Goal: Task Accomplishment & Management: Manage account settings

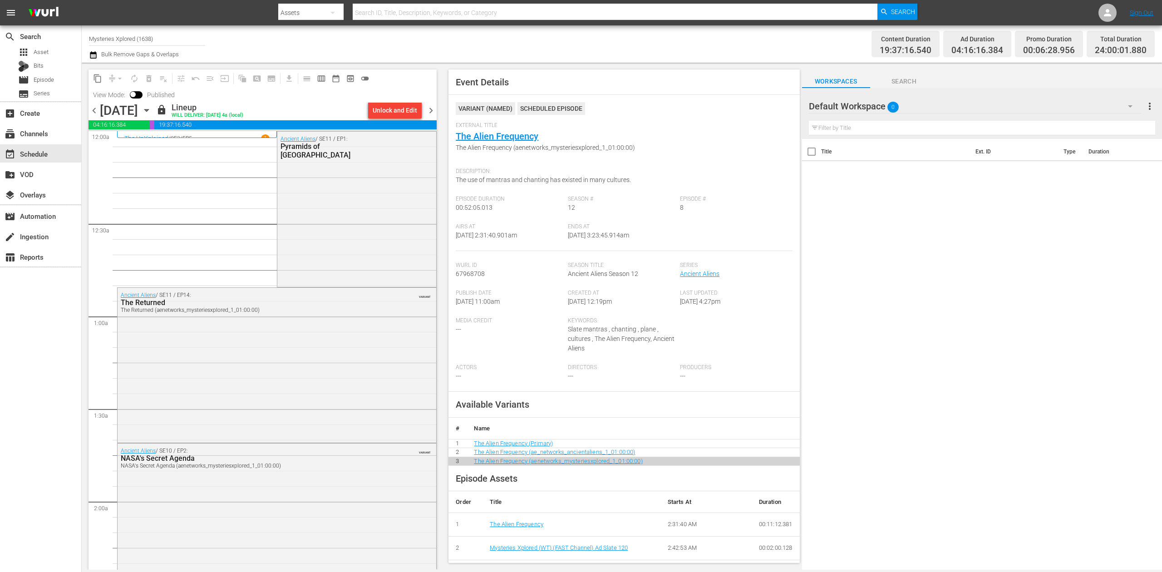
click at [167, 36] on input "Mysteries Xplored (1638)" at bounding box center [147, 39] width 116 height 22
drag, startPoint x: 184, startPoint y: 40, endPoint x: -59, endPoint y: 9, distance: 245.2
click at [0, 9] on html "menu Search By Assets Search ID, Title, Description, Keywords, or Category Sear…" at bounding box center [581, 286] width 1162 height 572
click at [183, 62] on div "Perform (1053 - aenetworks_perform_1)" at bounding box center [213, 64] width 235 height 22
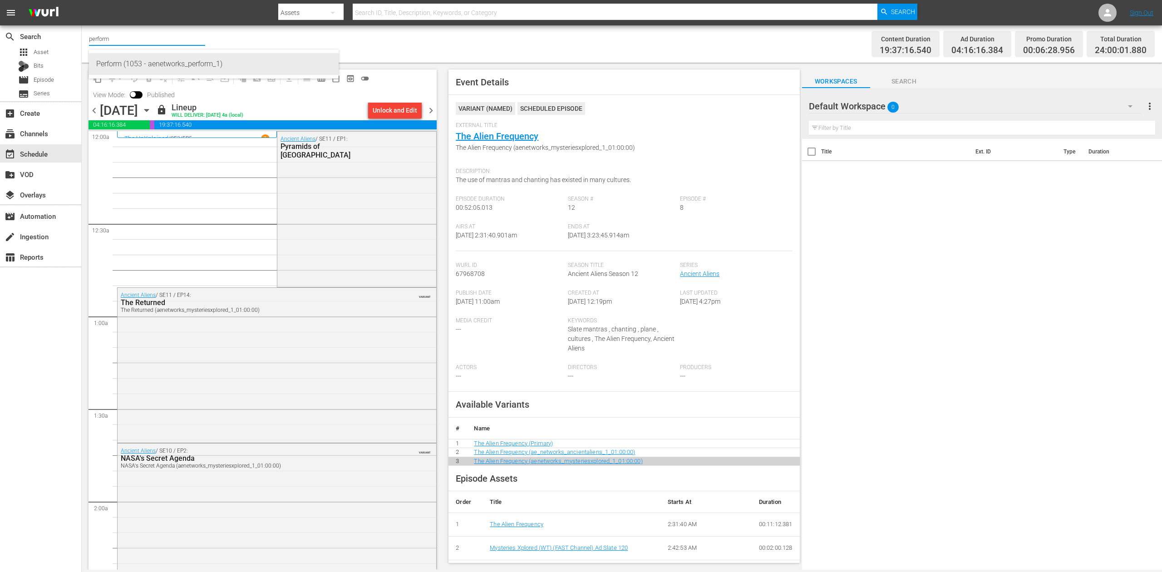
type input "Perform (1053 - aenetworks_perform_1)"
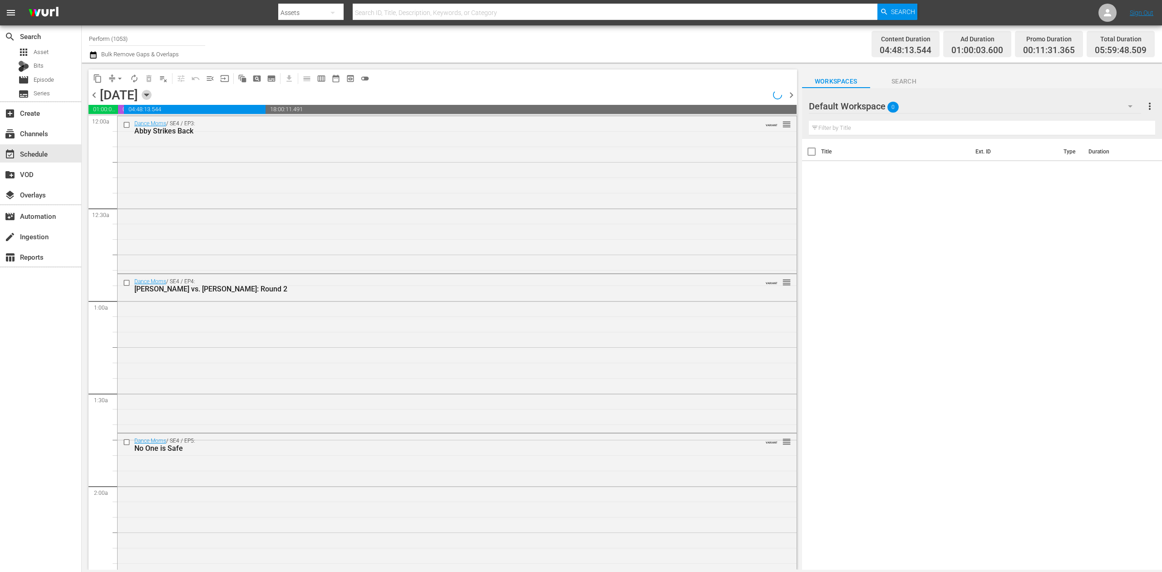
click at [152, 97] on icon "button" at bounding box center [147, 95] width 10 height 10
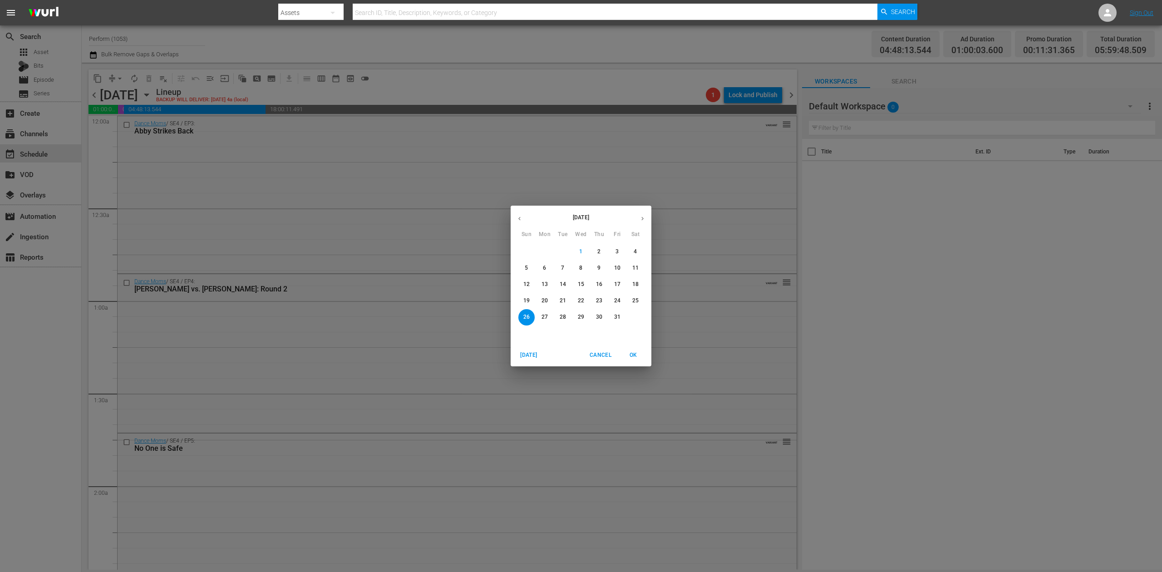
click at [543, 298] on p "20" at bounding box center [545, 301] width 6 height 8
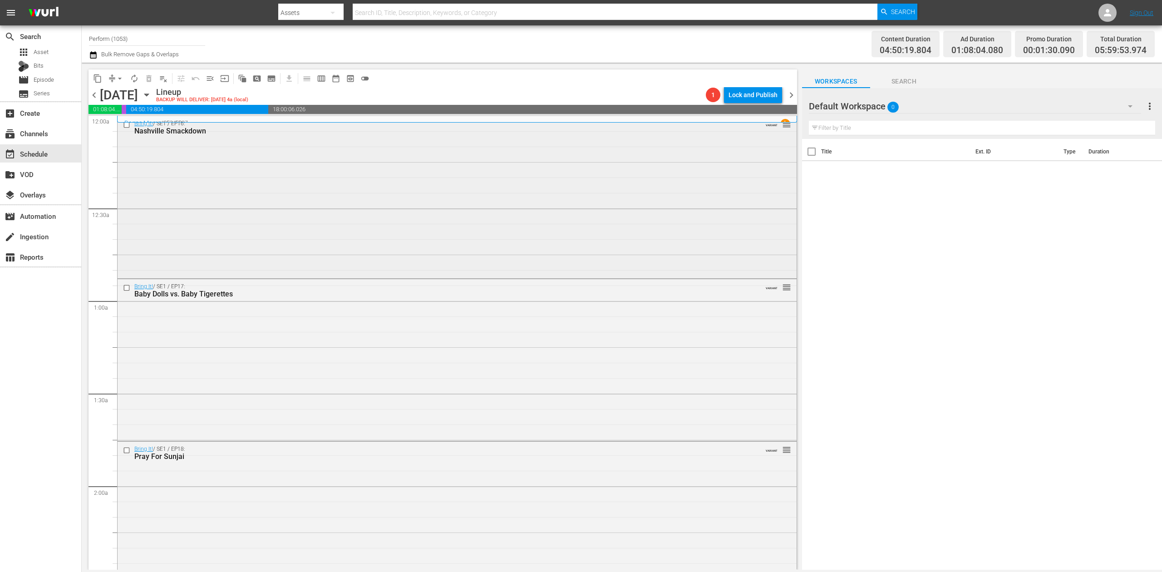
click at [330, 165] on div "Bring It! / SE1 / EP16: Nashville Smackdown VARIANT reorder" at bounding box center [457, 196] width 679 height 160
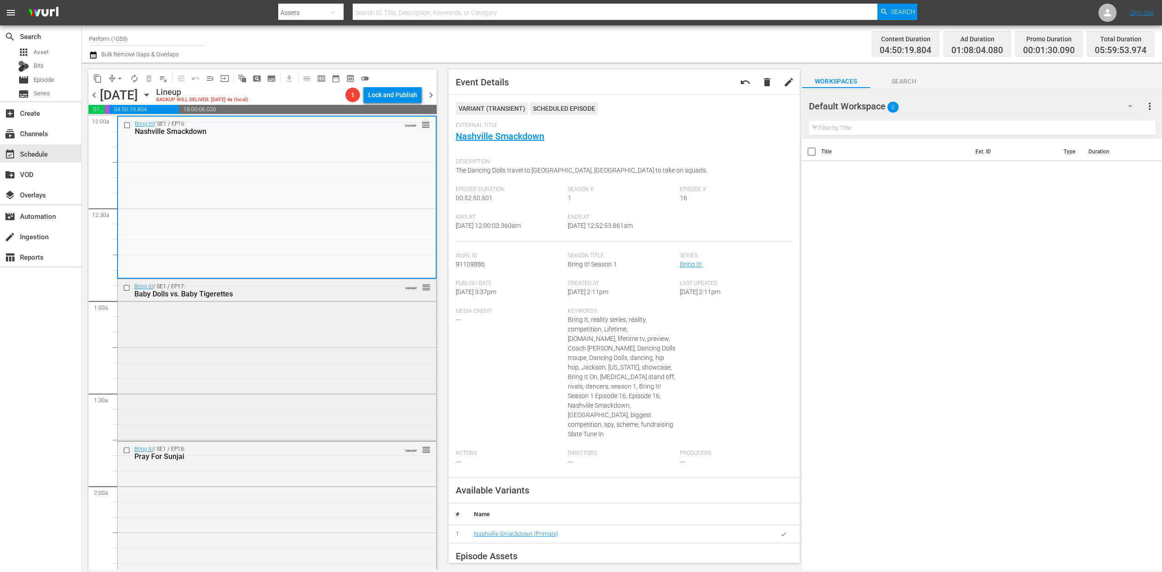
click at [316, 384] on div "Bring It! / SE1 / EP17: Baby Dolls vs. Baby Tigerettes VARIANT reorder" at bounding box center [277, 358] width 319 height 159
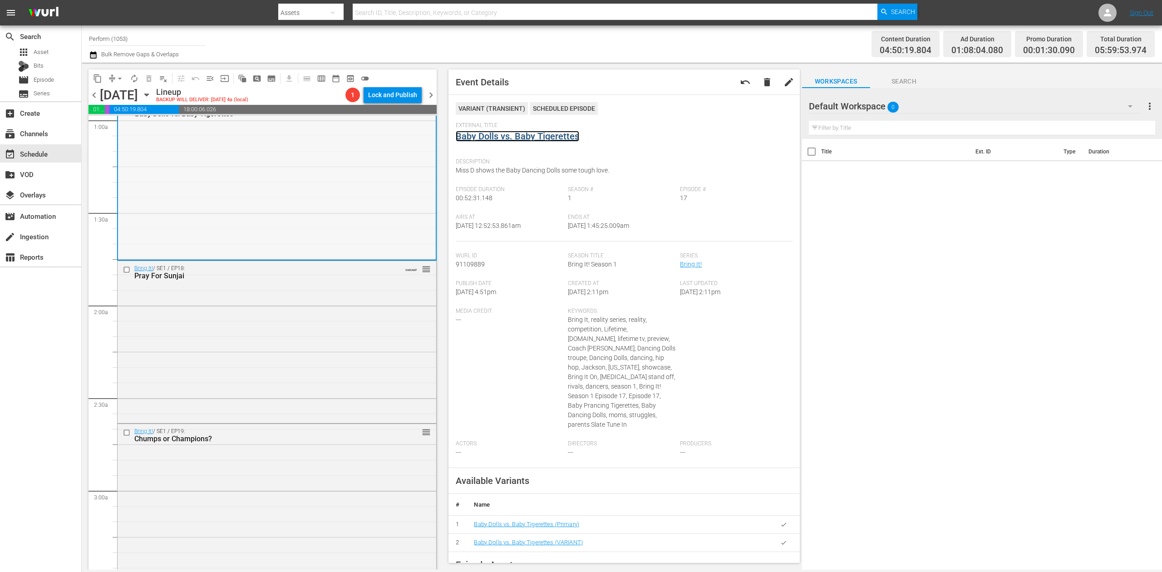
scroll to position [182, 0]
click at [318, 305] on div "Bring It! / SE1 / EP18: Pray For Sunjai VARIANT reorder" at bounding box center [277, 340] width 319 height 160
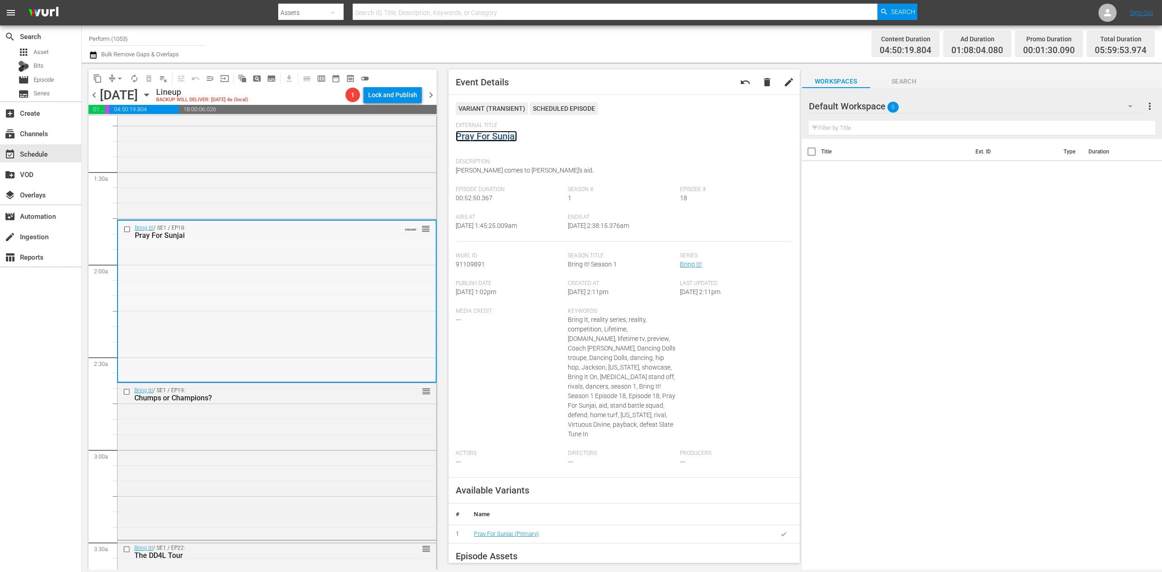
scroll to position [363, 0]
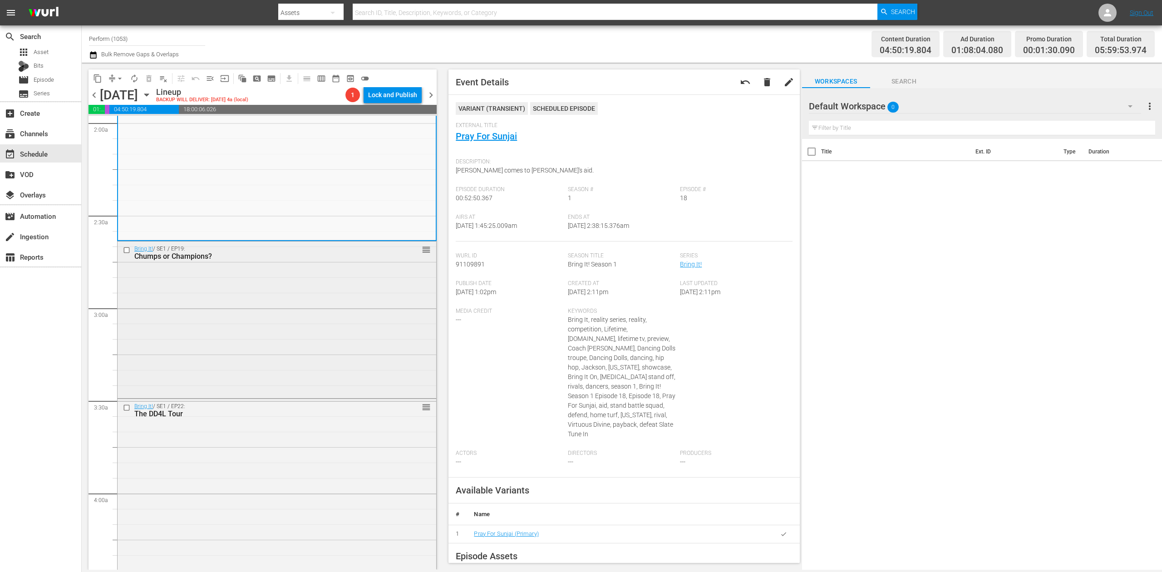
click at [371, 310] on div "Bring It! / SE1 / EP19: Chumps or Champions? reorder" at bounding box center [277, 318] width 319 height 155
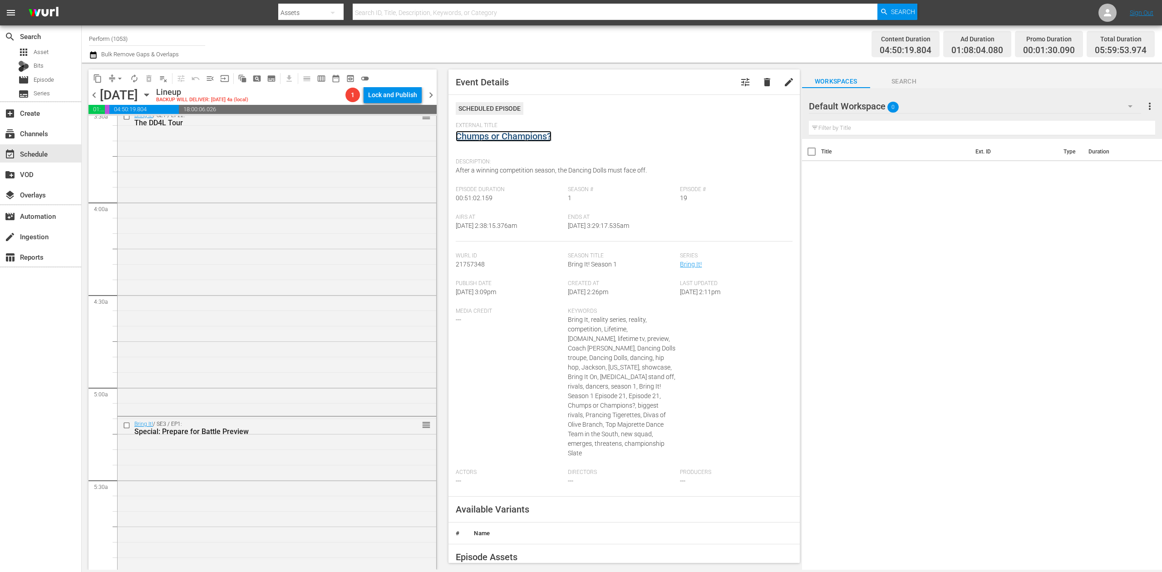
scroll to position [665, 0]
click at [312, 273] on div "Bring It! / SE1 / EP22: The DD4L Tour reorder" at bounding box center [277, 250] width 319 height 306
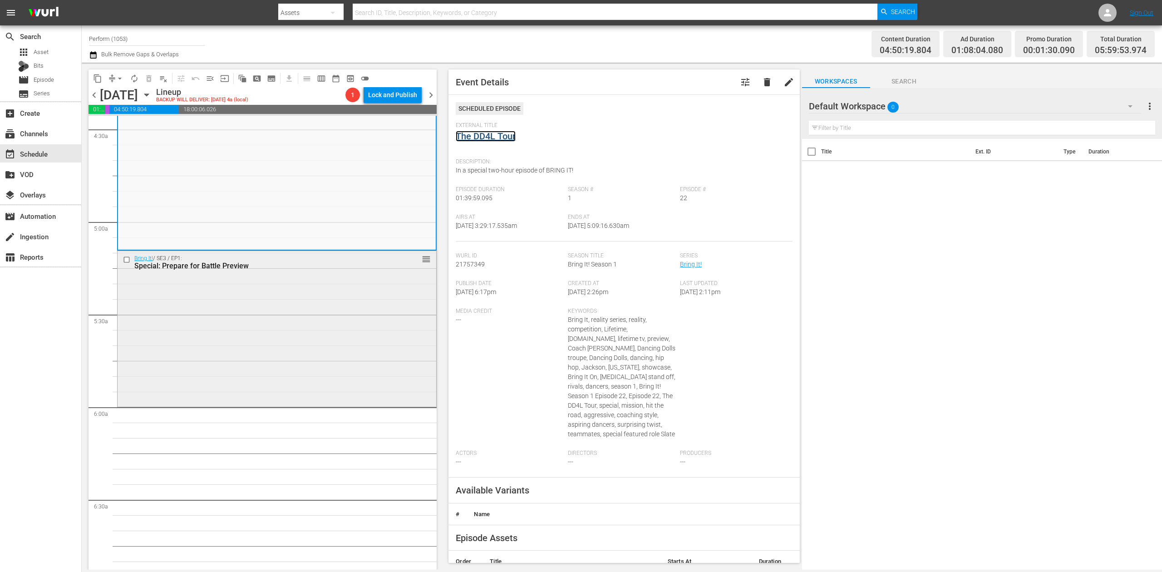
scroll to position [847, 0]
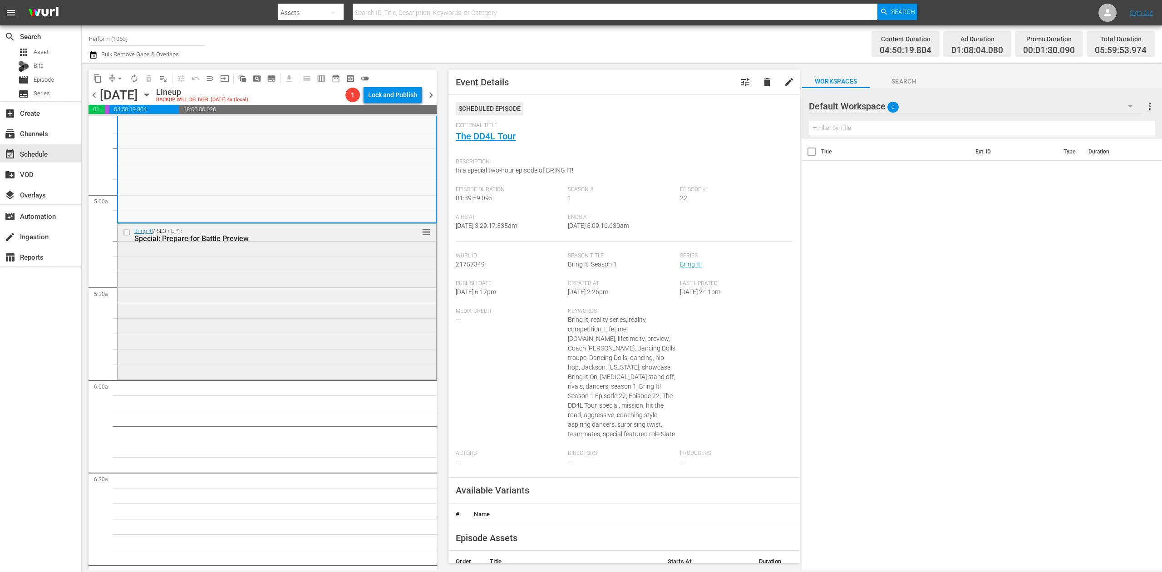
click at [348, 330] on div "Bring It! / SE3 / EP1: Special: Prepare for Battle Preview reorder" at bounding box center [277, 301] width 319 height 154
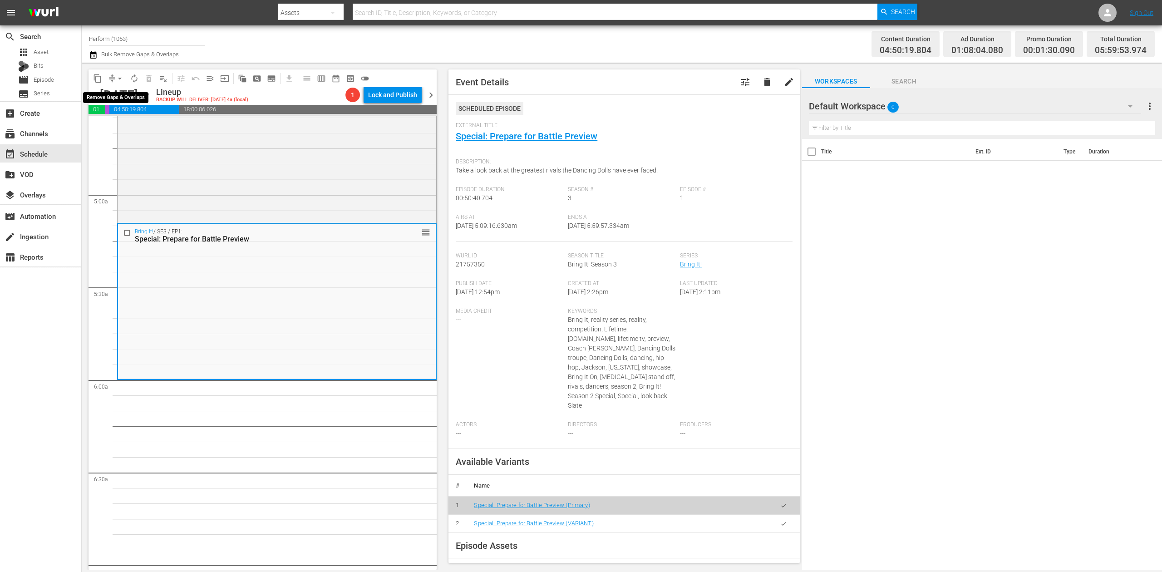
click at [115, 82] on span "arrow_drop_down" at bounding box center [119, 78] width 9 height 9
click at [119, 97] on li "Align to Midnight" at bounding box center [120, 96] width 95 height 15
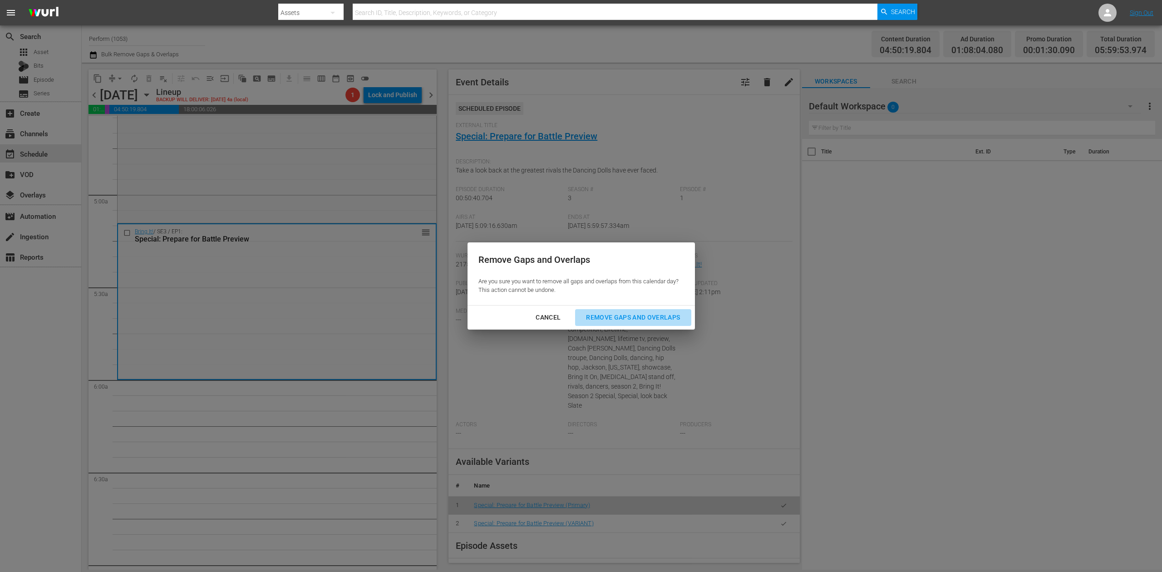
click at [641, 317] on div "Remove Gaps and Overlaps" at bounding box center [633, 317] width 108 height 11
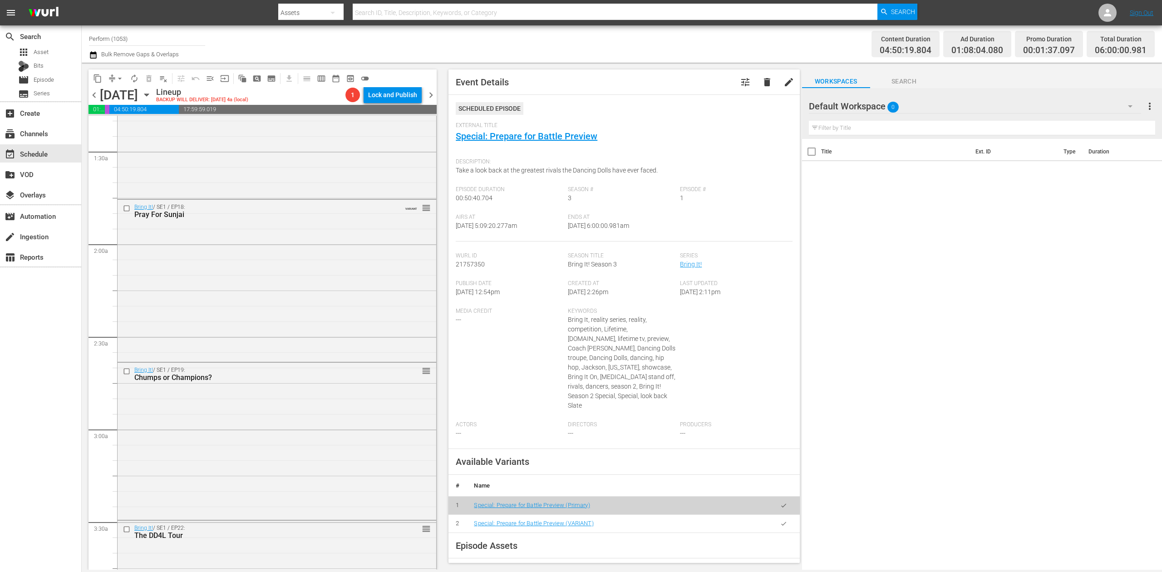
scroll to position [0, 0]
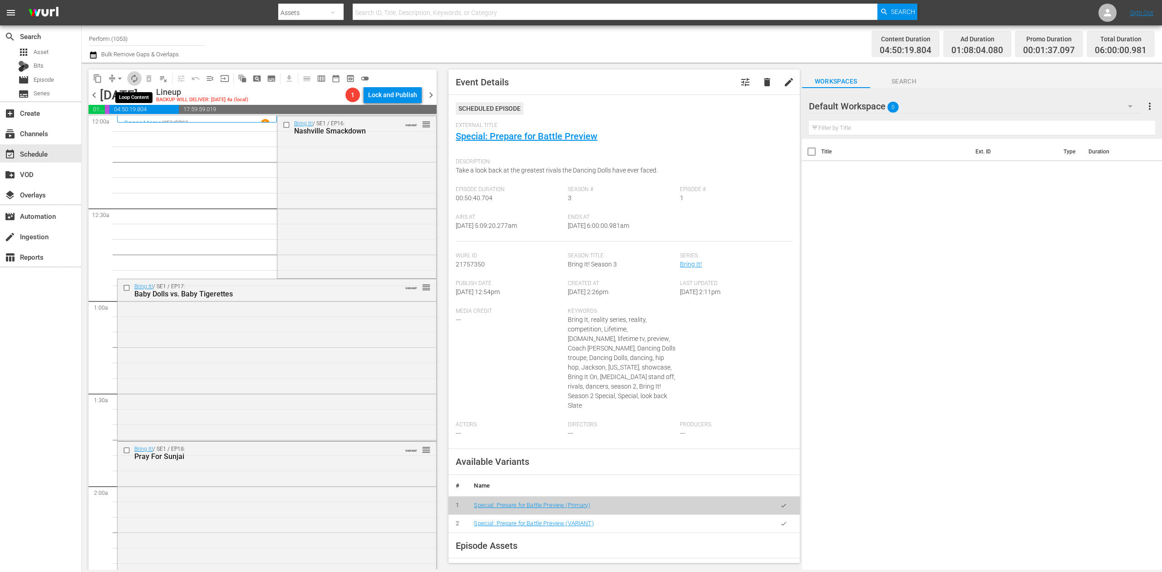
click at [135, 79] on span "autorenew_outlined" at bounding box center [134, 78] width 9 height 9
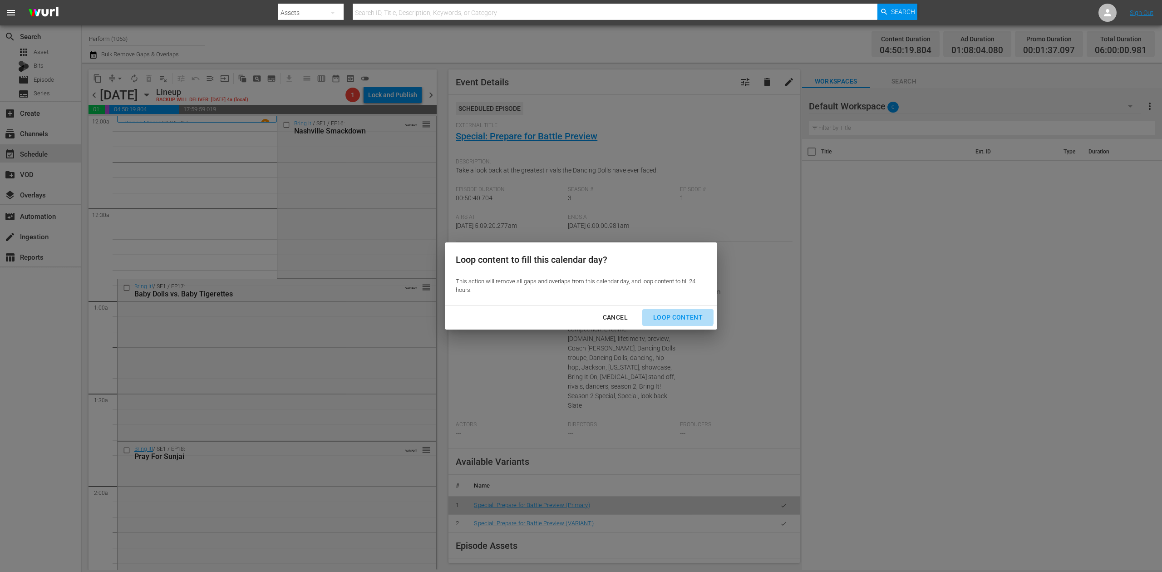
click at [674, 313] on div "Loop Content" at bounding box center [678, 317] width 64 height 11
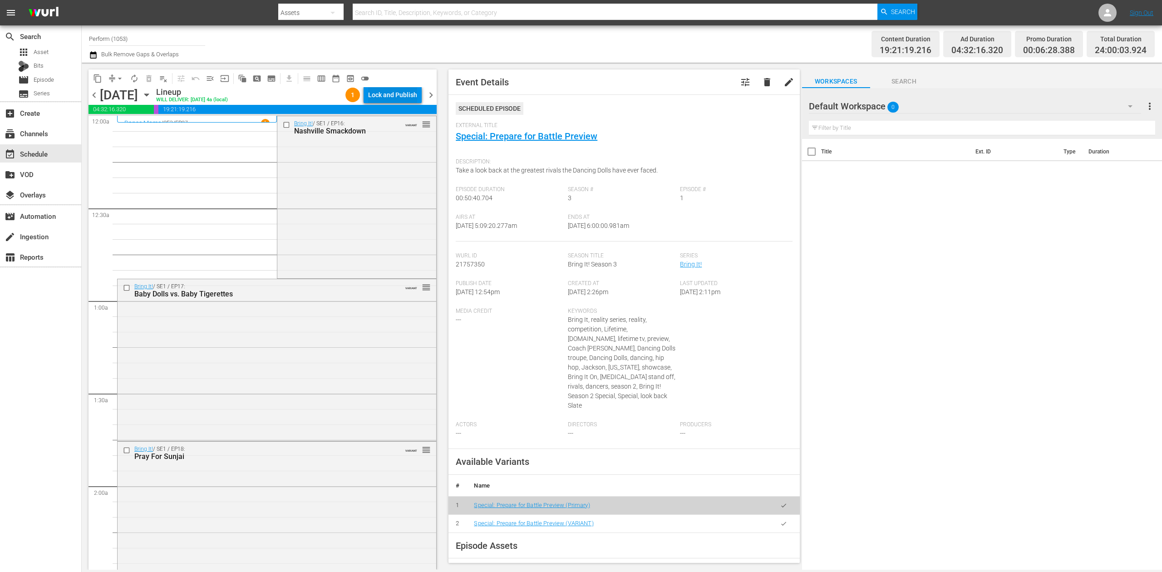
click at [402, 88] on div "Lock and Publish" at bounding box center [392, 95] width 49 height 16
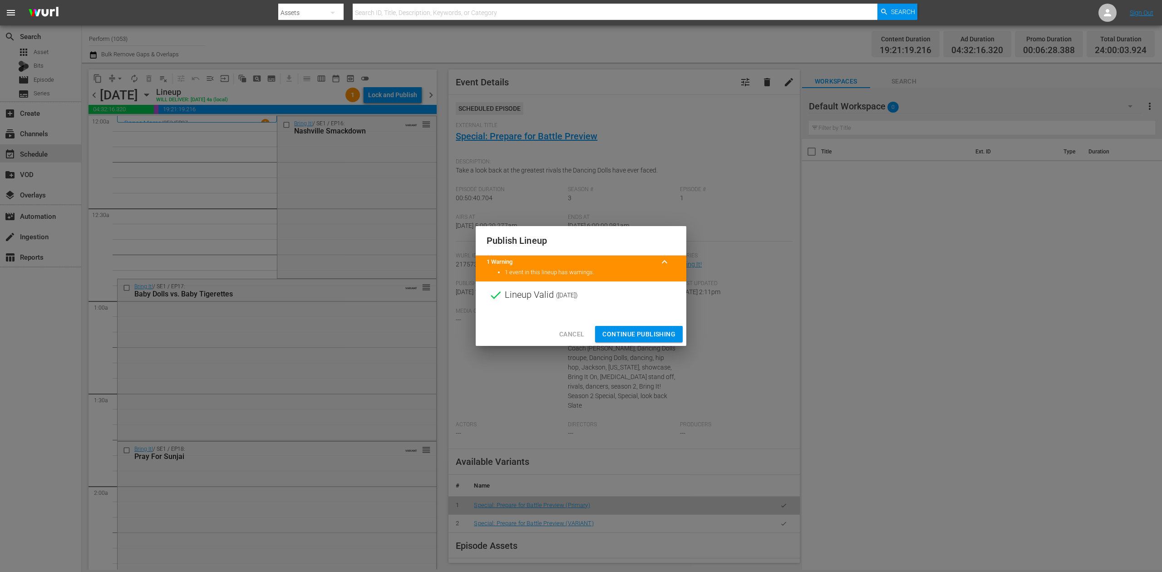
click at [653, 331] on span "Continue Publishing" at bounding box center [638, 334] width 73 height 11
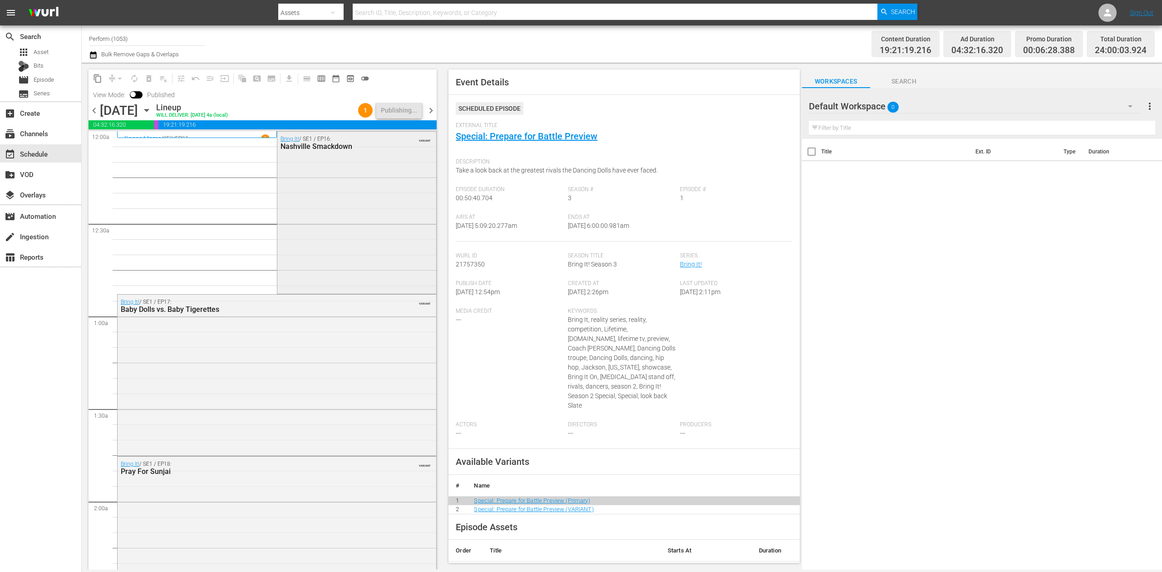
click at [373, 204] on div "Bring It! / SE1 / EP16: Nashville Smackdown VARIANT" at bounding box center [356, 212] width 159 height 161
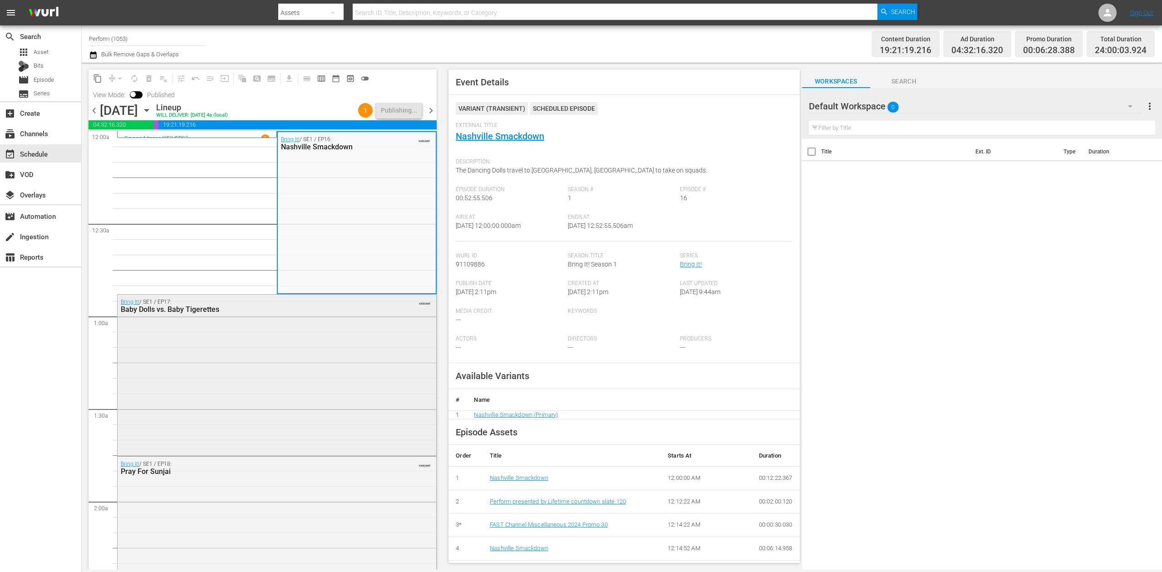
click at [307, 382] on div "Bring It! / SE1 / EP17: Baby Dolls vs. Baby Tigerettes VARIANT" at bounding box center [277, 374] width 319 height 159
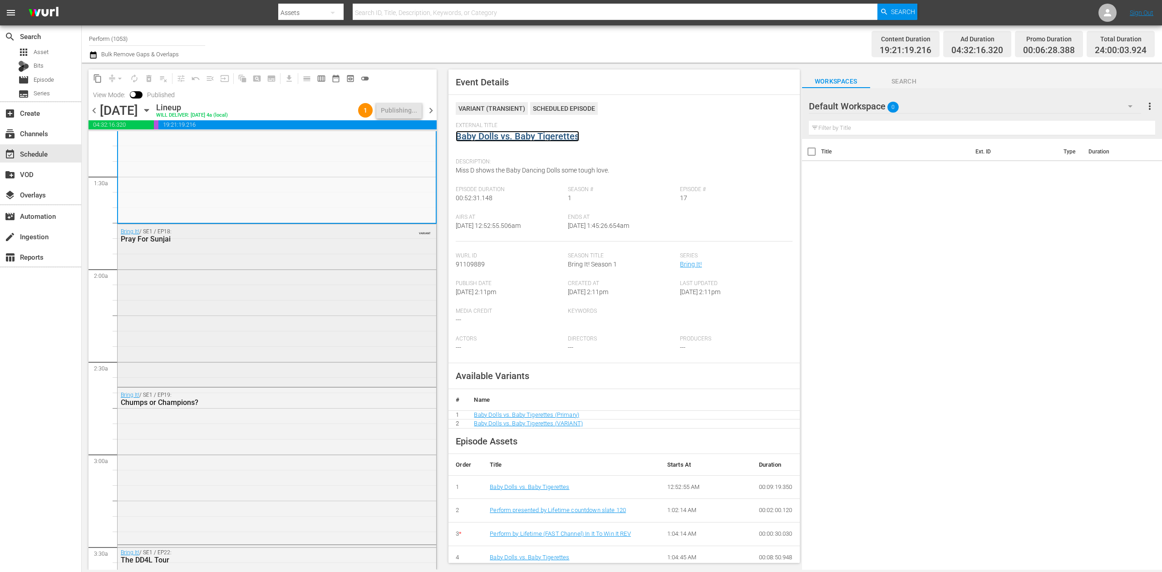
scroll to position [242, 0]
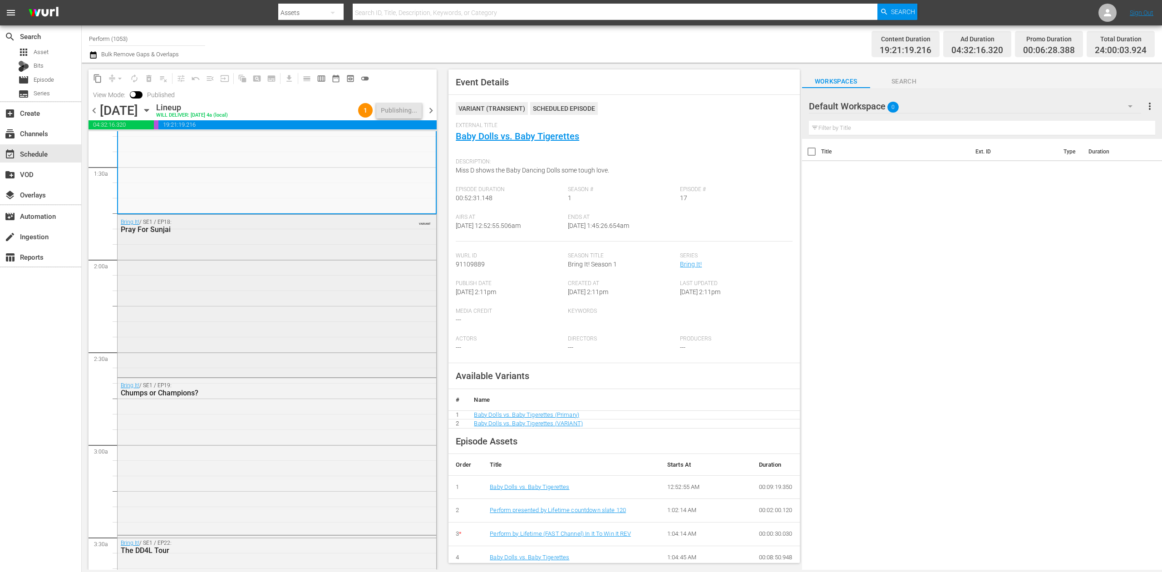
click at [354, 309] on div "Bring It! / SE1 / EP18: Pray For Sunjai VARIANT" at bounding box center [277, 295] width 319 height 160
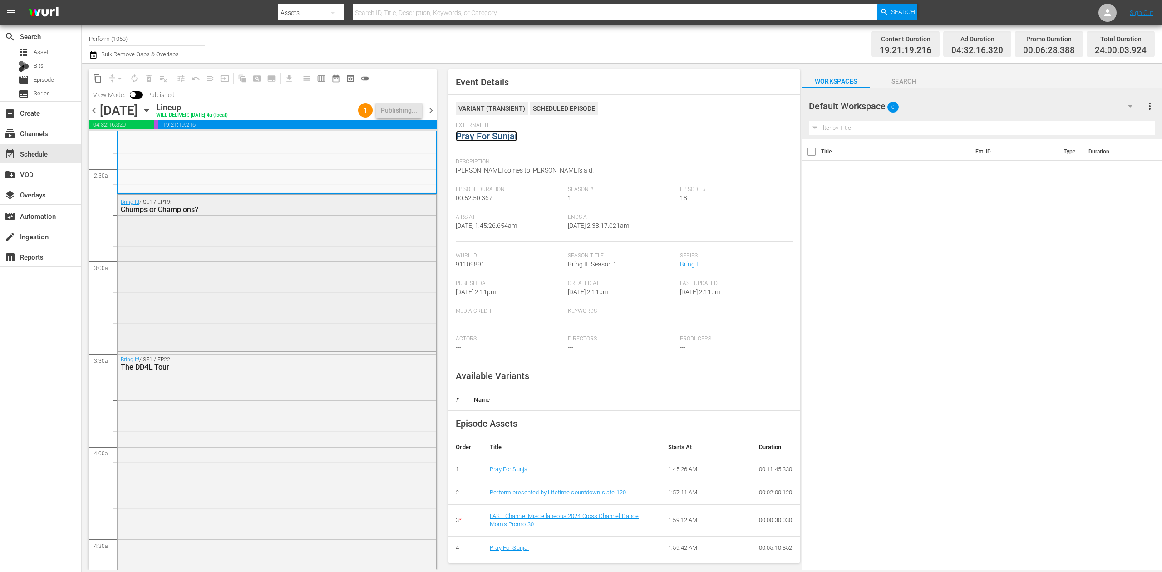
scroll to position [484, 0]
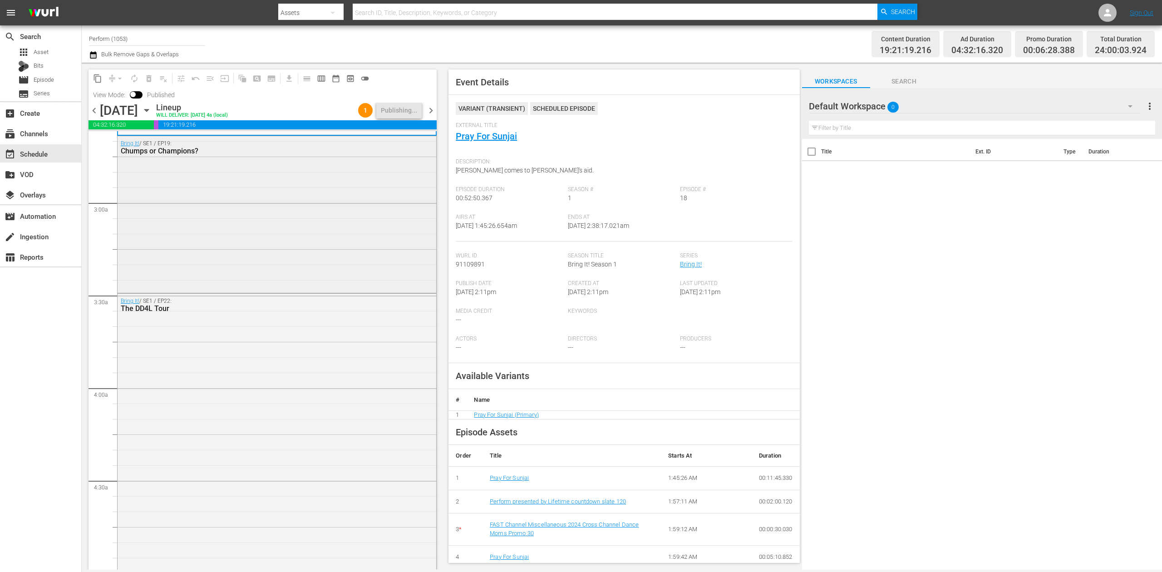
click at [324, 253] on div "Bring It! / SE1 / EP19: Chumps or Champions?" at bounding box center [277, 213] width 319 height 155
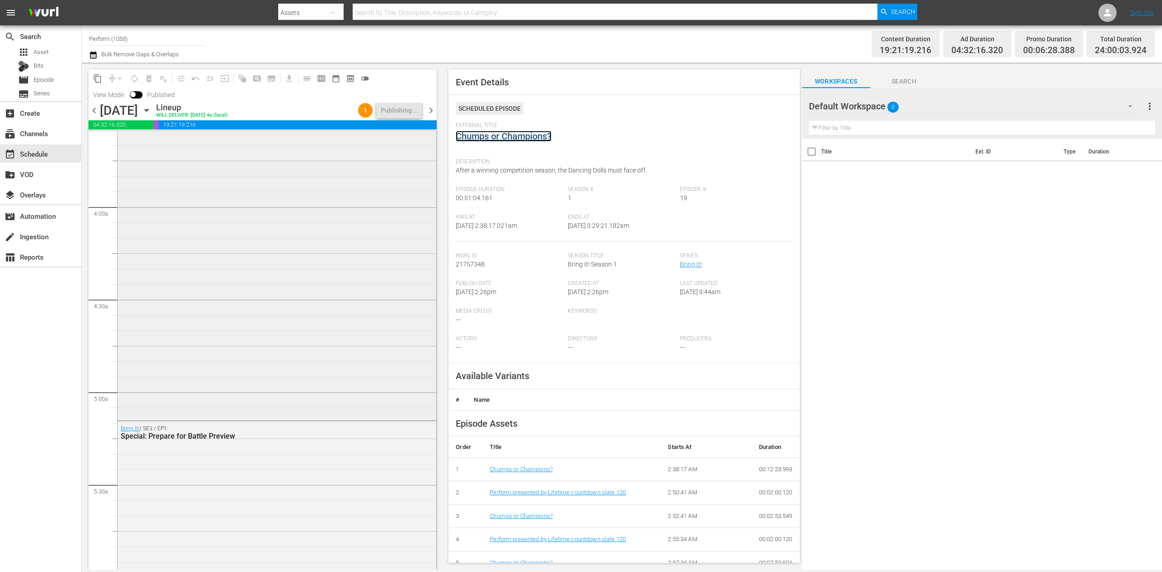
scroll to position [665, 0]
click at [365, 287] on div "Bring It! / SE1 / EP22: The DD4L Tour" at bounding box center [277, 265] width 319 height 306
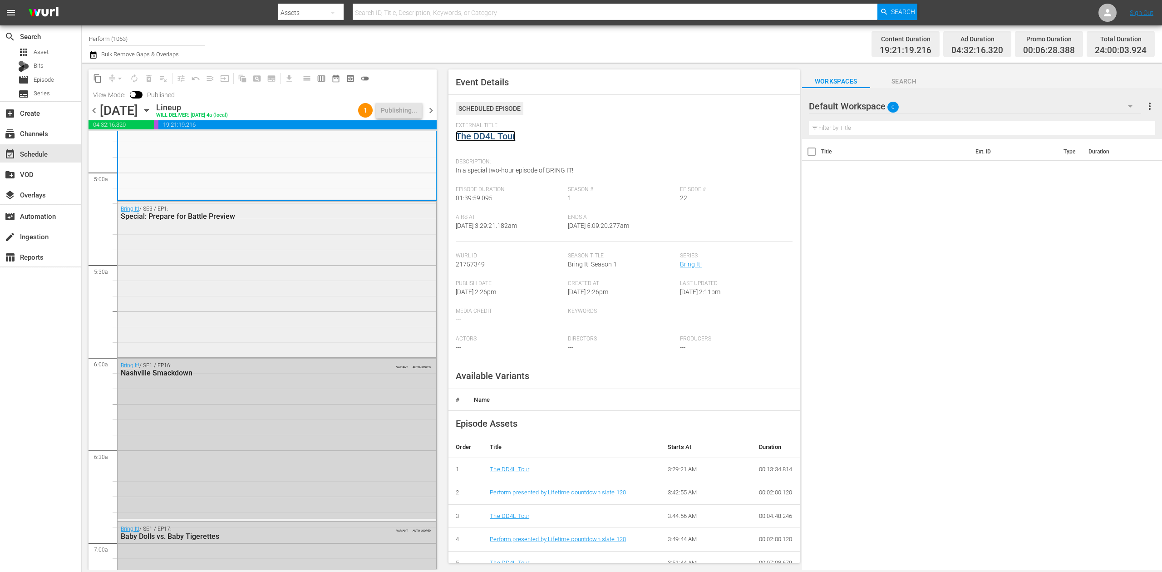
scroll to position [908, 0]
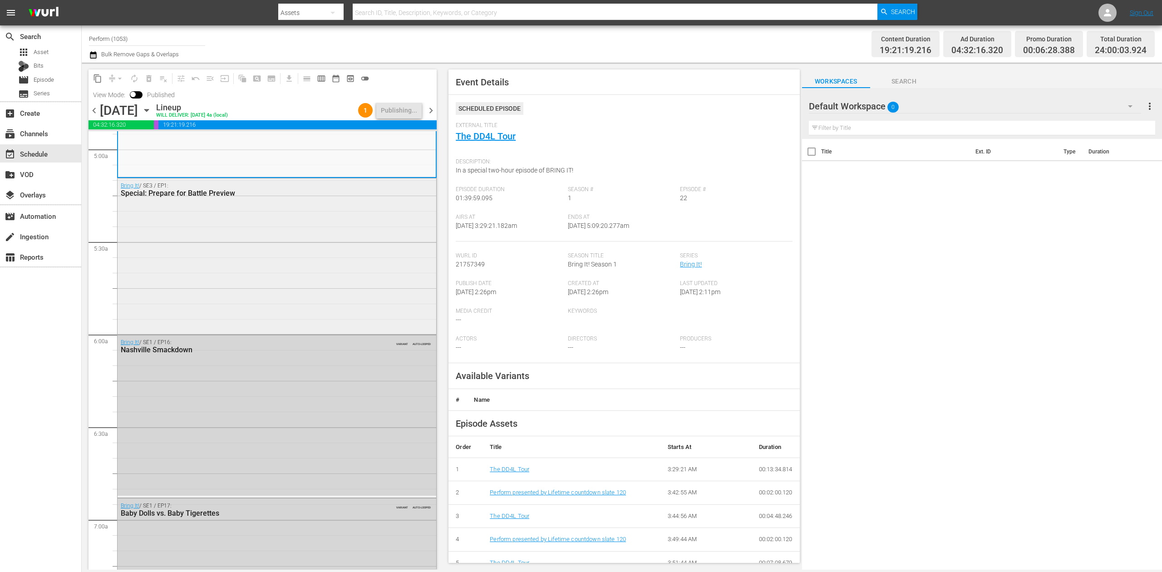
click at [300, 271] on div "Bring It! / SE3 / EP1: Special: Prepare for Battle Preview" at bounding box center [277, 255] width 319 height 154
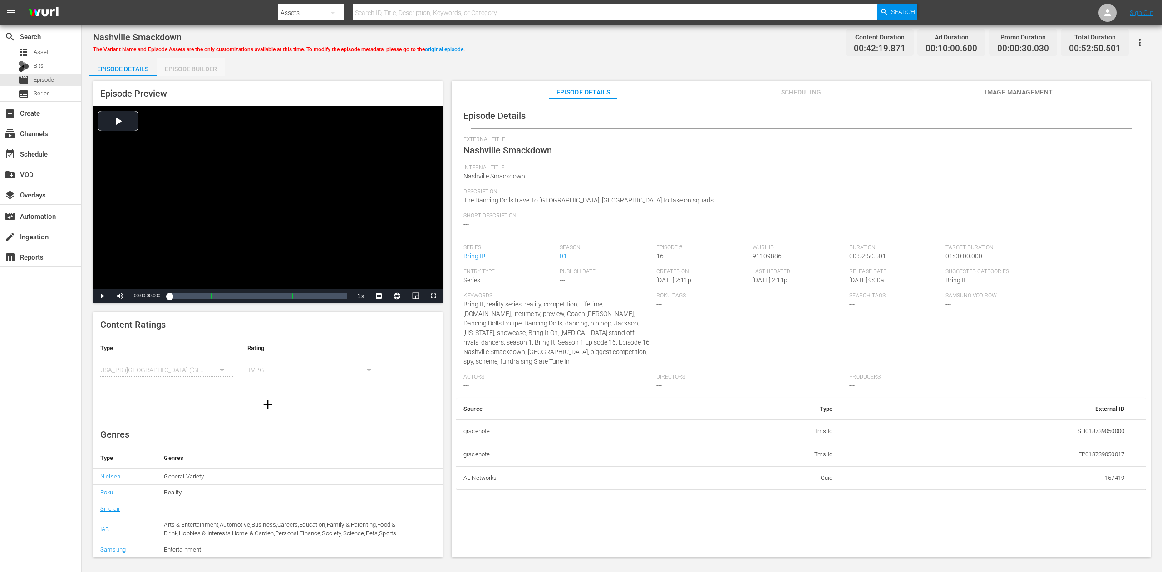
click at [195, 64] on div "Episode Builder" at bounding box center [191, 69] width 68 height 22
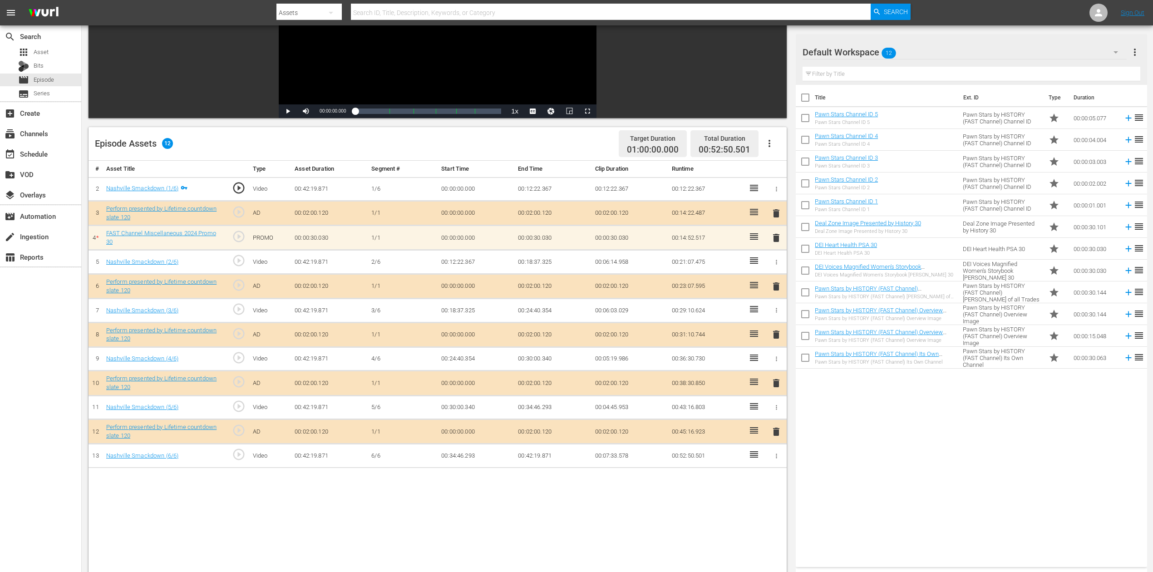
scroll to position [182, 0]
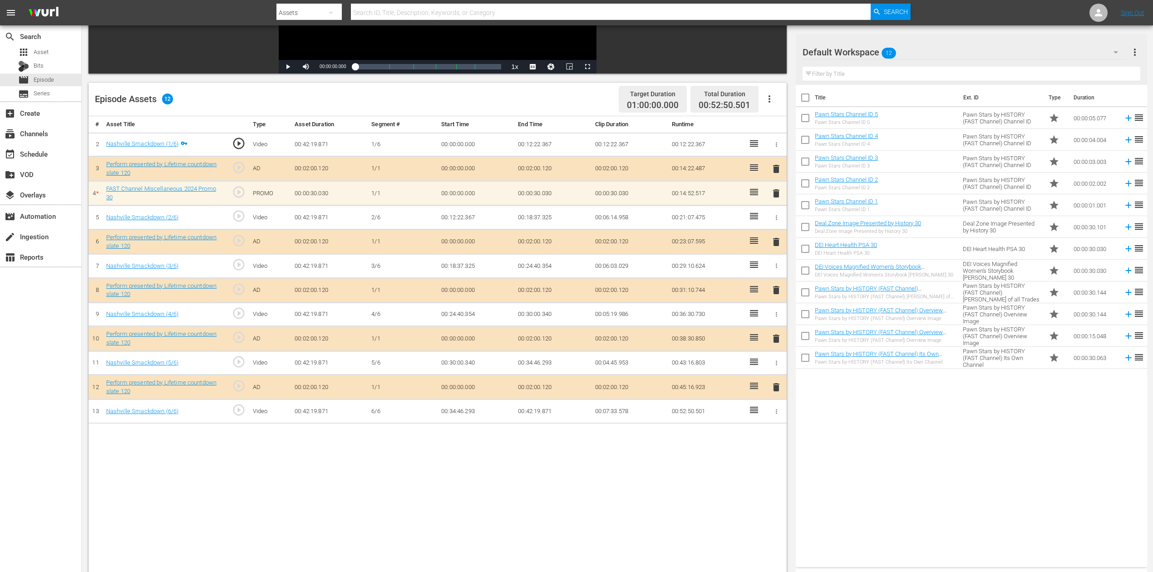
click at [871, 52] on icon "button" at bounding box center [1115, 52] width 5 height 2
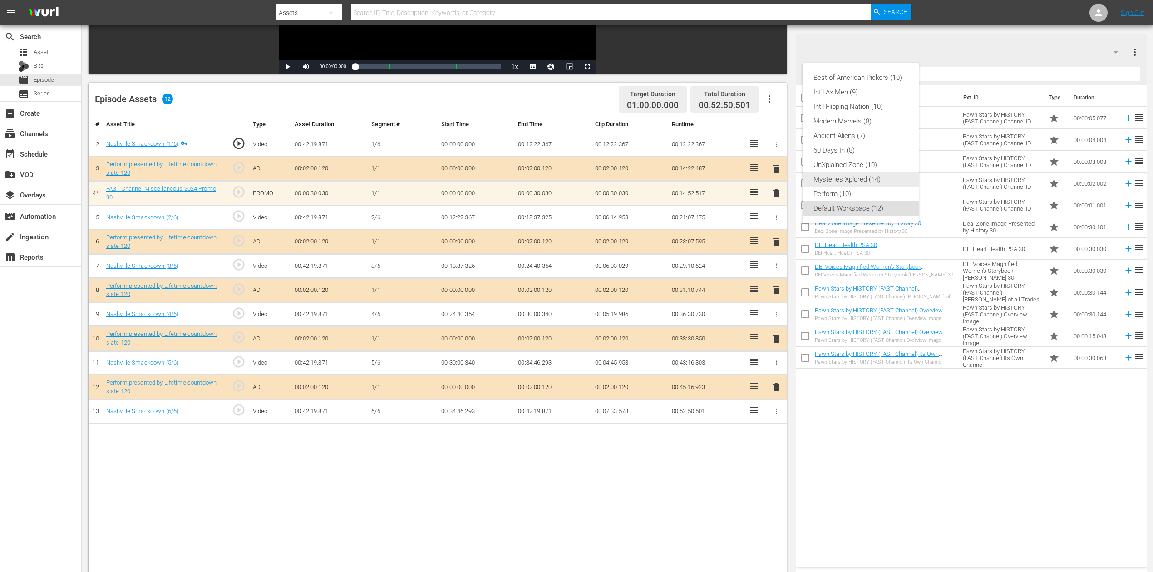
click at [868, 175] on div "Mysteries Xplored (14)" at bounding box center [860, 179] width 94 height 15
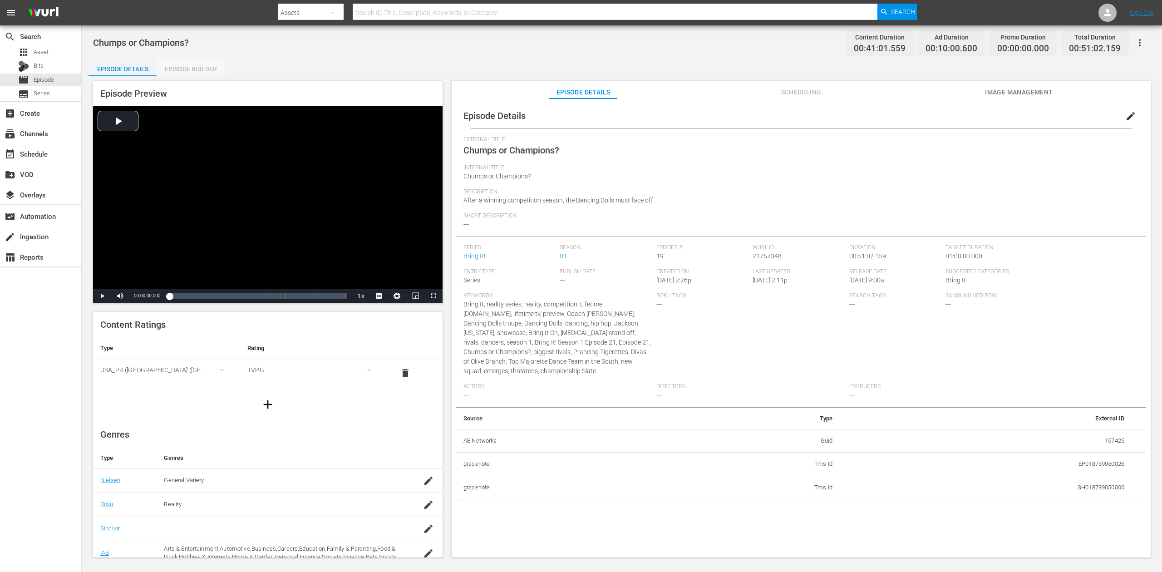
click at [192, 65] on div "Episode Builder" at bounding box center [191, 69] width 68 height 22
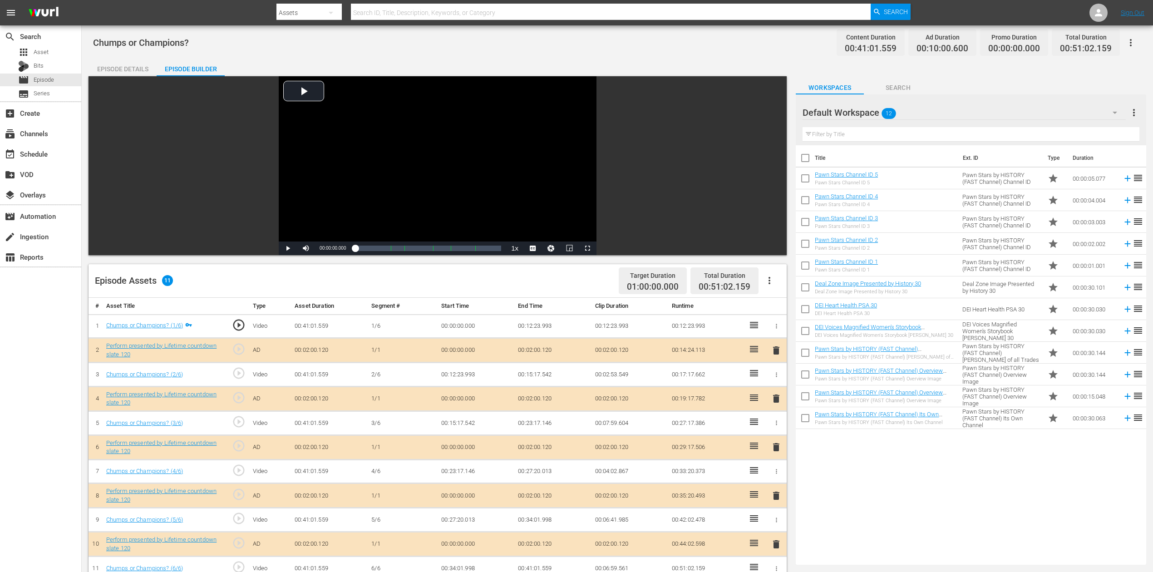
click at [871, 111] on icon "button" at bounding box center [1114, 112] width 11 height 11
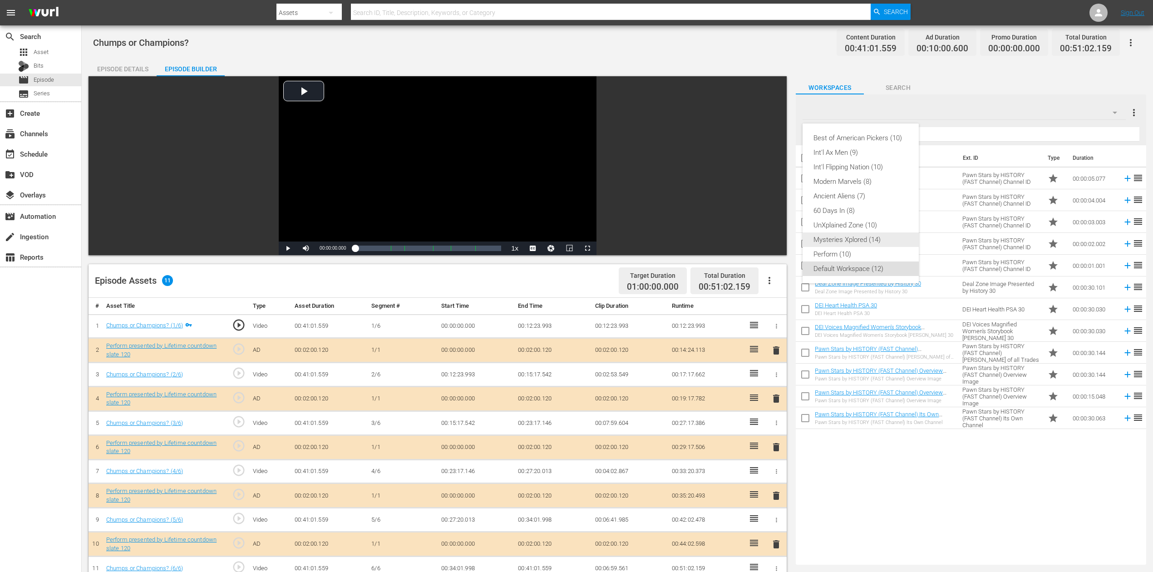
click at [856, 242] on div "Mysteries Xplored (14)" at bounding box center [860, 239] width 94 height 15
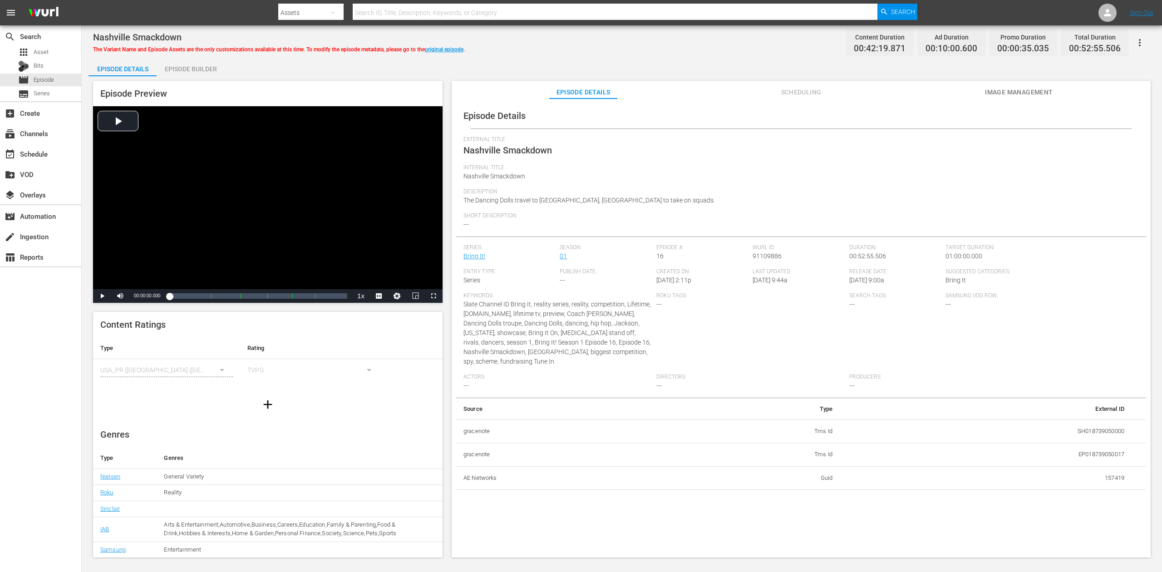
click at [195, 66] on div "Episode Builder" at bounding box center [191, 69] width 68 height 22
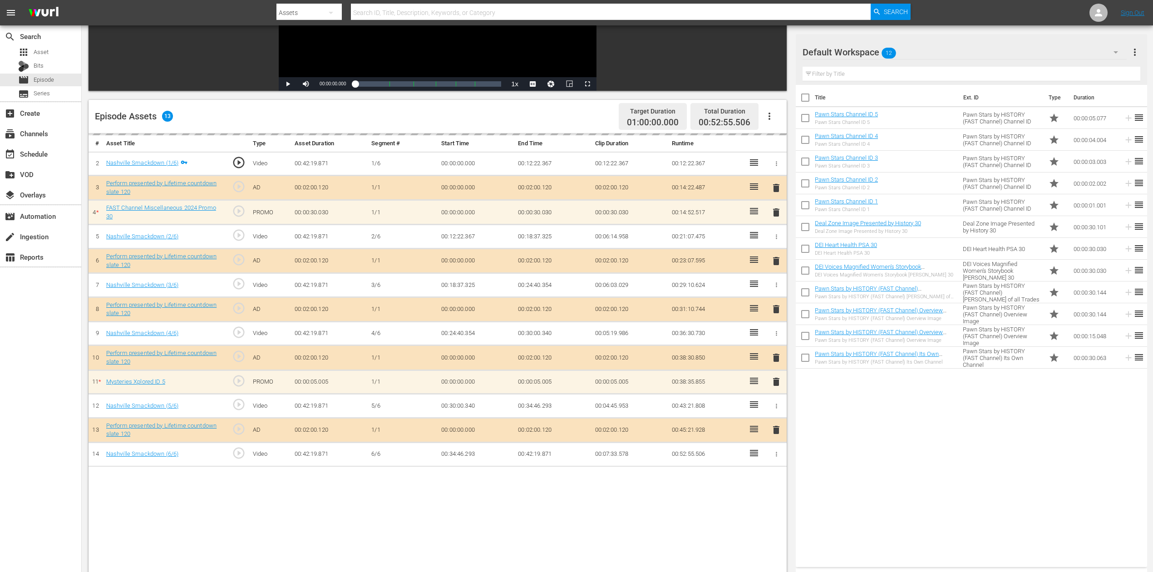
scroll to position [182, 0]
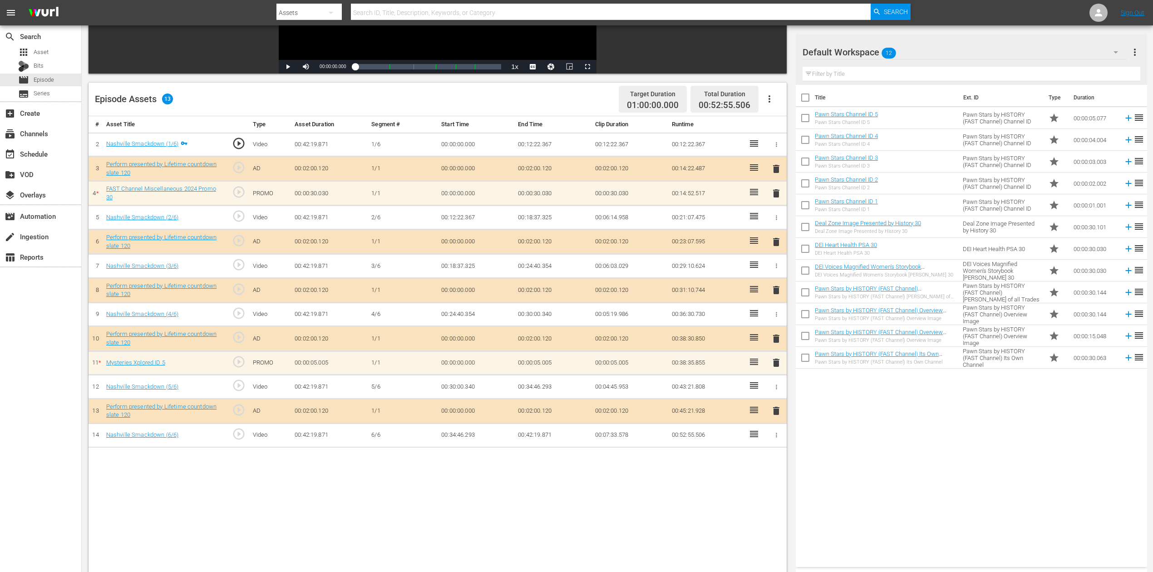
click at [778, 359] on span "delete" at bounding box center [776, 362] width 11 height 11
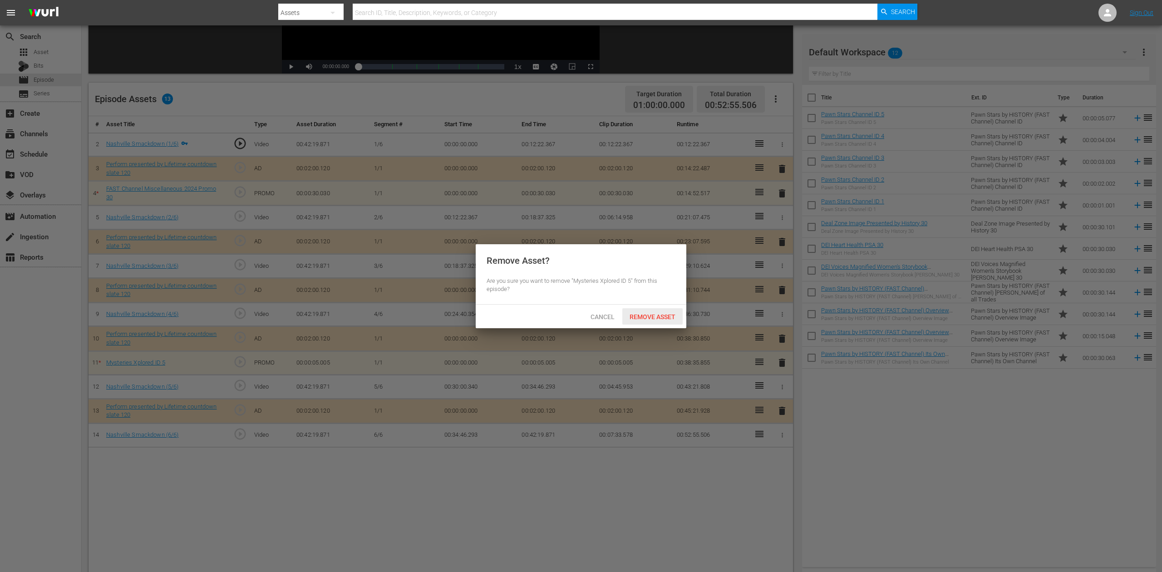
click at [669, 315] on span "Remove Asset" at bounding box center [652, 316] width 60 height 7
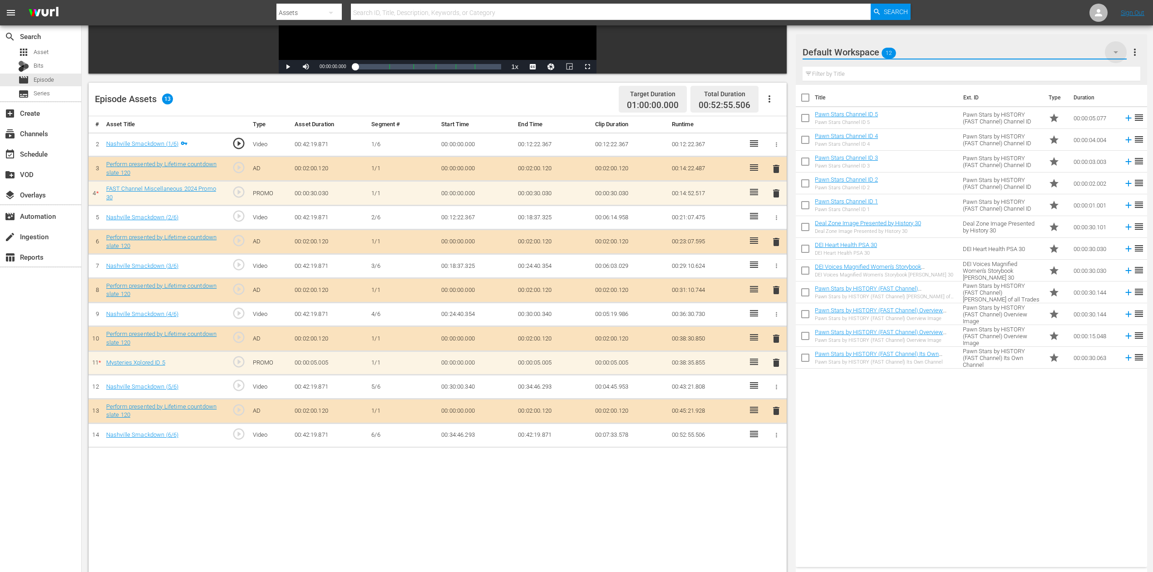
click at [871, 49] on icon "button" at bounding box center [1115, 52] width 11 height 11
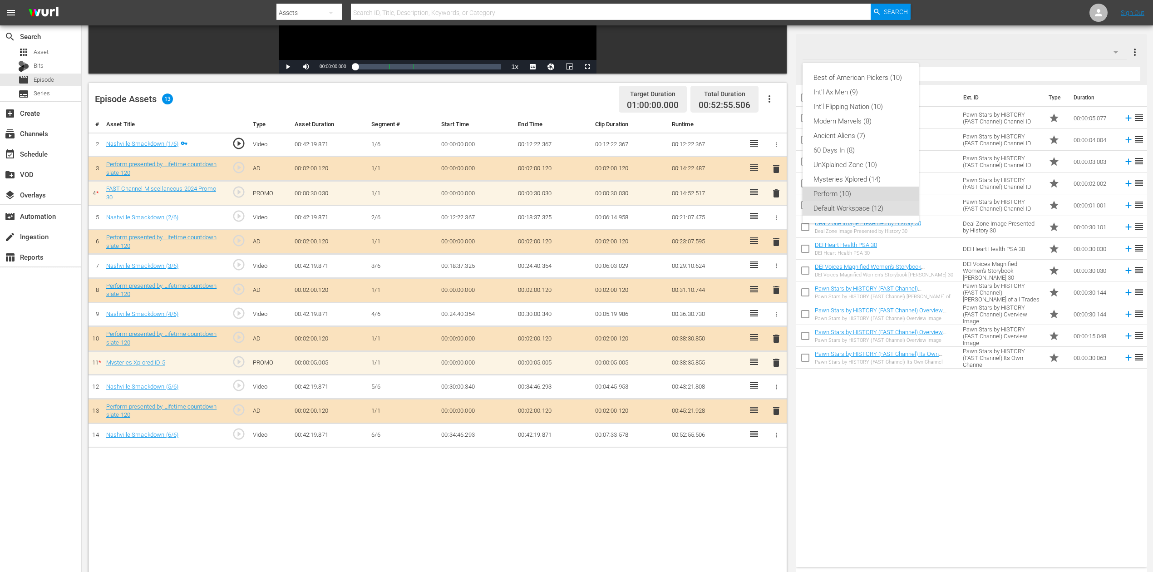
click at [856, 189] on div "Perform (10)" at bounding box center [860, 194] width 94 height 15
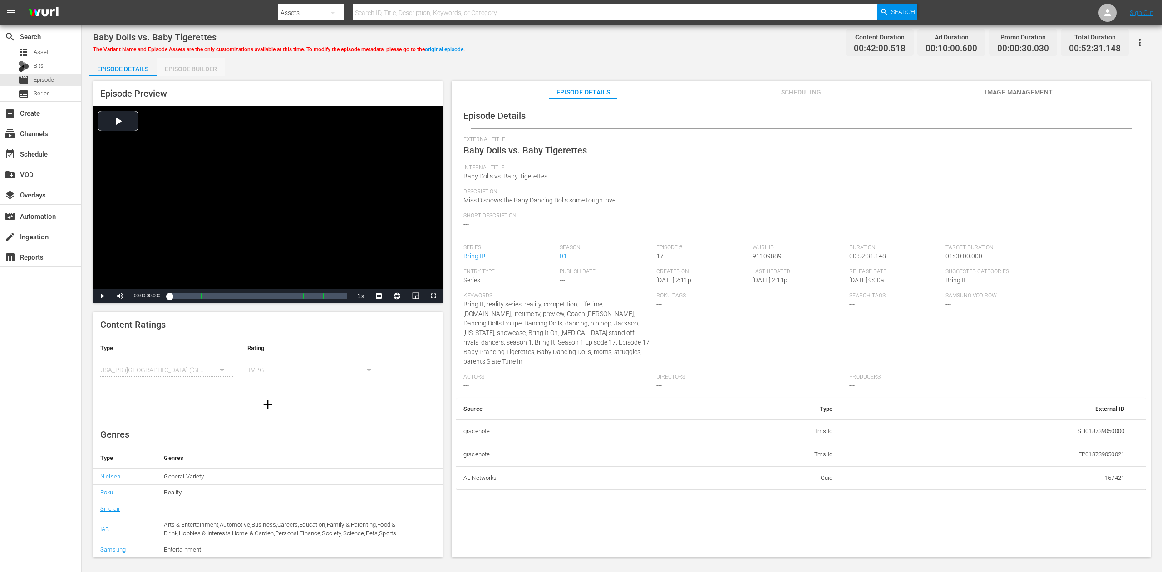
click at [190, 66] on div "Episode Builder" at bounding box center [191, 69] width 68 height 22
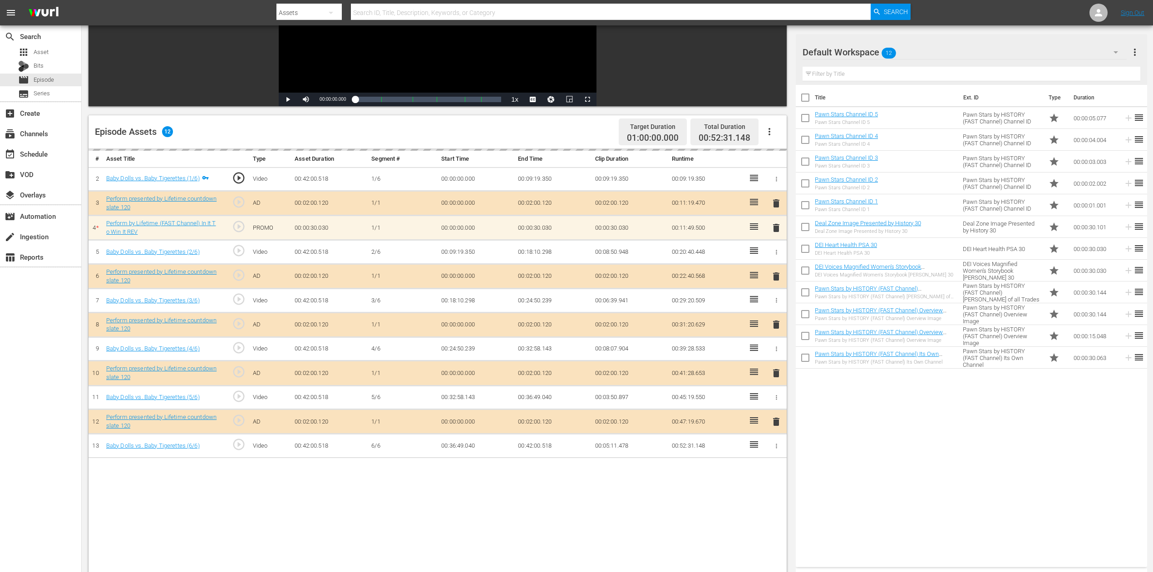
scroll to position [182, 0]
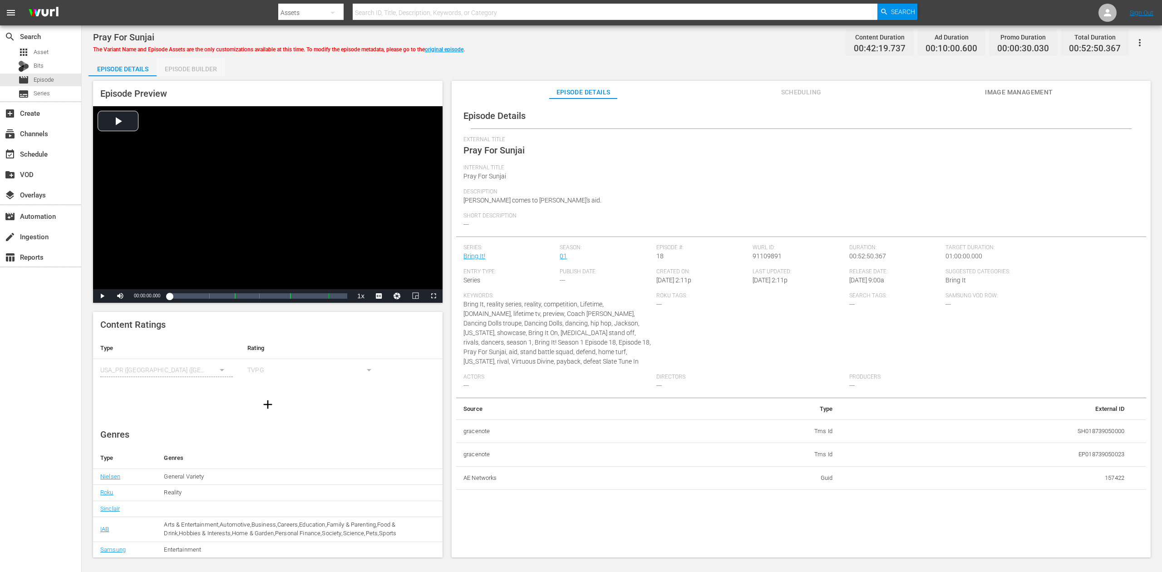
click at [187, 71] on div "Episode Builder" at bounding box center [191, 69] width 68 height 22
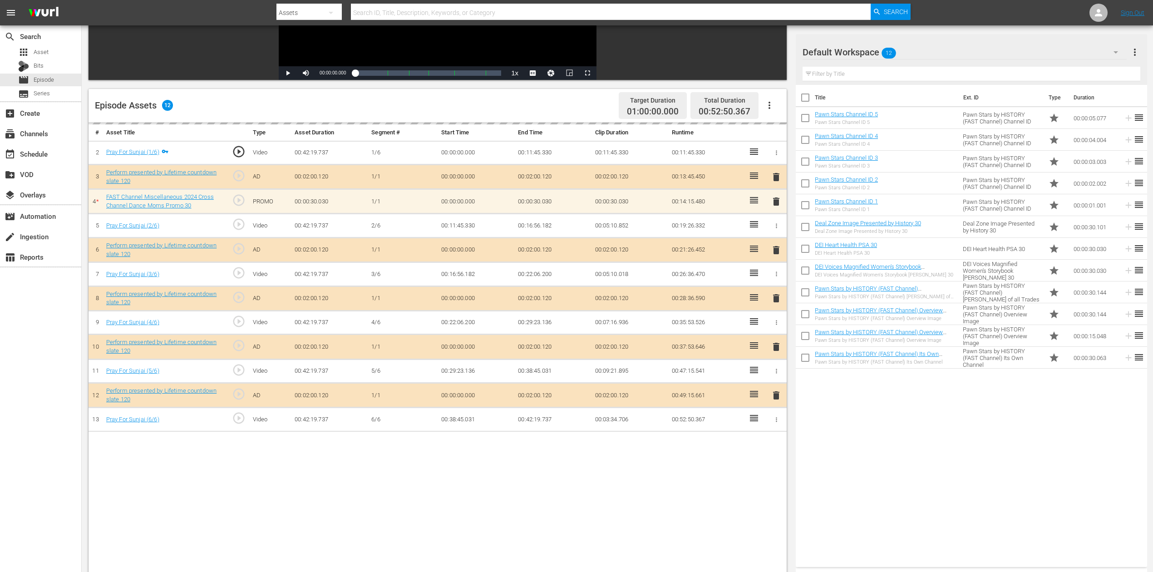
scroll to position [182, 0]
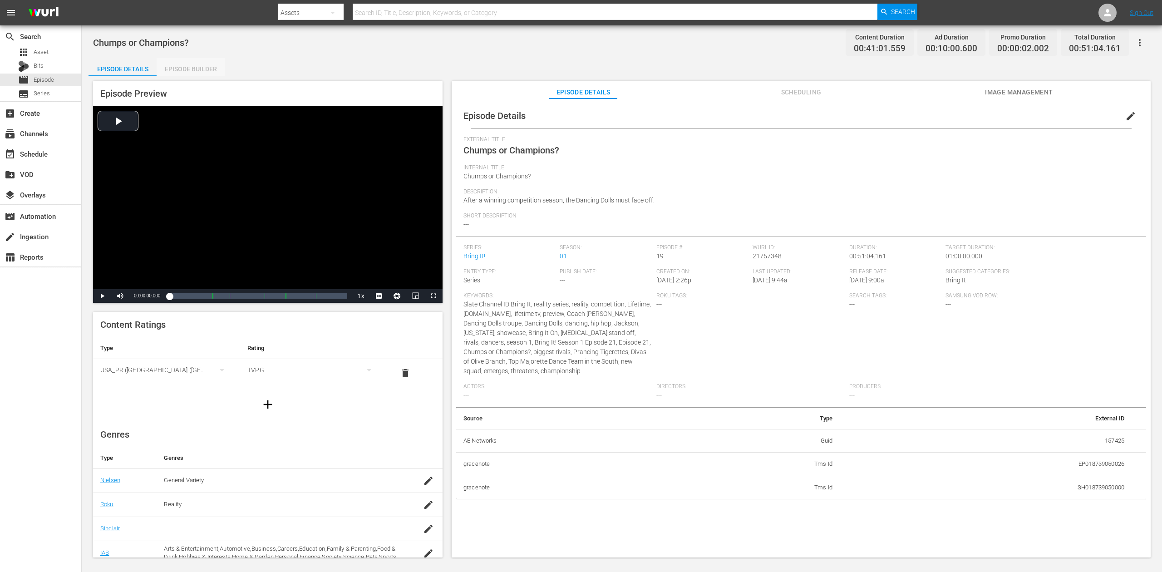
click at [186, 70] on div "Episode Builder" at bounding box center [191, 69] width 68 height 22
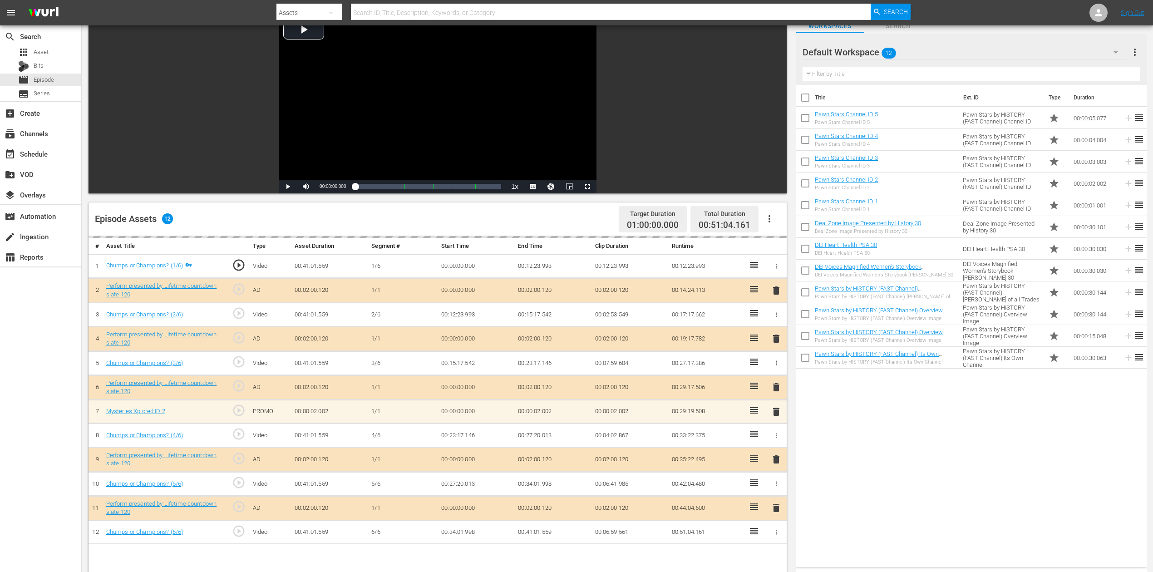
scroll to position [121, 0]
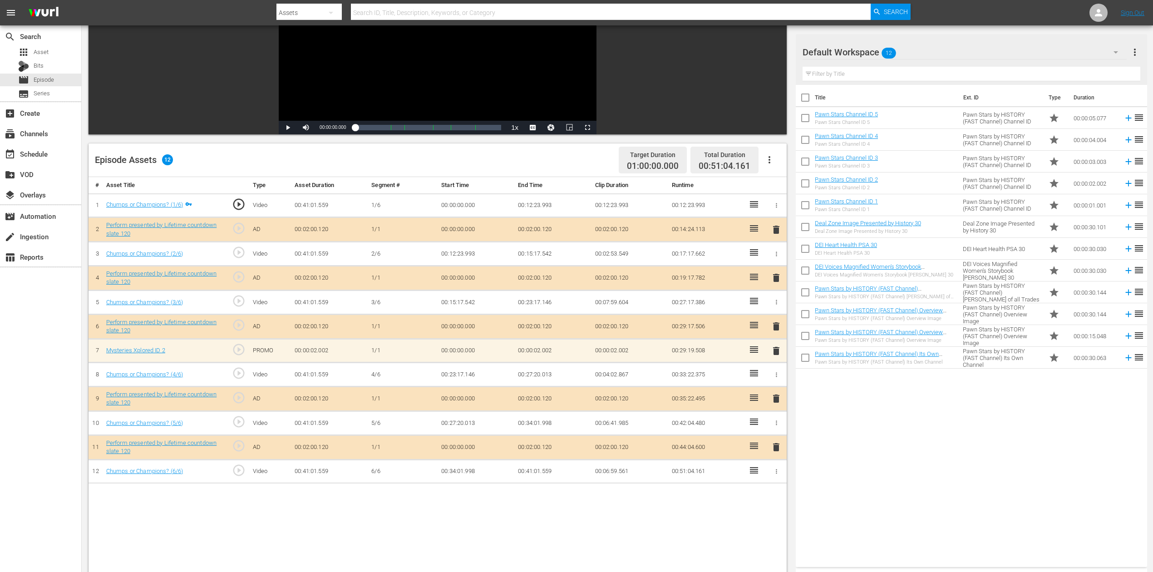
click at [773, 349] on span "delete" at bounding box center [776, 350] width 11 height 11
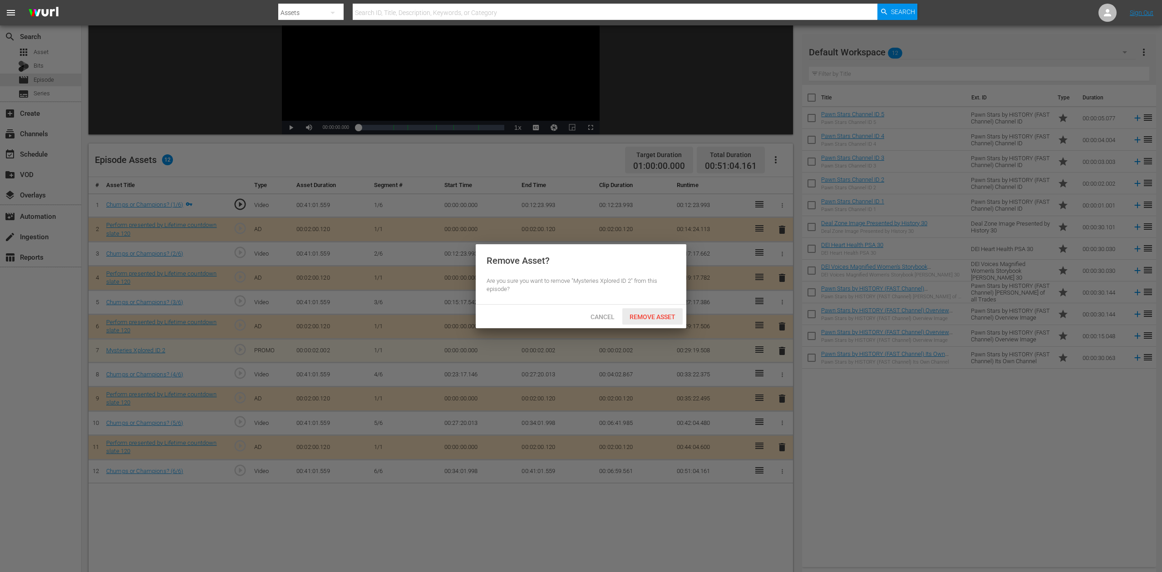
click at [642, 311] on div "Remove Asset" at bounding box center [652, 316] width 60 height 17
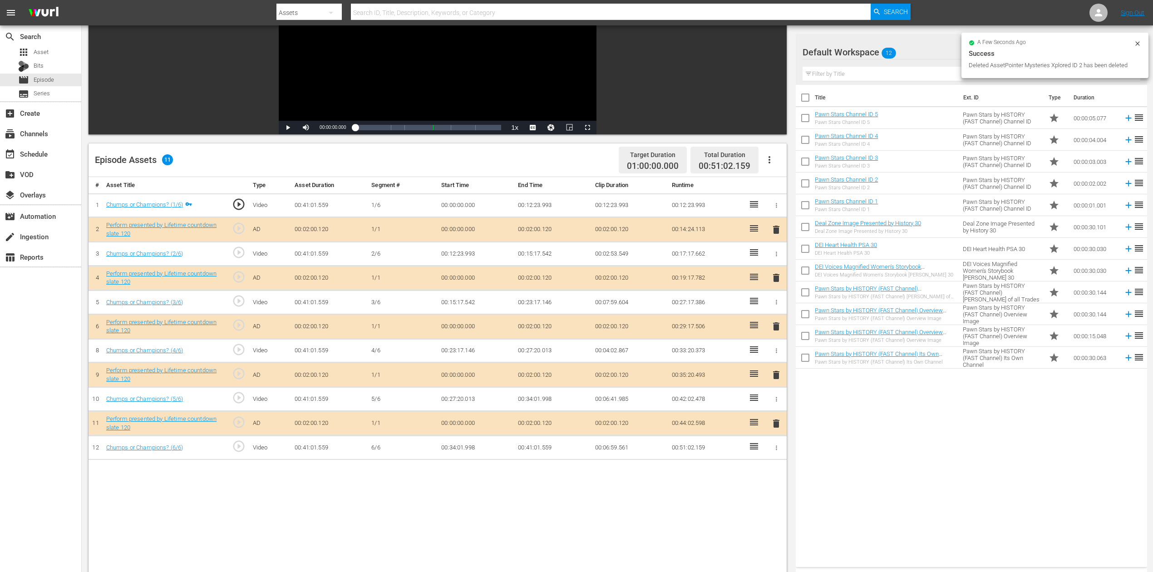
click at [871, 428] on div "Title Ext. ID Type Duration Pawn Stars Channel ID 5 Pawn Stars Channel ID 5 Paw…" at bounding box center [971, 324] width 351 height 478
click at [871, 53] on icon "button" at bounding box center [1115, 52] width 5 height 2
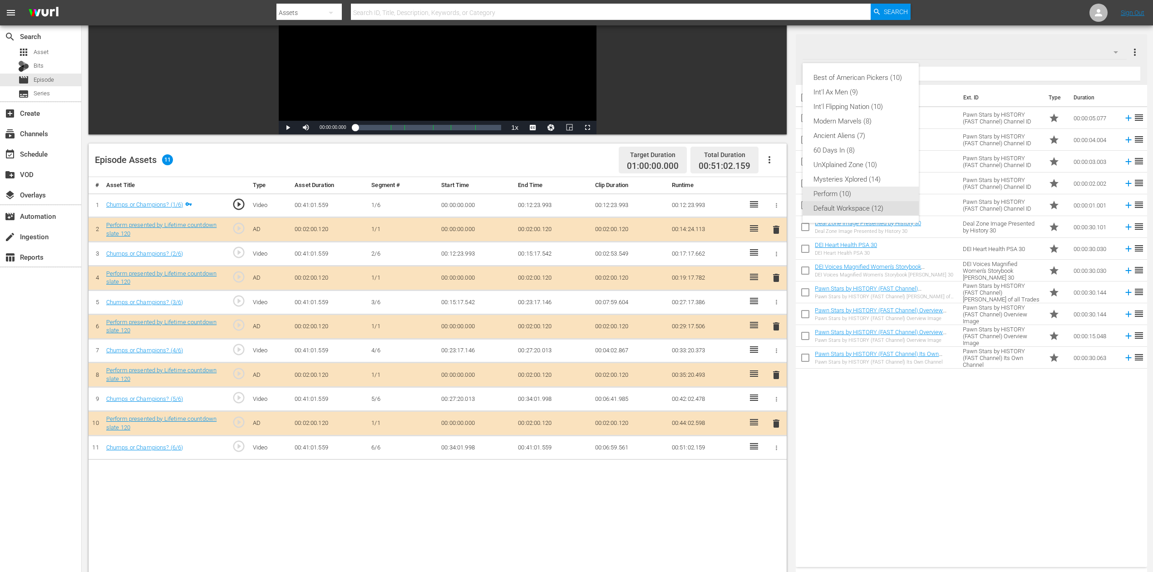
click at [850, 195] on div "Perform (10)" at bounding box center [860, 194] width 94 height 15
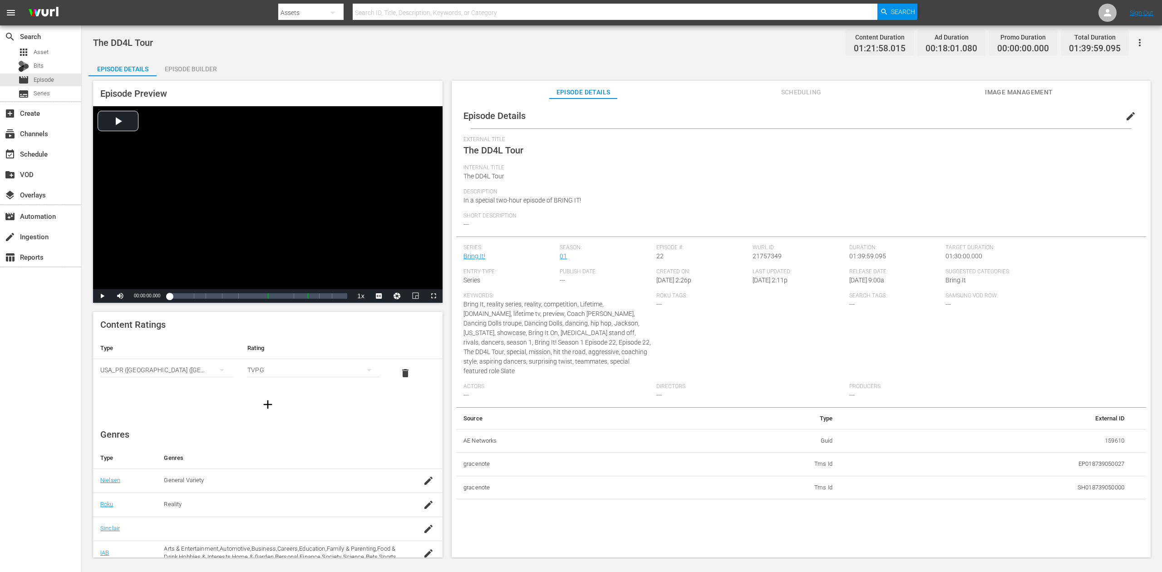
click at [194, 65] on div "Episode Builder" at bounding box center [191, 69] width 68 height 22
click at [204, 70] on div "Episode Builder" at bounding box center [191, 69] width 68 height 22
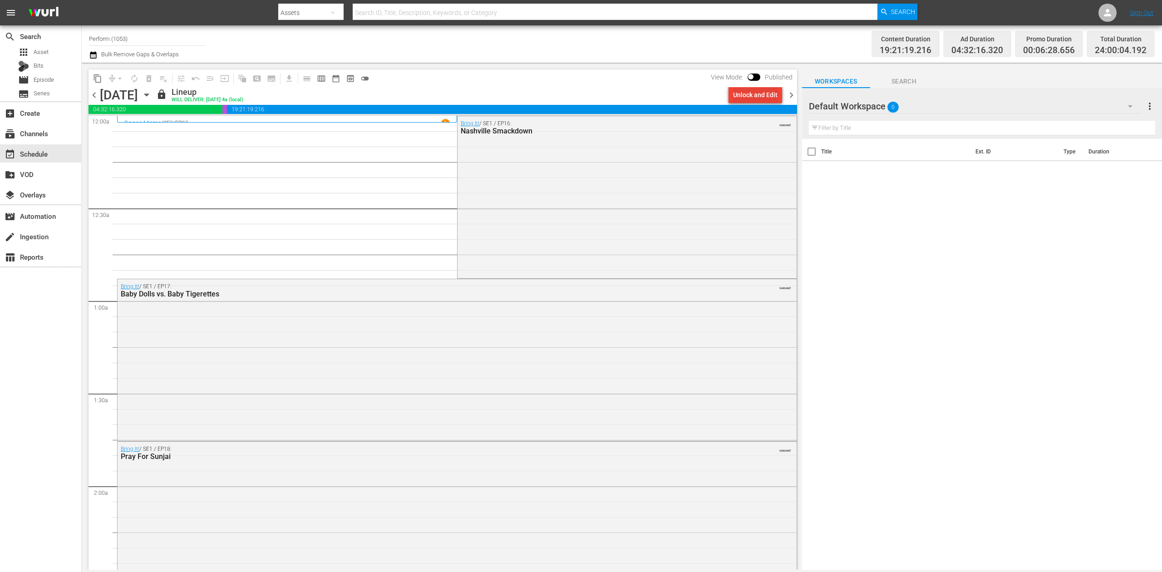
click at [751, 95] on div "Unlock and Edit" at bounding box center [755, 95] width 44 height 16
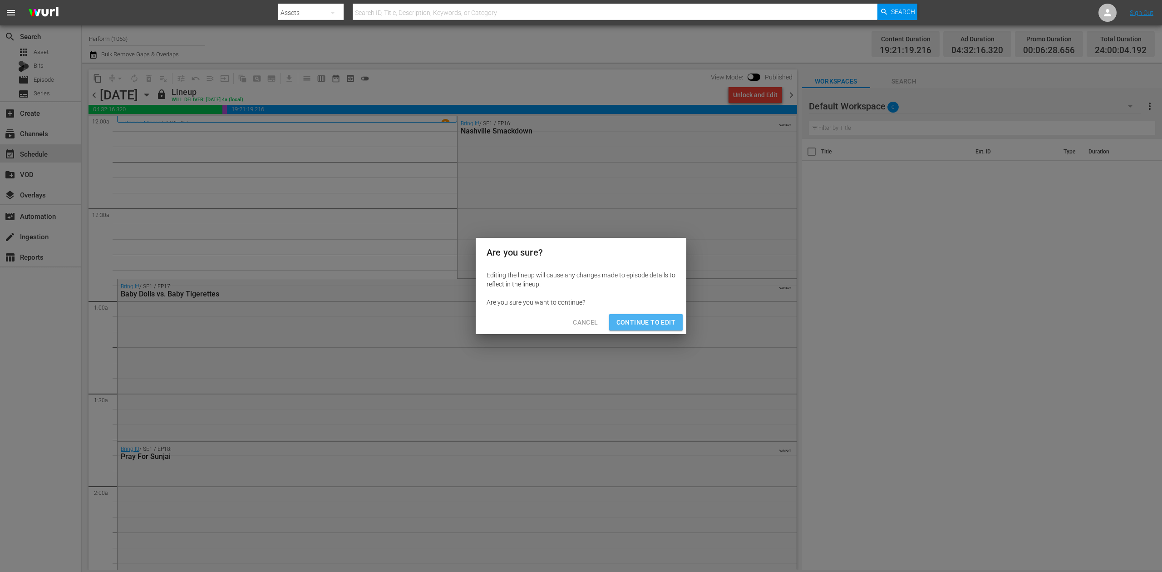
click at [652, 325] on span "Continue to Edit" at bounding box center [645, 322] width 59 height 11
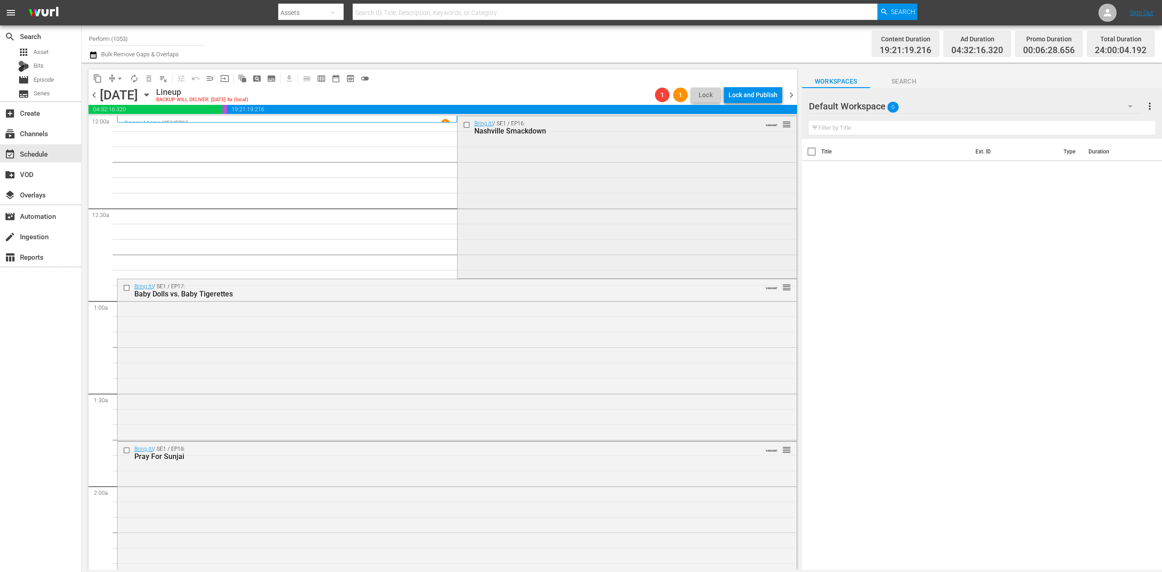
click at [569, 215] on div "Bring It! / SE1 / EP16: Nashville Smackdown VARIANT reorder" at bounding box center [627, 196] width 339 height 161
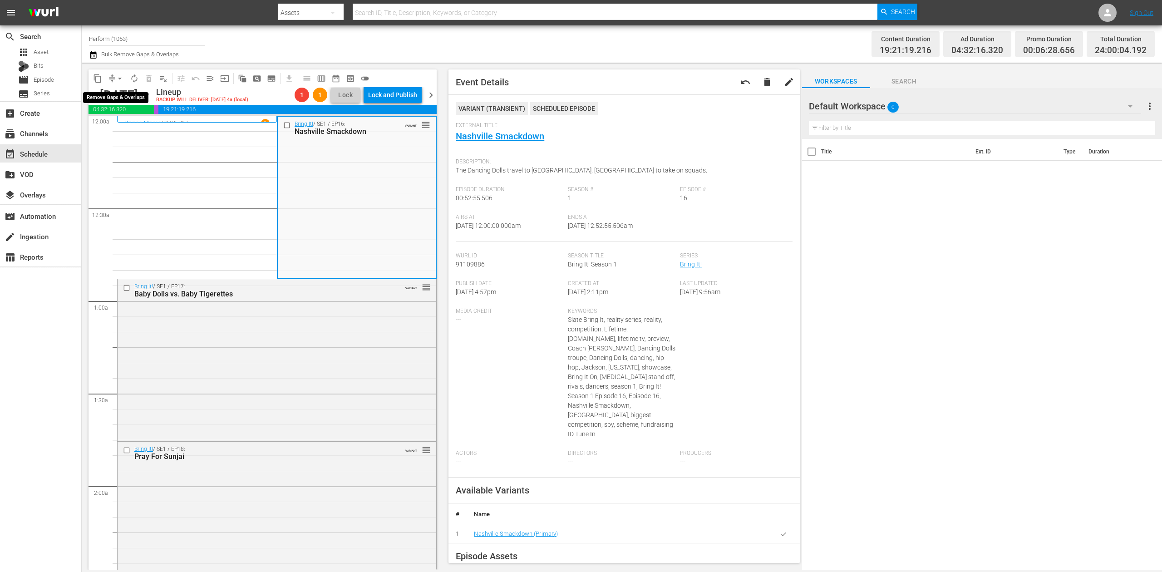
click at [113, 79] on button "arrow_drop_down" at bounding box center [120, 78] width 15 height 15
click at [132, 94] on li "Align to Midnight" at bounding box center [120, 96] width 95 height 15
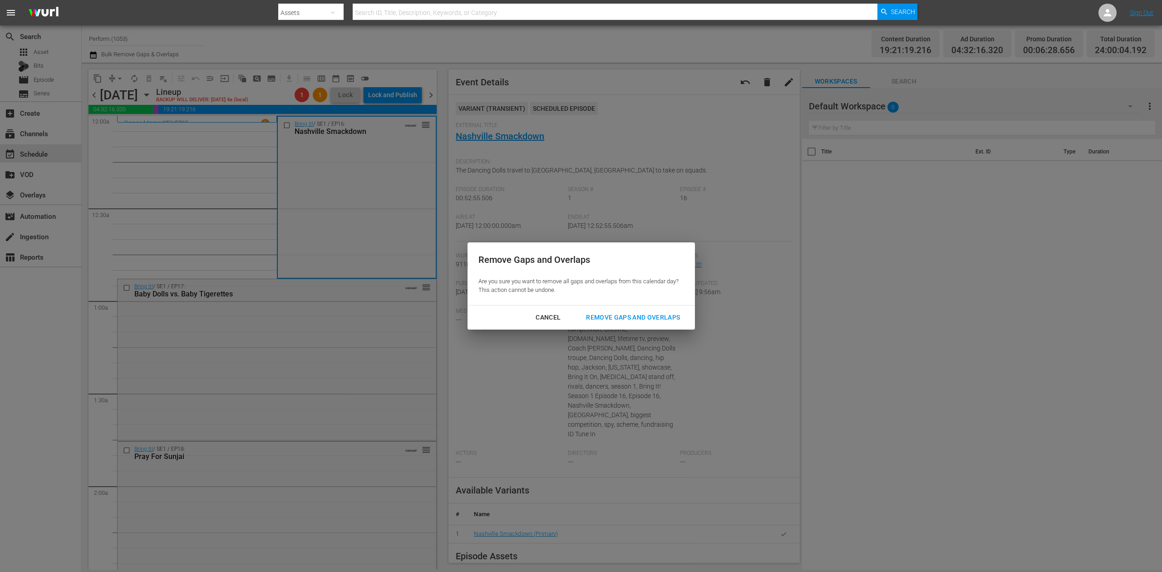
click at [628, 315] on div "Remove Gaps and Overlaps" at bounding box center [633, 317] width 108 height 11
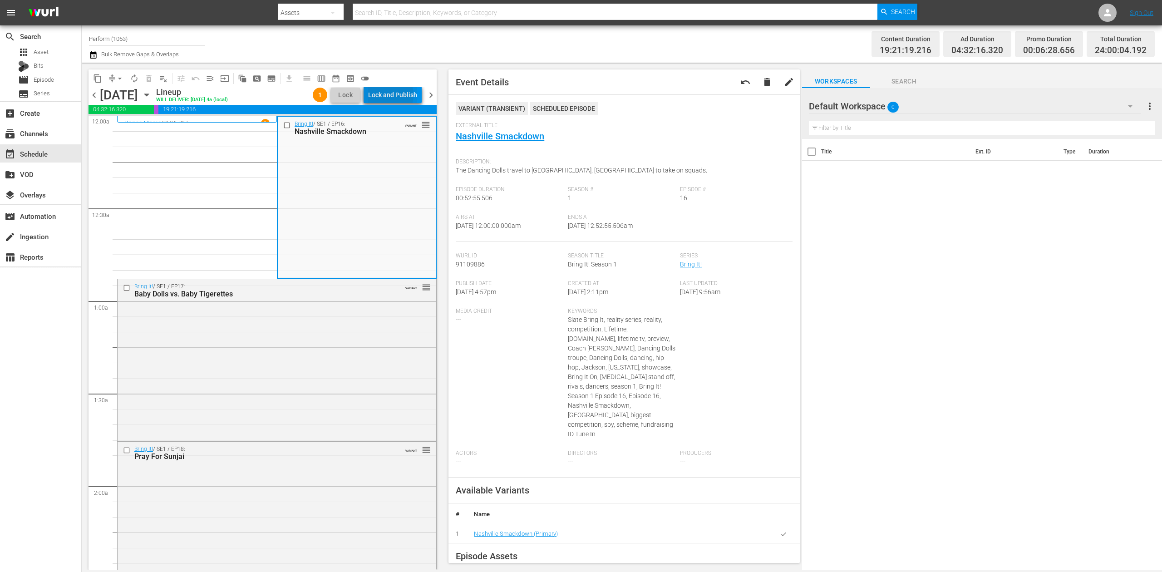
click at [389, 95] on div "Lock and Publish" at bounding box center [392, 95] width 49 height 16
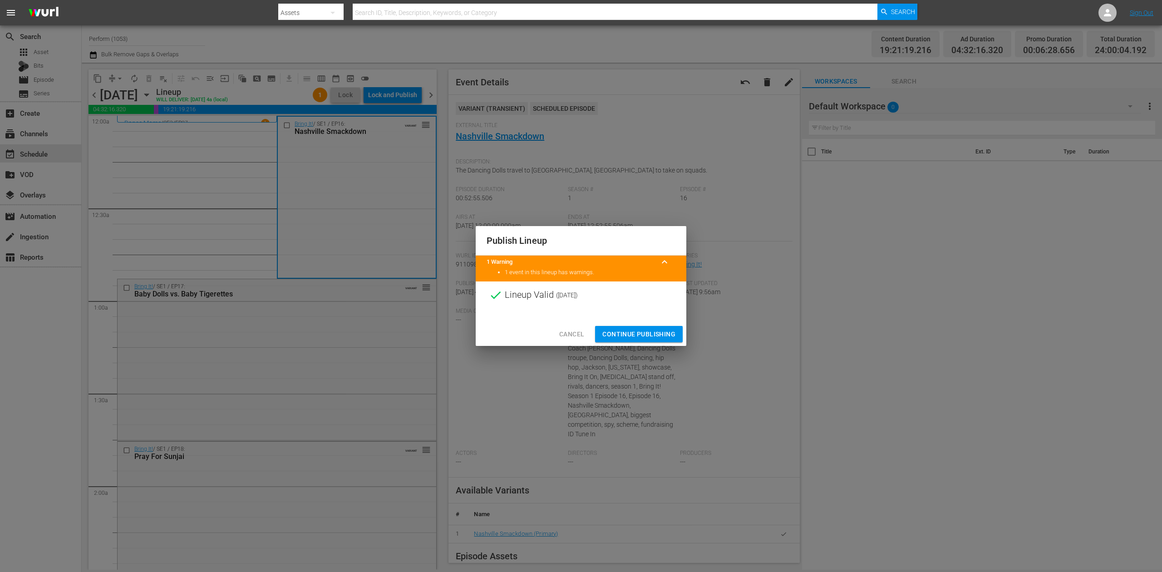
click at [657, 333] on span "Continue Publishing" at bounding box center [638, 334] width 73 height 11
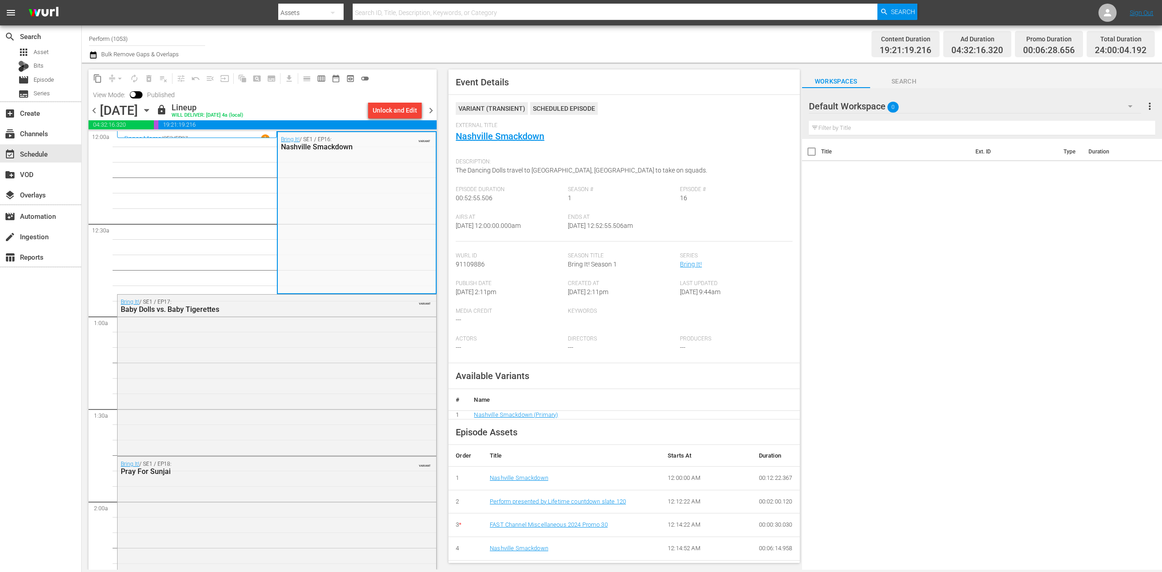
click at [429, 111] on span "chevron_right" at bounding box center [430, 110] width 11 height 11
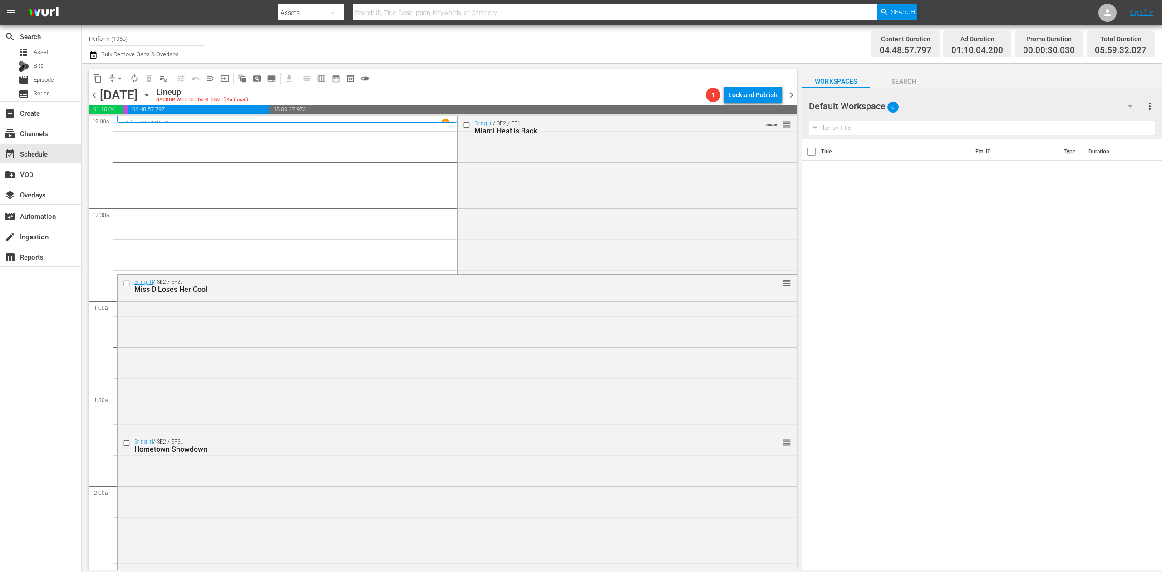
click at [94, 95] on span "chevron_left" at bounding box center [94, 94] width 11 height 11
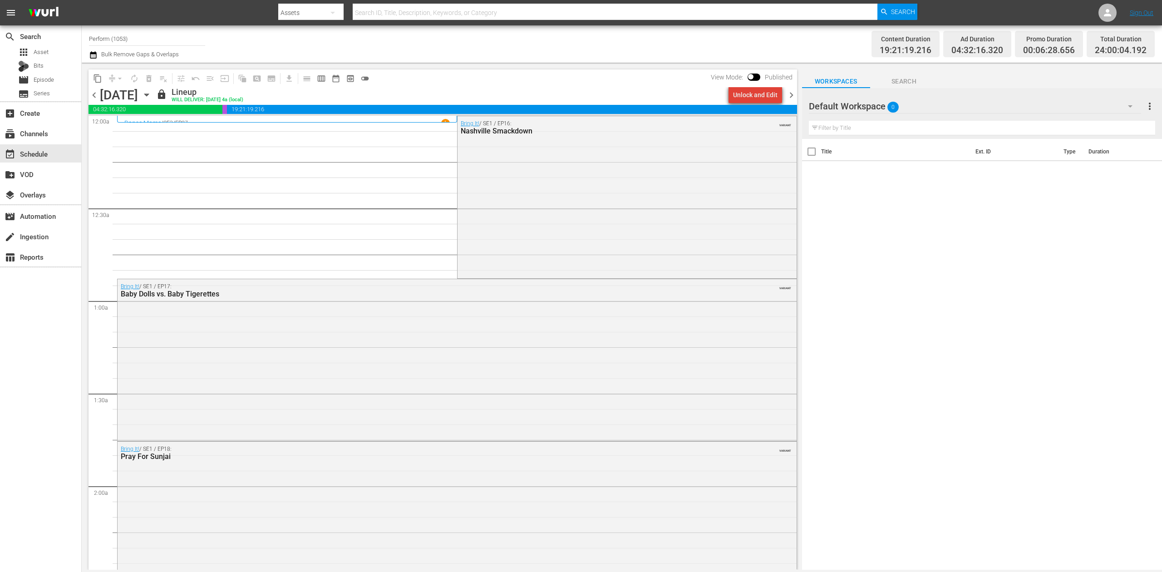
click at [770, 91] on div "Unlock and Edit" at bounding box center [755, 95] width 44 height 16
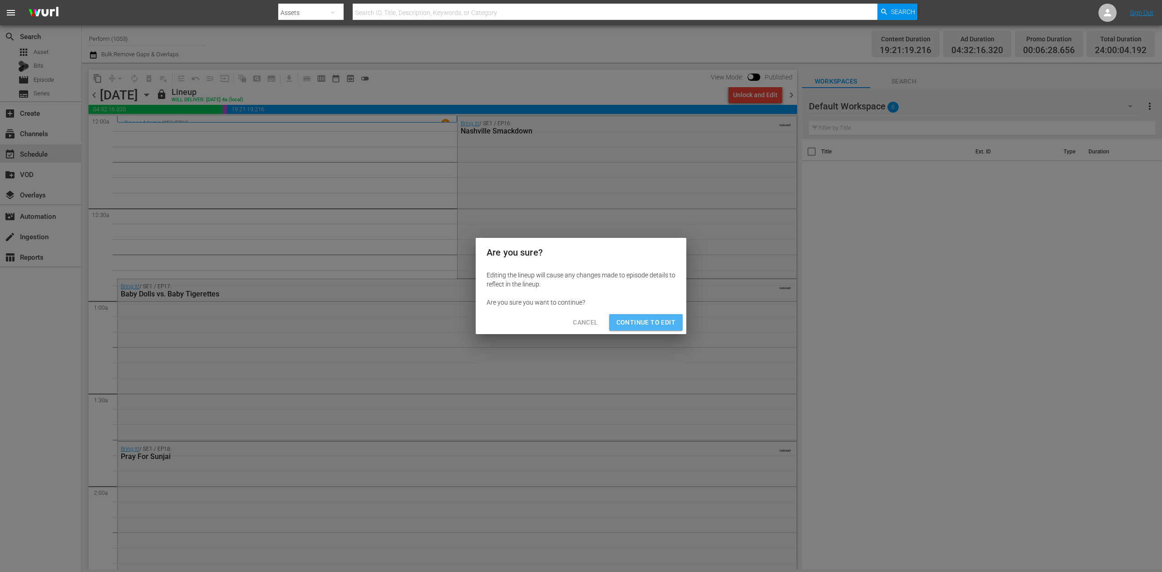
click at [665, 318] on span "Continue to Edit" at bounding box center [645, 322] width 59 height 11
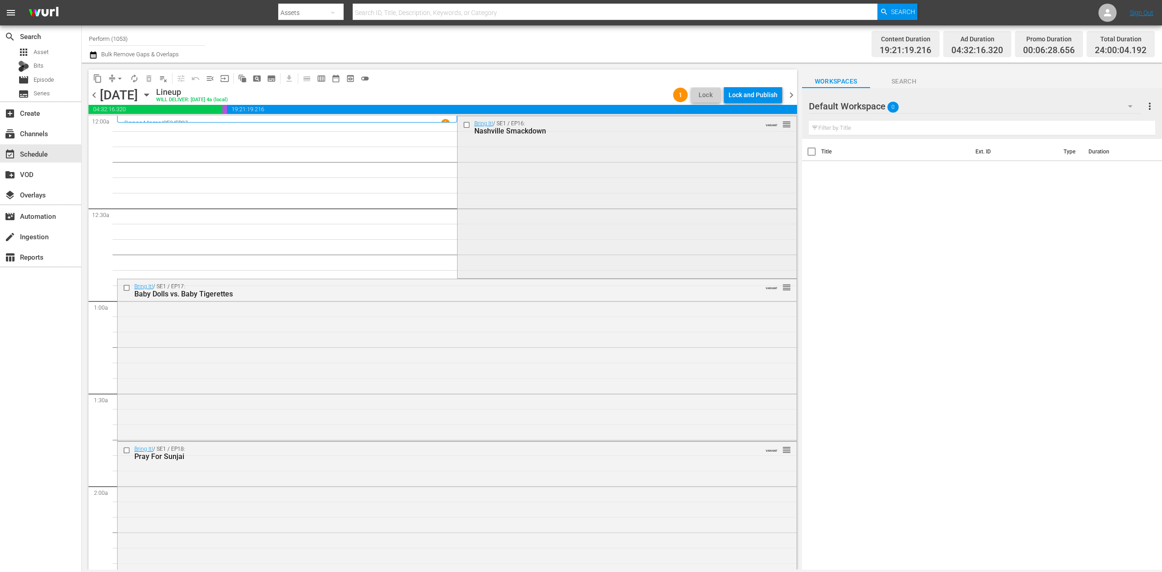
click at [605, 186] on div "Bring It! / SE1 / EP16: Nashville Smackdown VARIANT reorder" at bounding box center [627, 196] width 339 height 161
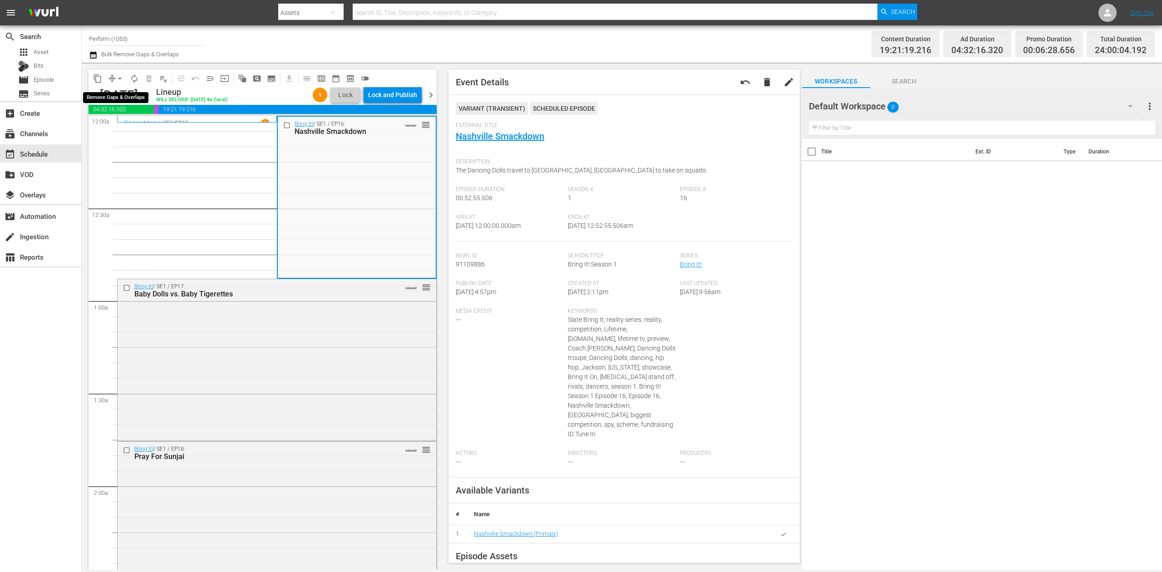
click at [120, 81] on span "arrow_drop_down" at bounding box center [119, 78] width 9 height 9
click at [130, 99] on li "Align to Midnight" at bounding box center [120, 96] width 95 height 15
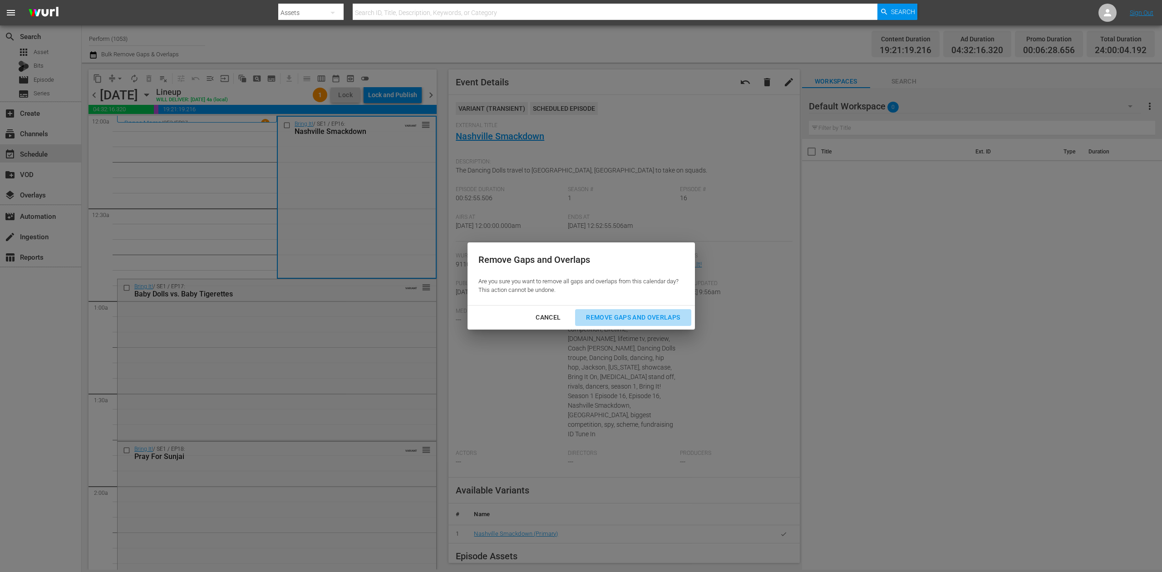
click at [658, 316] on div "Remove Gaps and Overlaps" at bounding box center [633, 317] width 108 height 11
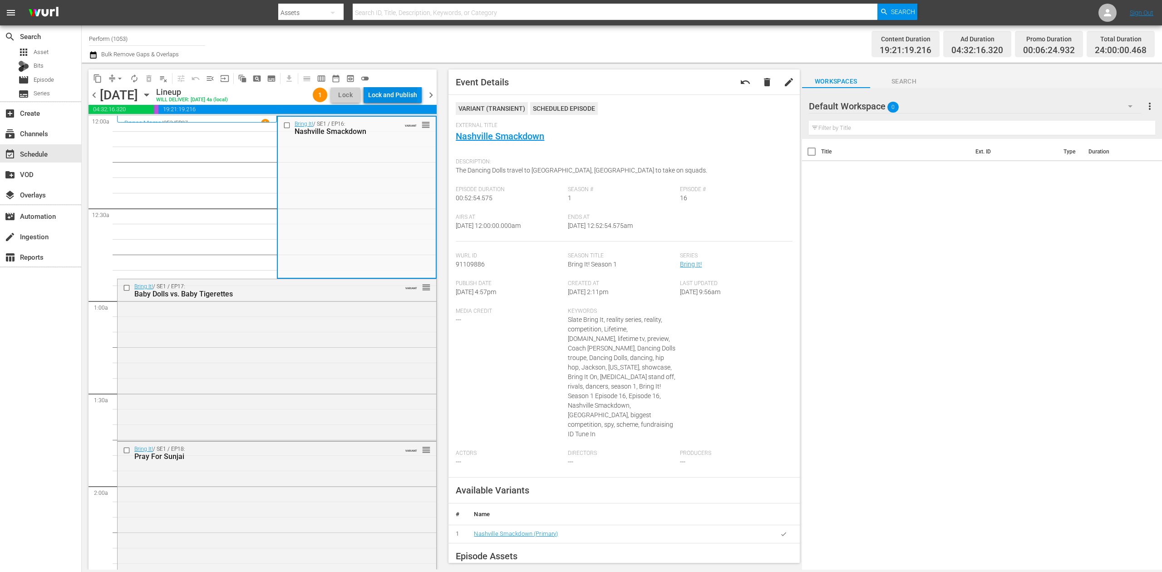
click at [409, 95] on div "Lock and Publish" at bounding box center [392, 95] width 49 height 16
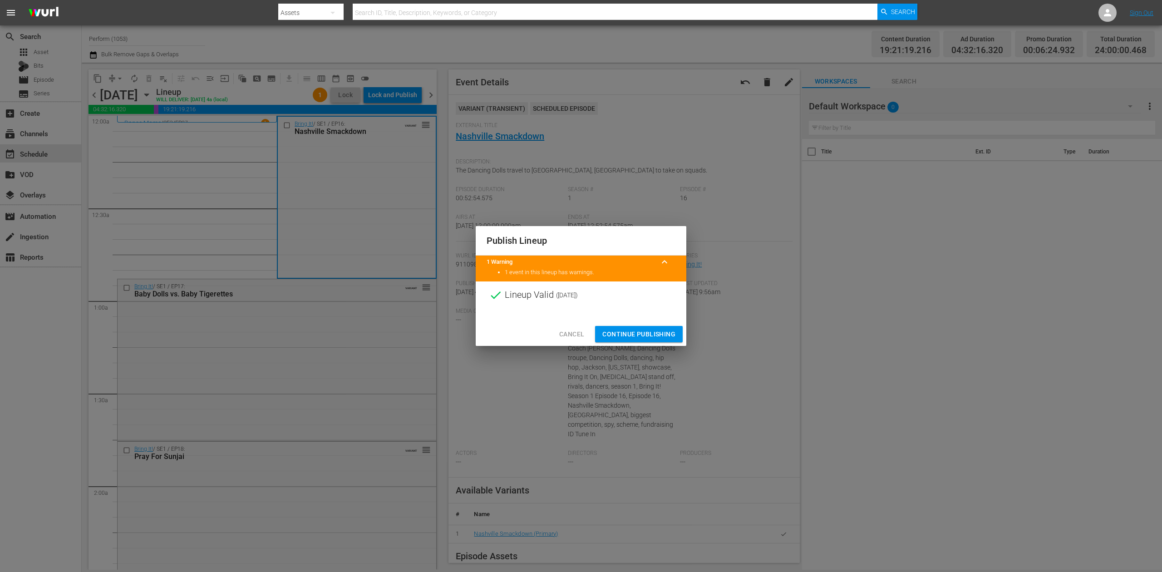
click at [642, 342] on button "Continue Publishing" at bounding box center [639, 334] width 88 height 17
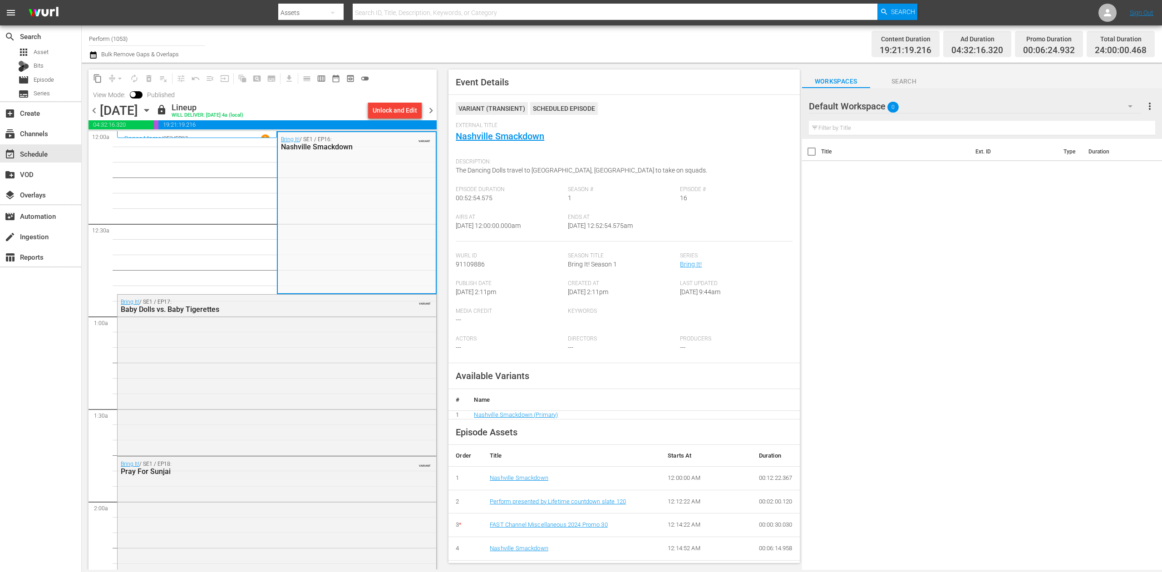
click at [431, 108] on span "chevron_right" at bounding box center [430, 110] width 11 height 11
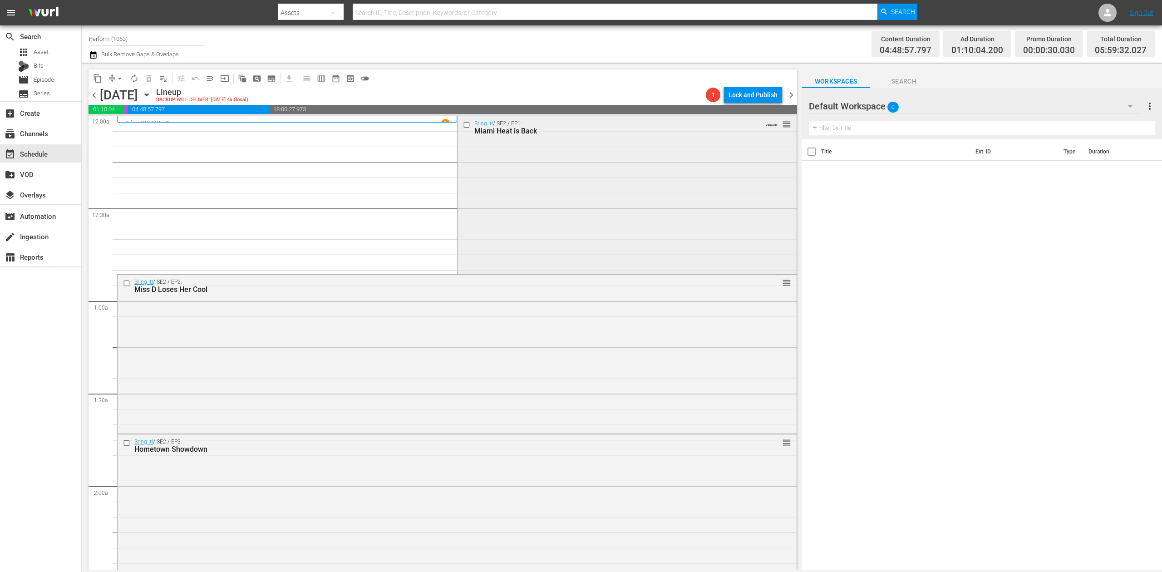
click at [545, 193] on div "Bring It! / SE2 / EP1: Miami Heat is Back VARIANT reorder" at bounding box center [627, 194] width 339 height 156
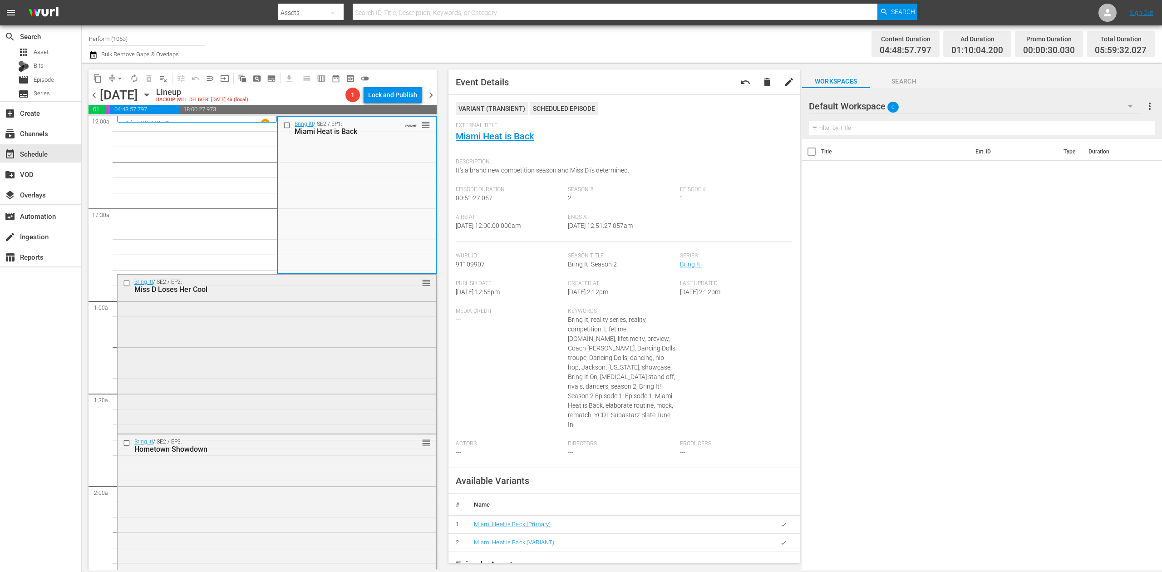
click at [338, 306] on div "Bring It! / SE2 / EP2: Miss D Loses Her Cool reorder" at bounding box center [277, 353] width 319 height 157
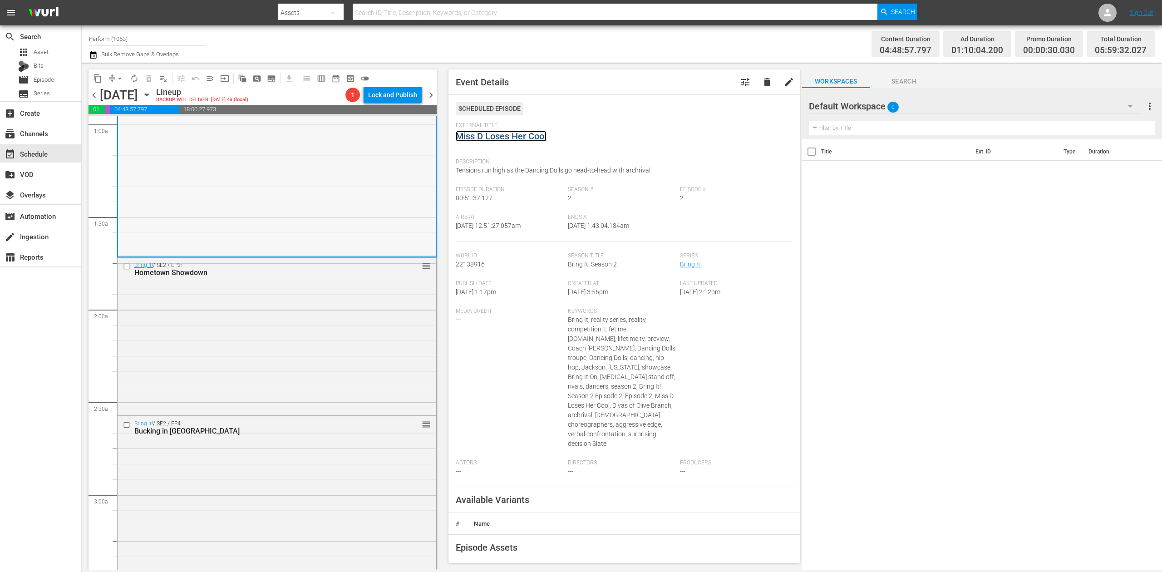
scroll to position [182, 0]
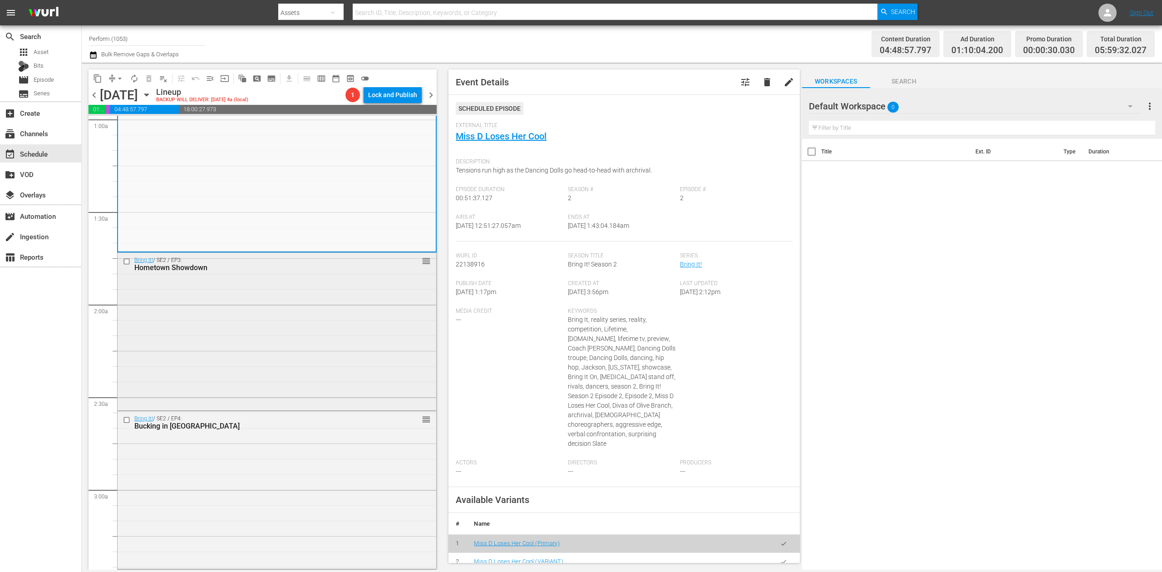
click at [325, 318] on div "Bring It! / SE2 / EP3: Hometown Showdown reorder" at bounding box center [277, 331] width 319 height 156
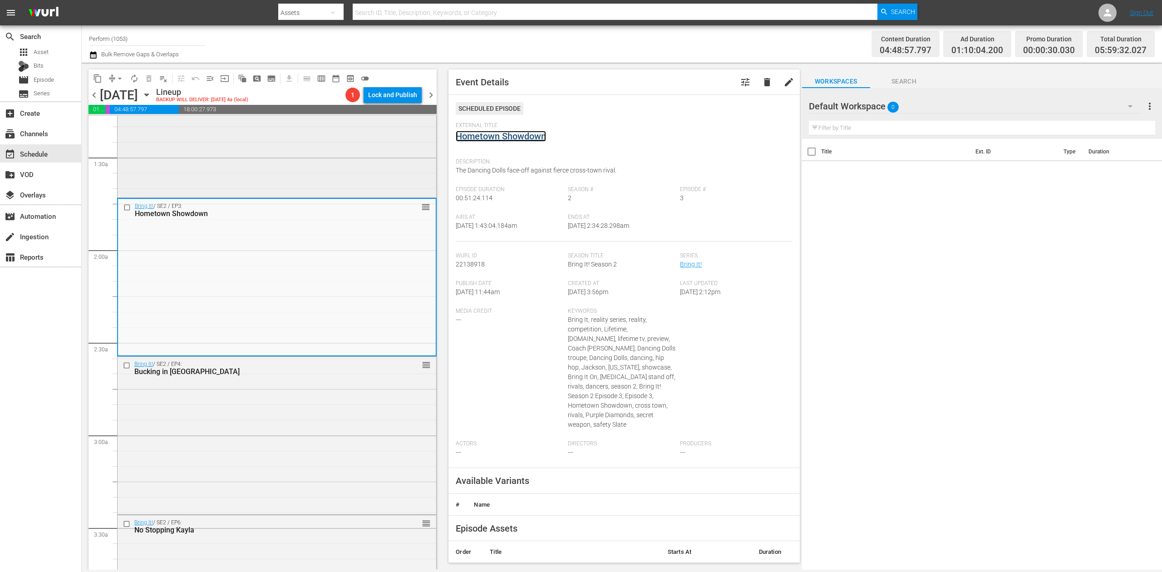
scroll to position [363, 0]
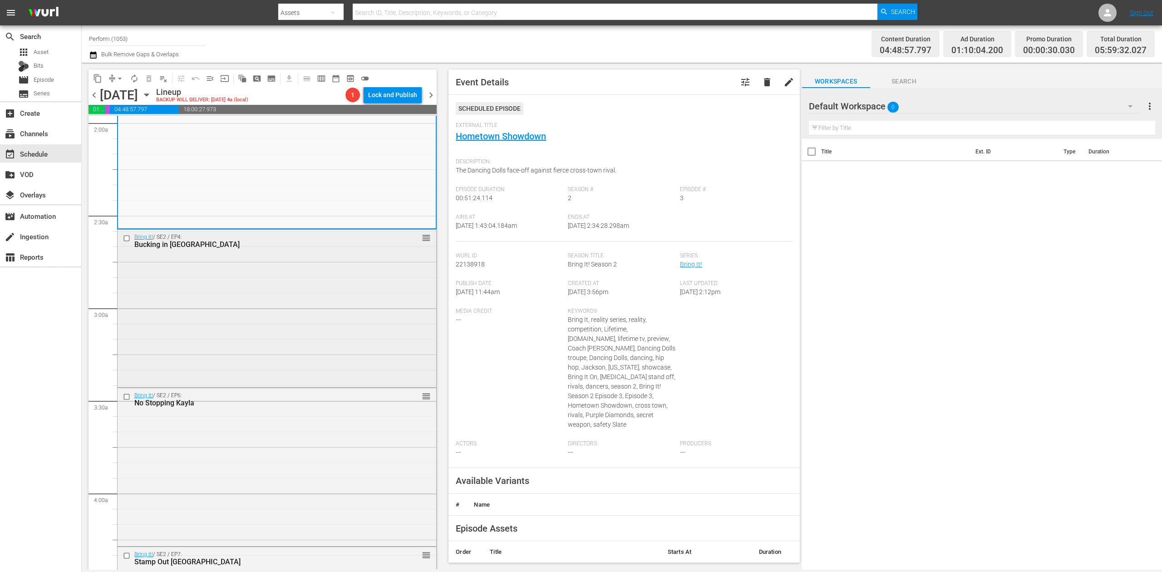
click at [360, 322] on div "Bring It! / SE2 / EP4: Bucking in Bama reorder" at bounding box center [277, 308] width 319 height 156
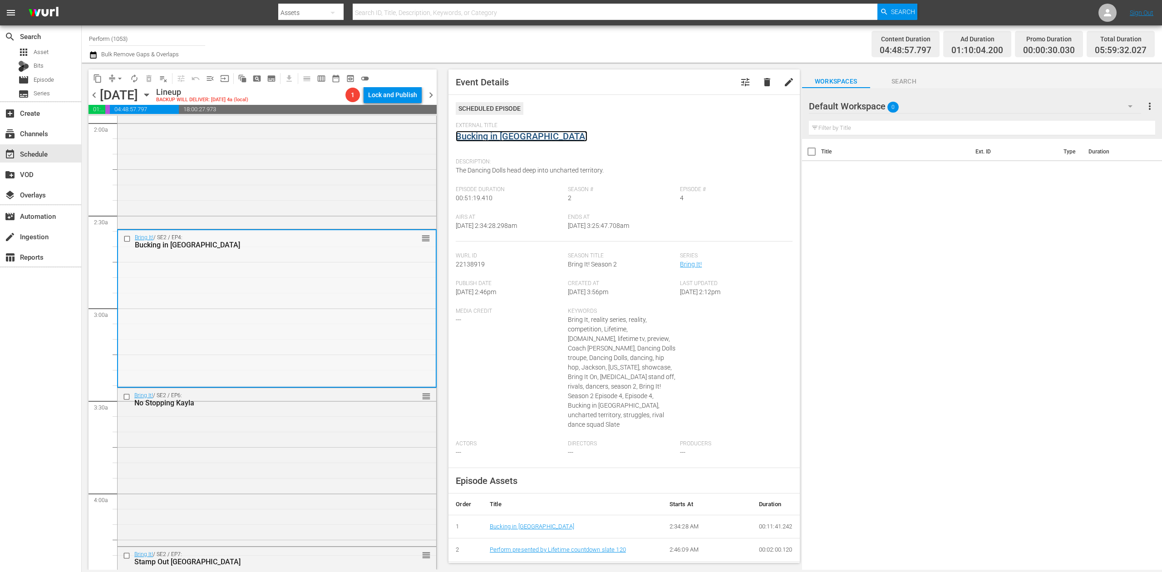
scroll to position [545, 0]
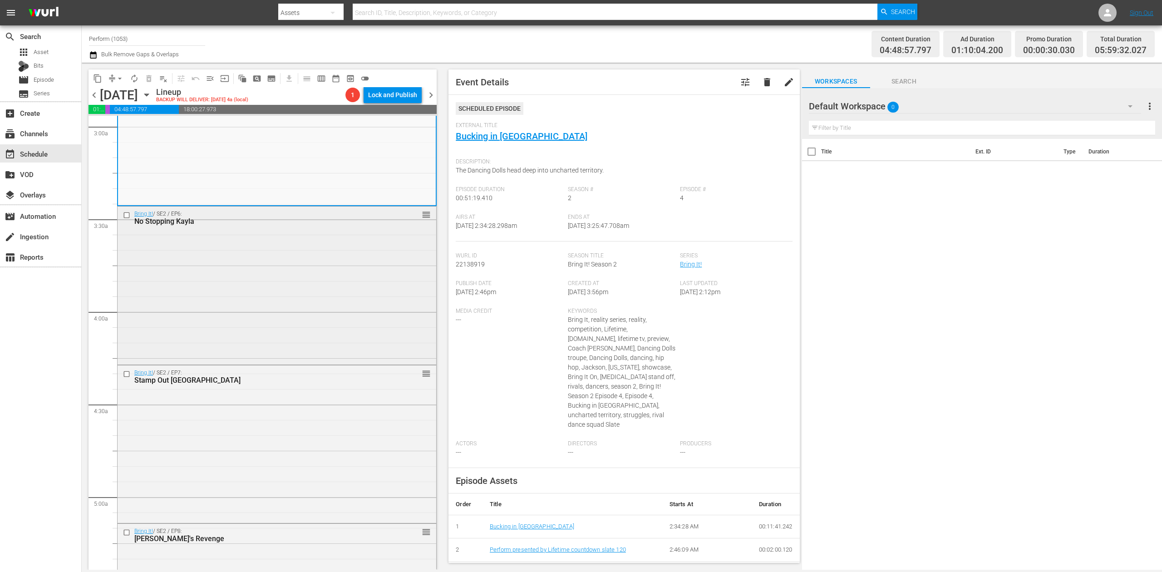
click at [318, 314] on div "Bring It! / SE2 / EP6: No Stopping Kayla reorder" at bounding box center [277, 285] width 319 height 156
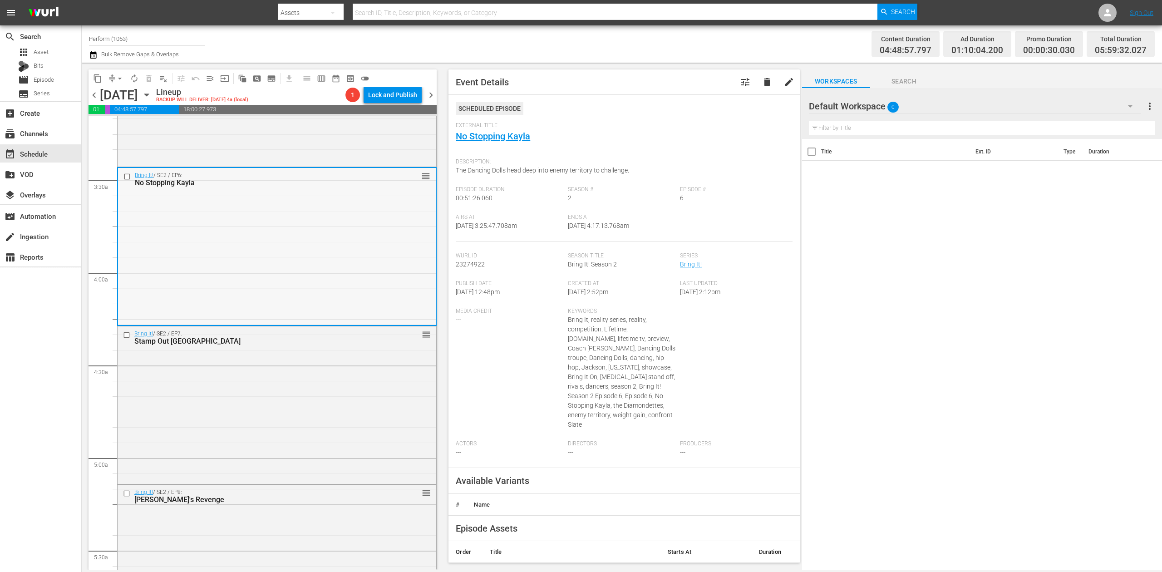
scroll to position [665, 0]
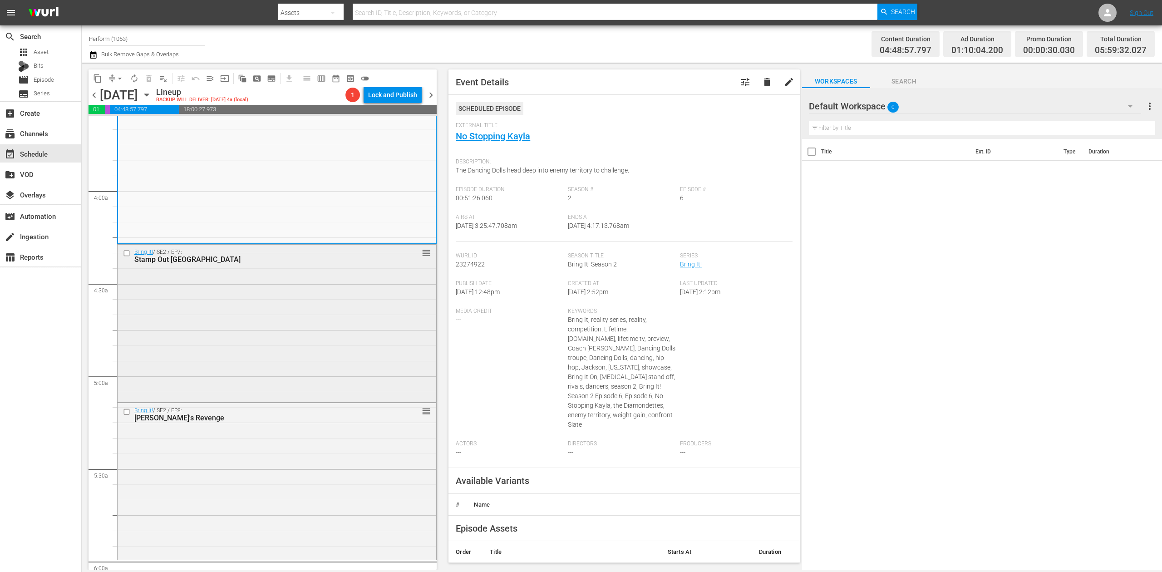
click at [333, 316] on div "Bring It! / SE2 / EP7: Stamp Out Atlanta reorder" at bounding box center [277, 323] width 319 height 156
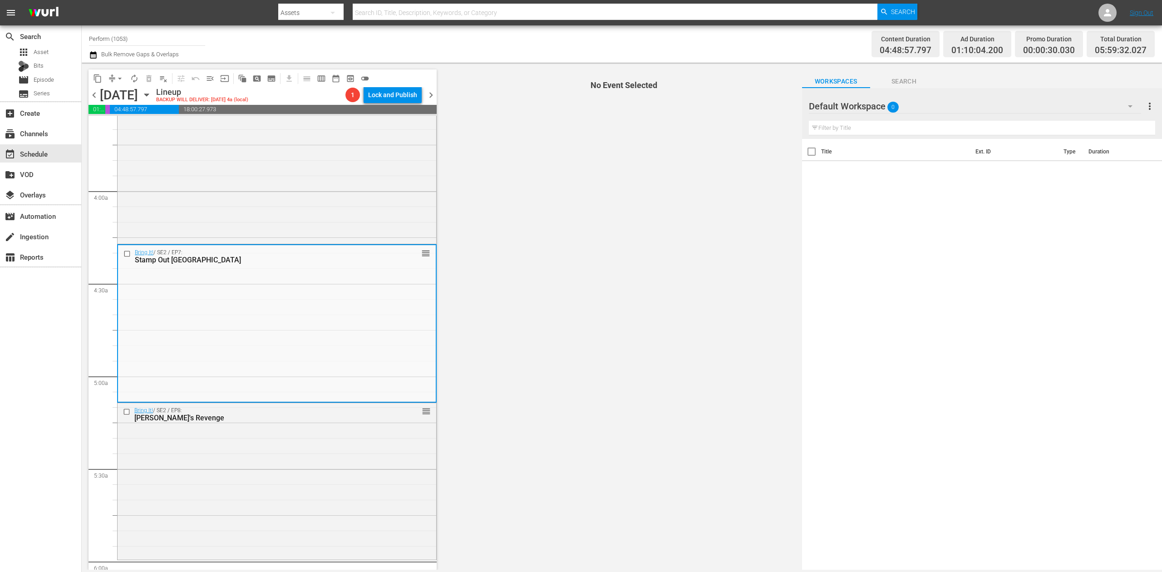
scroll to position [726, 0]
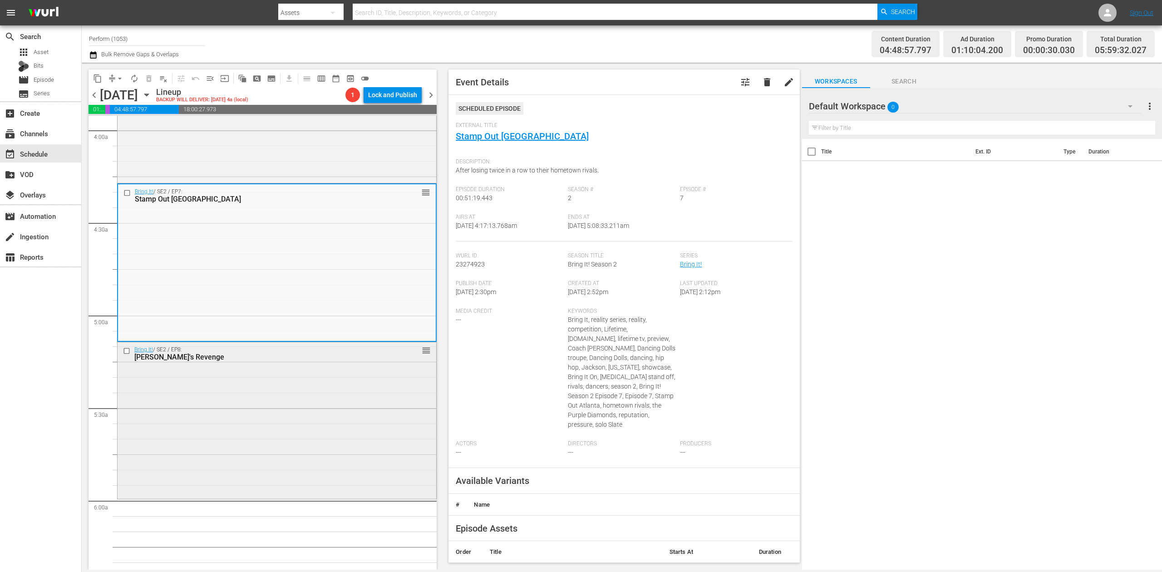
click at [320, 391] on div "Bring It! / SE2 / EP8: Traci's Revenge reorder" at bounding box center [277, 419] width 319 height 155
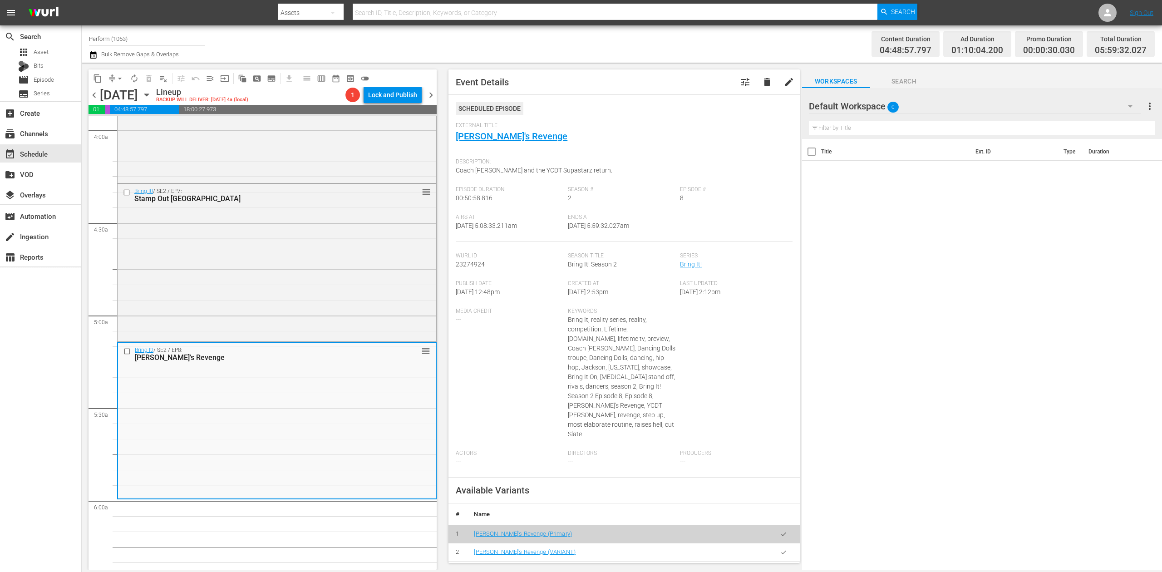
click at [49, 326] on div "search Search apps Asset Bits movie Episode subtitles Series add_box Create sub…" at bounding box center [41, 311] width 82 height 572
click at [109, 78] on span "compress" at bounding box center [112, 78] width 9 height 9
click at [118, 78] on span "arrow_drop_down" at bounding box center [119, 78] width 9 height 9
click at [118, 98] on li "Align to Midnight" at bounding box center [120, 96] width 95 height 15
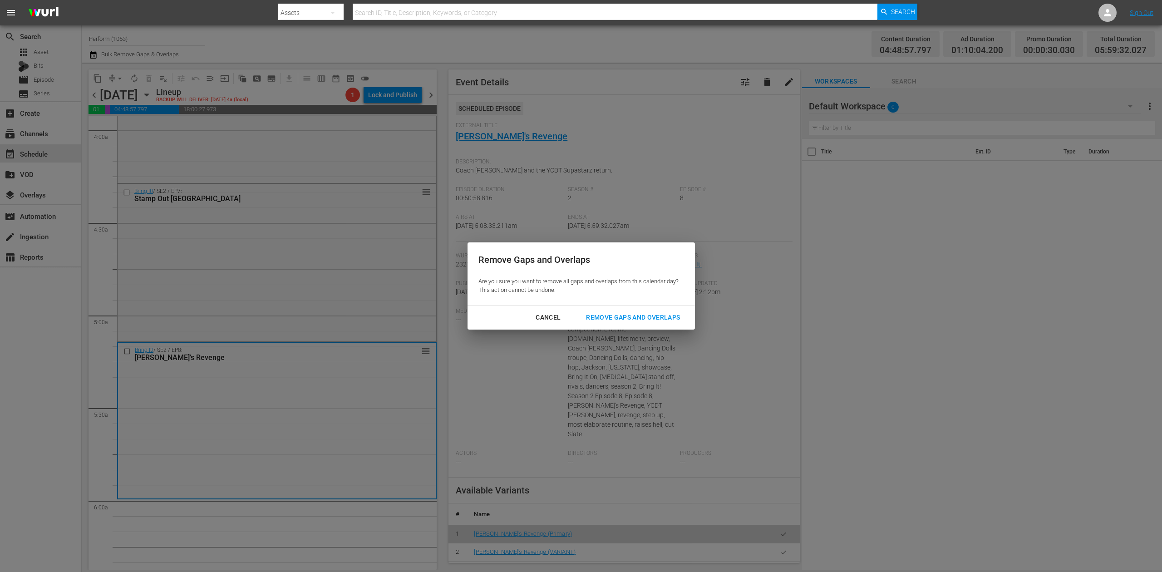
click at [639, 316] on div "Remove Gaps and Overlaps" at bounding box center [633, 317] width 108 height 11
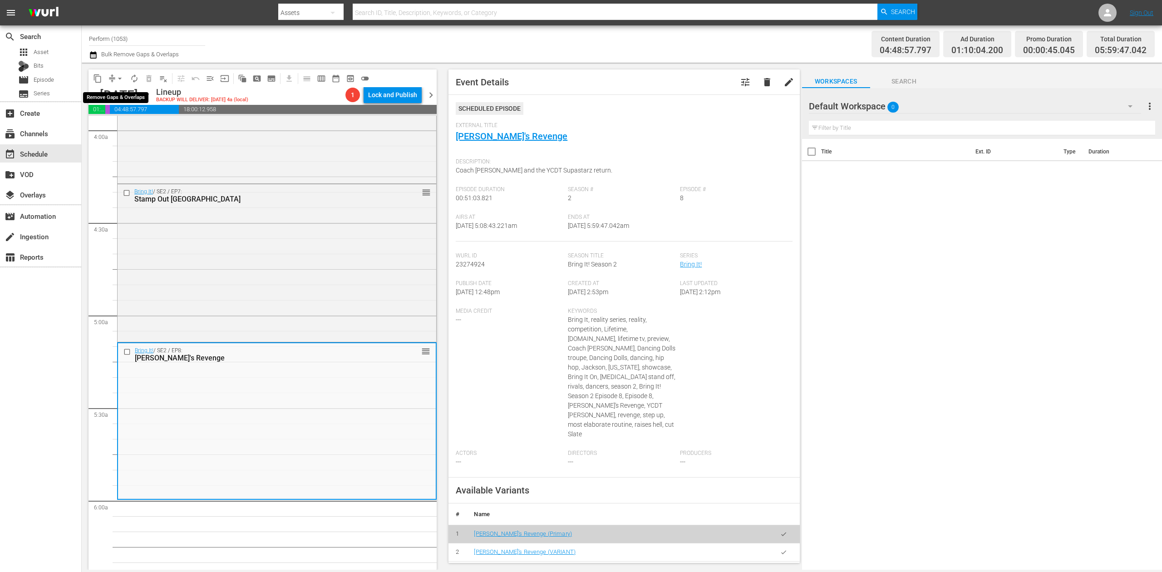
click at [112, 78] on span "compress" at bounding box center [112, 78] width 9 height 9
click at [118, 81] on span "arrow_drop_down" at bounding box center [119, 78] width 9 height 9
click at [118, 95] on li "Align to Midnight" at bounding box center [120, 96] width 95 height 15
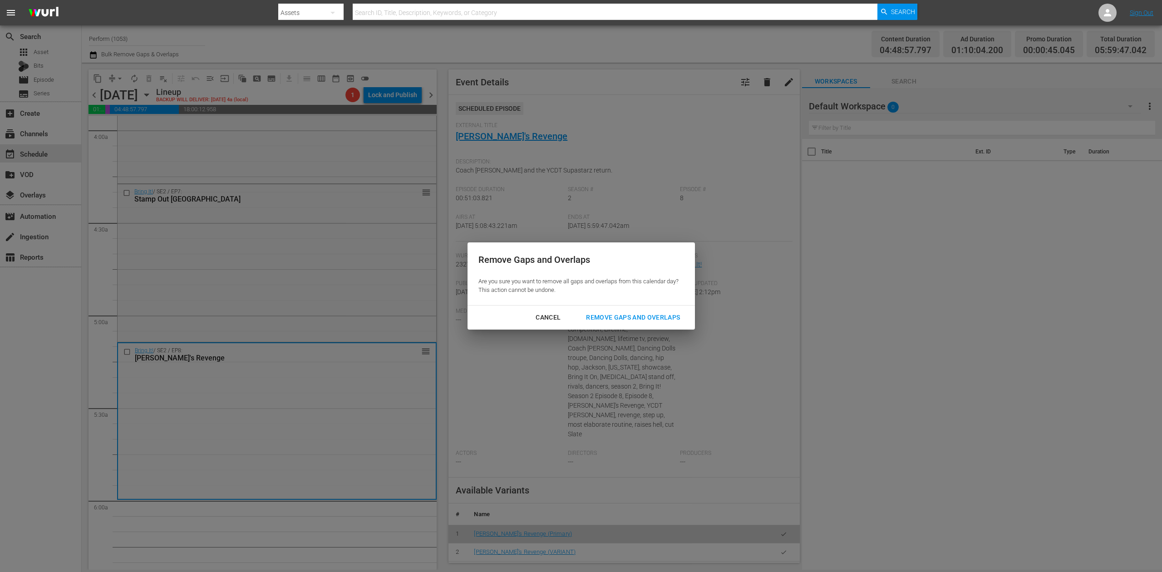
click at [634, 315] on div "Remove Gaps and Overlaps" at bounding box center [633, 317] width 108 height 11
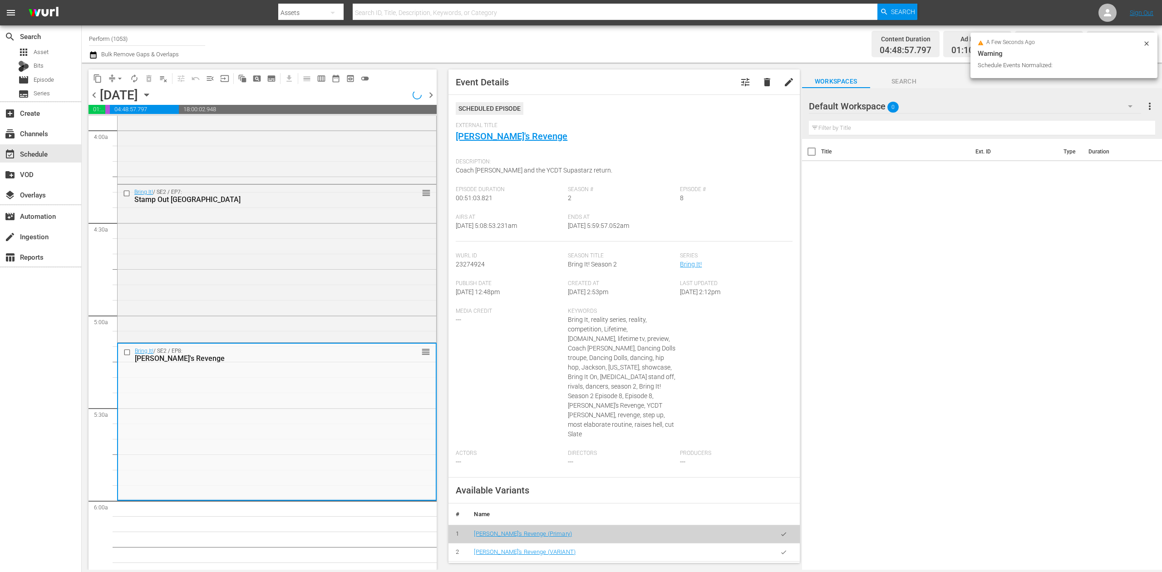
scroll to position [711, 0]
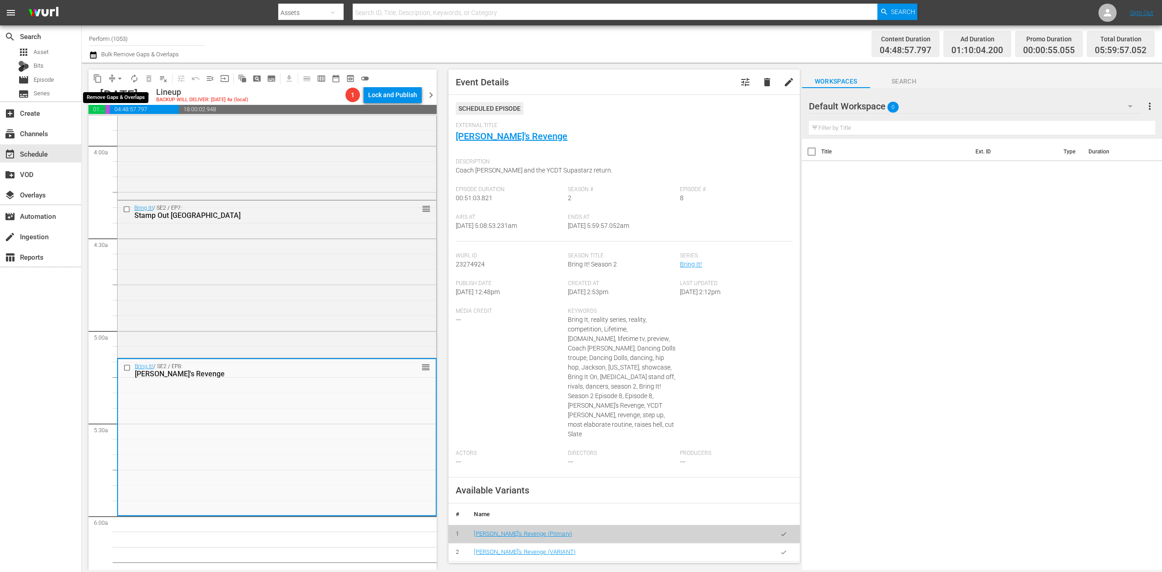
click at [116, 82] on span "arrow_drop_down" at bounding box center [119, 78] width 9 height 9
click at [120, 93] on li "Align to Midnight" at bounding box center [120, 96] width 95 height 15
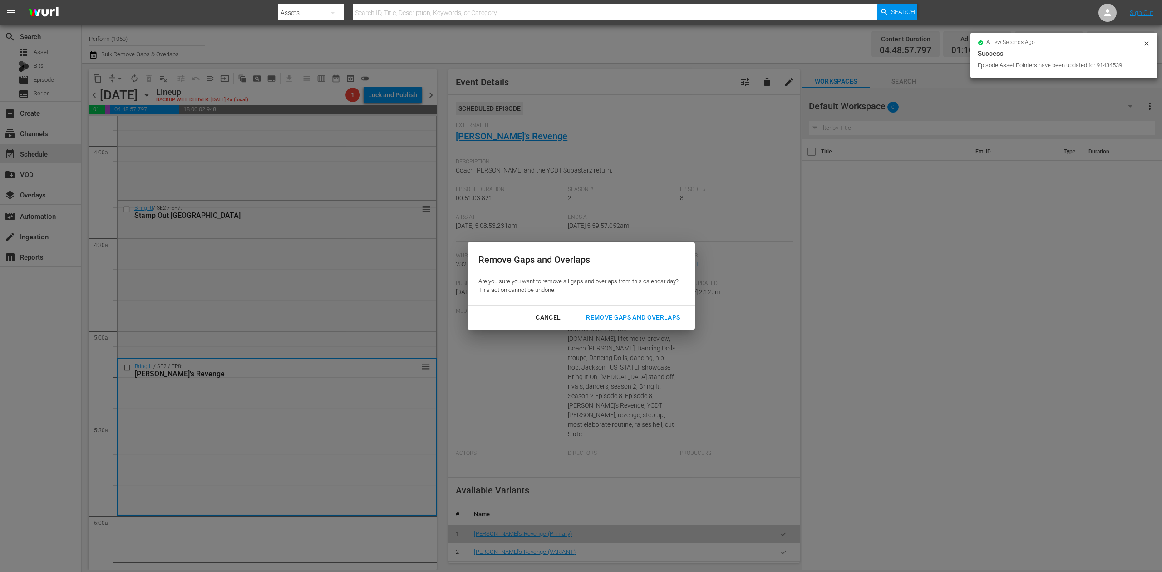
click at [630, 312] on div "Remove Gaps and Overlaps" at bounding box center [633, 317] width 108 height 11
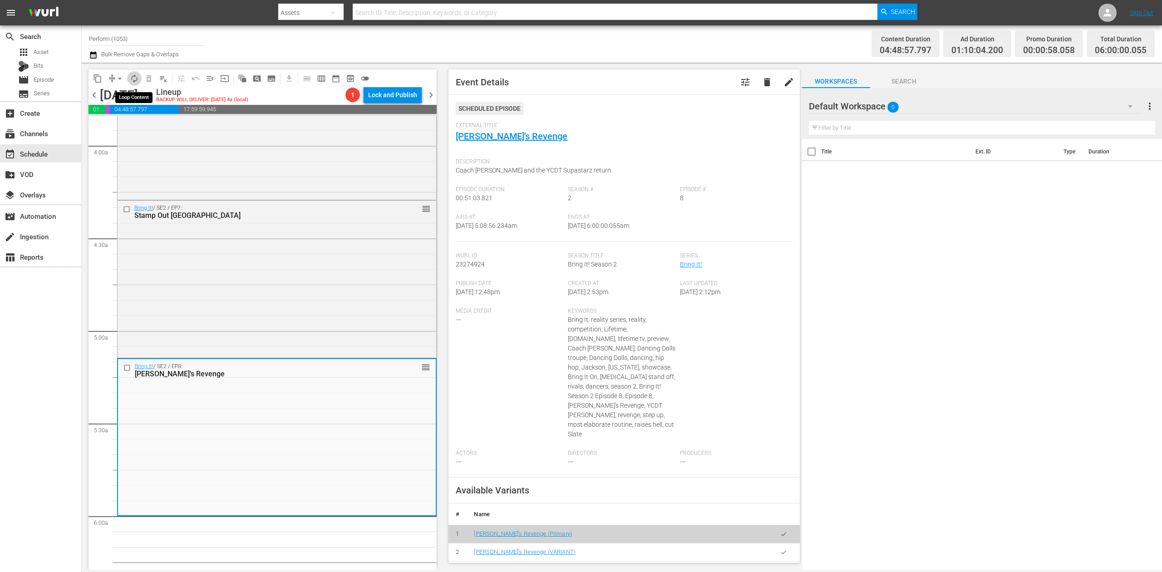
click at [137, 78] on span "autorenew_outlined" at bounding box center [134, 78] width 9 height 9
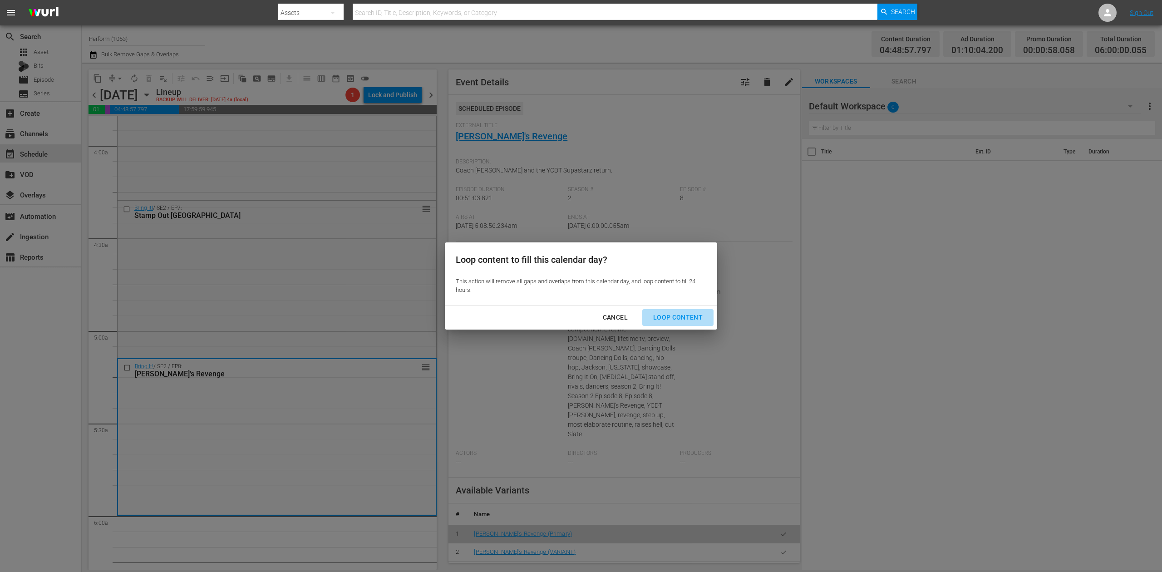
click at [683, 318] on div "Loop Content" at bounding box center [678, 317] width 64 height 11
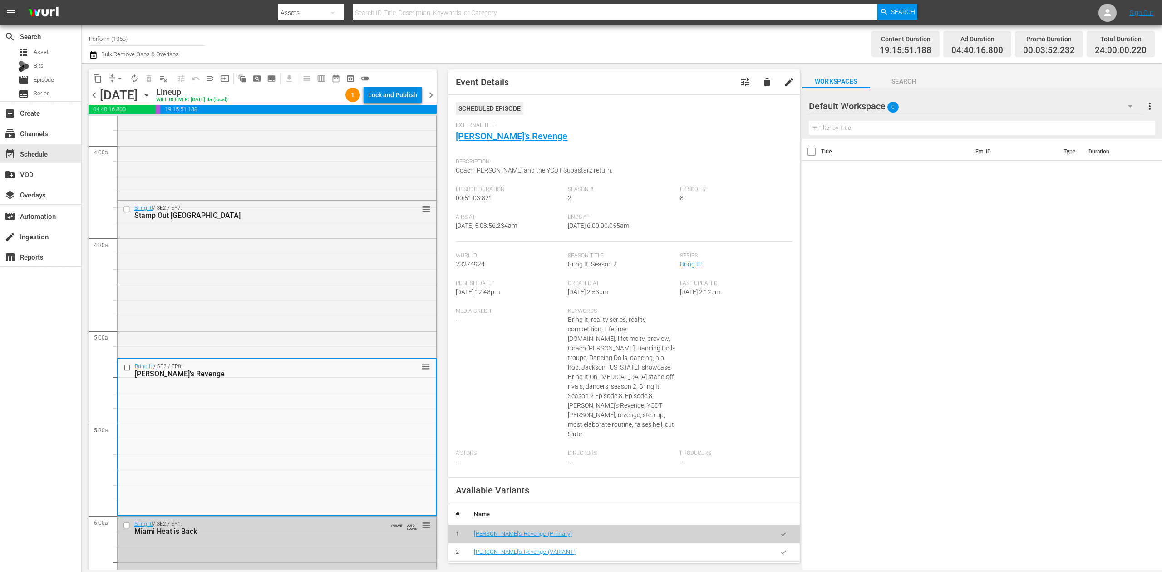
click at [396, 98] on div "Lock and Publish" at bounding box center [392, 95] width 49 height 16
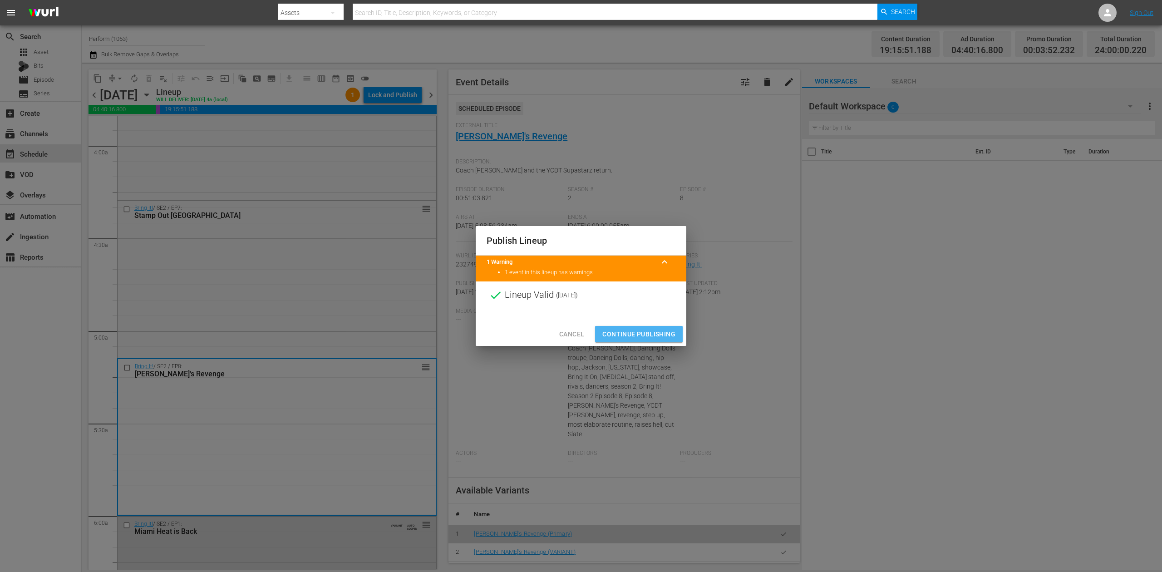
click at [655, 332] on span "Continue Publishing" at bounding box center [638, 334] width 73 height 11
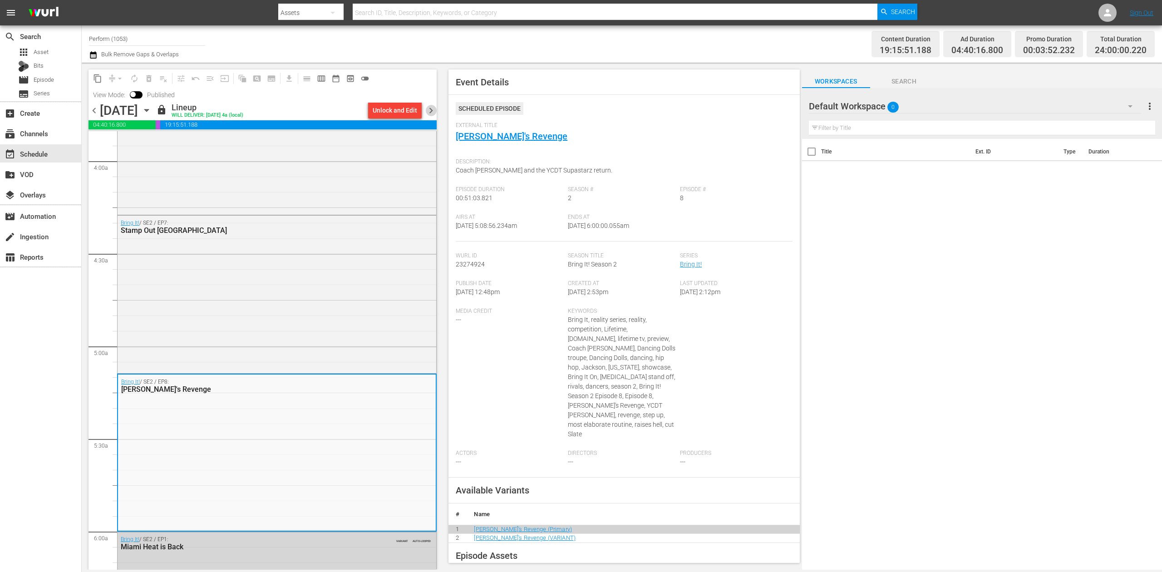
click at [428, 110] on span "chevron_right" at bounding box center [430, 110] width 11 height 11
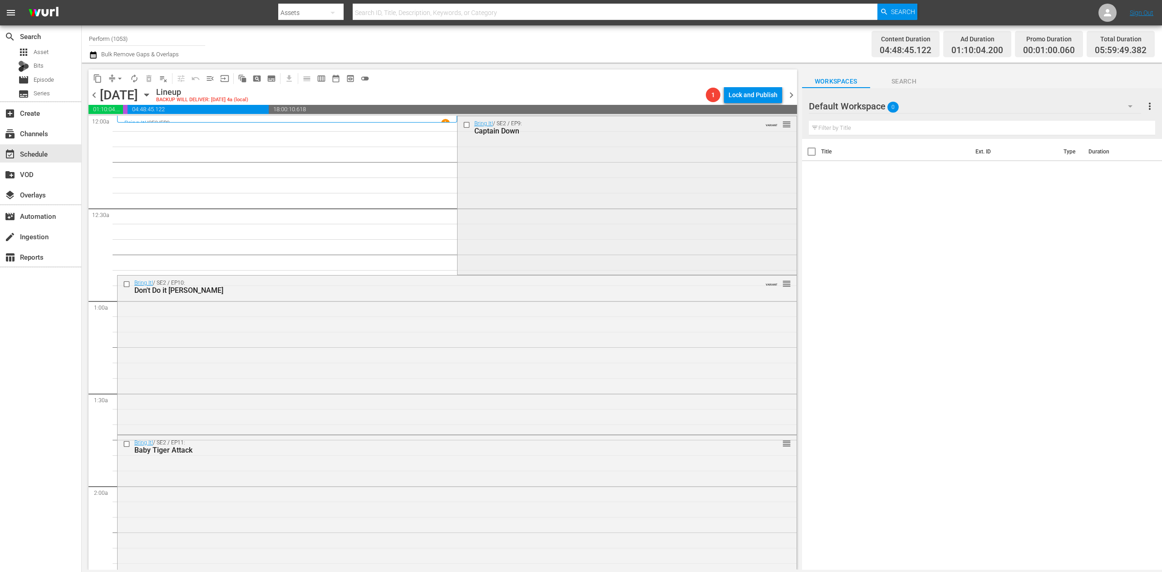
click at [556, 215] on div "Bring It! / SE2 / EP9: Captain Down VARIANT reorder" at bounding box center [627, 194] width 339 height 157
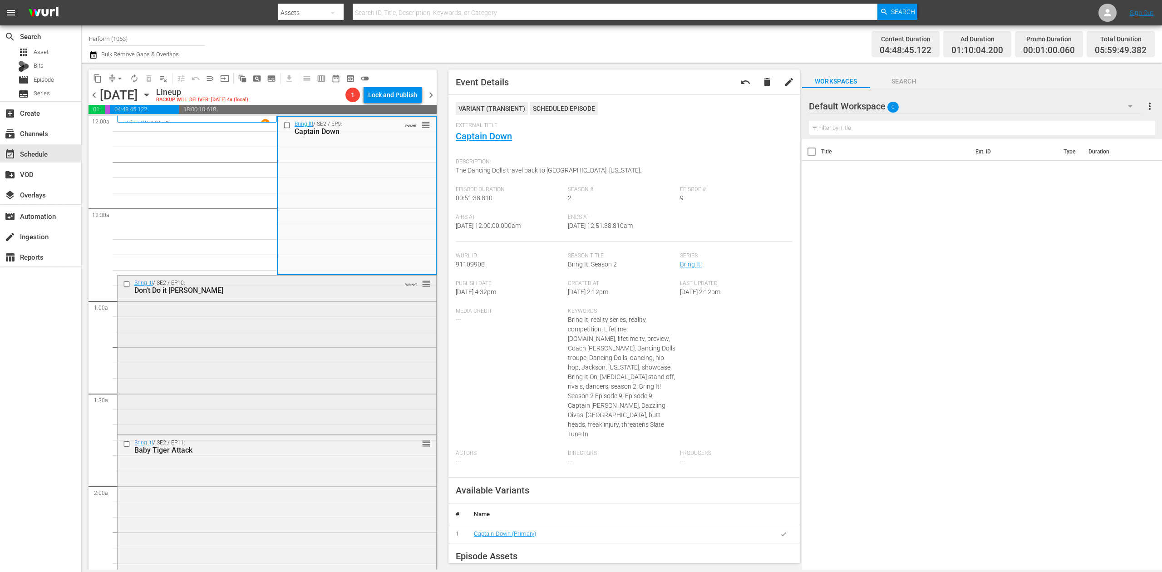
click at [302, 389] on div "Bring It! / SE2 / EP10: Don't Do it Neva VARIANT reorder" at bounding box center [277, 354] width 319 height 157
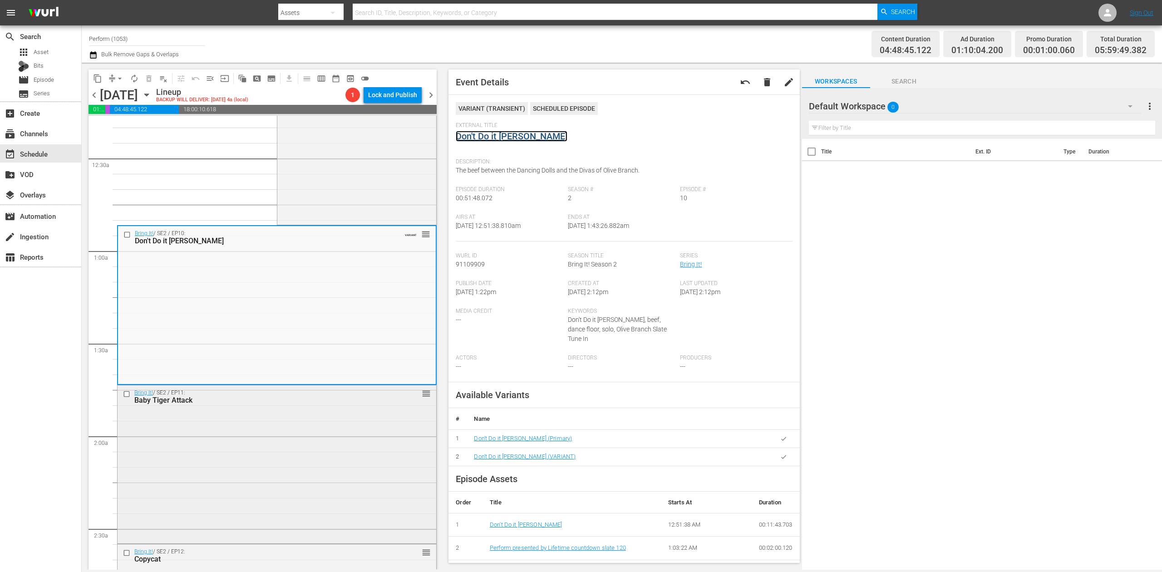
scroll to position [242, 0]
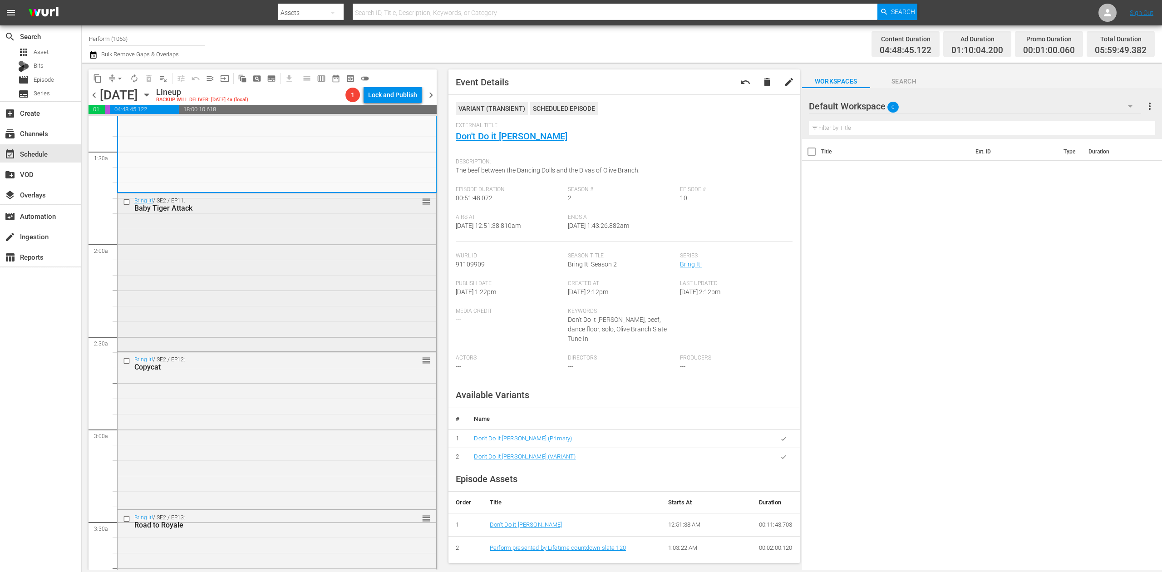
click at [315, 312] on div "Bring It! / SE2 / EP11: Baby Tiger Attack reorder" at bounding box center [277, 271] width 319 height 156
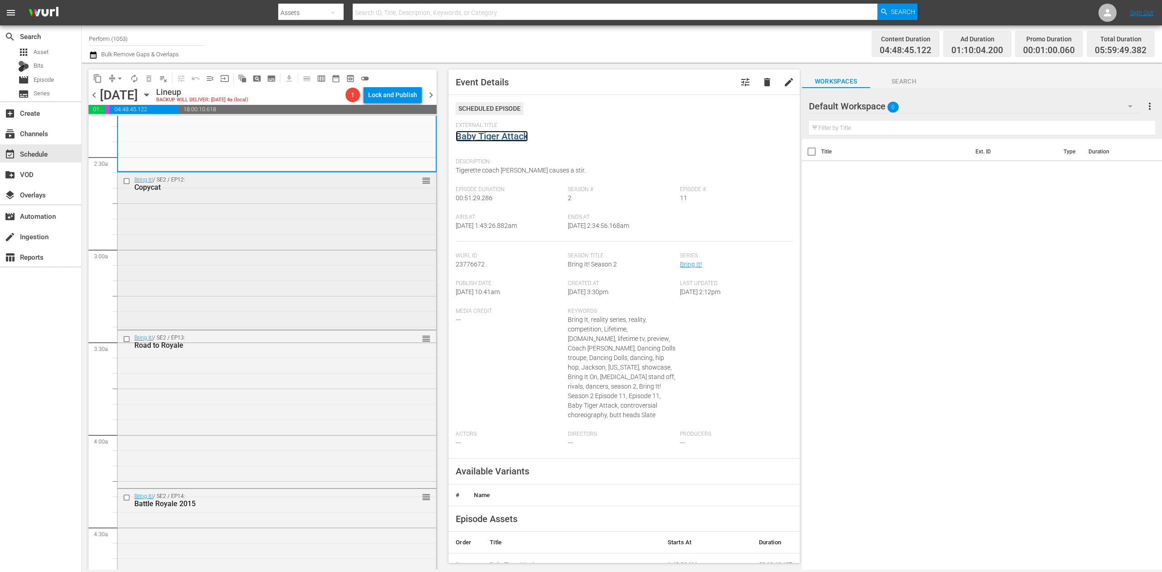
scroll to position [363, 0]
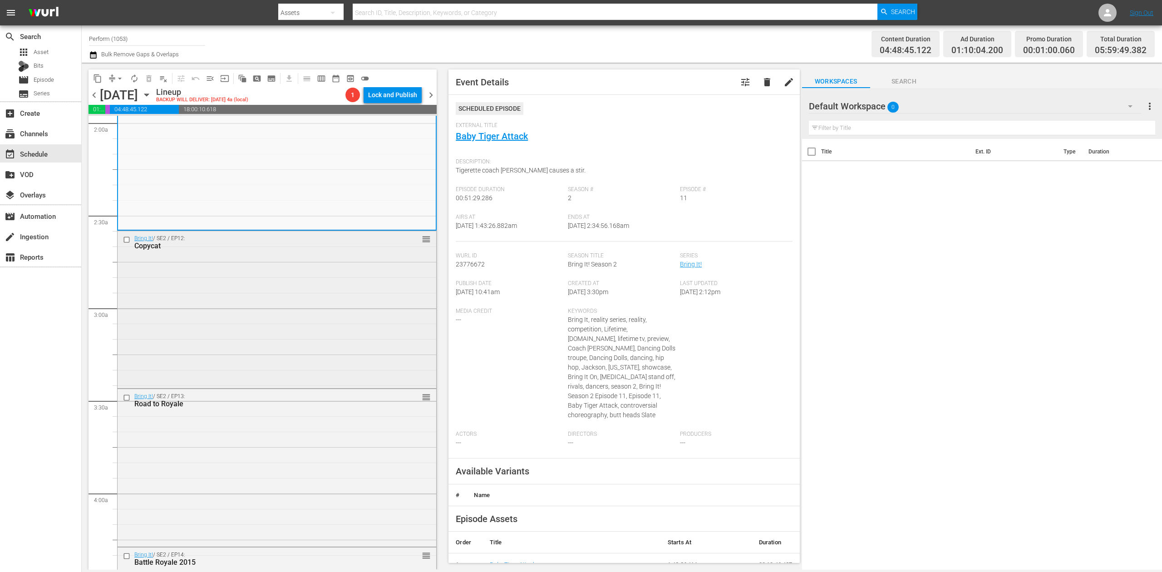
click at [356, 301] on div "Bring It! / SE2 / EP12: Copycat reorder" at bounding box center [277, 308] width 319 height 155
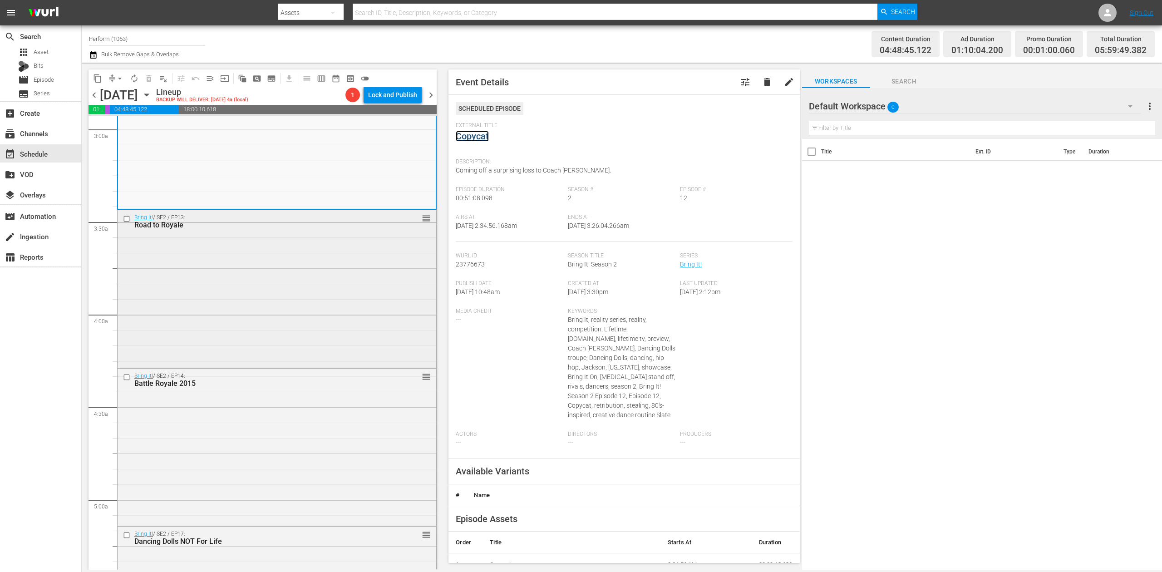
scroll to position [545, 0]
click at [329, 300] on div "Bring It! / SE2 / EP13: Road to Royale reorder" at bounding box center [277, 285] width 319 height 156
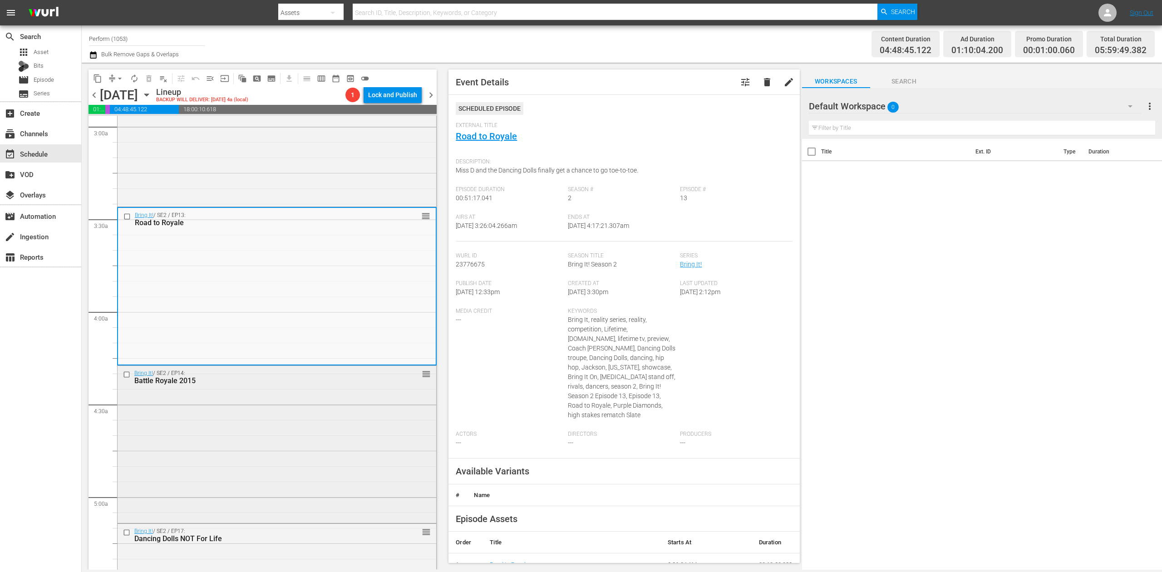
click at [365, 432] on div "Bring It! / SE2 / EP14: Battle Royale 2015 reorder" at bounding box center [277, 444] width 319 height 156
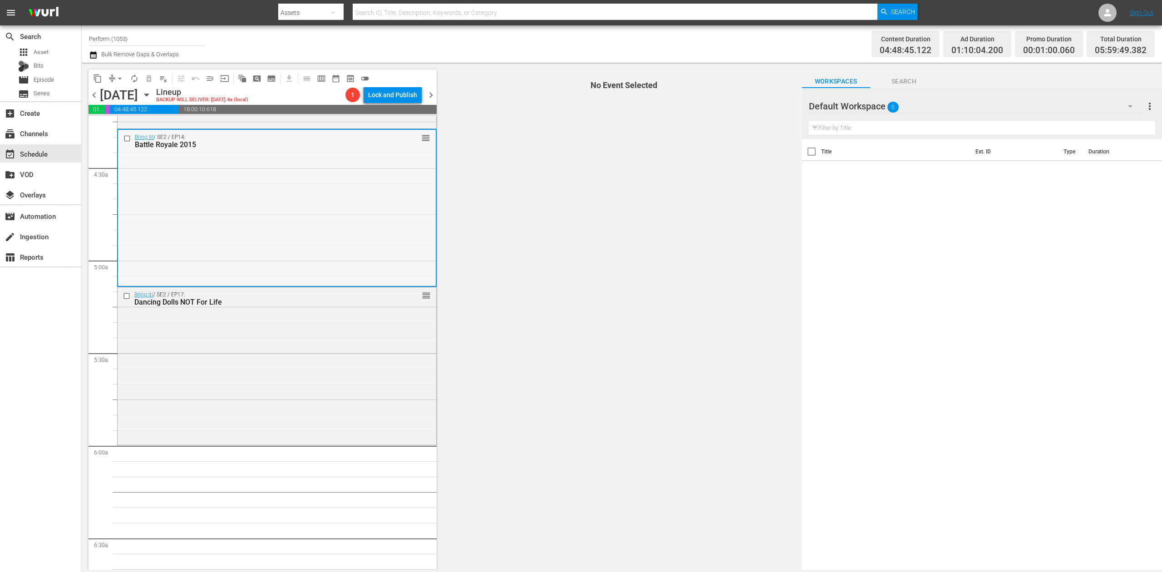
scroll to position [787, 0]
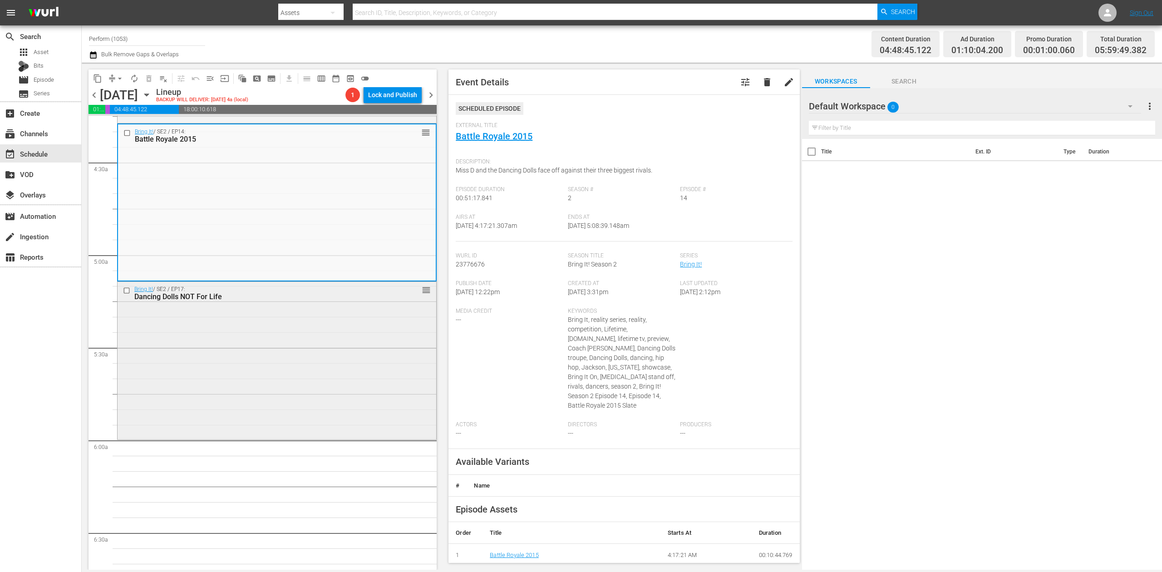
click at [323, 380] on div "Bring It! / SE2 / EP17: Dancing Dolls NOT For Life reorder" at bounding box center [277, 359] width 319 height 155
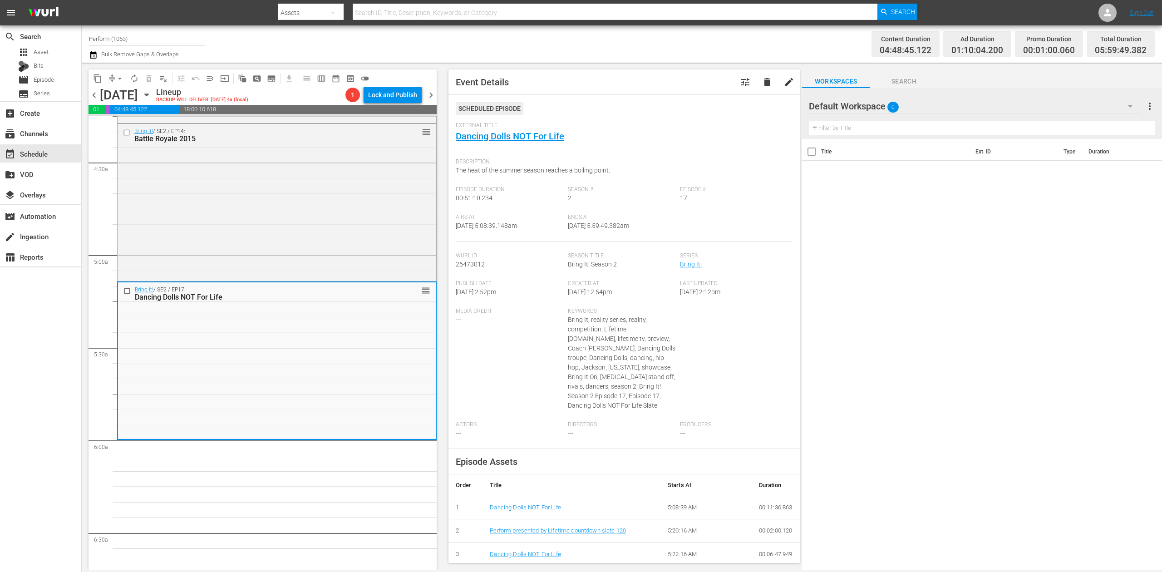
click at [117, 77] on span "arrow_drop_down" at bounding box center [119, 78] width 9 height 9
click at [122, 96] on li "Align to Midnight" at bounding box center [120, 96] width 95 height 15
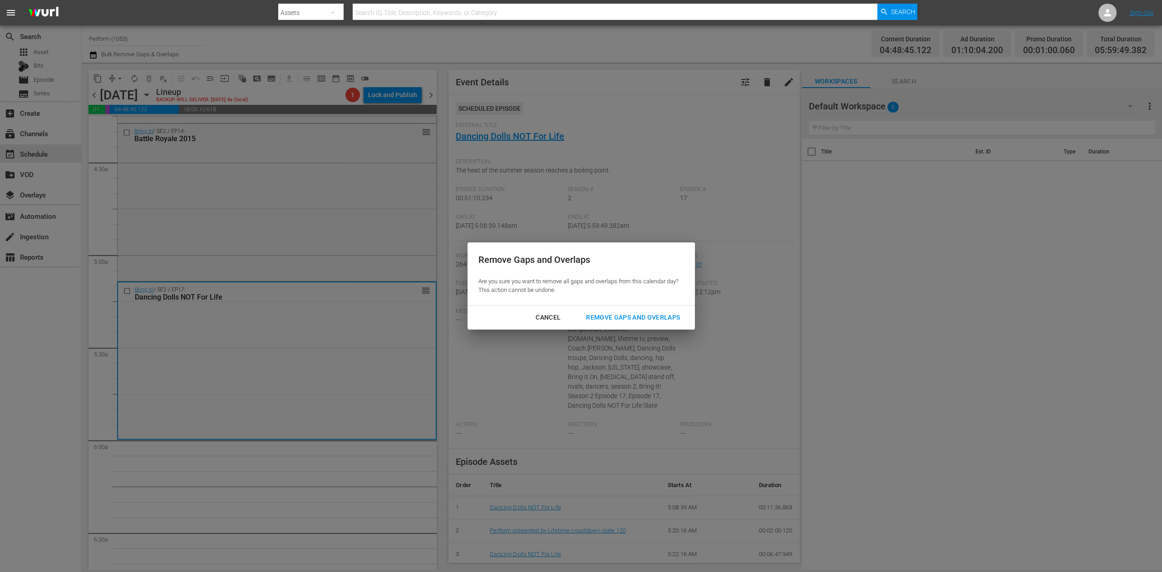
click at [661, 318] on div "Remove Gaps and Overlaps" at bounding box center [633, 317] width 108 height 11
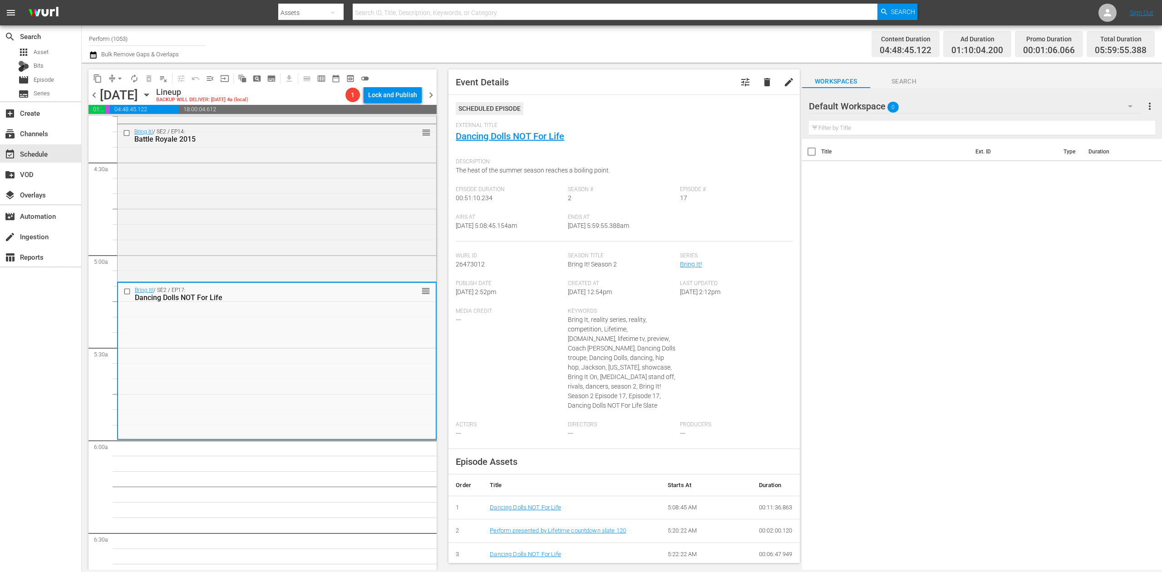
click at [89, 56] on icon "button" at bounding box center [93, 54] width 9 height 11
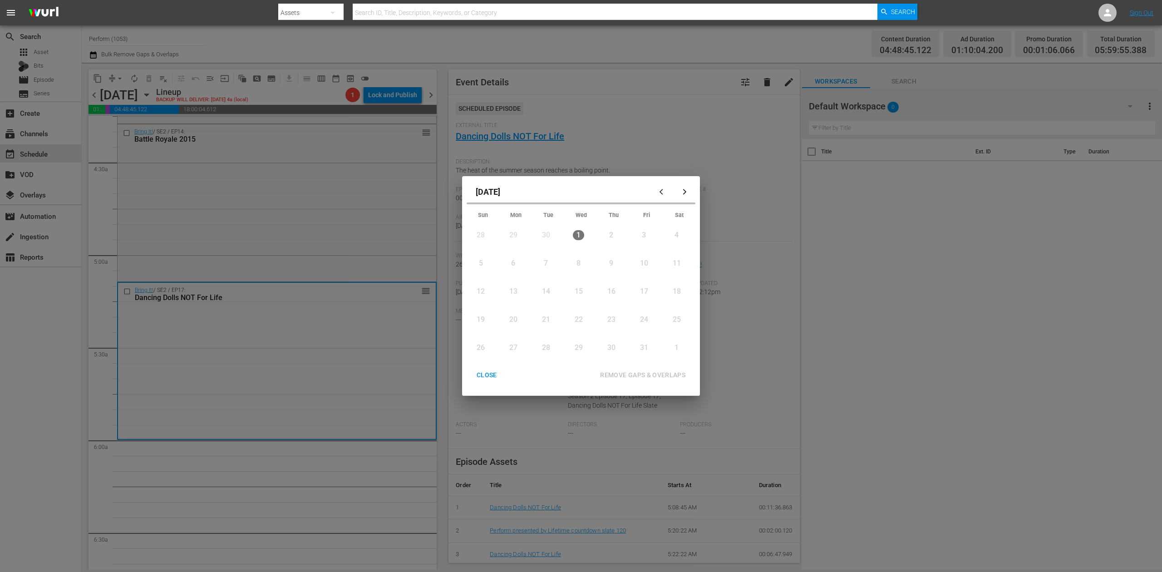
click at [485, 371] on div "CLOSE" at bounding box center [486, 374] width 35 height 11
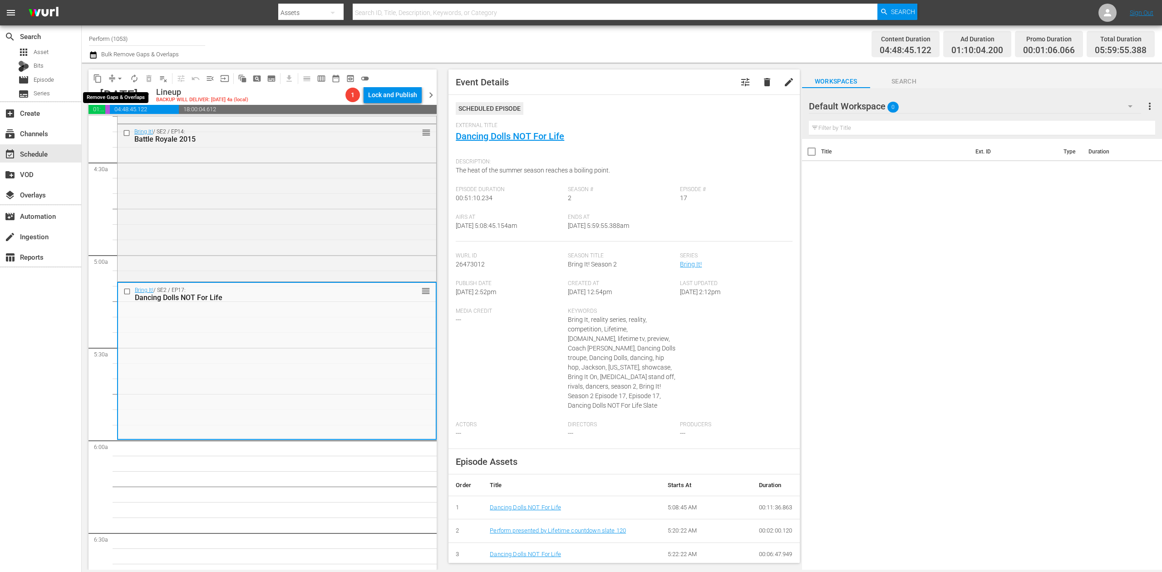
click at [117, 79] on span "arrow_drop_down" at bounding box center [119, 78] width 9 height 9
click at [133, 98] on li "Align to Midnight" at bounding box center [120, 96] width 95 height 15
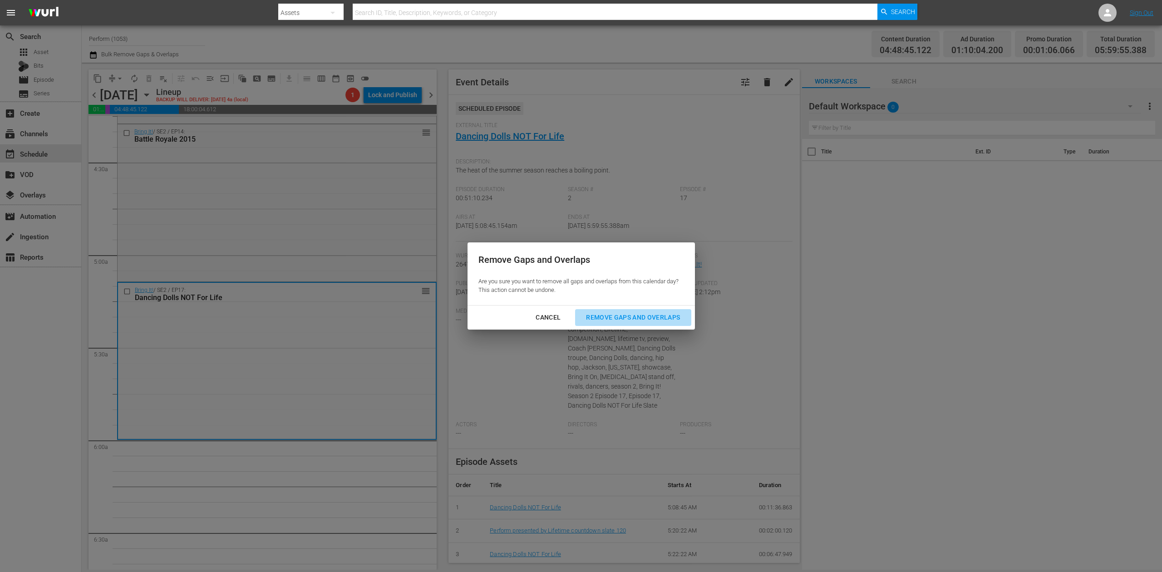
click at [664, 317] on div "Remove Gaps and Overlaps" at bounding box center [633, 317] width 108 height 11
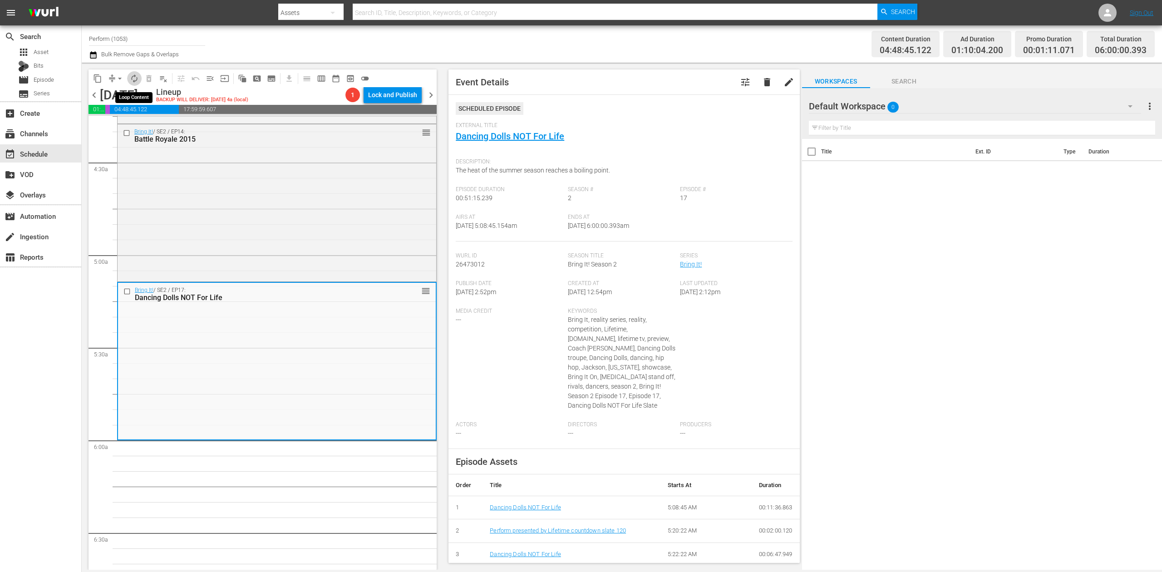
click at [138, 82] on span "autorenew_outlined" at bounding box center [134, 78] width 9 height 9
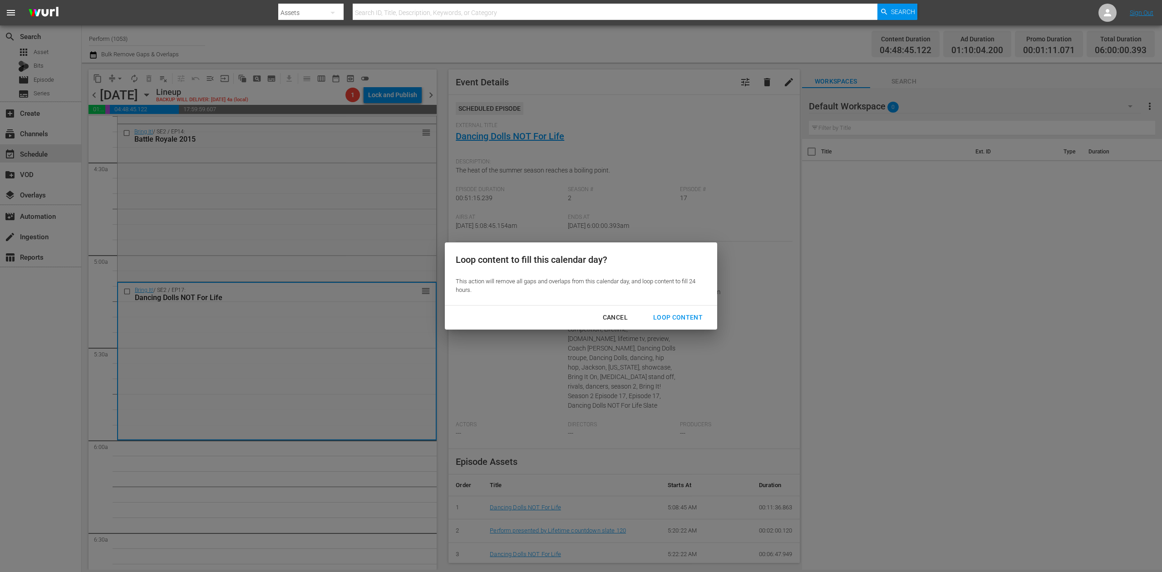
click at [677, 312] on div "Loop Content" at bounding box center [678, 317] width 64 height 11
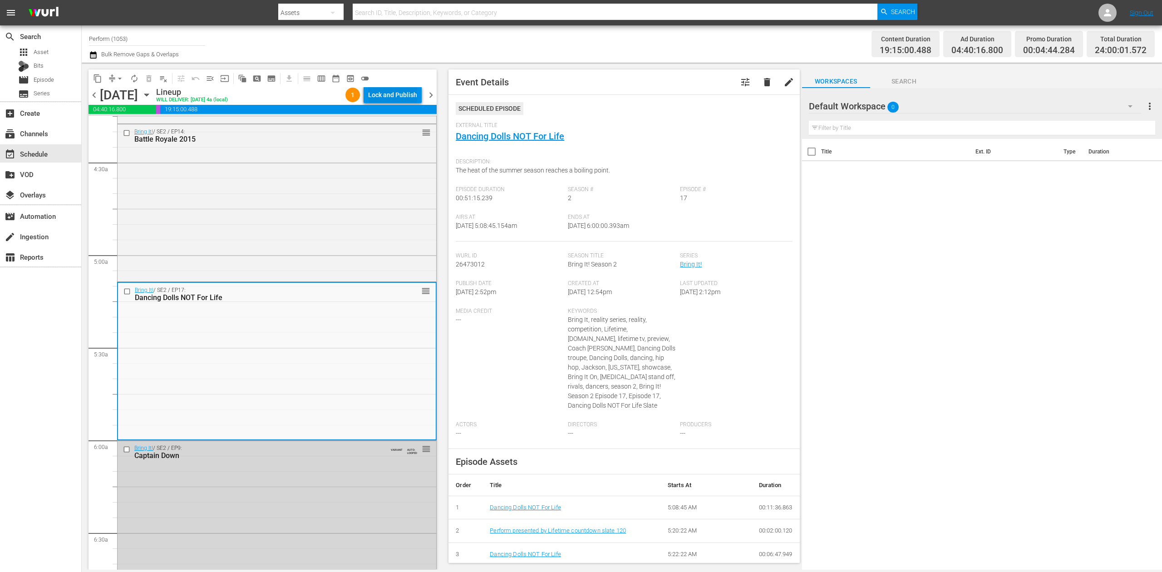
click at [404, 92] on div "Lock and Publish" at bounding box center [392, 95] width 49 height 16
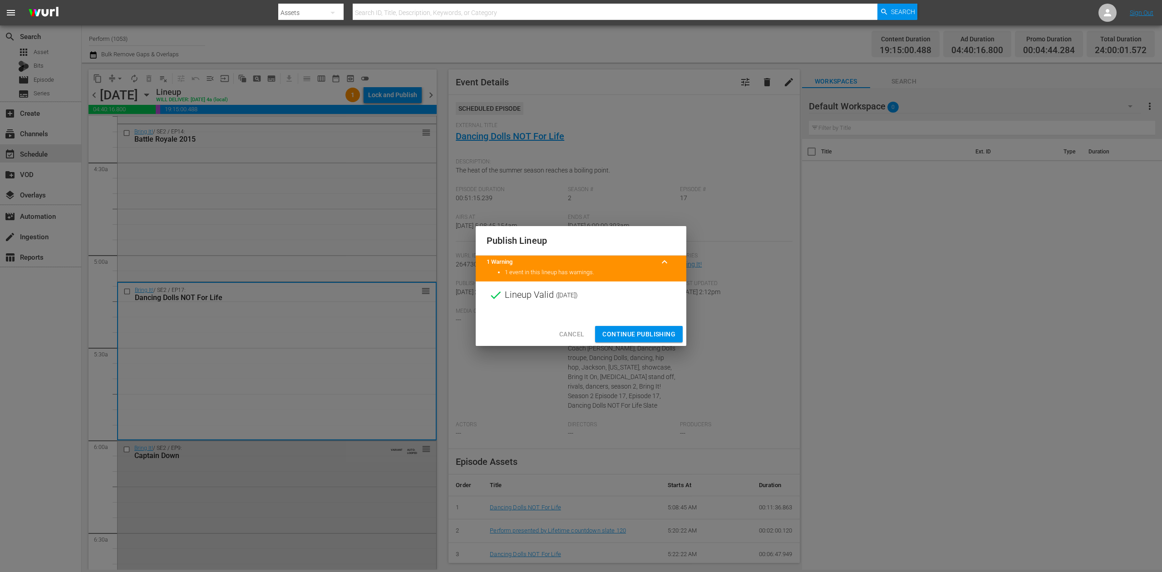
click at [656, 331] on span "Continue Publishing" at bounding box center [638, 334] width 73 height 11
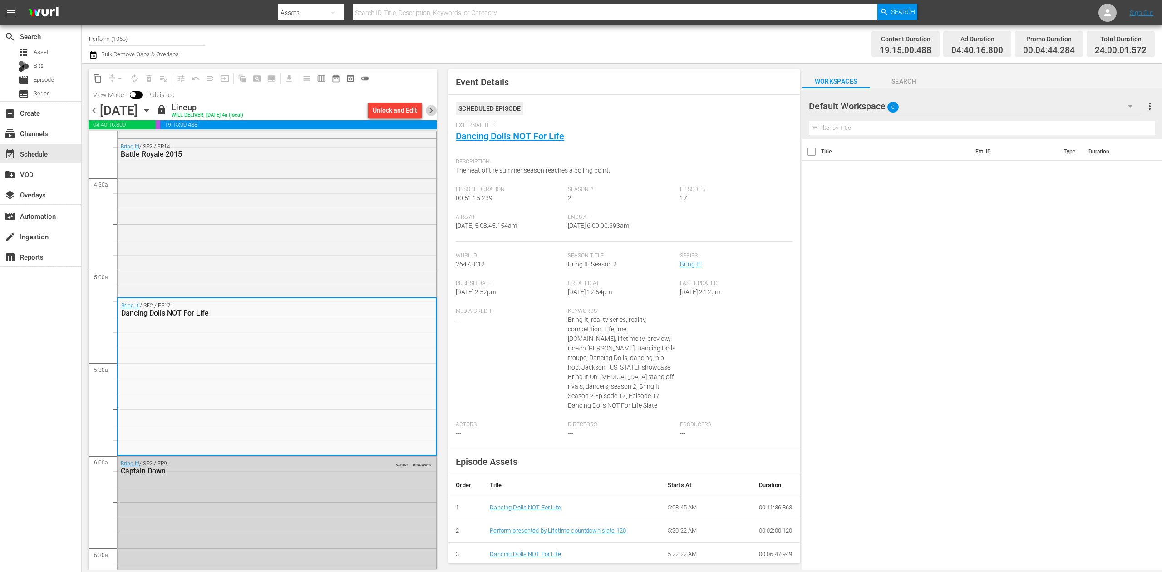
click at [430, 108] on span "chevron_right" at bounding box center [430, 110] width 11 height 11
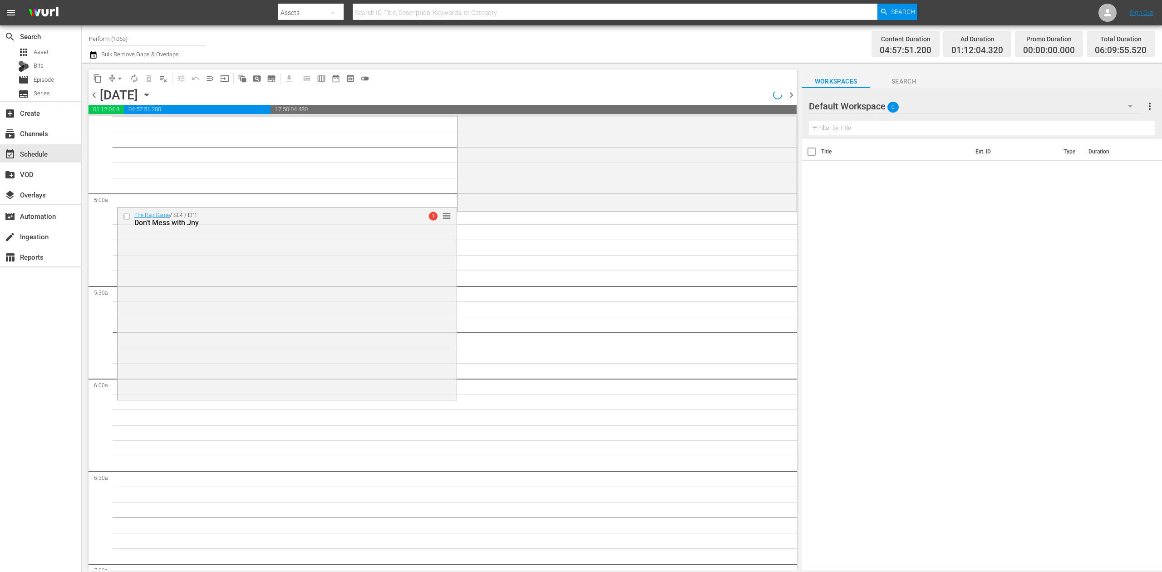
scroll to position [787, 0]
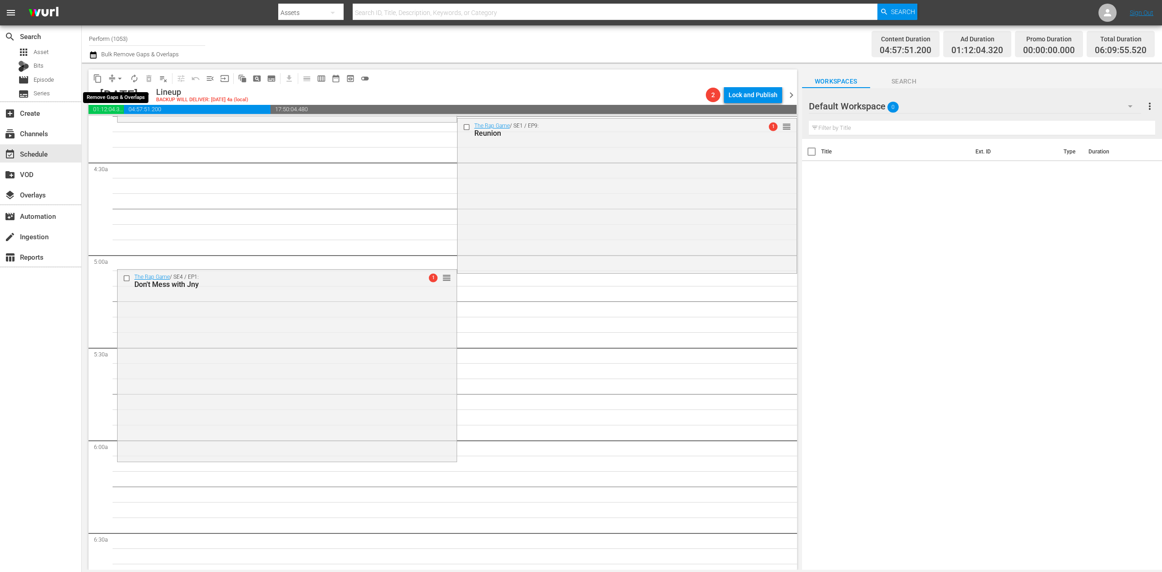
click at [115, 77] on span "arrow_drop_down" at bounding box center [119, 78] width 9 height 9
click at [121, 94] on li "Align to Midnight" at bounding box center [120, 96] width 95 height 15
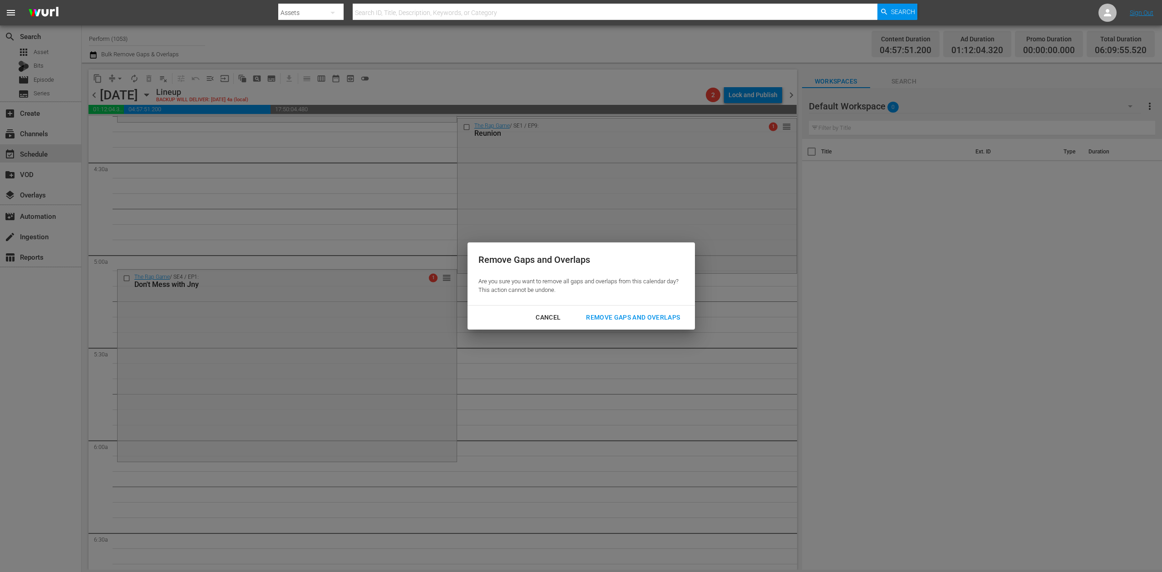
click at [638, 313] on div "Remove Gaps and Overlaps" at bounding box center [633, 317] width 108 height 11
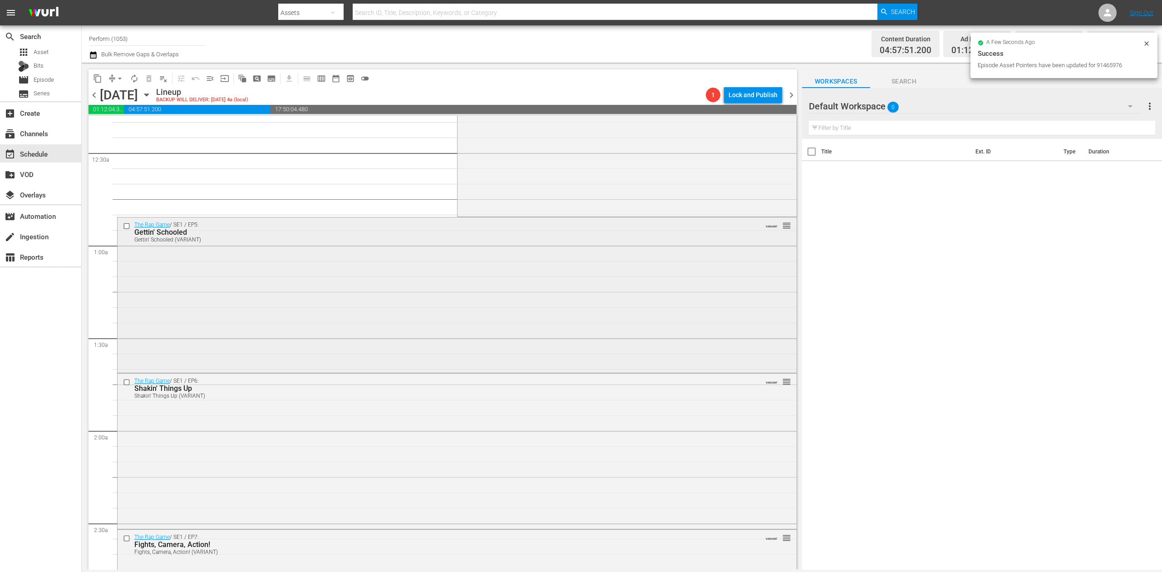
scroll to position [0, 0]
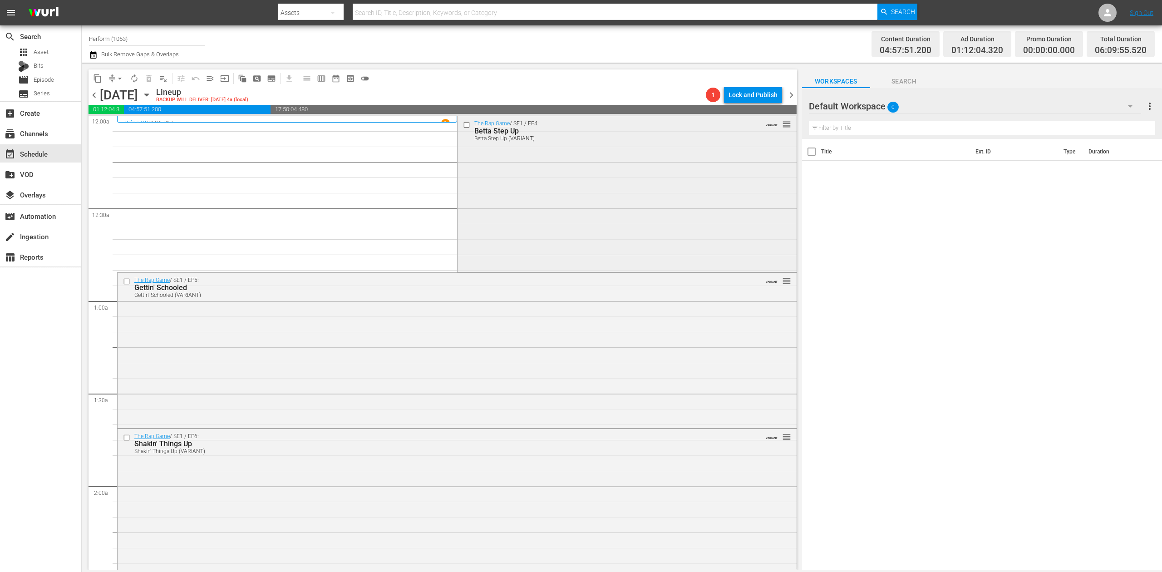
click at [558, 204] on div "The Rap Game / SE1 / EP4: Betta Step Up Betta Step Up (VARIANT) VARIANT reorder" at bounding box center [627, 193] width 339 height 154
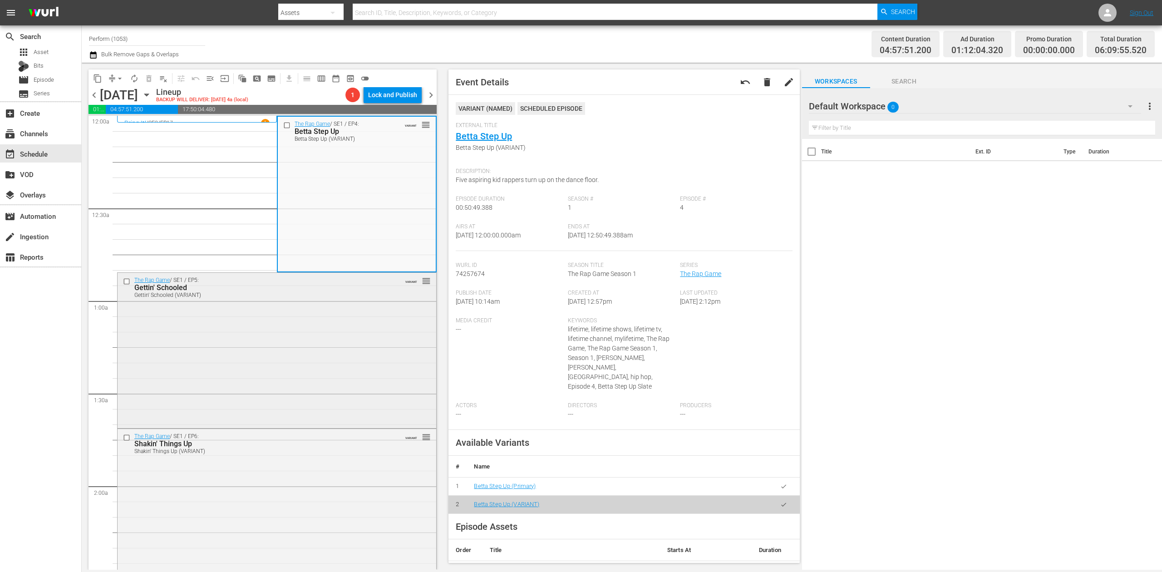
click at [307, 316] on div "The Rap Game / SE1 / EP5: Gettin' Schooled Gettin' Schooled (VARIANT) VARIANT r…" at bounding box center [277, 349] width 319 height 153
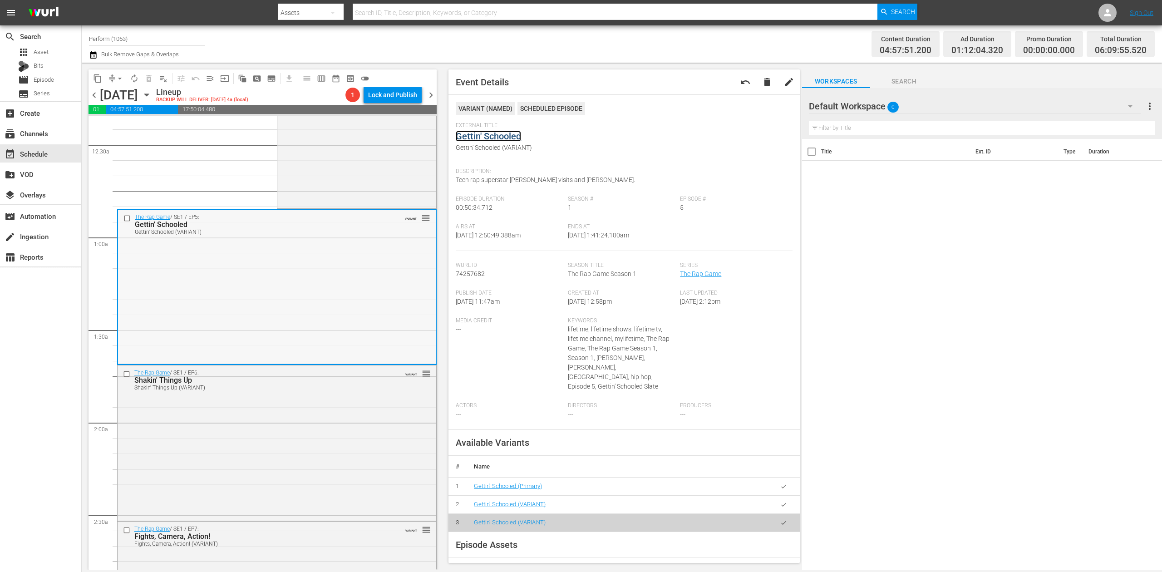
scroll to position [182, 0]
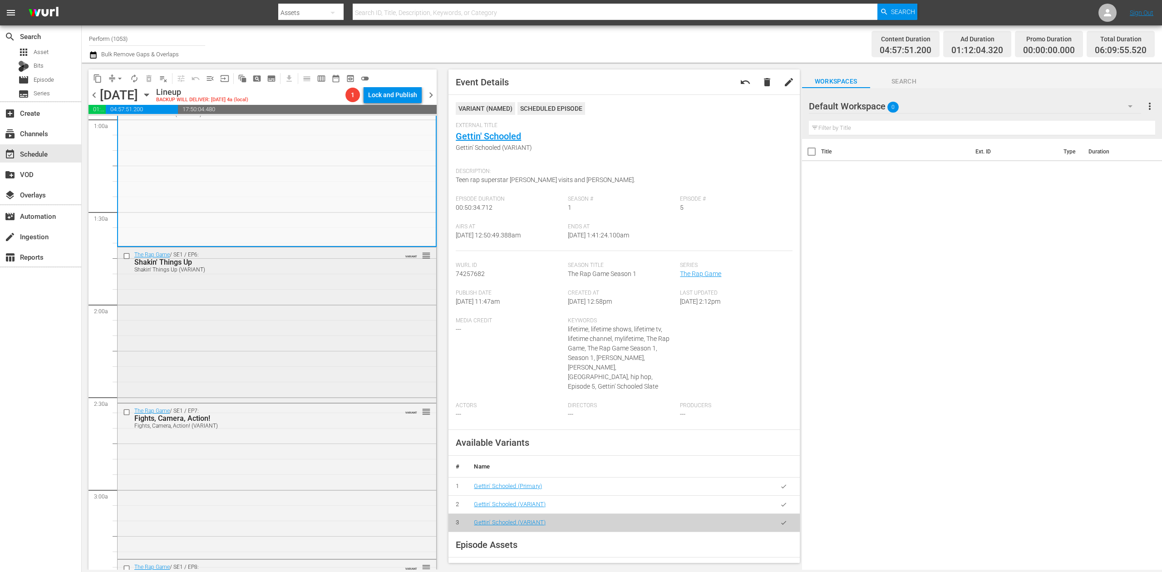
click at [353, 306] on div "The Rap Game / SE1 / EP6: Shakin' Things Up Shakin' Things Up (VARIANT) VARIANT…" at bounding box center [277, 323] width 319 height 153
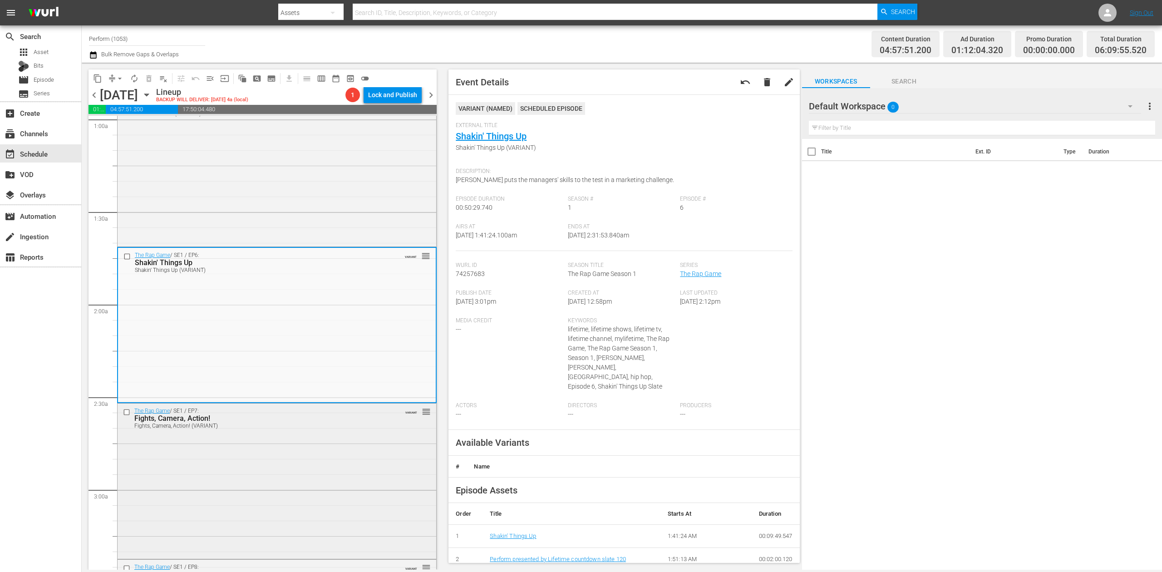
click at [317, 468] on div "The Rap Game / SE1 / EP7: Fights, Camera, Action! Fights, Camera, Action! (VARI…" at bounding box center [277, 480] width 319 height 153
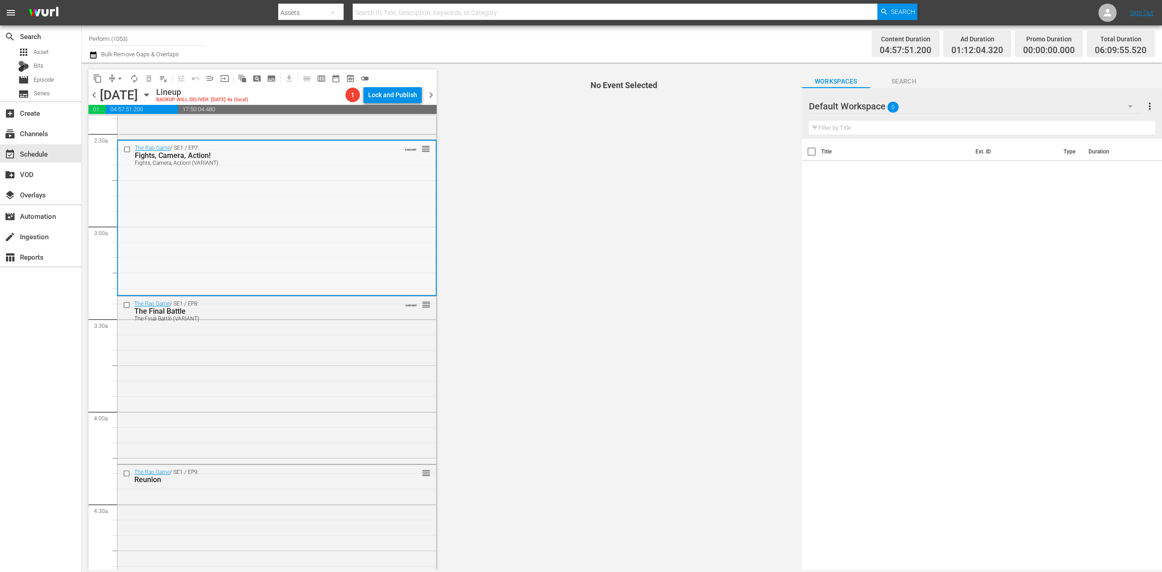
scroll to position [423, 0]
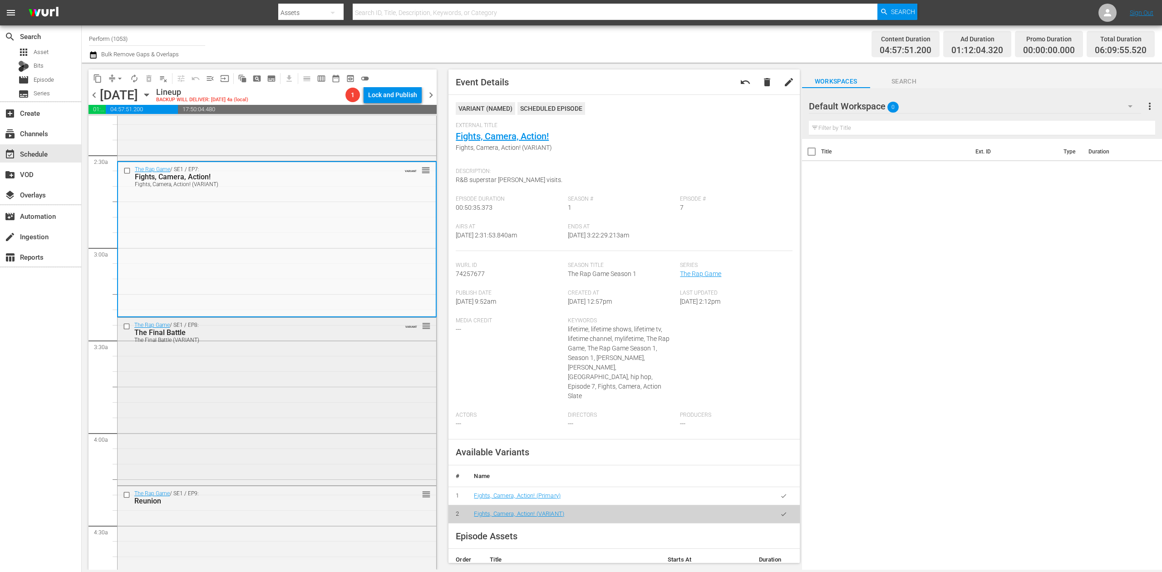
click at [300, 380] on div "The Rap Game / SE1 / EP8: The Final Battle The Final Battle (VARIANT) VARIANT r…" at bounding box center [277, 401] width 319 height 166
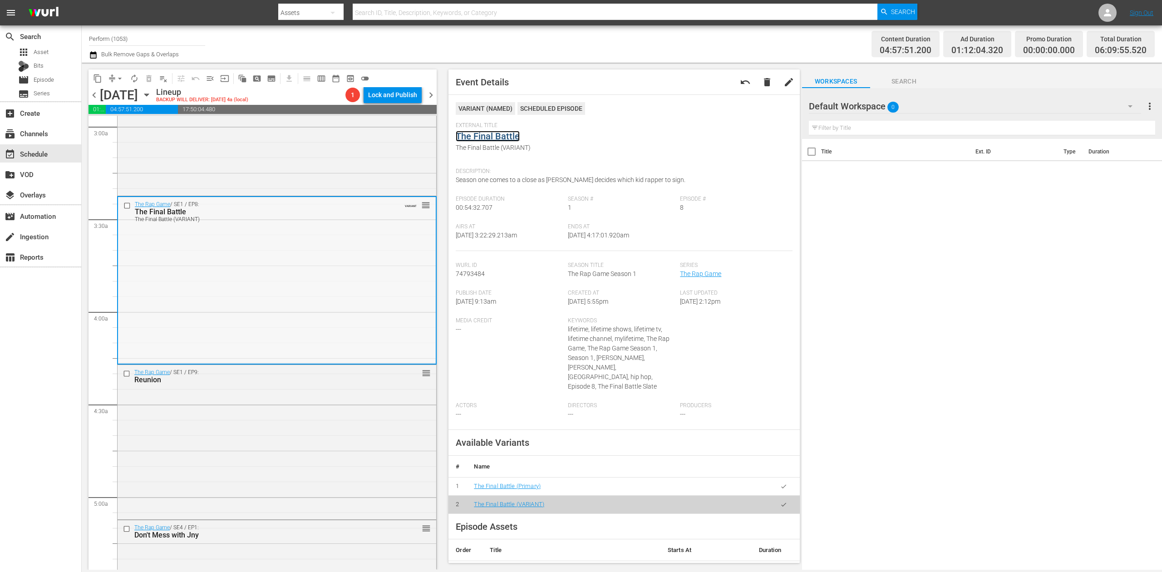
scroll to position [665, 0]
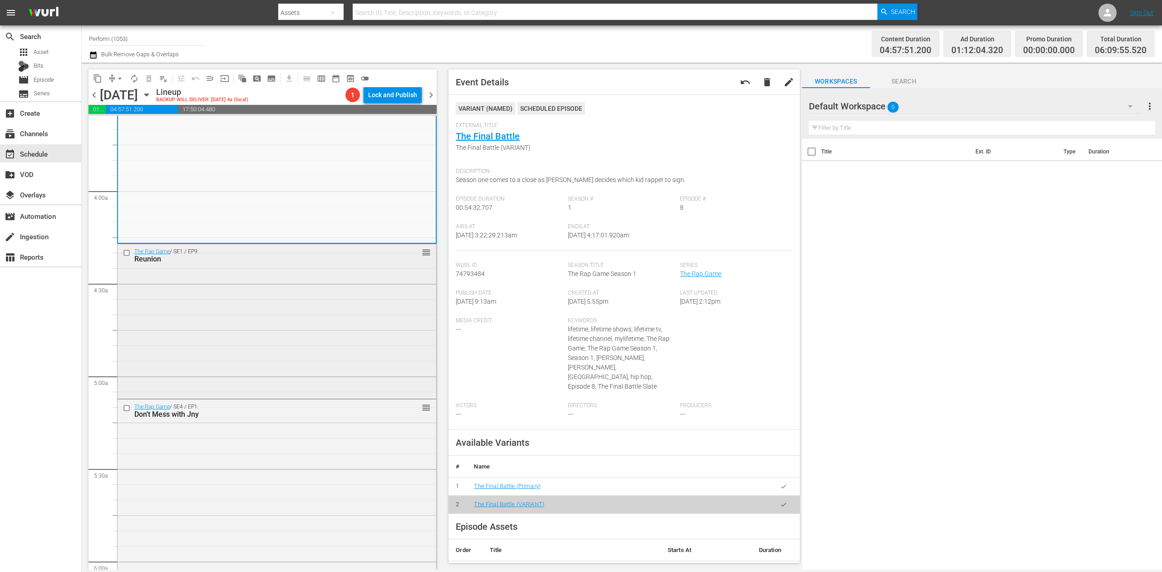
click at [298, 327] on div "The Rap Game / SE1 / EP9: Reunion reorder" at bounding box center [277, 320] width 319 height 153
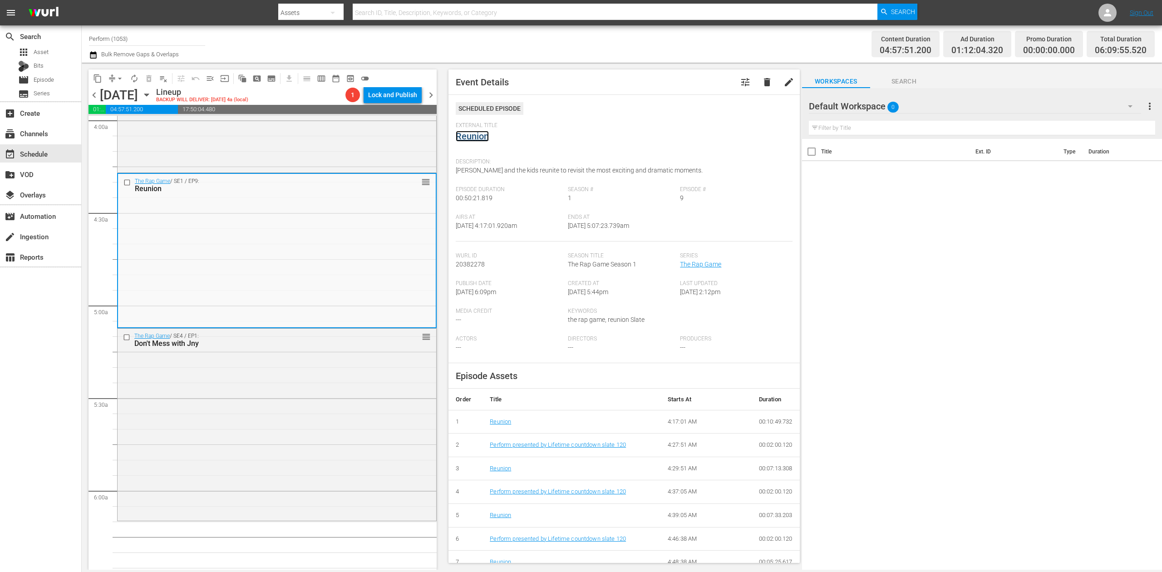
scroll to position [847, 0]
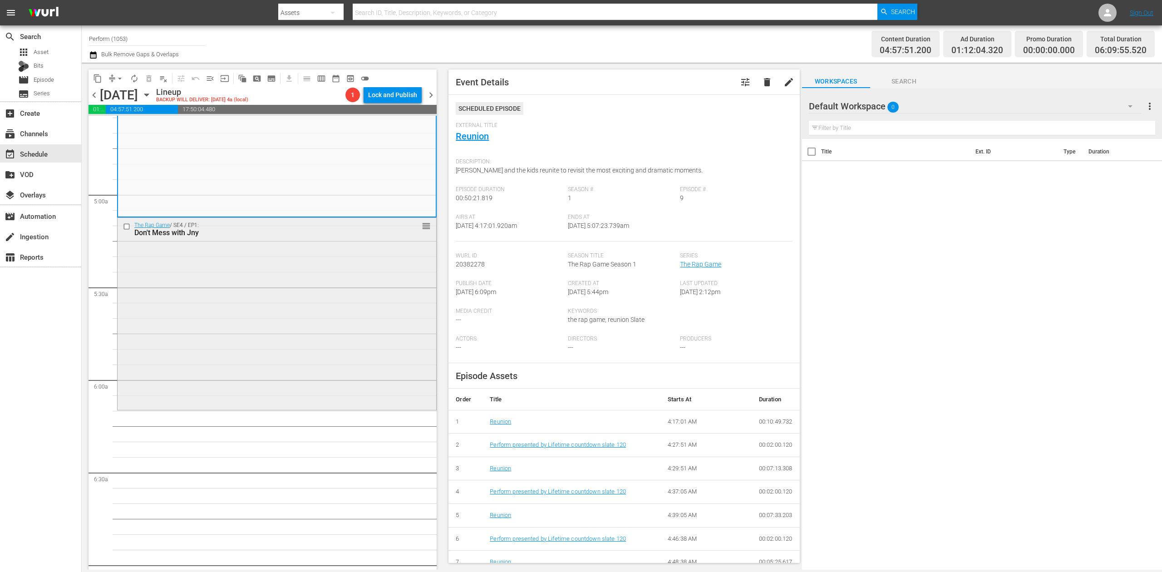
click at [289, 340] on div "The Rap Game / SE4 / EP1: Don't Mess with Jny reorder" at bounding box center [277, 313] width 319 height 190
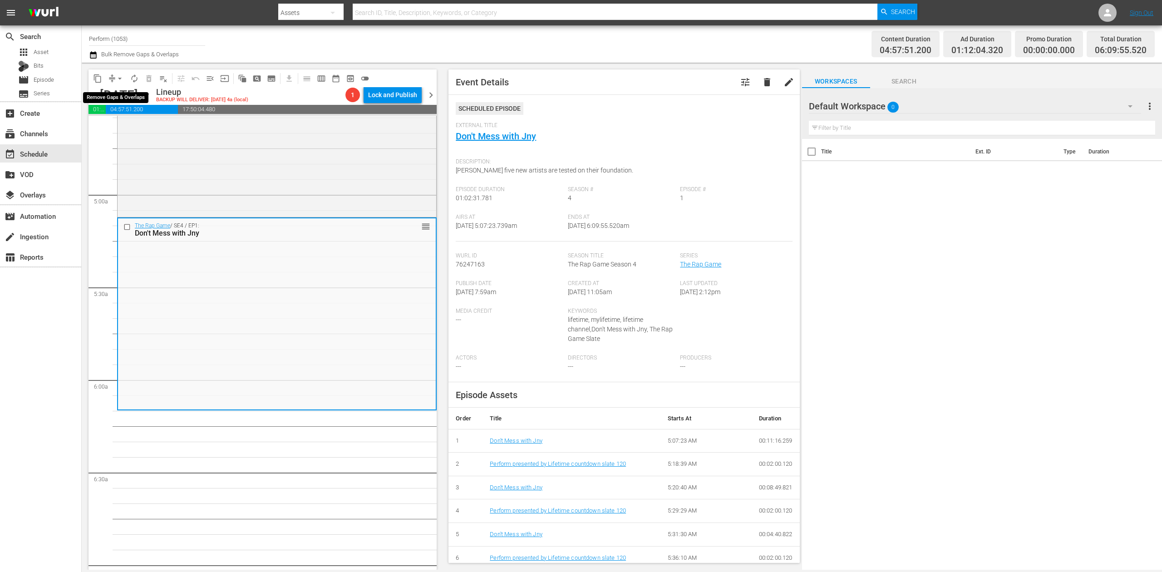
click at [115, 79] on span "arrow_drop_down" at bounding box center [119, 78] width 9 height 9
click at [118, 94] on li "Align to Midnight" at bounding box center [120, 96] width 95 height 15
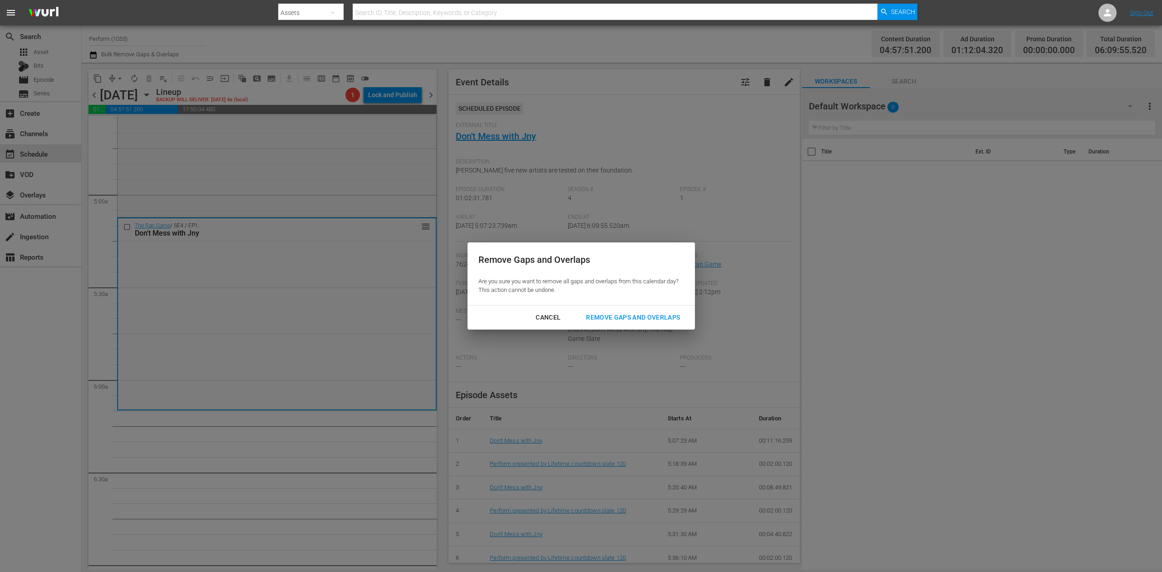
click at [663, 317] on div "Remove Gaps and Overlaps" at bounding box center [633, 317] width 108 height 11
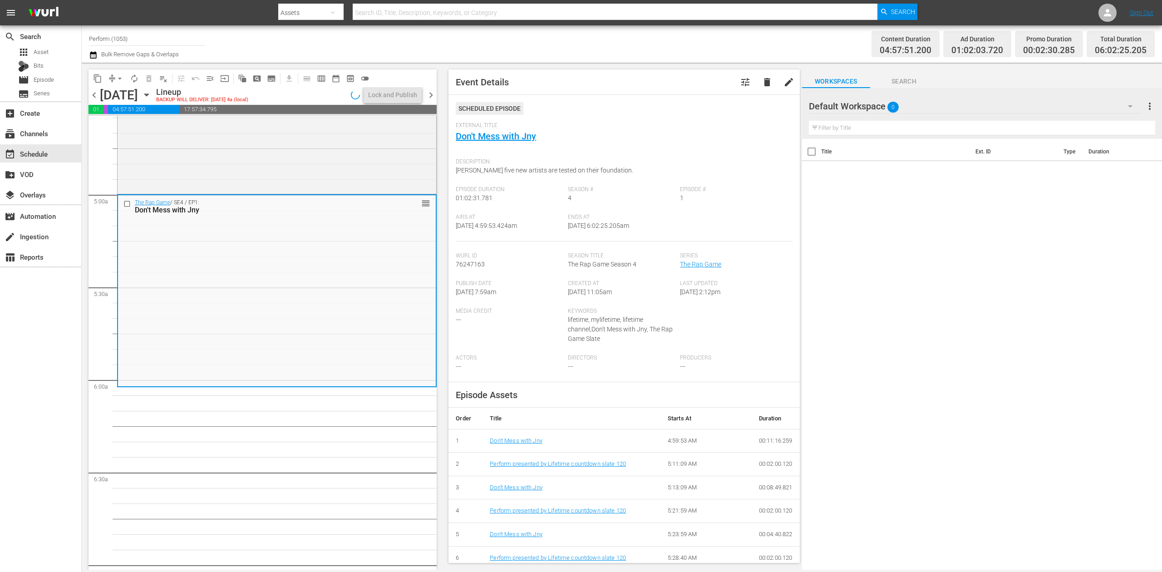
scroll to position [862, 0]
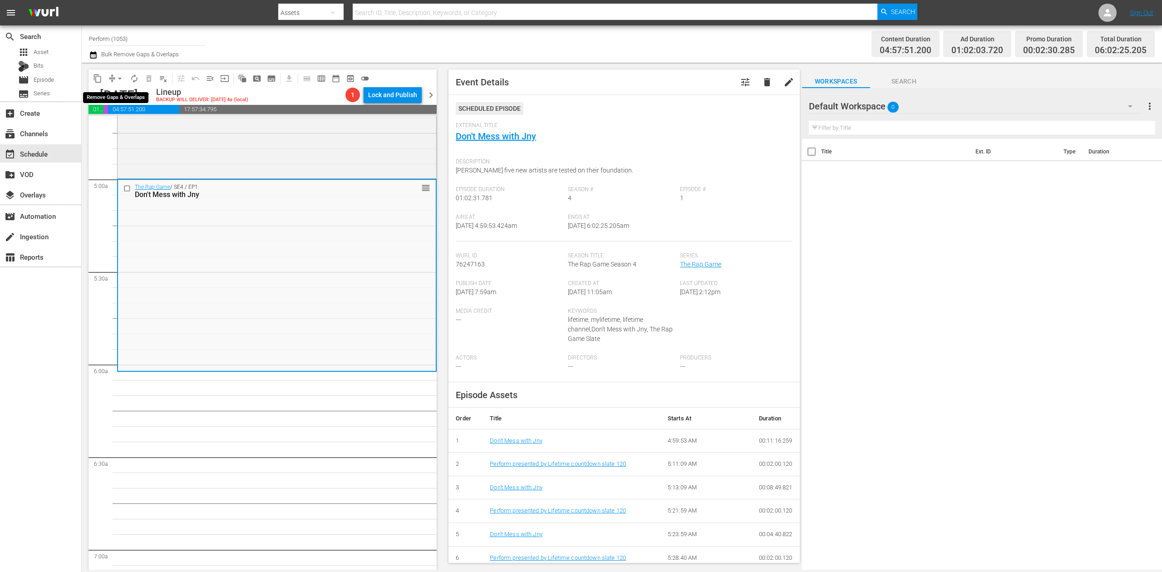
click at [113, 78] on button "arrow_drop_down" at bounding box center [120, 78] width 15 height 15
click at [115, 94] on li "Align to Midnight" at bounding box center [120, 96] width 95 height 15
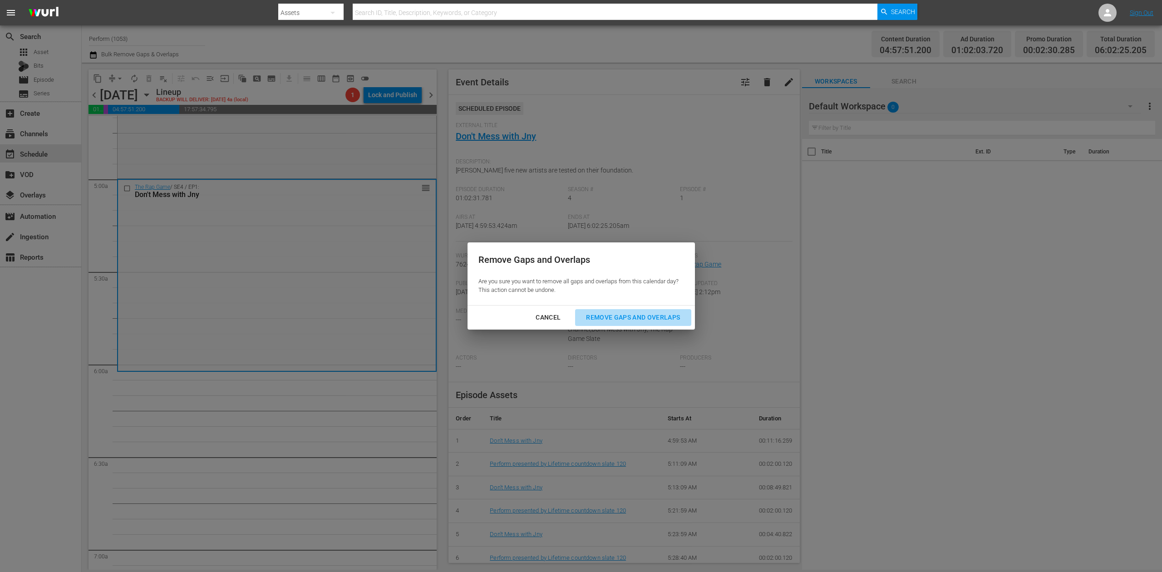
click at [615, 316] on div "Remove Gaps and Overlaps" at bounding box center [633, 317] width 108 height 11
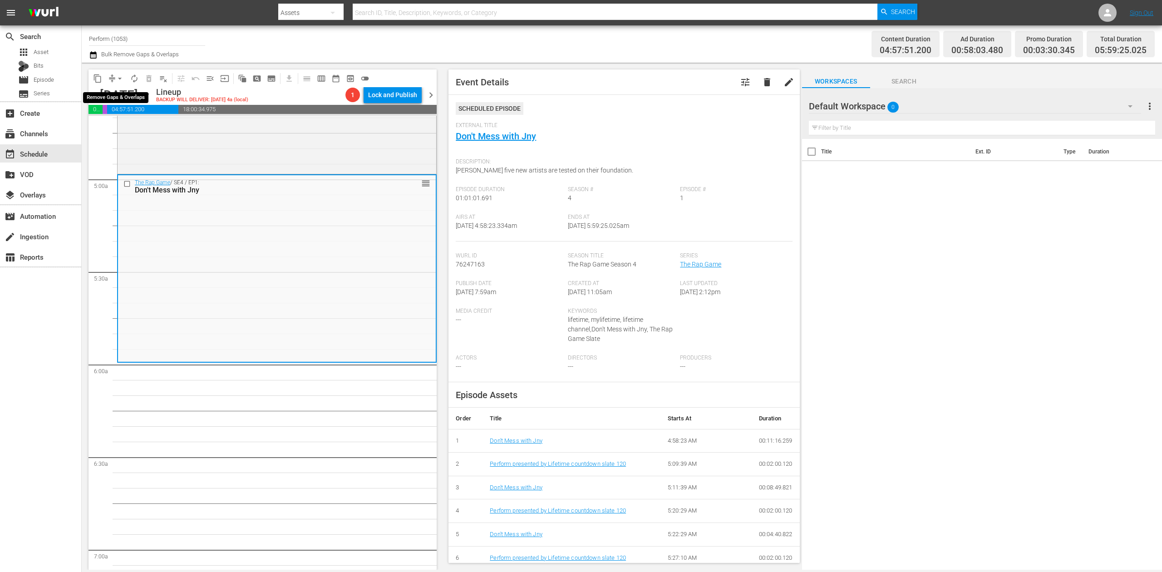
click at [116, 76] on span "arrow_drop_down" at bounding box center [119, 78] width 9 height 9
click at [122, 91] on li "Align to Midnight" at bounding box center [120, 96] width 95 height 15
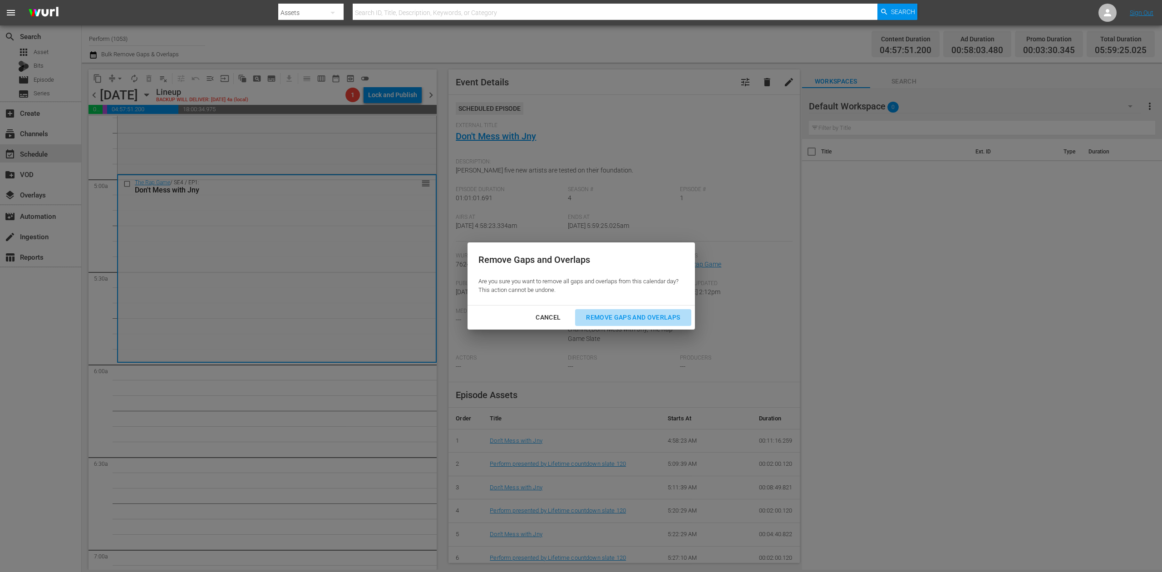
click at [645, 316] on div "Remove Gaps and Overlaps" at bounding box center [633, 317] width 108 height 11
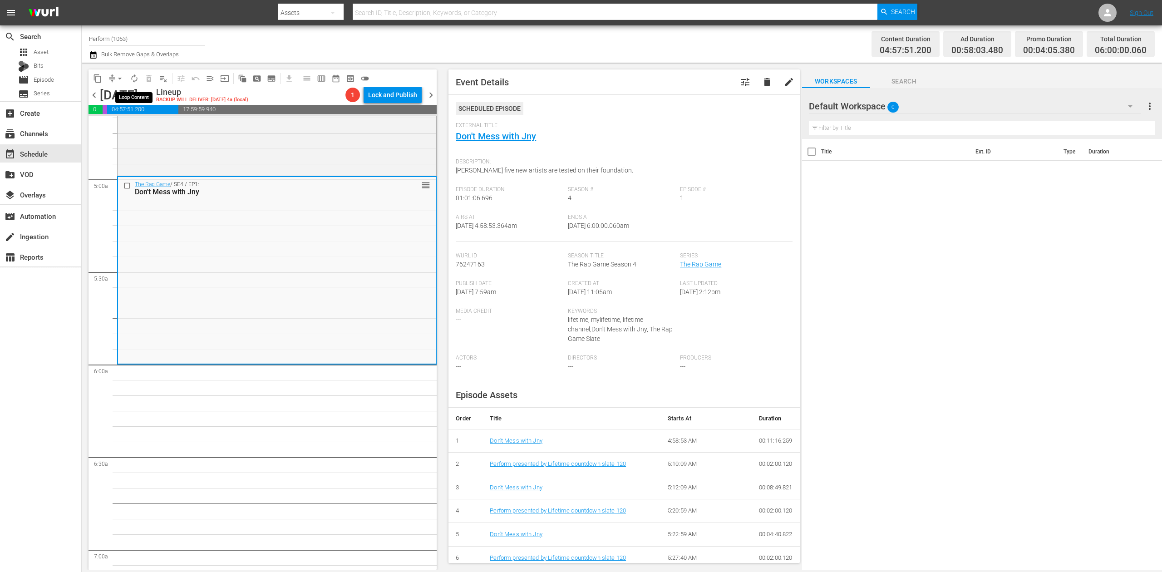
click at [133, 77] on span "autorenew_outlined" at bounding box center [134, 78] width 9 height 9
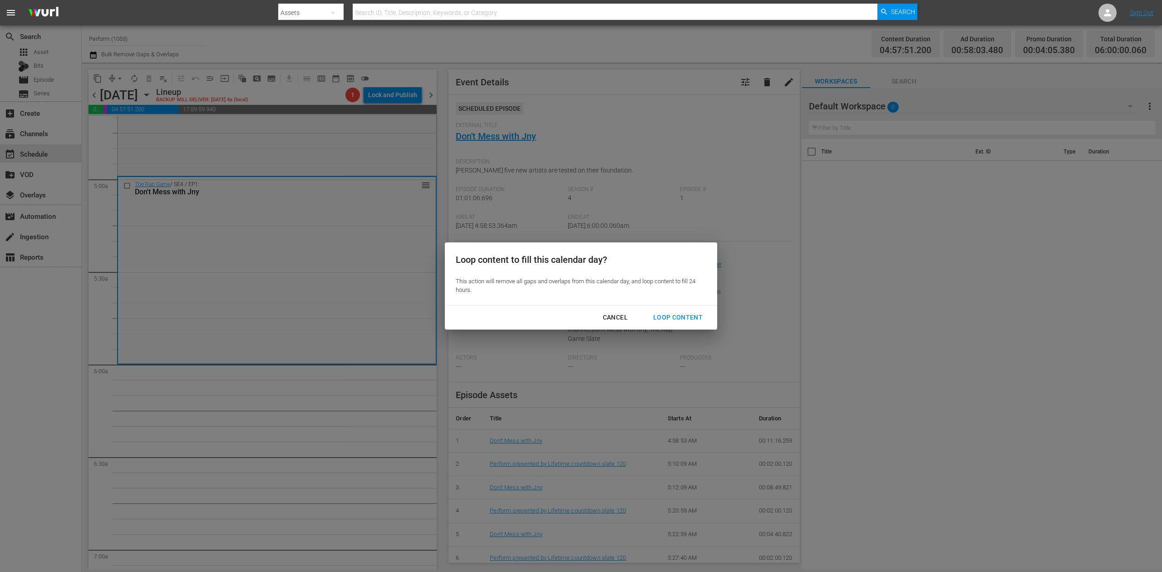
click at [694, 314] on div "Loop Content" at bounding box center [678, 317] width 64 height 11
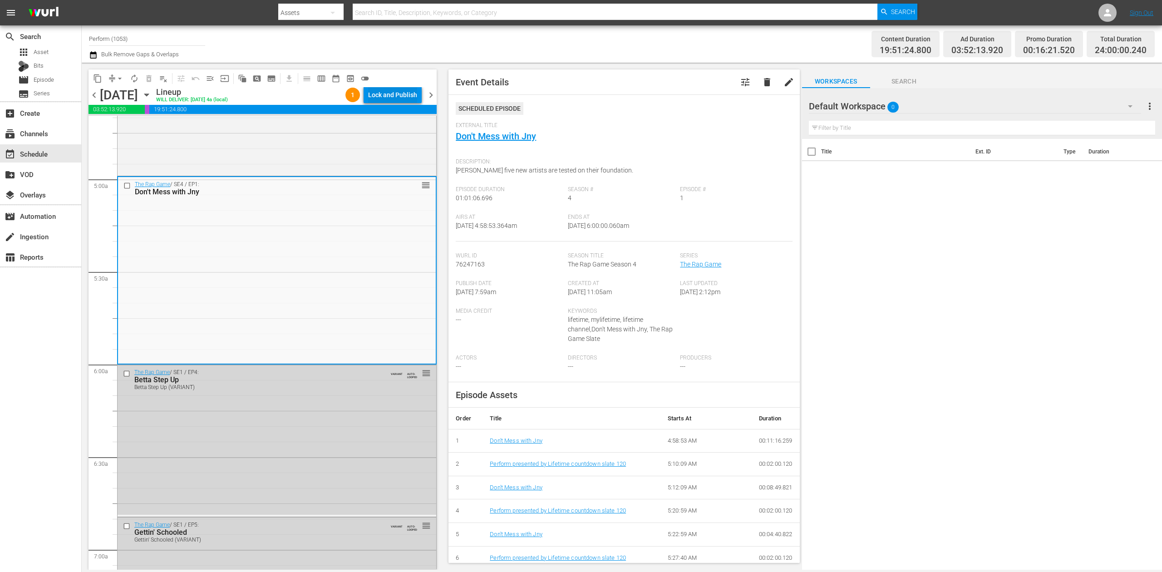
click at [409, 93] on div "Lock and Publish" at bounding box center [392, 95] width 49 height 16
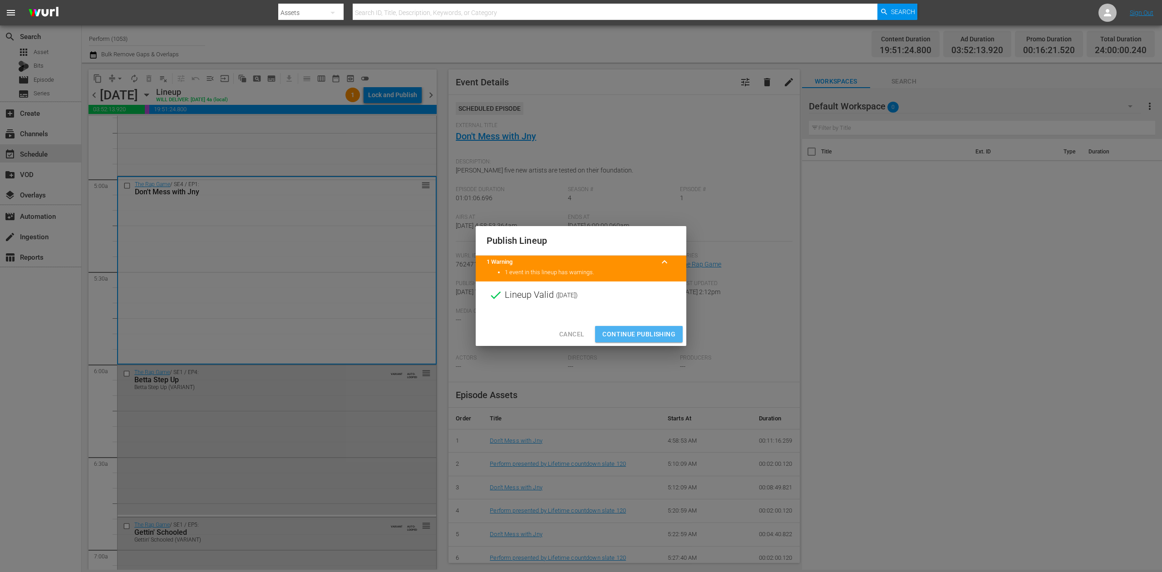
click at [656, 333] on span "Continue Publishing" at bounding box center [638, 334] width 73 height 11
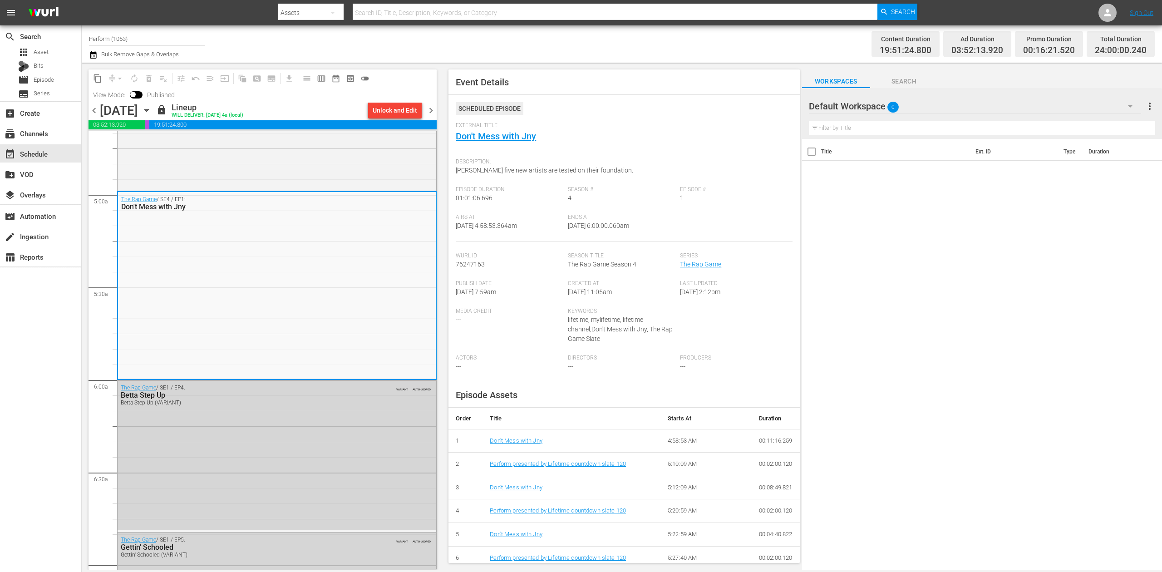
click at [429, 110] on span "chevron_right" at bounding box center [430, 110] width 11 height 11
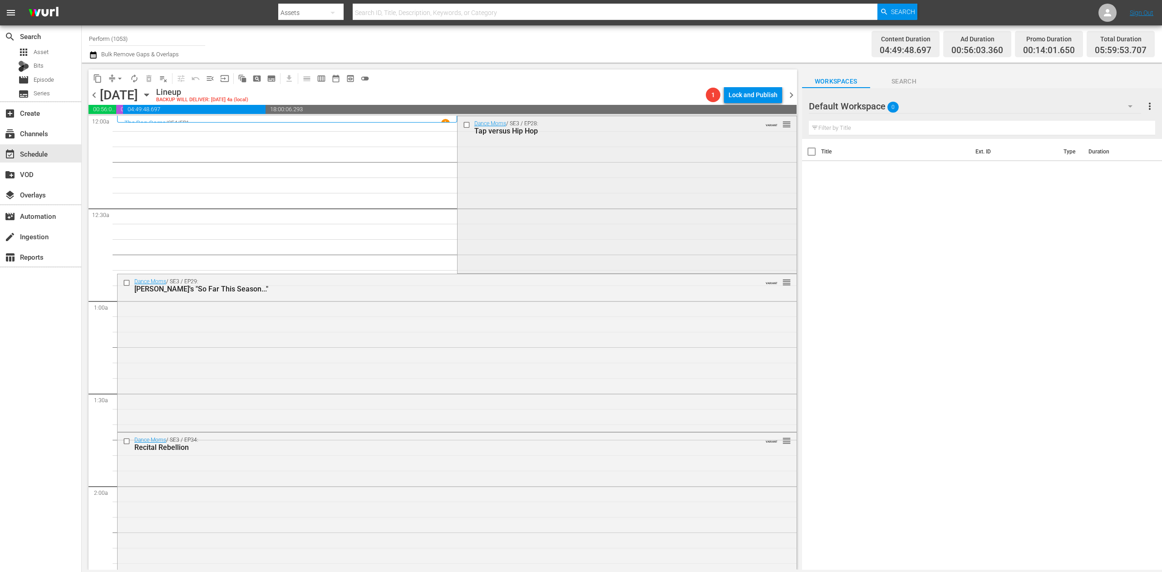
click at [566, 192] on div "Dance Moms / SE3 / EP28: Tap versus Hip Hop VARIANT reorder" at bounding box center [627, 194] width 339 height 156
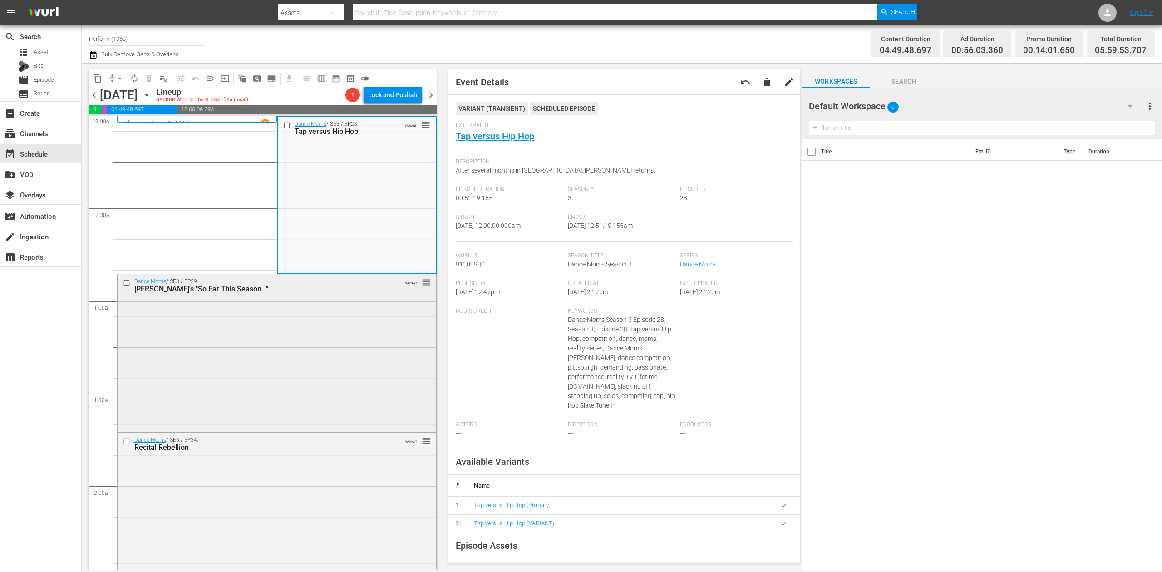
click at [350, 328] on div "Dance Moms / SE3 / EP29: Abby's "So Far This Season..." VARIANT reorder" at bounding box center [277, 351] width 319 height 155
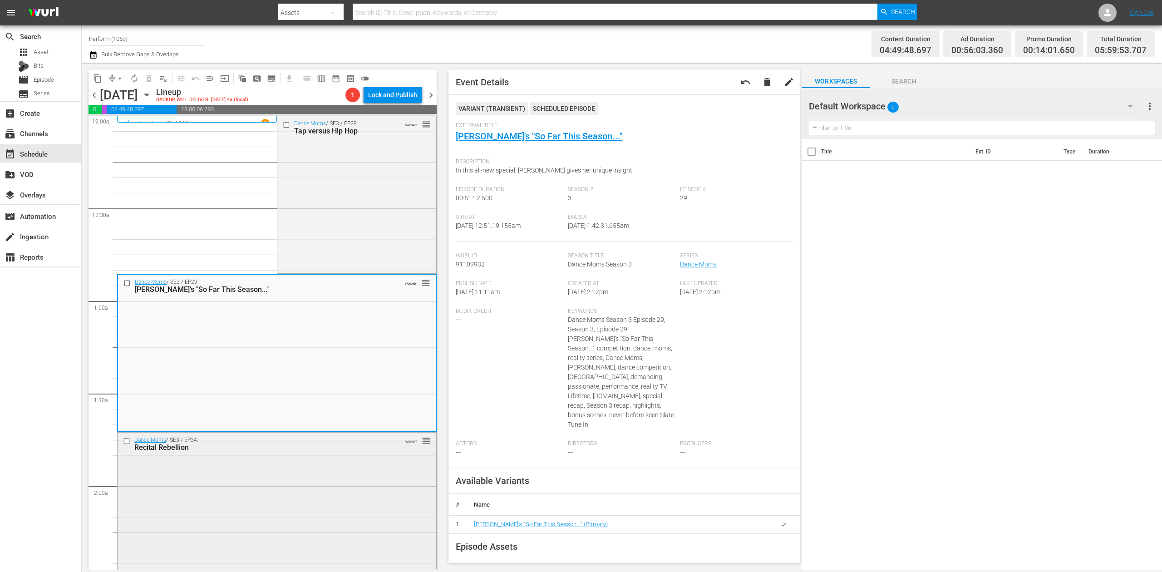
click at [336, 482] on div "Dance Moms / SE3 / EP34: Recital Rebellion VARIANT reorder" at bounding box center [277, 511] width 319 height 156
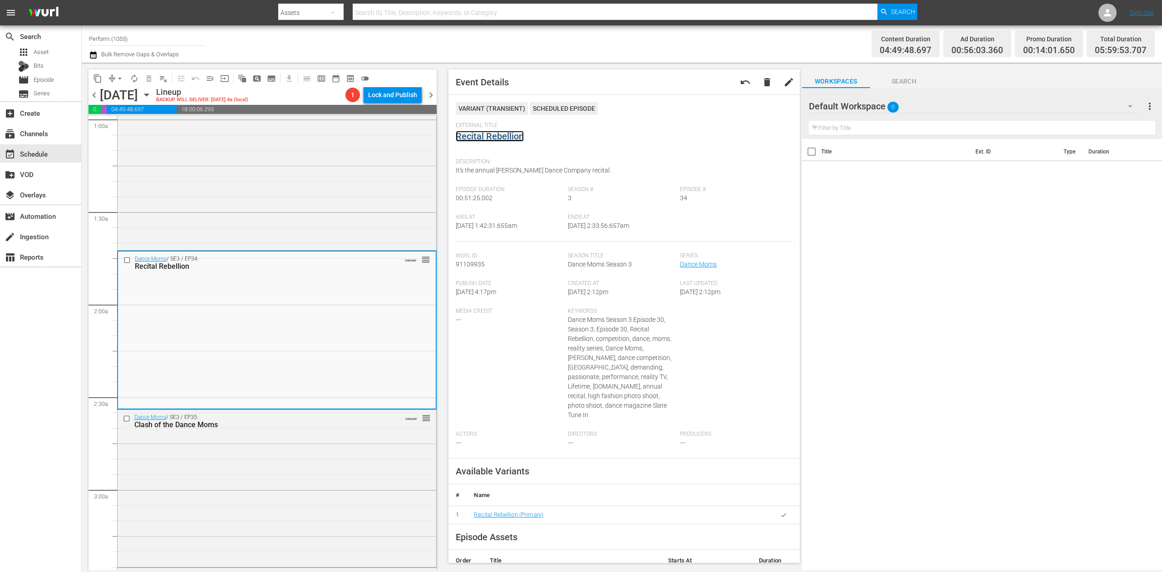
scroll to position [302, 0]
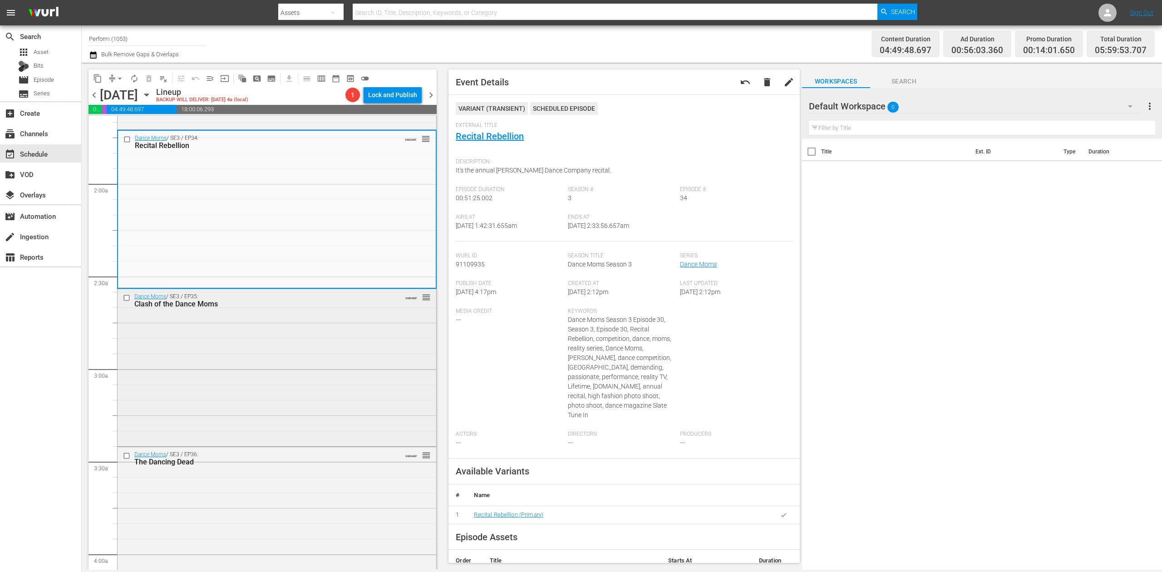
click at [345, 378] on div "Dance Moms / SE3 / EP35: Clash of the Dance Moms VARIANT reorder" at bounding box center [277, 367] width 319 height 156
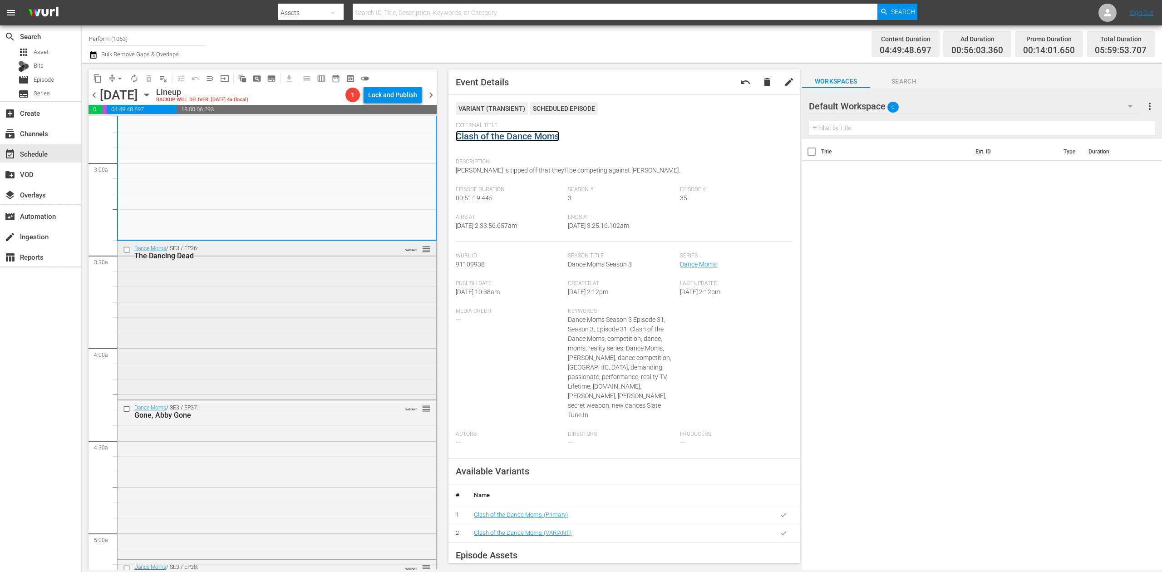
scroll to position [545, 0]
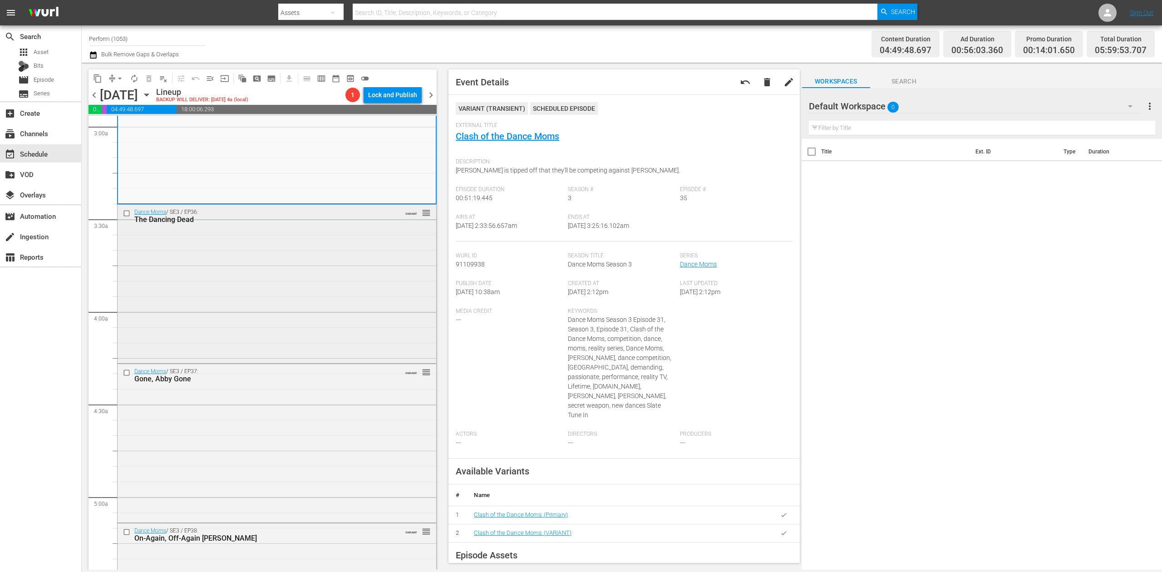
click at [340, 302] on div "Dance Moms / SE3 / EP36: The Dancing Dead VARIANT reorder" at bounding box center [277, 283] width 319 height 157
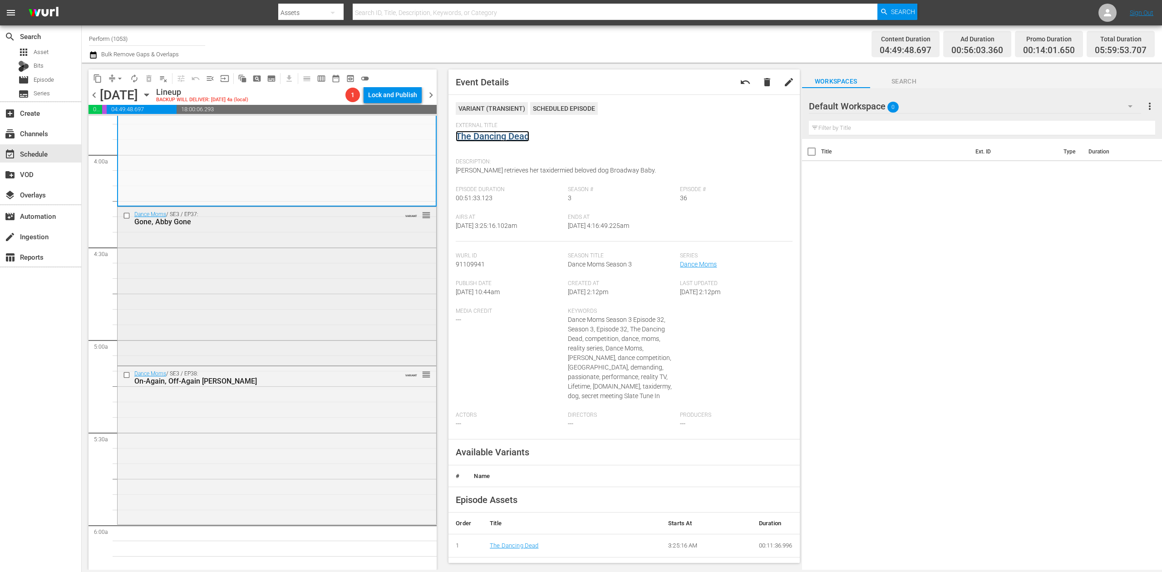
scroll to position [726, 0]
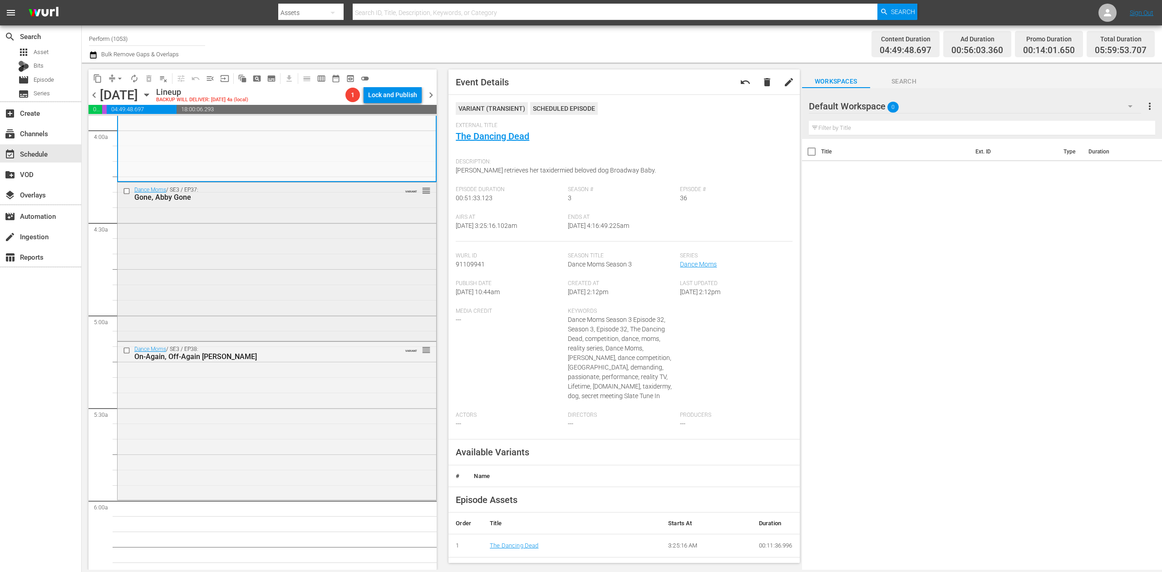
click at [338, 287] on div "Dance Moms / SE3 / EP37: Gone, Abby Gone VARIANT reorder" at bounding box center [277, 260] width 319 height 157
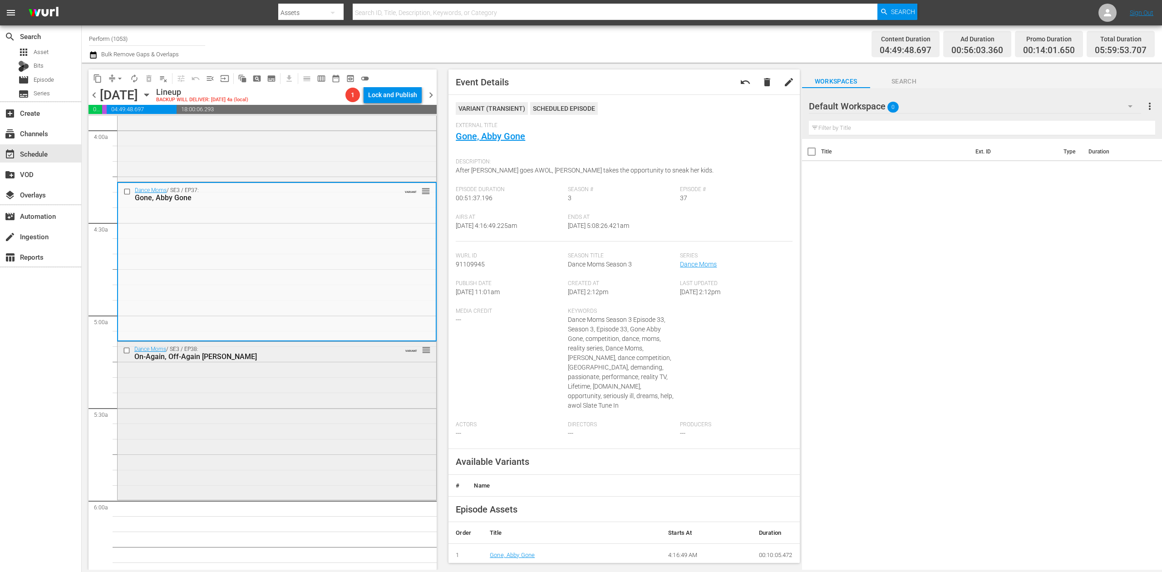
click at [315, 425] on div "Dance Moms / SE3 / EP38: On-Again, Off-Again Abby VARIANT reorder" at bounding box center [277, 420] width 319 height 156
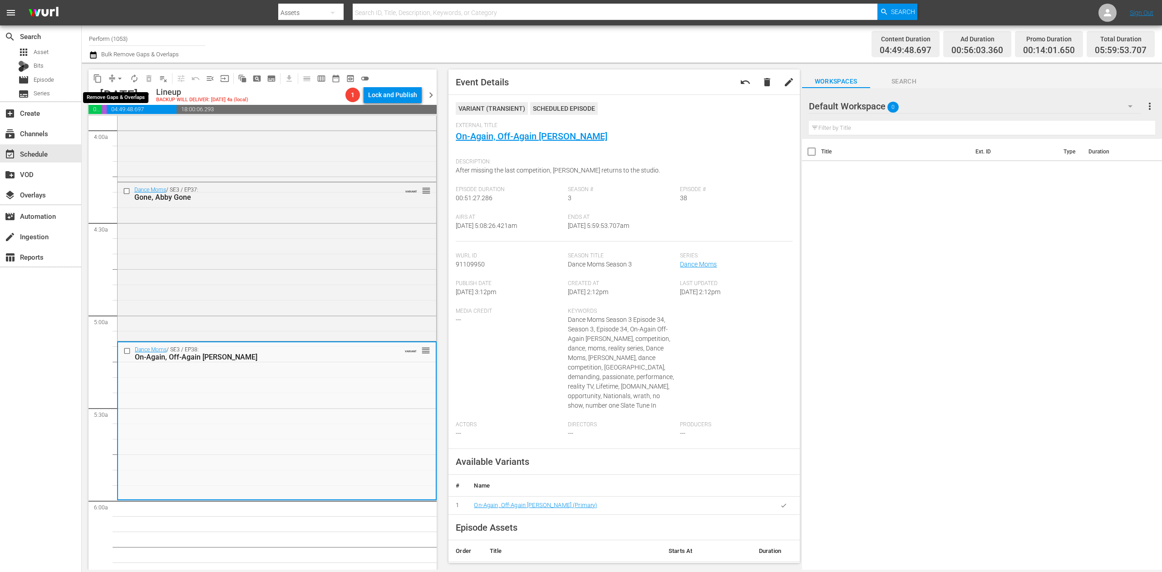
click at [118, 80] on span "arrow_drop_down" at bounding box center [119, 78] width 9 height 9
click at [119, 93] on li "Align to Midnight" at bounding box center [120, 96] width 95 height 15
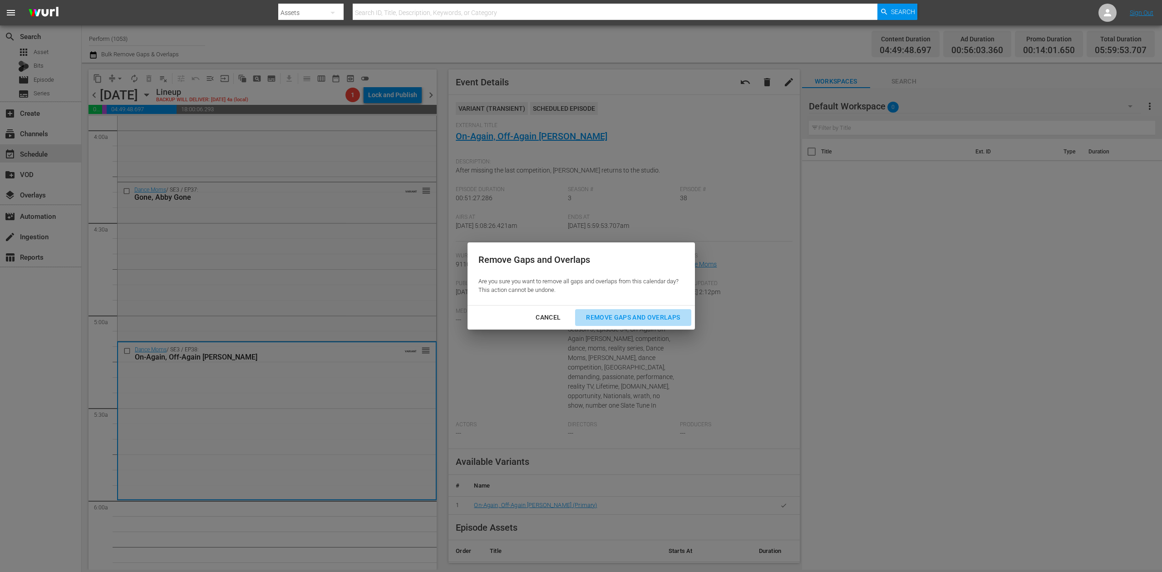
click at [667, 317] on div "Remove Gaps and Overlaps" at bounding box center [633, 317] width 108 height 11
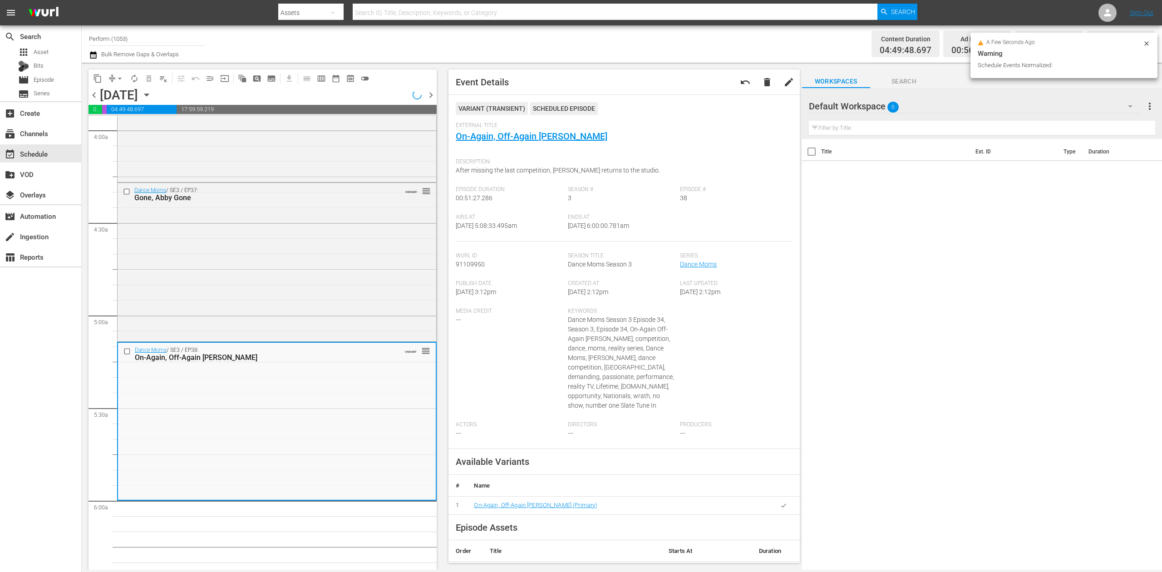
scroll to position [742, 0]
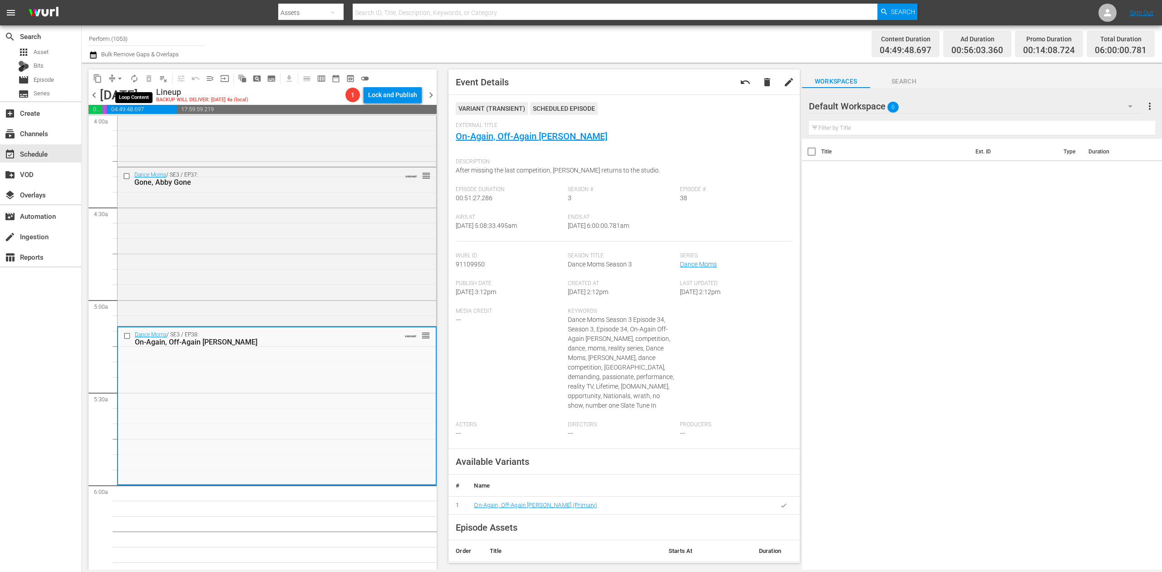
click at [134, 79] on span "autorenew_outlined" at bounding box center [134, 78] width 9 height 9
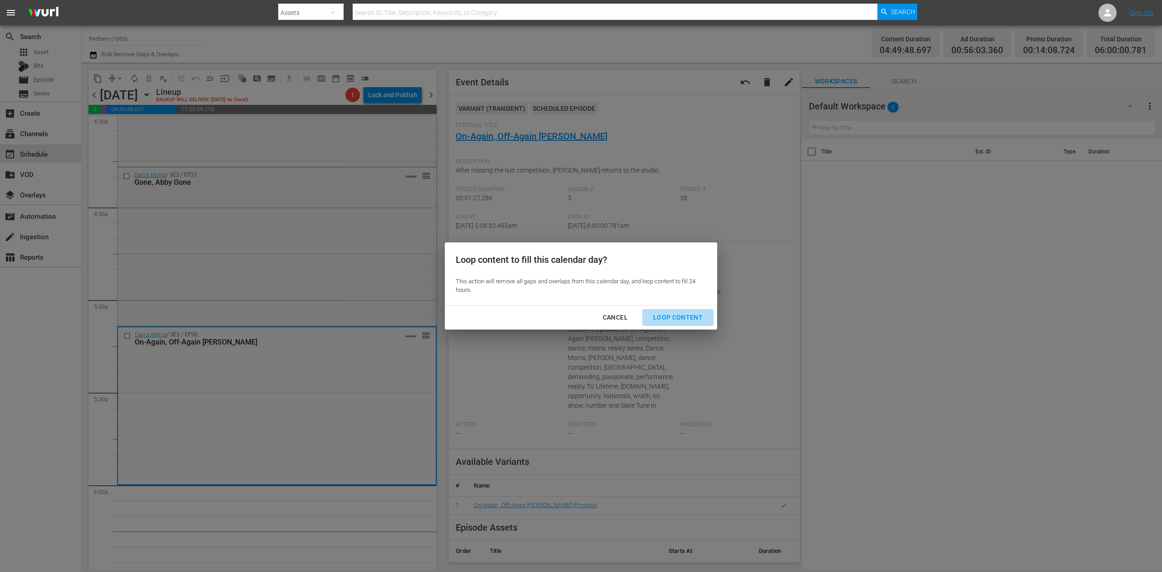
click at [678, 320] on div "Loop Content" at bounding box center [678, 317] width 64 height 11
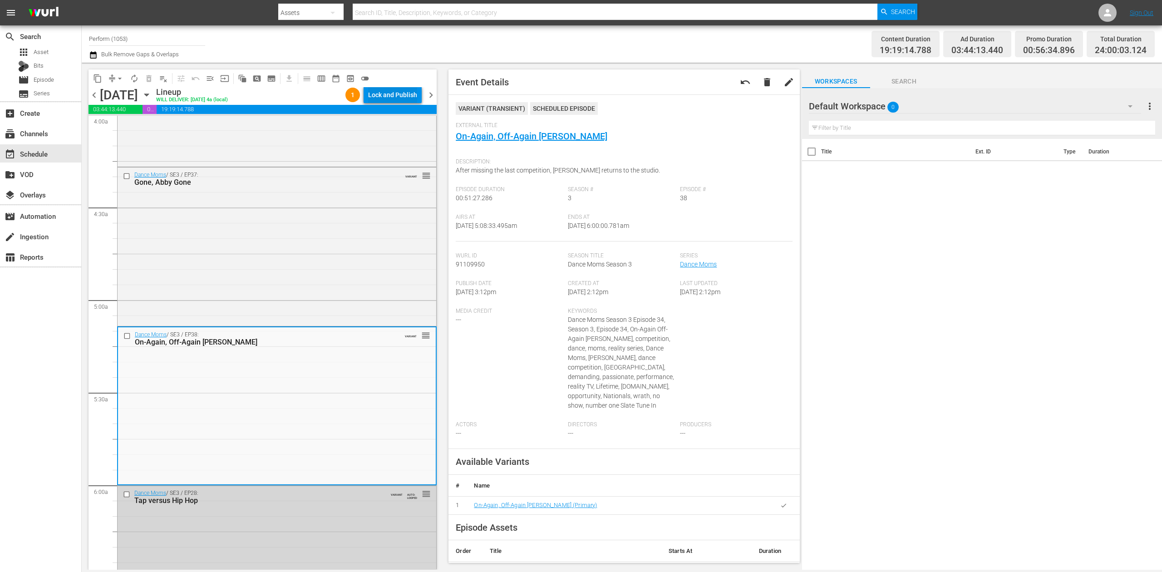
click at [407, 94] on div "Lock and Publish" at bounding box center [392, 95] width 49 height 16
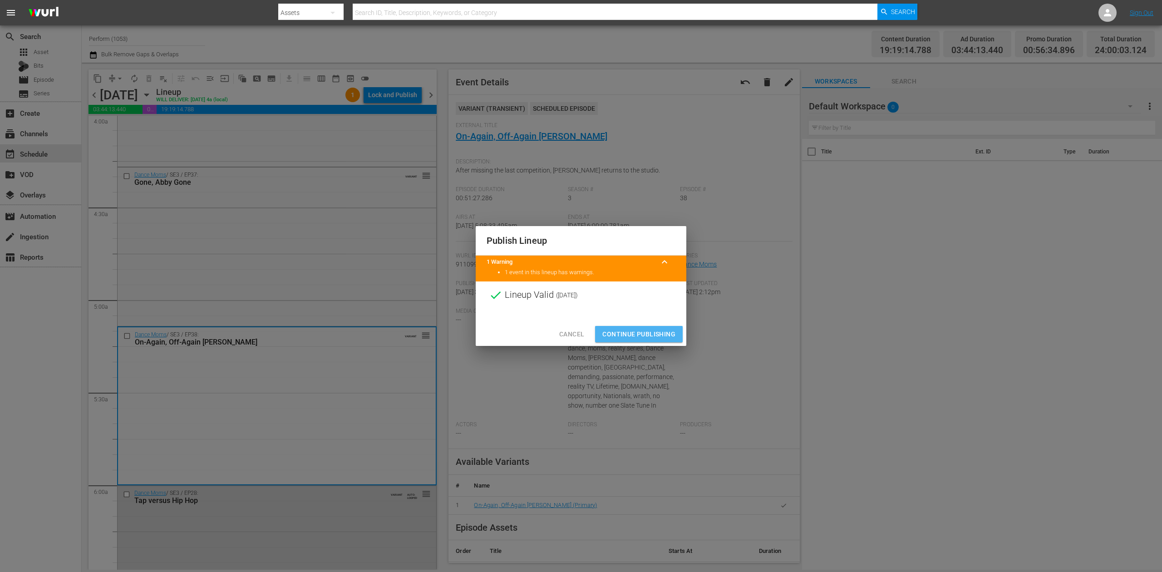
click at [656, 335] on span "Continue Publishing" at bounding box center [638, 334] width 73 height 11
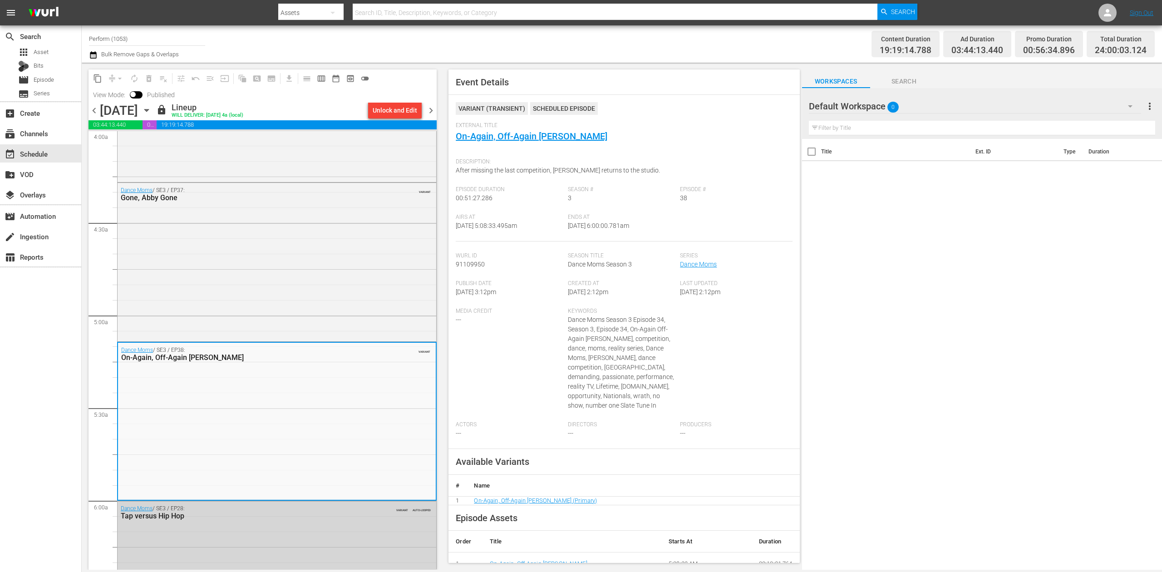
click at [428, 109] on span "chevron_right" at bounding box center [430, 110] width 11 height 11
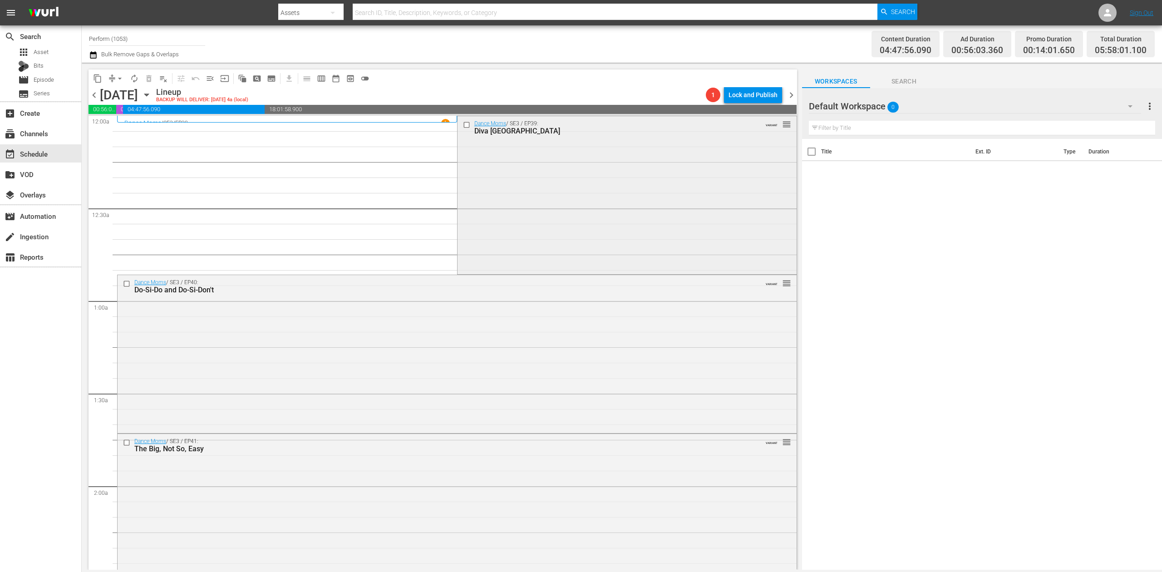
click at [507, 217] on div "Dance Moms / SE3 / EP39: Diva Las Vegas VARIANT reorder" at bounding box center [627, 194] width 339 height 156
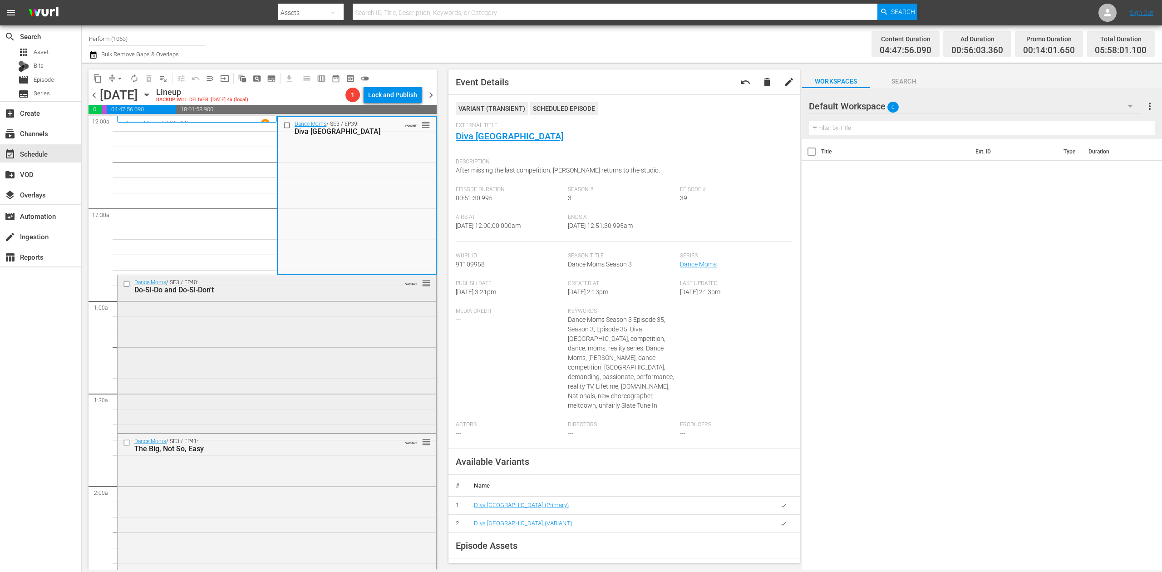
click at [343, 391] on div "Dance Moms / SE3 / EP40: Do-Si-Do and Do-Si-Don't VARIANT reorder" at bounding box center [277, 353] width 319 height 156
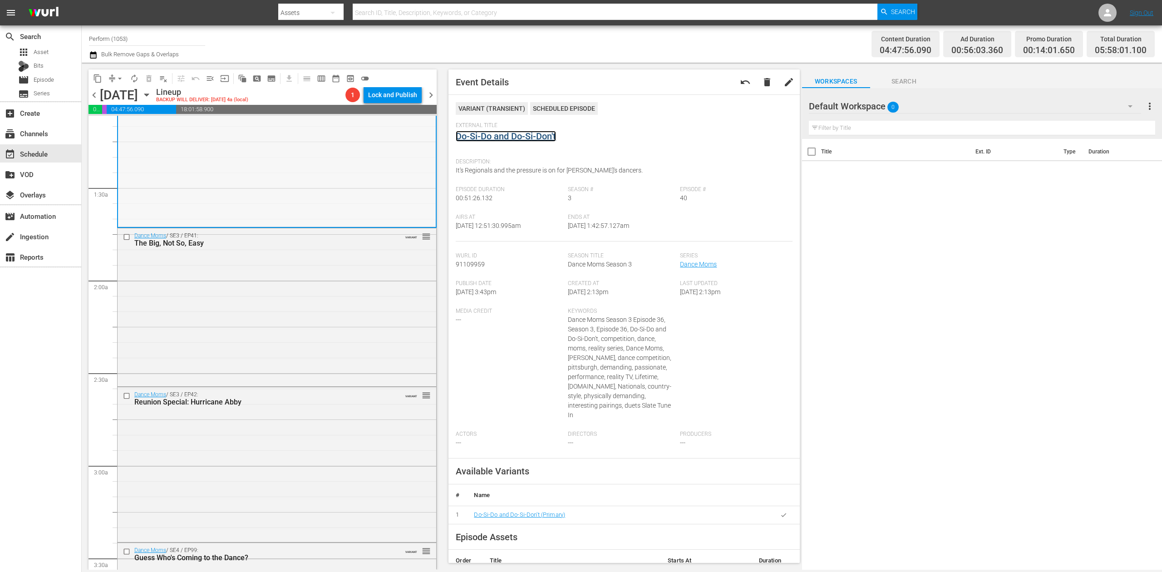
scroll to position [242, 0]
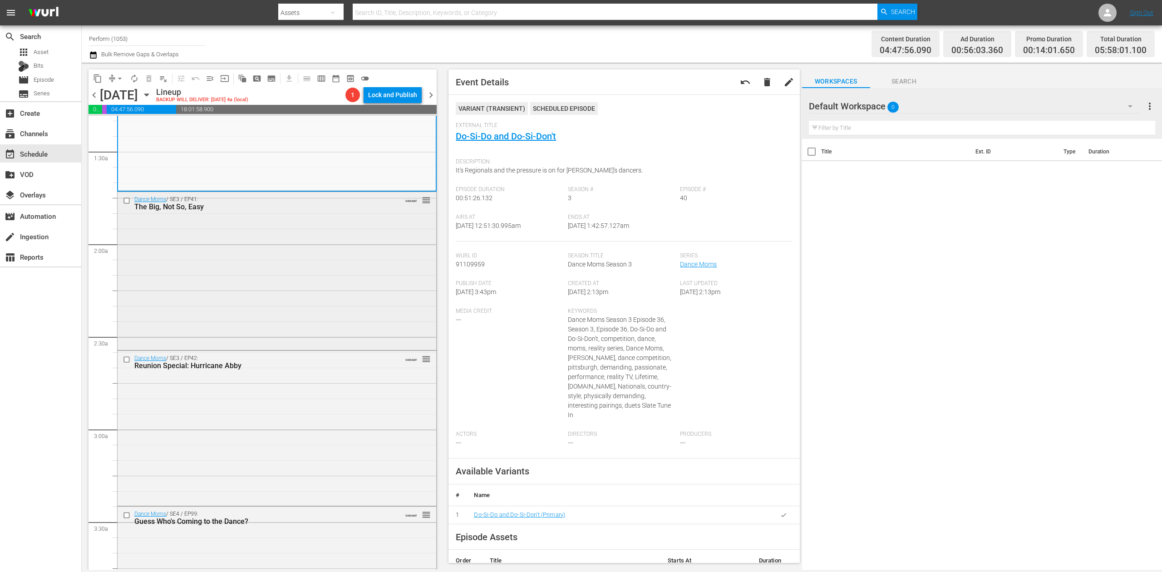
click at [321, 287] on div "Dance Moms / SE3 / EP41: The Big, Not So, Easy VARIANT reorder" at bounding box center [277, 270] width 319 height 157
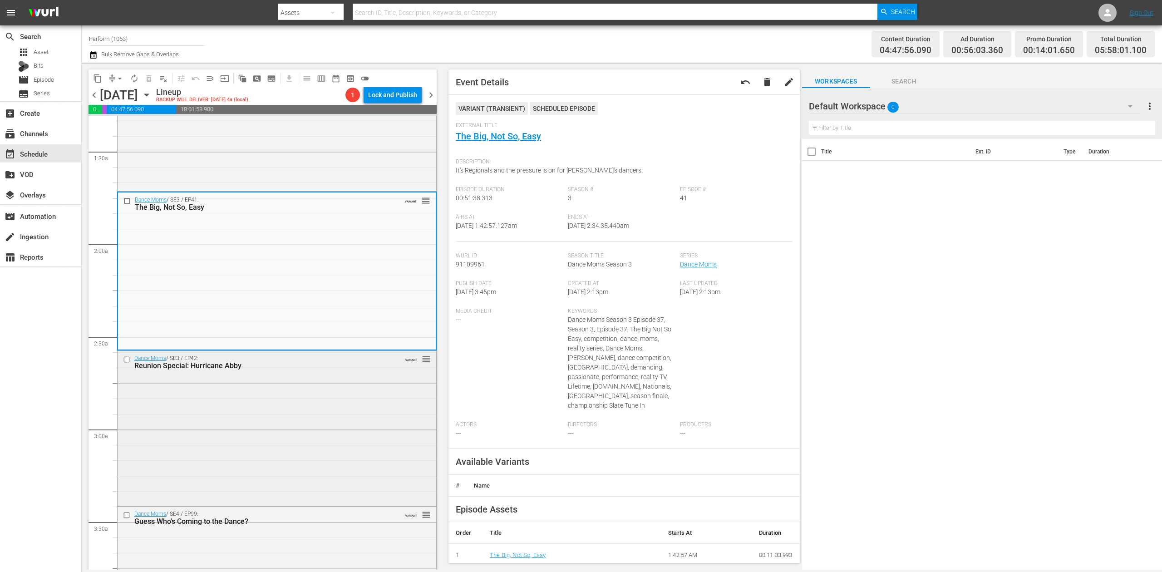
click at [331, 418] on div "Dance Moms / SE3 / EP42: Reunion Special: Hurricane Abby VARIANT reorder" at bounding box center [277, 427] width 319 height 153
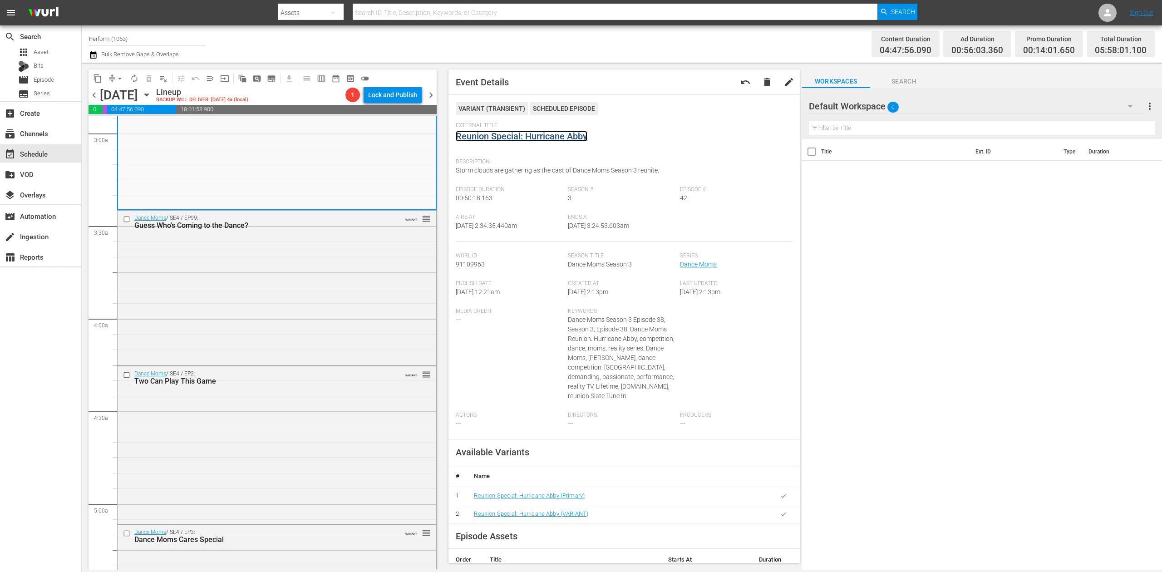
scroll to position [545, 0]
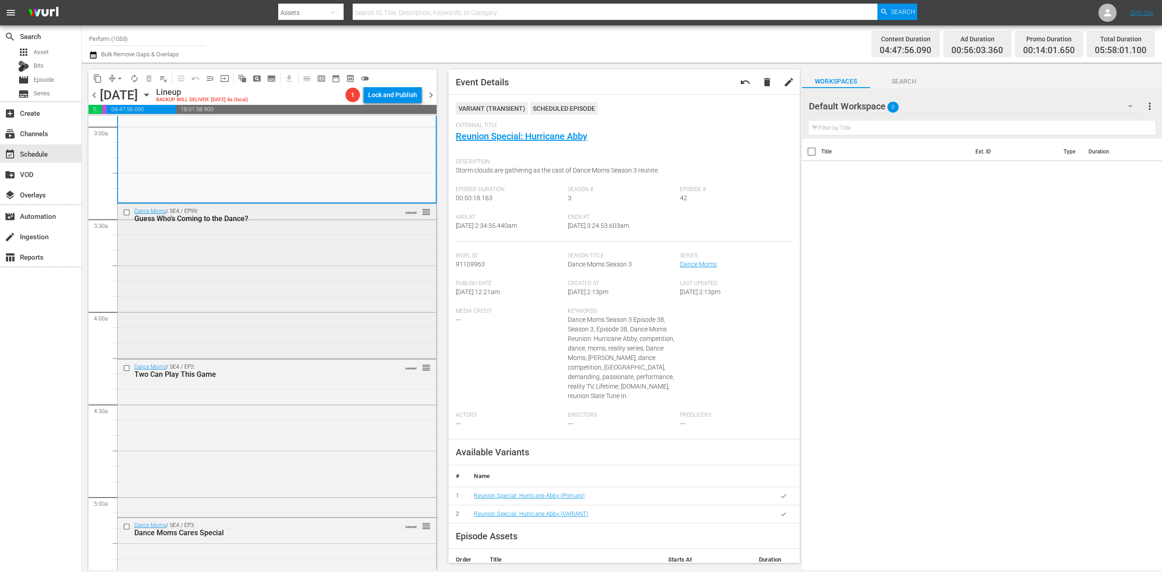
click at [295, 300] on div "Dance Moms / SE4 / EP99: Guess Who's Coming to the Dance? VARIANT reorder" at bounding box center [277, 280] width 319 height 153
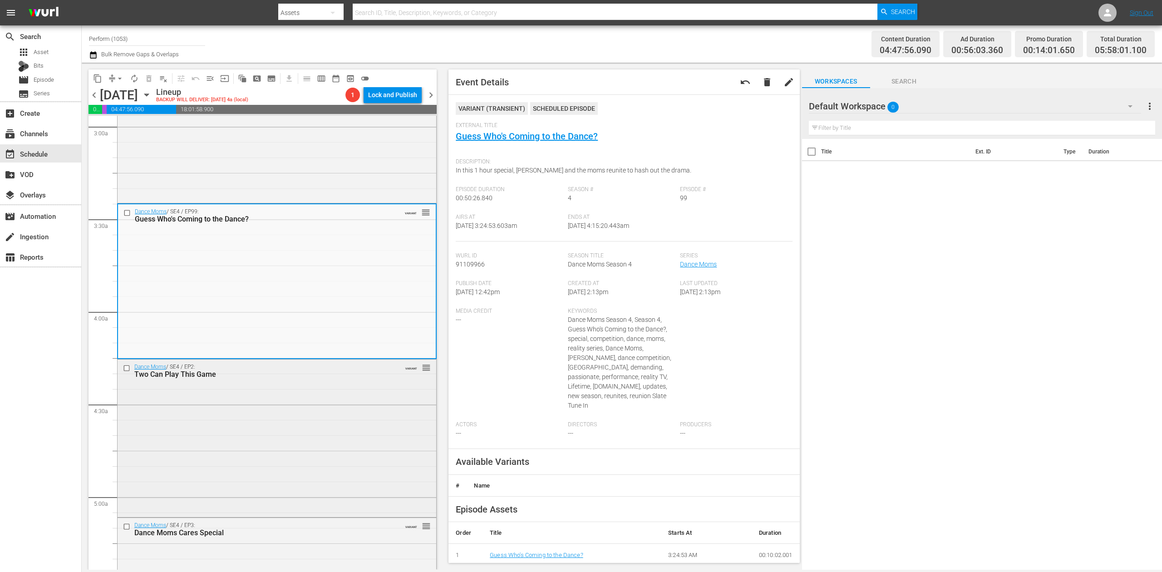
click at [354, 408] on div "Dance Moms / SE4 / EP2: Two Can Play This Game VARIANT reorder" at bounding box center [277, 437] width 319 height 156
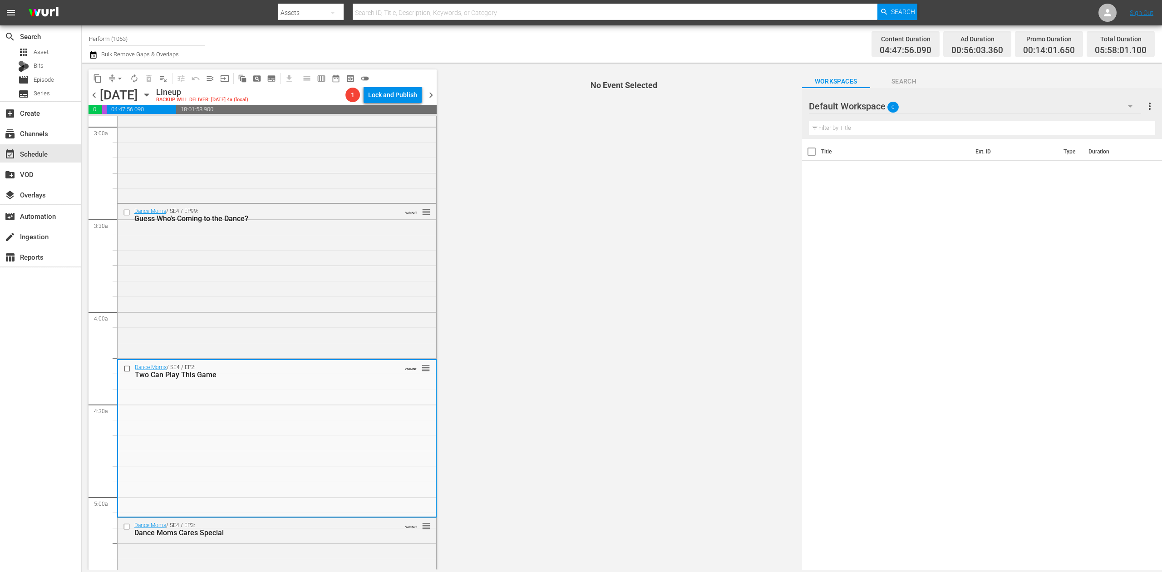
scroll to position [726, 0]
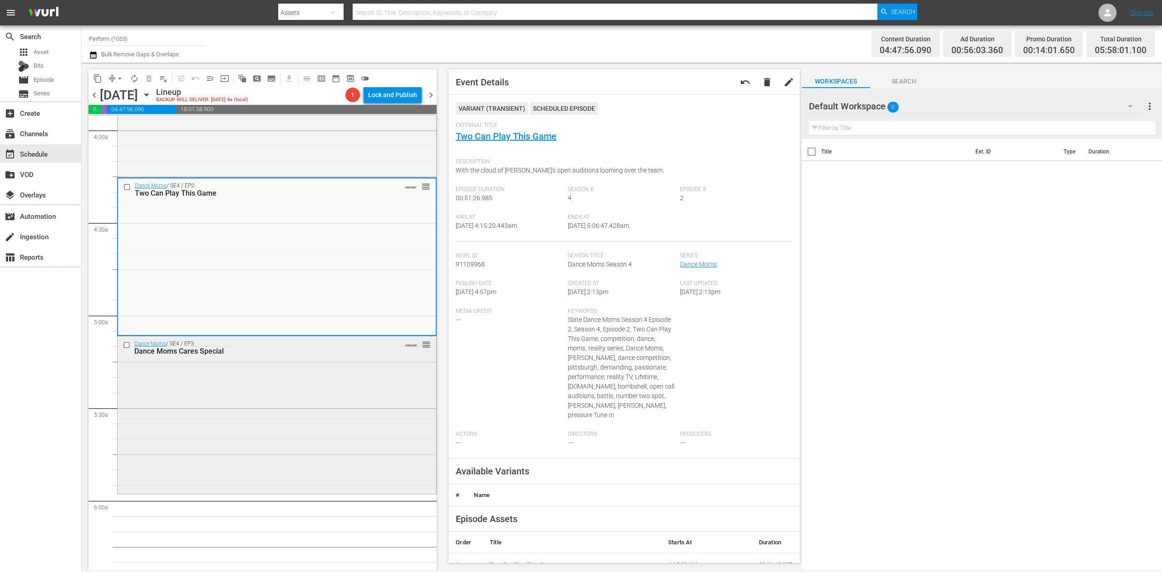
click at [318, 411] on div "Dance Moms / SE4 / EP3: Dance Moms Cares Special VARIANT reorder" at bounding box center [277, 413] width 319 height 155
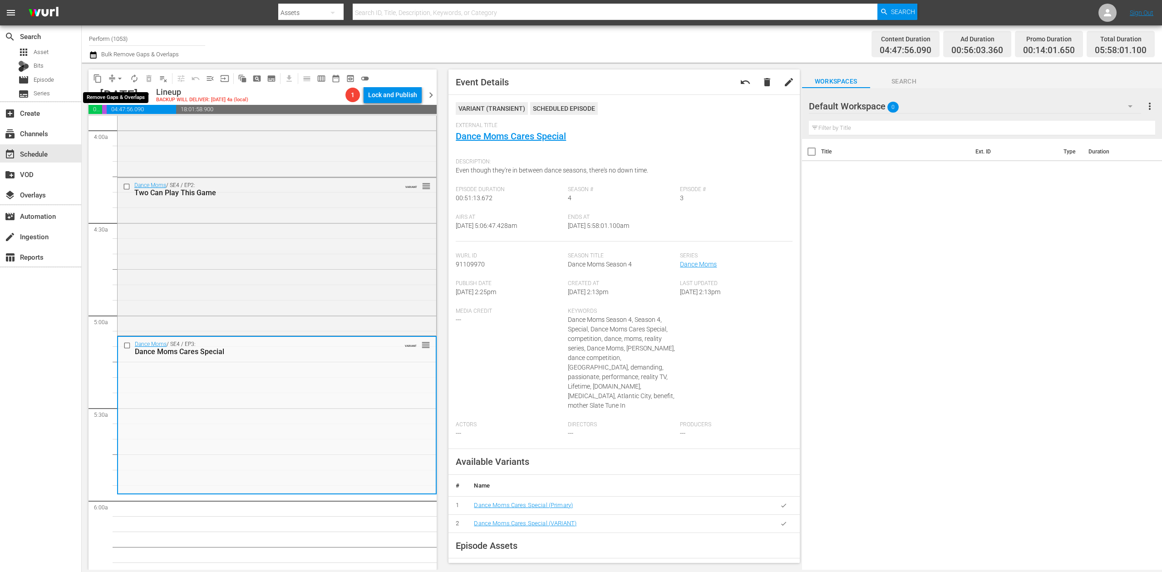
click at [120, 79] on span "arrow_drop_down" at bounding box center [119, 78] width 9 height 9
click at [124, 98] on li "Align to Midnight" at bounding box center [120, 96] width 95 height 15
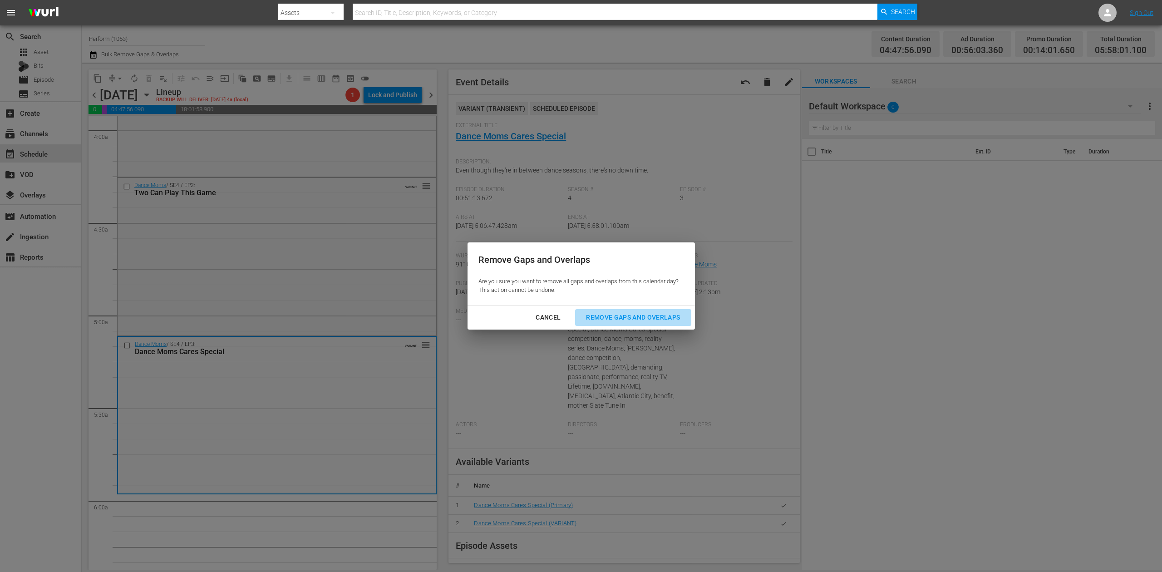
click at [647, 313] on div "Remove Gaps and Overlaps" at bounding box center [633, 317] width 108 height 11
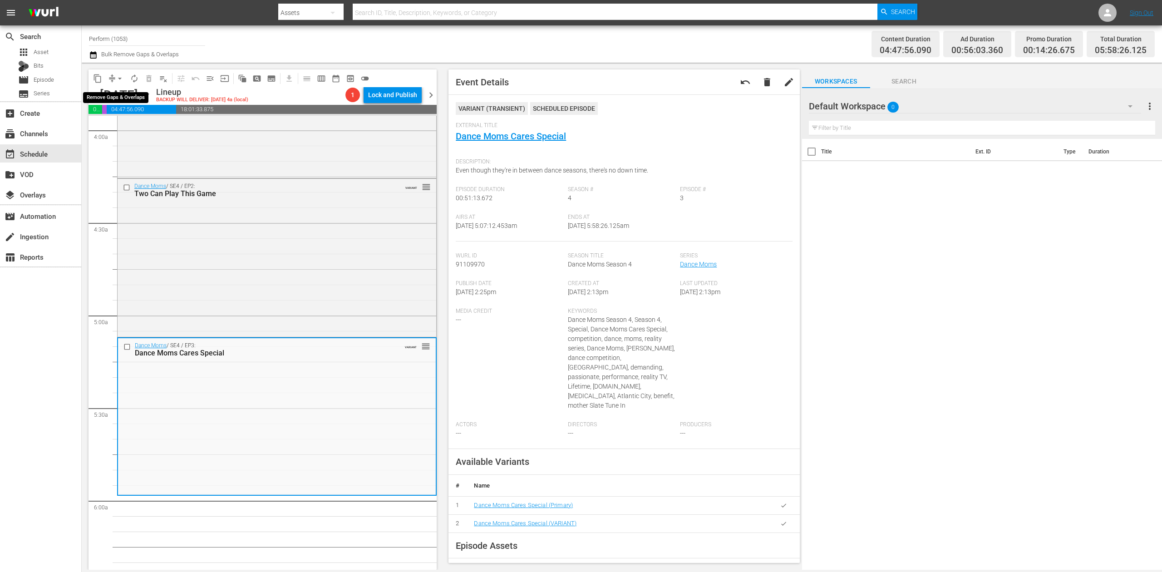
click at [117, 74] on span "arrow_drop_down" at bounding box center [119, 78] width 9 height 9
click at [122, 91] on li "Align to Midnight" at bounding box center [120, 96] width 95 height 15
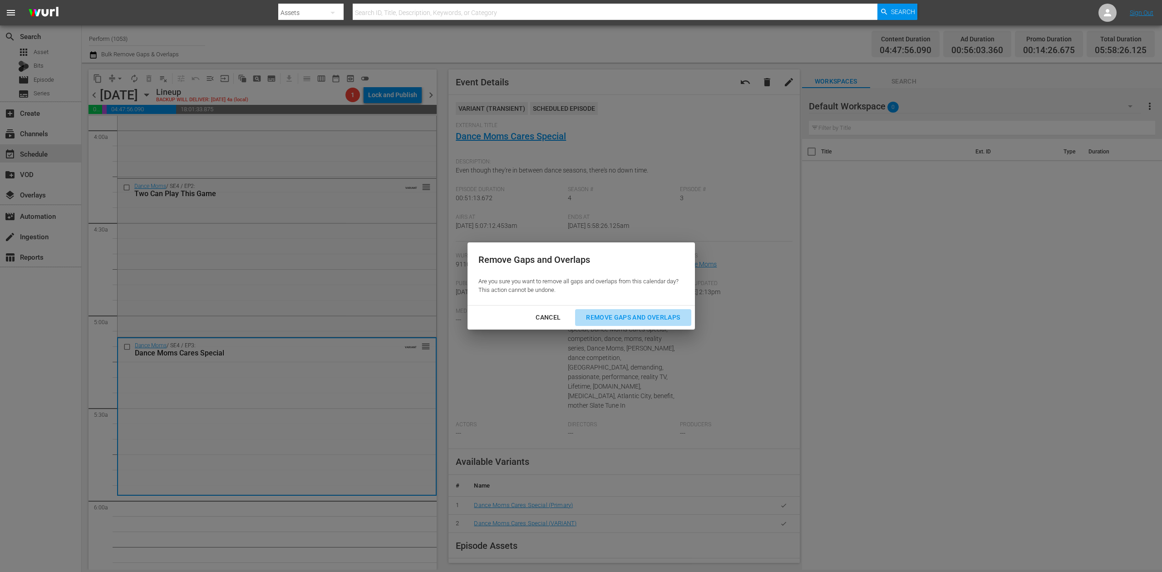
click at [650, 318] on div "Remove Gaps and Overlaps" at bounding box center [633, 317] width 108 height 11
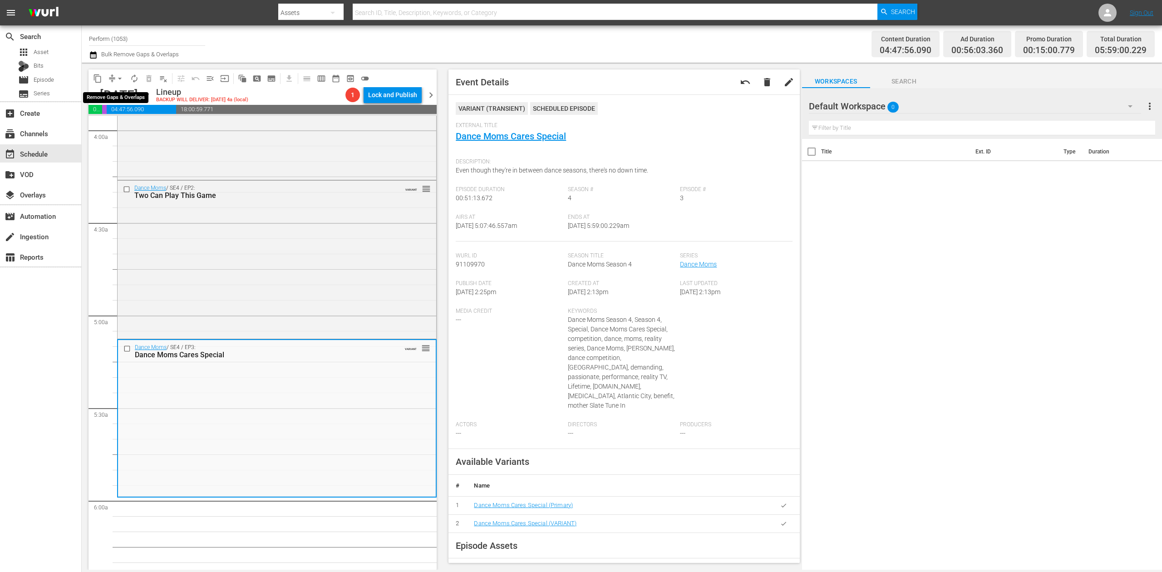
click at [116, 78] on span "arrow_drop_down" at bounding box center [119, 78] width 9 height 9
click at [109, 98] on li "Align to Midnight" at bounding box center [120, 96] width 95 height 15
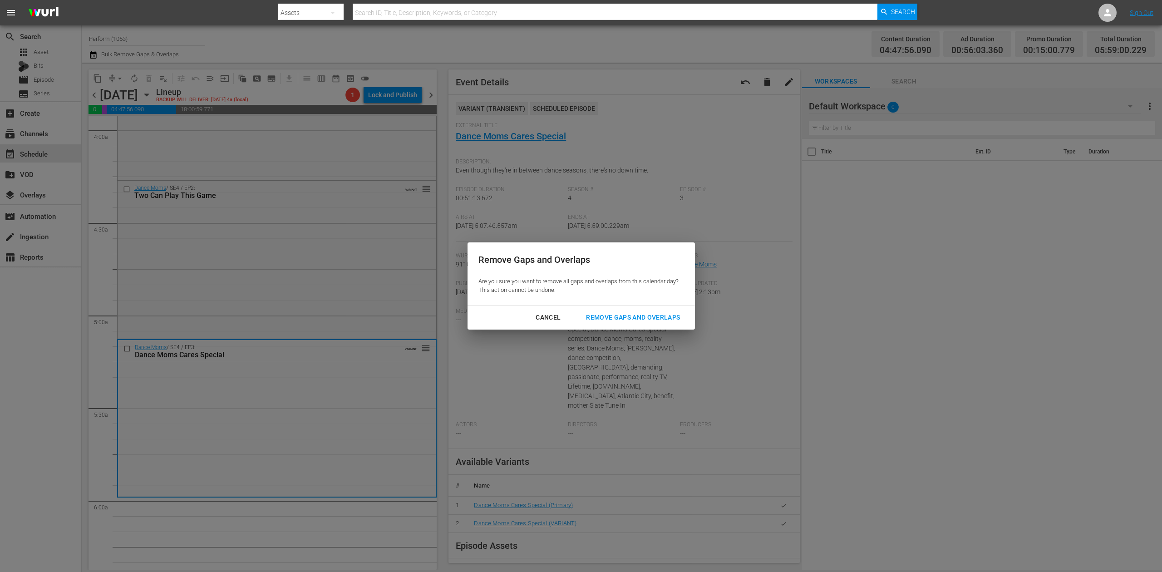
click at [615, 315] on div "Remove Gaps and Overlaps" at bounding box center [633, 317] width 108 height 11
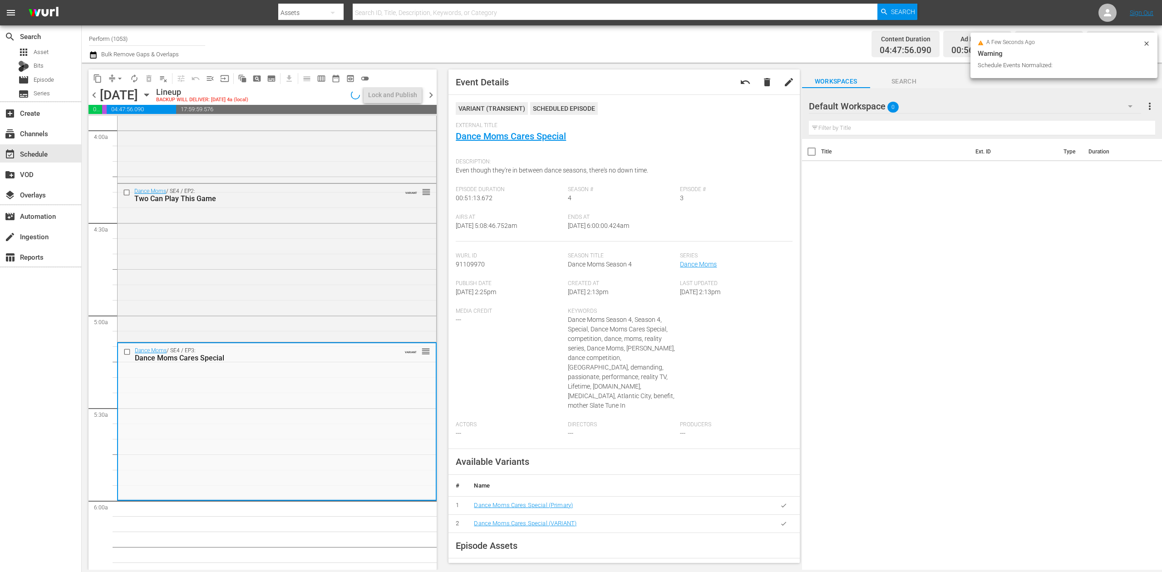
scroll to position [711, 0]
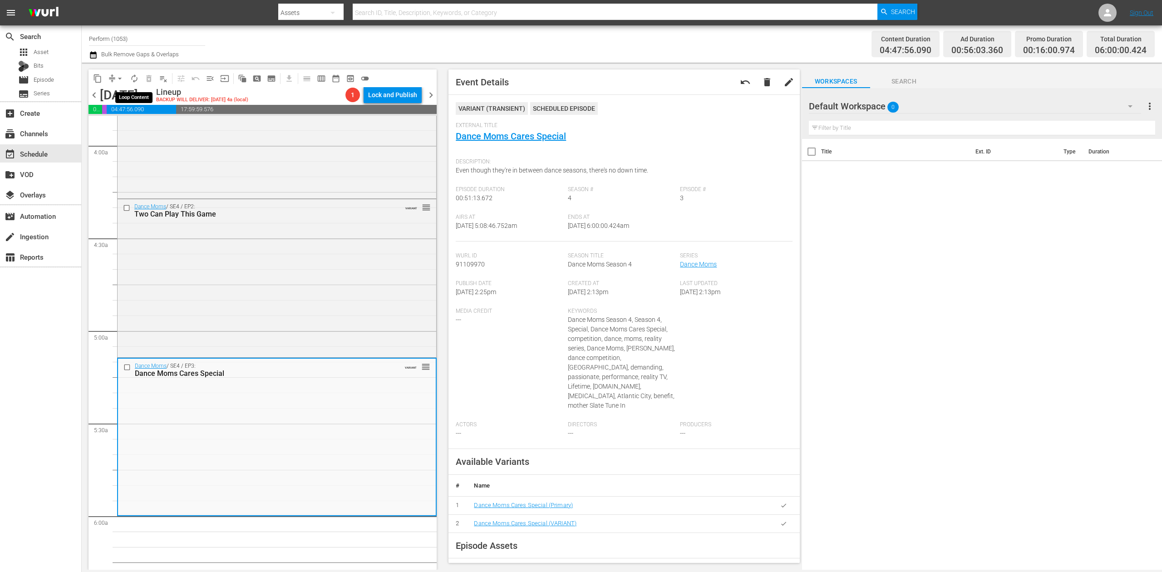
click at [134, 75] on span "autorenew_outlined" at bounding box center [134, 78] width 9 height 9
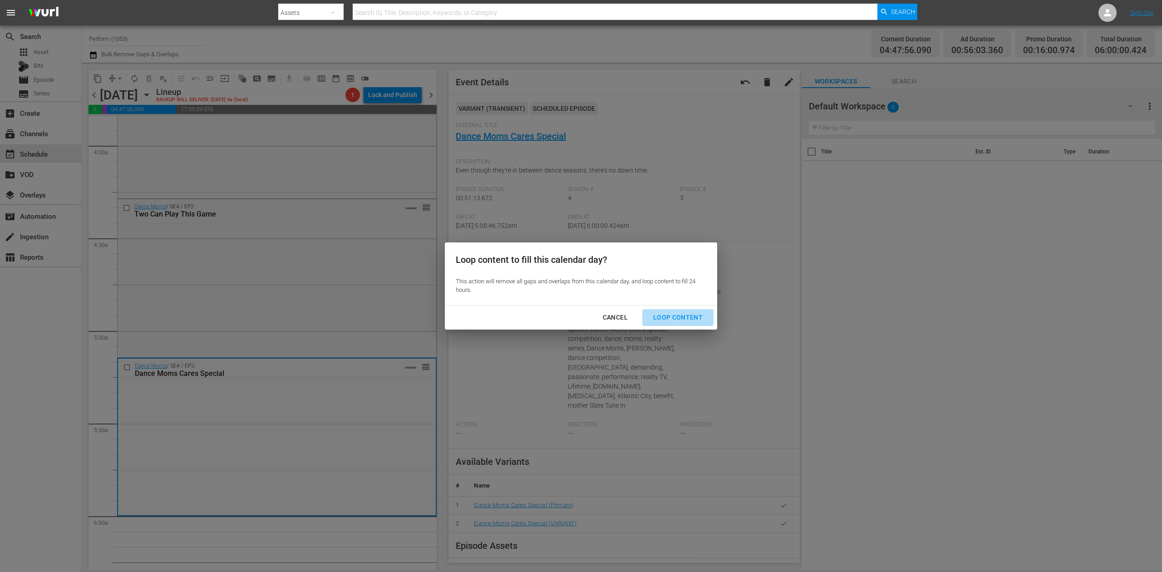
click at [676, 313] on div "Loop Content" at bounding box center [678, 317] width 64 height 11
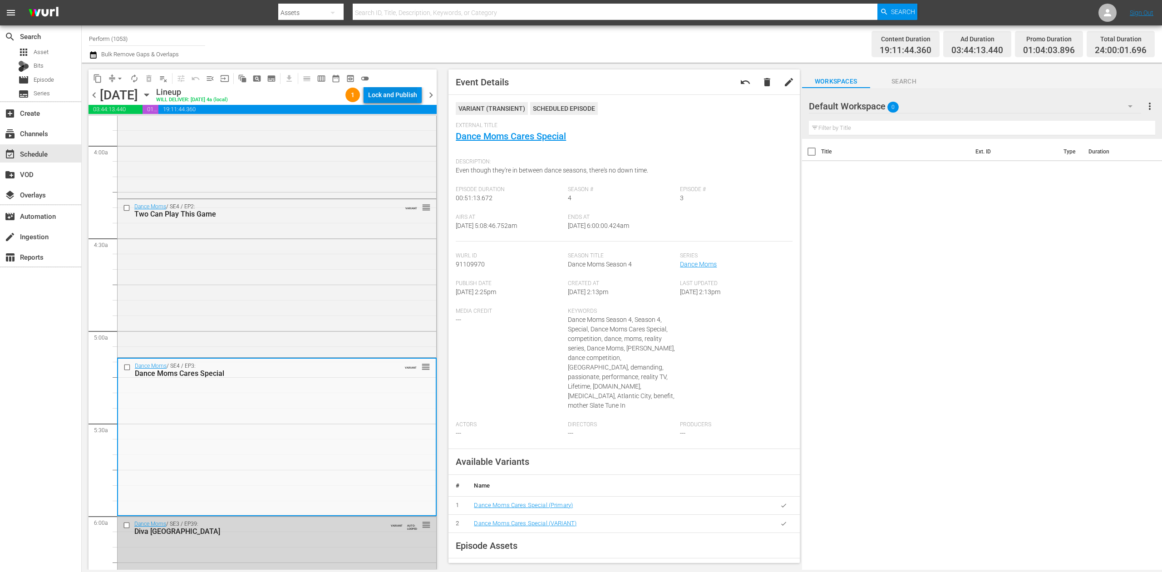
click at [391, 95] on div "Lock and Publish" at bounding box center [392, 95] width 49 height 16
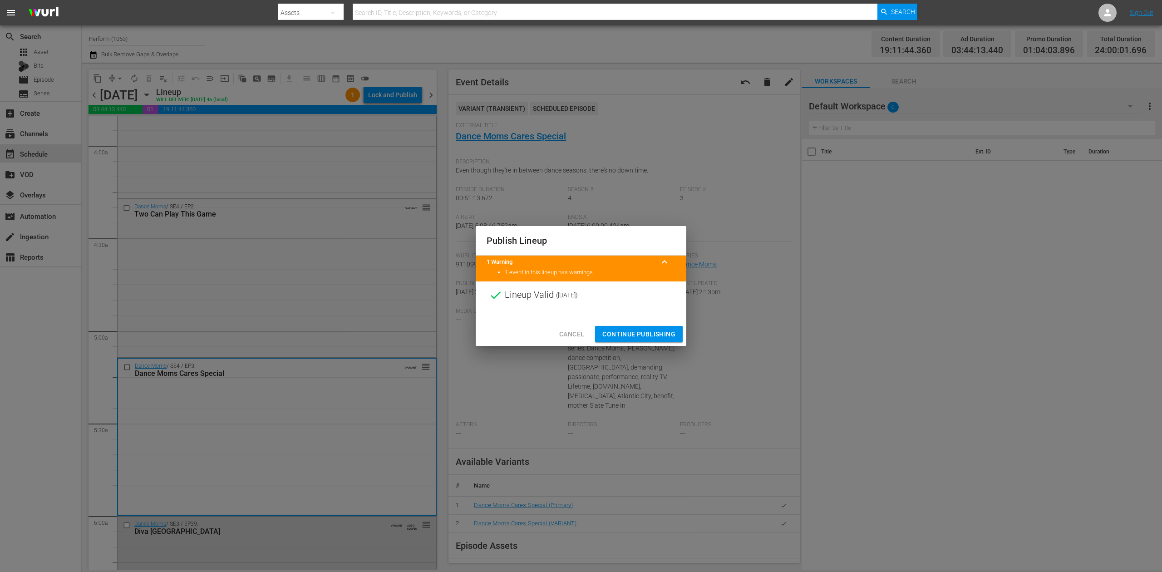
click at [645, 330] on span "Continue Publishing" at bounding box center [638, 334] width 73 height 11
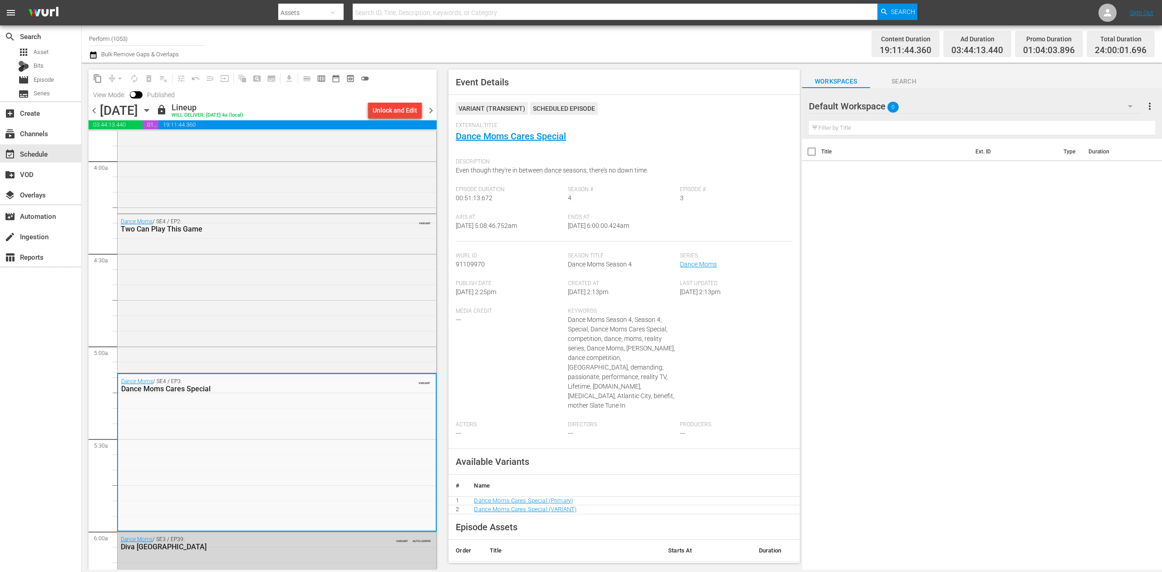
click at [431, 113] on span "chevron_right" at bounding box center [430, 110] width 11 height 11
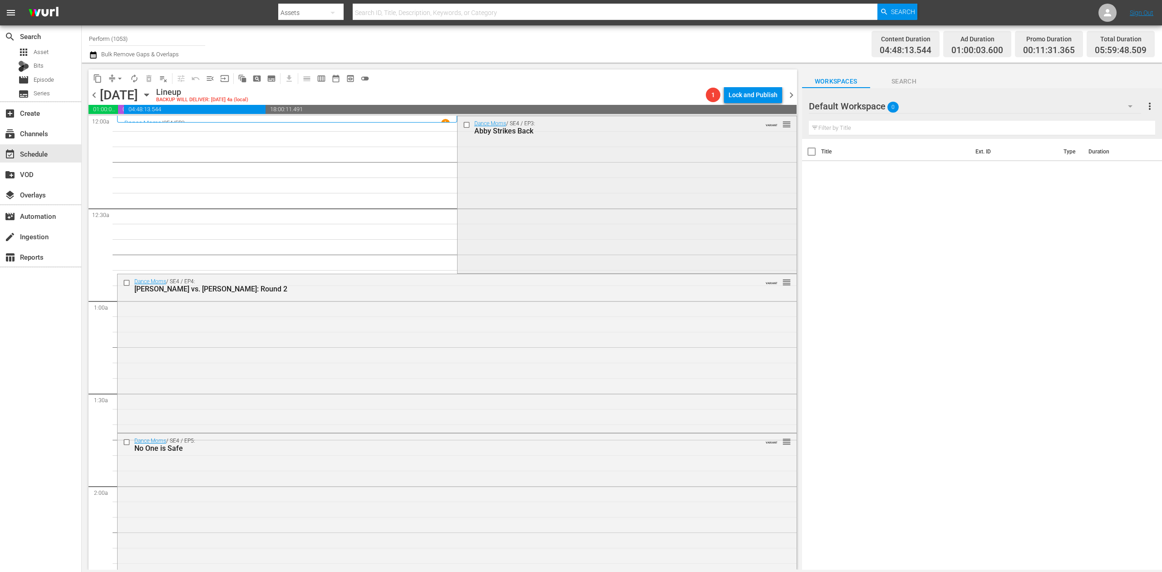
click at [554, 198] on div "Dance Moms / SE4 / EP3: Abby Strikes Back VARIANT reorder" at bounding box center [627, 193] width 339 height 155
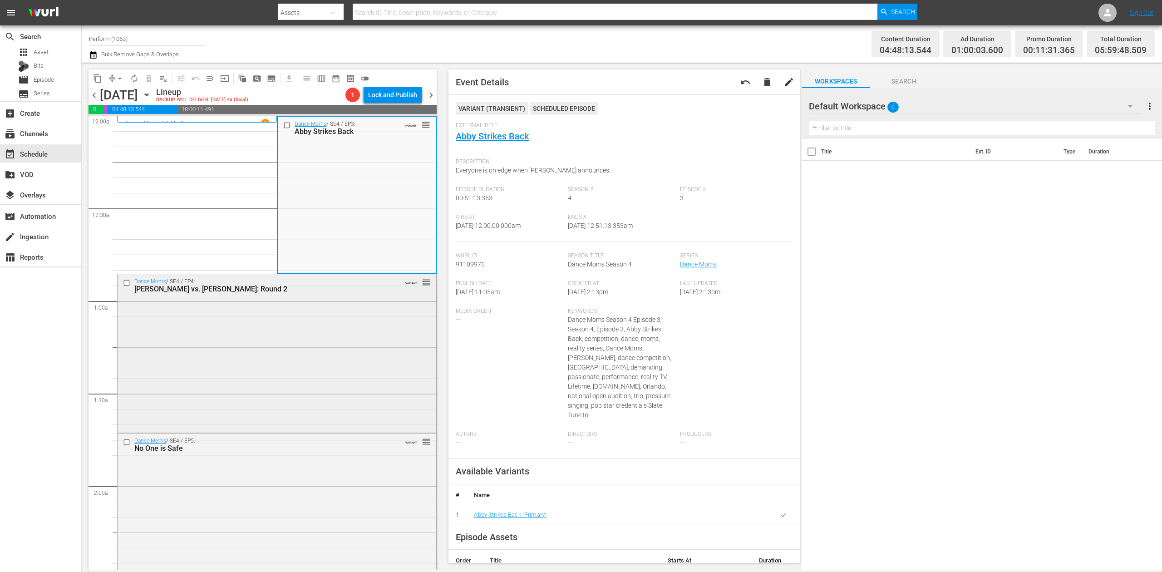
click at [328, 372] on div "Dance Moms / SE4 / EP4: Chloe vs. Kendall: Round 2 VARIANT reorder" at bounding box center [277, 352] width 319 height 156
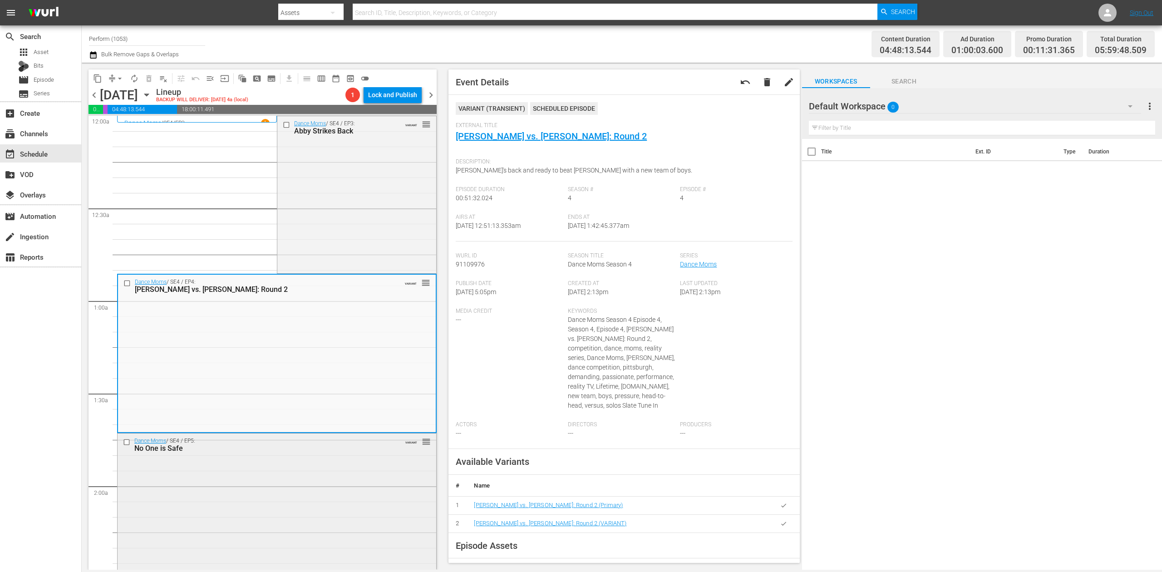
click at [315, 487] on div "Dance Moms / SE4 / EP5: No One is Safe VARIANT reorder" at bounding box center [277, 510] width 319 height 155
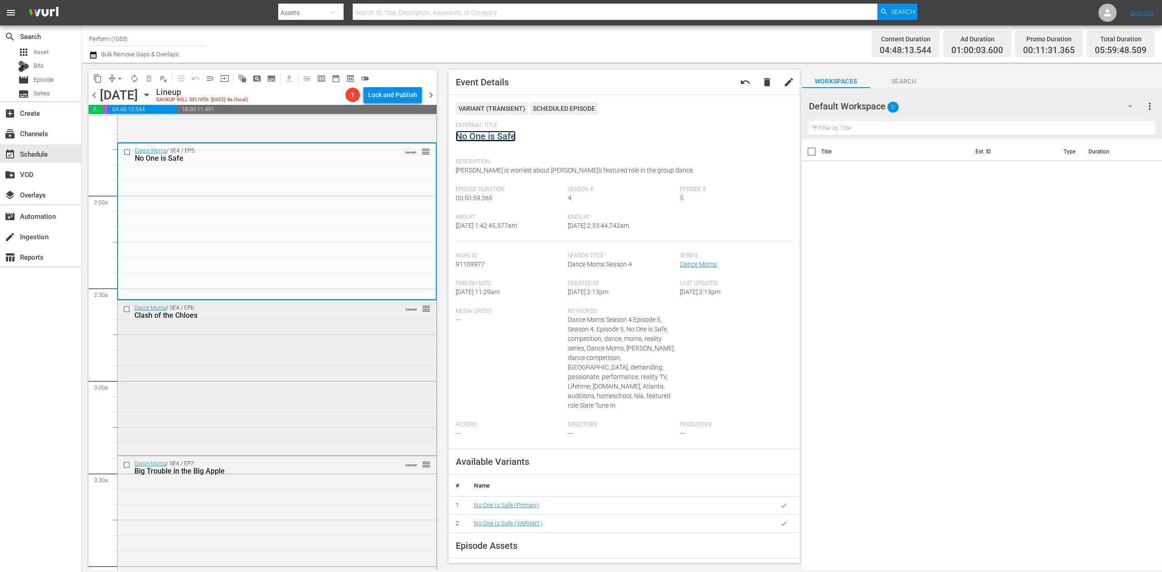
scroll to position [302, 0]
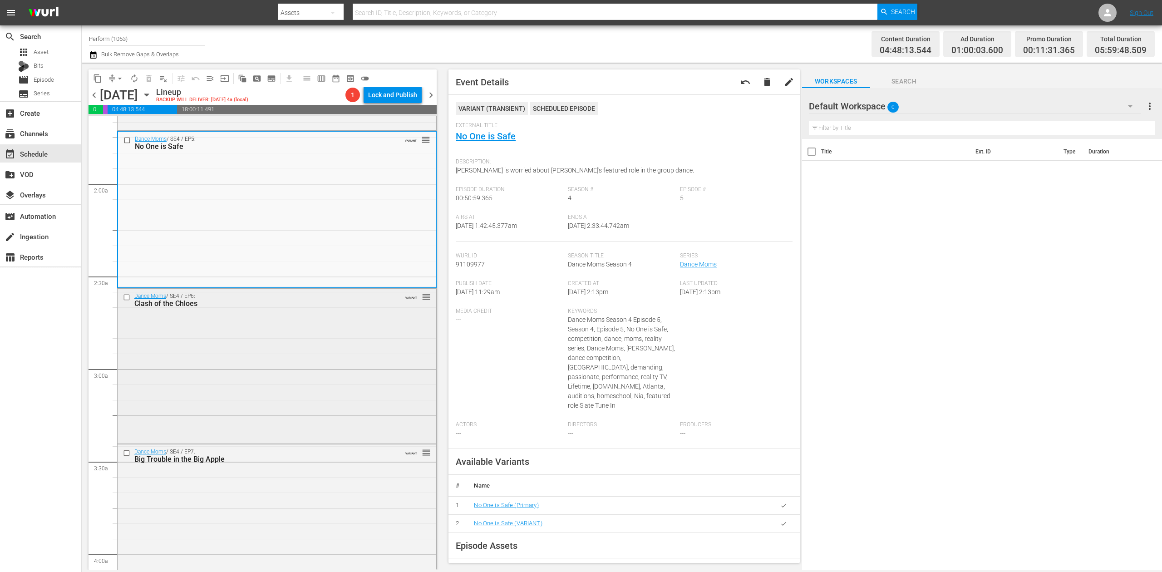
click at [349, 344] on div "Dance Moms / SE4 / EP6: Clash of the Chloes VARIANT reorder" at bounding box center [277, 365] width 319 height 153
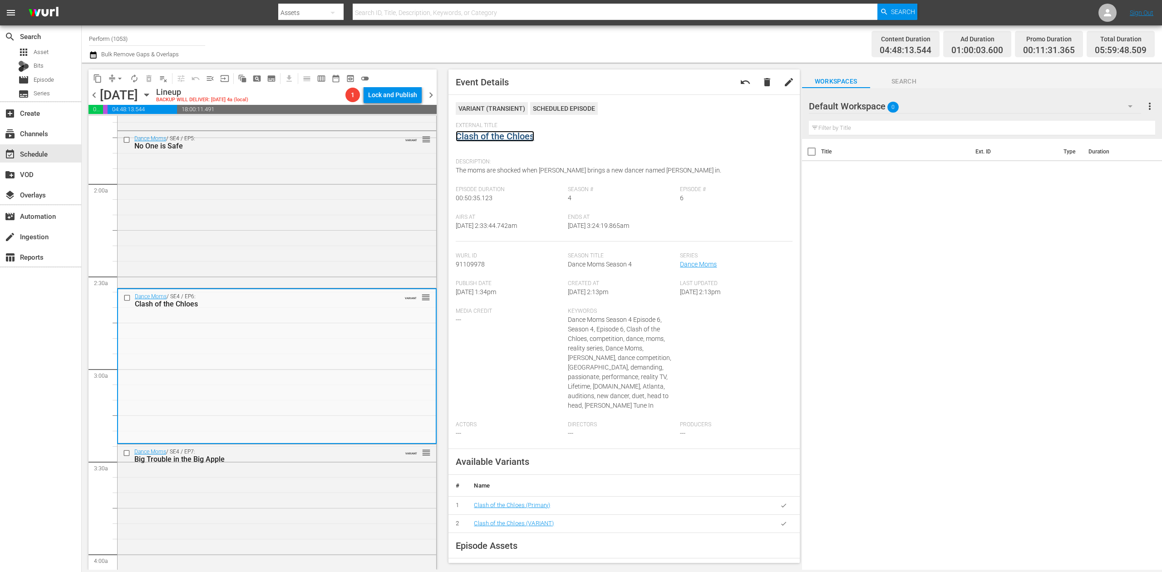
drag, startPoint x: 517, startPoint y: 129, endPoint x: 489, endPoint y: 133, distance: 27.6
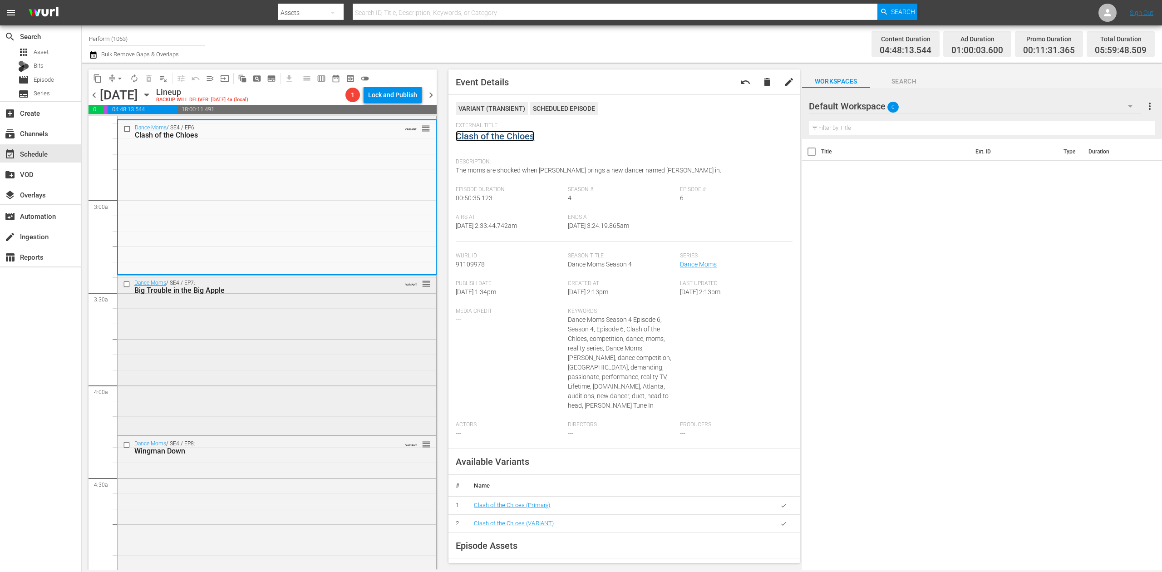
scroll to position [484, 0]
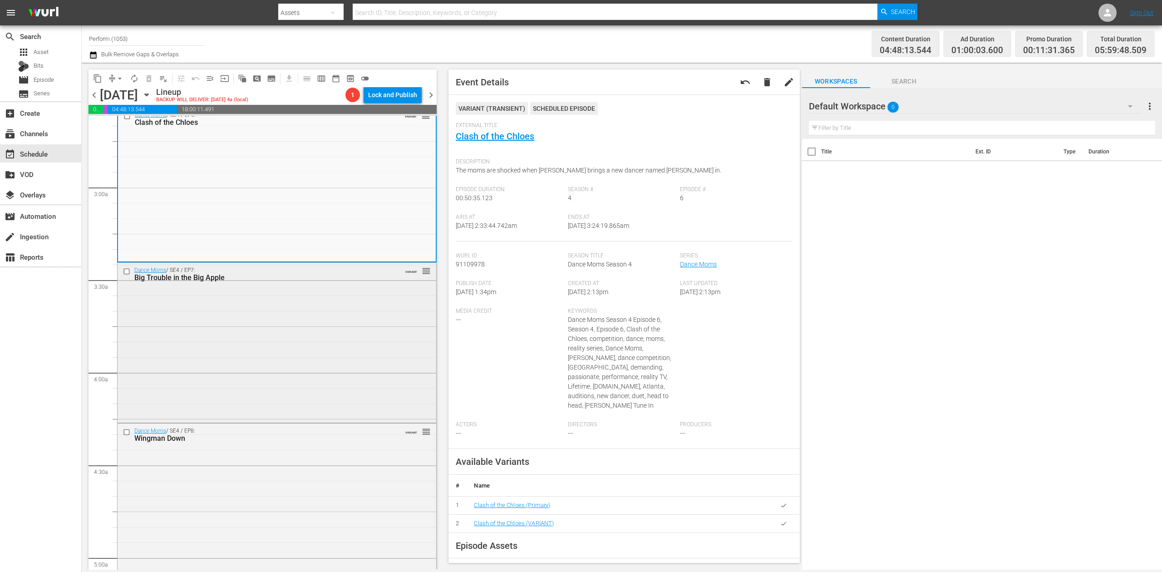
click at [275, 329] on div "Dance Moms / SE4 / EP7: Big Trouble in the Big Apple VARIANT reorder" at bounding box center [277, 342] width 319 height 158
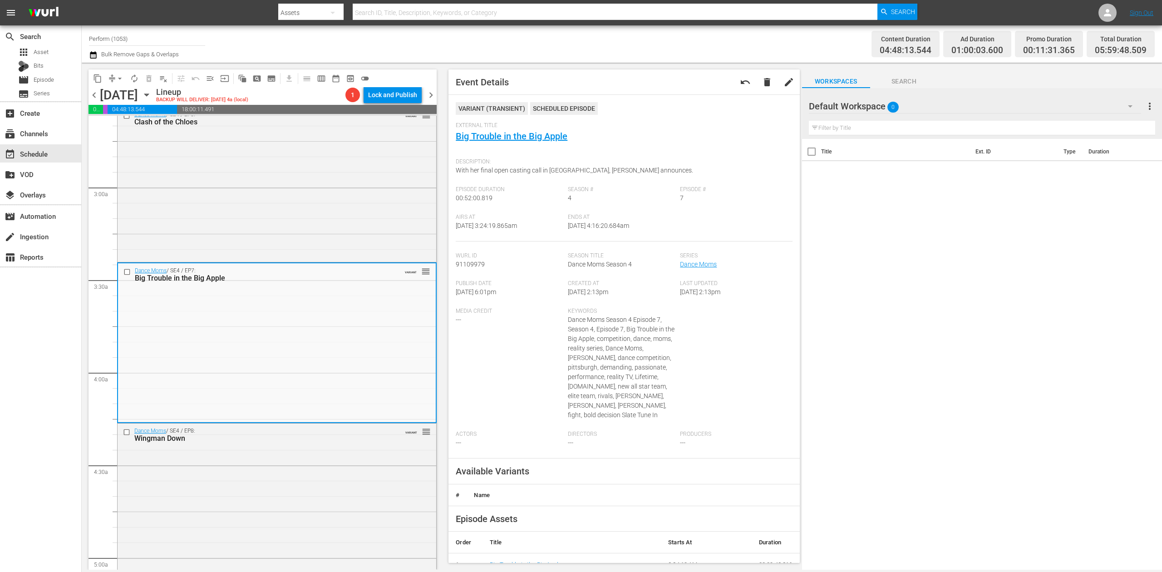
scroll to position [665, 0]
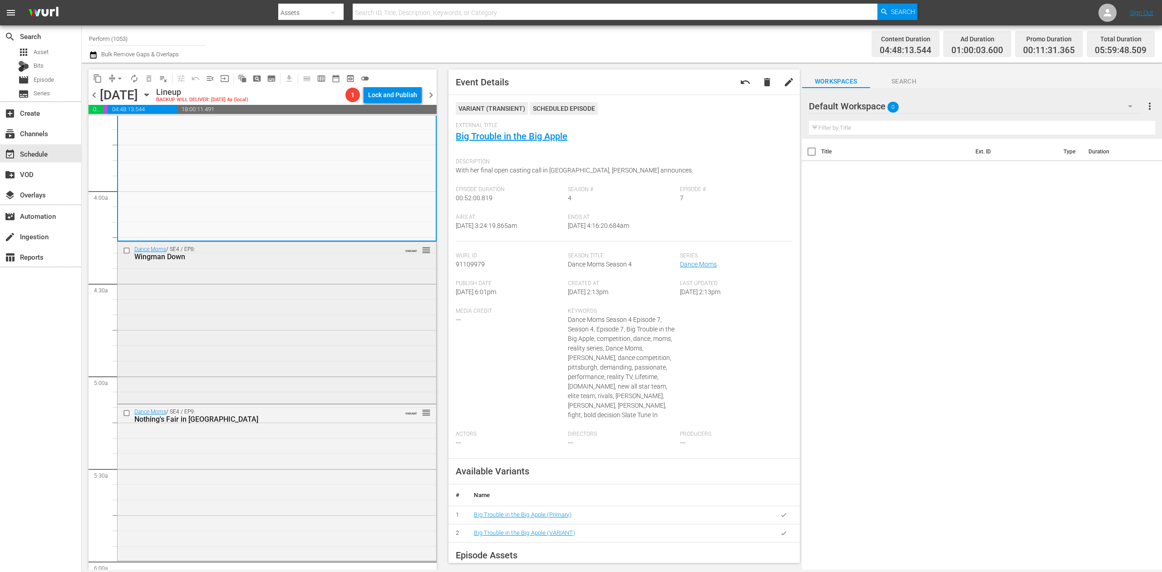
click at [255, 354] on div "Dance Moms / SE4 / EP8: Wingman Down VARIANT reorder" at bounding box center [277, 322] width 319 height 160
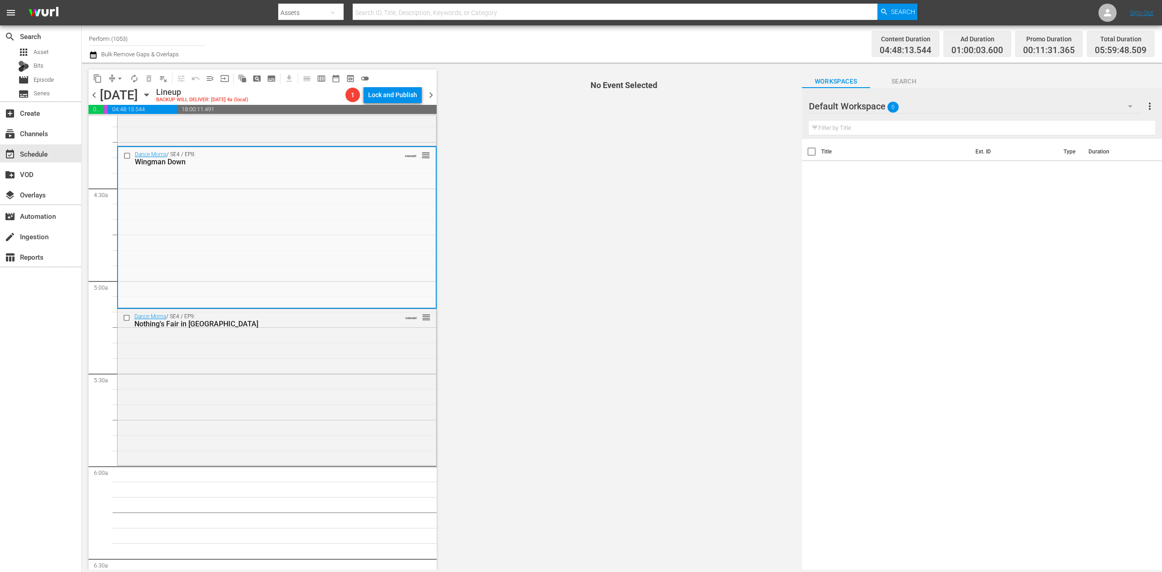
scroll to position [787, 0]
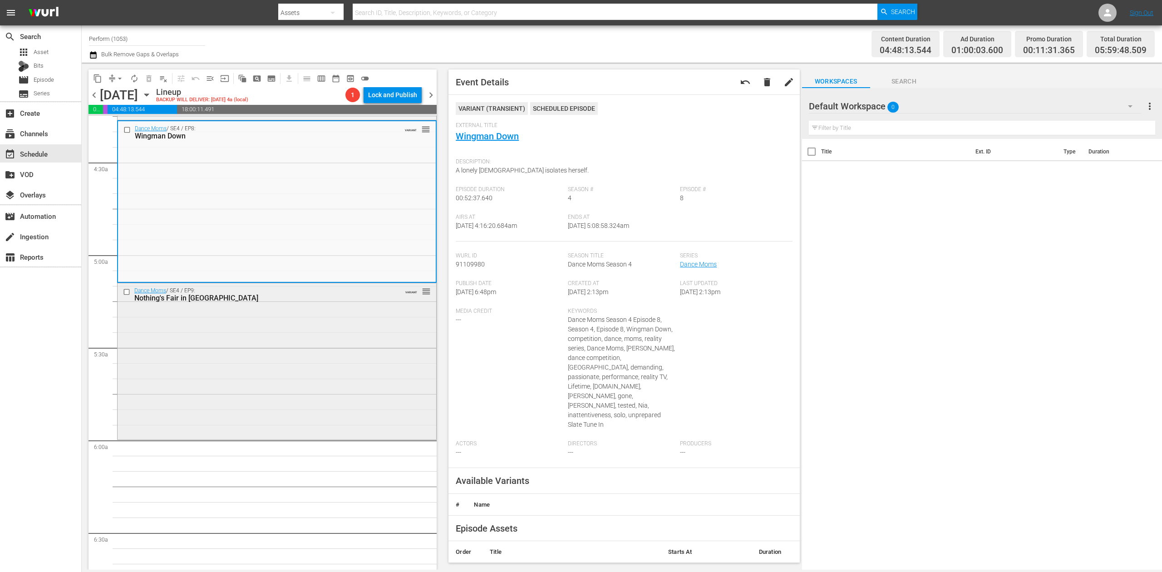
click at [311, 356] on div "Dance Moms / SE4 / EP9: Nothing's Fair in Abbyville VARIANT reorder" at bounding box center [277, 360] width 319 height 154
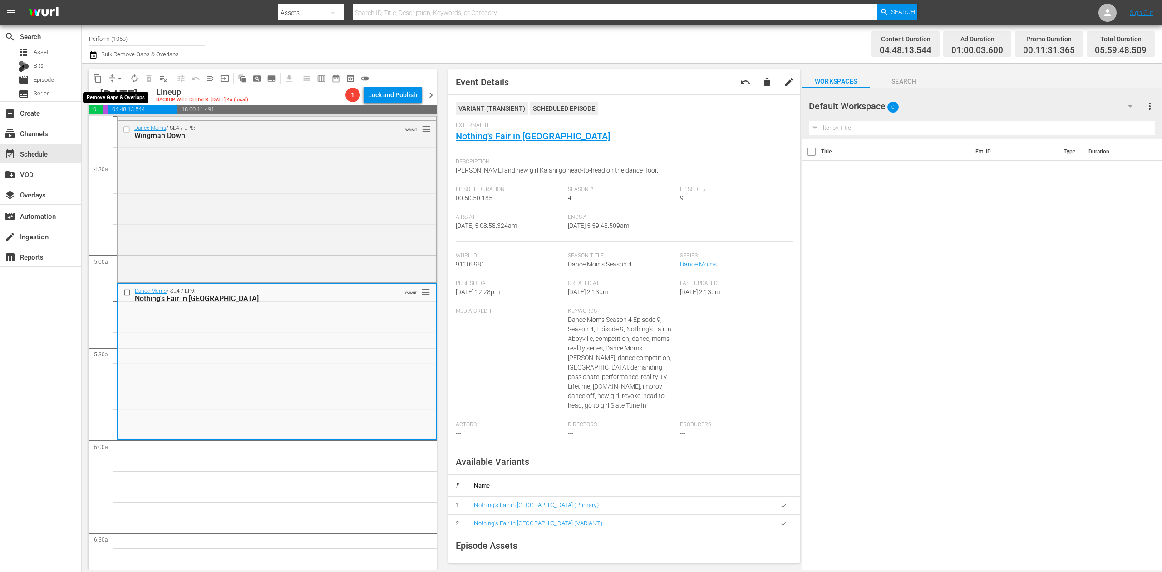
click at [113, 76] on button "arrow_drop_down" at bounding box center [120, 78] width 15 height 15
click at [121, 95] on li "Align to Midnight" at bounding box center [120, 96] width 95 height 15
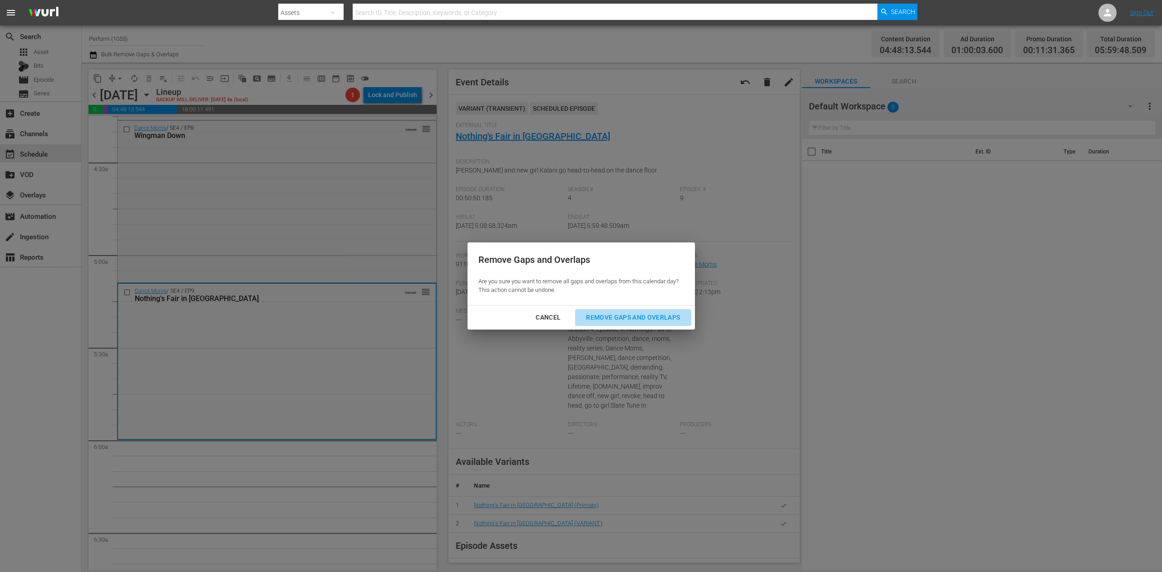
click at [635, 319] on div "Remove Gaps and Overlaps" at bounding box center [633, 317] width 108 height 11
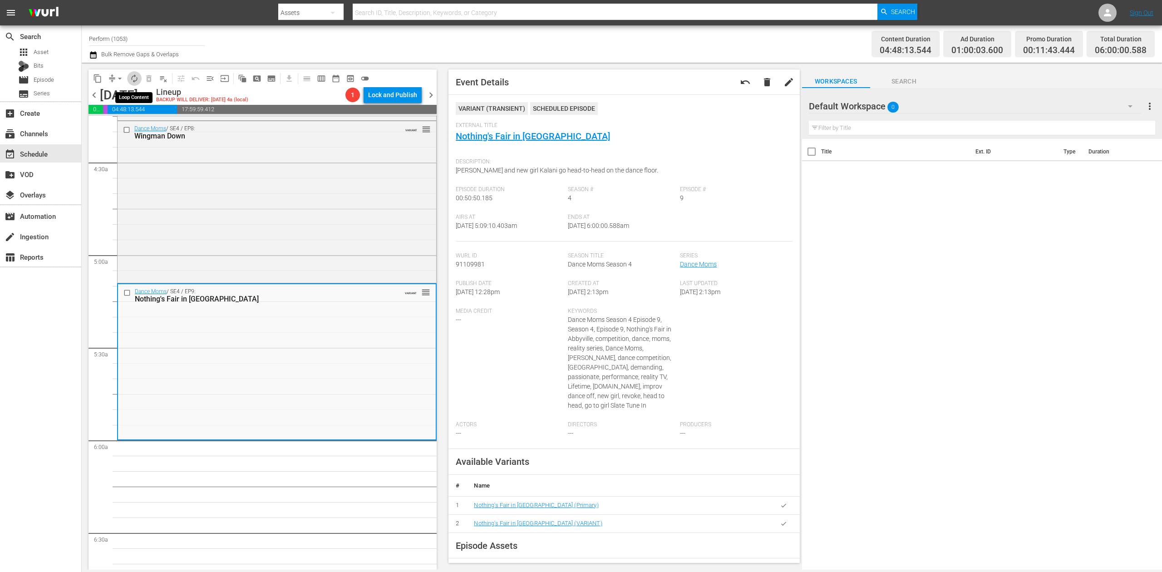
click at [131, 80] on span "autorenew_outlined" at bounding box center [134, 78] width 9 height 9
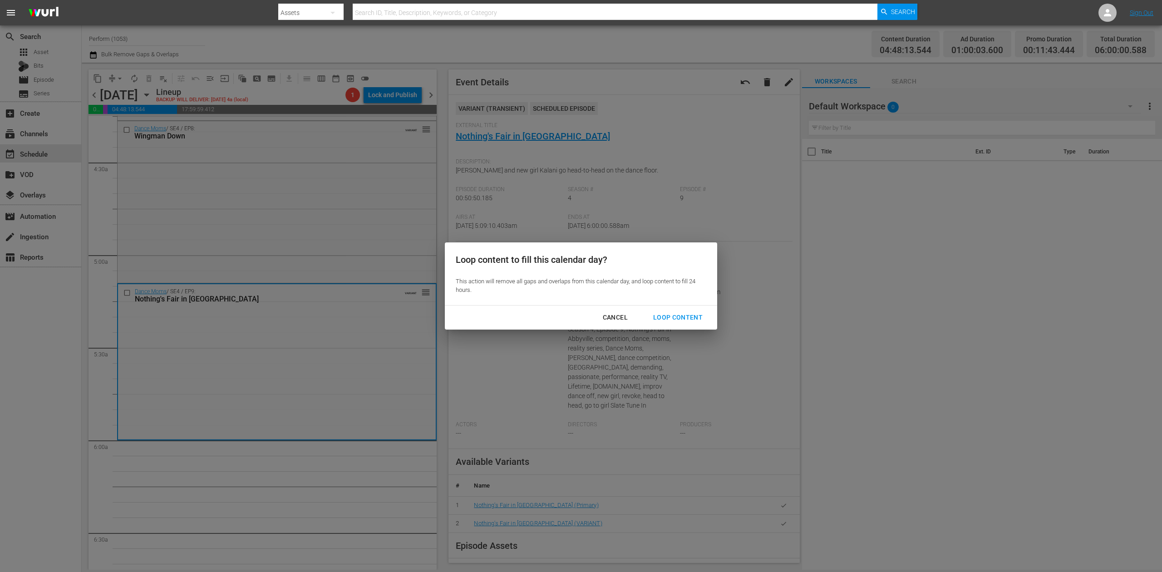
click at [693, 317] on div "Loop Content" at bounding box center [678, 317] width 64 height 11
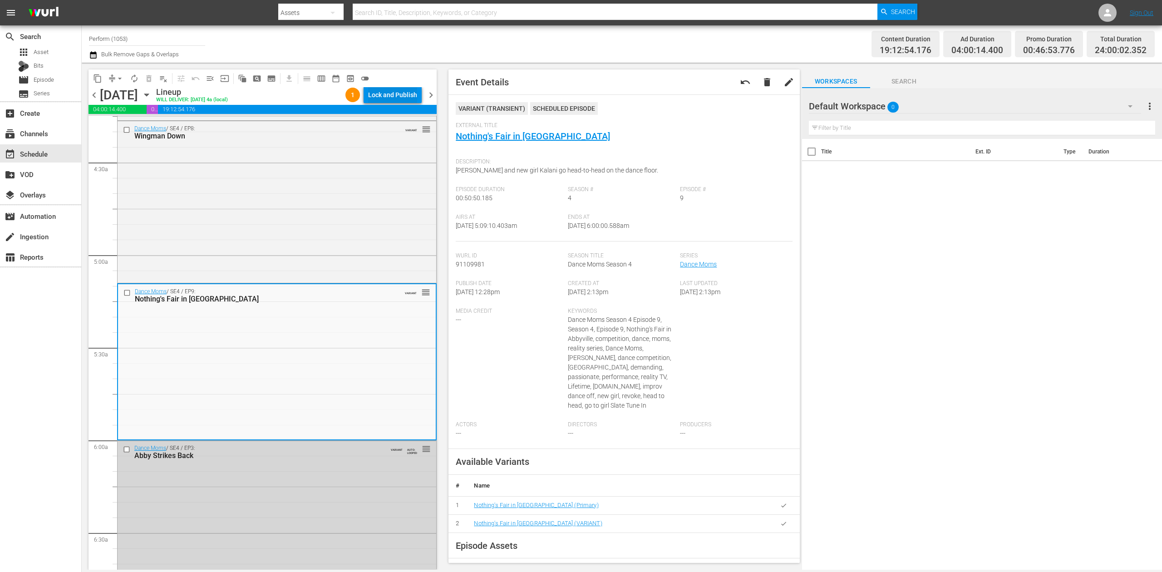
click at [380, 88] on div "Lock and Publish" at bounding box center [392, 95] width 49 height 16
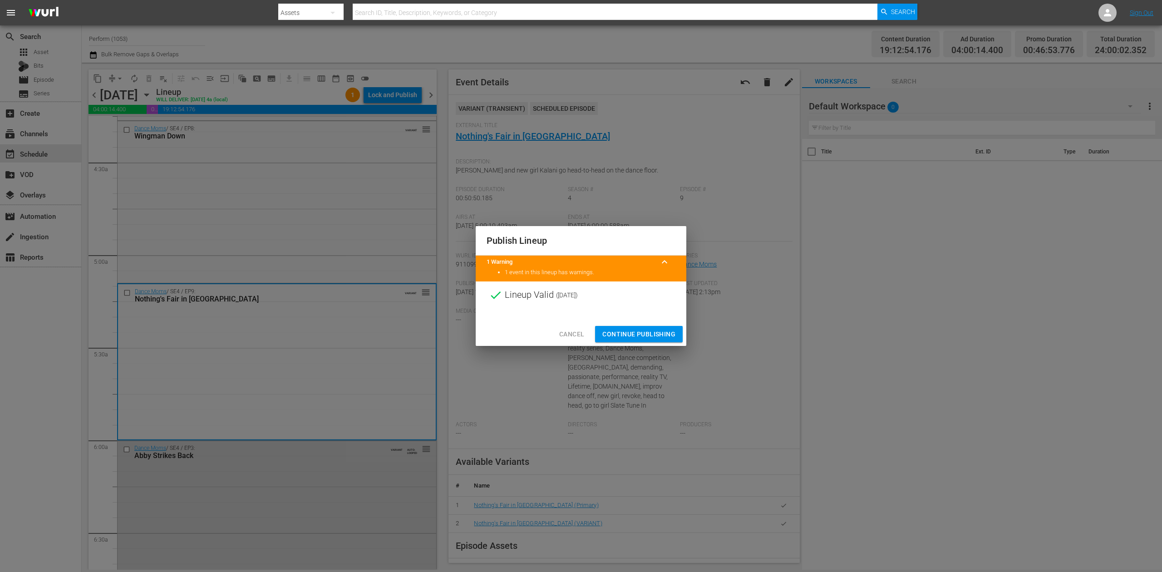
click at [652, 332] on span "Continue Publishing" at bounding box center [638, 334] width 73 height 11
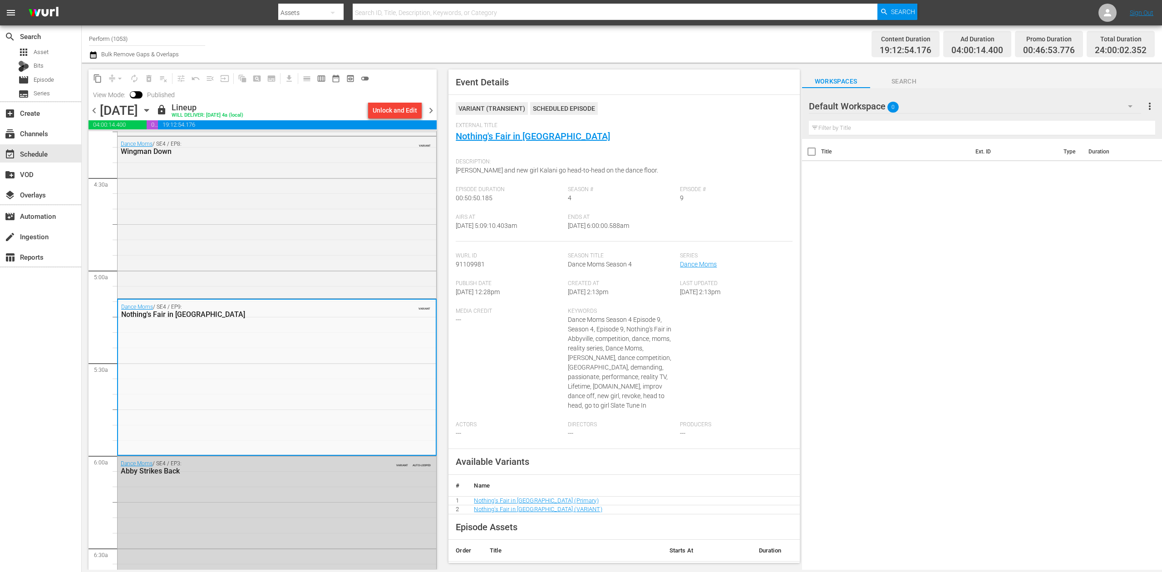
click at [133, 38] on input "Perform (1053)" at bounding box center [147, 39] width 116 height 22
drag, startPoint x: 143, startPoint y: 38, endPoint x: -14, endPoint y: 33, distance: 156.2
click at [0, 33] on html "menu Search By Assets Search ID, Title, Description, Keywords, or Category Sear…" at bounding box center [581, 286] width 1162 height 572
click at [166, 84] on div "60 Days In by A&E (1603 - aenetworks_60daysin_1)" at bounding box center [213, 86] width 235 height 22
type input "60 Days In by A&E (1603 - aenetworks_60daysin_1)"
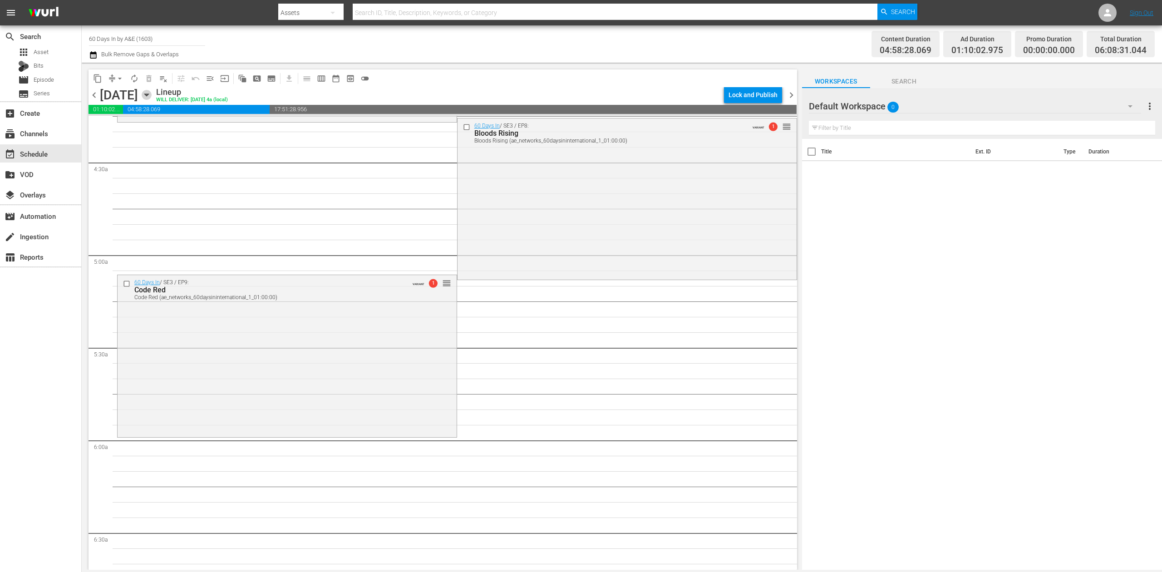
click at [152, 98] on icon "button" at bounding box center [147, 95] width 10 height 10
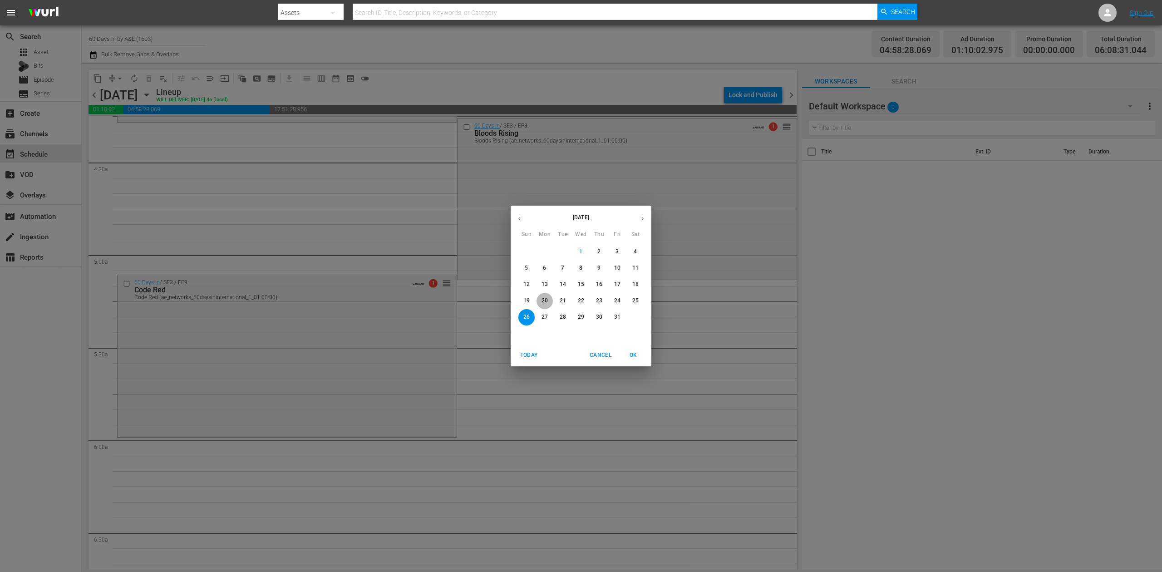
click at [546, 302] on p "20" at bounding box center [545, 301] width 6 height 8
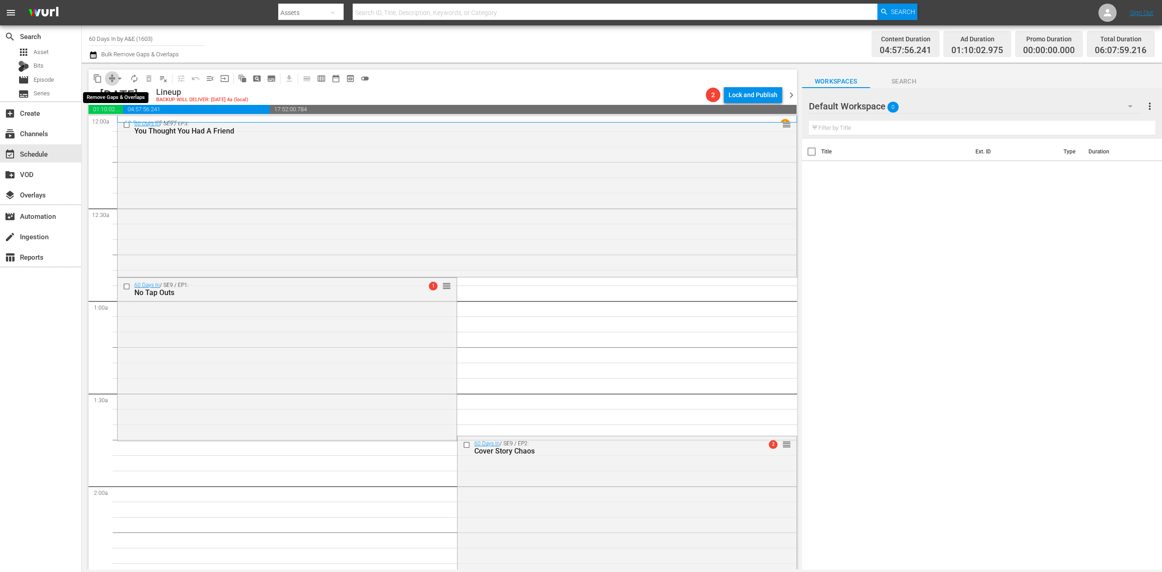
click at [111, 82] on span "compress" at bounding box center [112, 78] width 9 height 9
click at [118, 77] on span "arrow_drop_down" at bounding box center [119, 78] width 9 height 9
click at [111, 98] on li "Align to Midnight" at bounding box center [120, 96] width 95 height 15
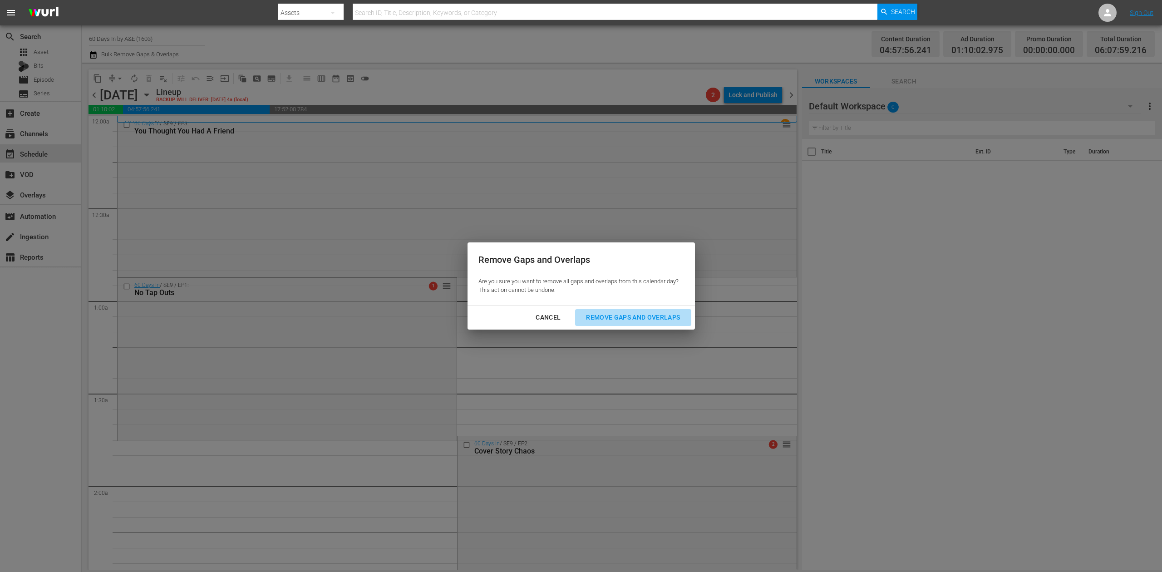
click at [658, 314] on div "Remove Gaps and Overlaps" at bounding box center [633, 317] width 108 height 11
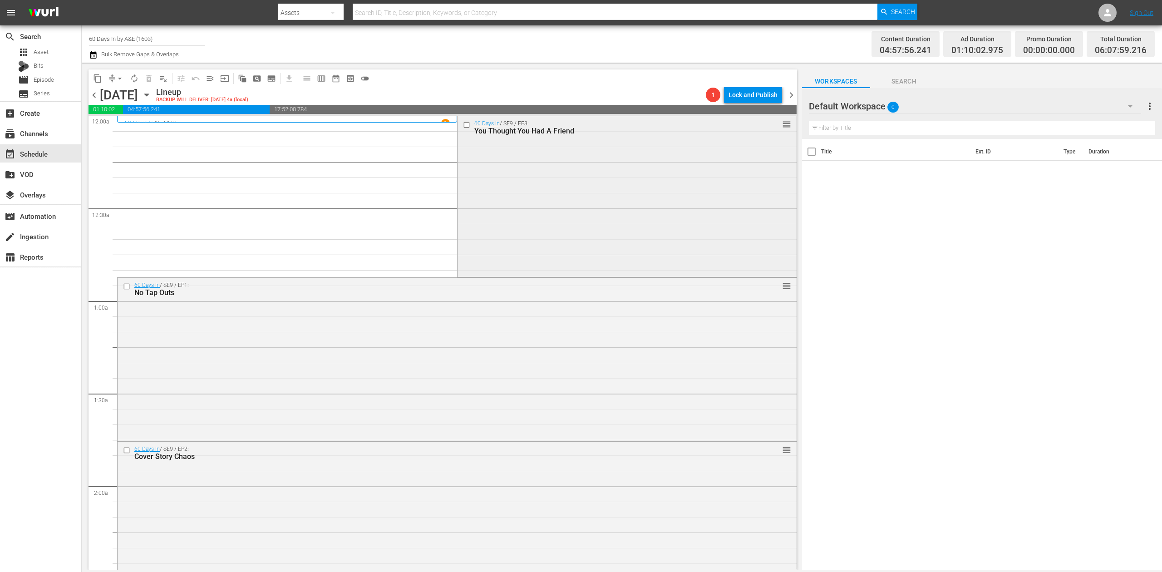
click at [584, 230] on div "60 Days In / SE9 / EP3: You Thought You Had A Friend reorder" at bounding box center [627, 195] width 339 height 159
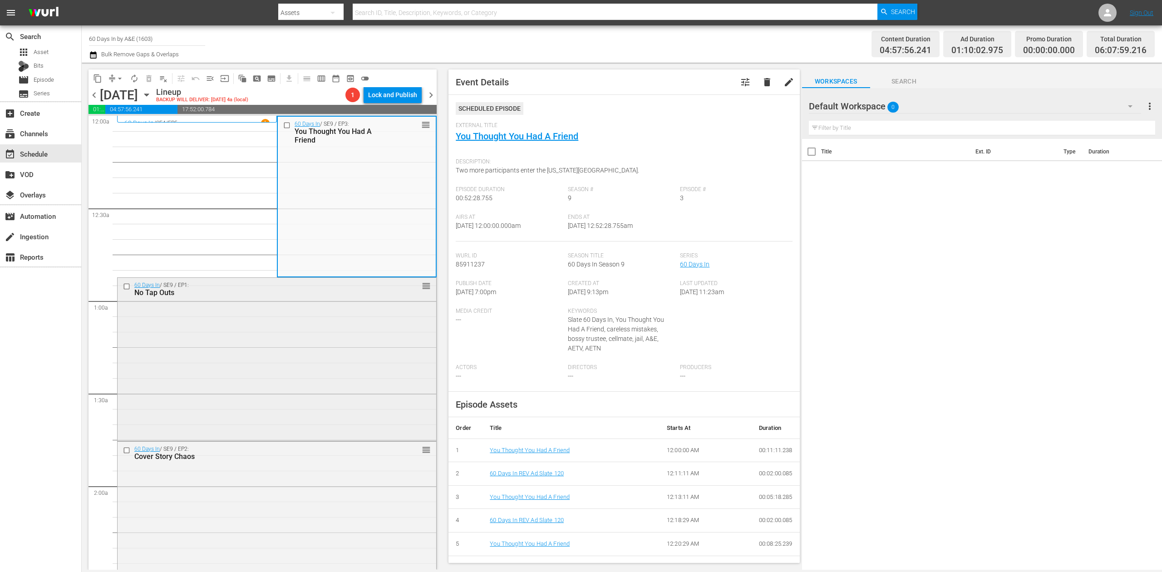
click at [271, 379] on div "60 Days In / SE9 / EP1: No Tap Outs reorder" at bounding box center [277, 358] width 319 height 161
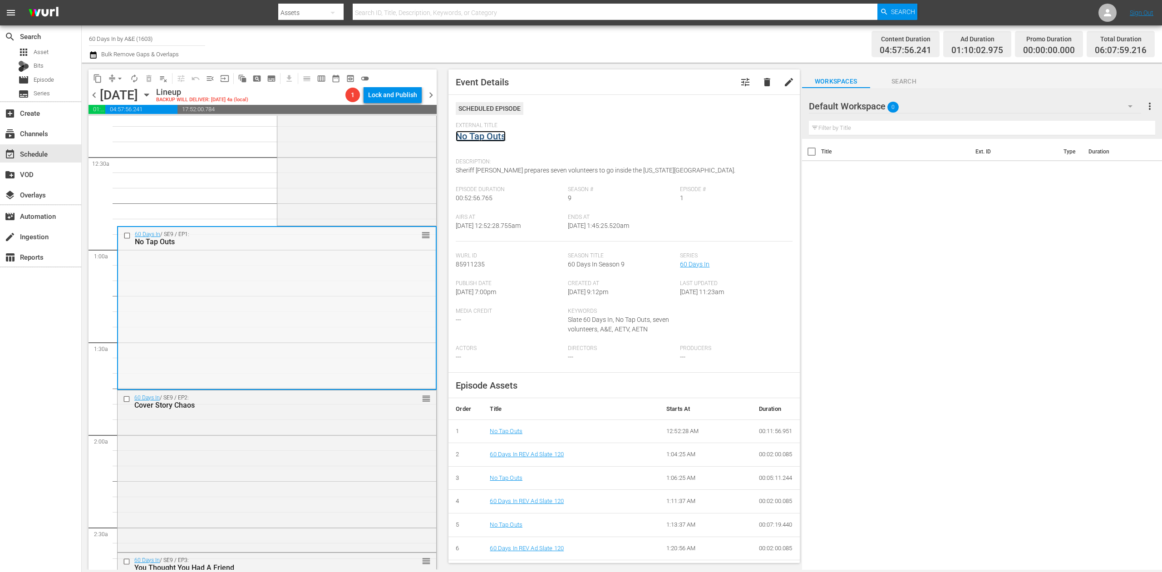
scroll to position [121, 0]
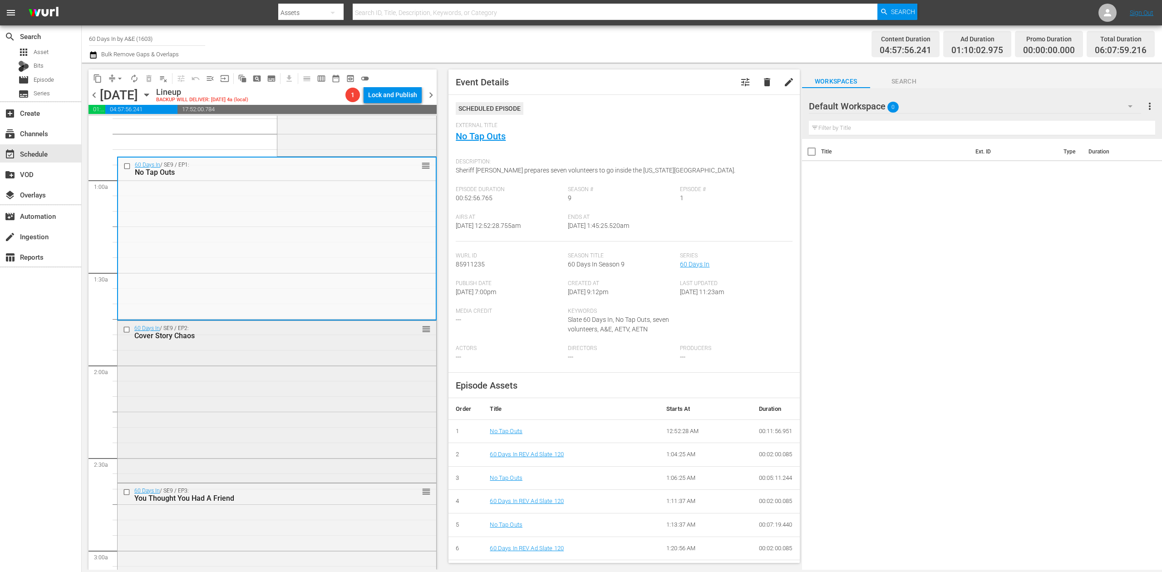
click at [332, 381] on div "60 Days In / SE9 / EP2: Cover Story Chaos reorder" at bounding box center [277, 401] width 319 height 160
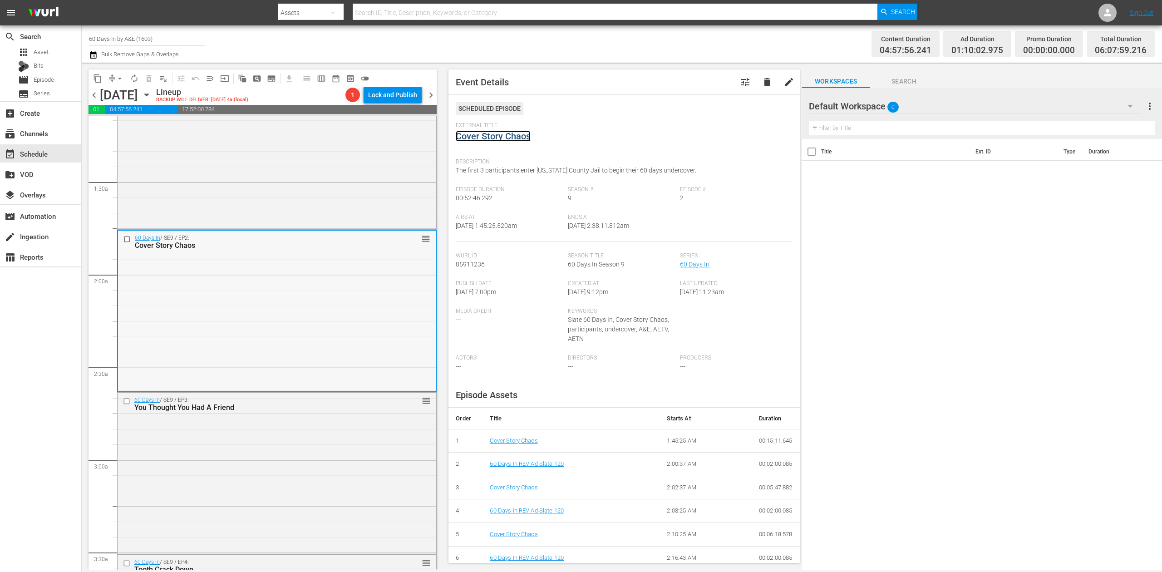
scroll to position [363, 0]
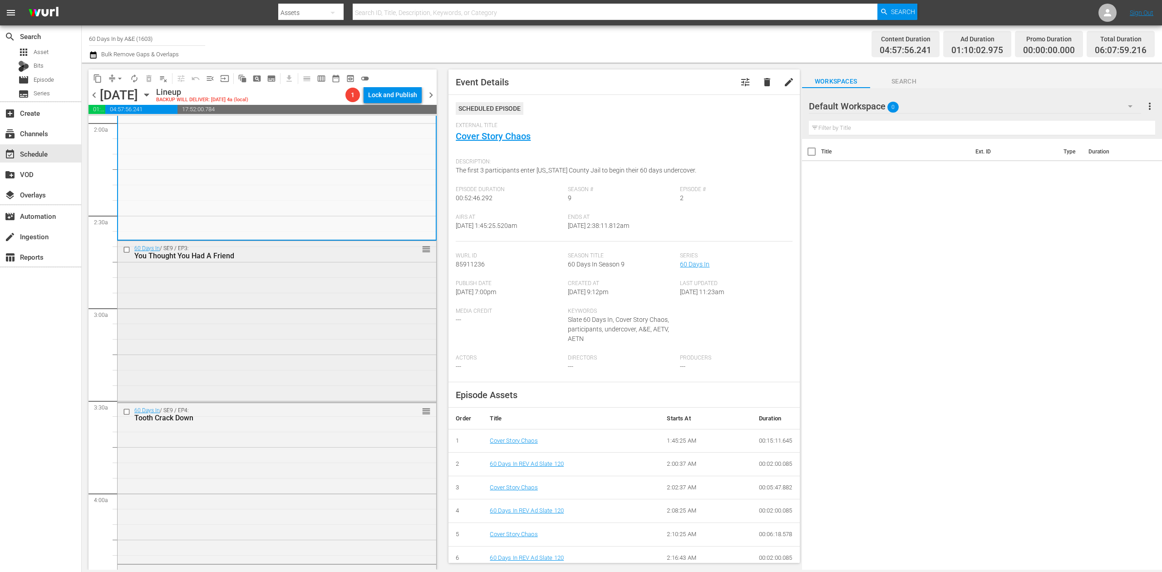
click at [298, 343] on div "60 Days In / SE9 / EP3: You Thought You Had A Friend reorder" at bounding box center [277, 320] width 319 height 159
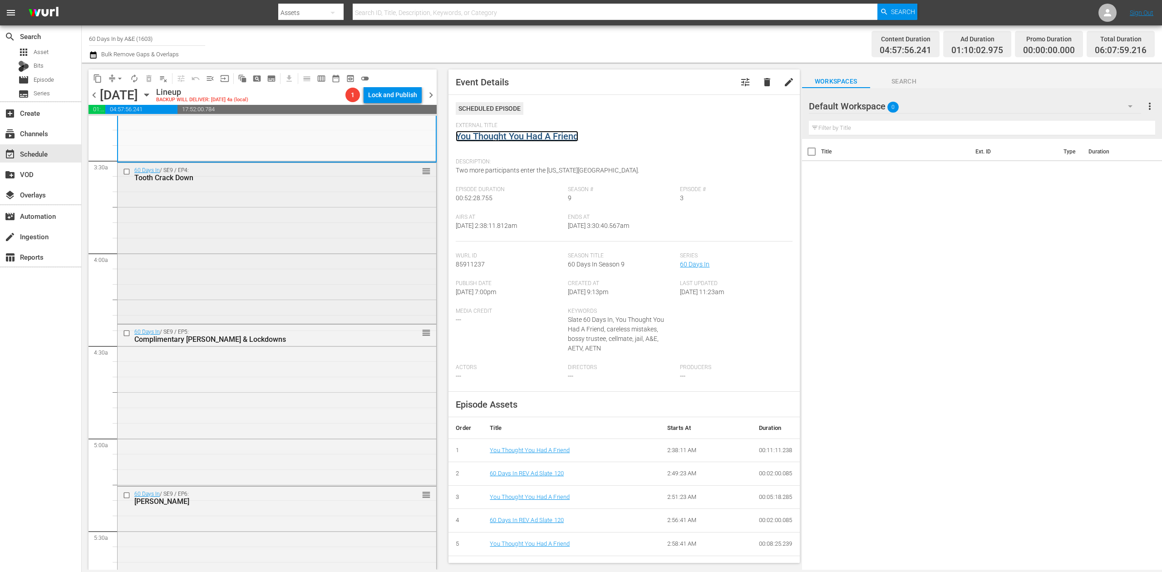
scroll to position [605, 0]
click at [324, 286] on div "60 Days In / SE9 / EP4: Tooth Crack Down reorder" at bounding box center [277, 240] width 319 height 158
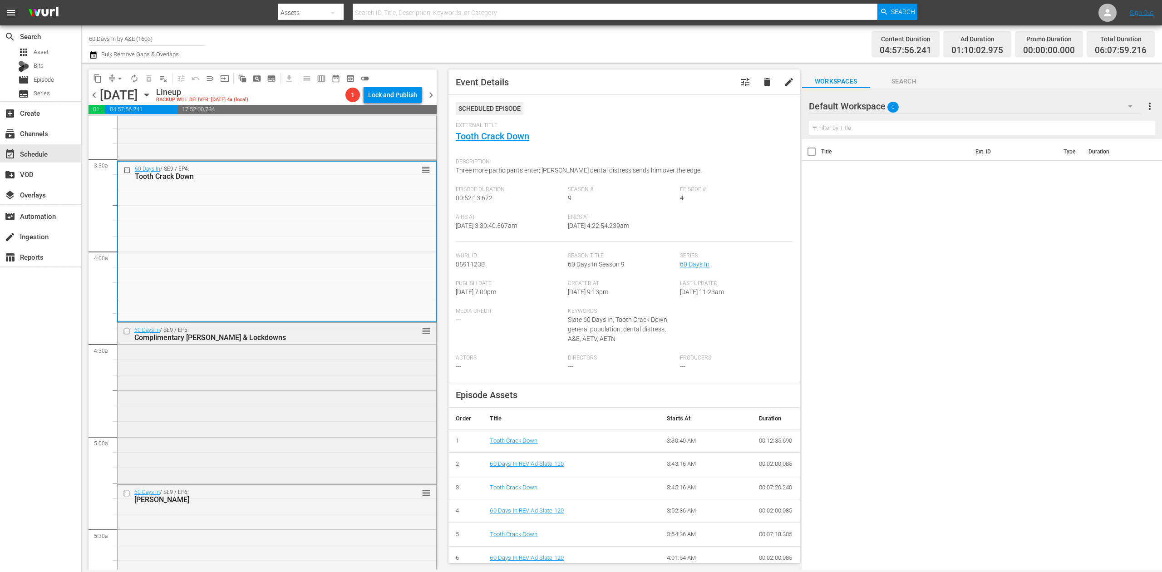
click at [306, 374] on div "60 Days In / SE9 / EP5: Complimentary Shanks & Lockdowns reorder" at bounding box center [277, 403] width 319 height 160
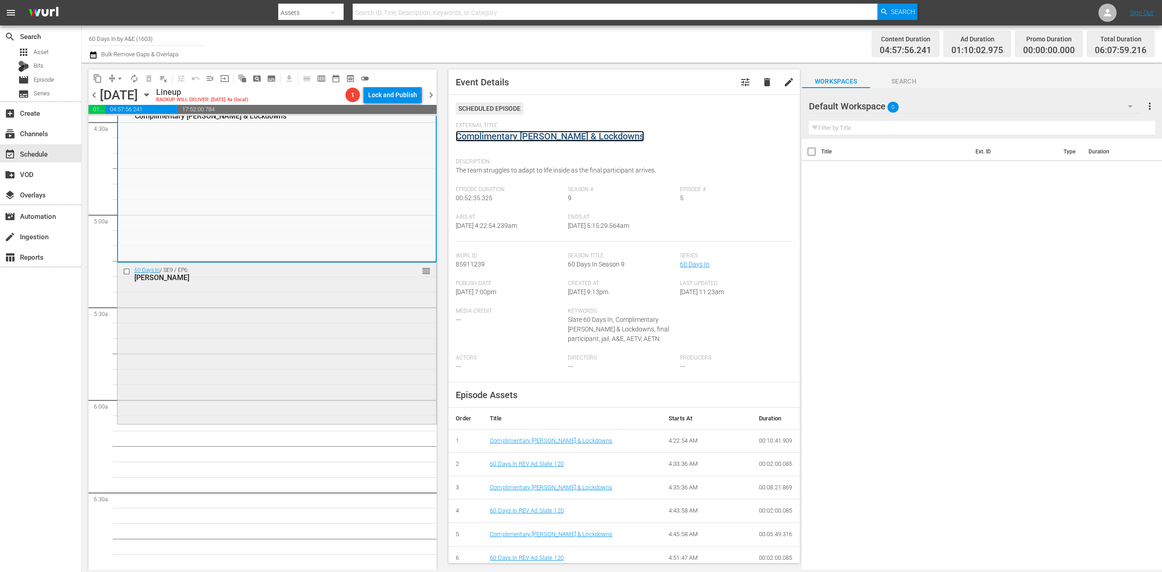
scroll to position [847, 0]
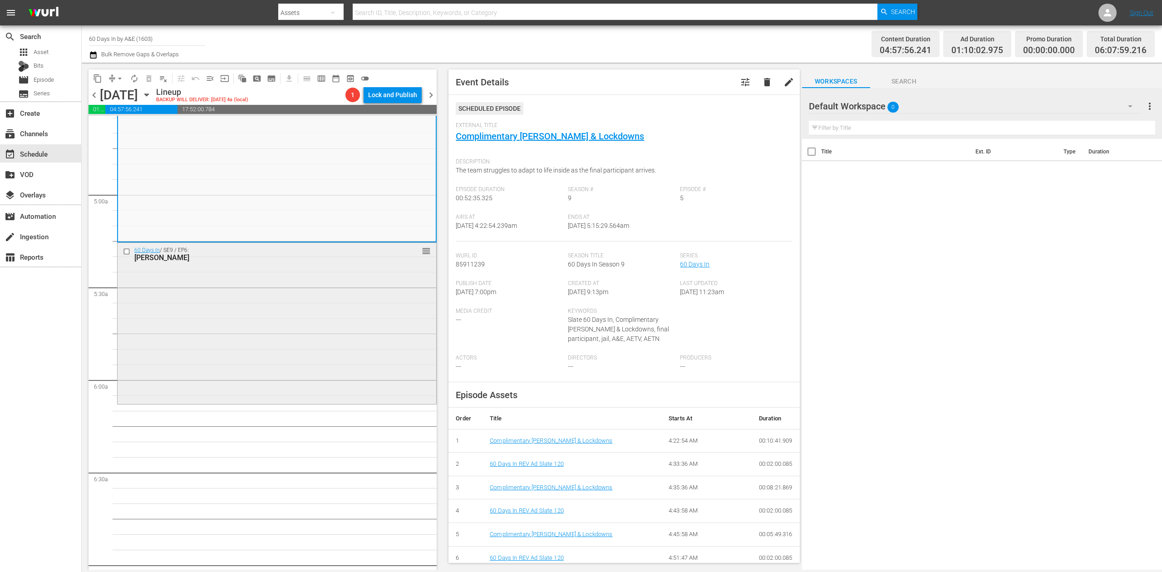
click at [326, 307] on div "60 Days In / SE9 / EP6: Jail Lunacy reorder" at bounding box center [277, 322] width 319 height 159
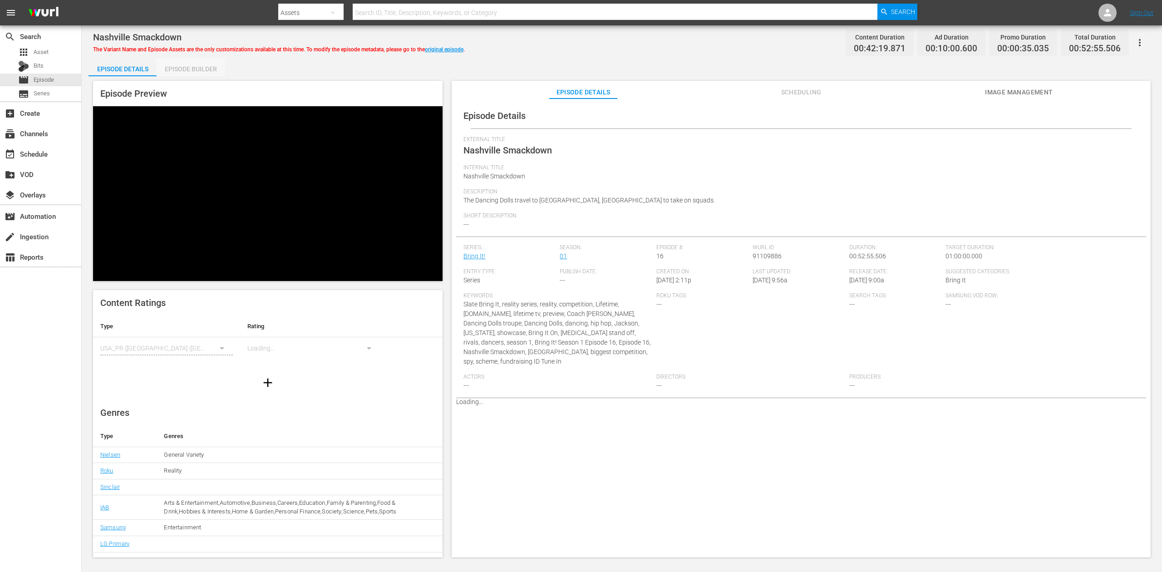
click at [187, 71] on div "Episode Builder" at bounding box center [191, 69] width 68 height 22
click at [188, 68] on div "Episode Builder" at bounding box center [191, 69] width 68 height 22
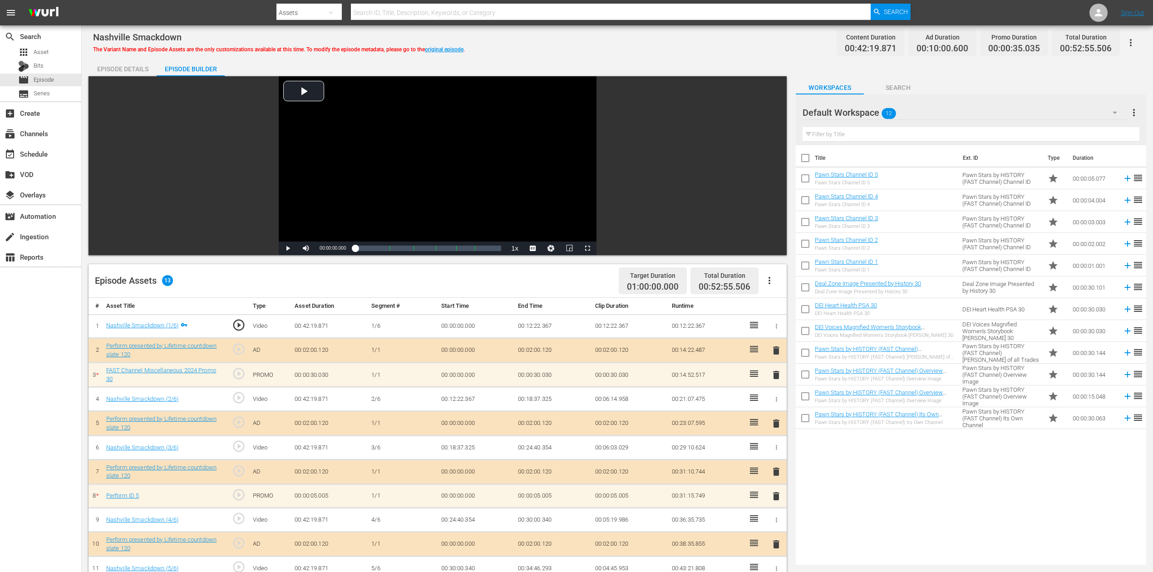
click at [776, 496] on span "delete" at bounding box center [776, 496] width 11 height 11
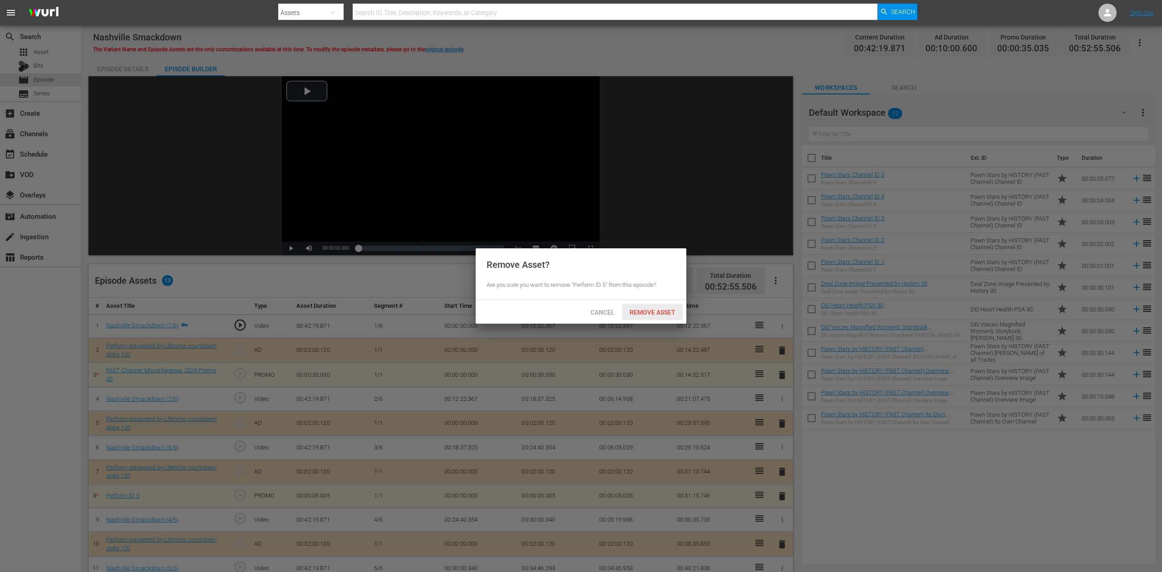
click at [643, 309] on span "Remove Asset" at bounding box center [652, 312] width 60 height 7
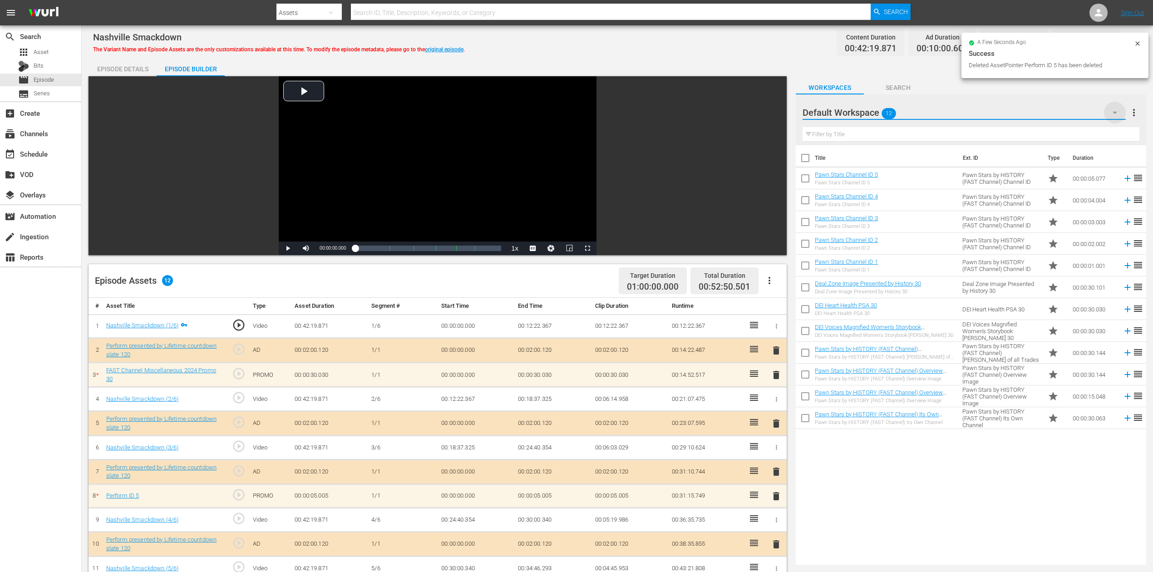
click at [1113, 108] on icon "button" at bounding box center [1114, 112] width 11 height 11
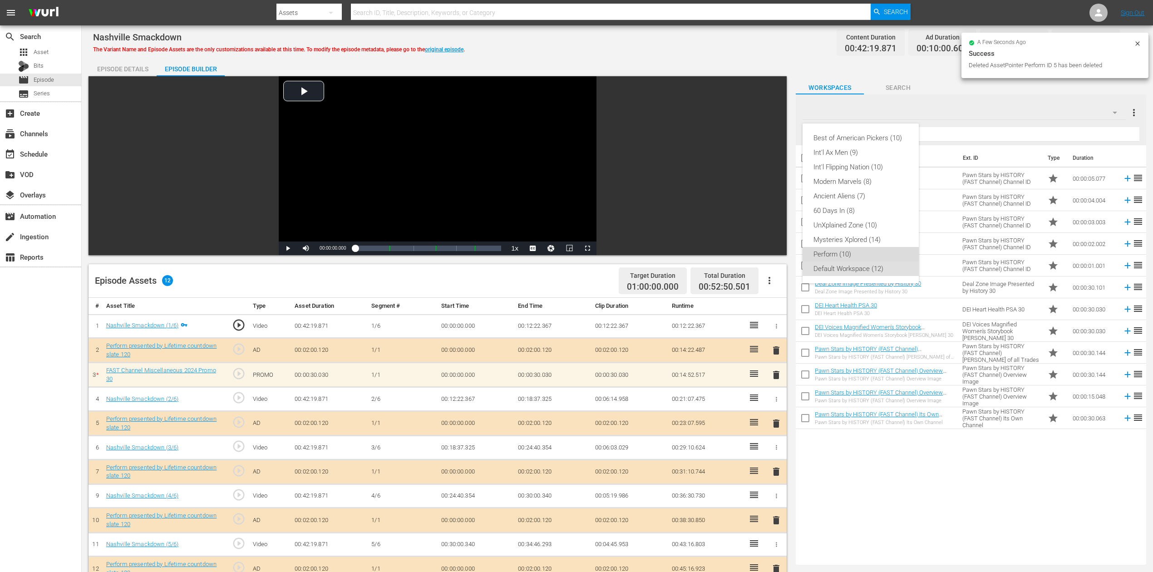
click at [848, 250] on div "Perform (10)" at bounding box center [860, 254] width 94 height 15
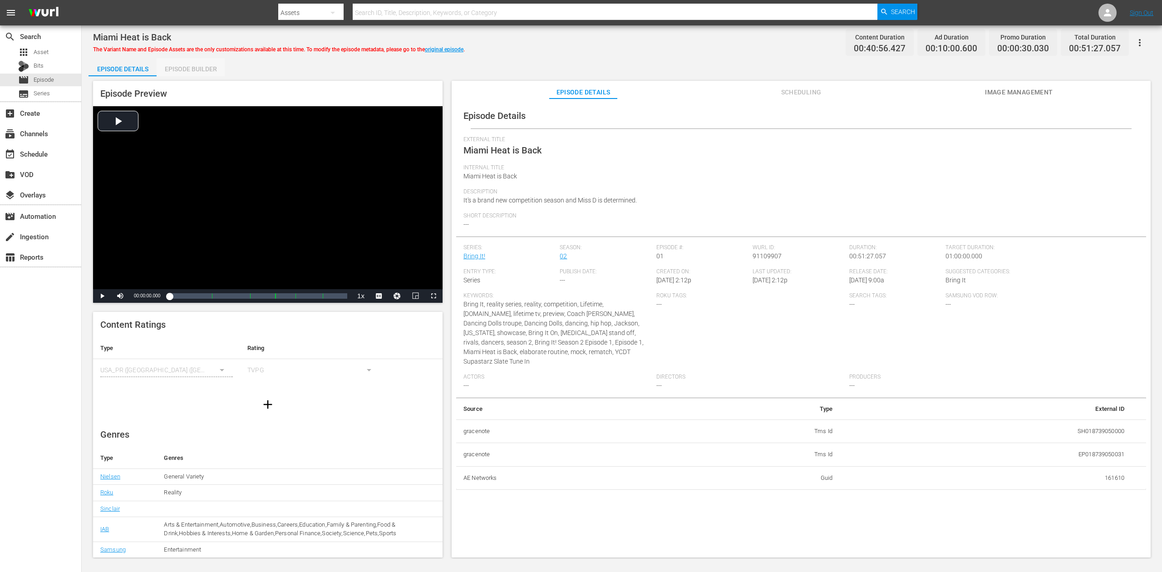
click at [188, 64] on div "Episode Builder" at bounding box center [191, 69] width 68 height 22
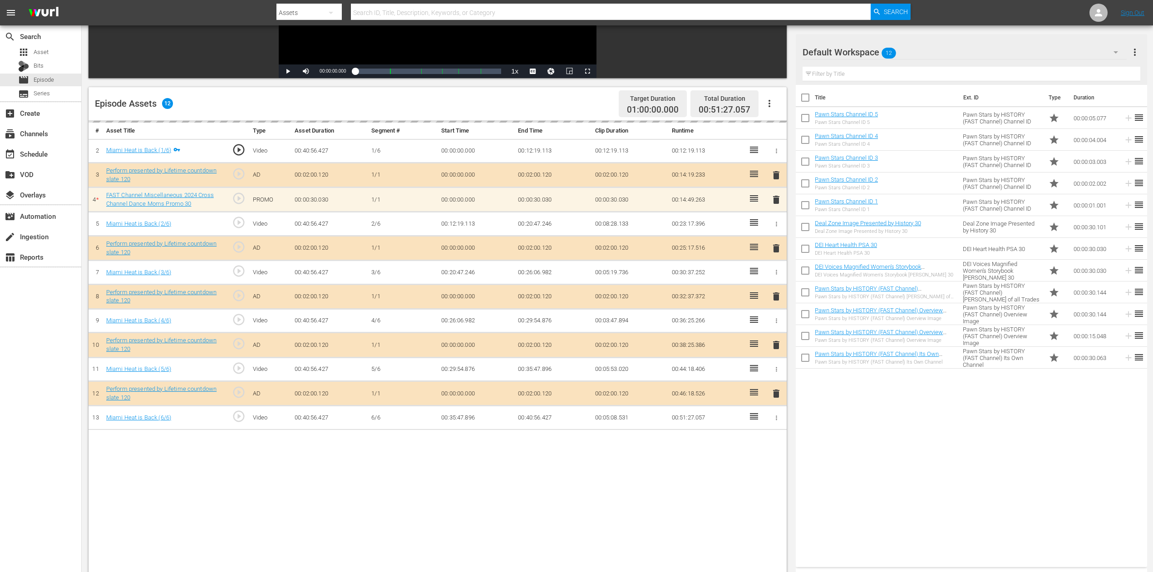
scroll to position [182, 0]
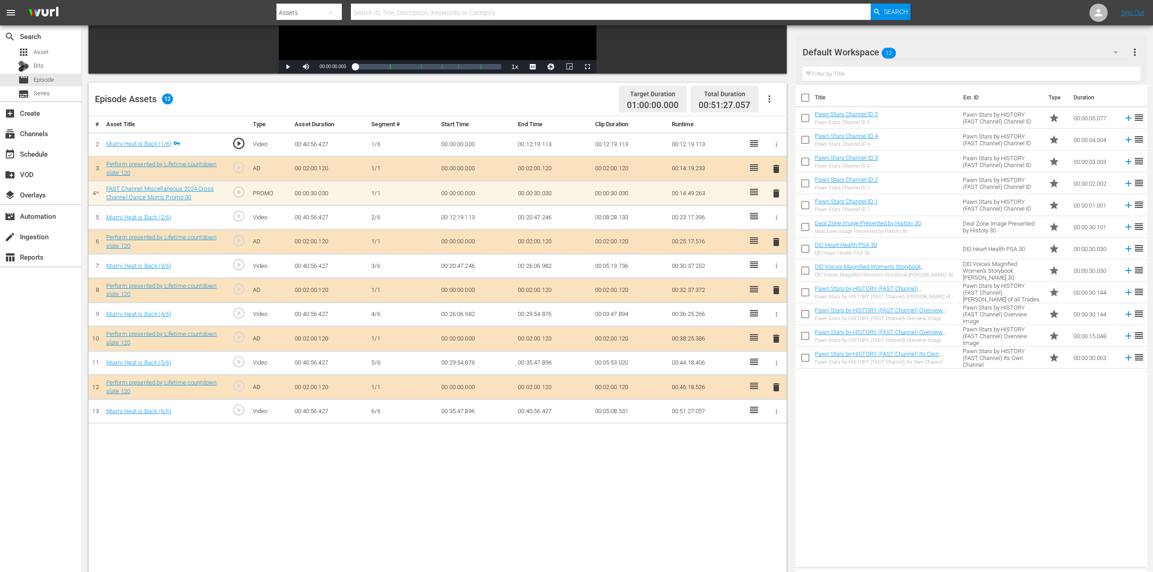
click at [871, 54] on icon "button" at bounding box center [1115, 52] width 11 height 11
click at [836, 192] on div "Perform (10)" at bounding box center [860, 194] width 94 height 15
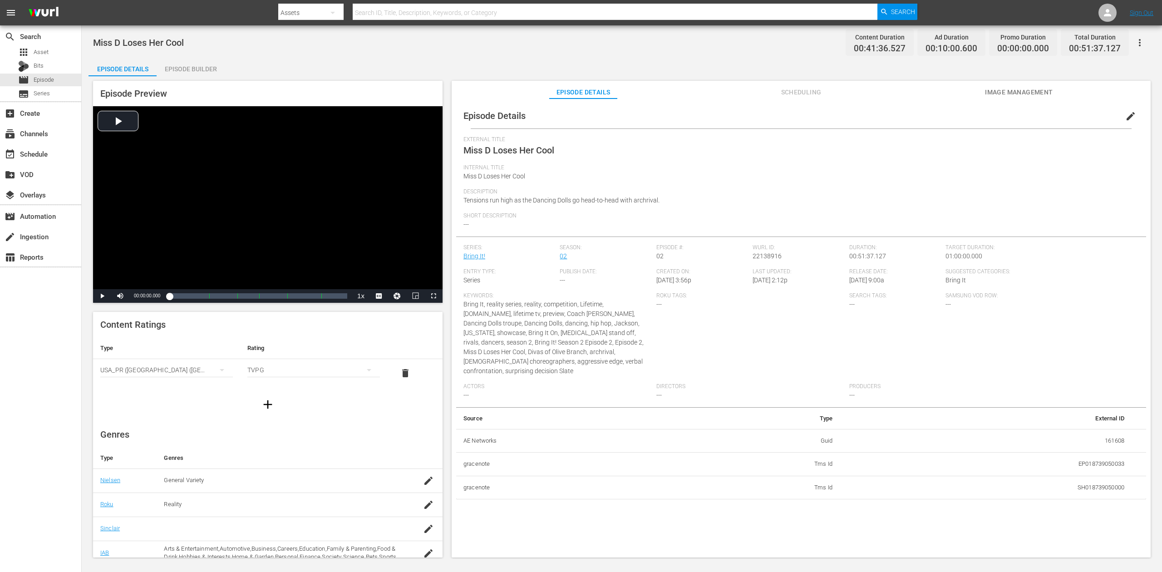
click at [189, 72] on div "Episode Builder" at bounding box center [191, 69] width 68 height 22
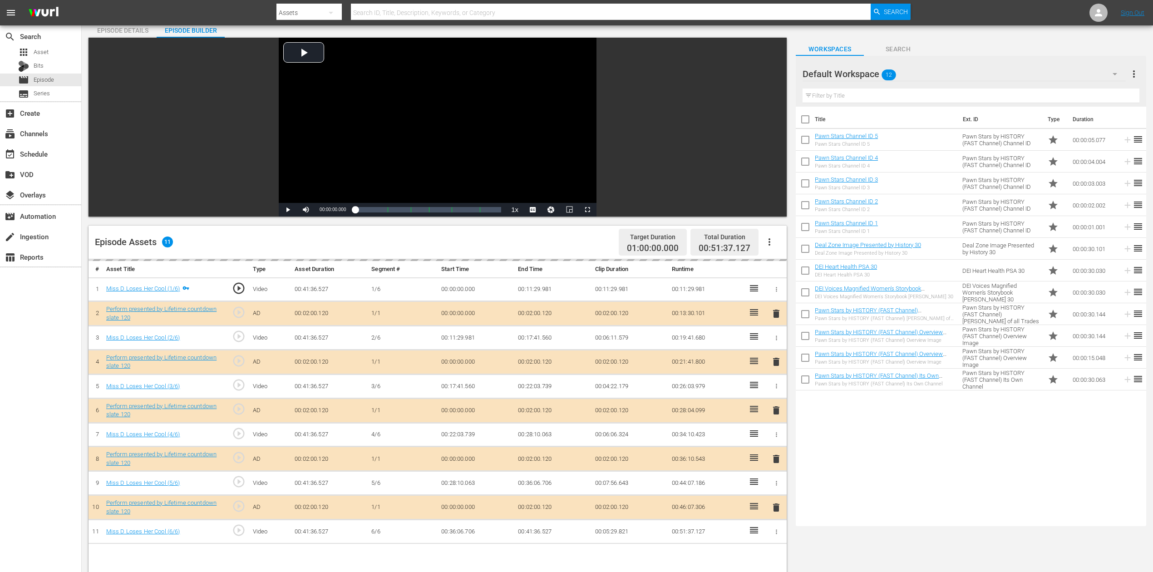
scroll to position [60, 0]
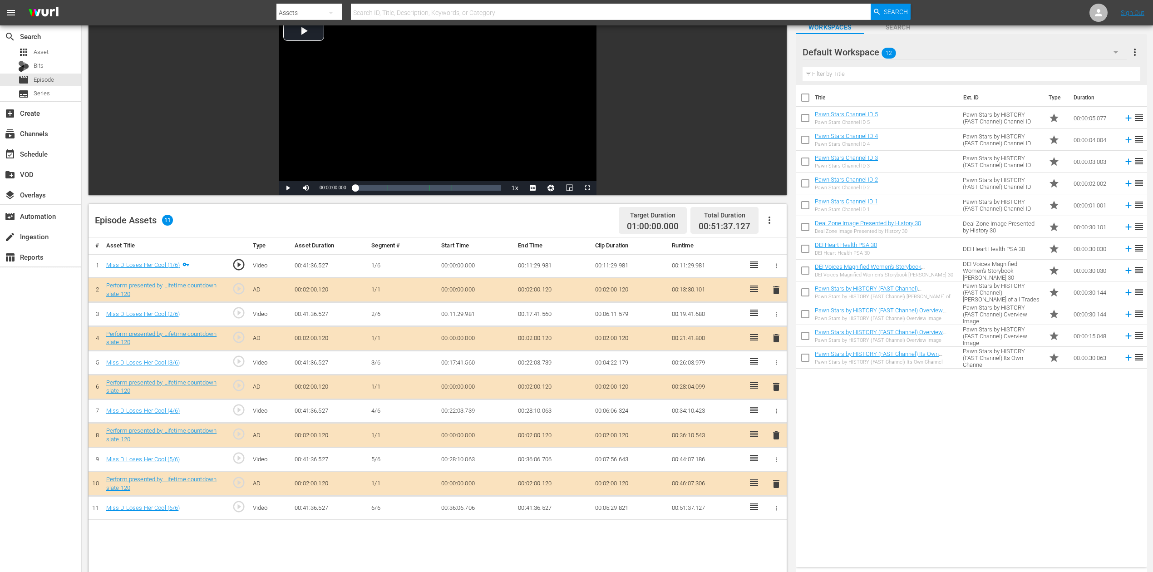
click at [871, 50] on icon "button" at bounding box center [1115, 52] width 11 height 11
click at [847, 189] on div "Perform (10)" at bounding box center [860, 194] width 94 height 15
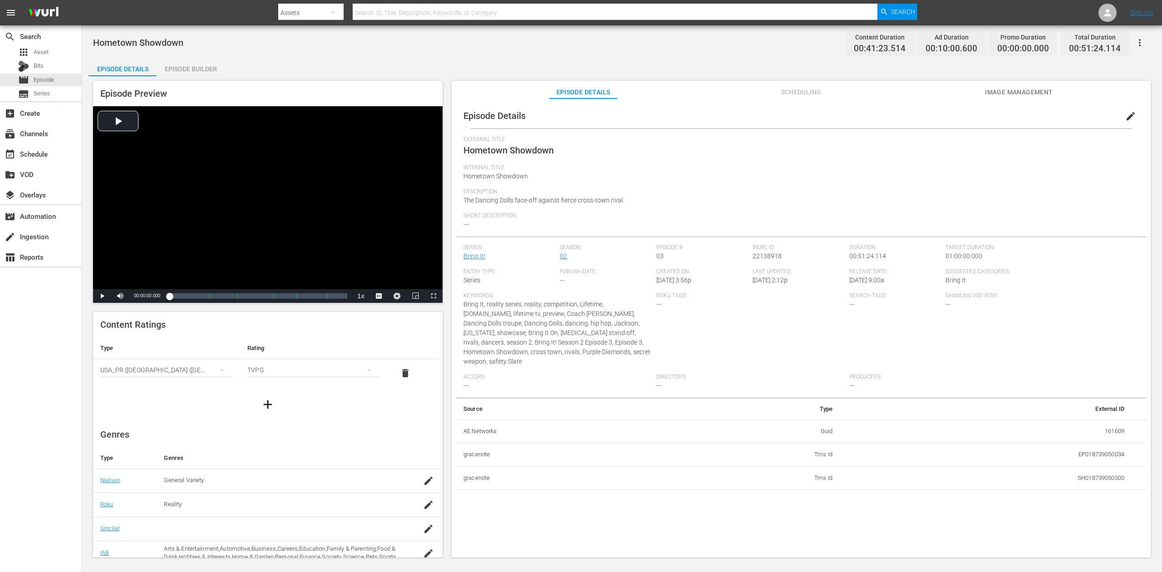
click at [184, 72] on div "Episode Builder" at bounding box center [191, 69] width 68 height 22
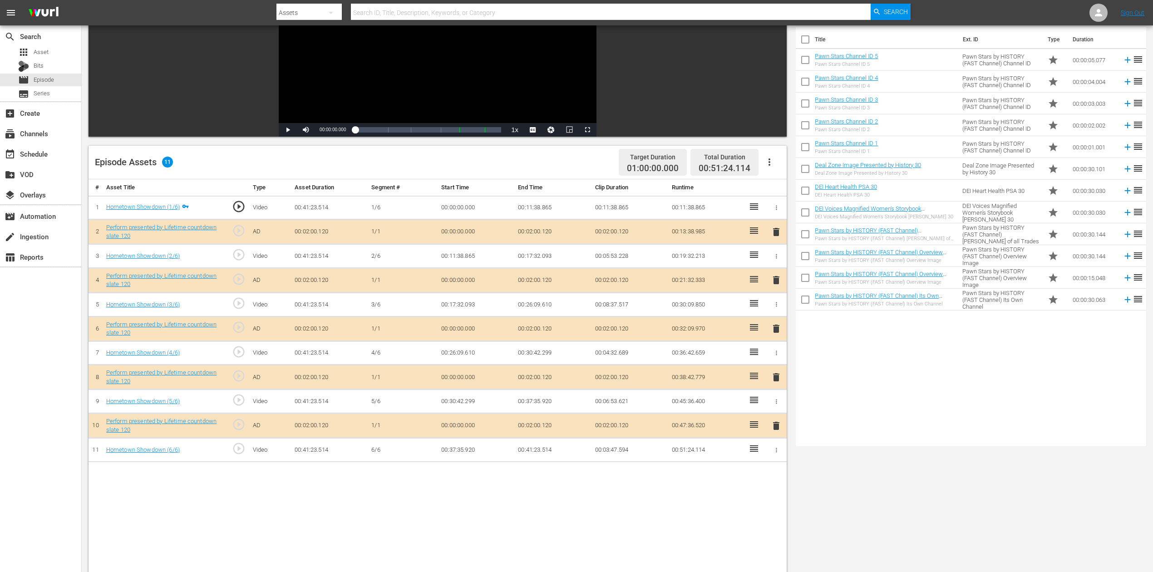
scroll to position [121, 0]
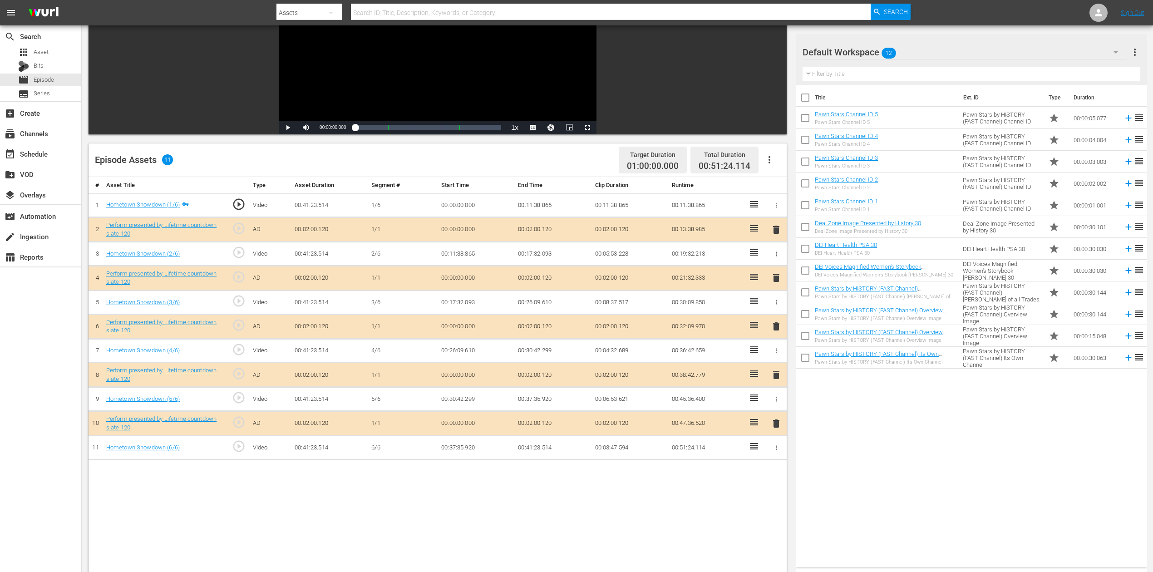
click at [871, 48] on icon "button" at bounding box center [1115, 52] width 11 height 11
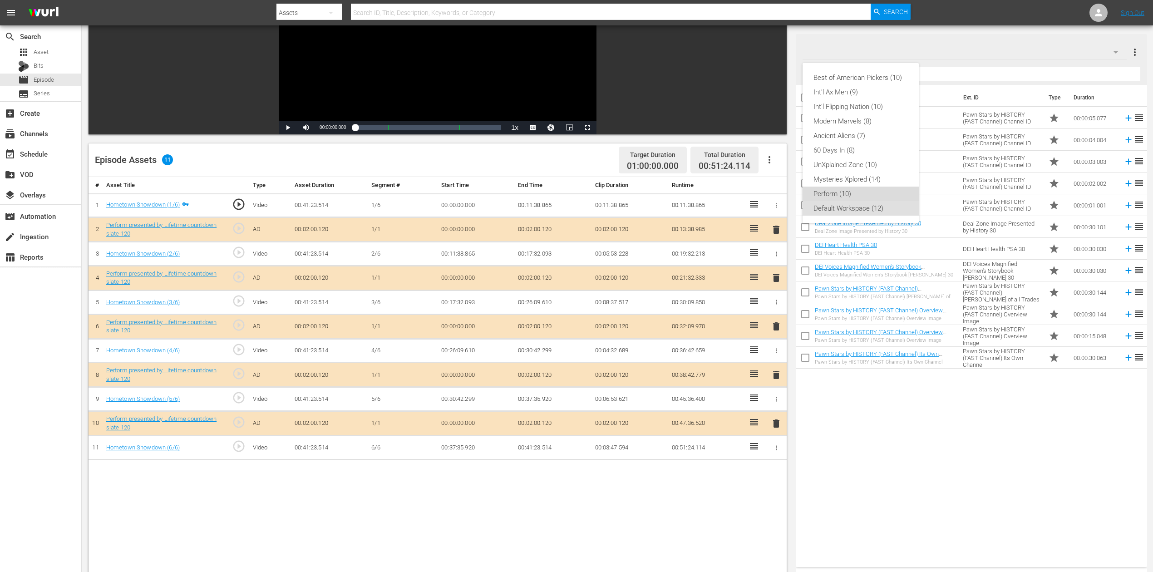
click at [829, 191] on div "Perform (10)" at bounding box center [860, 194] width 94 height 15
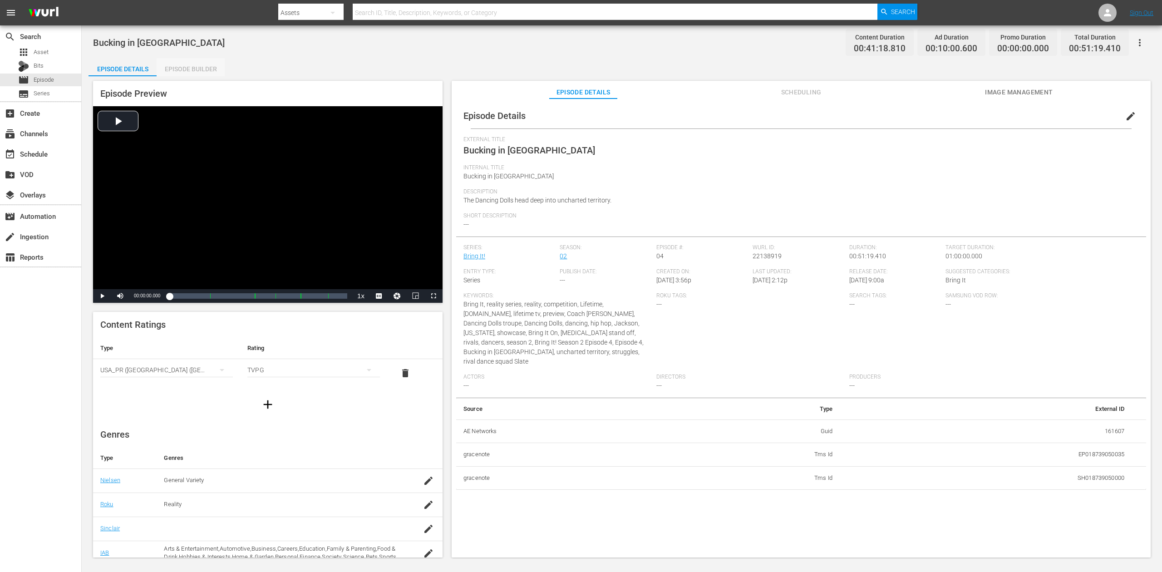
click at [182, 66] on div "Episode Builder" at bounding box center [191, 69] width 68 height 22
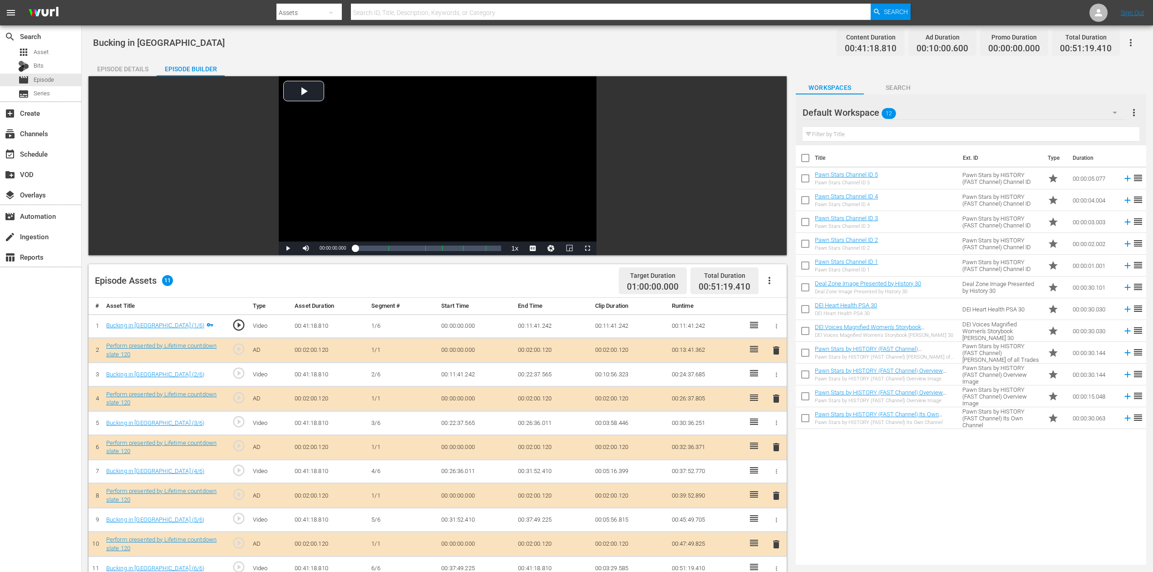
click at [871, 116] on icon "button" at bounding box center [1114, 112] width 11 height 11
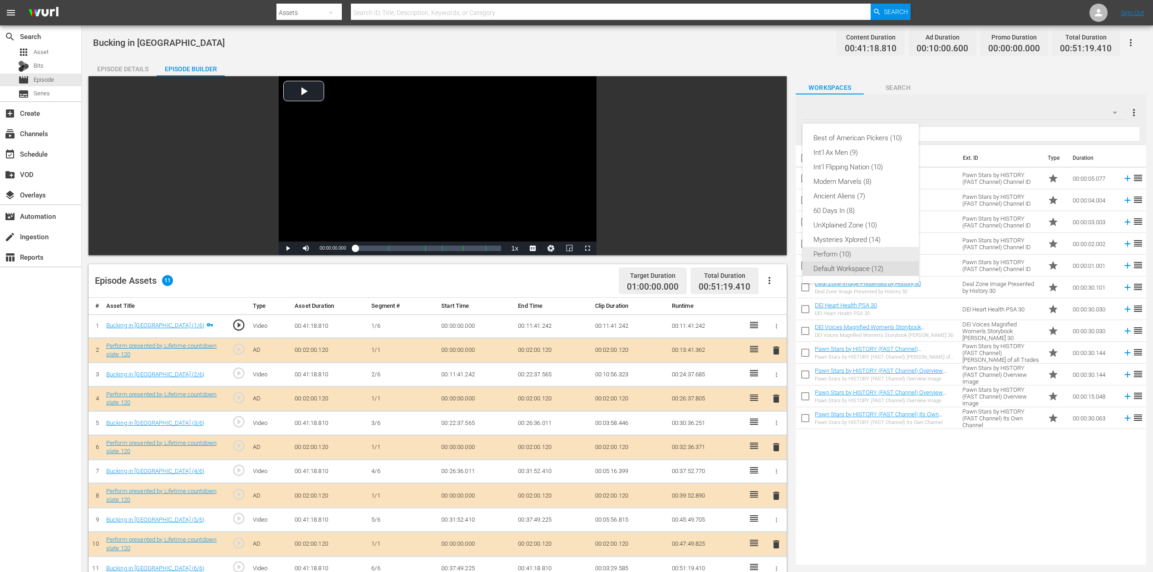
click at [848, 253] on div "Perform (10)" at bounding box center [860, 254] width 94 height 15
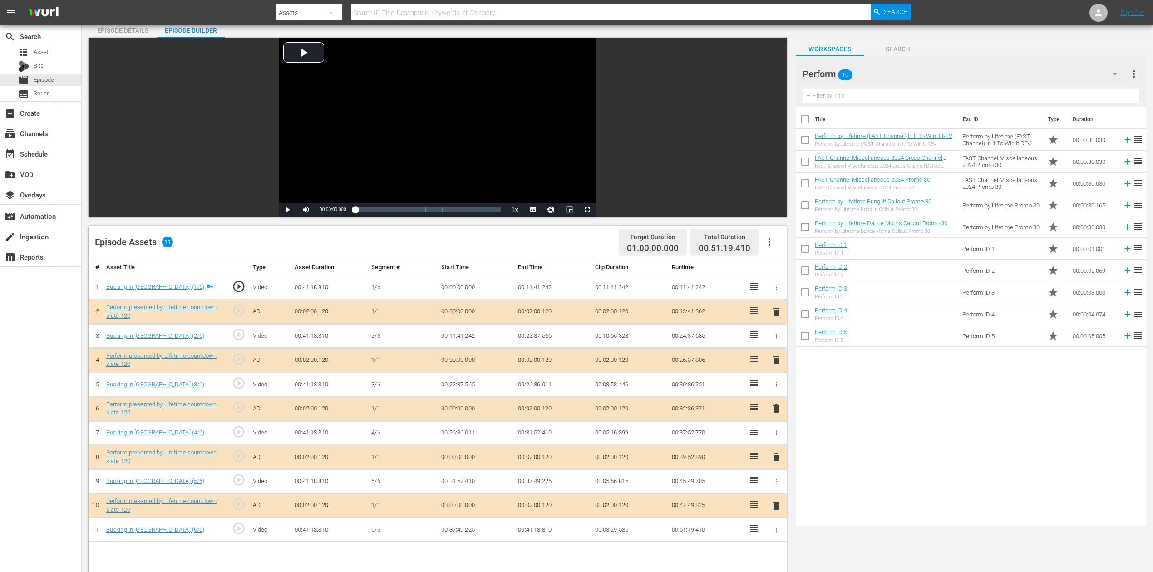
scroll to position [60, 0]
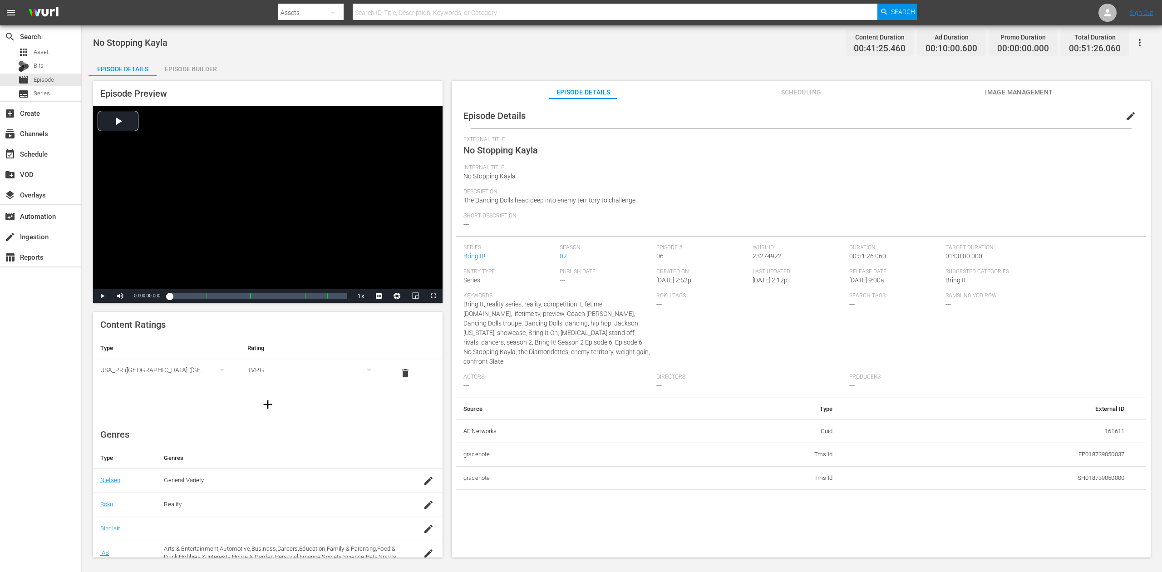
click at [189, 64] on div "Episode Builder" at bounding box center [191, 69] width 68 height 22
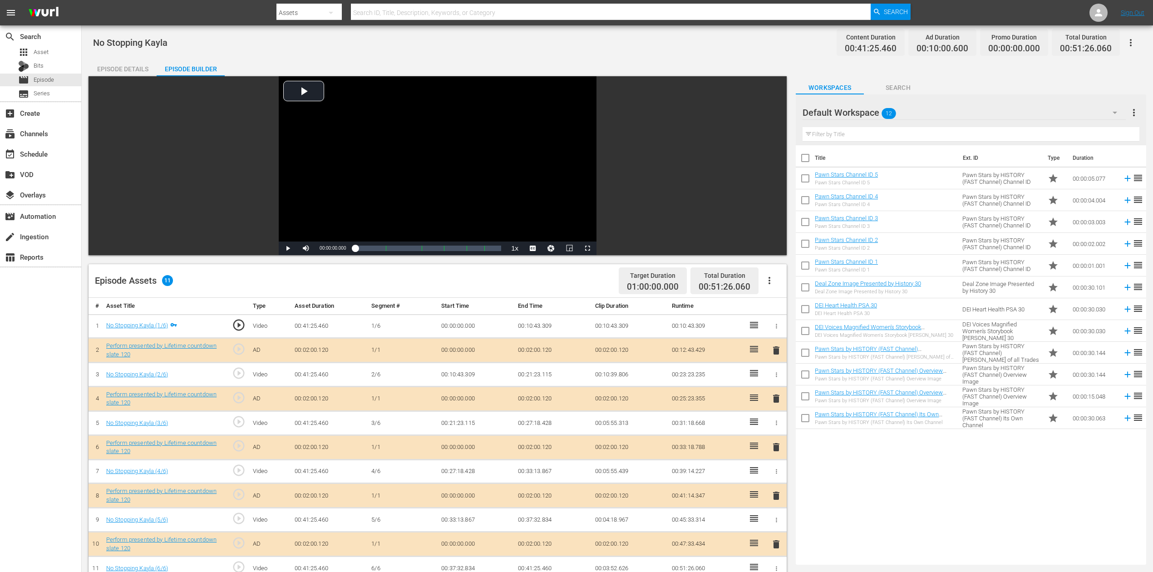
click at [871, 111] on icon "button" at bounding box center [1114, 112] width 11 height 11
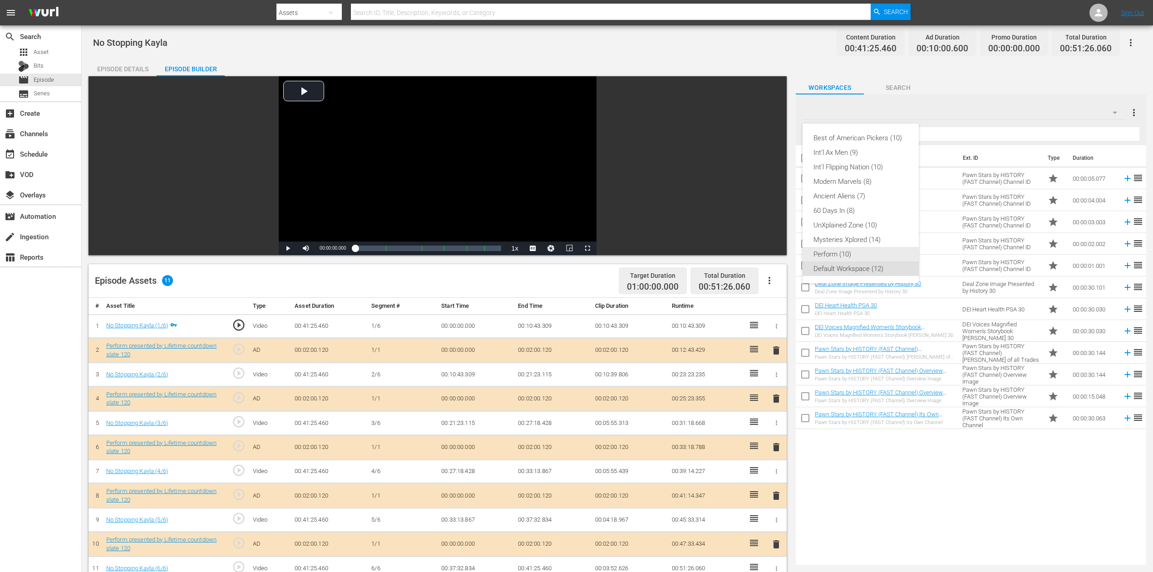
click at [854, 255] on div "Perform (10)" at bounding box center [860, 254] width 94 height 15
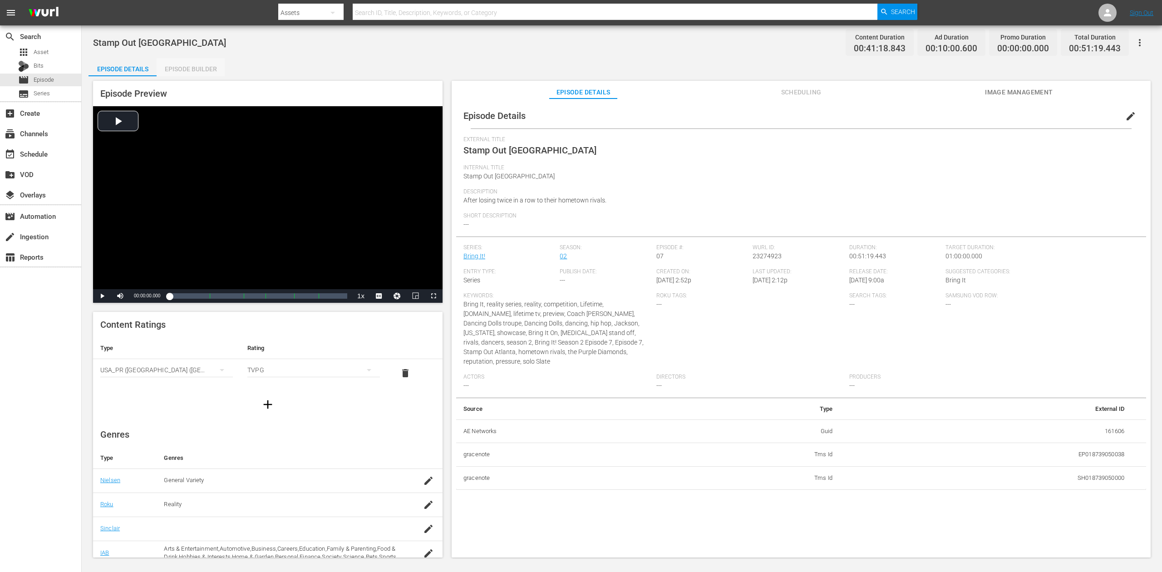
click at [192, 67] on div "Episode Builder" at bounding box center [191, 69] width 68 height 22
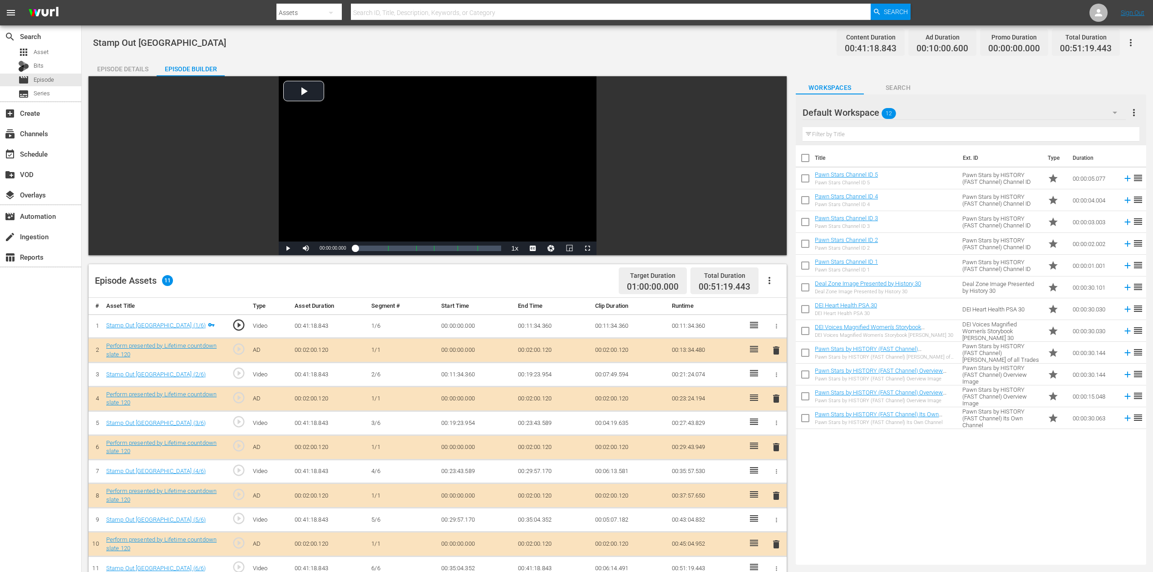
click at [871, 113] on icon "button" at bounding box center [1115, 113] width 5 height 2
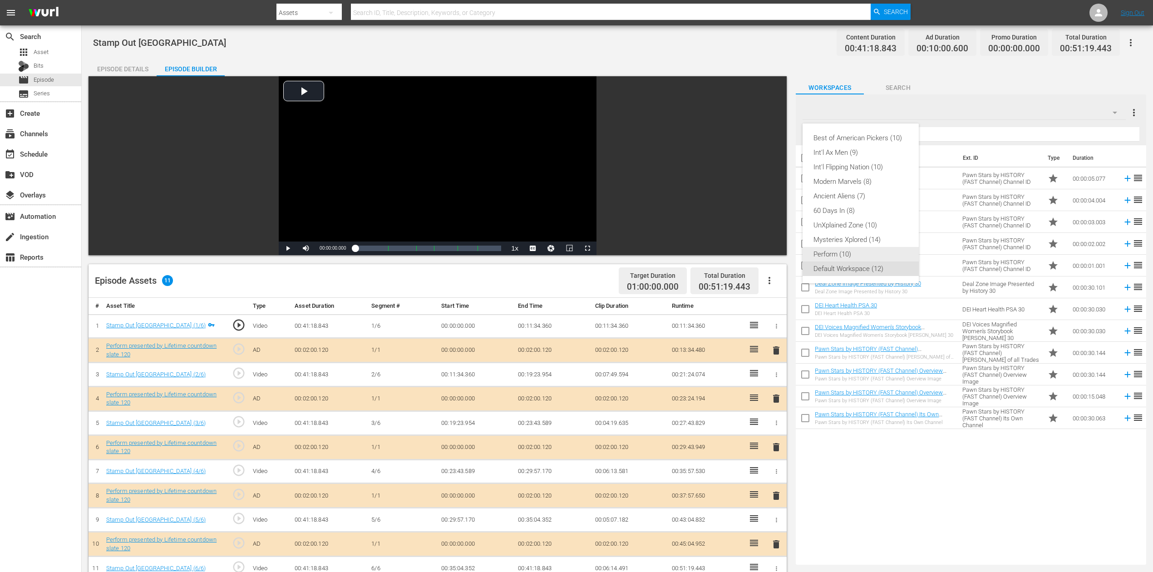
click at [843, 253] on div "Perform (10)" at bounding box center [860, 254] width 94 height 15
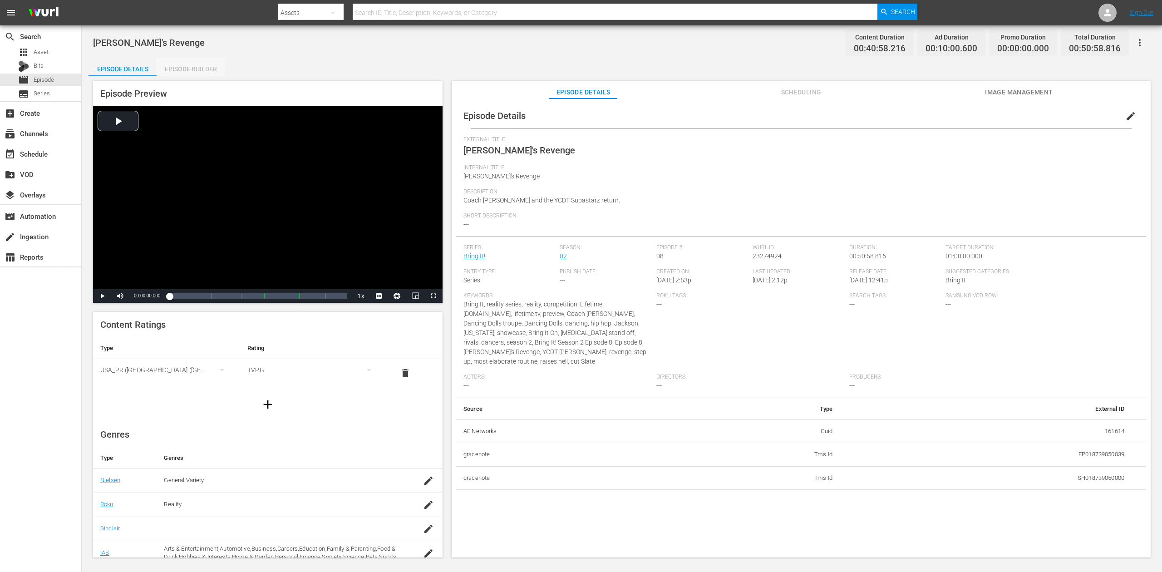
click at [169, 69] on div "Episode Builder" at bounding box center [191, 69] width 68 height 22
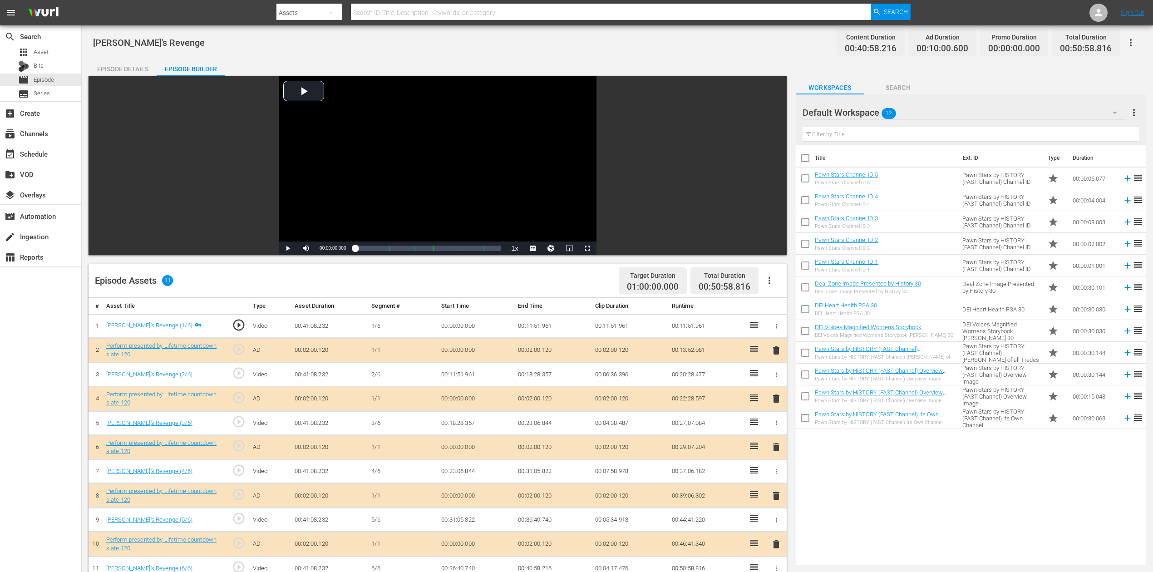
click at [871, 111] on icon "button" at bounding box center [1114, 112] width 11 height 11
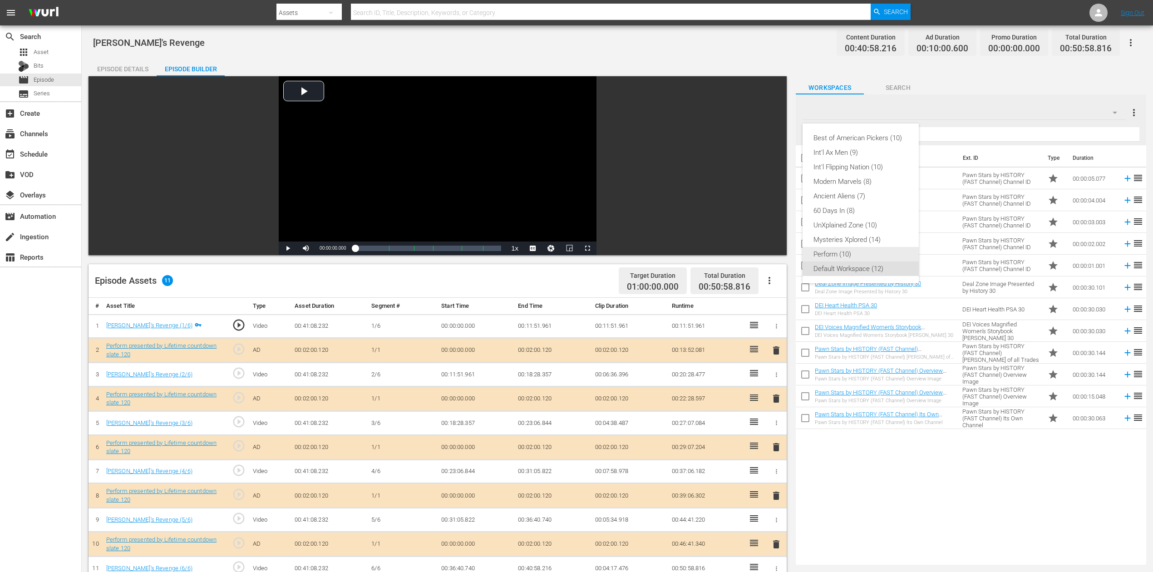
click at [833, 256] on div "Perform (10)" at bounding box center [860, 254] width 94 height 15
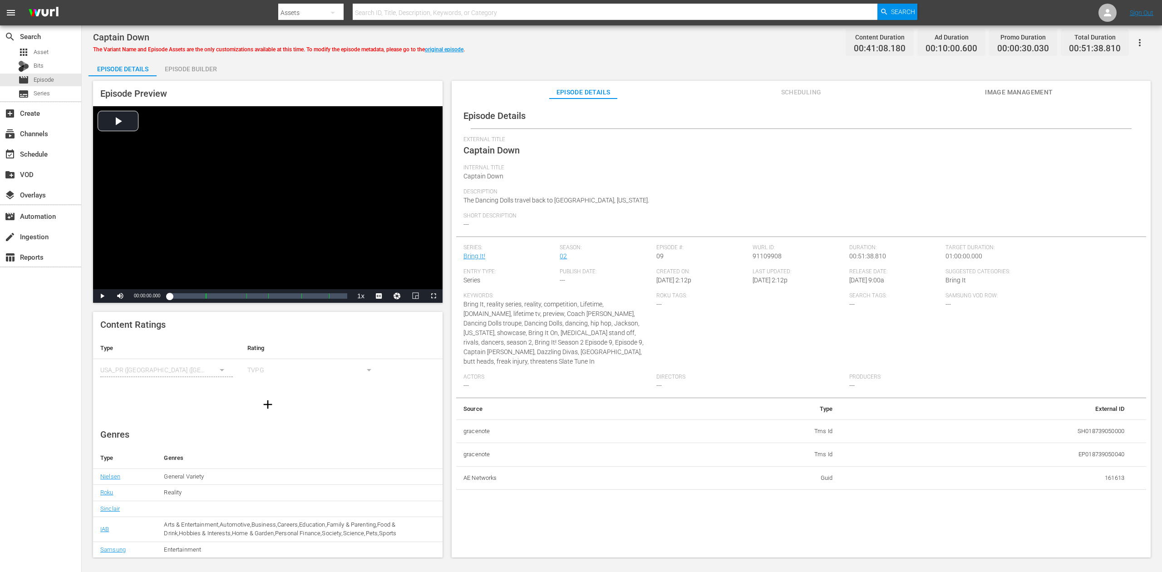
click at [200, 70] on div "Episode Builder" at bounding box center [191, 69] width 68 height 22
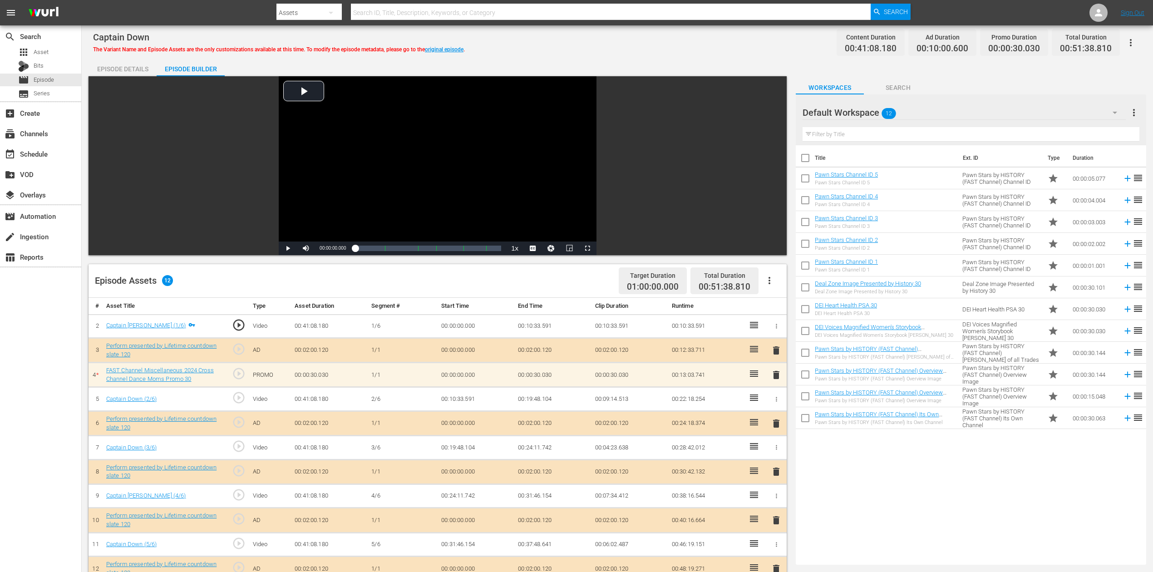
click at [871, 113] on icon "button" at bounding box center [1115, 113] width 5 height 2
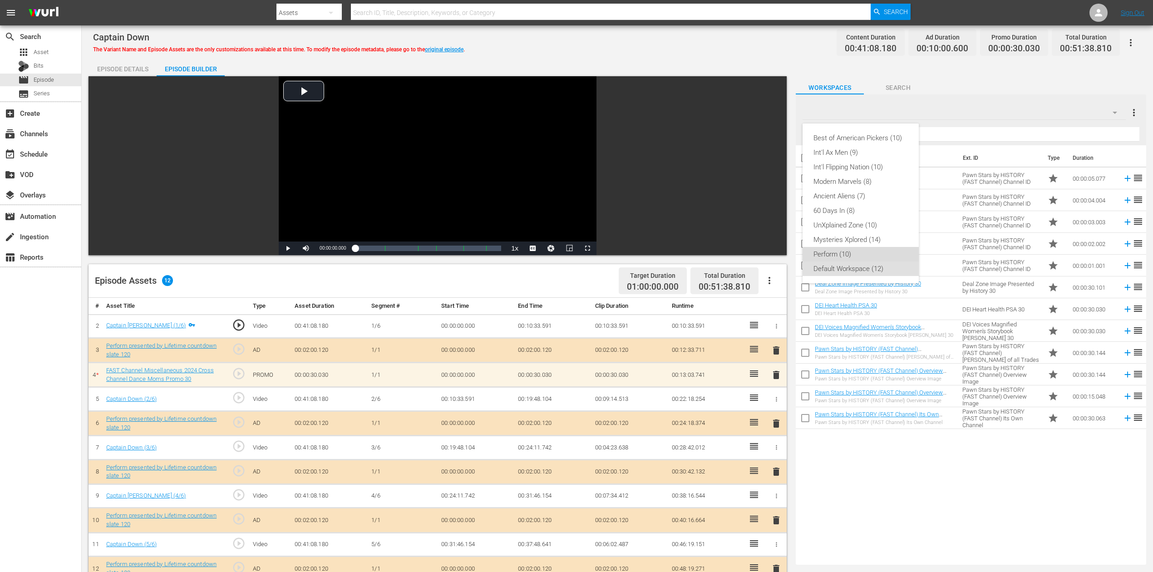
click at [869, 248] on div "Perform (10)" at bounding box center [860, 254] width 94 height 15
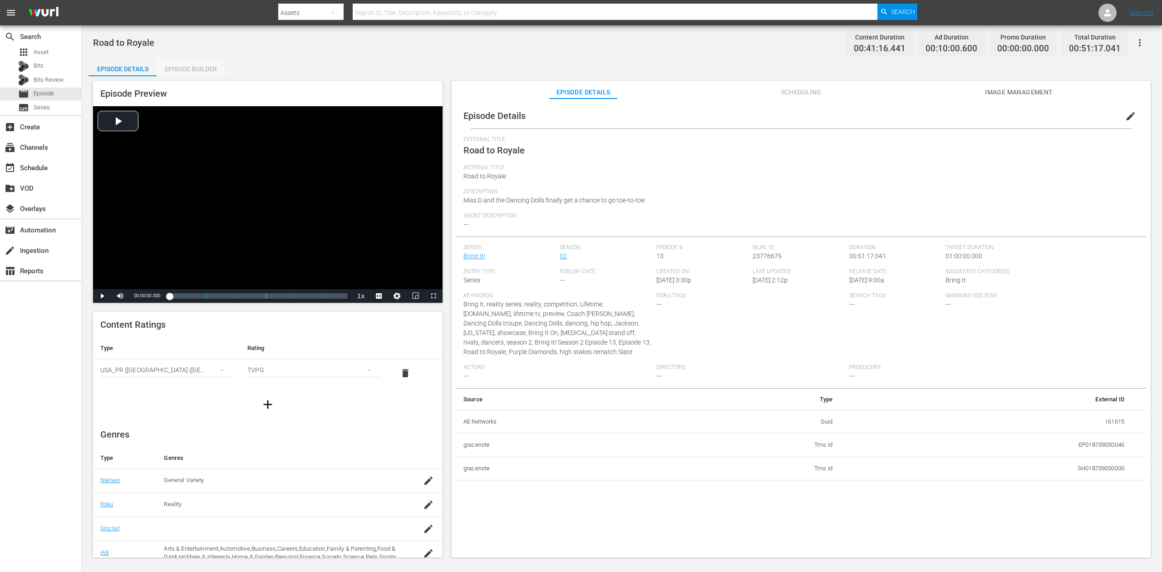
click at [187, 66] on div "Episode Builder" at bounding box center [191, 69] width 68 height 22
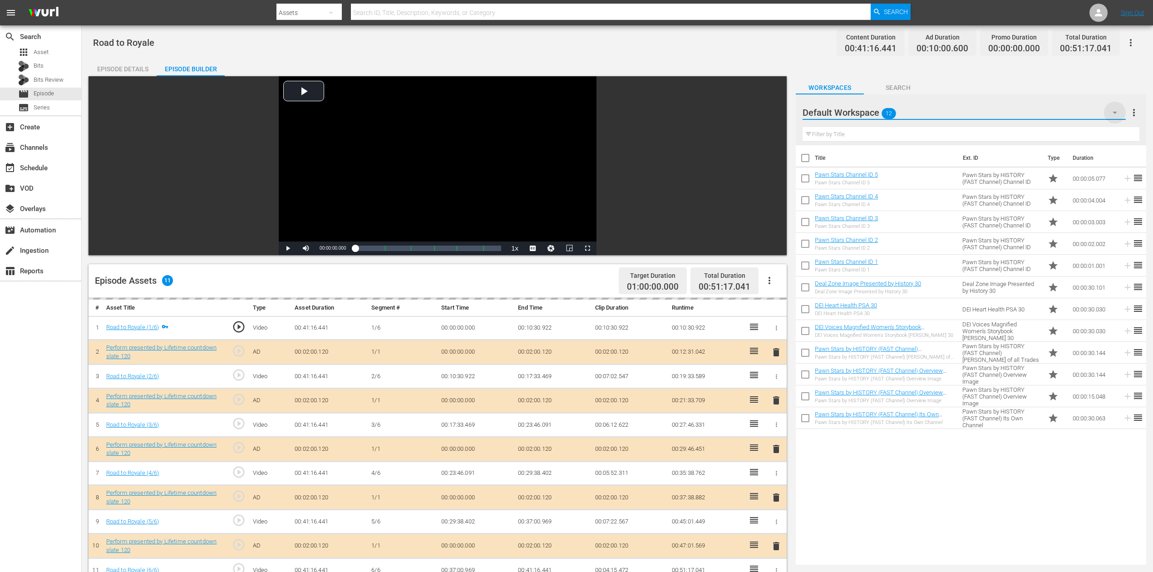
click at [871, 116] on icon "button" at bounding box center [1114, 112] width 11 height 11
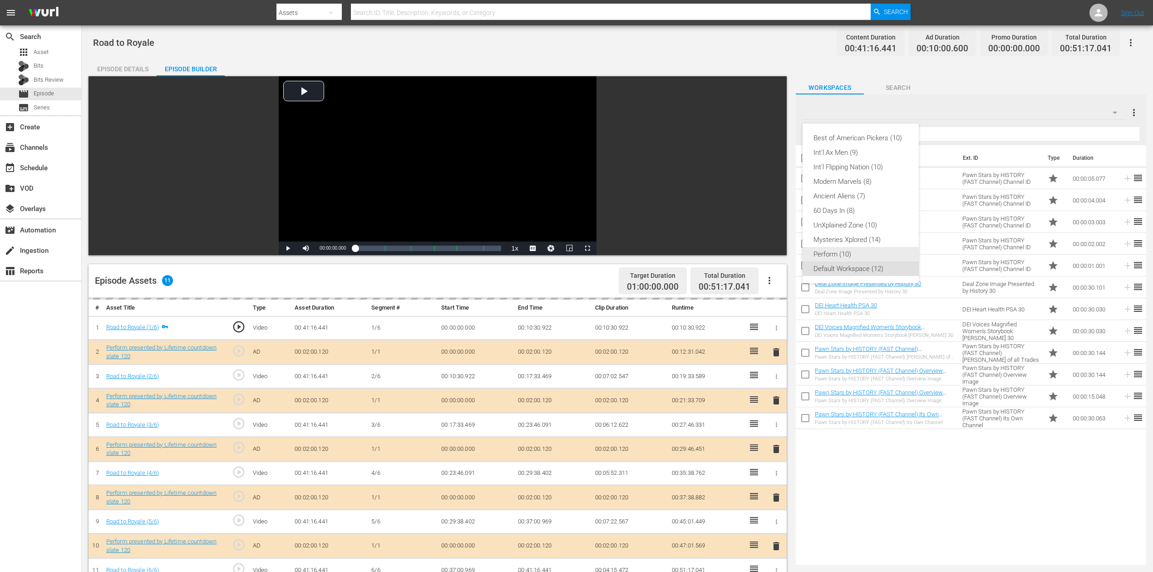
click at [862, 251] on div "Perform (10)" at bounding box center [860, 254] width 94 height 15
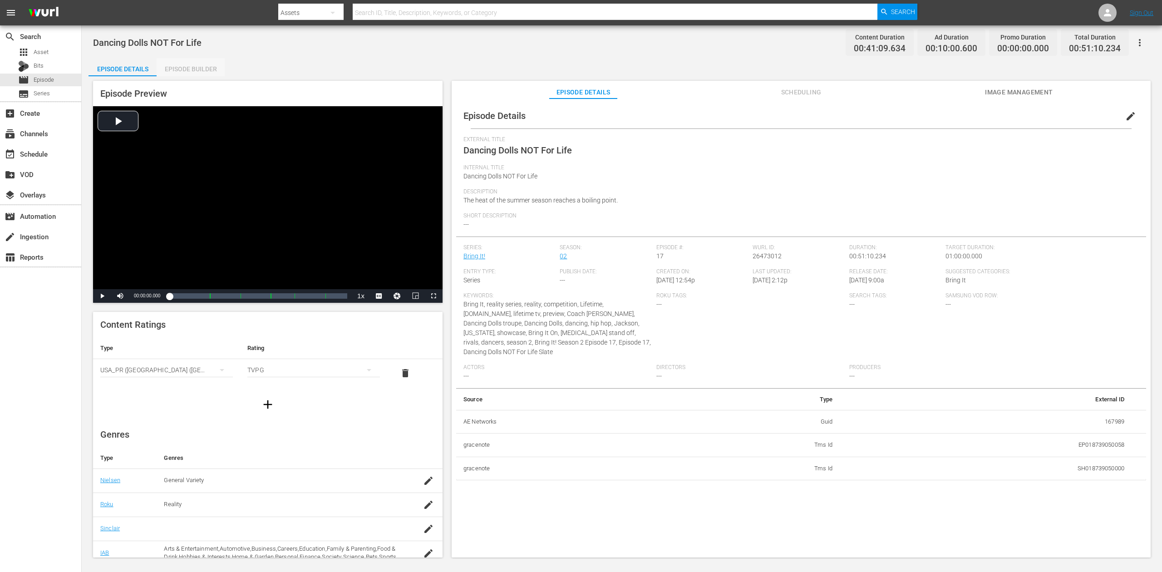
click at [184, 69] on div "Episode Builder" at bounding box center [191, 69] width 68 height 22
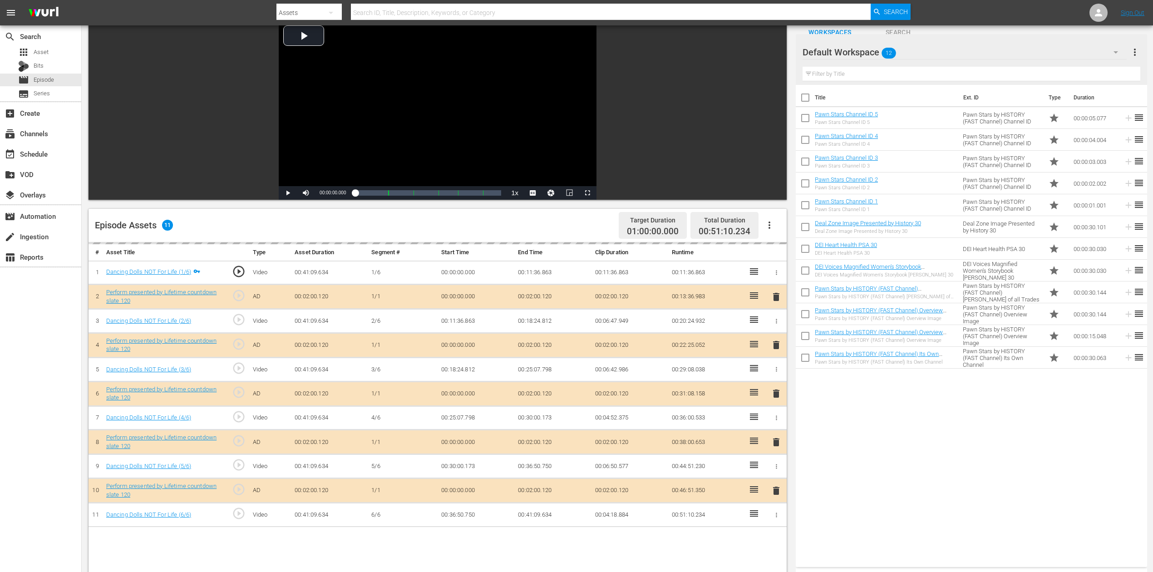
scroll to position [182, 0]
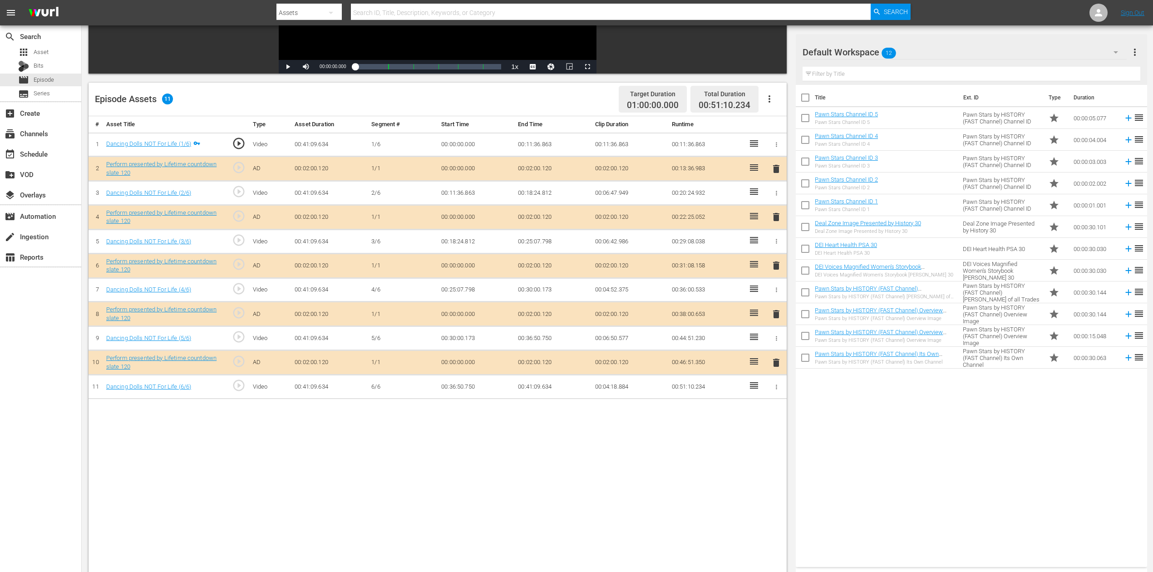
click at [871, 48] on icon "button" at bounding box center [1115, 52] width 11 height 11
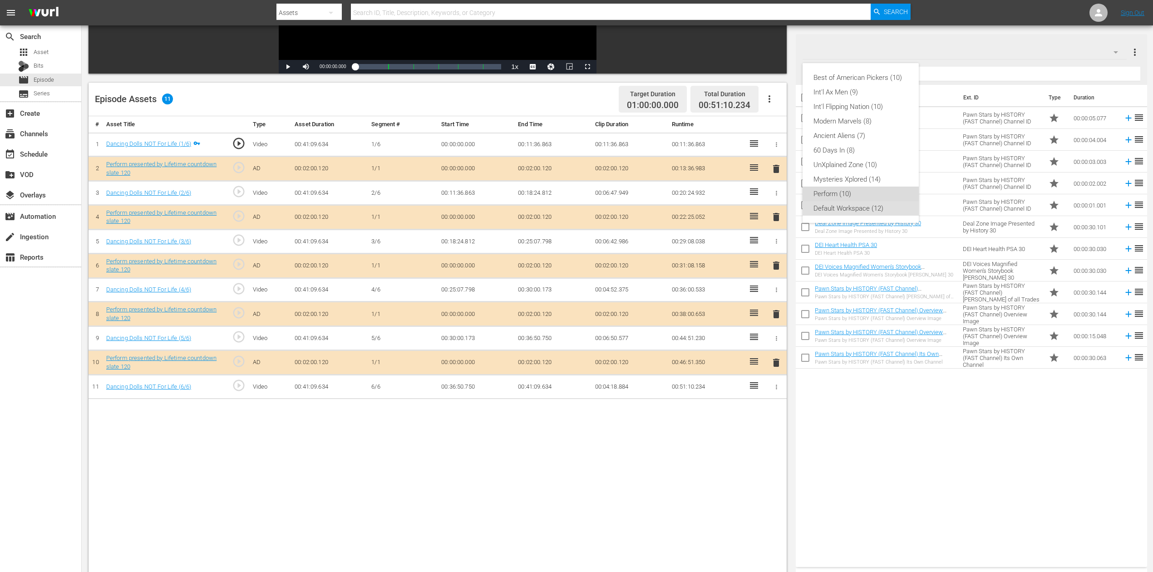
click at [837, 193] on div "Perform (10)" at bounding box center [860, 194] width 94 height 15
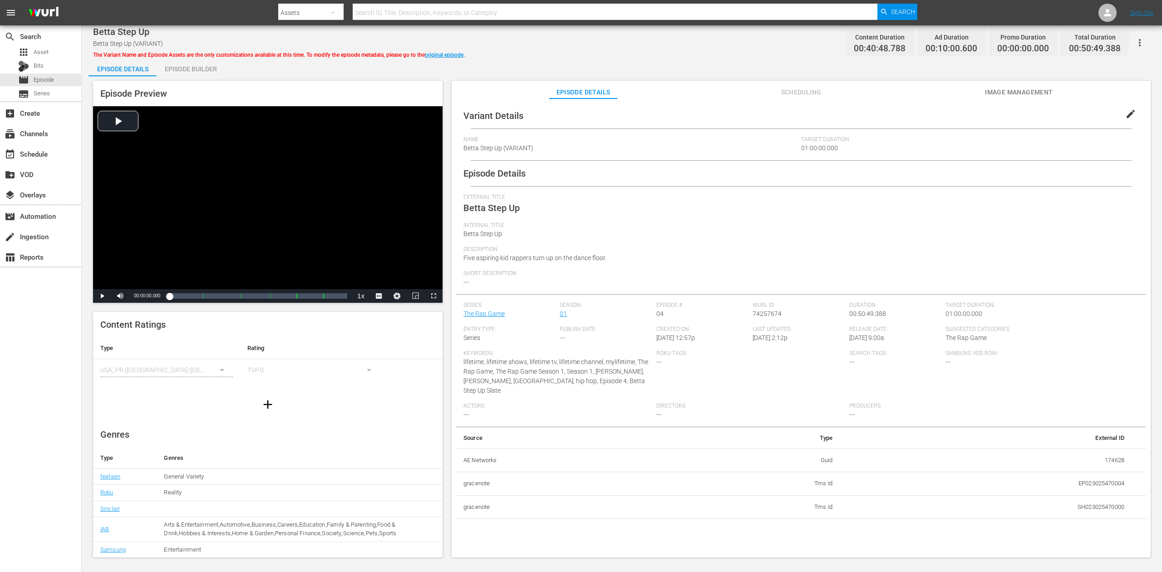
click at [193, 70] on div "Episode Builder" at bounding box center [191, 69] width 68 height 22
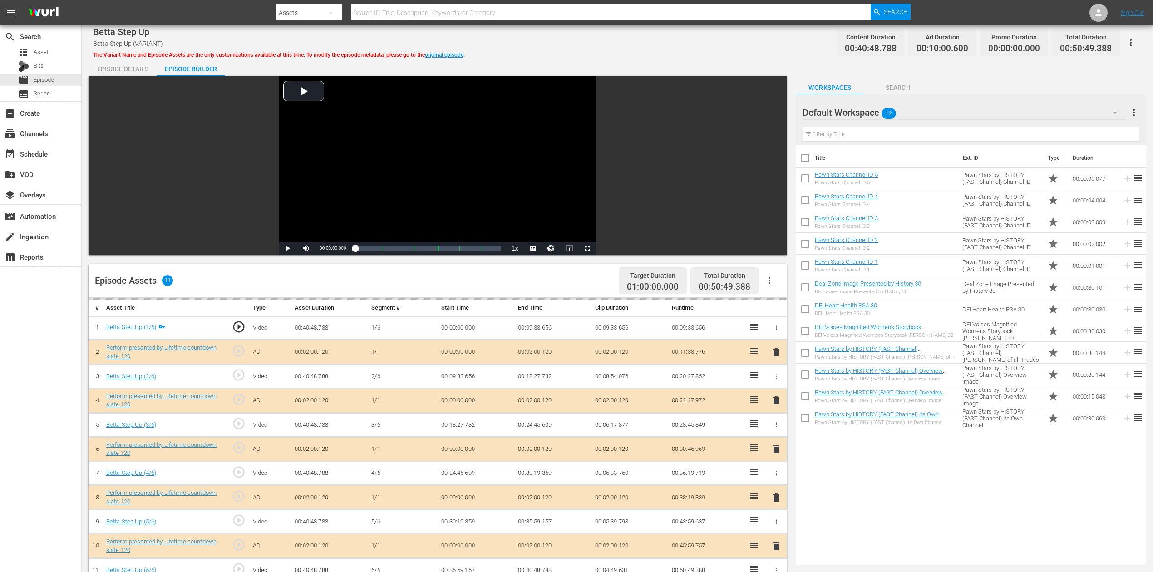
click at [871, 111] on icon "button" at bounding box center [1114, 112] width 11 height 11
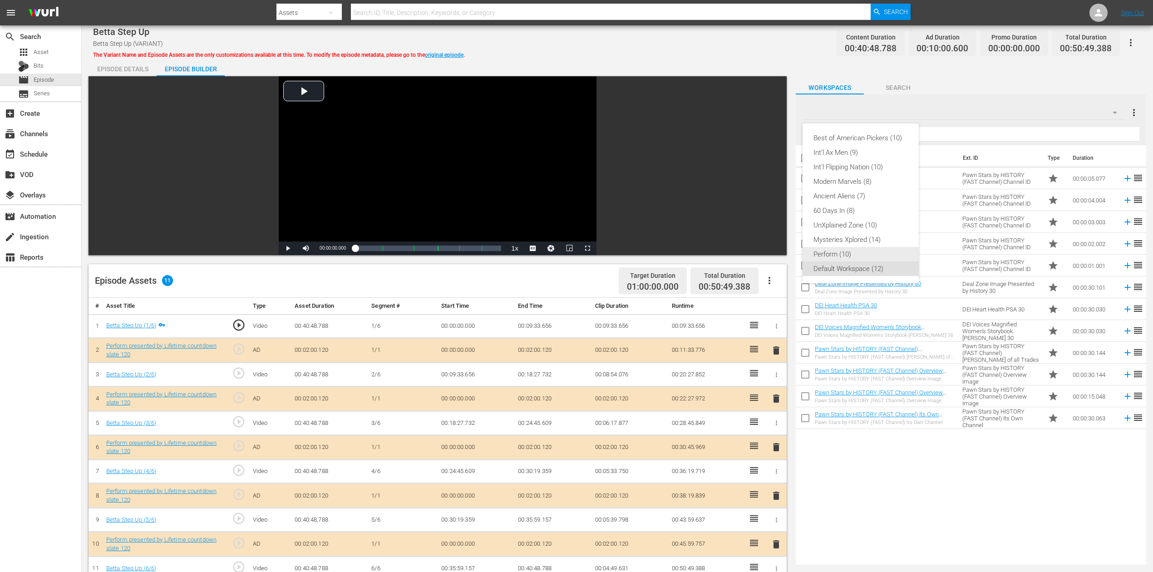
click at [847, 249] on div "Perform (10)" at bounding box center [860, 254] width 94 height 15
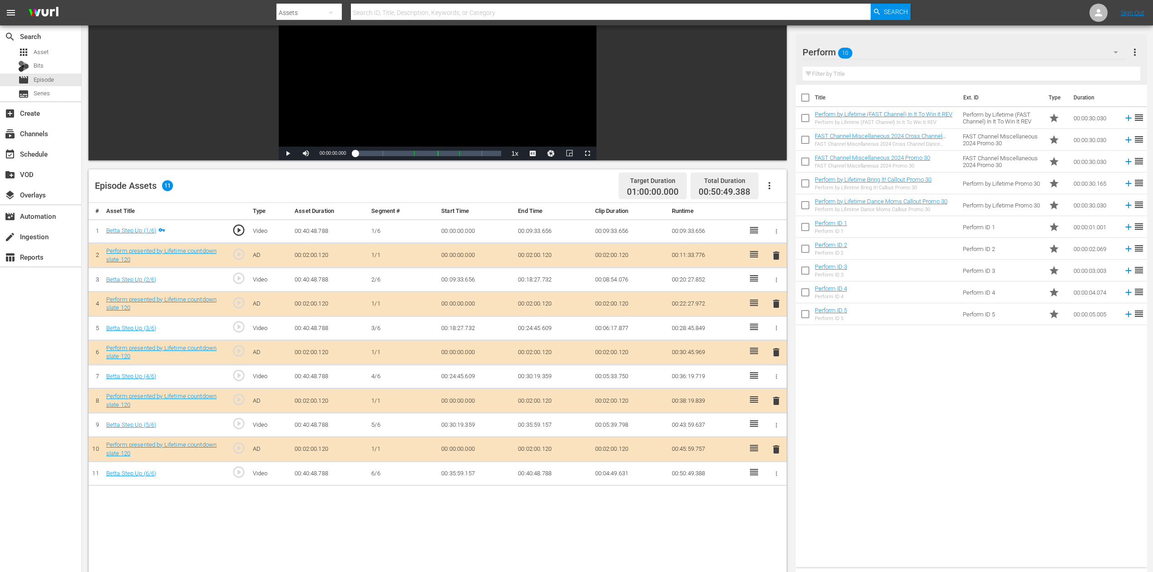
scroll to position [121, 0]
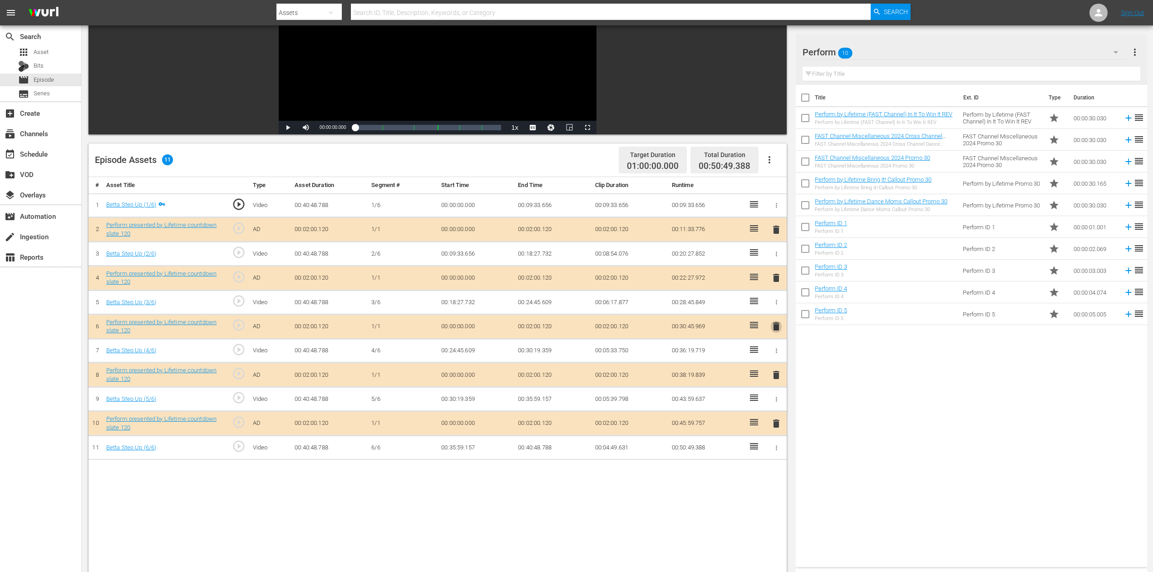
click at [773, 325] on span "delete" at bounding box center [776, 326] width 11 height 11
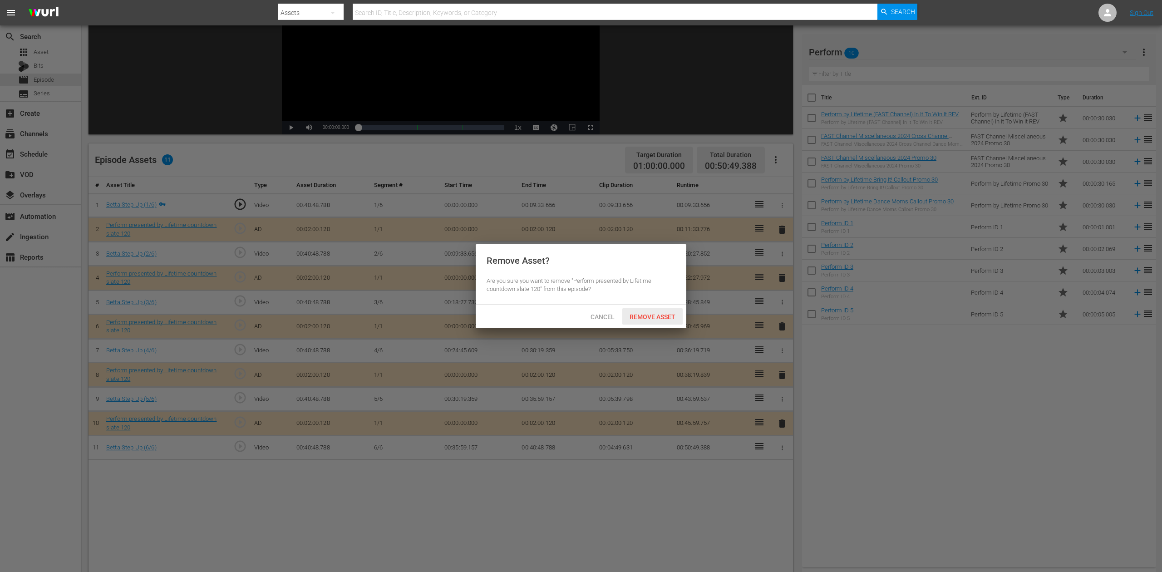
click at [648, 321] on div "Remove Asset" at bounding box center [652, 316] width 60 height 17
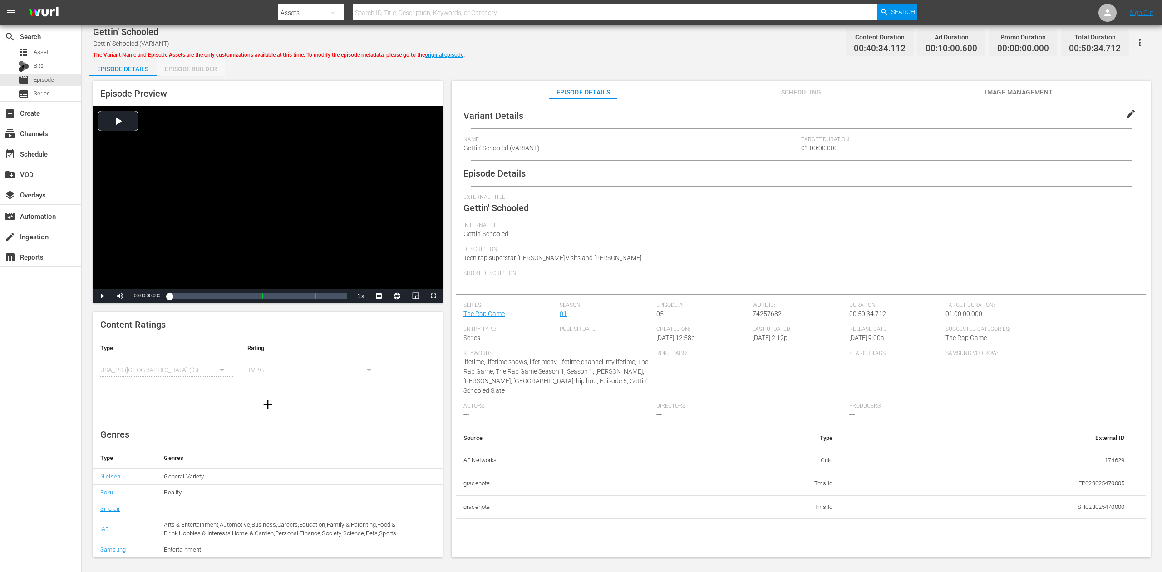
click at [187, 69] on div "Episode Builder" at bounding box center [191, 69] width 68 height 22
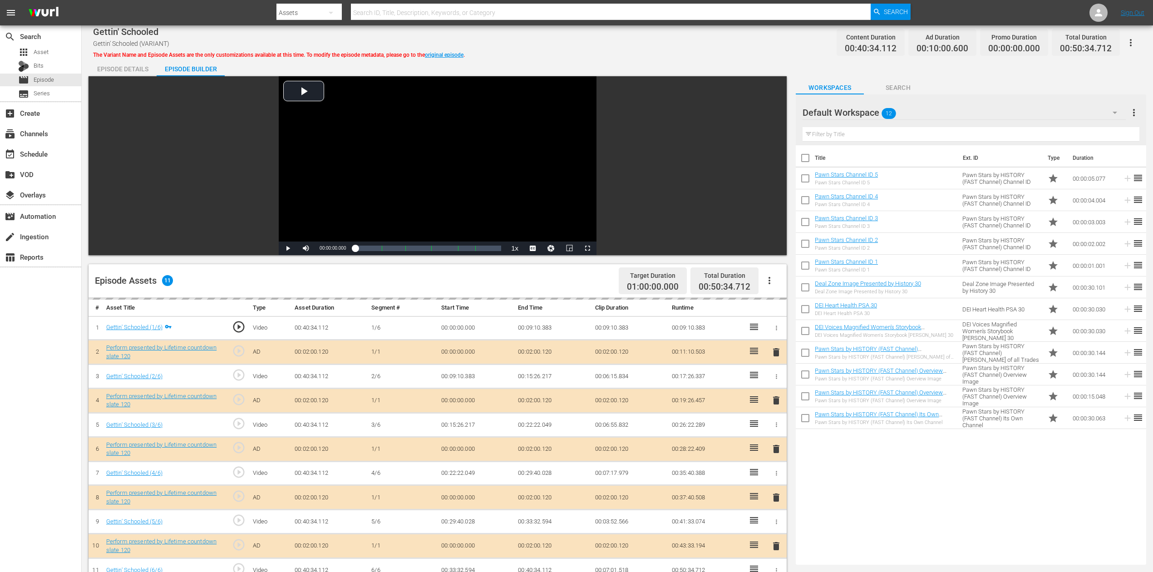
click at [871, 115] on icon "button" at bounding box center [1114, 112] width 11 height 11
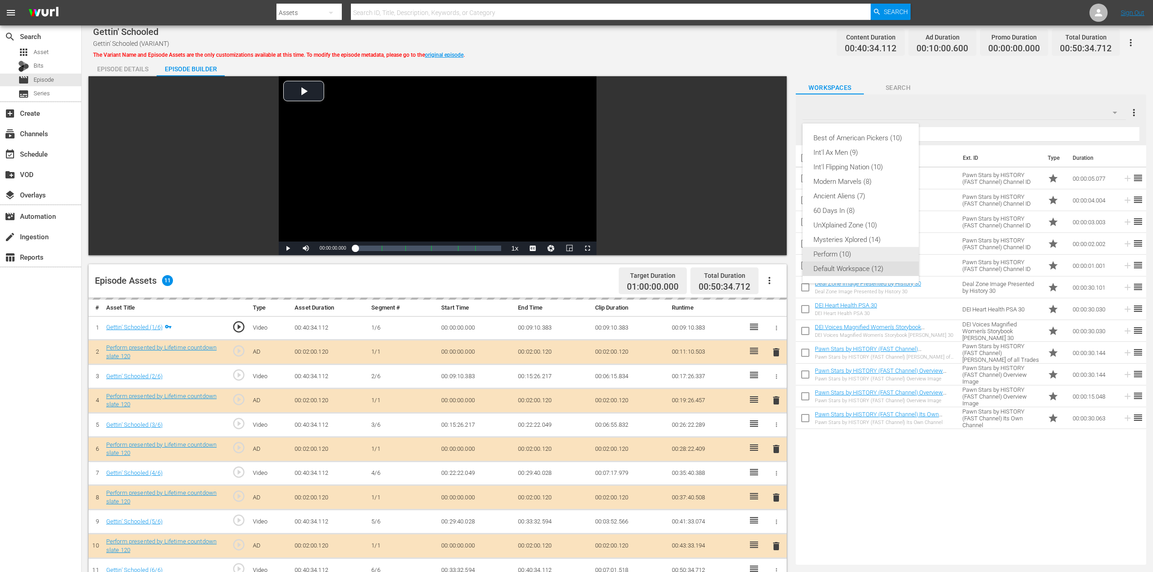
click at [849, 254] on div "Perform (10)" at bounding box center [860, 254] width 94 height 15
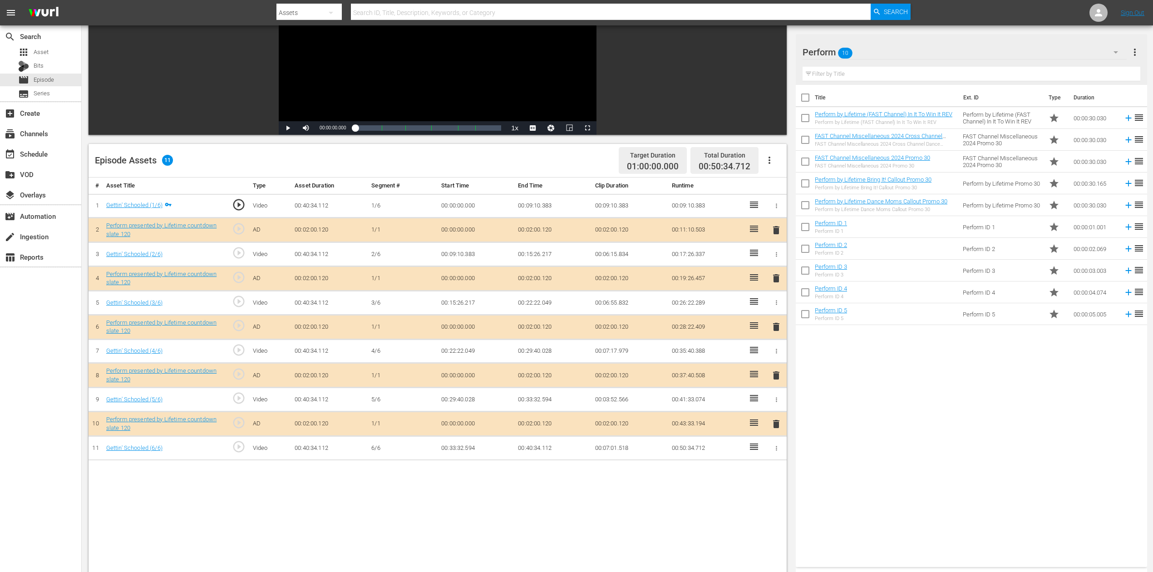
scroll to position [121, 0]
click at [778, 326] on span "delete" at bounding box center [776, 326] width 11 height 11
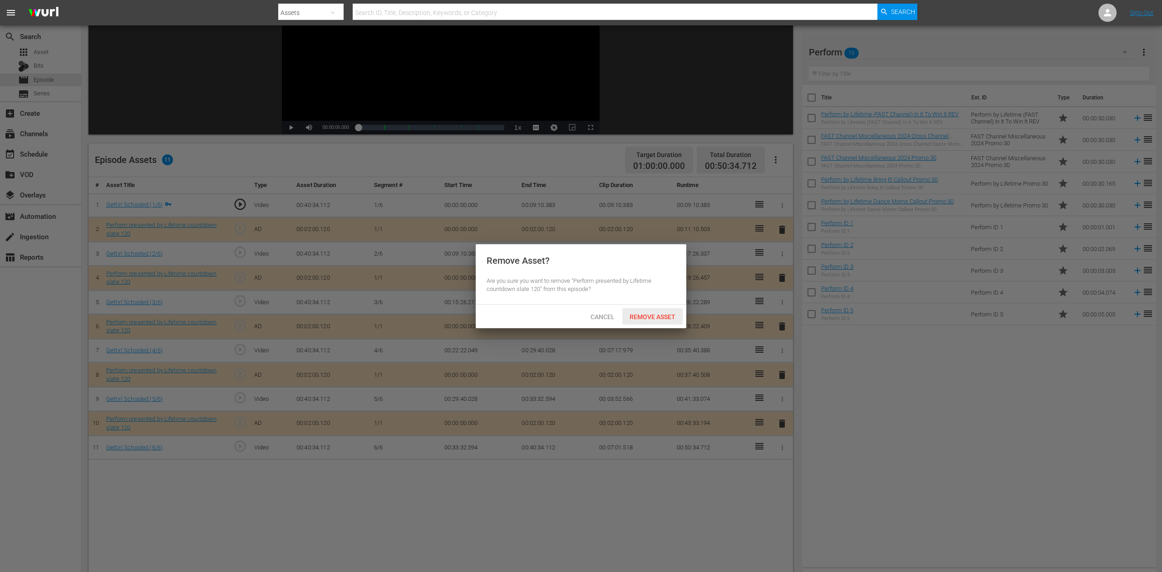
click at [663, 317] on span "Remove Asset" at bounding box center [652, 316] width 60 height 7
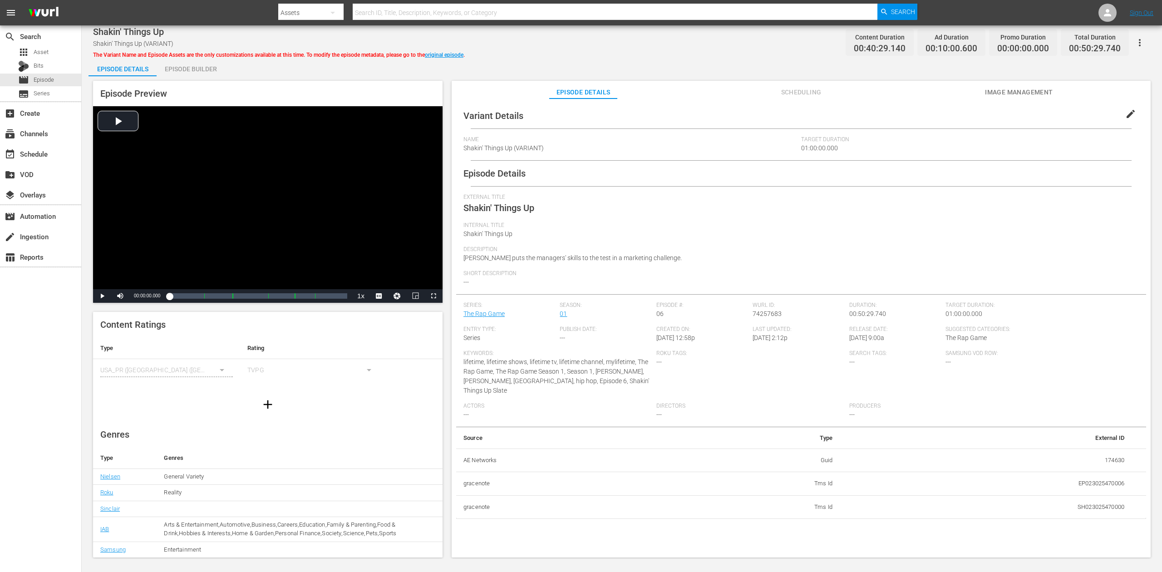
click at [207, 69] on div "Episode Builder" at bounding box center [191, 69] width 68 height 22
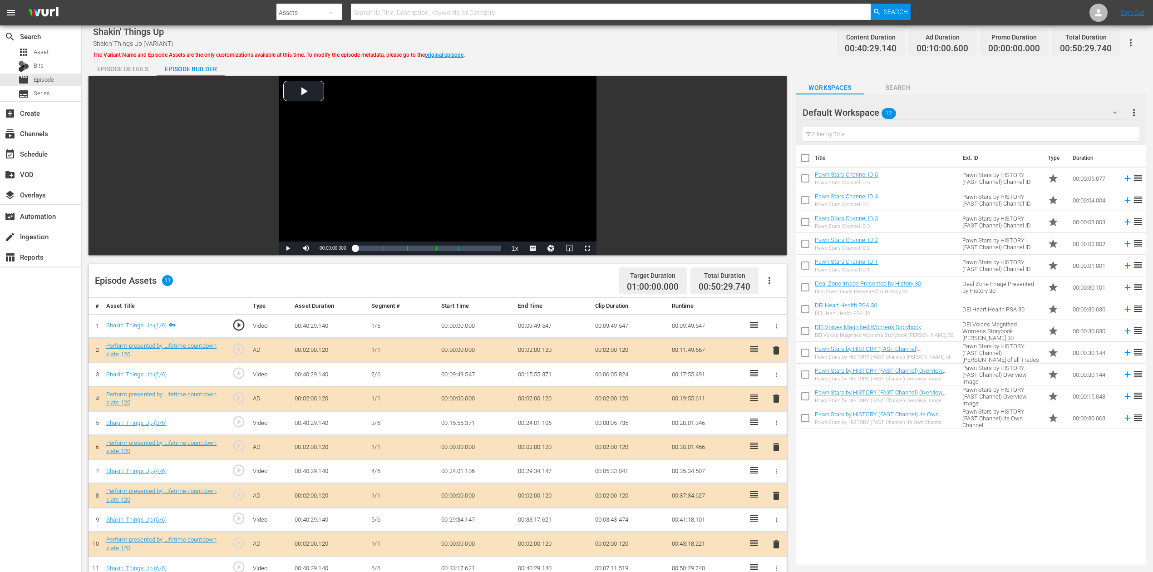
click at [871, 117] on icon "button" at bounding box center [1114, 112] width 11 height 11
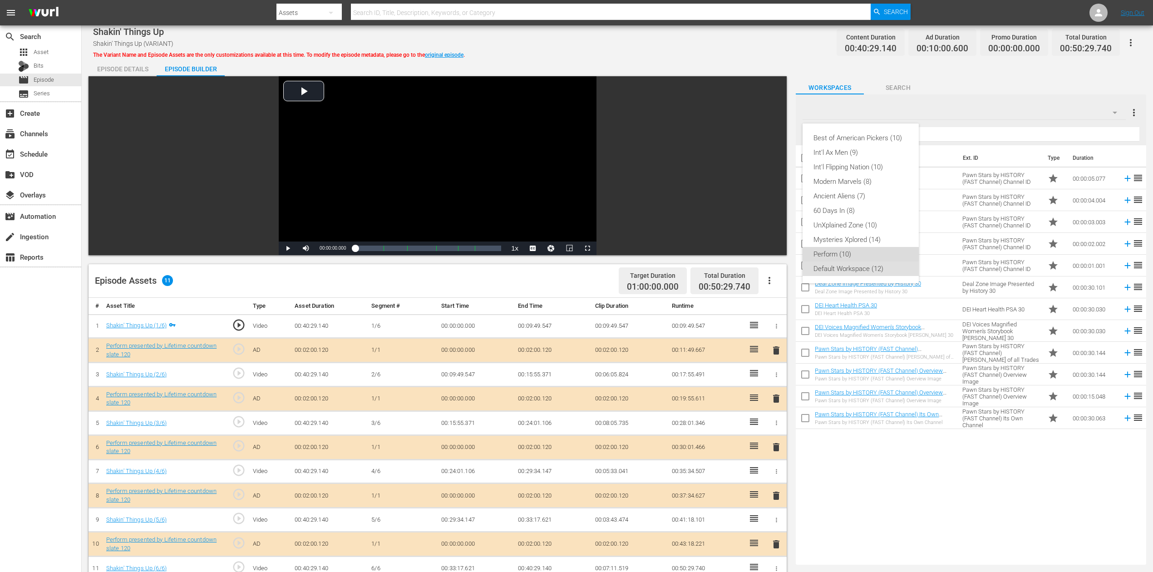
click at [841, 252] on div "Perform (10)" at bounding box center [860, 254] width 94 height 15
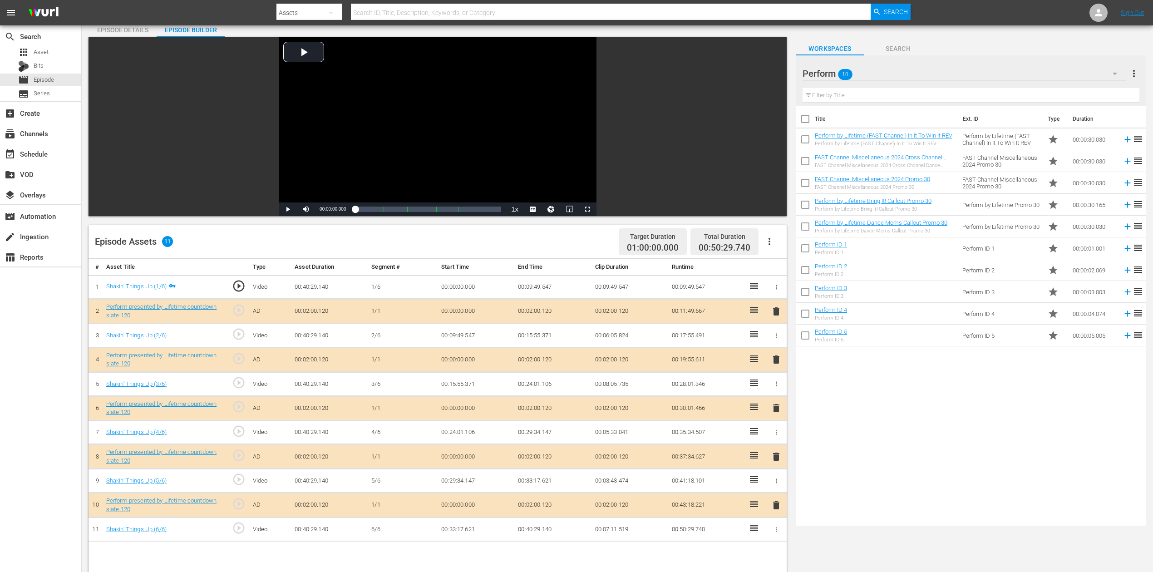
scroll to position [60, 0]
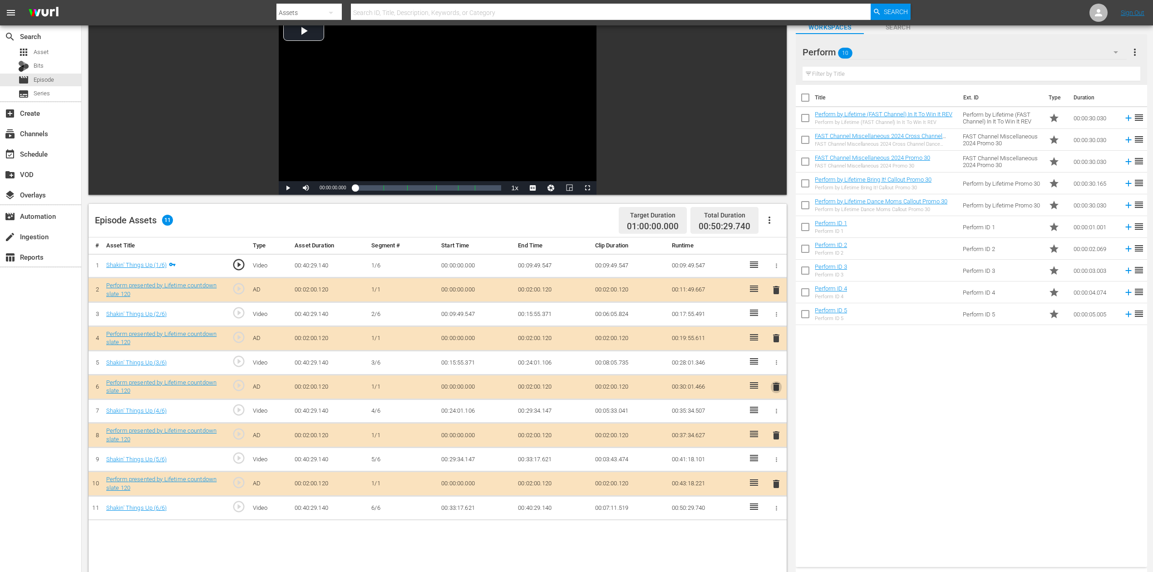
click at [780, 387] on span "delete" at bounding box center [776, 386] width 11 height 11
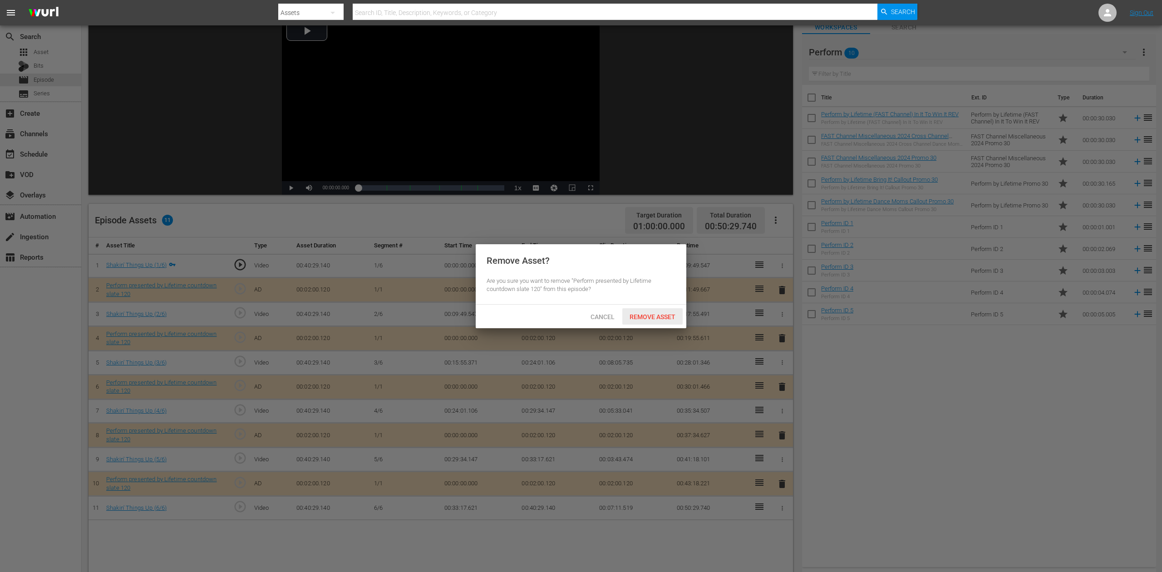
click at [661, 313] on span "Remove Asset" at bounding box center [652, 316] width 60 height 7
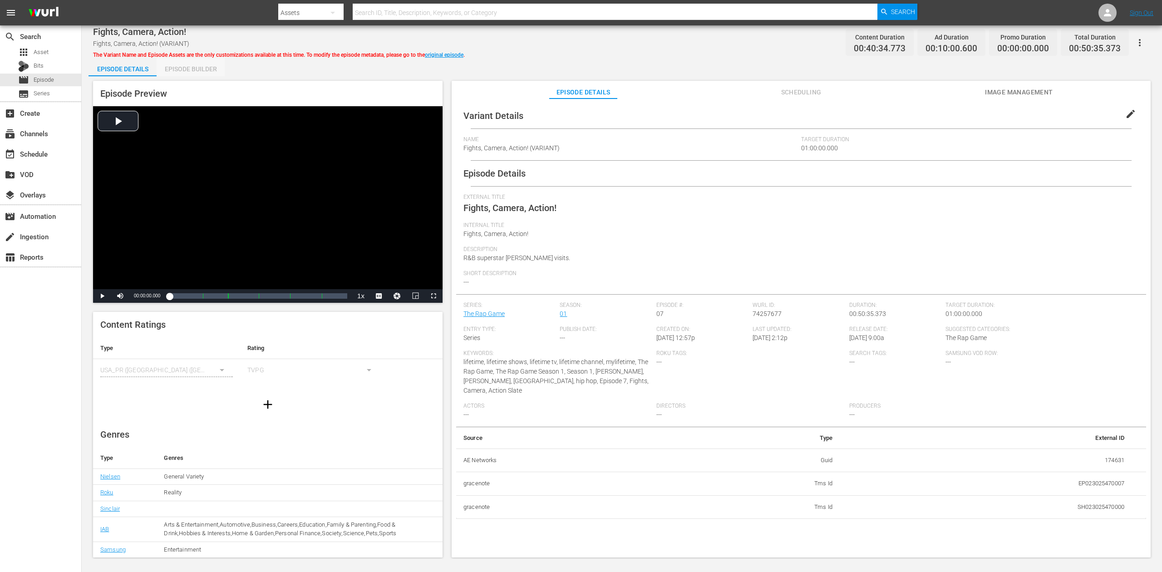
click at [190, 69] on div "Episode Builder" at bounding box center [191, 69] width 68 height 22
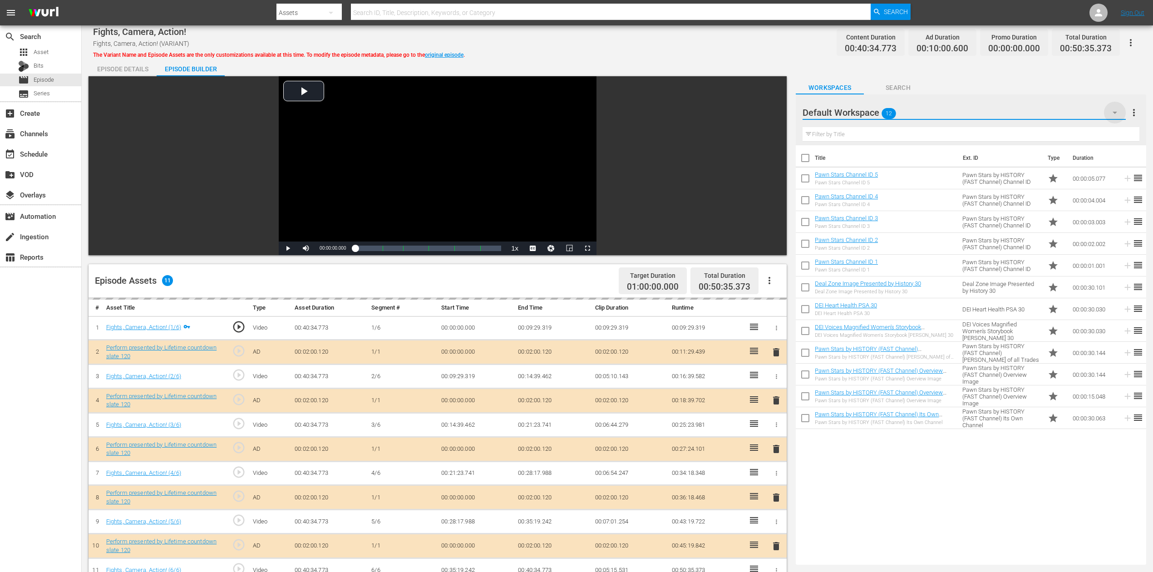
click at [871, 111] on icon "button" at bounding box center [1114, 112] width 11 height 11
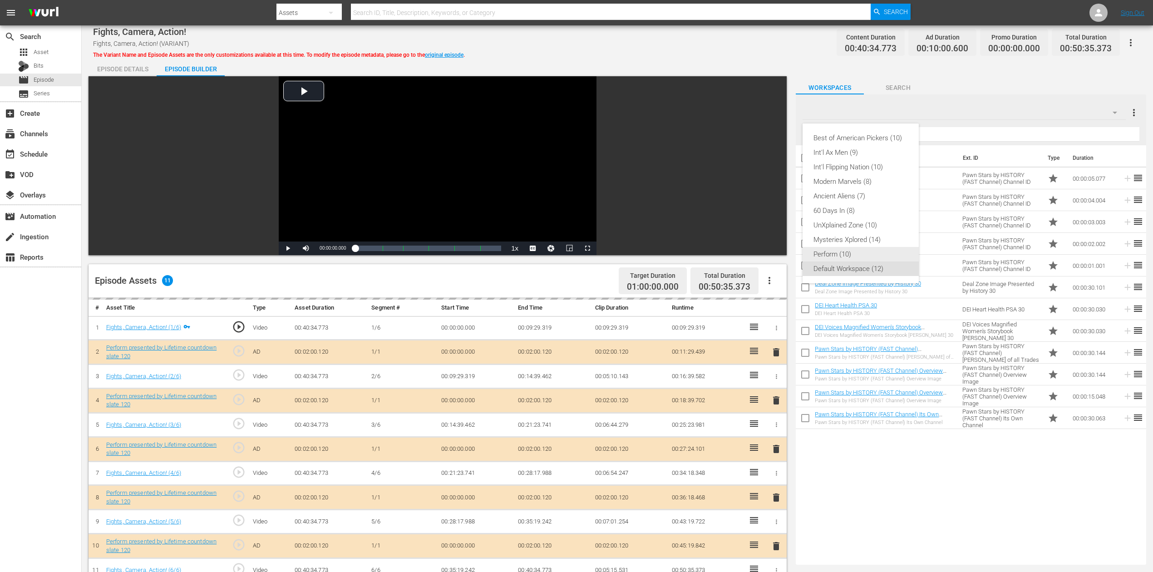
drag, startPoint x: 848, startPoint y: 254, endPoint x: 841, endPoint y: 253, distance: 7.4
click at [849, 254] on div "Perform (10)" at bounding box center [860, 254] width 94 height 15
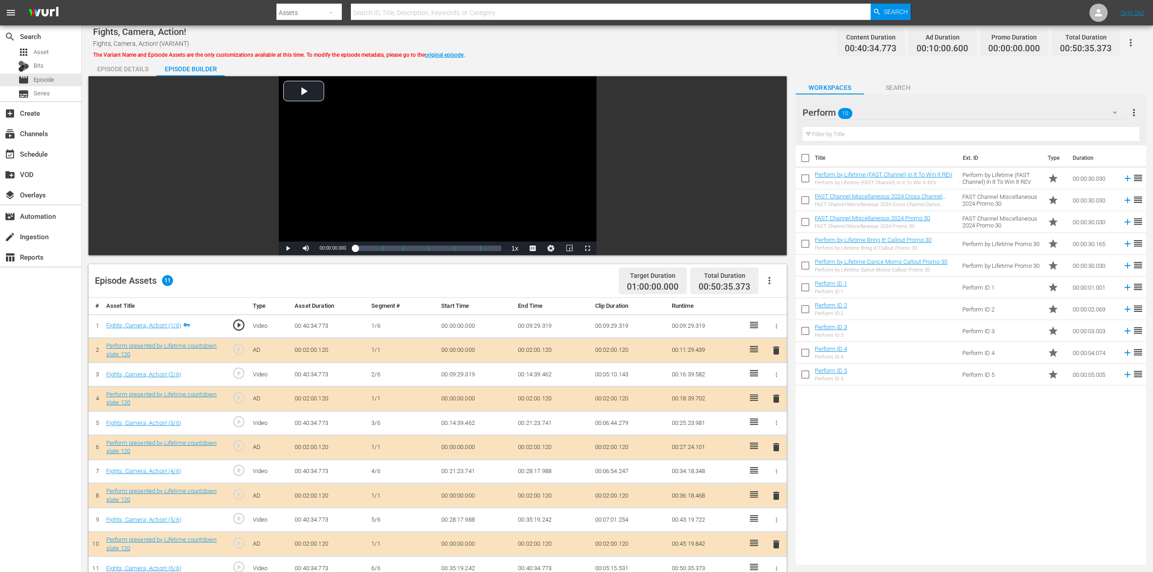
click at [775, 428] on span "delete" at bounding box center [776, 447] width 11 height 11
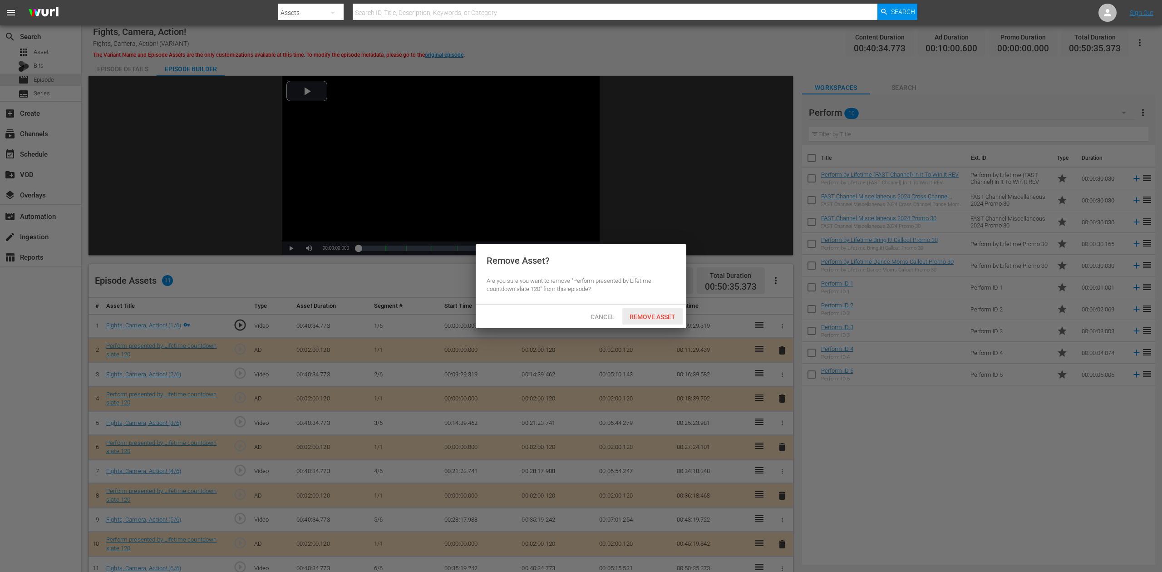
click at [654, 318] on span "Remove Asset" at bounding box center [652, 316] width 60 height 7
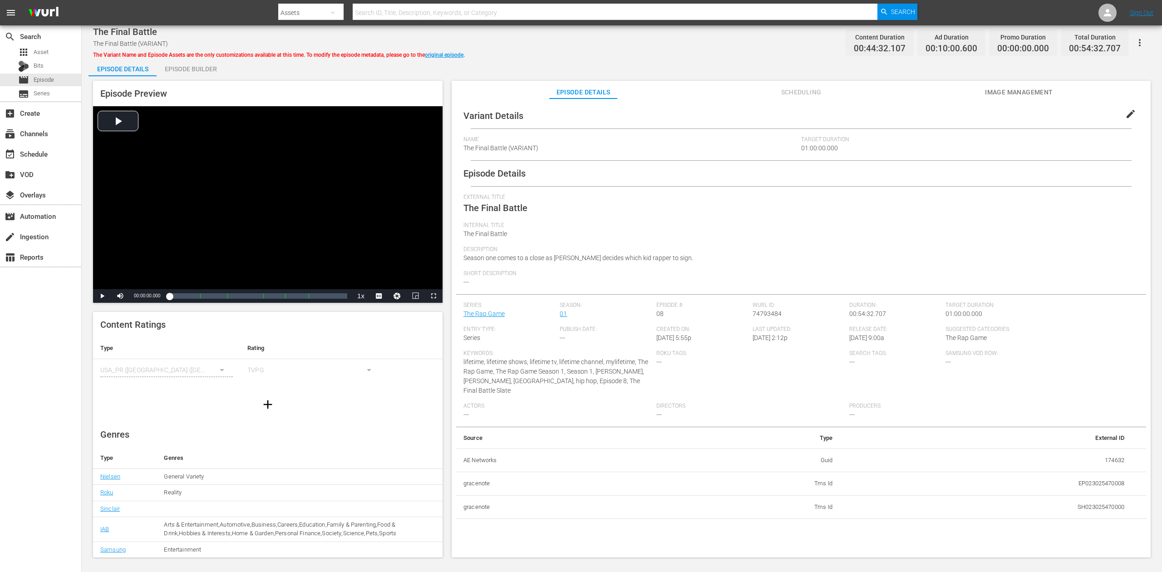
click at [191, 69] on div "Episode Builder" at bounding box center [191, 69] width 68 height 22
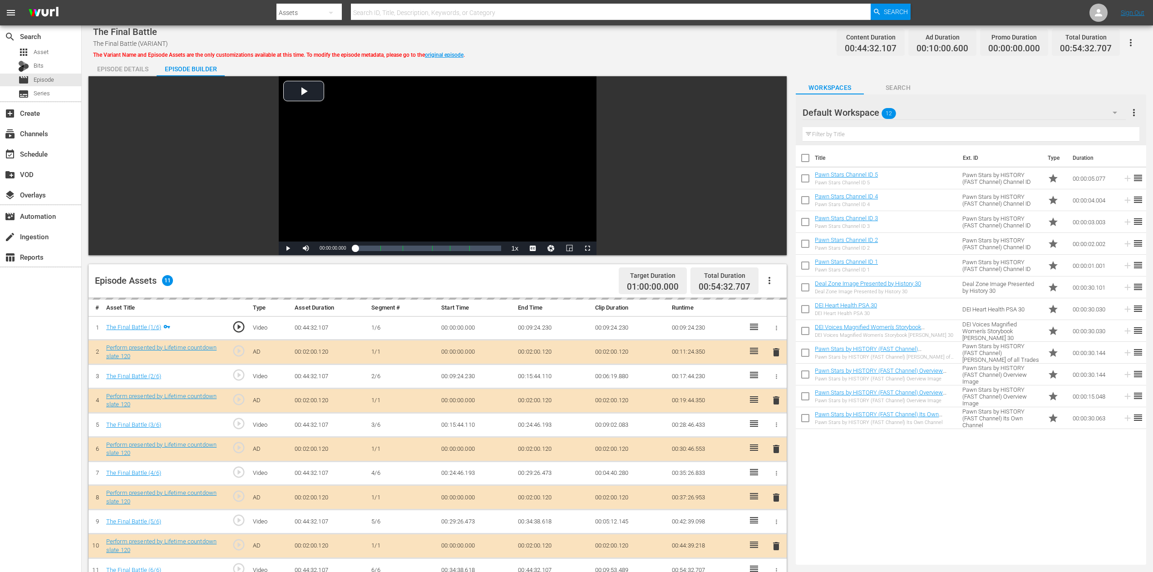
click at [871, 109] on icon "button" at bounding box center [1114, 112] width 11 height 11
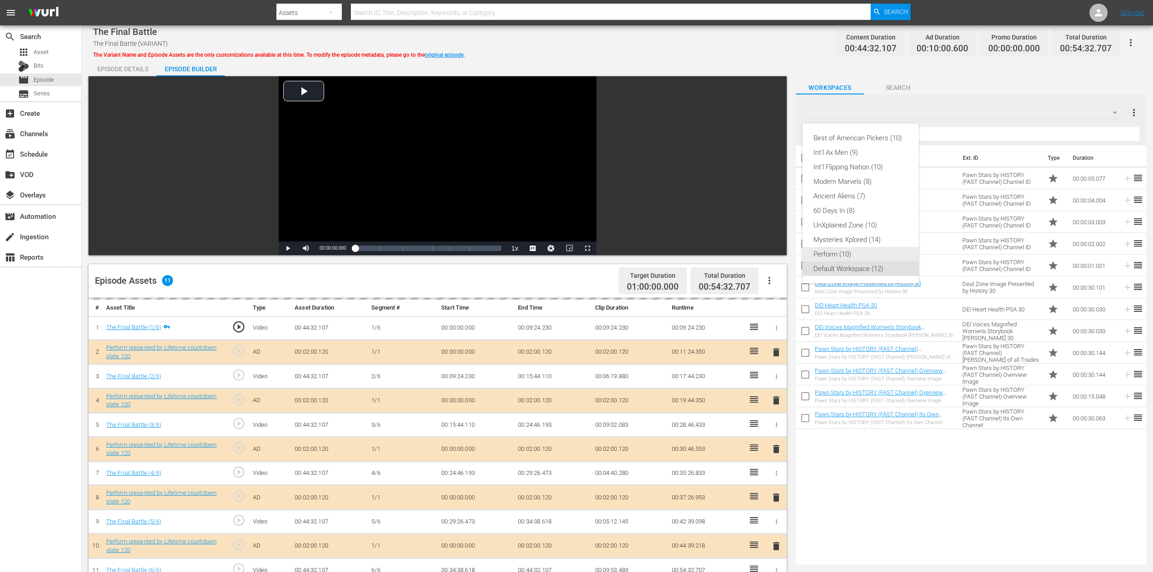
click at [862, 251] on div "Perform (10)" at bounding box center [860, 254] width 94 height 15
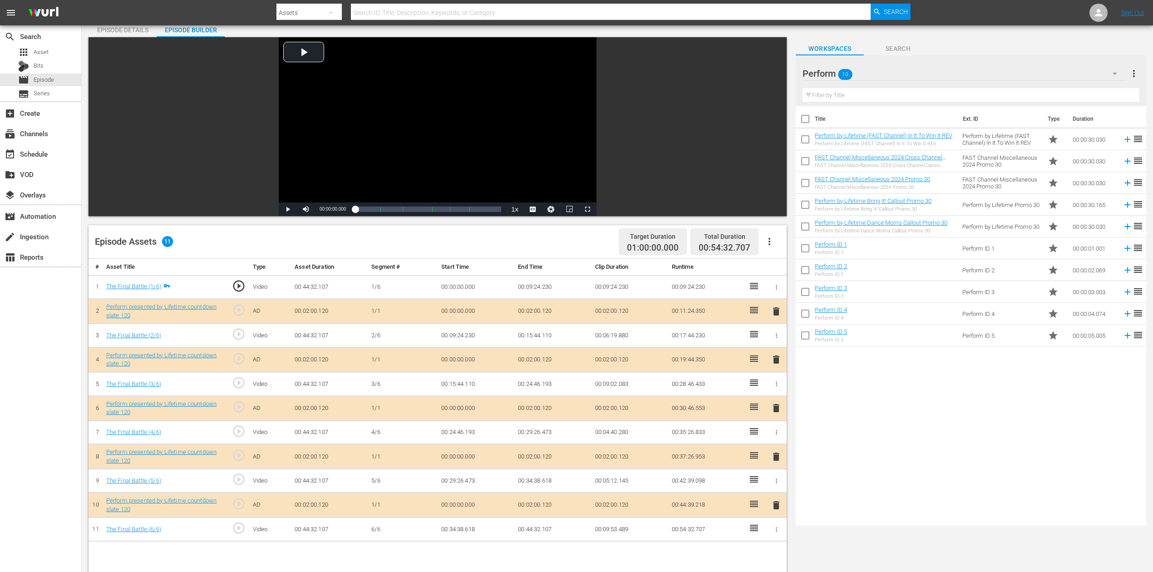
scroll to position [60, 0]
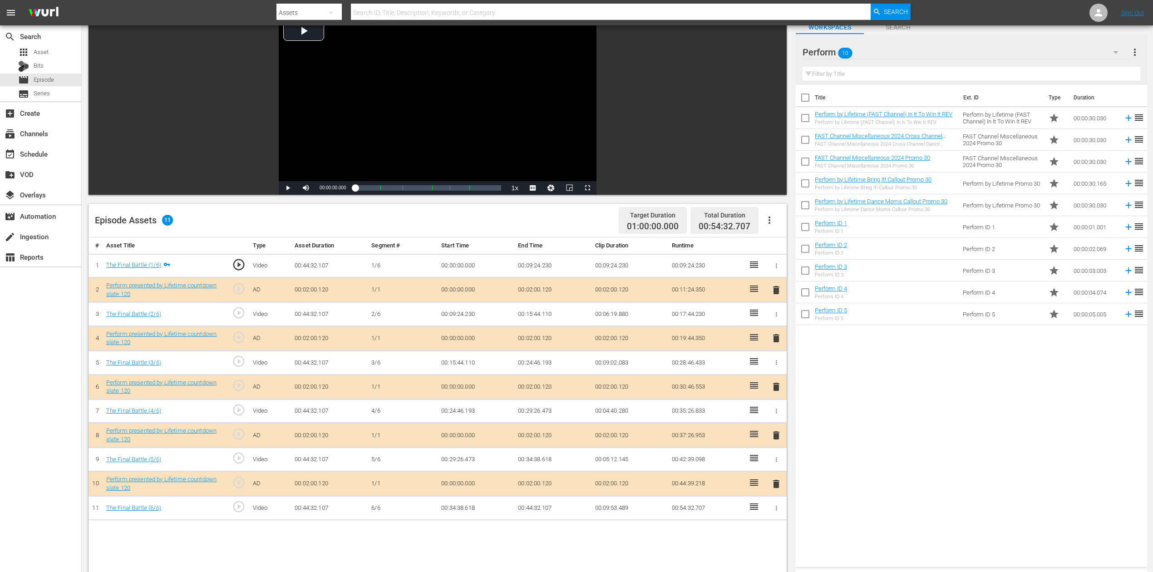
click at [777, 384] on span "delete" at bounding box center [776, 386] width 11 height 11
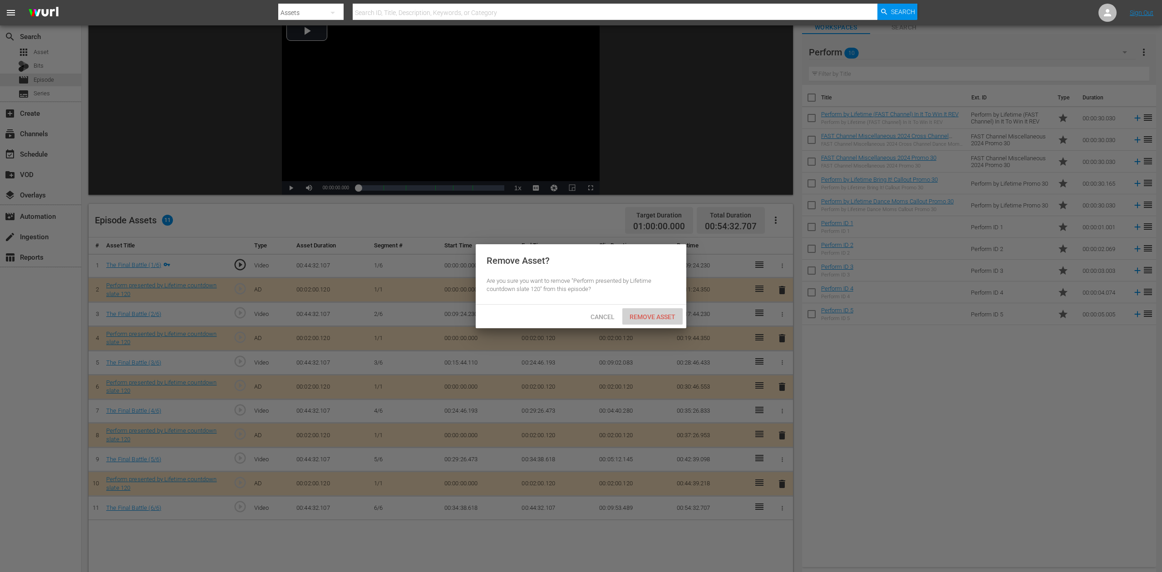
click at [671, 314] on span "Remove Asset" at bounding box center [652, 316] width 60 height 7
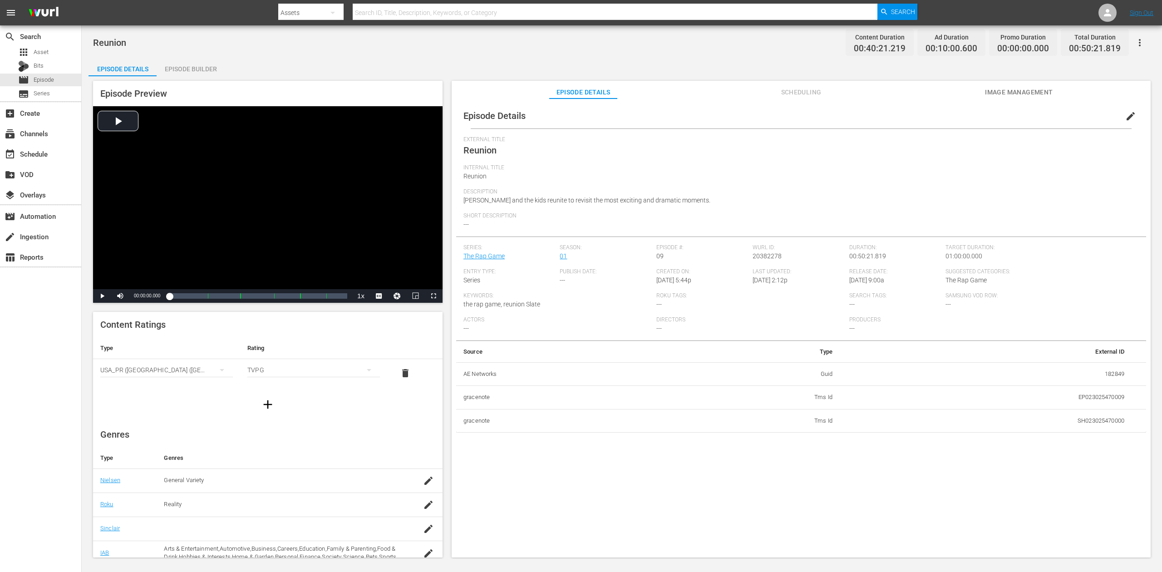
click at [181, 68] on div "Episode Builder" at bounding box center [191, 69] width 68 height 22
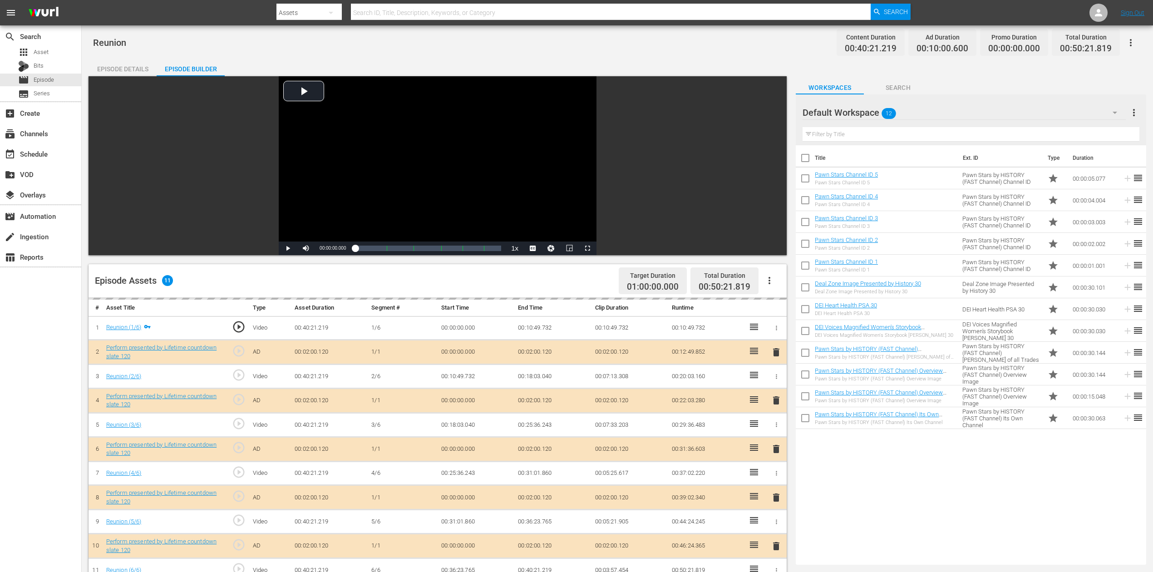
click at [871, 109] on icon "button" at bounding box center [1114, 112] width 11 height 11
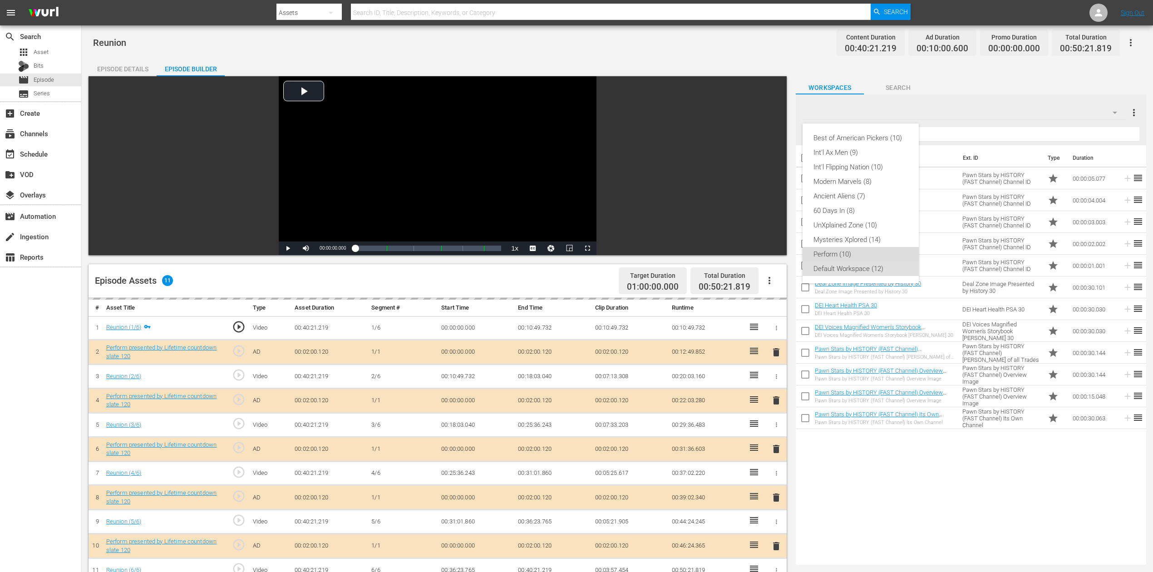
click at [831, 256] on div "Perform (10)" at bounding box center [860, 254] width 94 height 15
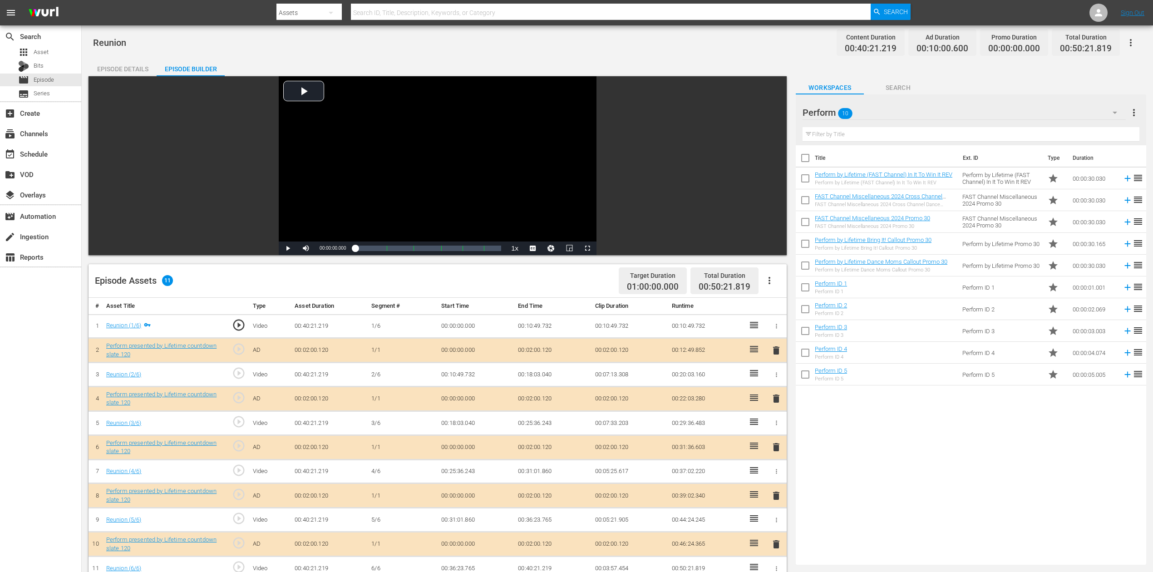
click at [777, 428] on span "delete" at bounding box center [776, 447] width 11 height 11
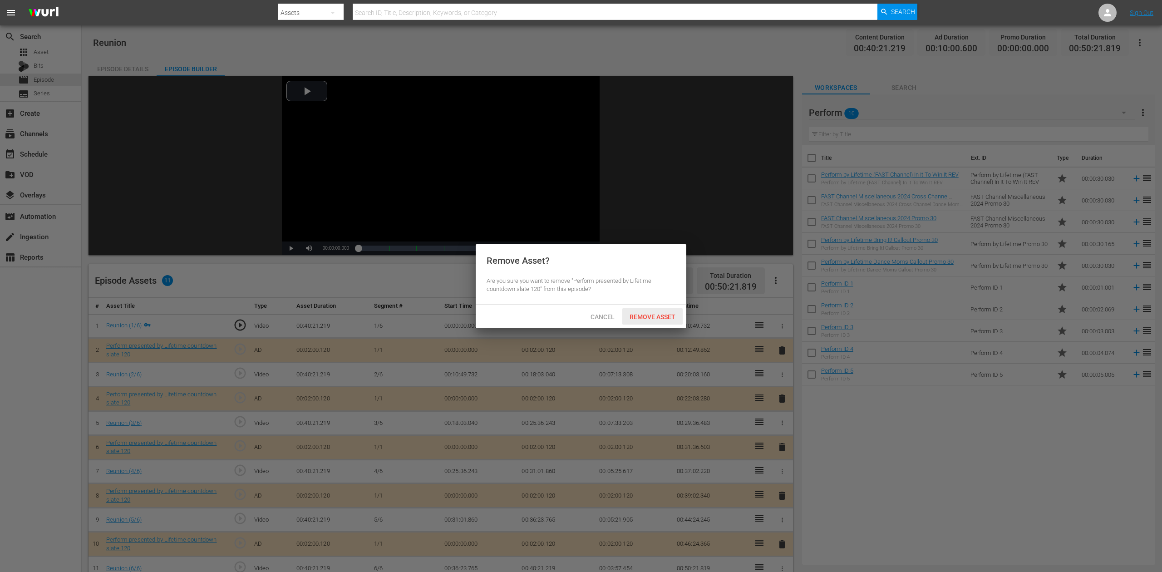
click at [651, 311] on div "Remove Asset" at bounding box center [652, 316] width 60 height 17
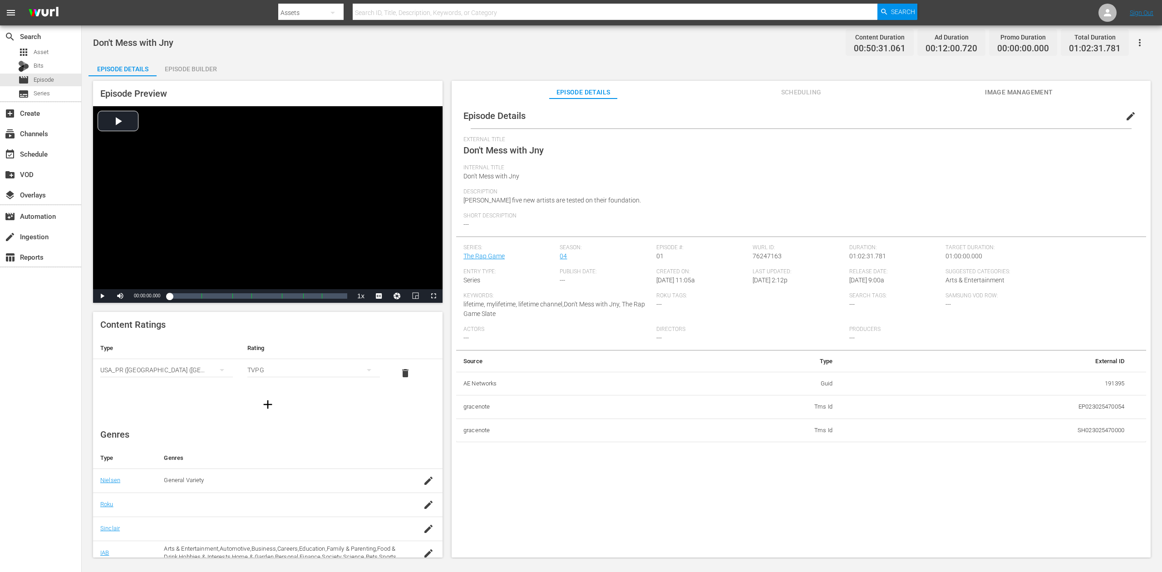
click at [173, 71] on div "Episode Builder" at bounding box center [191, 69] width 68 height 22
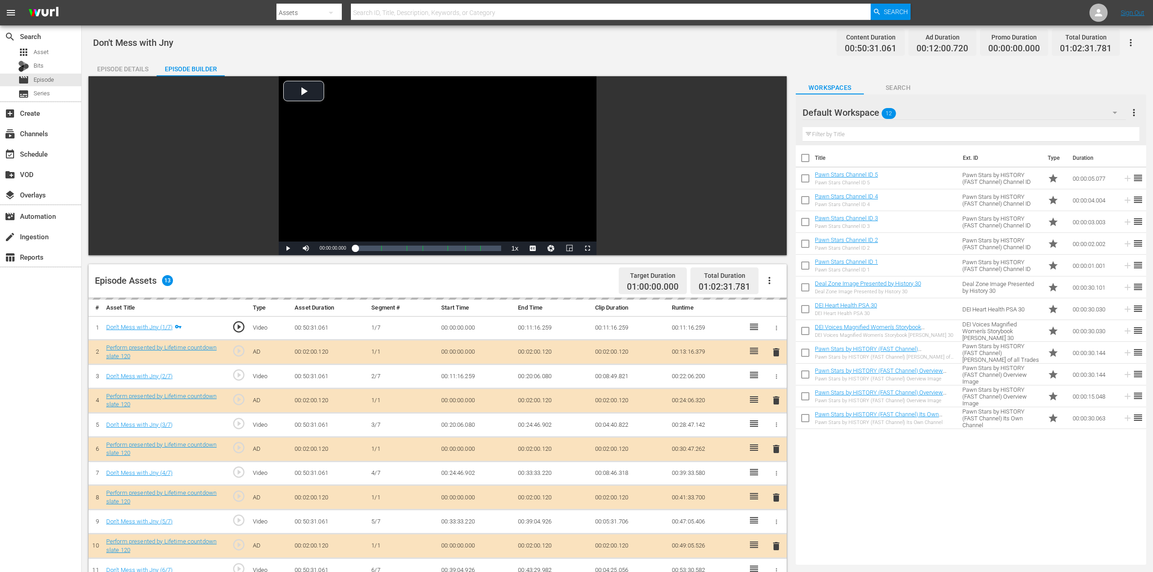
click at [871, 114] on icon "button" at bounding box center [1114, 112] width 11 height 11
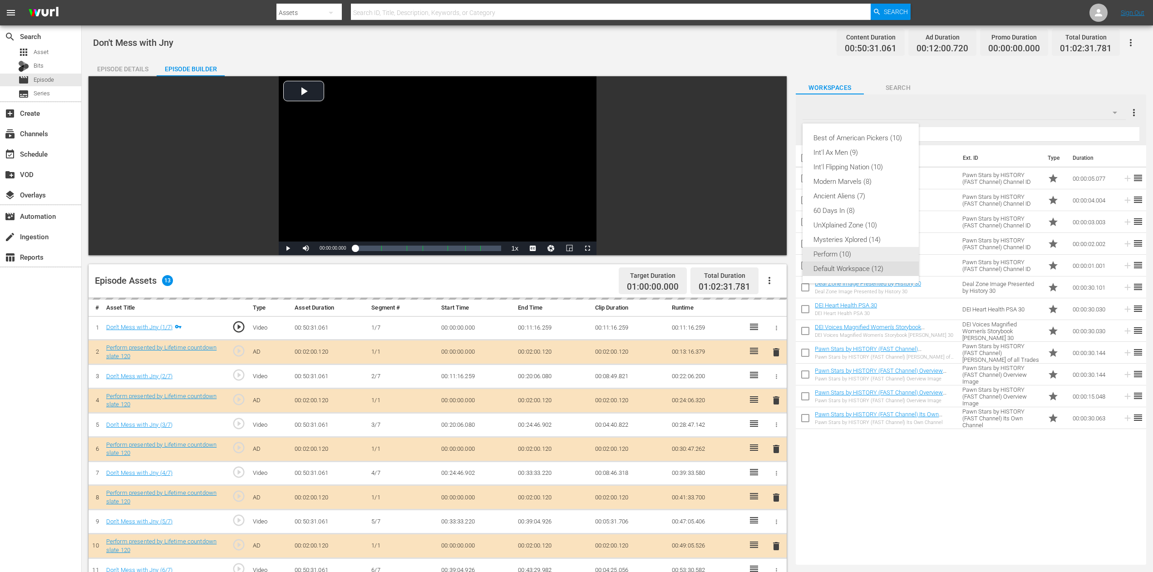
click at [831, 254] on div "Perform (10)" at bounding box center [860, 254] width 94 height 15
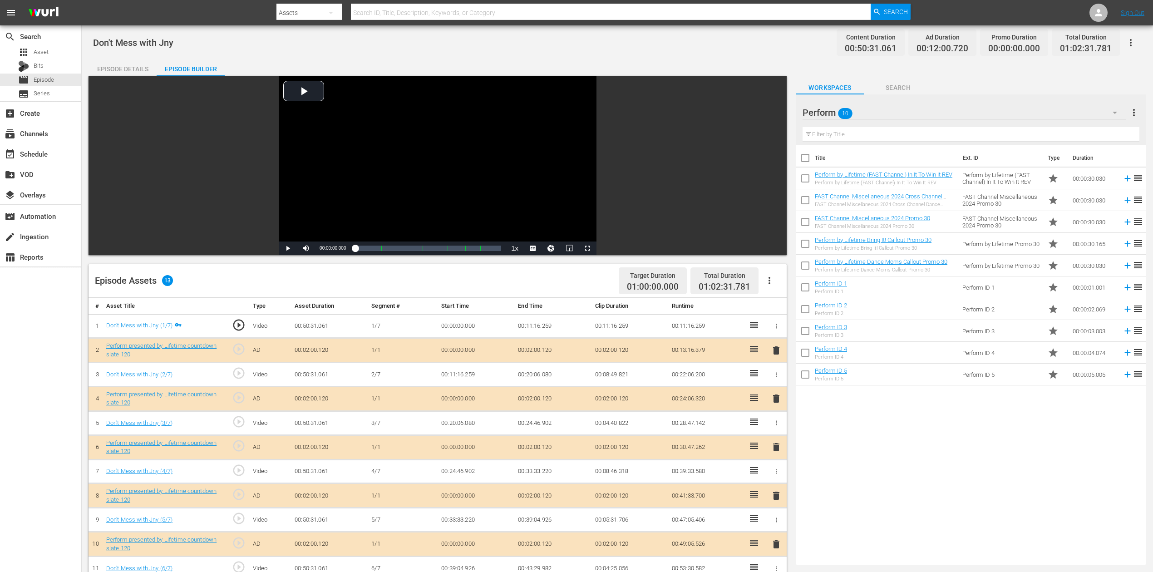
click at [772, 428] on span "delete" at bounding box center [776, 447] width 11 height 11
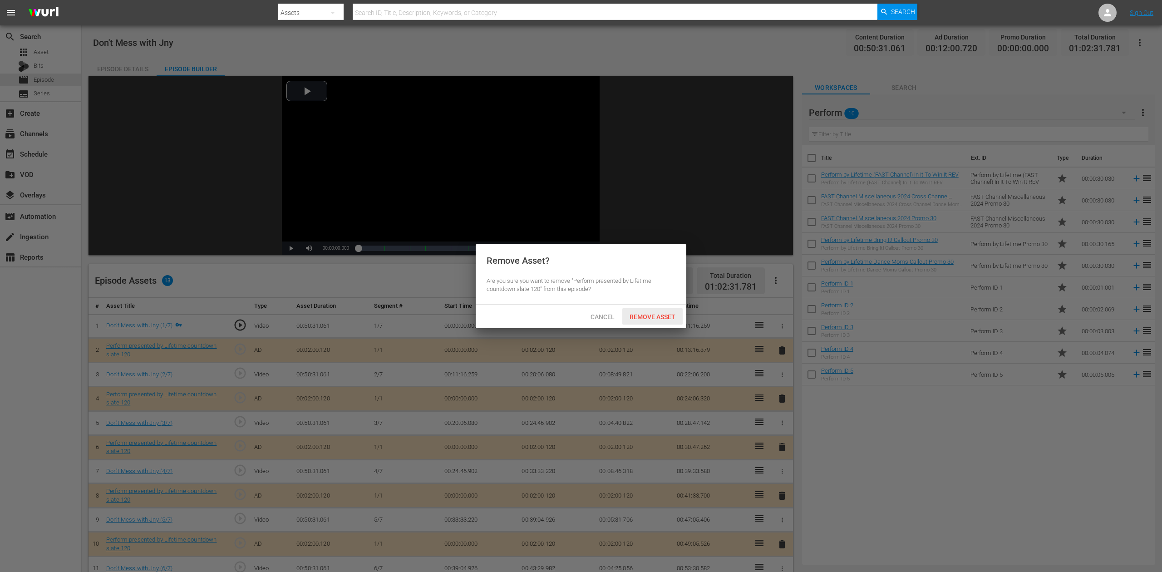
click at [660, 318] on span "Remove Asset" at bounding box center [652, 316] width 60 height 7
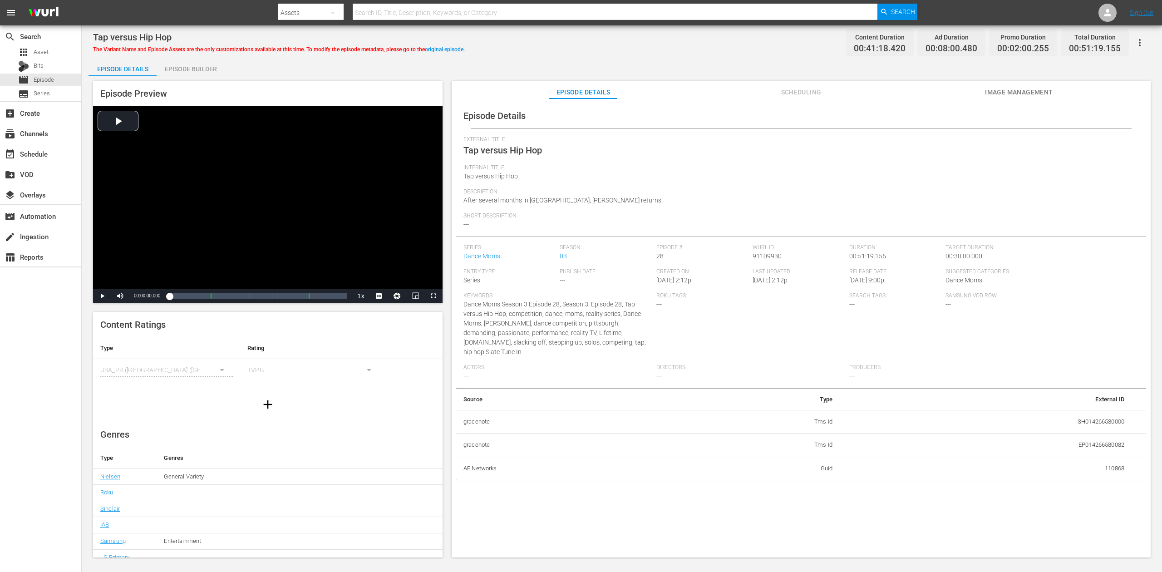
click at [195, 66] on div "Episode Builder" at bounding box center [191, 69] width 68 height 22
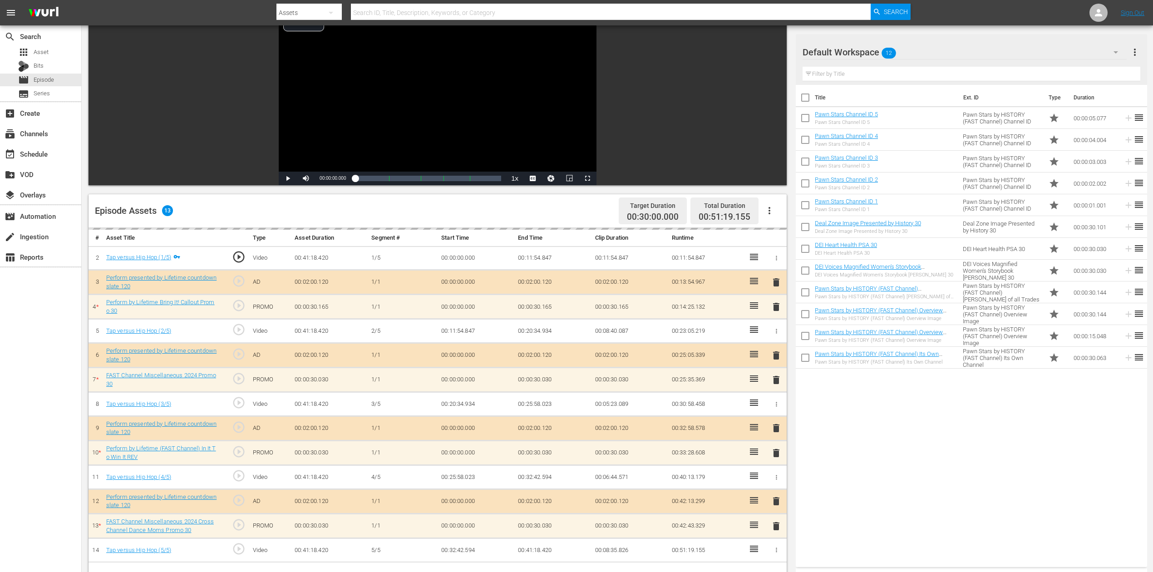
scroll to position [182, 0]
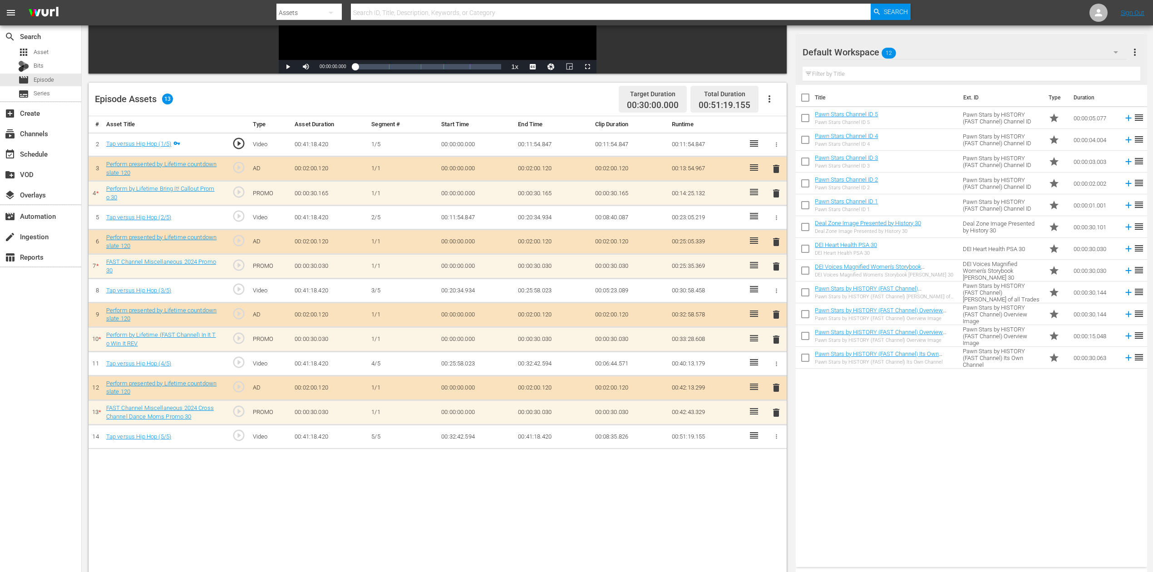
click at [871, 53] on icon "button" at bounding box center [1115, 52] width 11 height 11
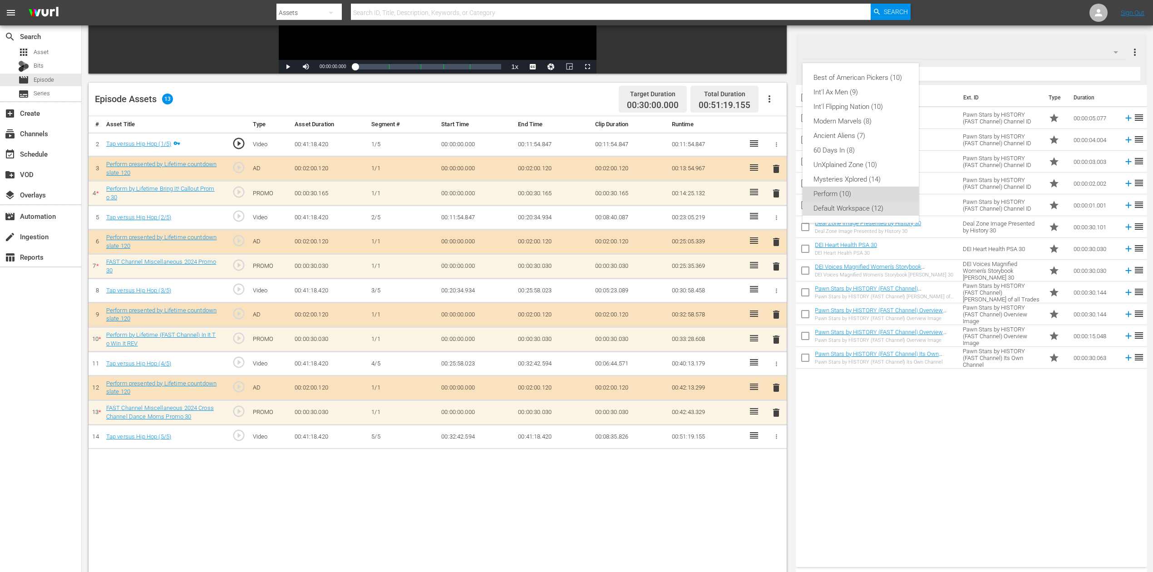
click at [839, 188] on div "Perform (10)" at bounding box center [860, 194] width 94 height 15
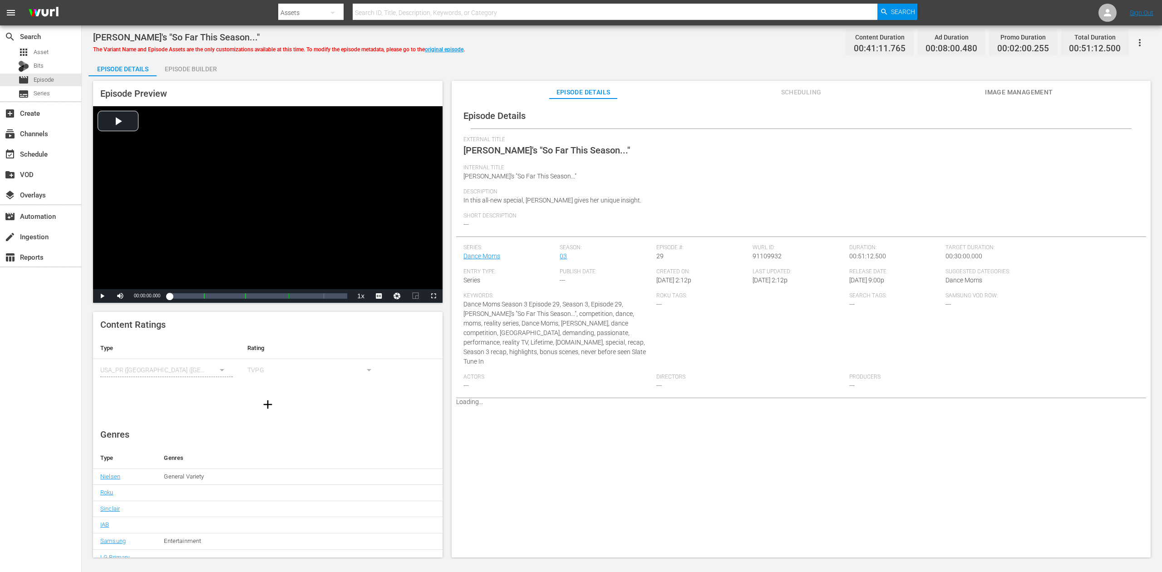
click at [203, 68] on div "Episode Builder" at bounding box center [191, 69] width 68 height 22
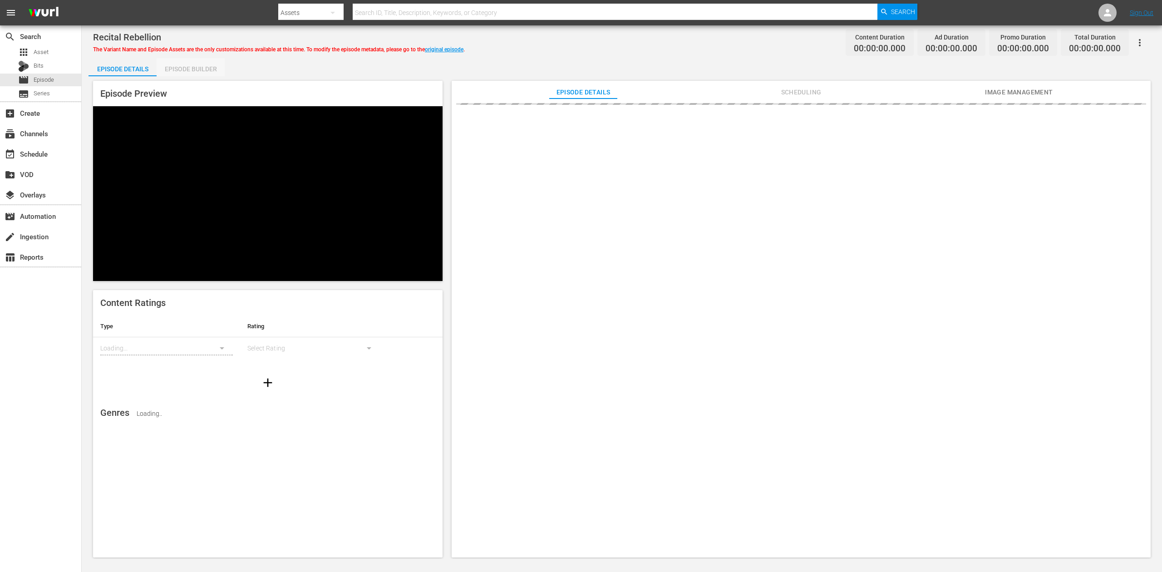
click at [202, 64] on div "Episode Builder" at bounding box center [191, 69] width 68 height 22
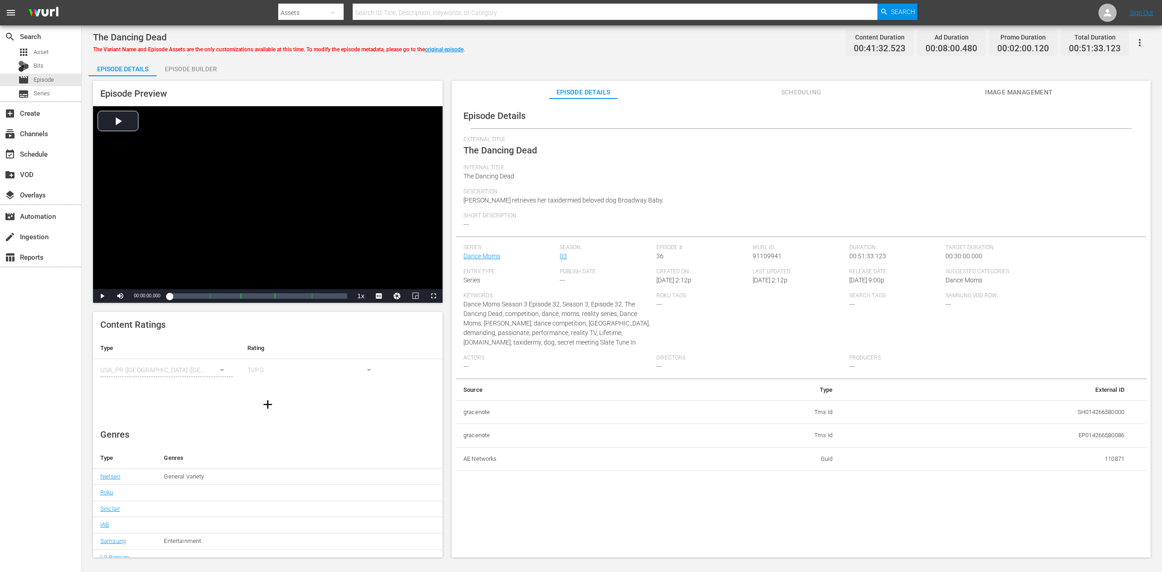
click at [208, 68] on div "Episode Builder" at bounding box center [191, 69] width 68 height 22
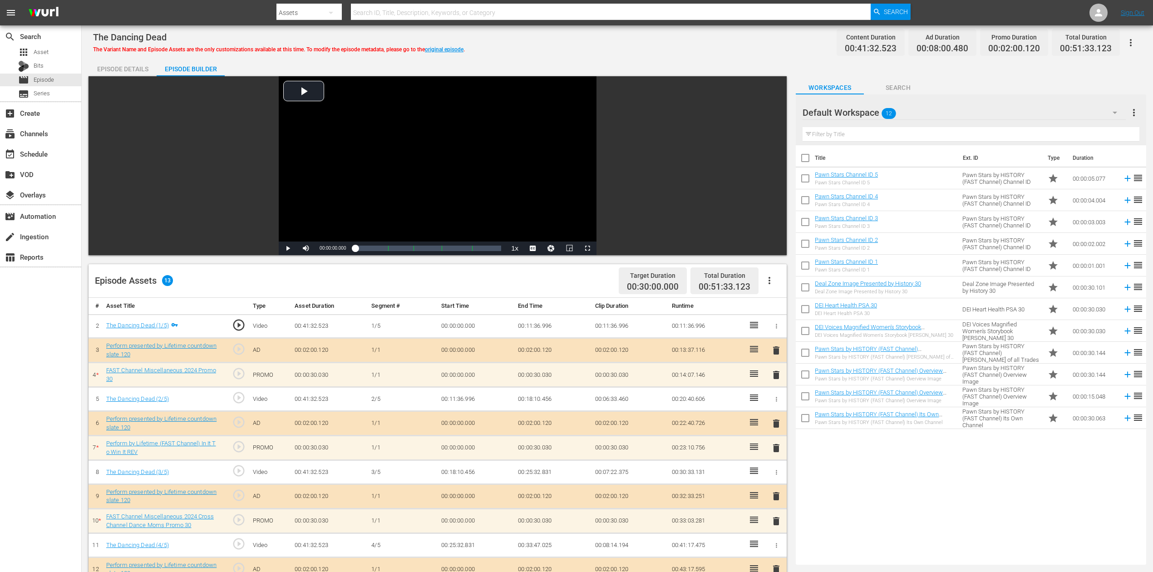
click at [871, 113] on icon "button" at bounding box center [1114, 112] width 11 height 11
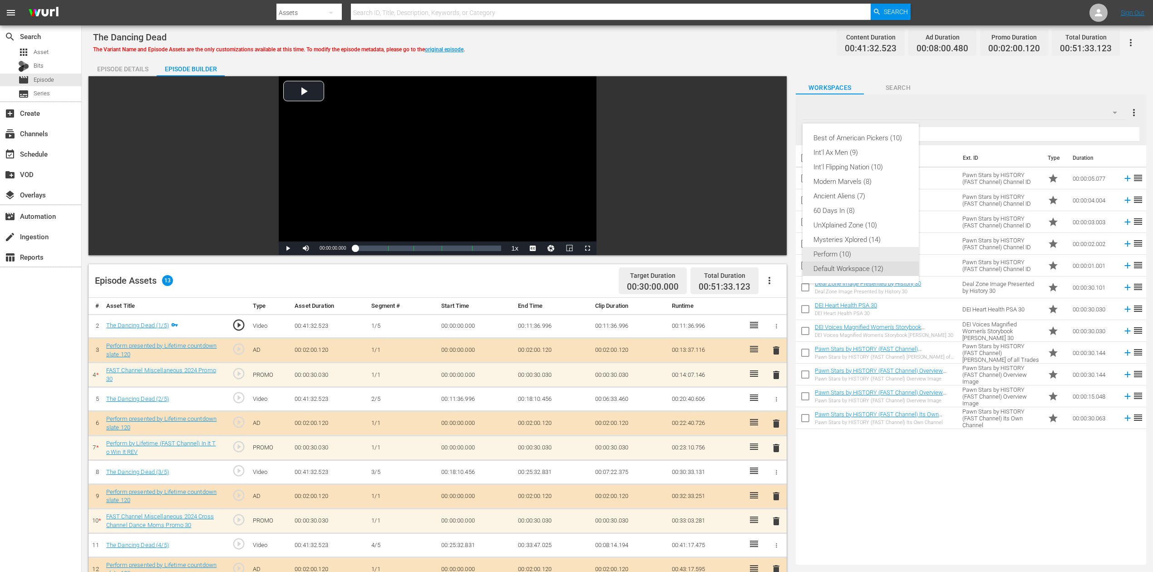
click at [847, 255] on div "Perform (10)" at bounding box center [860, 254] width 94 height 15
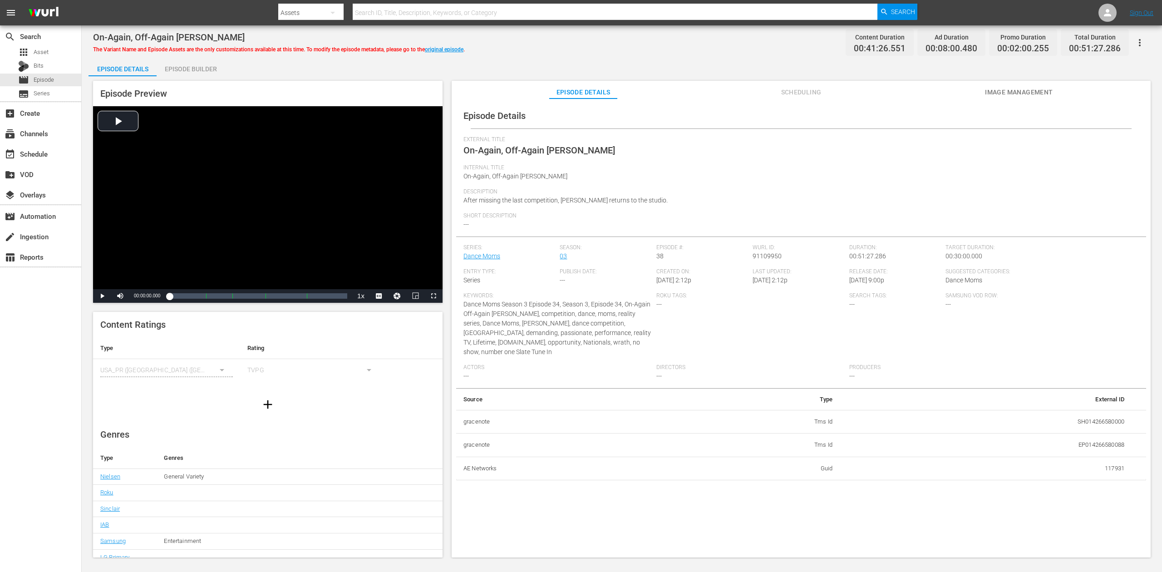
click at [193, 68] on div "Episode Builder" at bounding box center [191, 69] width 68 height 22
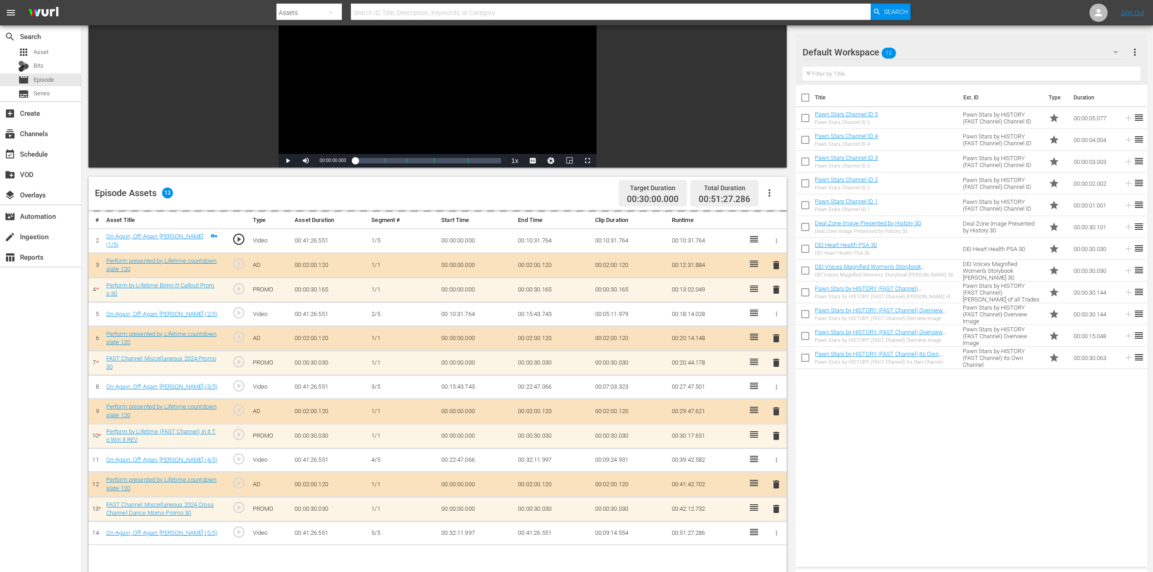
scroll to position [182, 0]
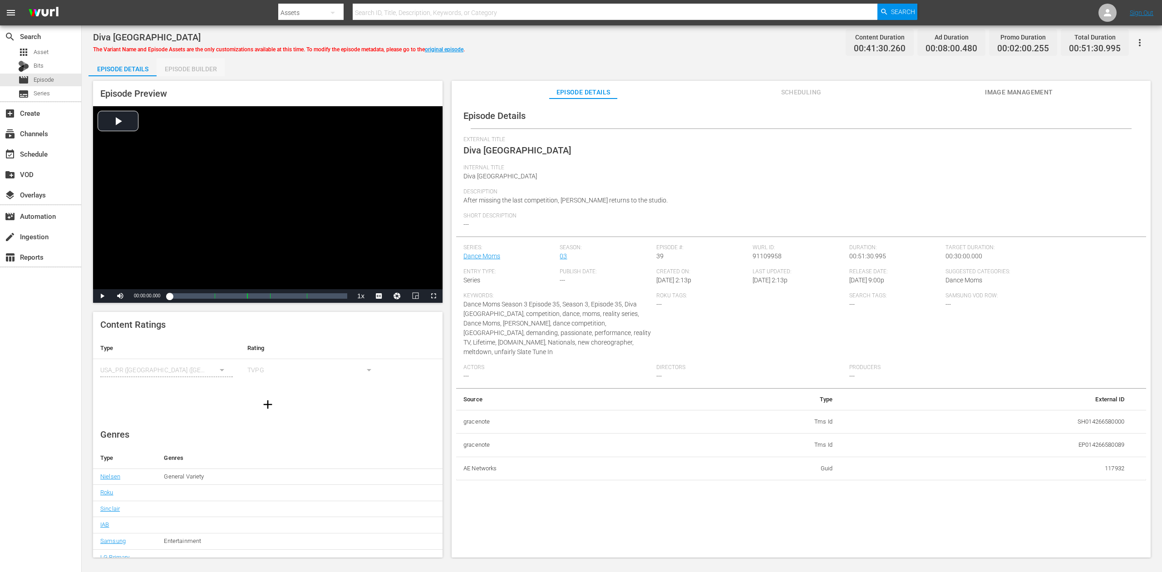
click at [197, 68] on div "Episode Builder" at bounding box center [191, 69] width 68 height 22
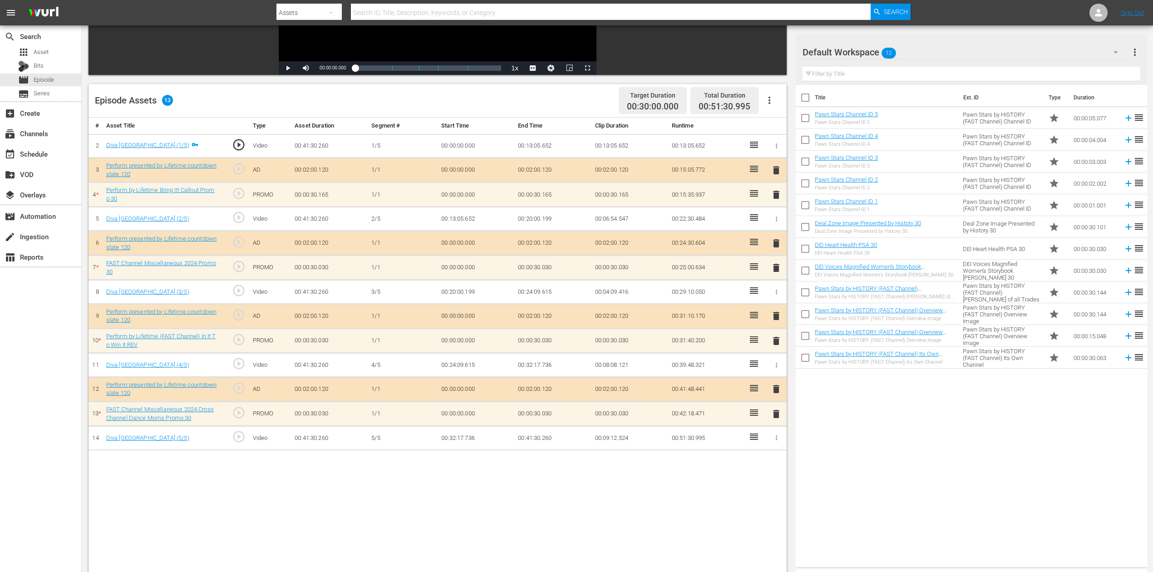
scroll to position [182, 0]
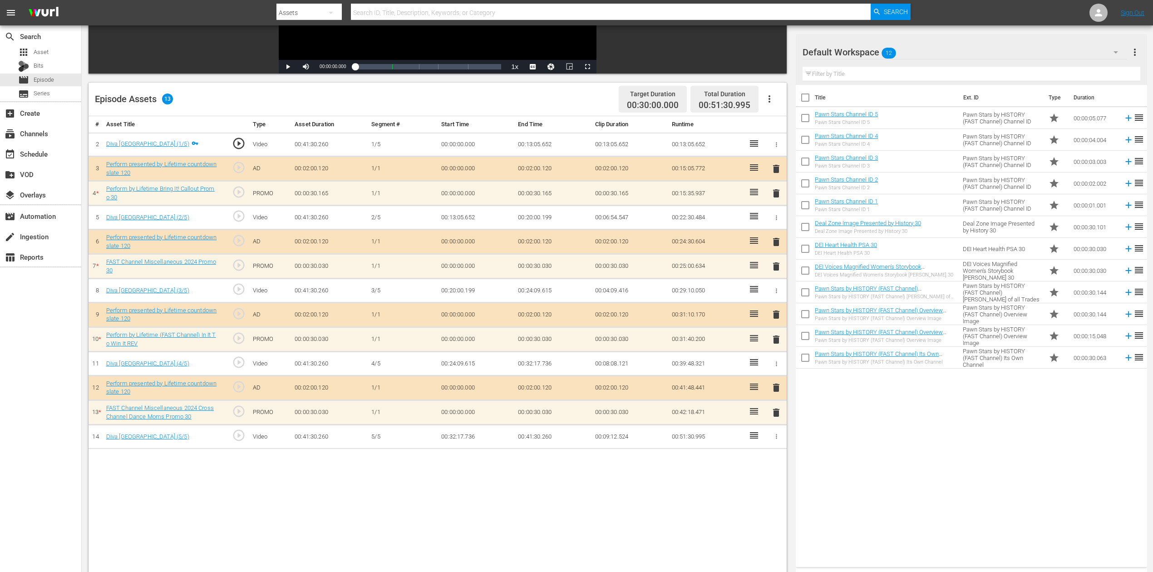
click at [871, 51] on icon "button" at bounding box center [1115, 52] width 5 height 2
click at [842, 191] on div "Perform (10)" at bounding box center [860, 194] width 94 height 15
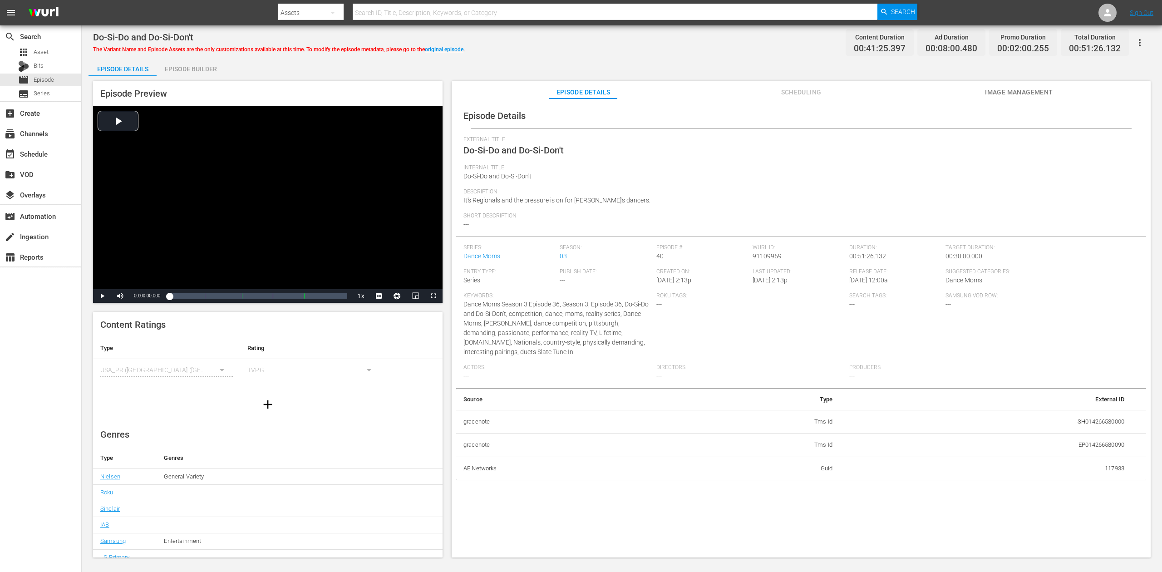
click at [204, 71] on div "Episode Builder" at bounding box center [191, 69] width 68 height 22
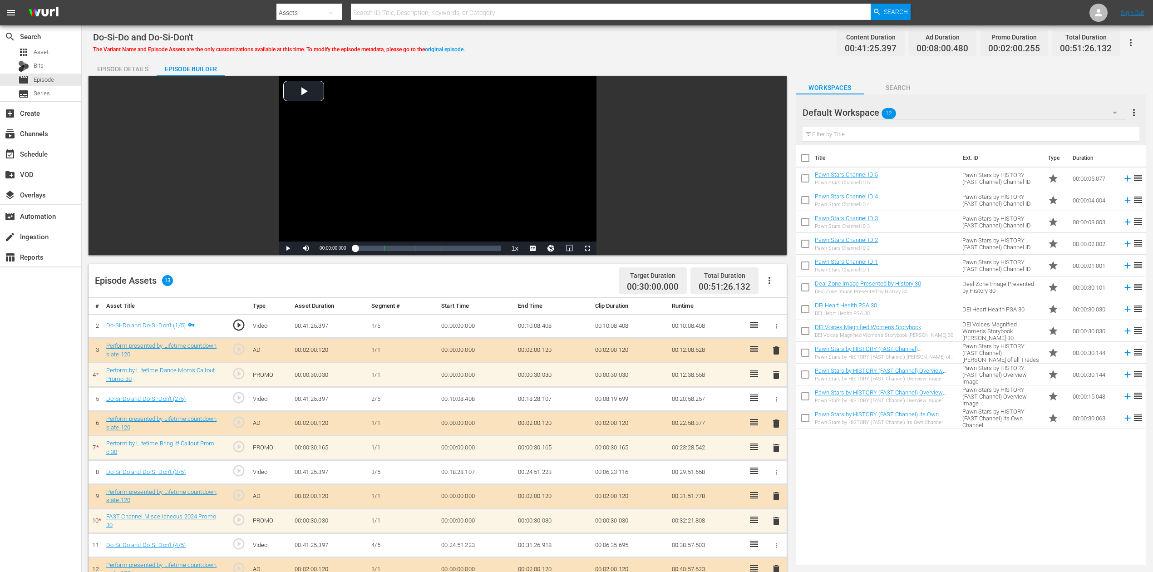
click at [871, 108] on icon "button" at bounding box center [1114, 112] width 11 height 11
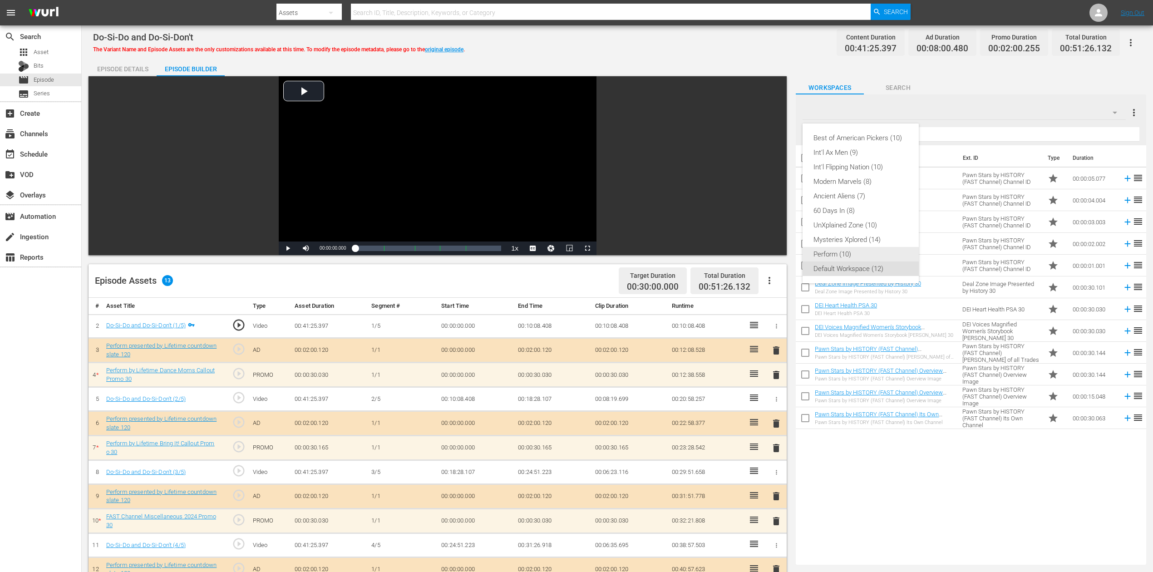
click at [839, 252] on div "Perform (10)" at bounding box center [860, 254] width 94 height 15
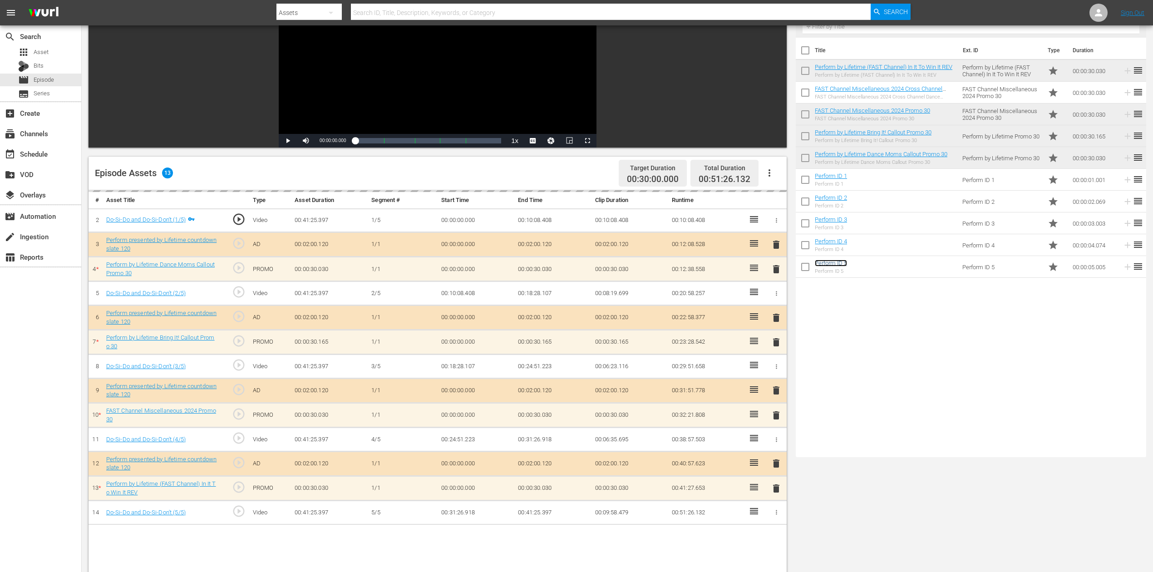
scroll to position [121, 0]
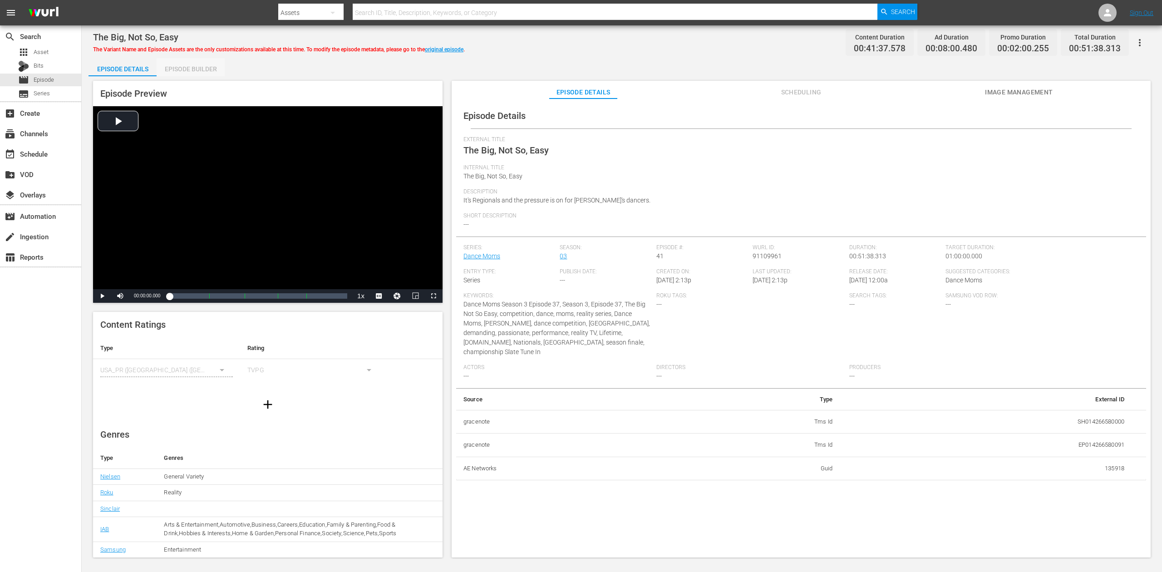
click at [191, 68] on div "Episode Builder" at bounding box center [191, 69] width 68 height 22
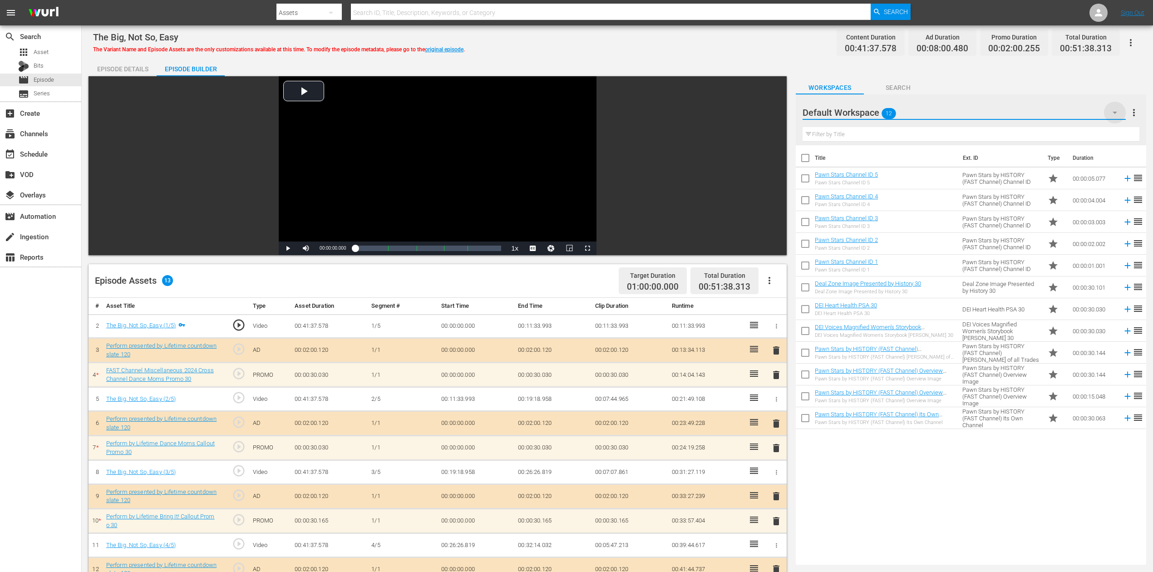
click at [871, 111] on icon "button" at bounding box center [1114, 112] width 11 height 11
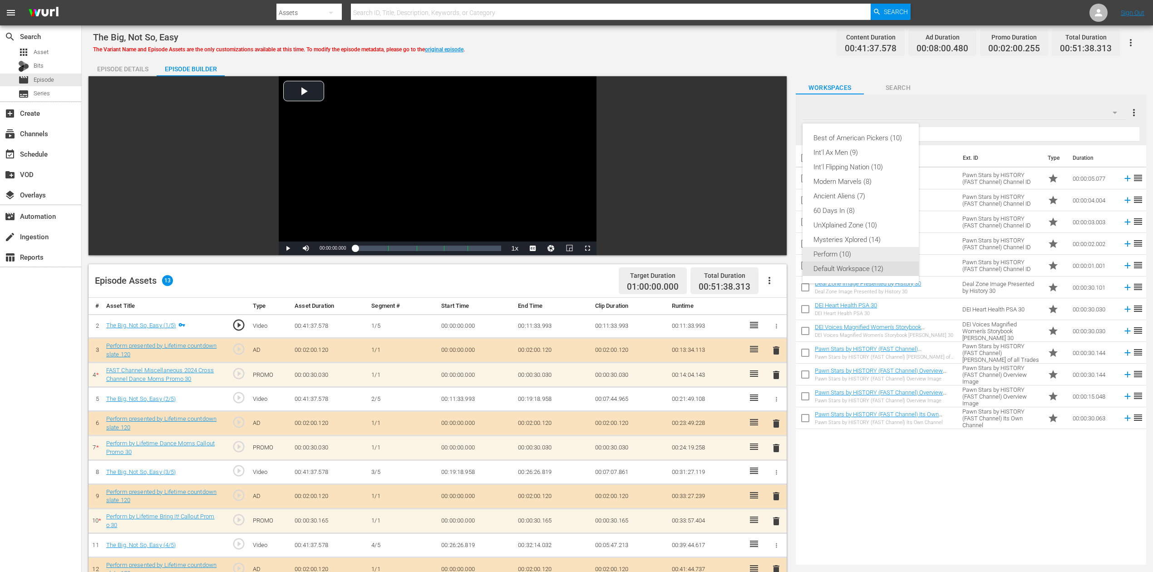
click at [854, 252] on div "Perform (10)" at bounding box center [860, 254] width 94 height 15
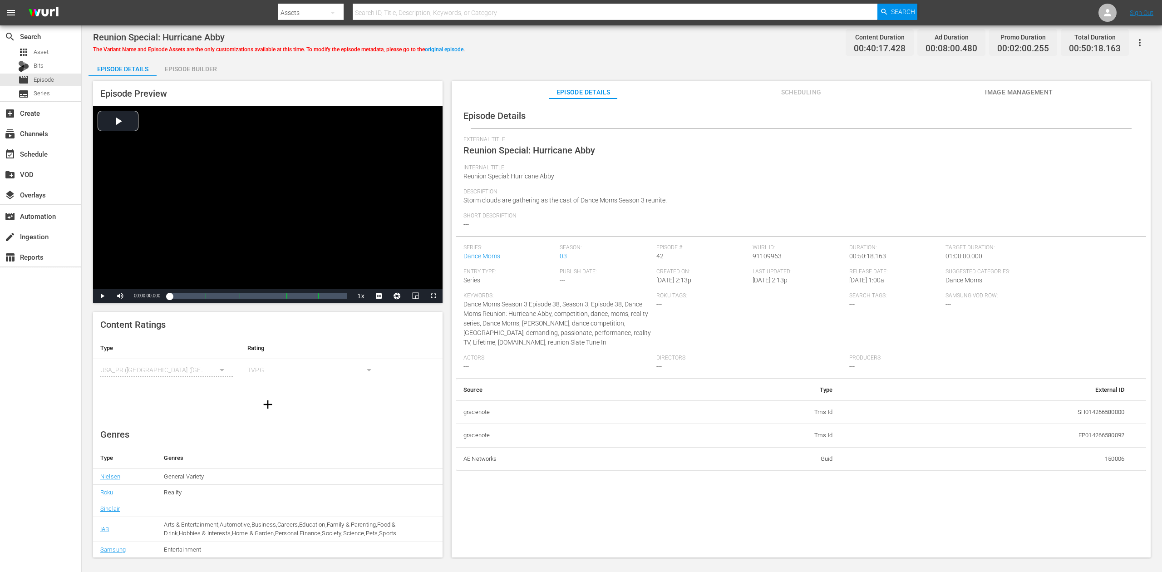
click at [203, 64] on div "Episode Builder" at bounding box center [191, 69] width 68 height 22
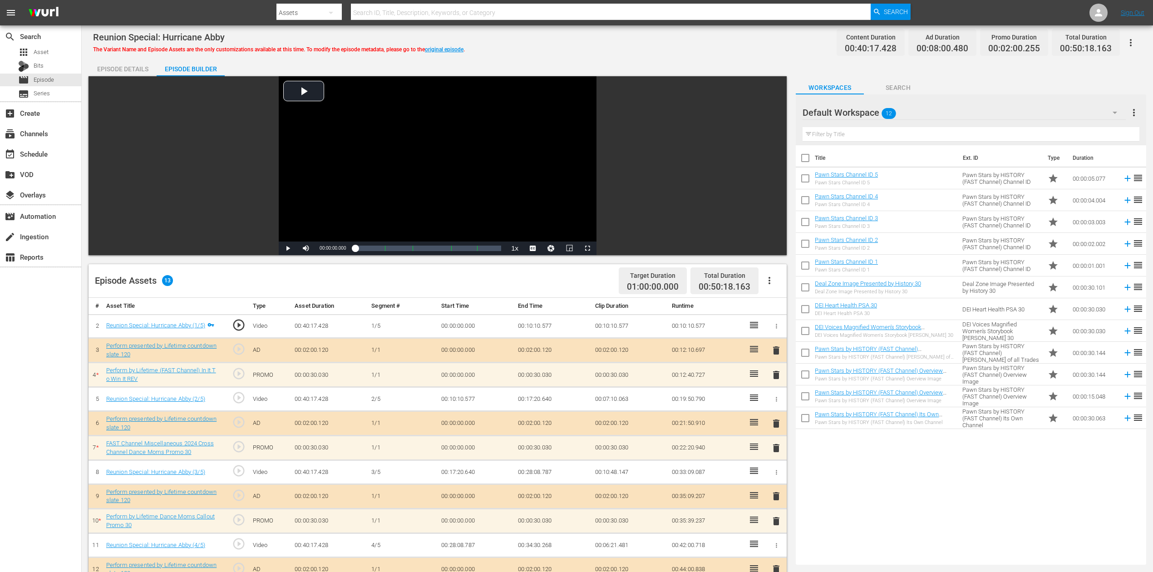
click at [871, 113] on icon "button" at bounding box center [1114, 112] width 11 height 11
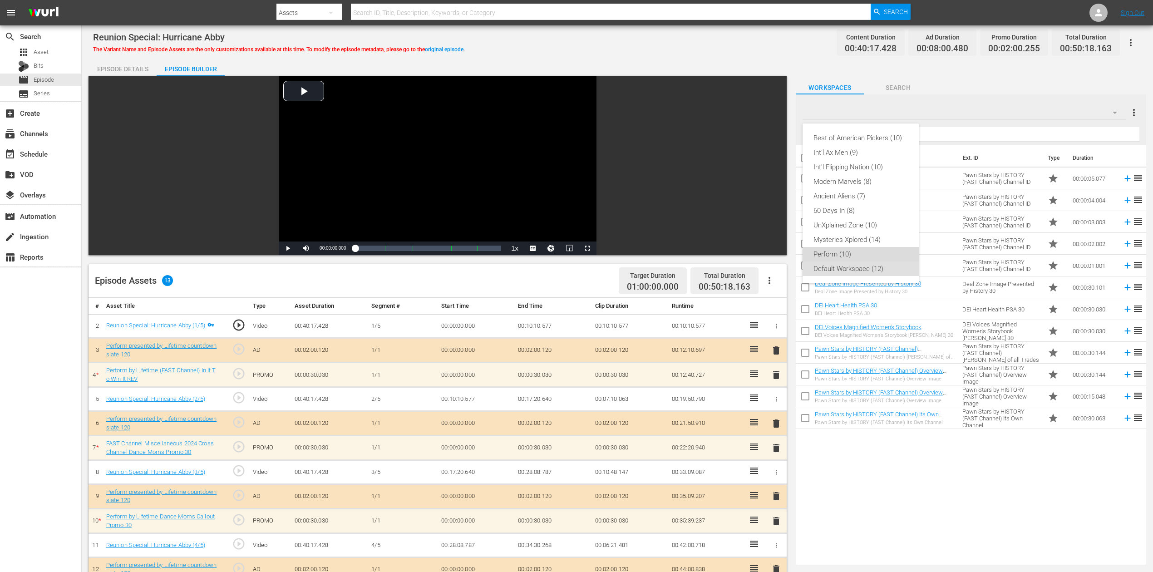
click at [841, 252] on div "Perform (10)" at bounding box center [860, 254] width 94 height 15
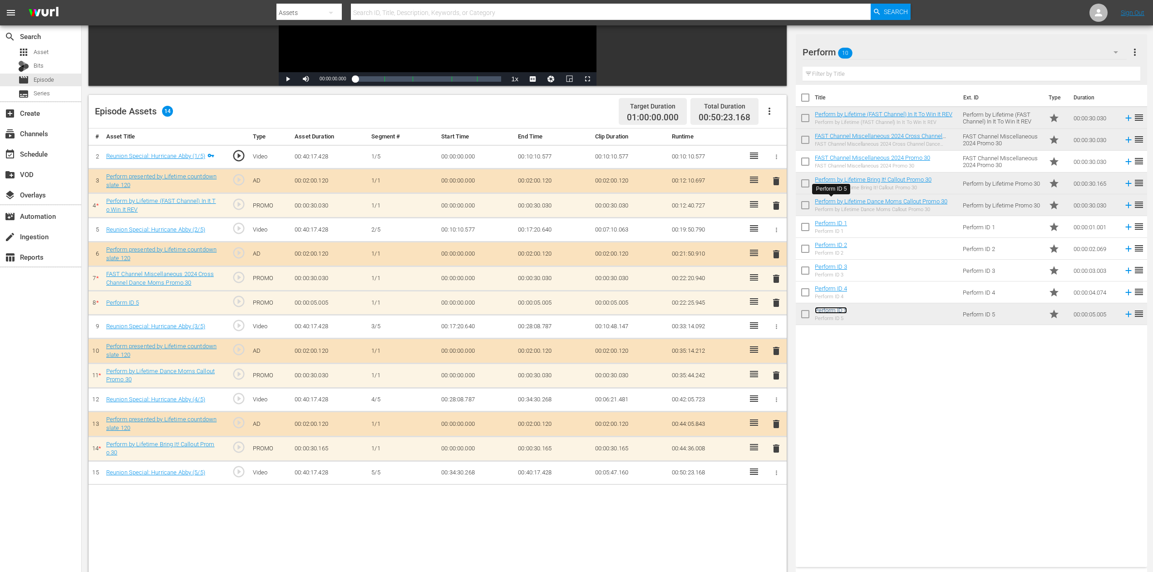
scroll to position [182, 0]
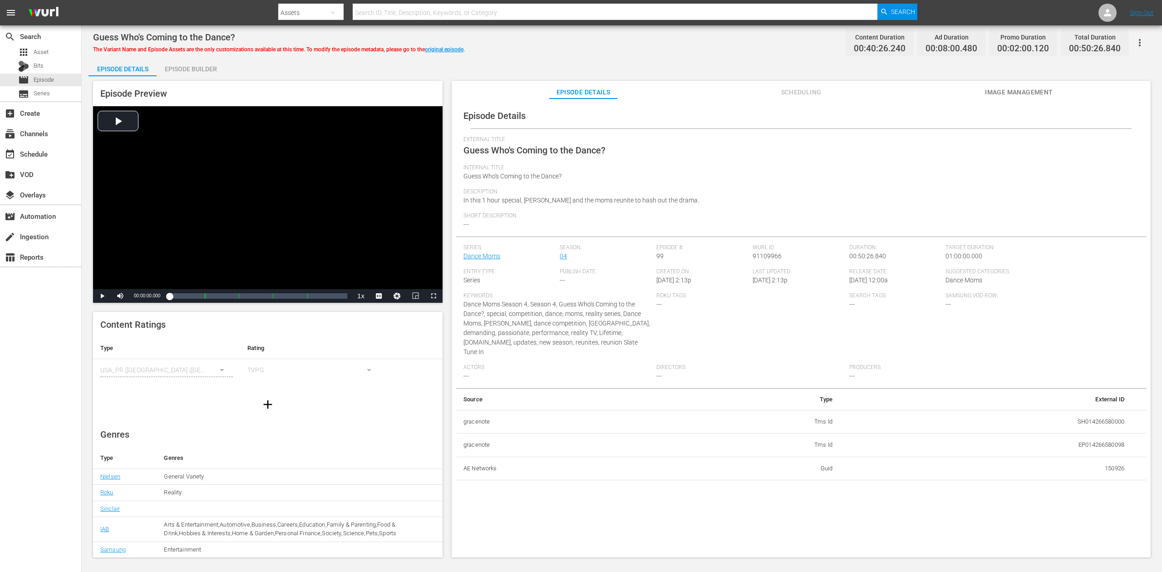
click at [207, 68] on div "Episode Builder" at bounding box center [191, 69] width 68 height 22
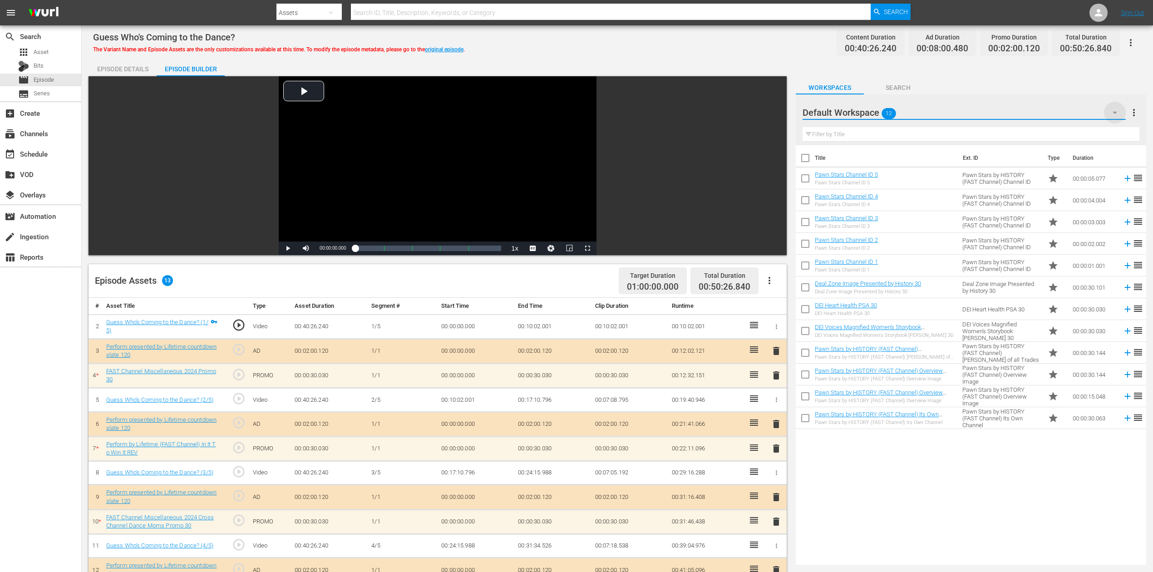
click at [871, 112] on icon "button" at bounding box center [1114, 112] width 11 height 11
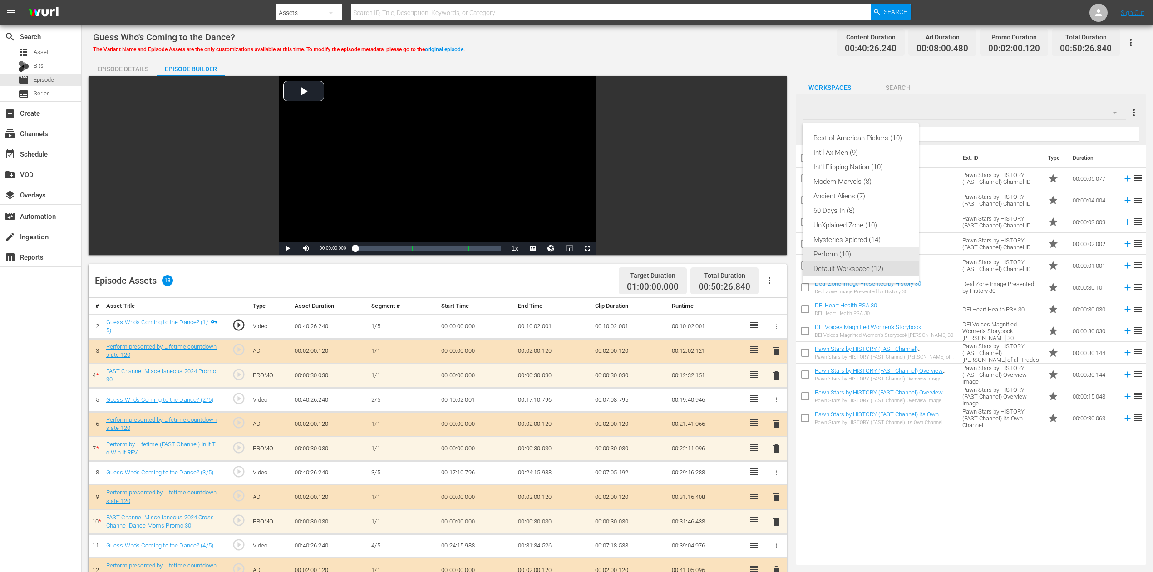
click at [839, 255] on div "Perform (10)" at bounding box center [860, 254] width 94 height 15
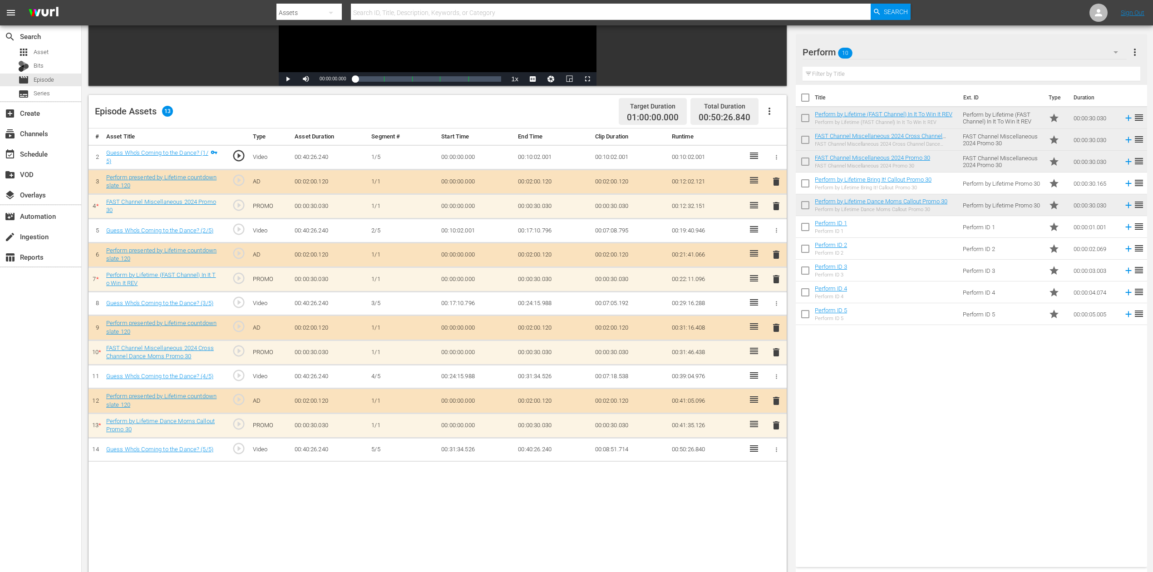
scroll to position [182, 0]
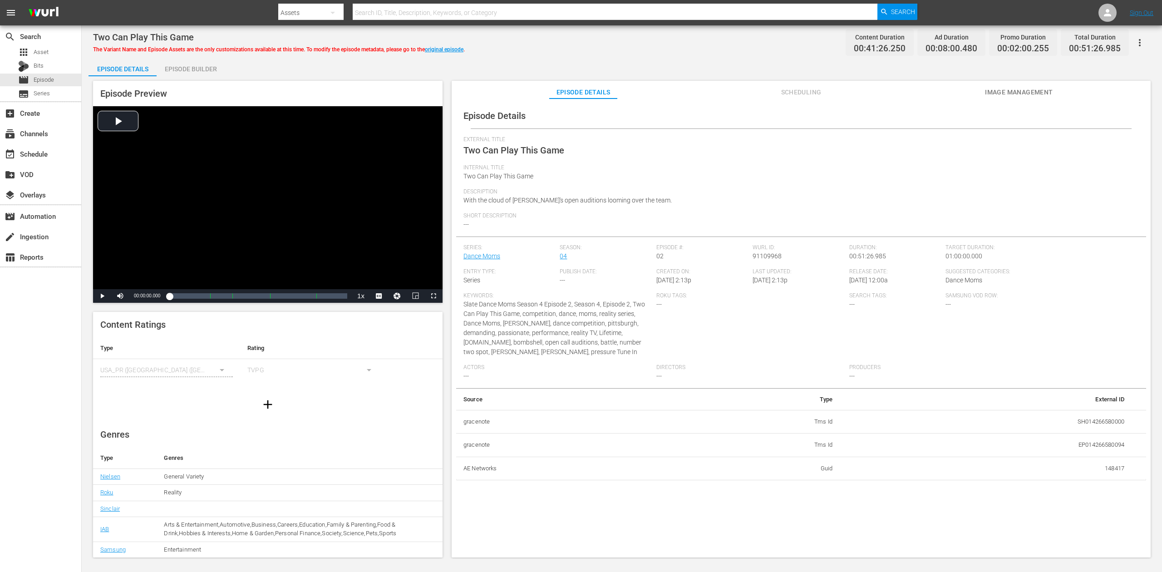
click at [201, 67] on div "Episode Builder" at bounding box center [191, 69] width 68 height 22
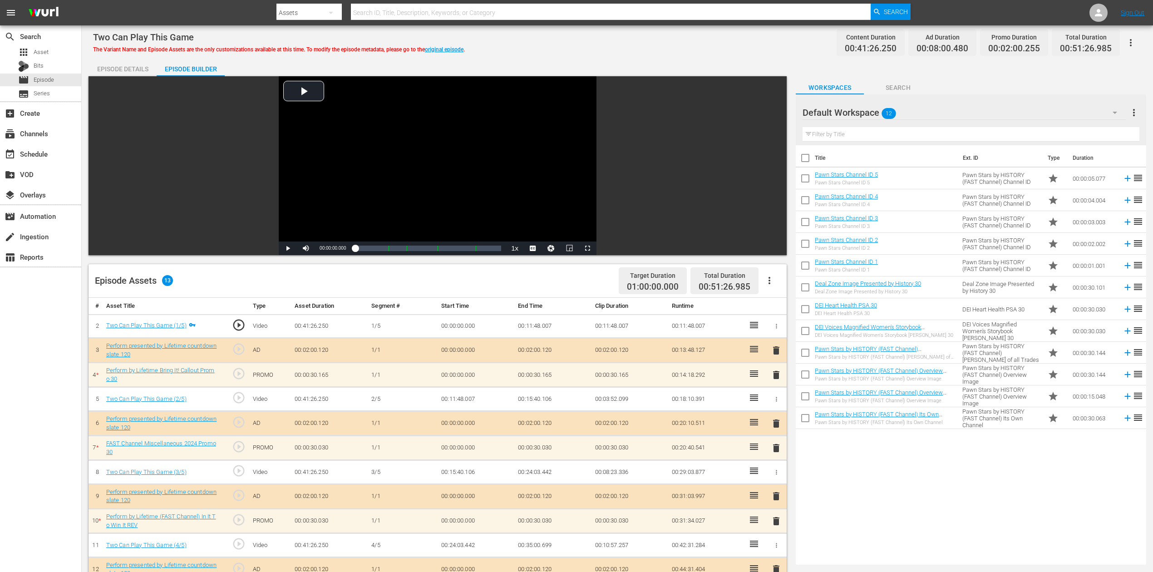
click at [871, 113] on icon "button" at bounding box center [1115, 113] width 5 height 2
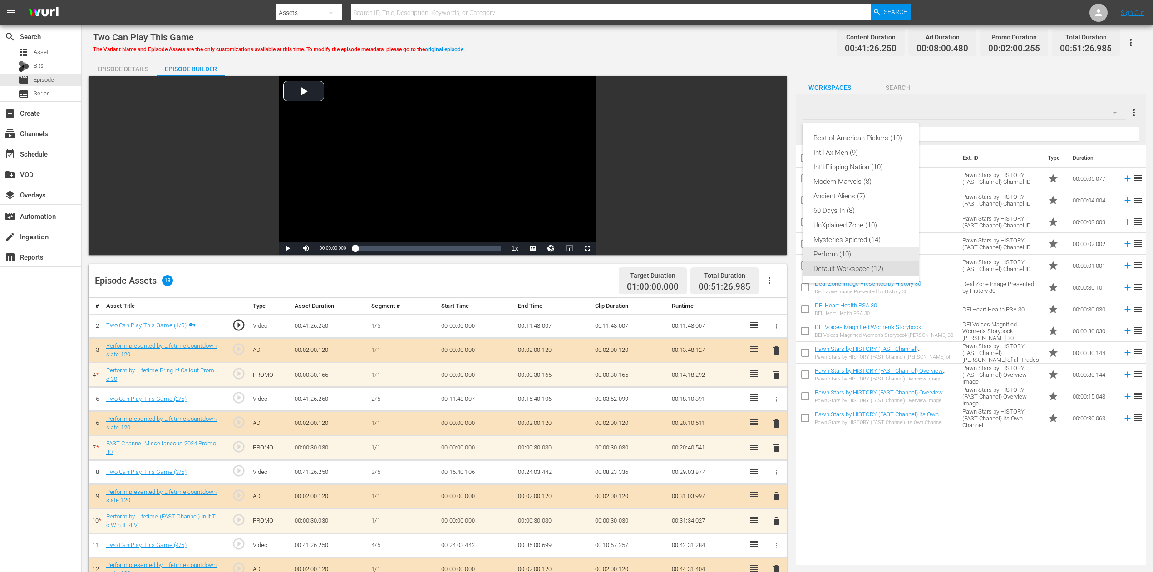
click at [849, 256] on div "Perform (10)" at bounding box center [860, 254] width 94 height 15
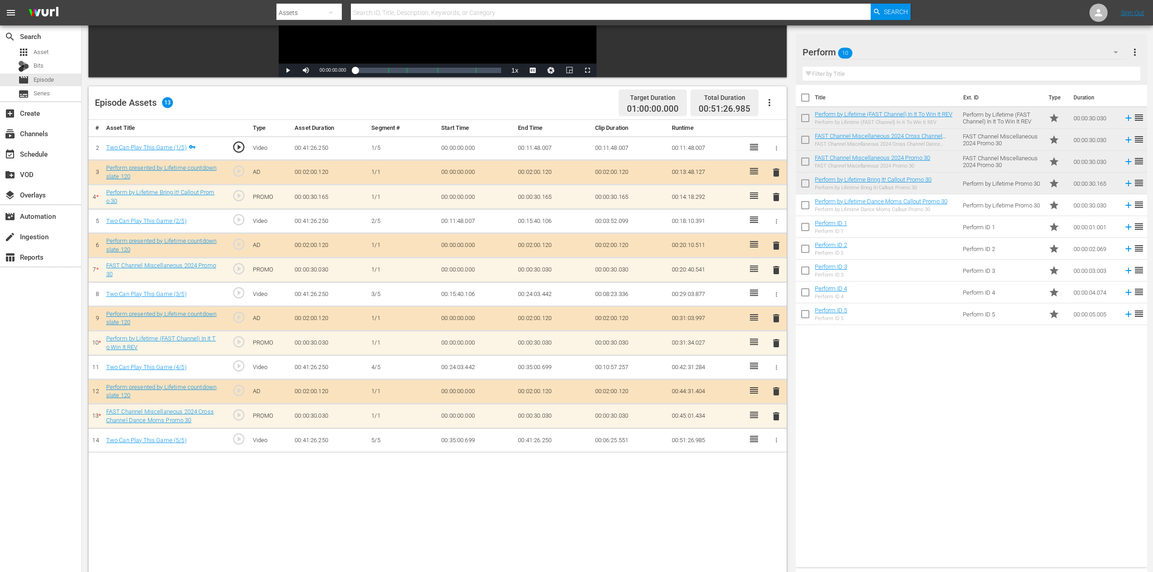
scroll to position [182, 0]
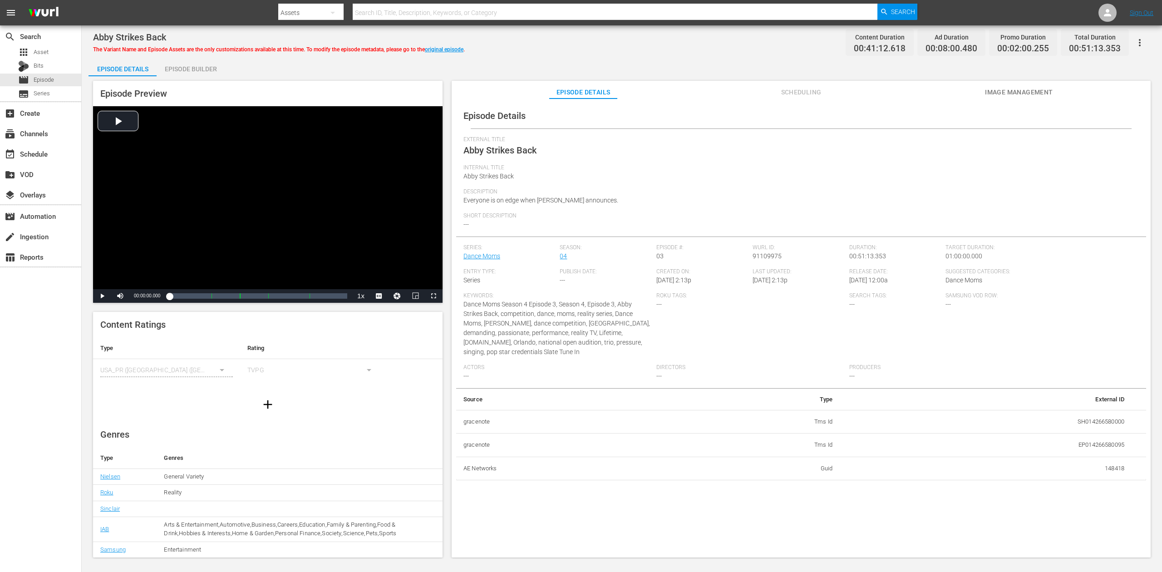
click at [189, 69] on div "Episode Builder" at bounding box center [191, 69] width 68 height 22
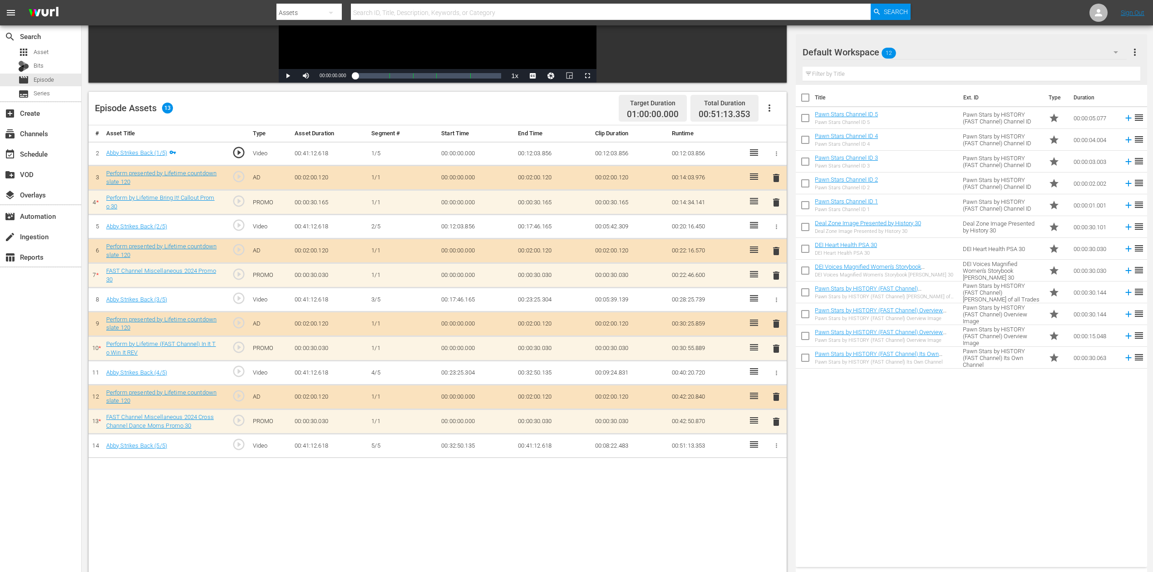
scroll to position [182, 0]
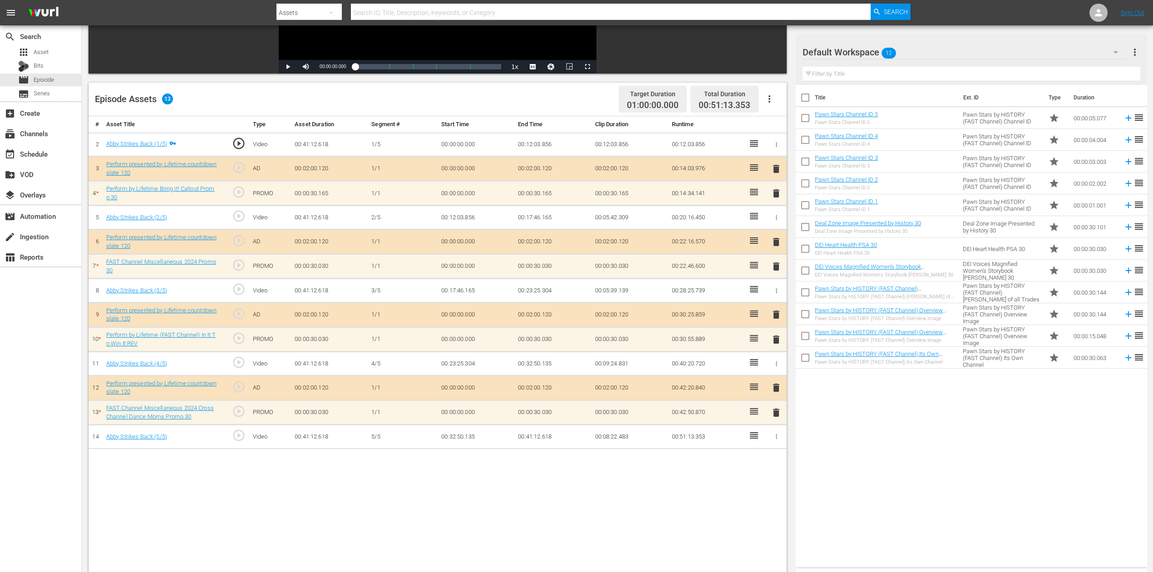
click at [871, 54] on icon "button" at bounding box center [1115, 52] width 11 height 11
click at [857, 192] on div "Perform (10)" at bounding box center [860, 194] width 94 height 15
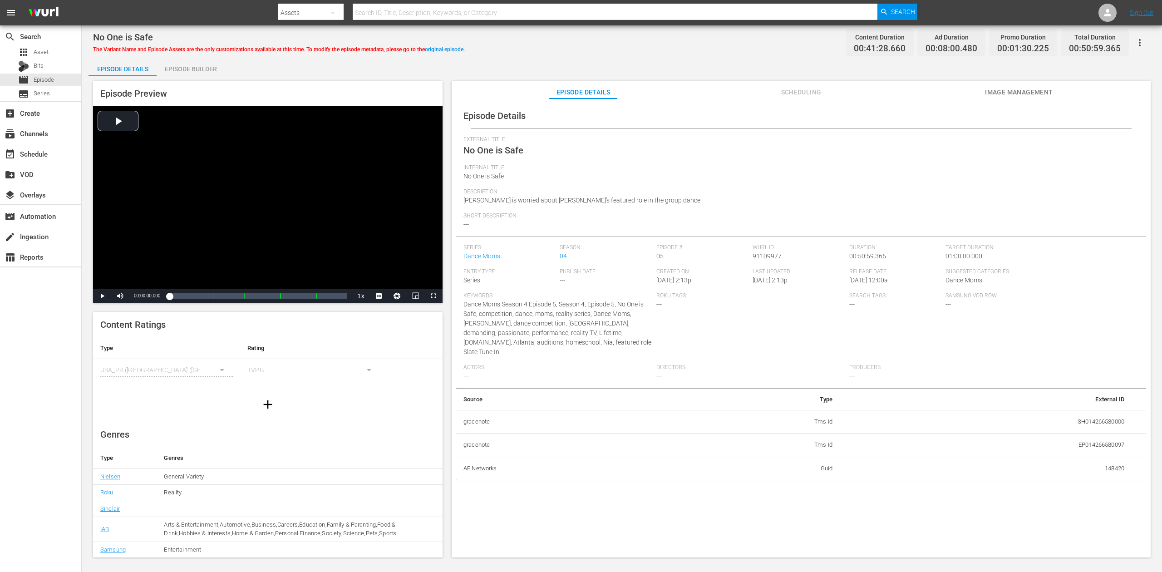
click at [183, 68] on div "Episode Builder" at bounding box center [191, 69] width 68 height 22
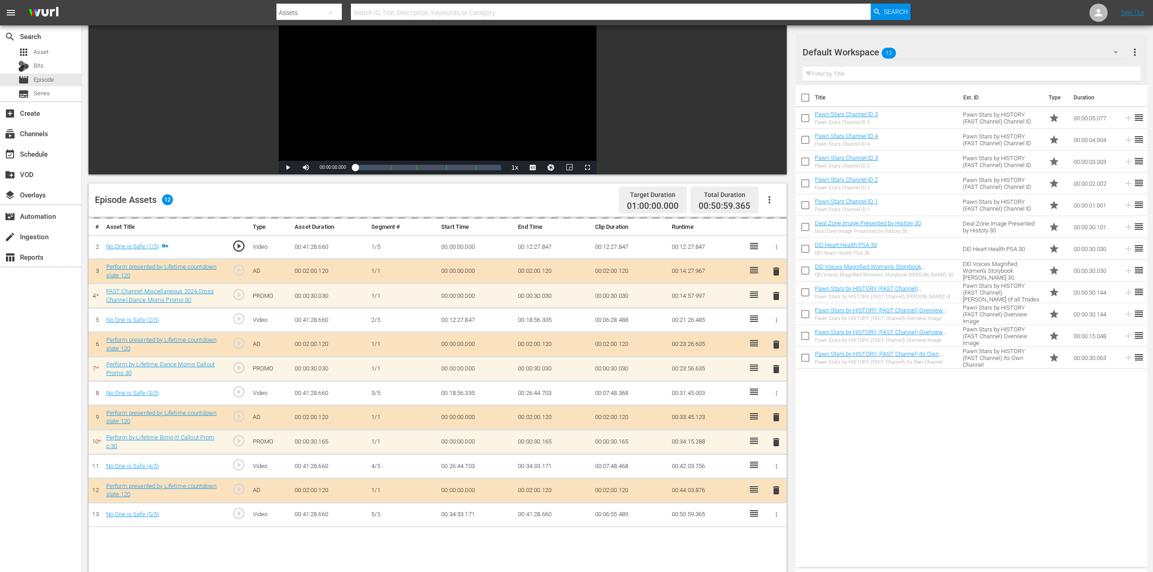
scroll to position [182, 0]
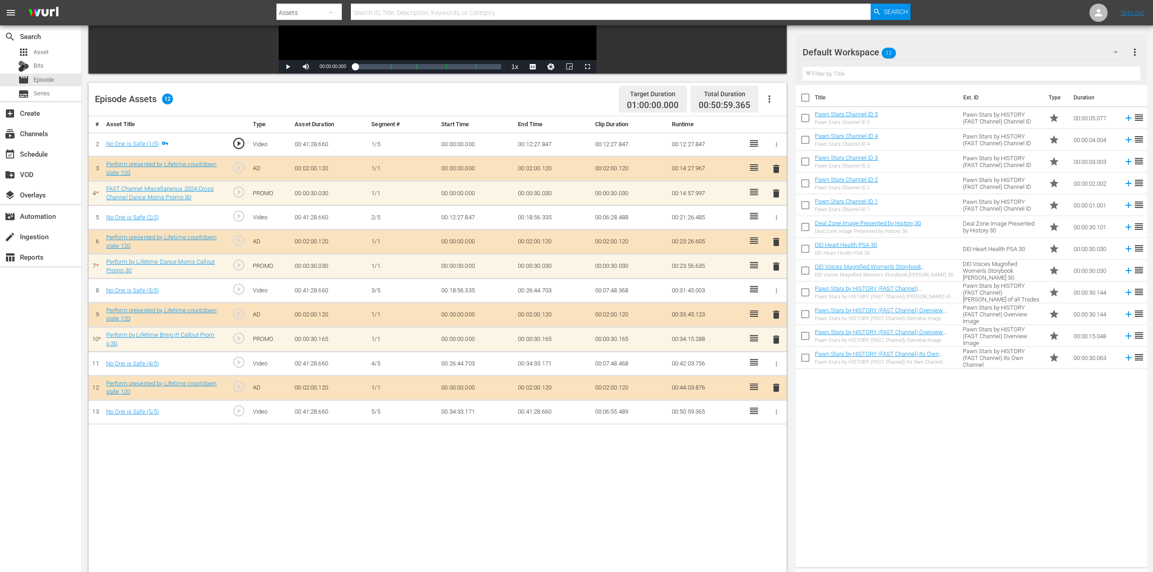
click at [871, 49] on button "button" at bounding box center [1116, 52] width 22 height 22
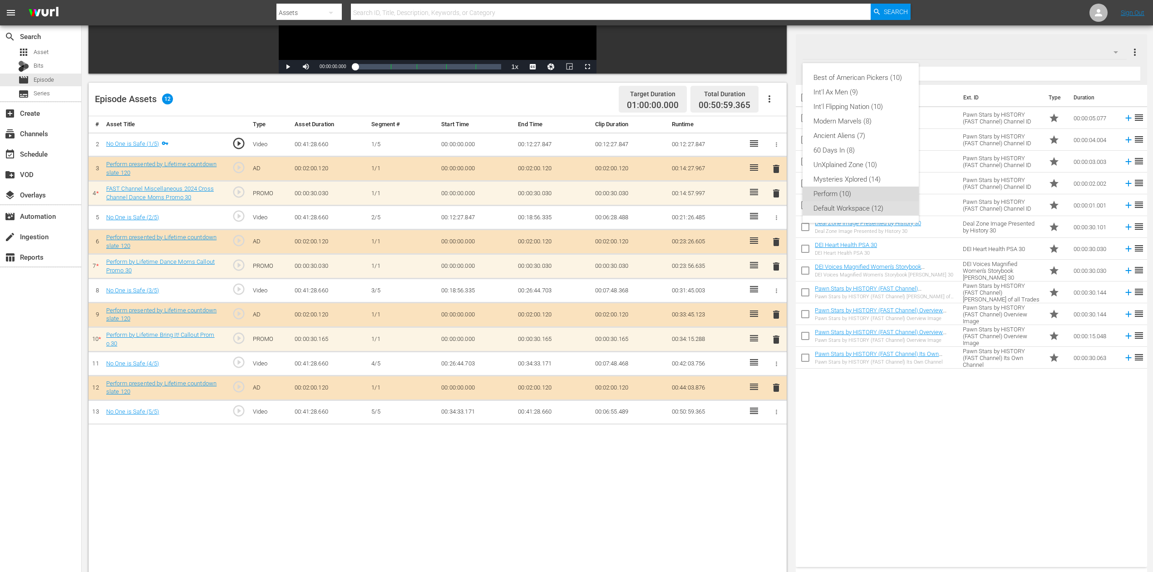
click at [843, 195] on div "Perform (10)" at bounding box center [860, 194] width 94 height 15
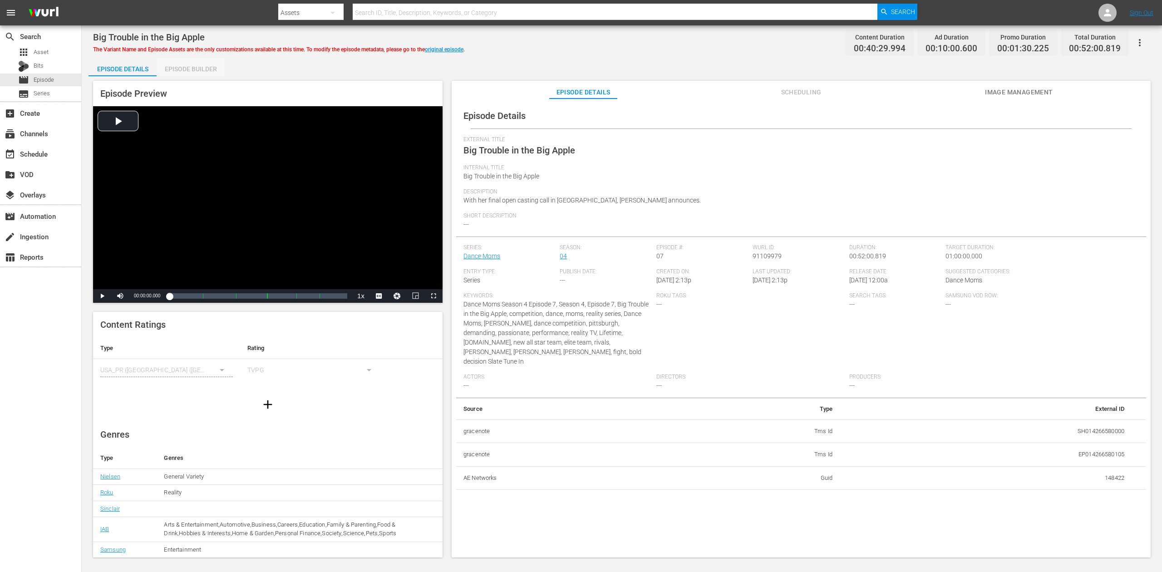
click at [195, 69] on div "Episode Builder" at bounding box center [191, 69] width 68 height 22
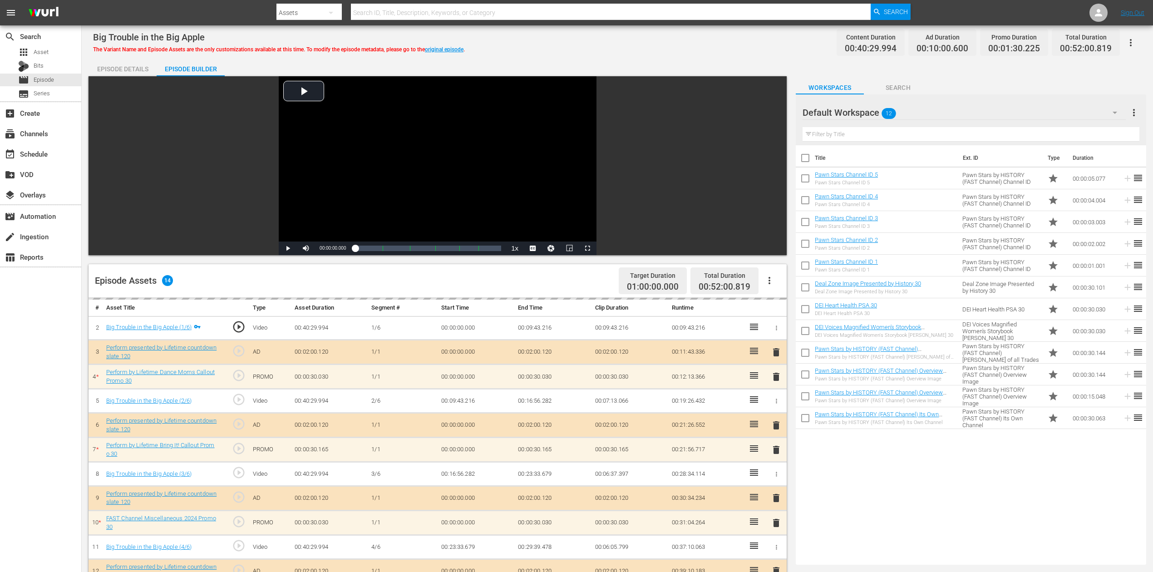
click at [871, 113] on icon "button" at bounding box center [1115, 113] width 5 height 2
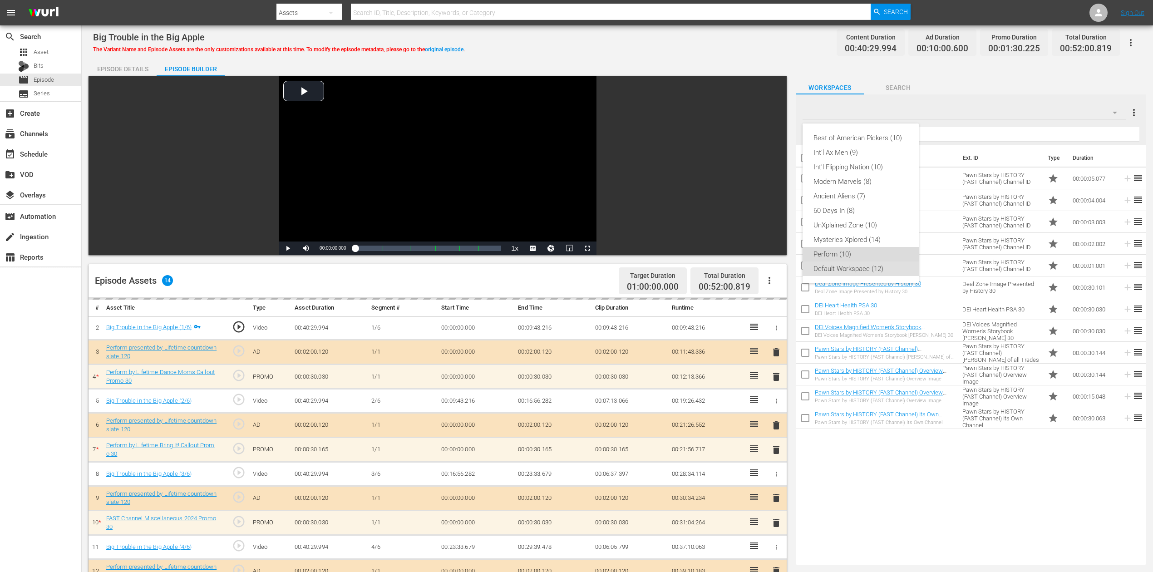
click at [847, 249] on div "Perform (10)" at bounding box center [860, 254] width 94 height 15
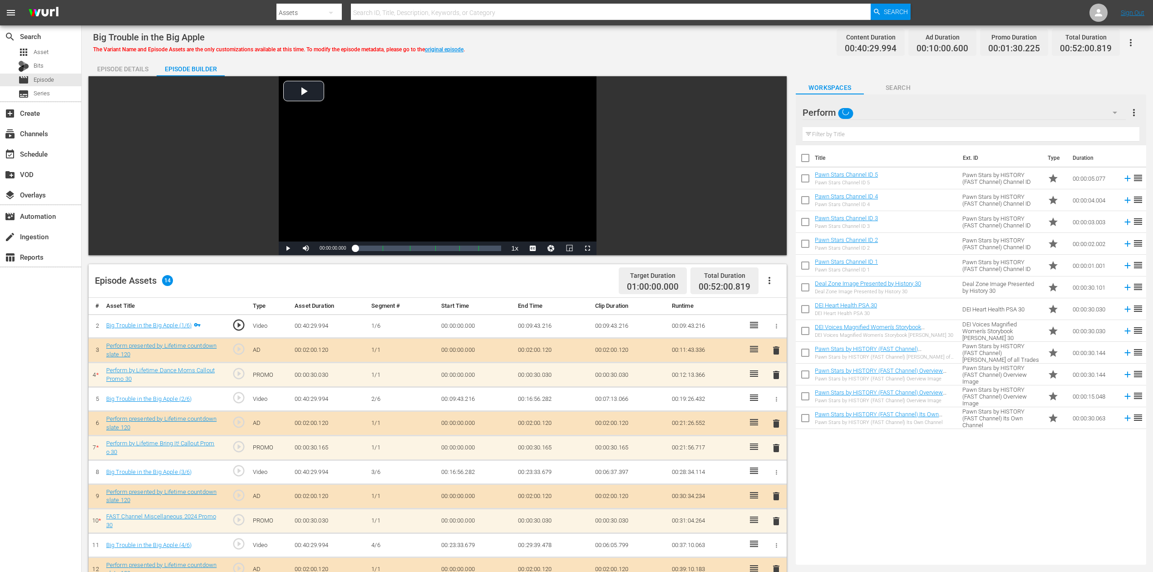
scroll to position [182, 0]
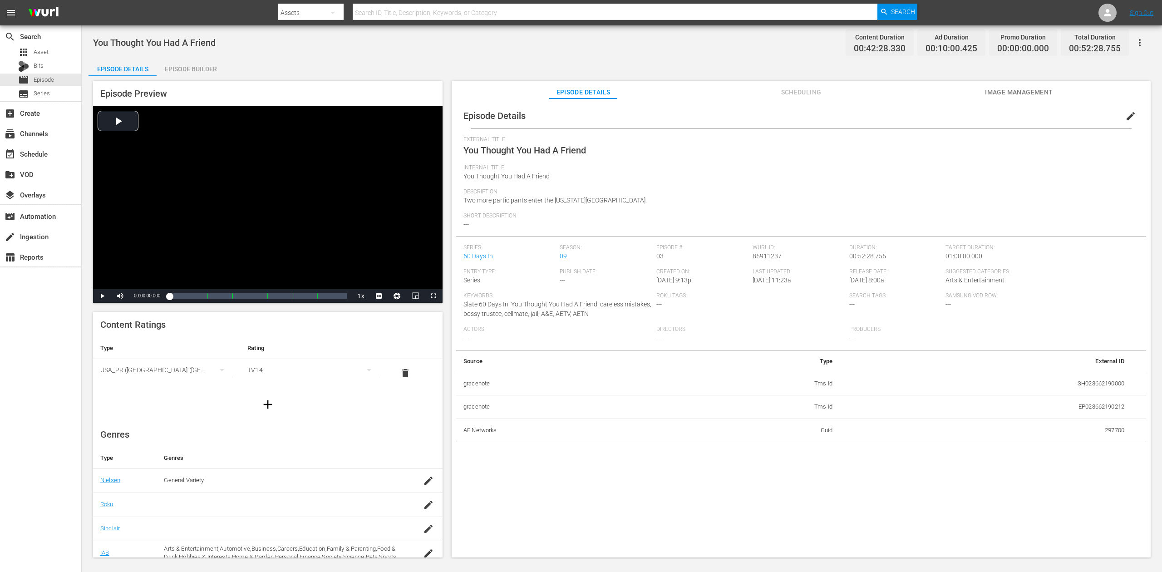
click at [192, 69] on div "Episode Builder" at bounding box center [191, 69] width 68 height 22
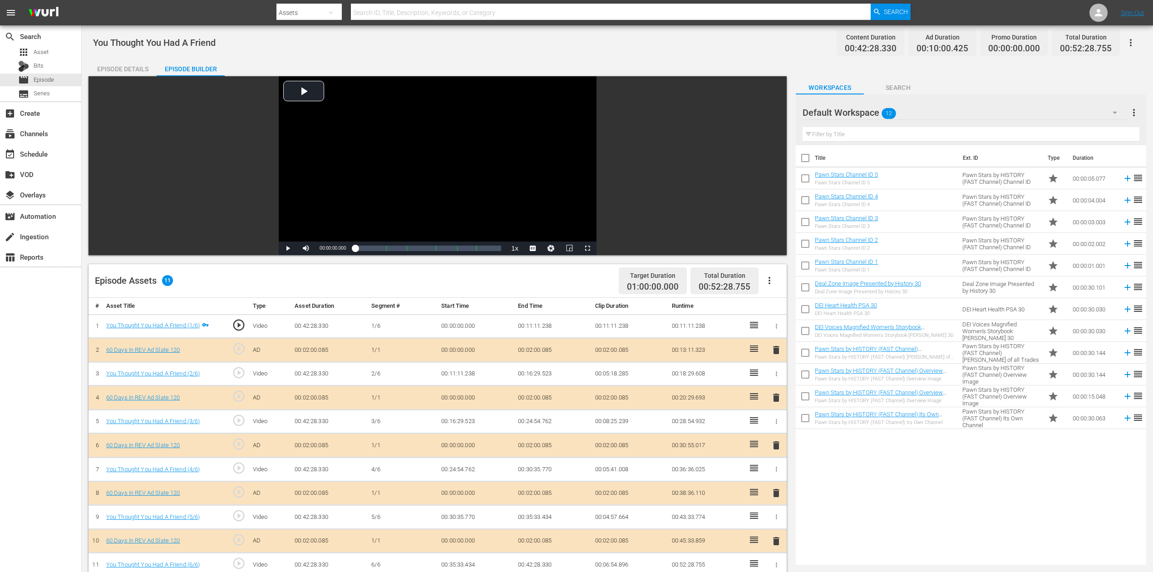
click at [871, 112] on icon "button" at bounding box center [1115, 113] width 5 height 2
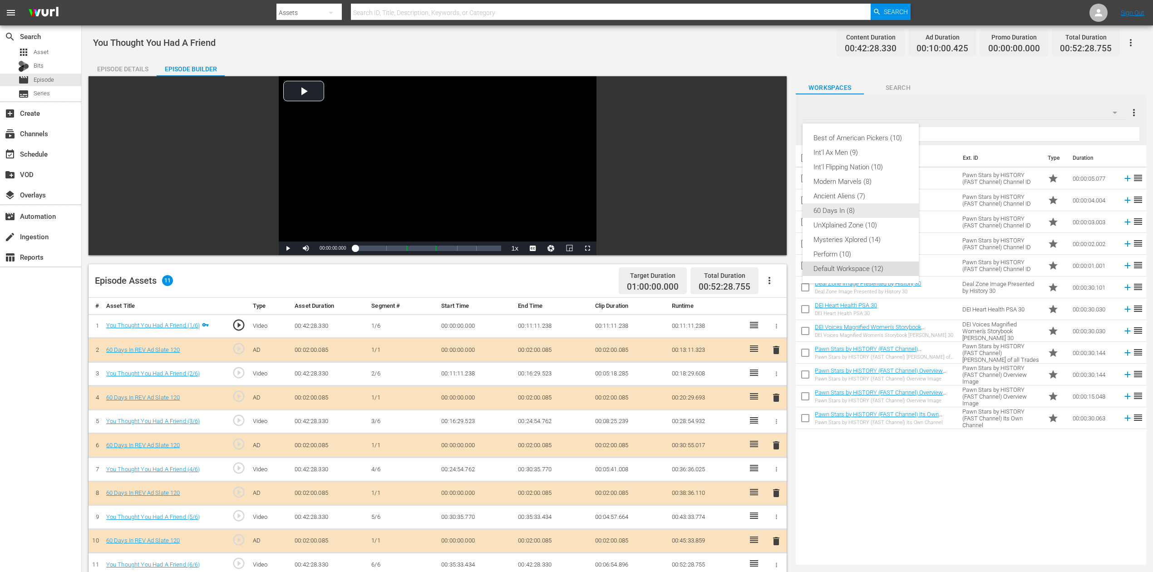
click at [838, 208] on div "60 Days In (8)" at bounding box center [860, 210] width 94 height 15
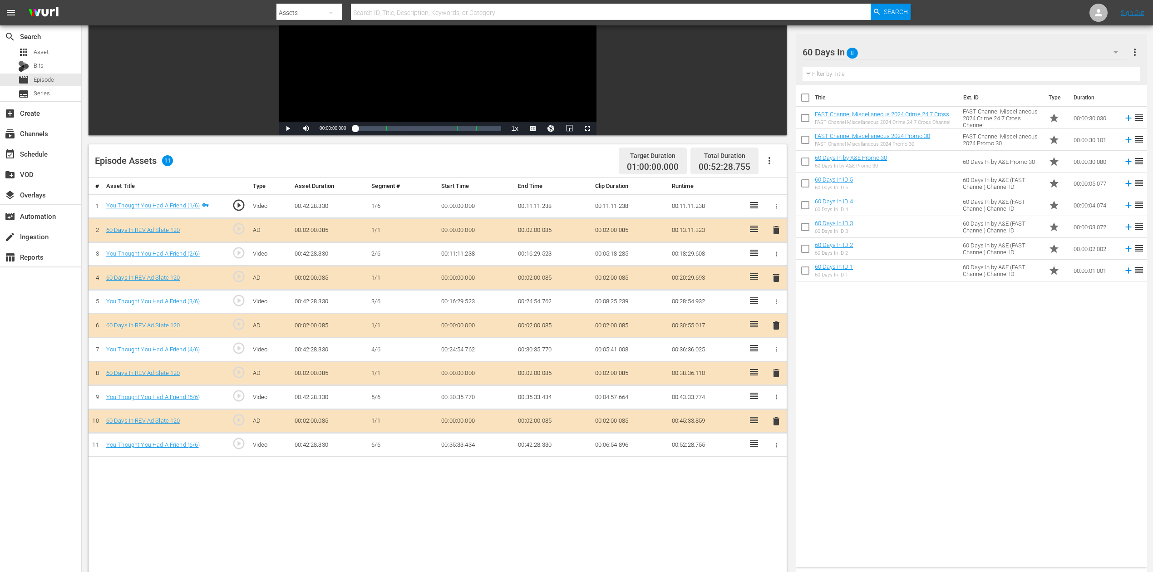
scroll to position [121, 0]
click at [777, 320] on span "delete" at bounding box center [776, 324] width 11 height 11
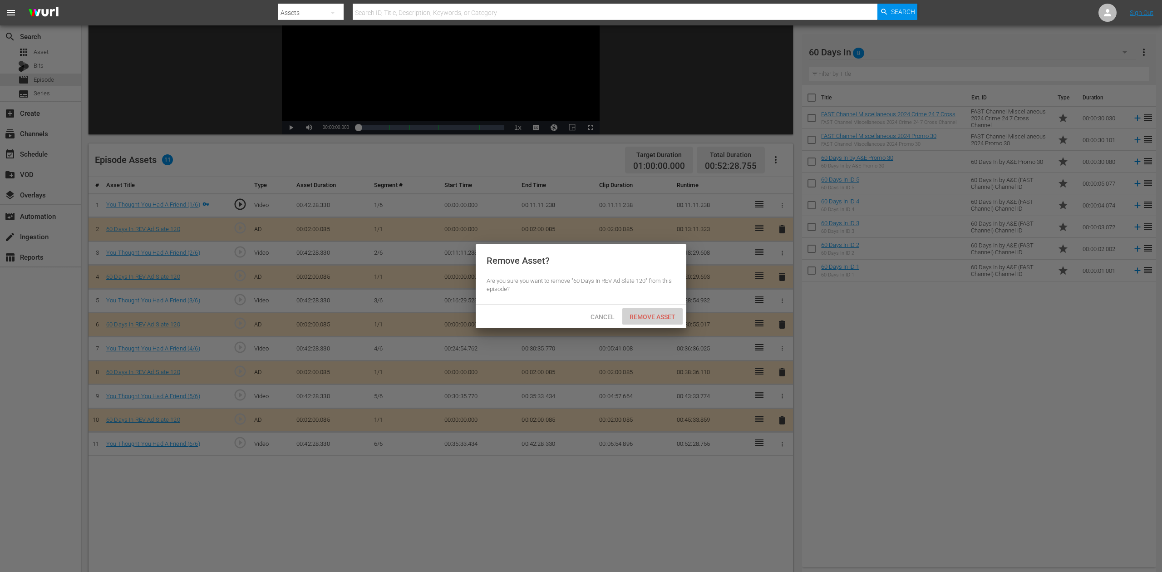
click at [656, 311] on div "Remove Asset" at bounding box center [652, 316] width 60 height 17
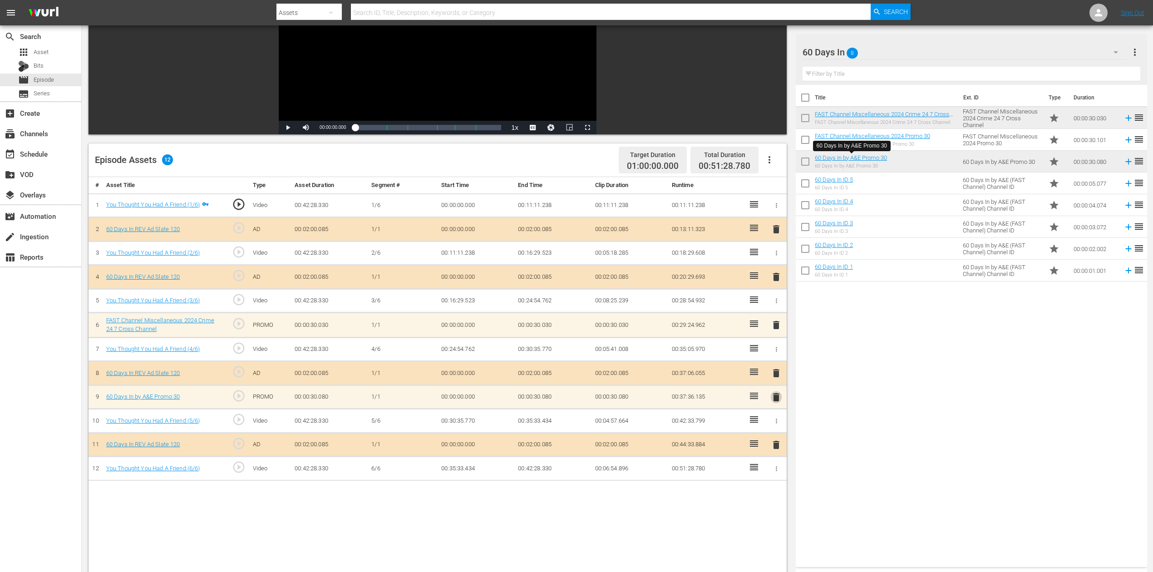
click at [778, 392] on span "delete" at bounding box center [776, 397] width 11 height 11
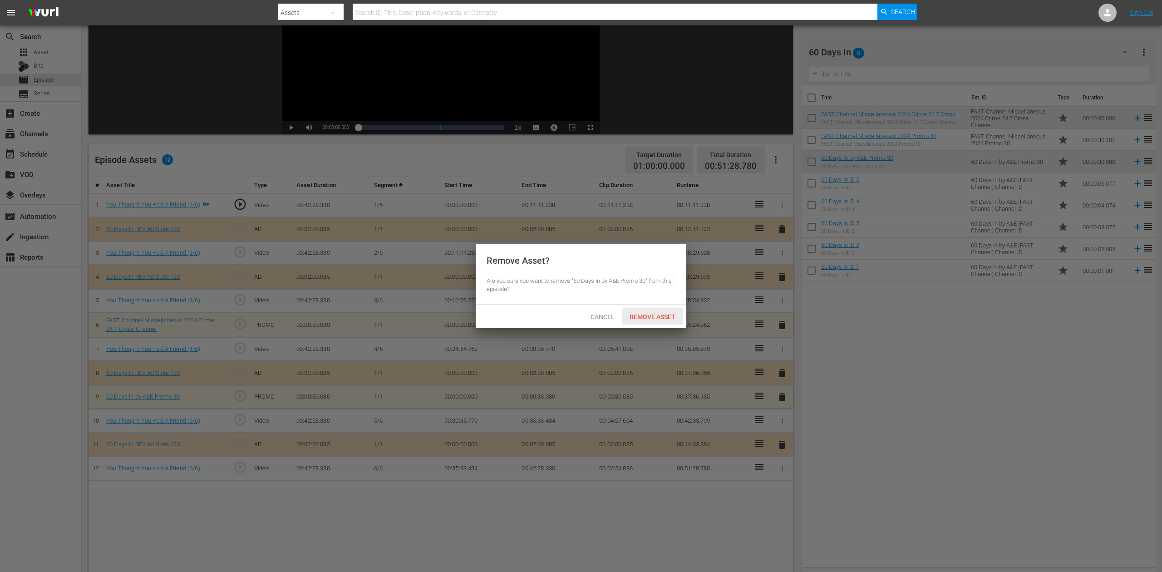
click at [658, 314] on span "Remove Asset" at bounding box center [652, 316] width 60 height 7
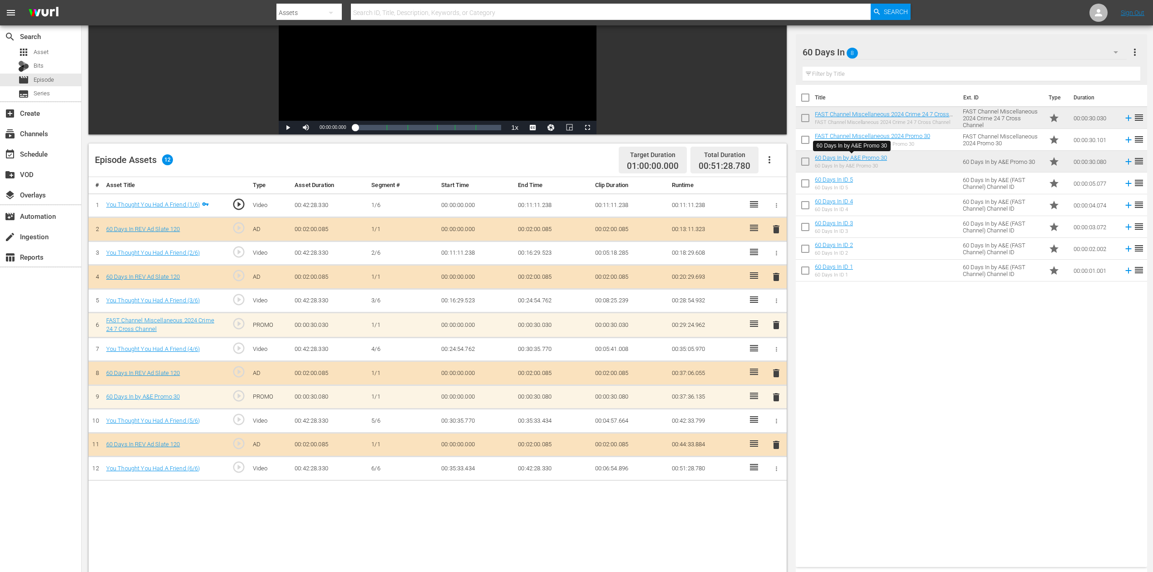
click at [779, 399] on span "delete" at bounding box center [776, 397] width 11 height 11
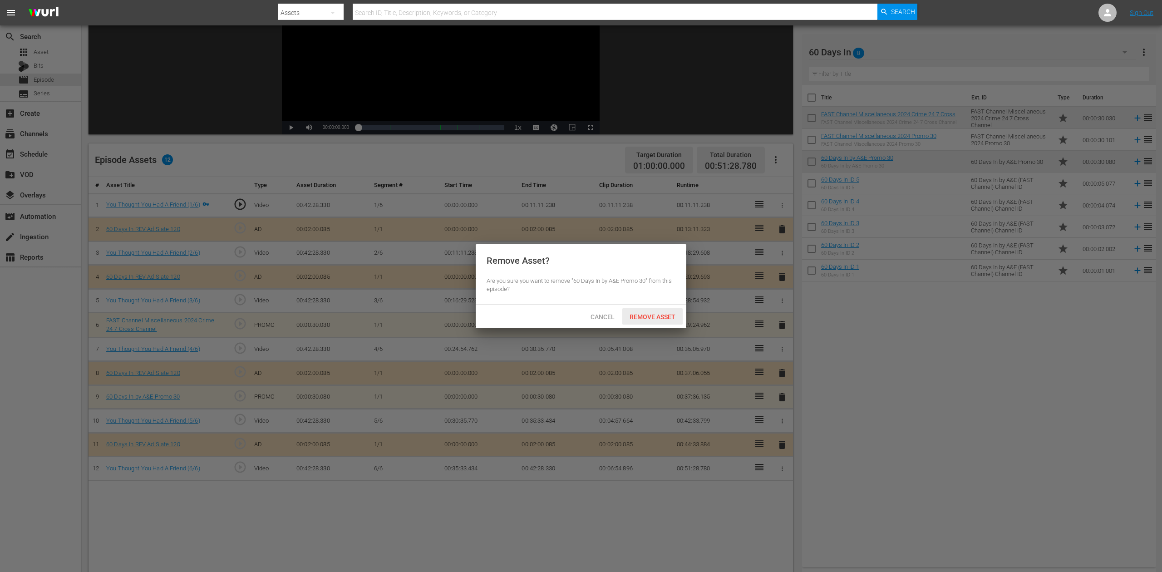
click at [645, 313] on span "Remove Asset" at bounding box center [652, 316] width 60 height 7
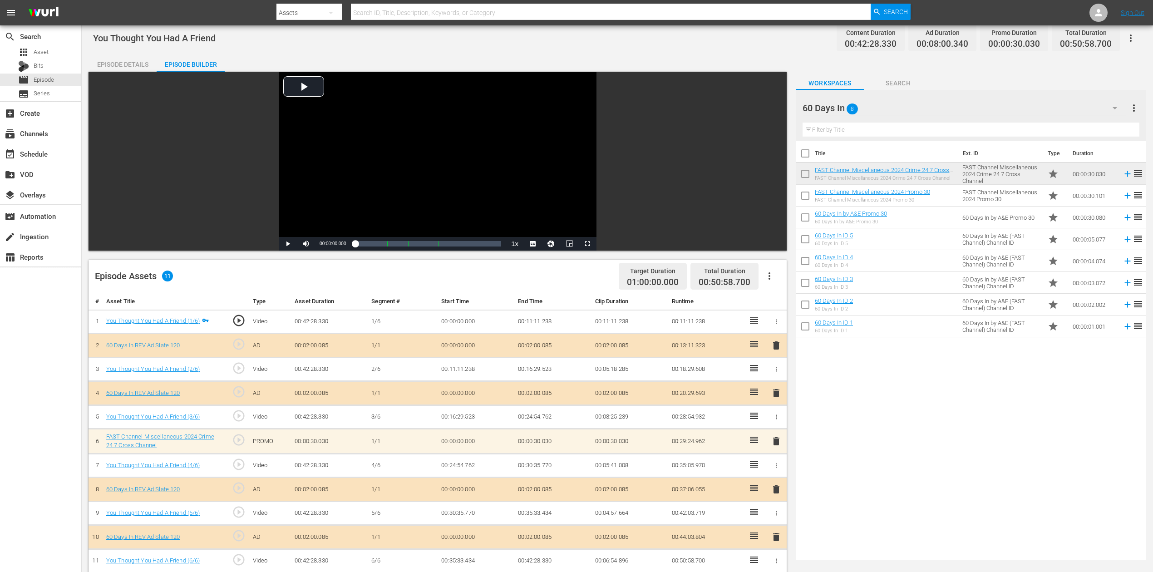
scroll to position [0, 0]
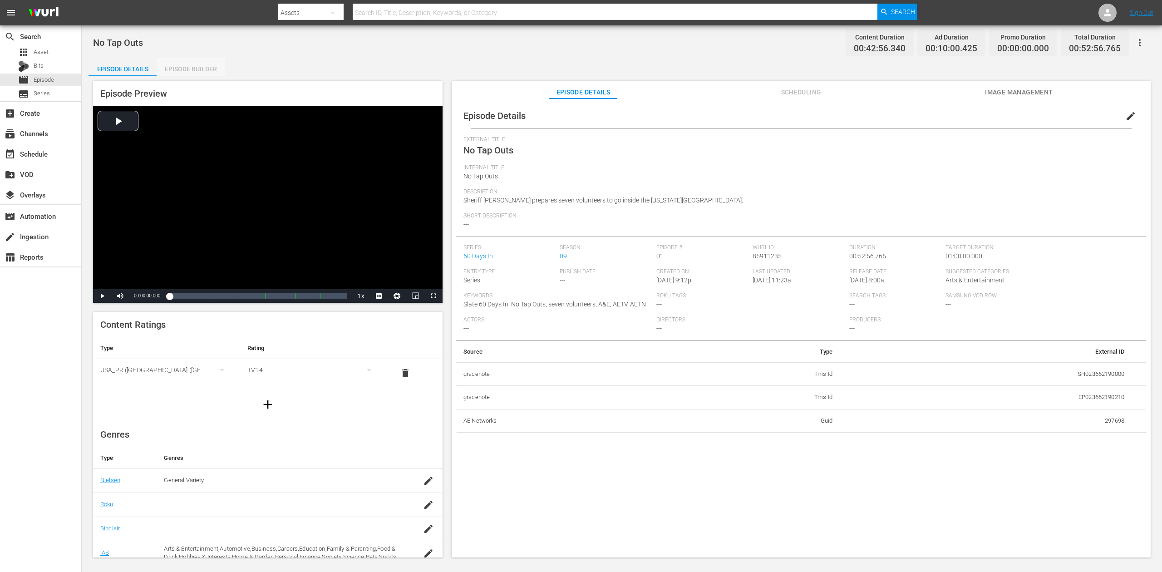
click at [205, 69] on div "Episode Builder" at bounding box center [191, 69] width 68 height 22
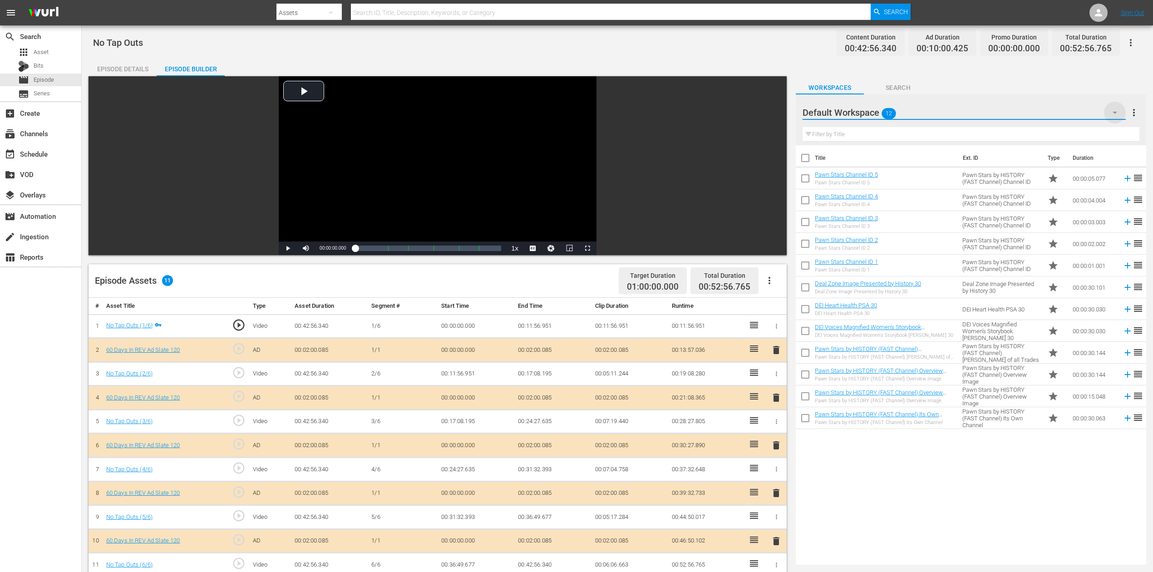
click at [871, 113] on icon "button" at bounding box center [1115, 113] width 5 height 2
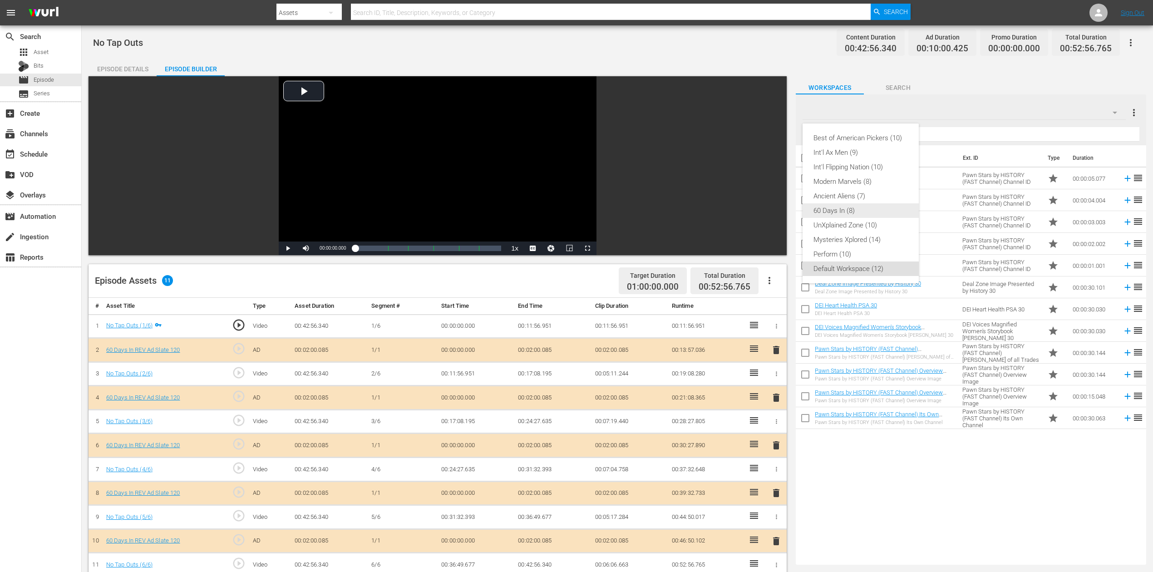
click at [846, 209] on div "60 Days In (8)" at bounding box center [860, 210] width 94 height 15
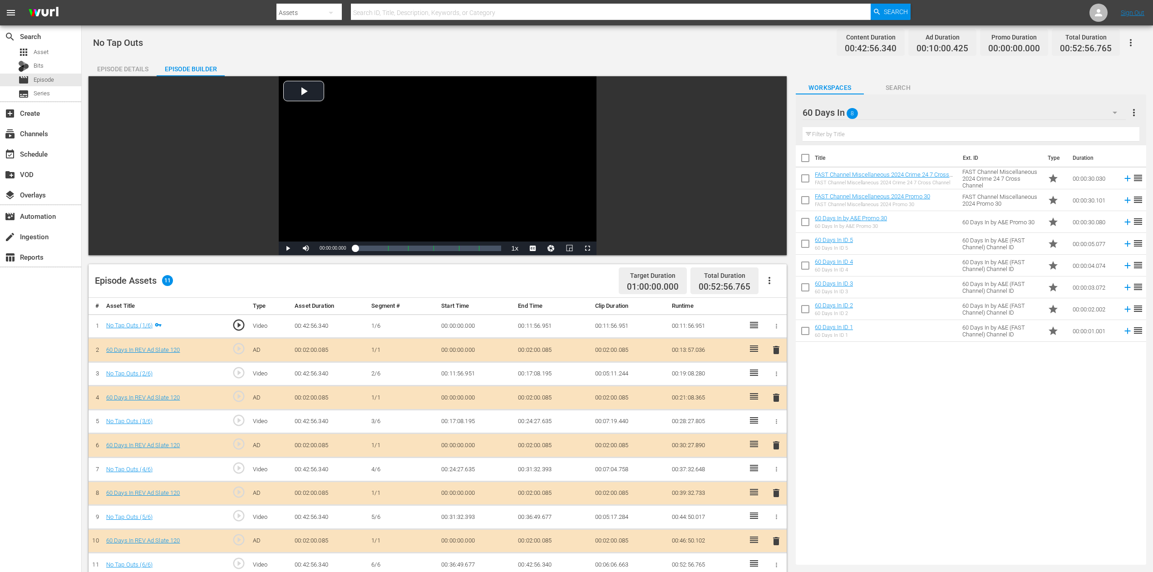
click at [775, 428] on span "delete" at bounding box center [776, 445] width 11 height 11
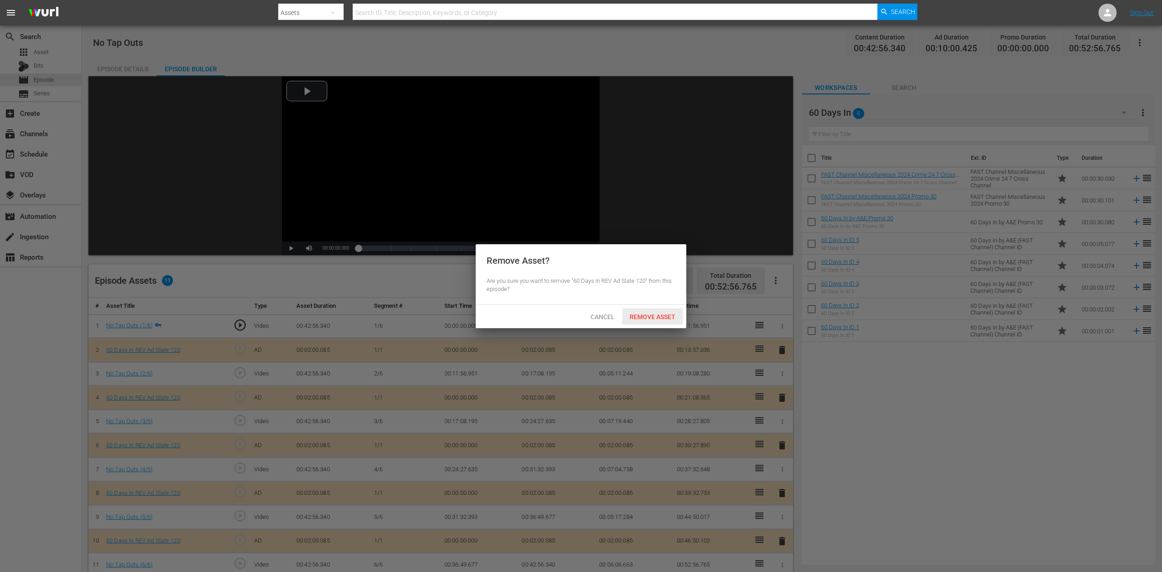
click at [665, 320] on span "Remove Asset" at bounding box center [652, 316] width 60 height 7
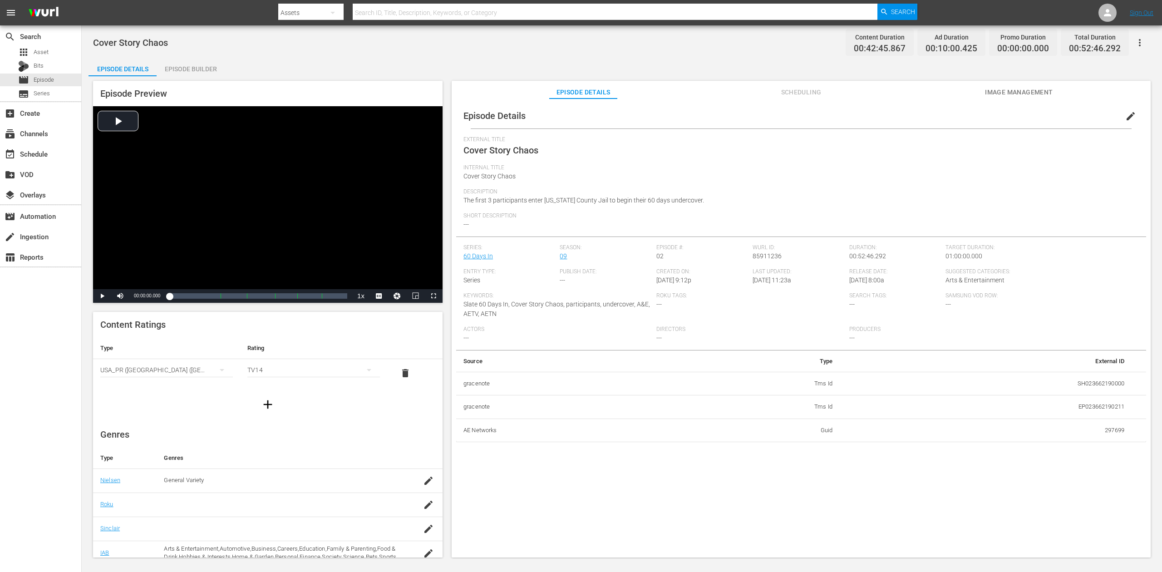
click at [198, 68] on div "Episode Builder" at bounding box center [191, 69] width 68 height 22
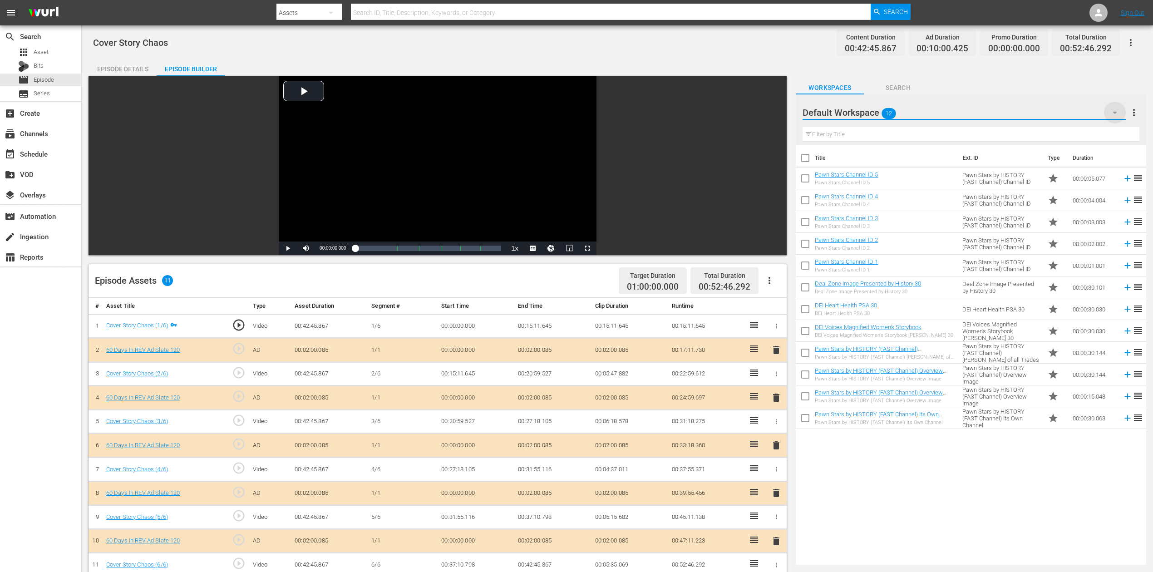
click at [871, 111] on icon "button" at bounding box center [1114, 112] width 11 height 11
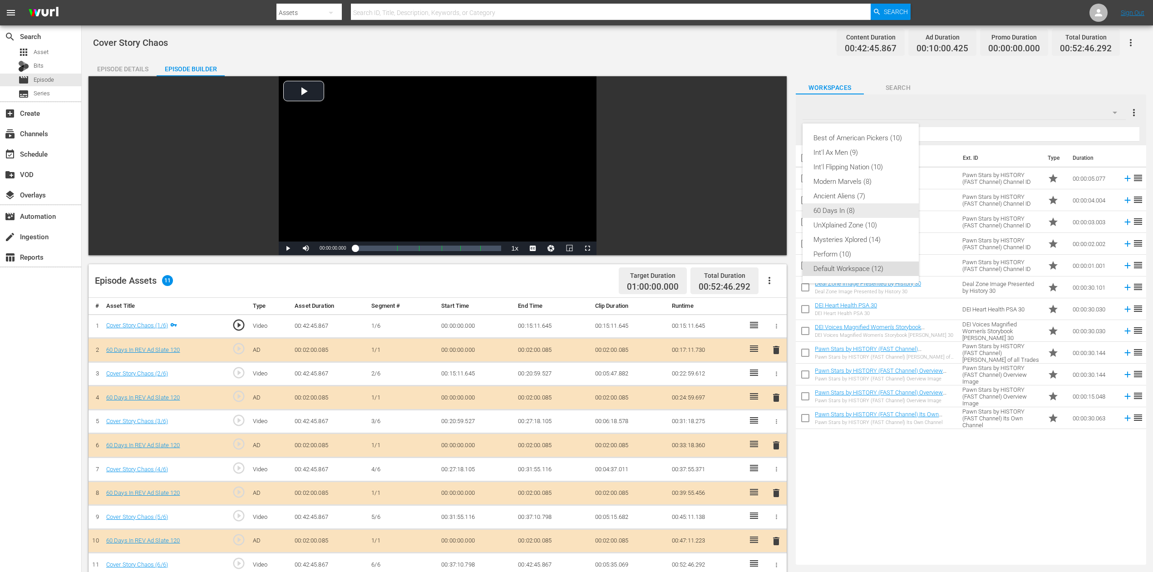
click at [842, 212] on div "60 Days In (8)" at bounding box center [860, 210] width 94 height 15
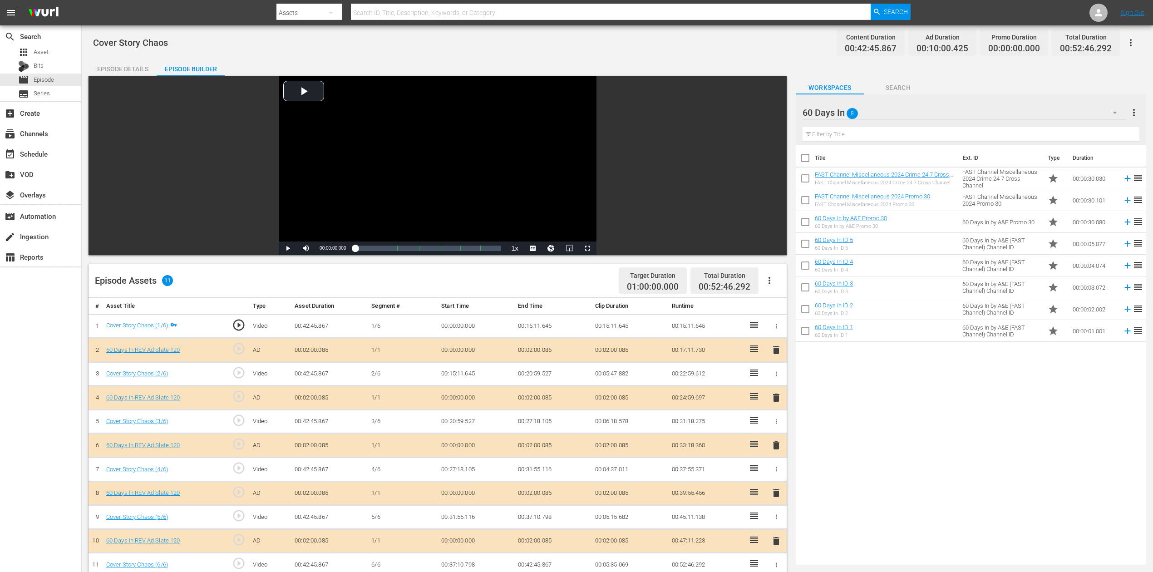
click at [776, 428] on span "delete" at bounding box center [776, 445] width 11 height 11
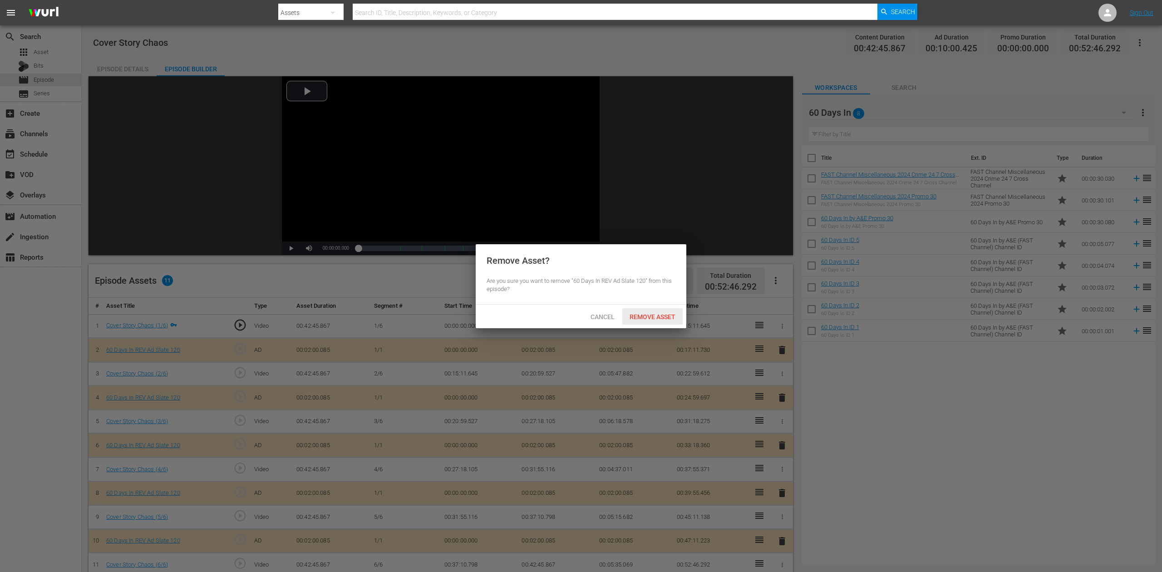
click at [649, 315] on span "Remove Asset" at bounding box center [652, 316] width 60 height 7
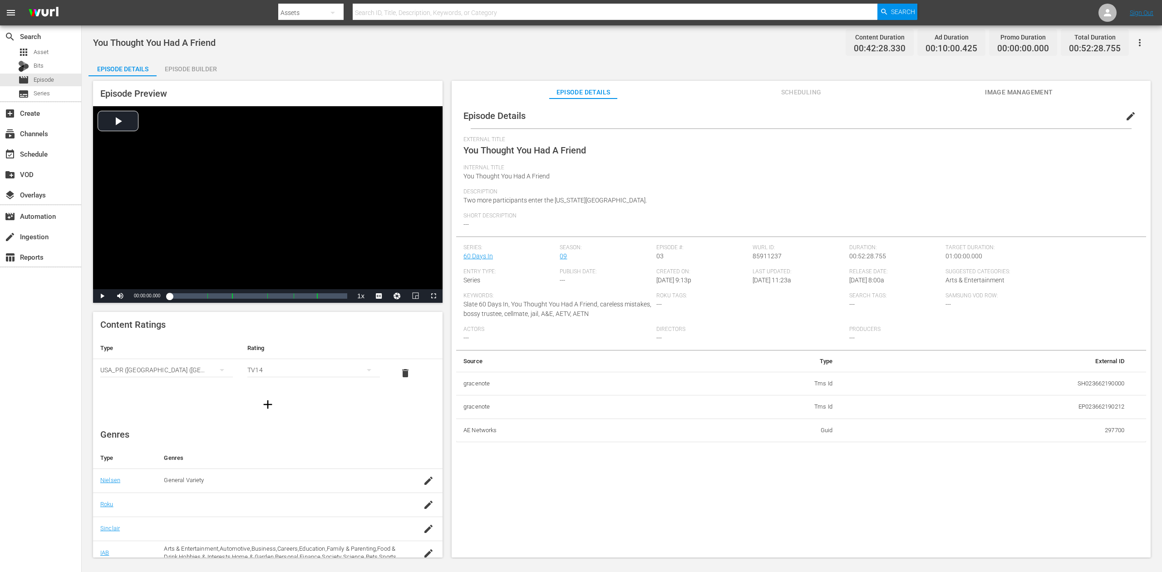
drag, startPoint x: 200, startPoint y: 66, endPoint x: 206, endPoint y: 62, distance: 6.8
click at [200, 66] on div "Episode Builder" at bounding box center [191, 69] width 68 height 22
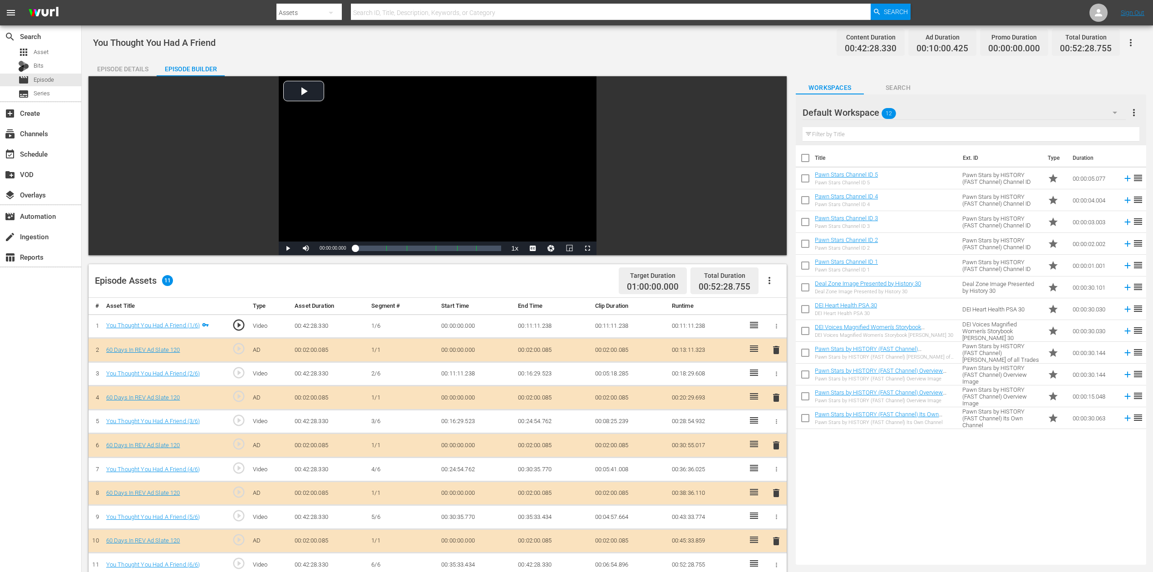
click at [871, 113] on icon "button" at bounding box center [1114, 112] width 11 height 11
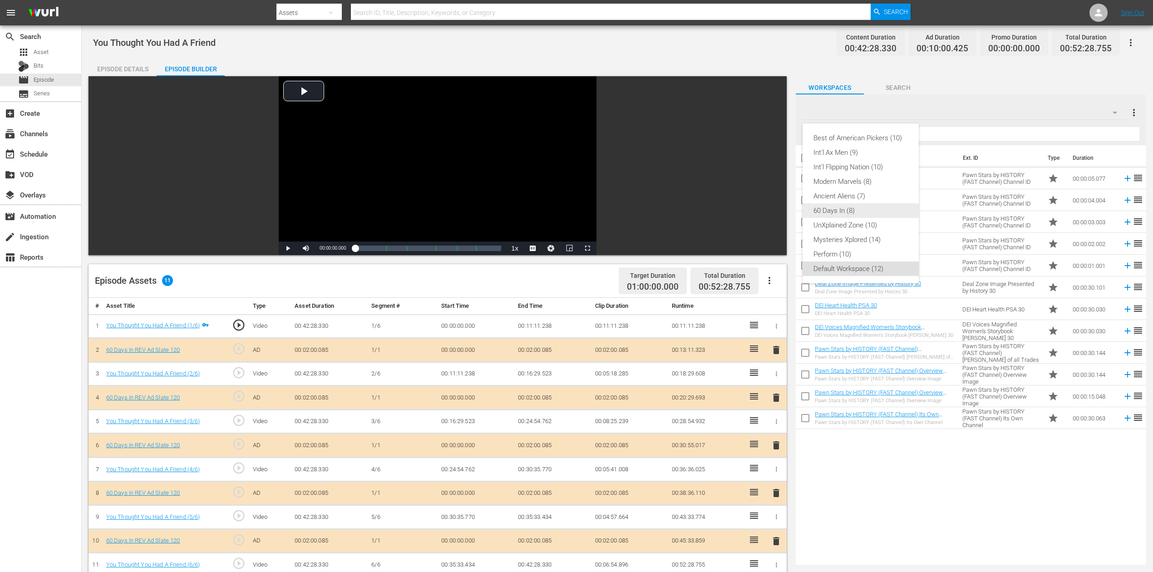
click at [864, 215] on div "60 Days In (8)" at bounding box center [860, 210] width 94 height 15
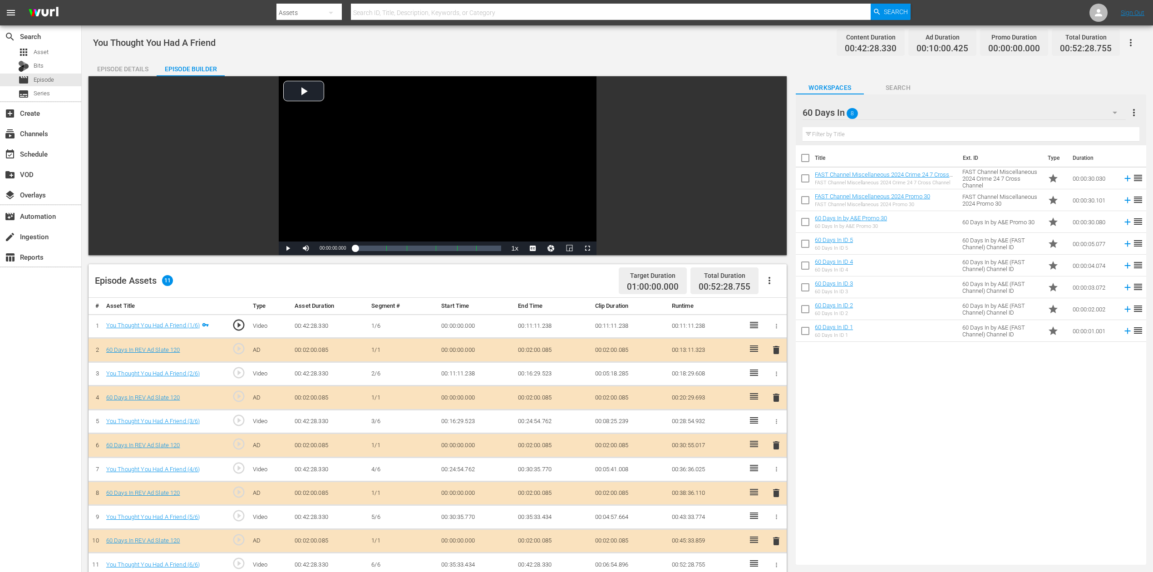
click at [777, 428] on span "delete" at bounding box center [776, 445] width 11 height 11
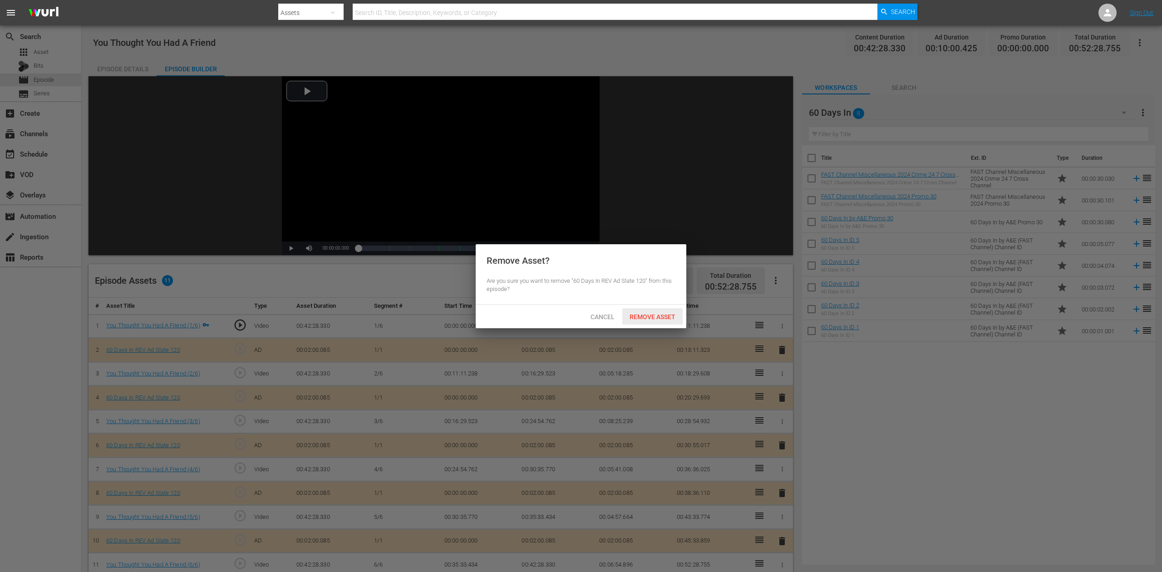
click at [655, 312] on div "Remove Asset" at bounding box center [652, 316] width 60 height 17
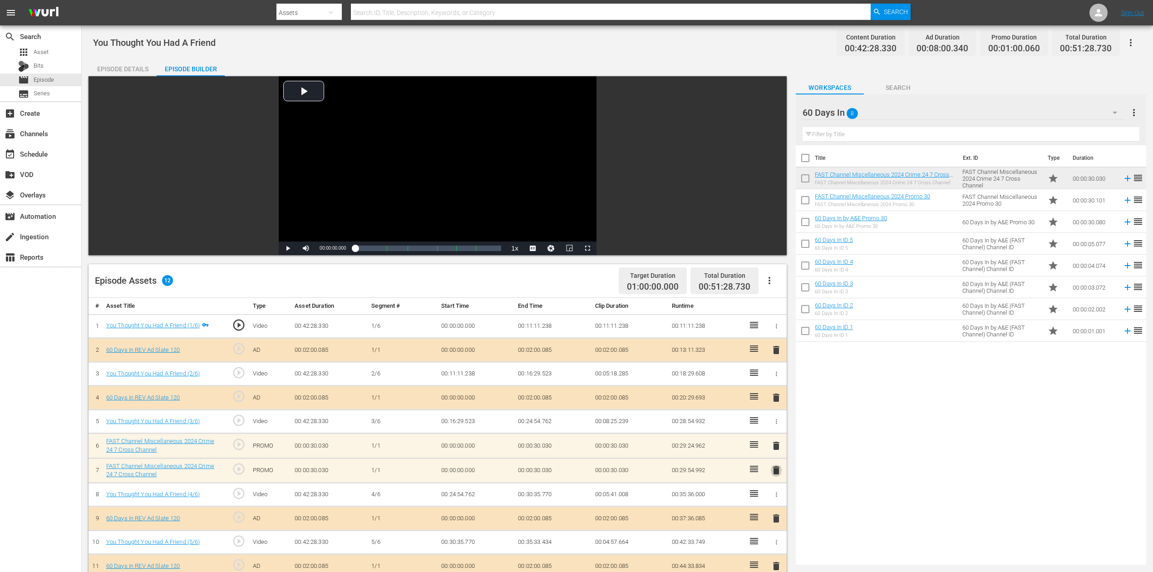
click at [773, 428] on span "delete" at bounding box center [776, 470] width 11 height 11
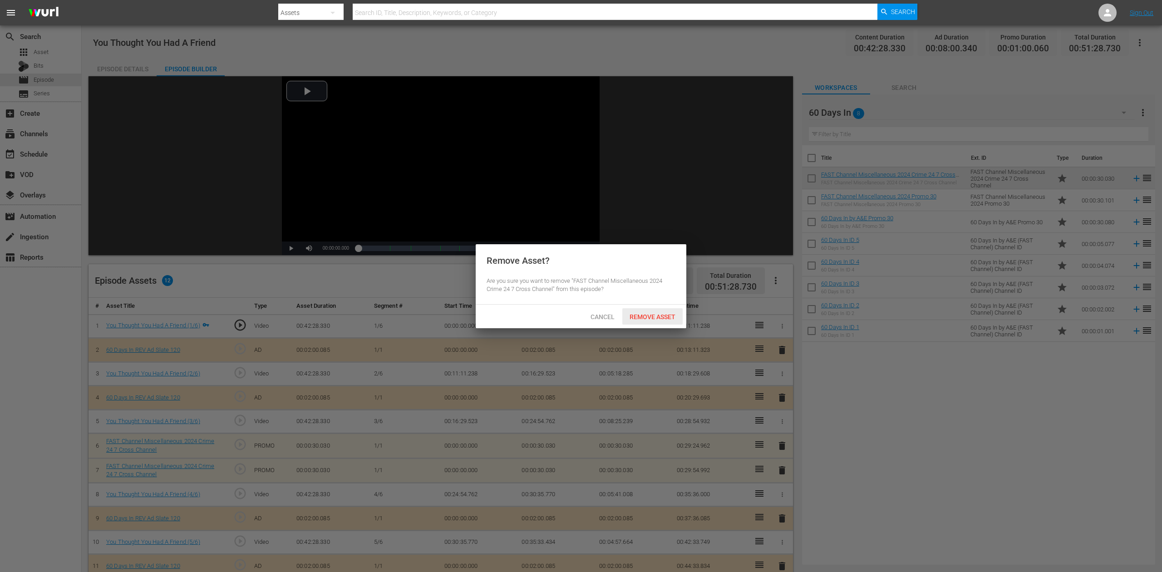
click at [660, 316] on span "Remove Asset" at bounding box center [652, 316] width 60 height 7
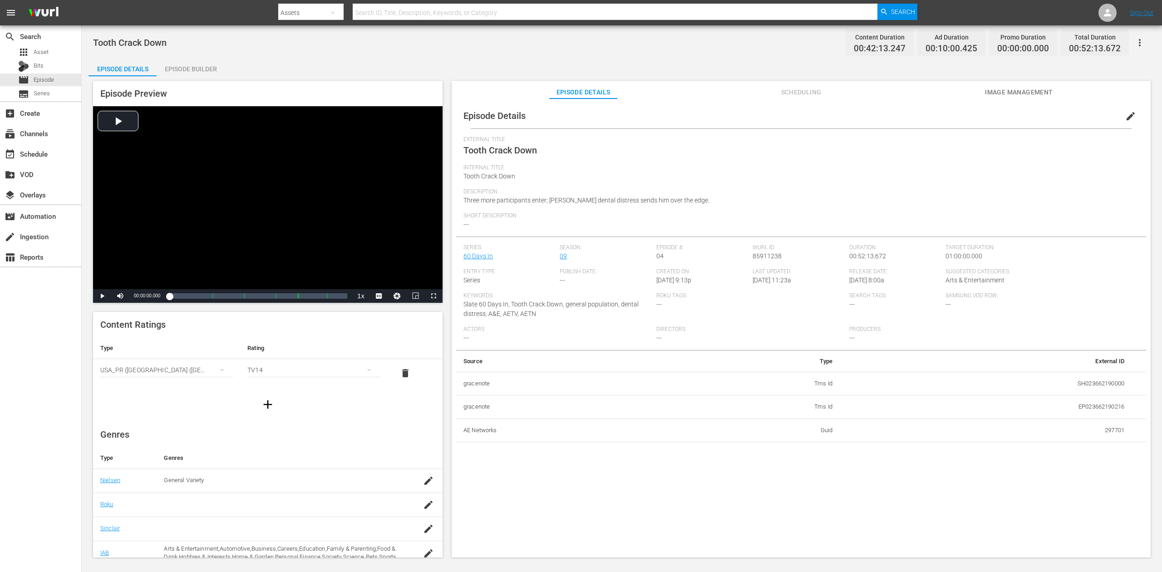
click at [213, 70] on div "Episode Builder" at bounding box center [191, 69] width 68 height 22
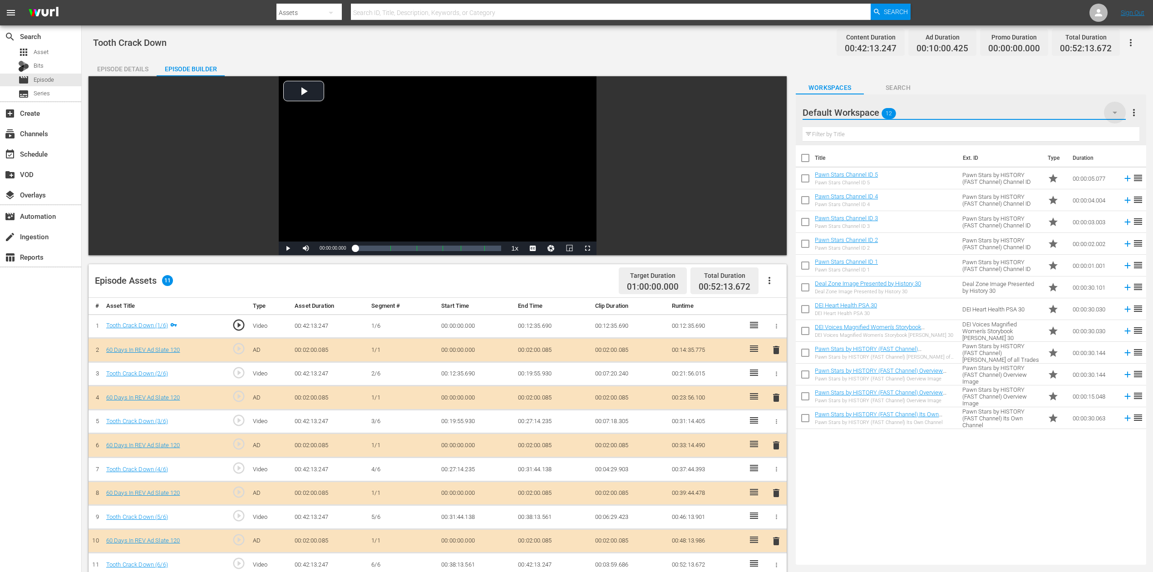
click at [871, 111] on icon "button" at bounding box center [1114, 112] width 11 height 11
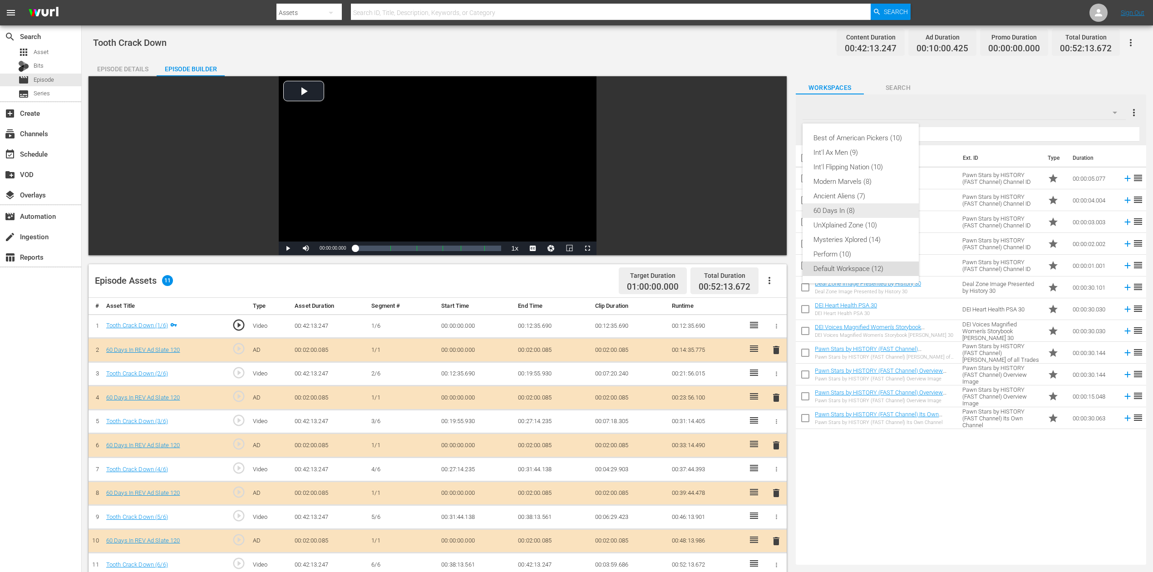
click at [845, 211] on div "60 Days In (8)" at bounding box center [860, 210] width 94 height 15
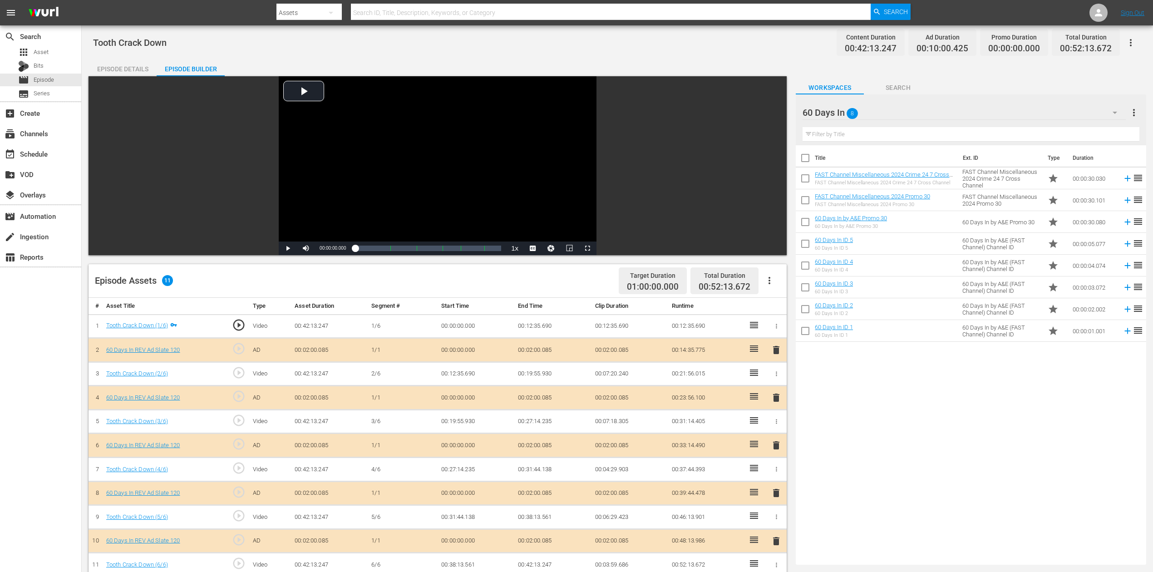
click at [774, 428] on span "delete" at bounding box center [776, 445] width 11 height 11
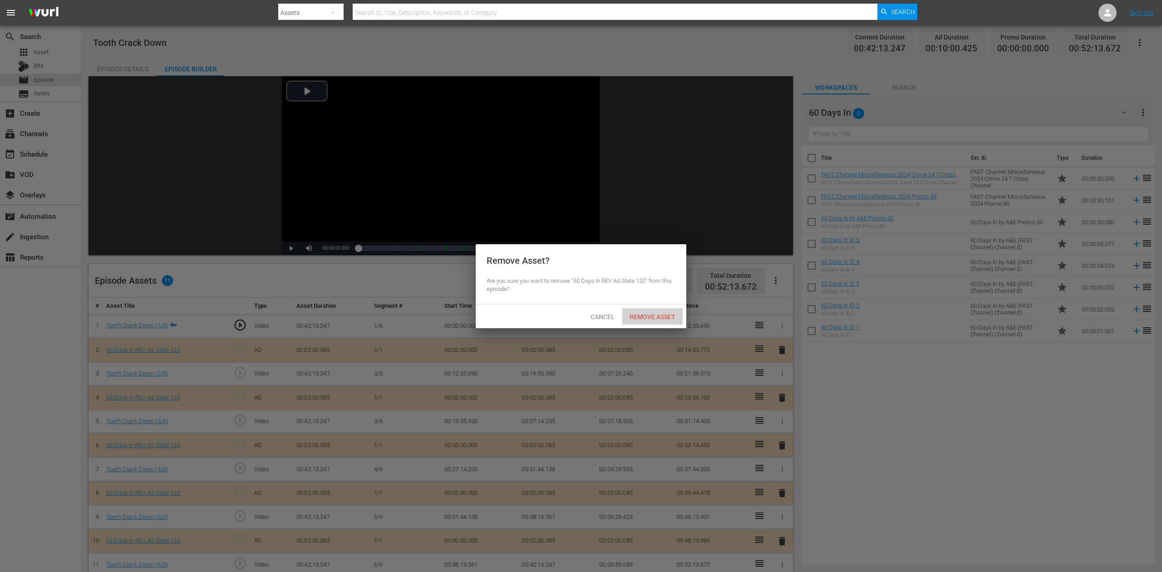
click at [661, 319] on span "Remove Asset" at bounding box center [652, 316] width 60 height 7
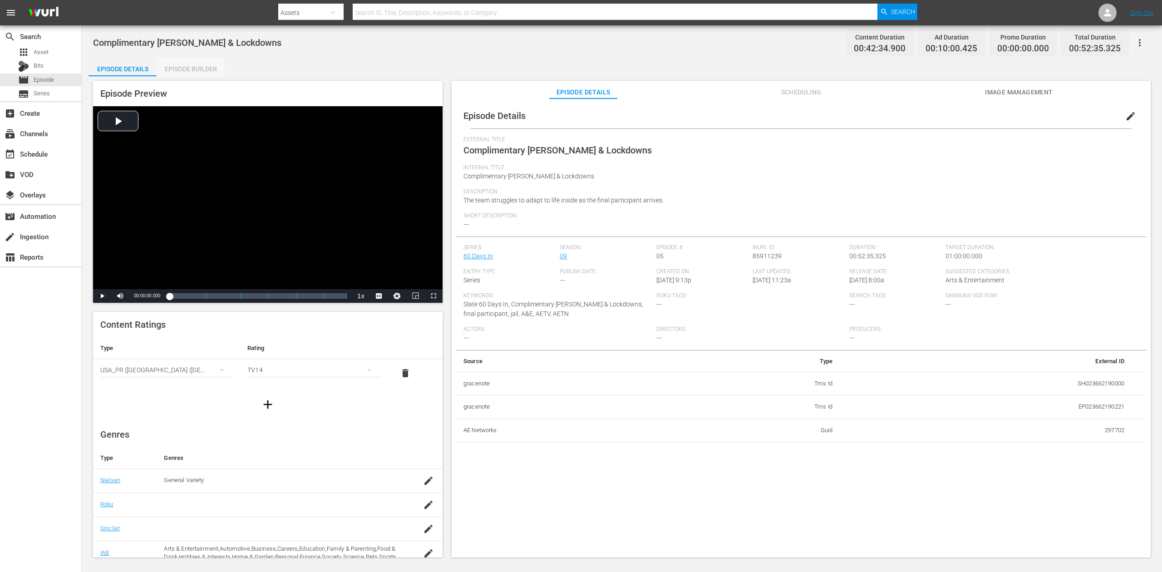
click at [192, 72] on div "Episode Builder" at bounding box center [191, 69] width 68 height 22
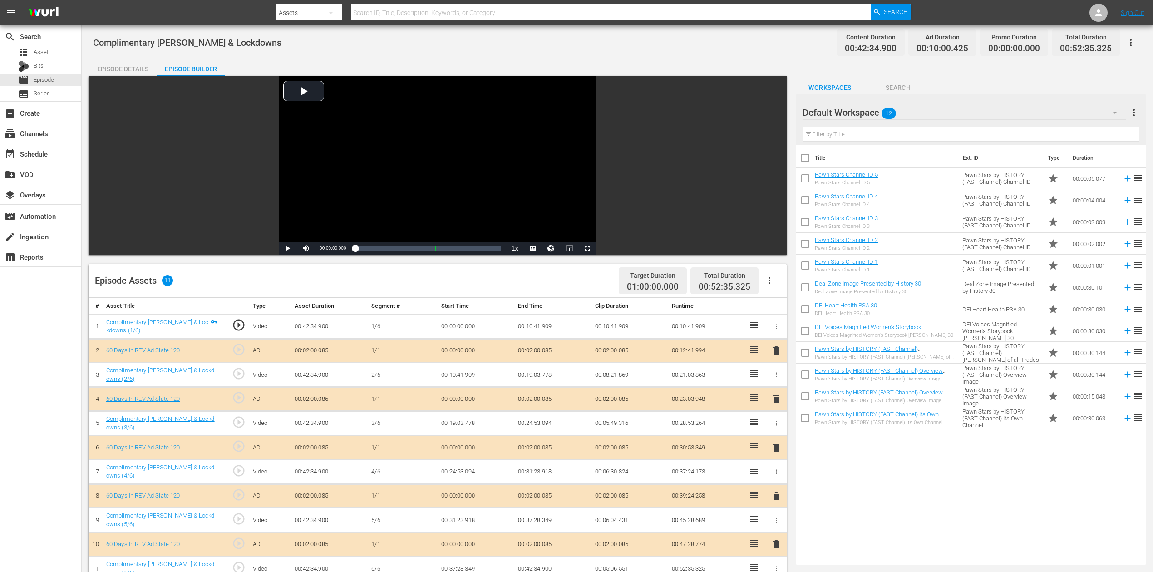
click at [871, 111] on icon "button" at bounding box center [1114, 112] width 11 height 11
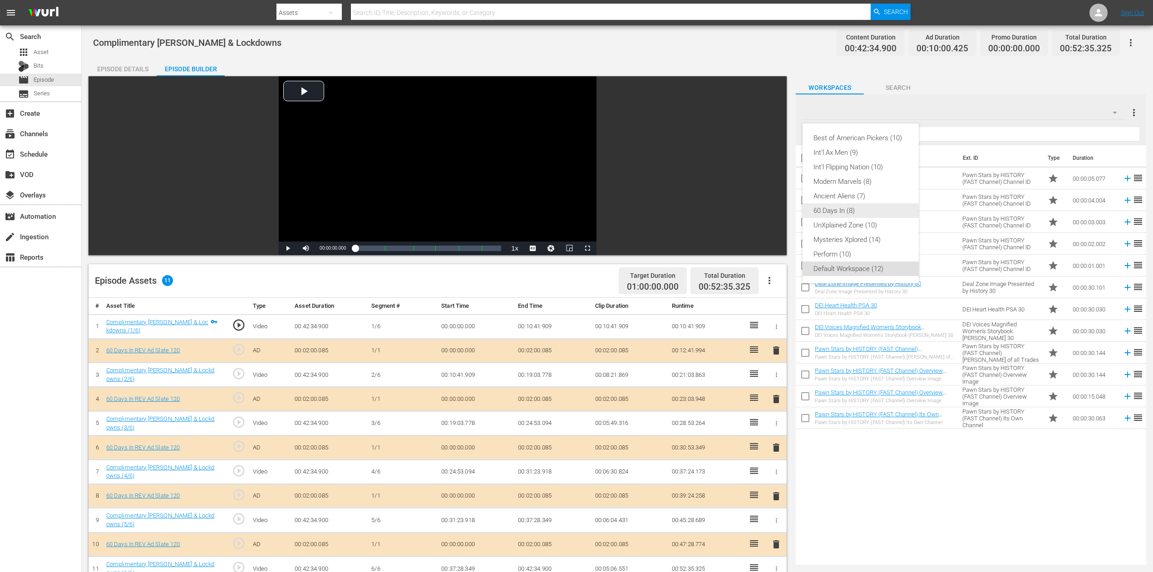
click at [865, 208] on div "60 Days In (8)" at bounding box center [860, 210] width 94 height 15
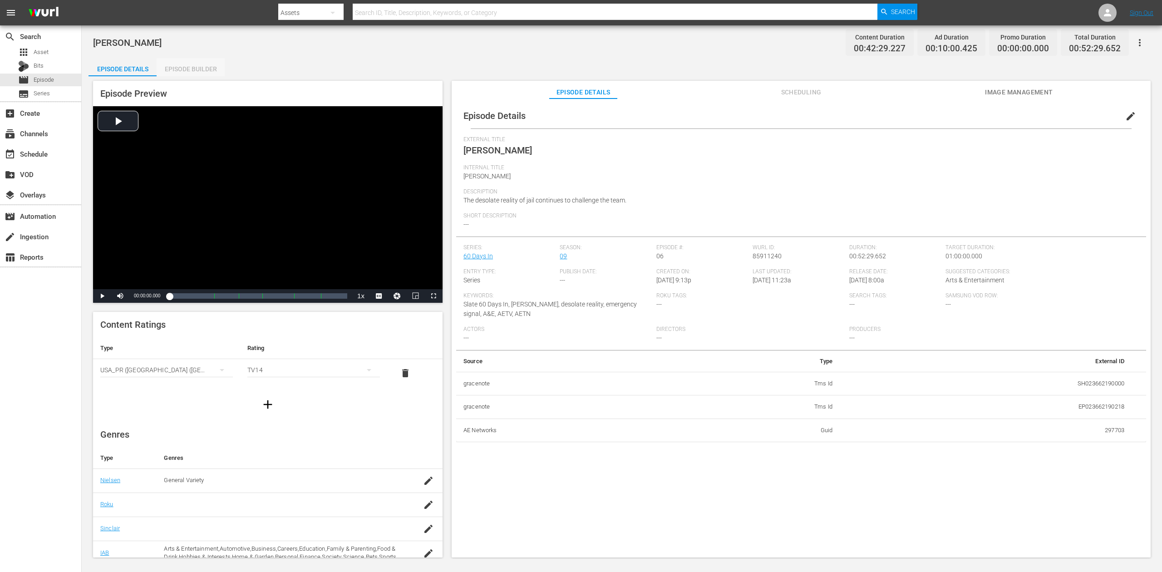
click at [192, 71] on div "Episode Builder" at bounding box center [191, 69] width 68 height 22
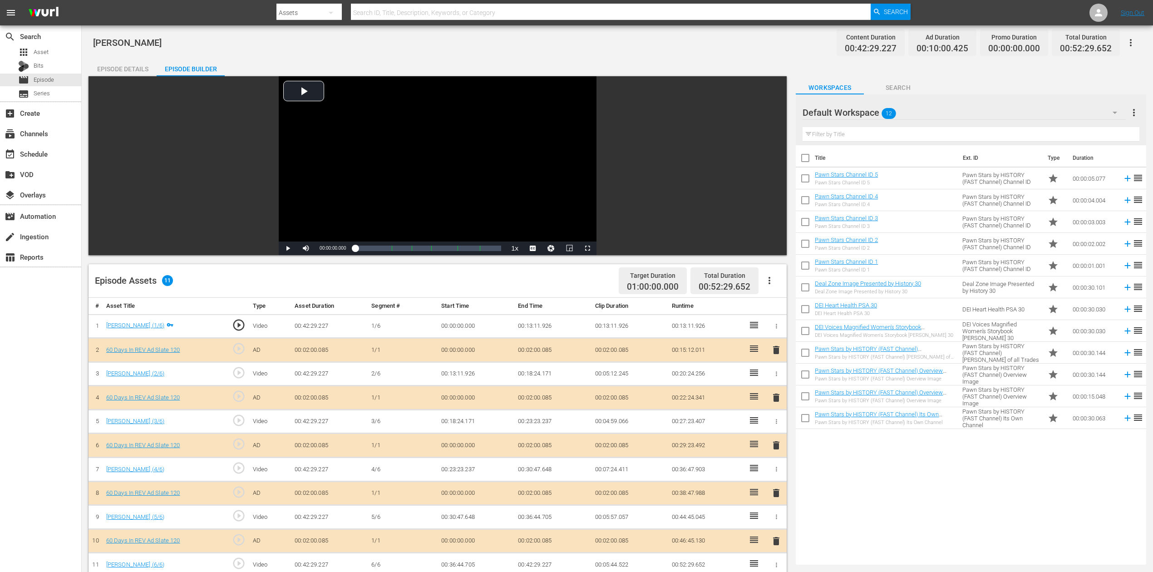
click at [871, 111] on icon "button" at bounding box center [1114, 112] width 11 height 11
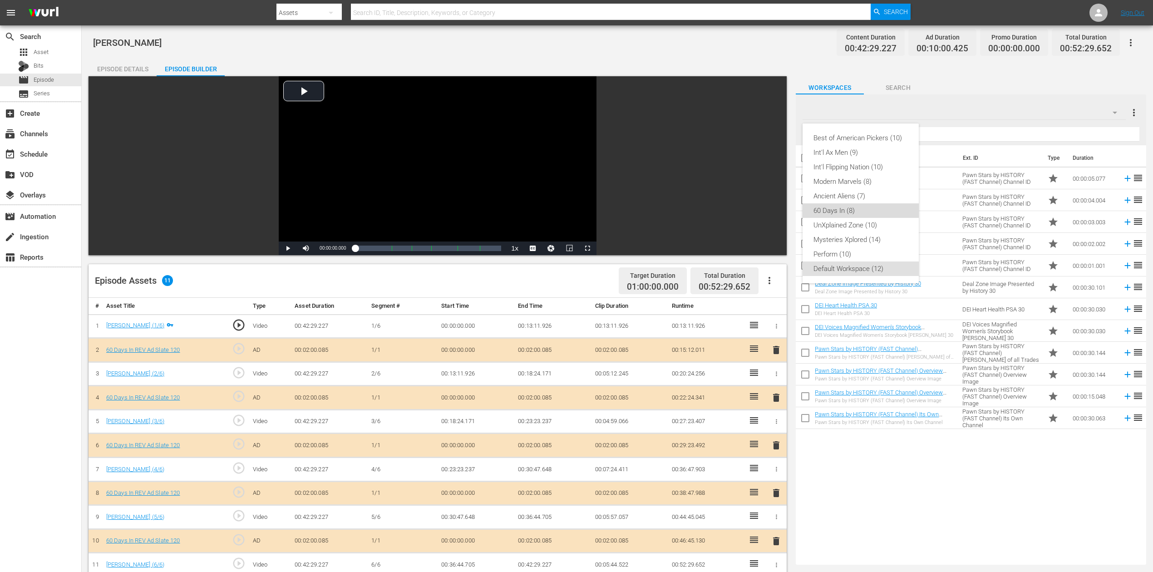
click at [871, 206] on div "60 Days In (8)" at bounding box center [860, 210] width 94 height 15
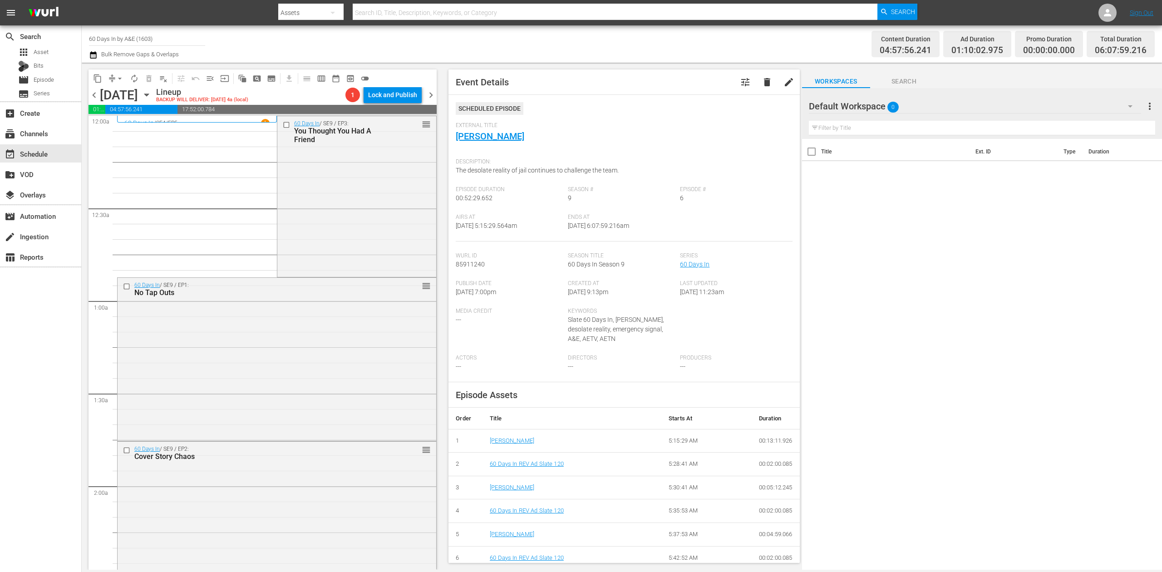
scroll to position [847, 0]
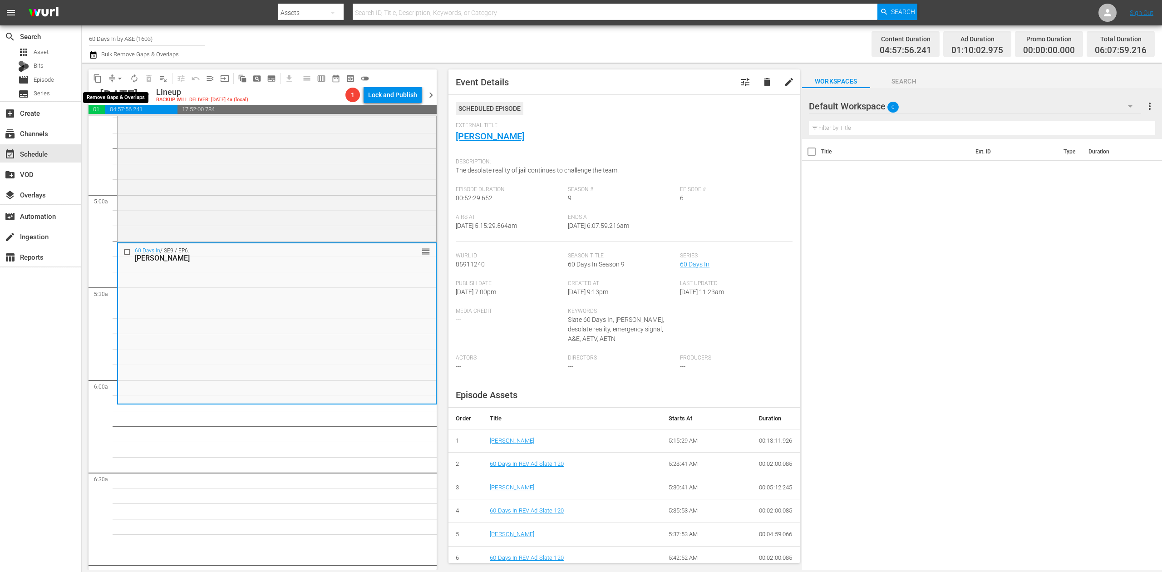
click at [115, 81] on span "arrow_drop_down" at bounding box center [119, 78] width 9 height 9
click at [128, 94] on li "Align to Midnight" at bounding box center [120, 96] width 95 height 15
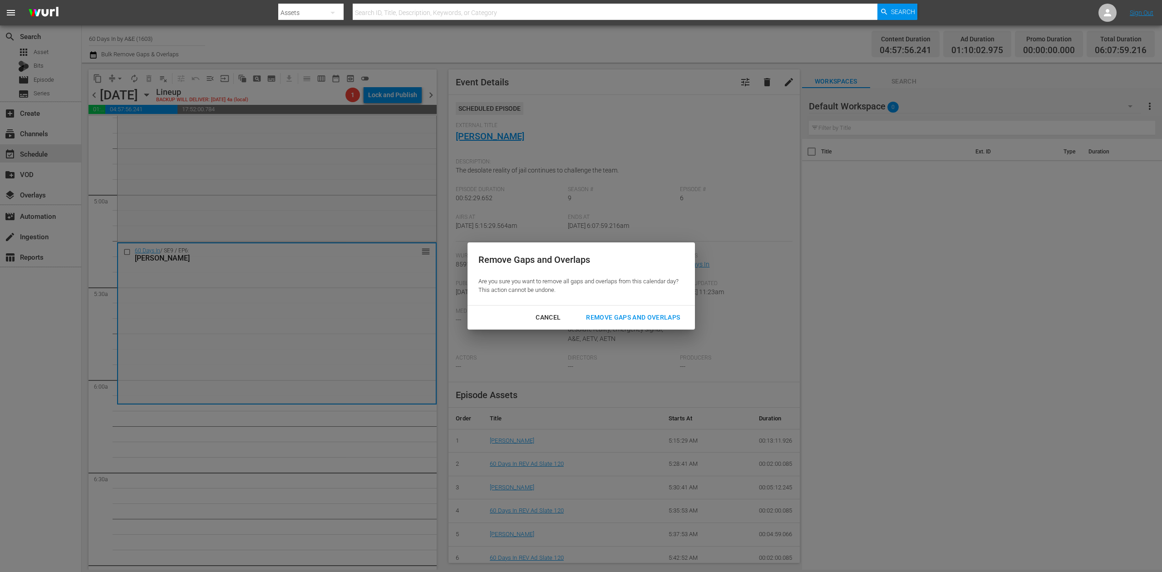
click at [650, 312] on div "Remove Gaps and Overlaps" at bounding box center [633, 317] width 108 height 11
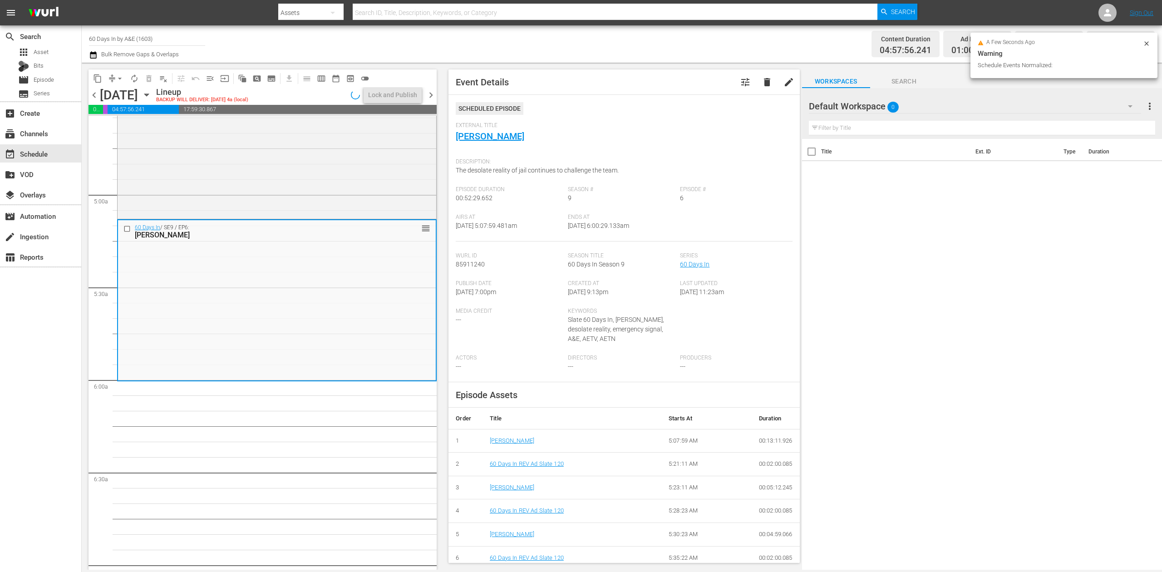
scroll to position [862, 0]
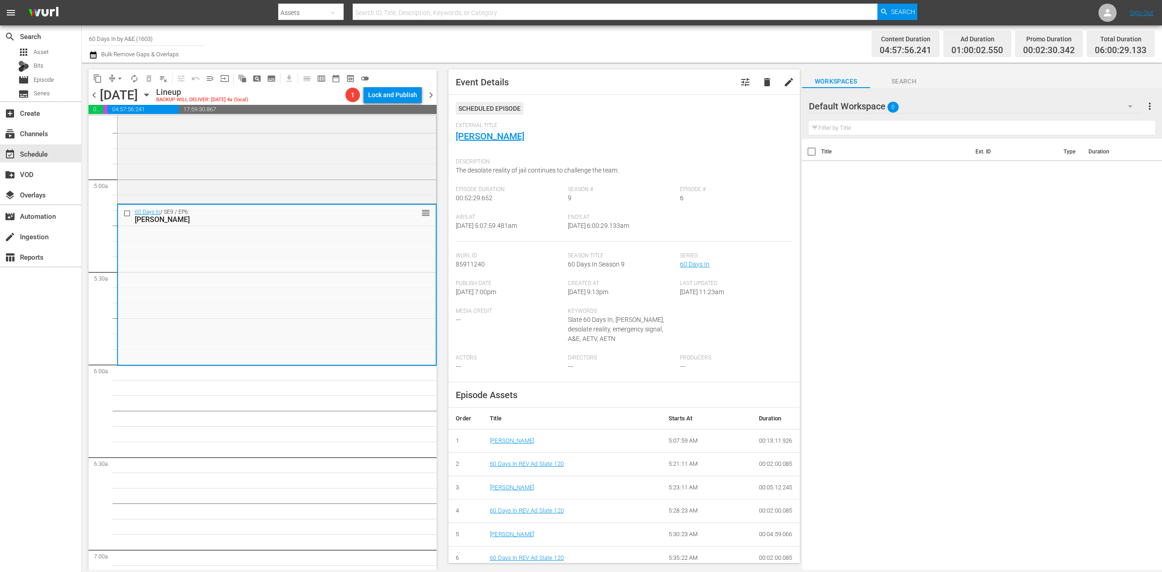
click at [94, 55] on icon "button" at bounding box center [93, 54] width 9 height 11
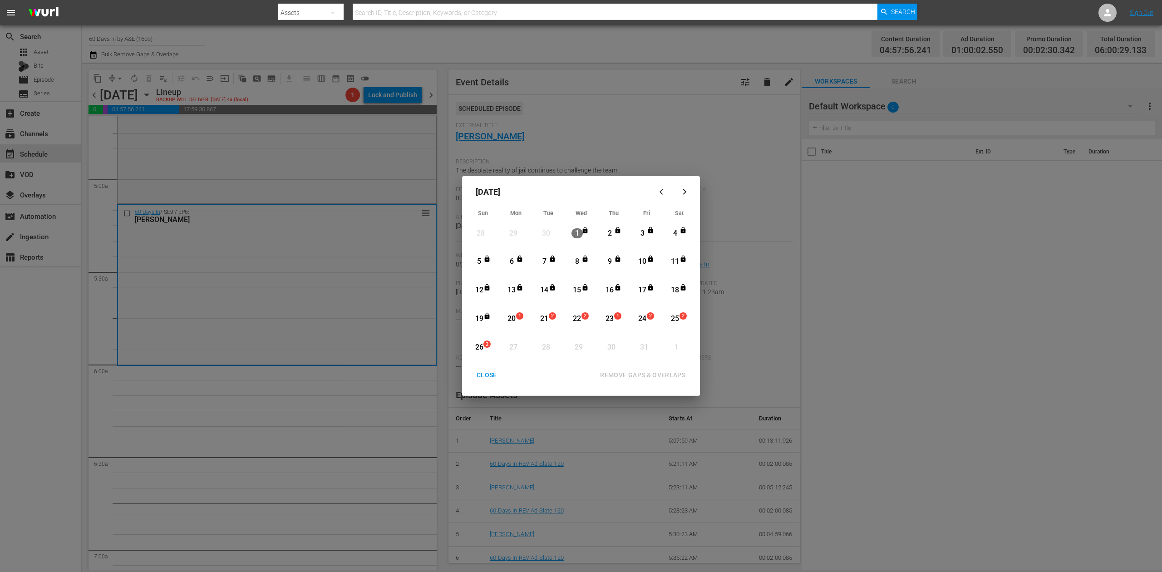
click at [515, 314] on div "20" at bounding box center [511, 319] width 11 height 10
click at [480, 373] on div "CLOSE" at bounding box center [486, 374] width 35 height 11
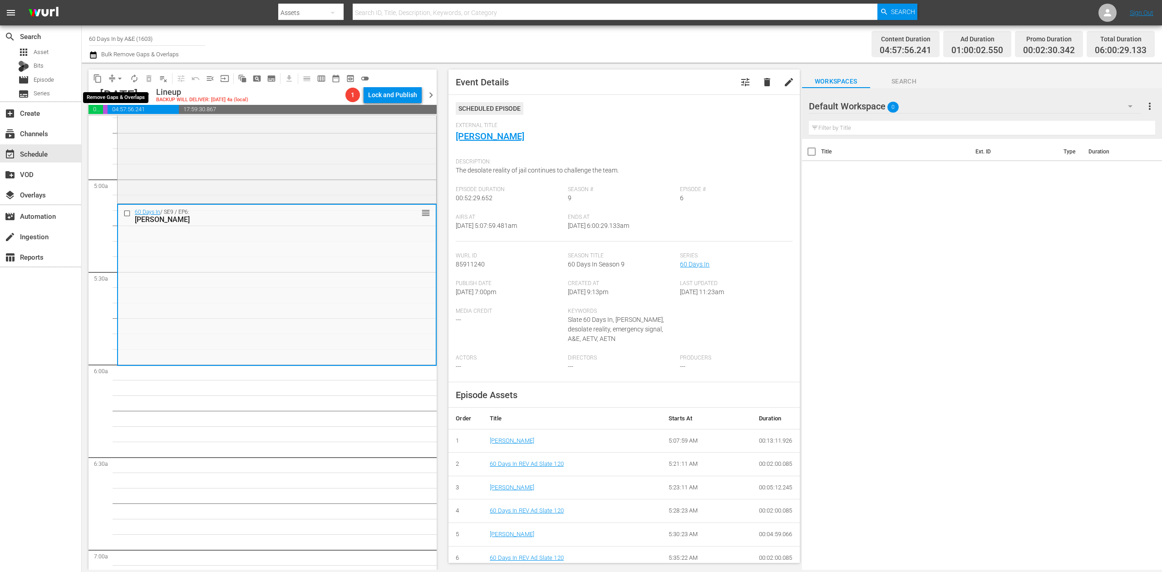
click at [122, 79] on span "arrow_drop_down" at bounding box center [119, 78] width 9 height 9
click at [113, 93] on li "Align to Midnight" at bounding box center [120, 96] width 95 height 15
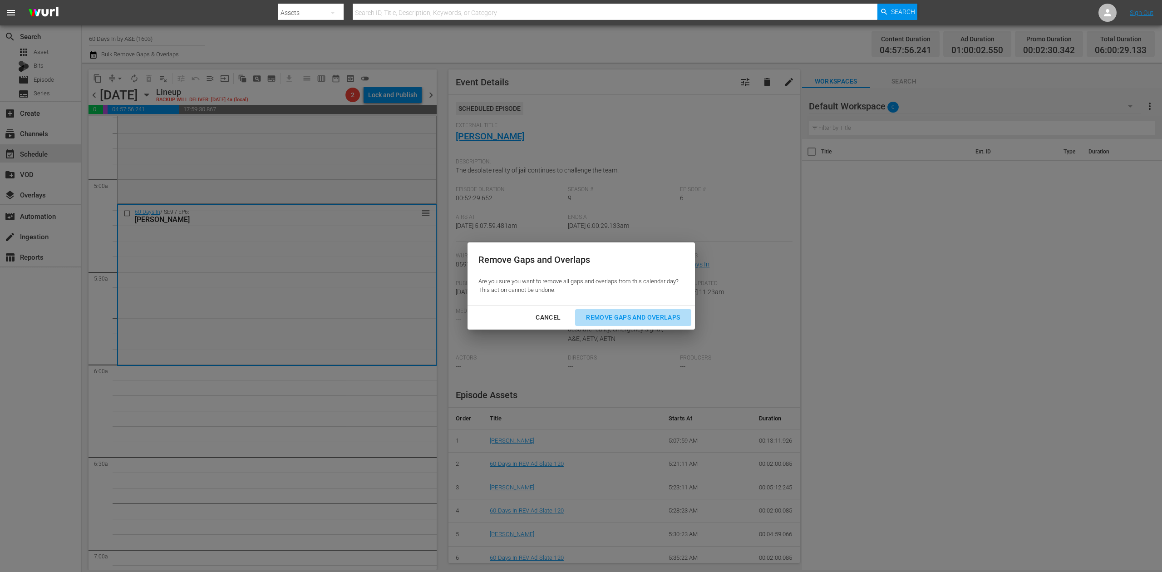
click at [654, 316] on div "Remove Gaps and Overlaps" at bounding box center [633, 317] width 108 height 11
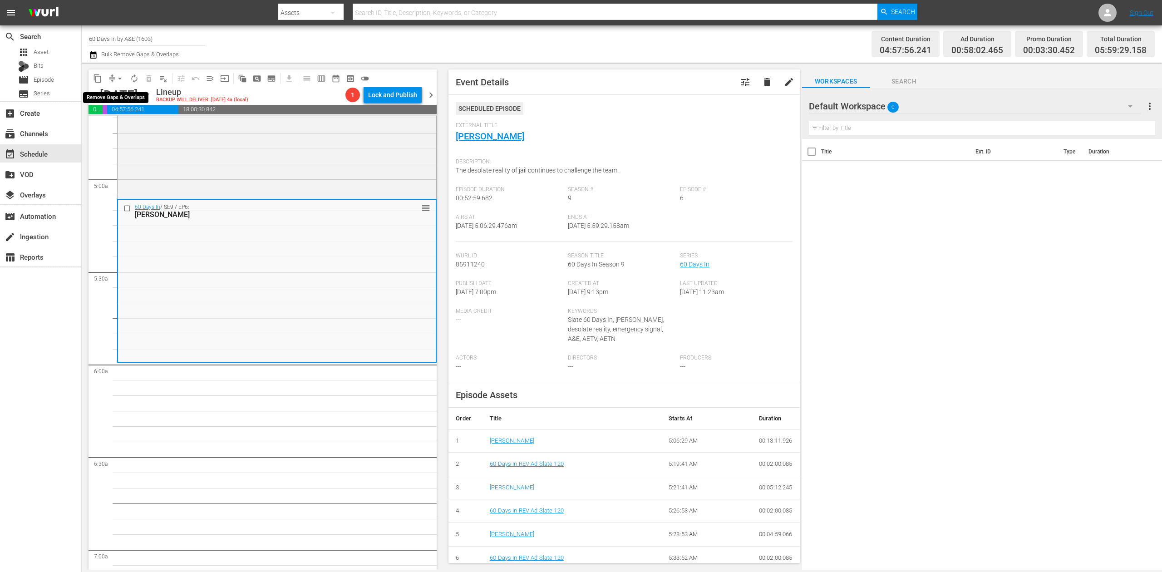
click at [120, 81] on span "arrow_drop_down" at bounding box center [119, 78] width 9 height 9
click at [119, 90] on li "Align to Midnight" at bounding box center [120, 96] width 95 height 15
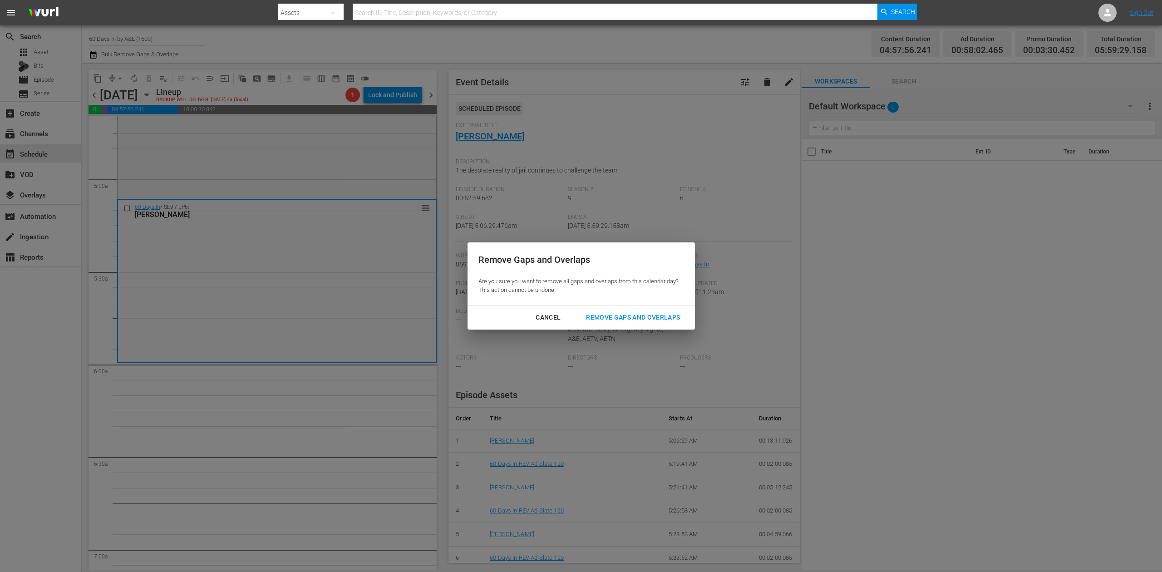
click at [634, 313] on div "Remove Gaps and Overlaps" at bounding box center [633, 317] width 108 height 11
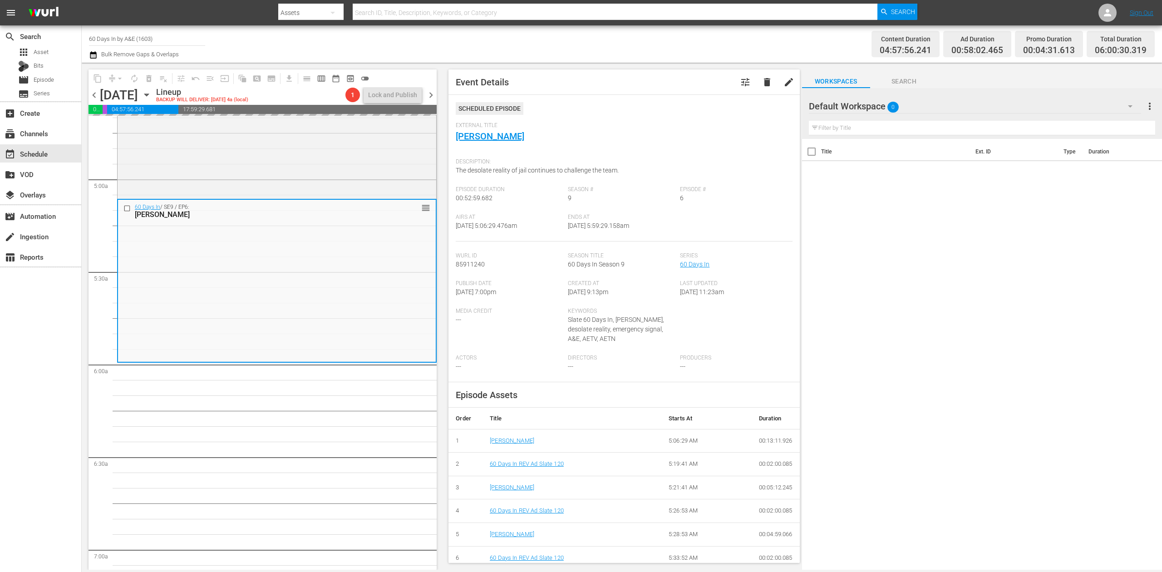
scroll to position [847, 0]
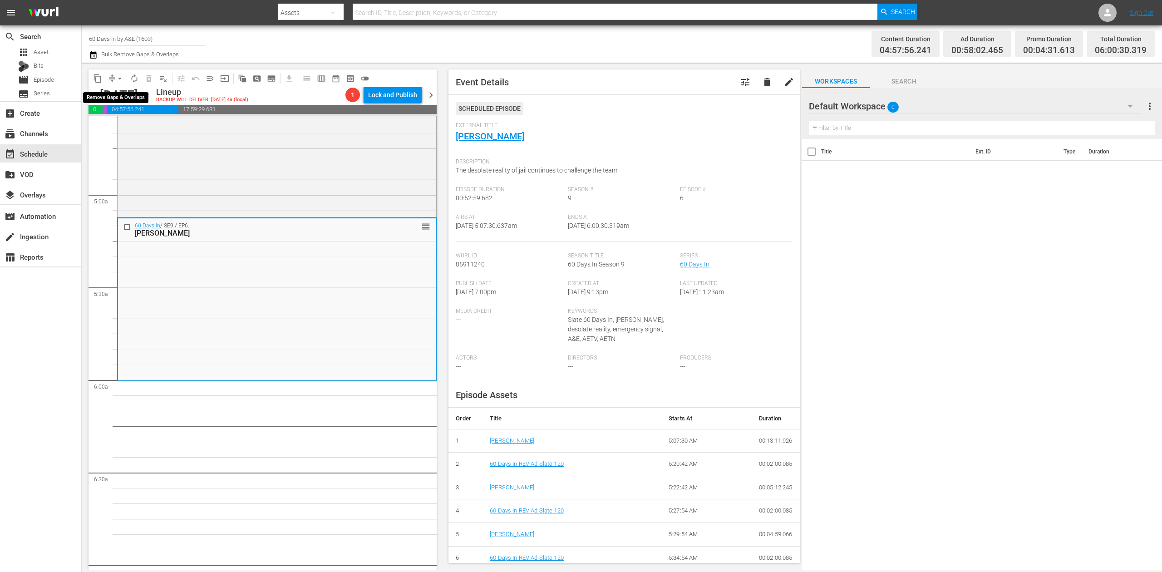
click at [118, 80] on span "arrow_drop_down" at bounding box center [119, 78] width 9 height 9
click at [118, 100] on li "Align to Midnight" at bounding box center [120, 96] width 95 height 15
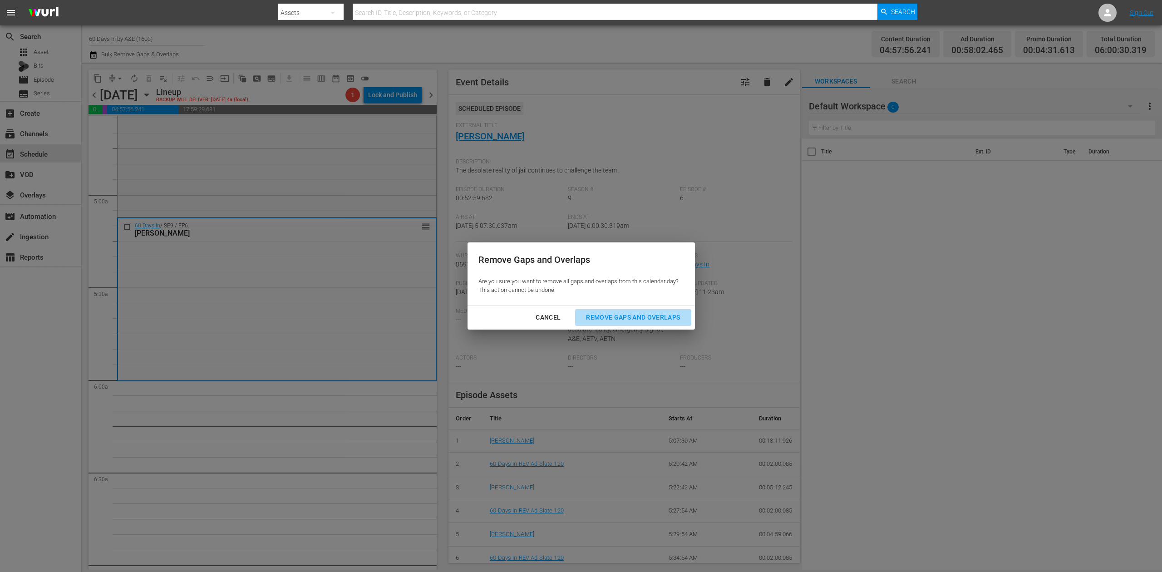
click at [641, 315] on div "Remove Gaps and Overlaps" at bounding box center [633, 317] width 108 height 11
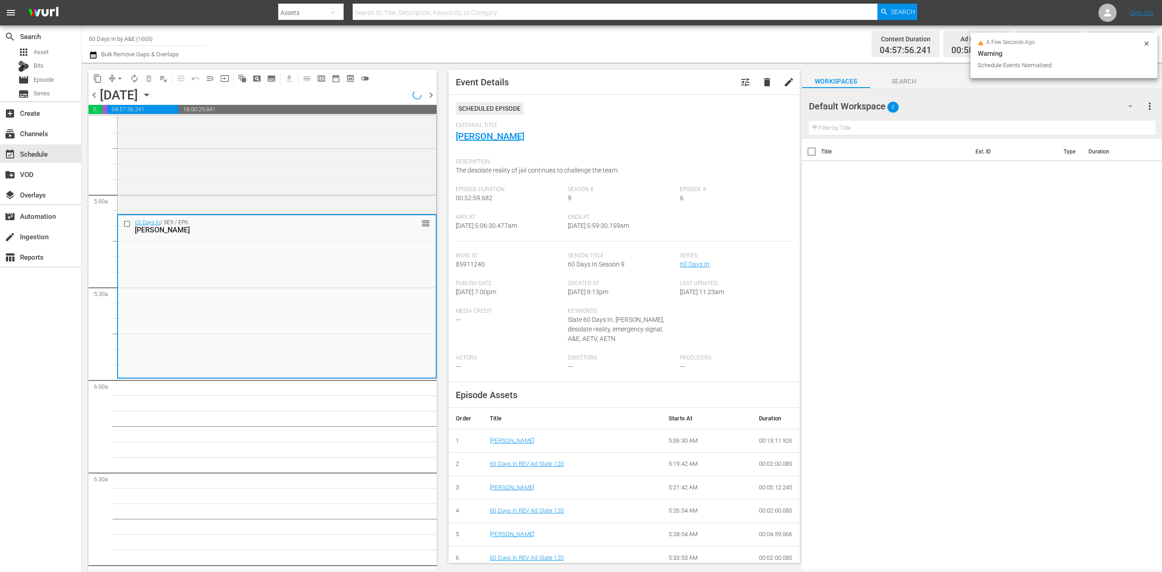
scroll to position [862, 0]
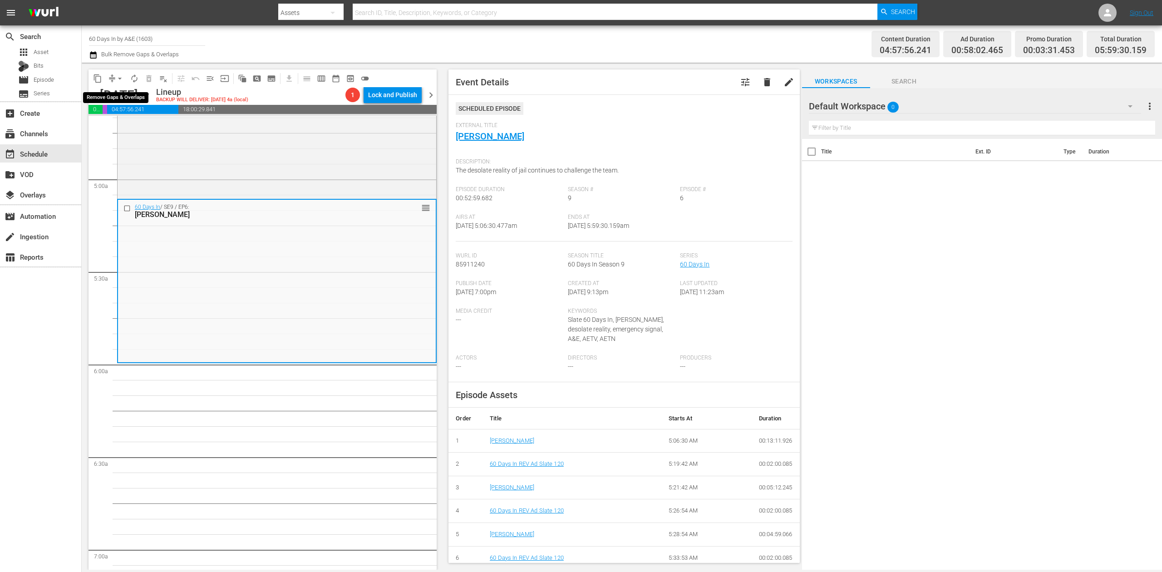
click at [121, 75] on span "arrow_drop_down" at bounding box center [119, 78] width 9 height 9
click at [116, 100] on li "Align to Midnight" at bounding box center [120, 96] width 95 height 15
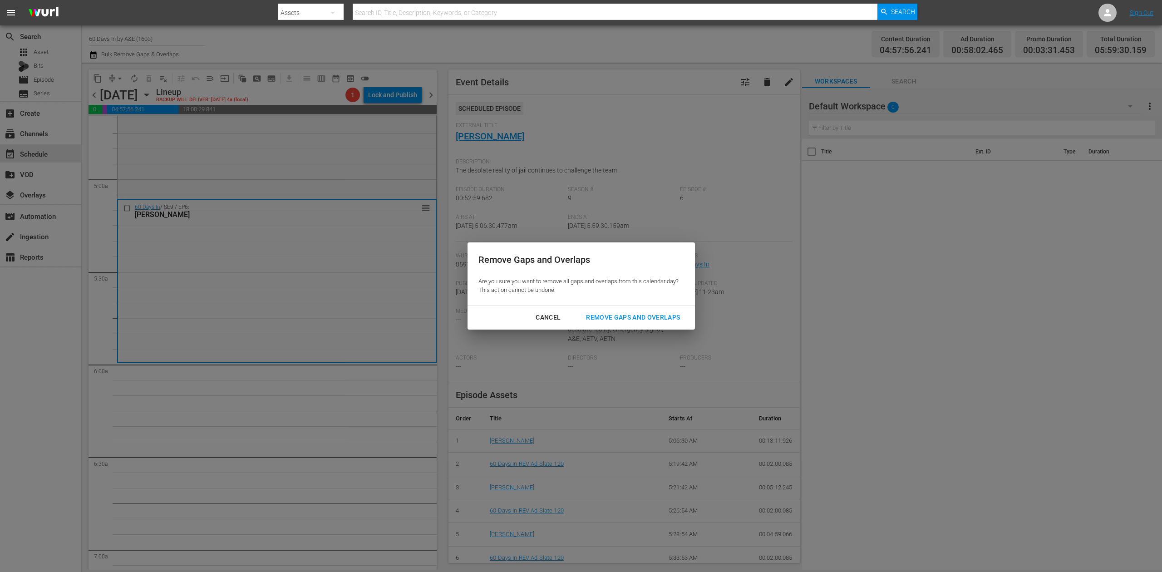
click at [650, 316] on div "Remove Gaps and Overlaps" at bounding box center [633, 317] width 108 height 11
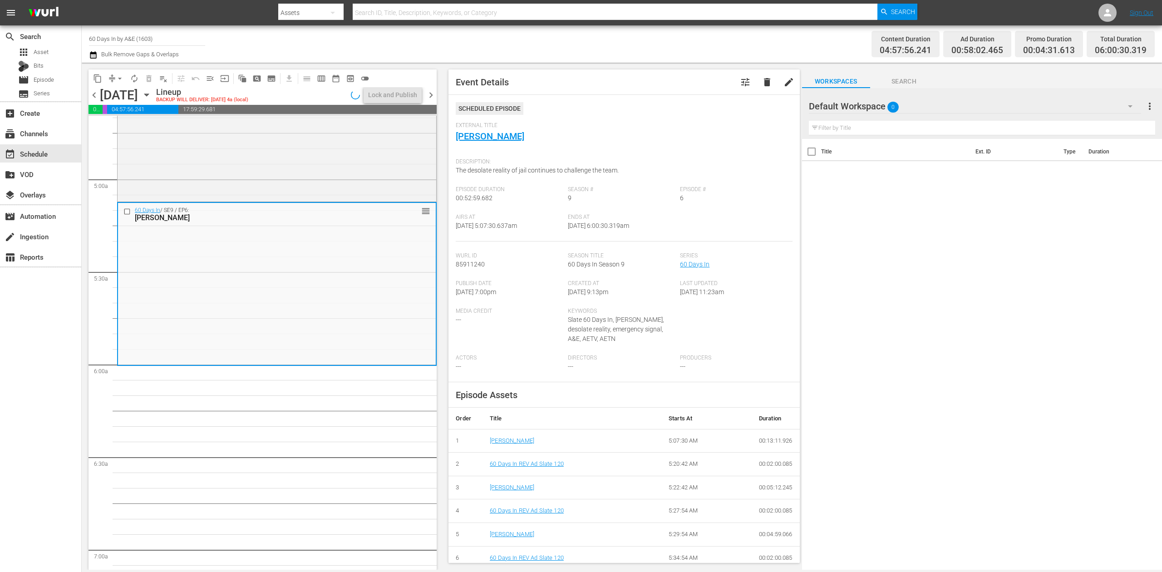
scroll to position [847, 0]
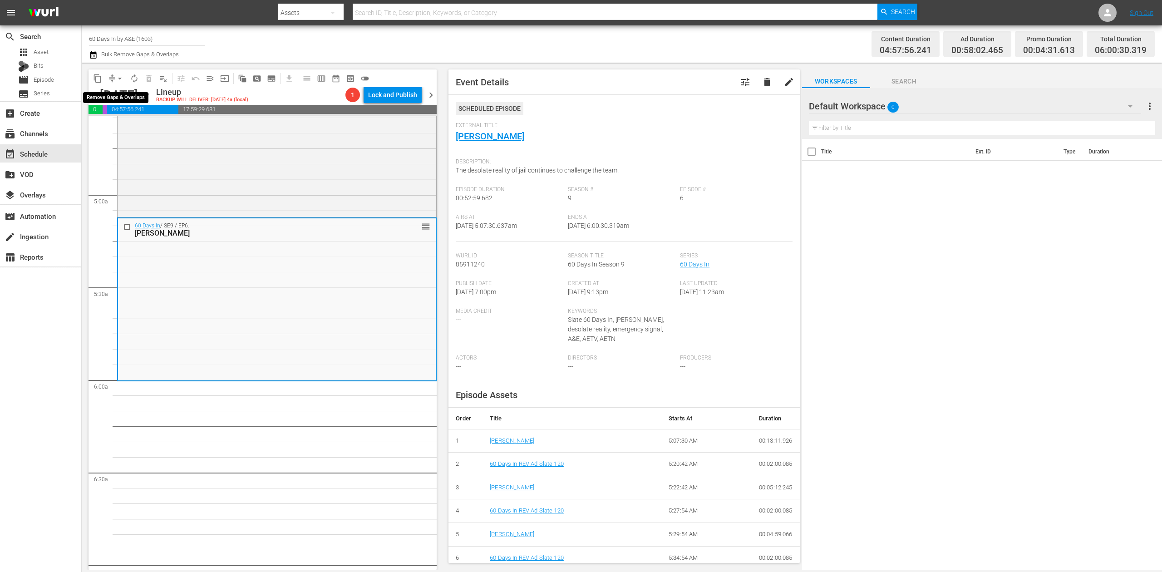
click at [118, 79] on span "arrow_drop_down" at bounding box center [119, 78] width 9 height 9
click at [131, 93] on li "Align to Midnight" at bounding box center [120, 96] width 95 height 15
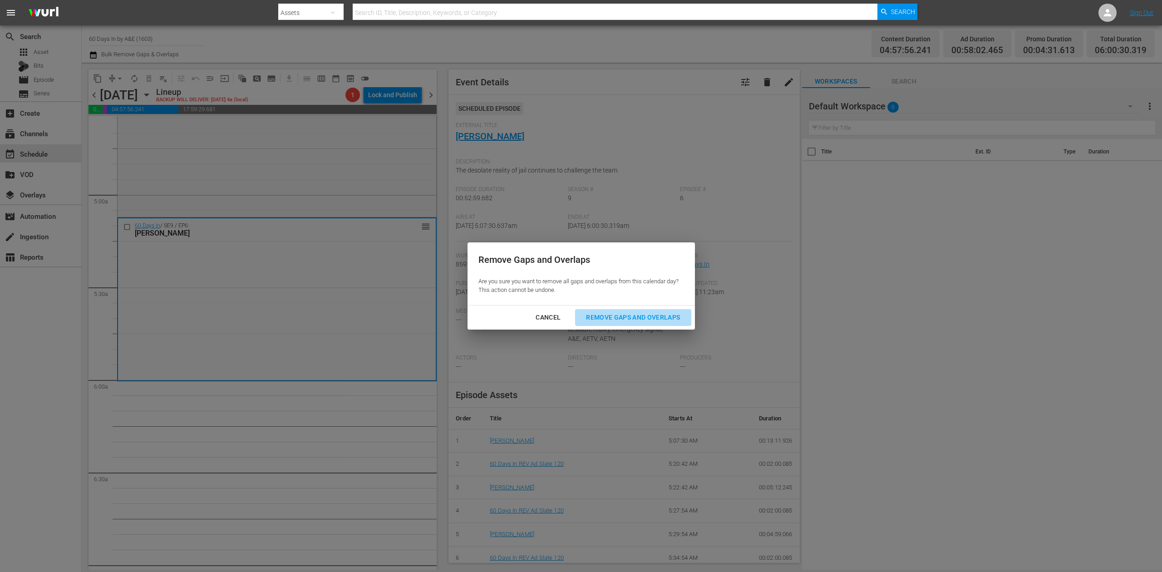
click at [667, 318] on div "Remove Gaps and Overlaps" at bounding box center [633, 317] width 108 height 11
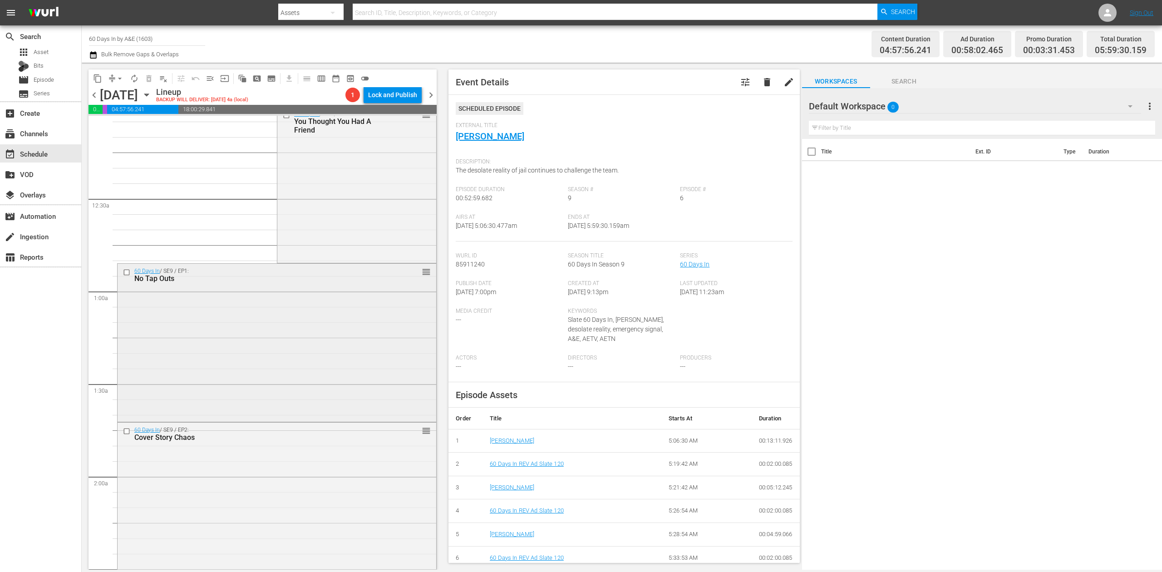
scroll to position [0, 0]
click at [249, 331] on div "60 Days In / SE9 / EP1: No Tap Outs reorder" at bounding box center [277, 351] width 319 height 156
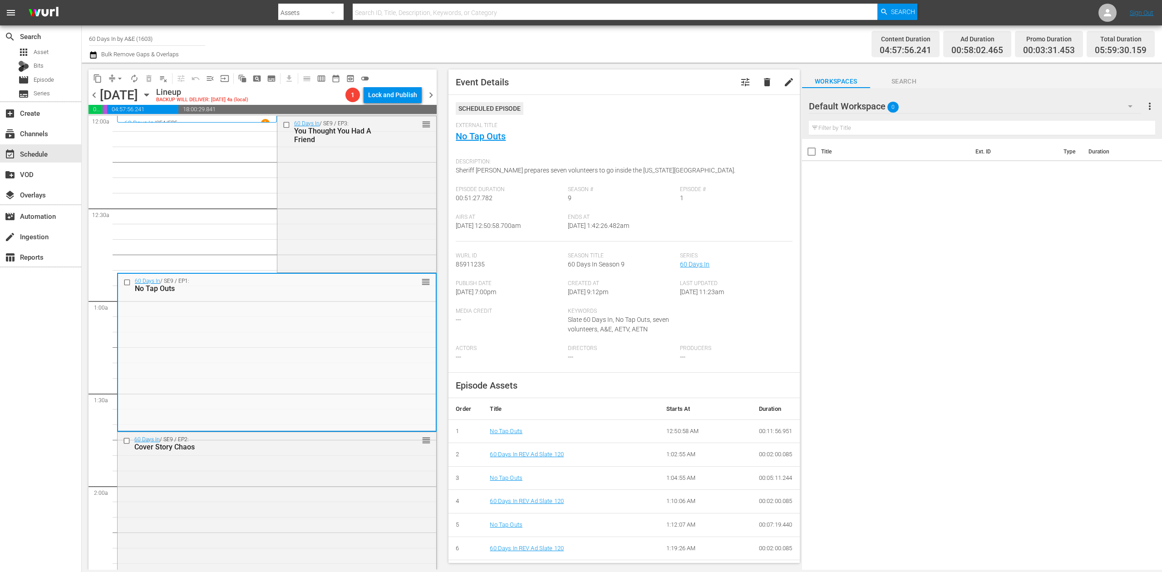
click at [166, 39] on input "60 Days In by A&E (1603)" at bounding box center [147, 39] width 116 height 22
drag, startPoint x: 170, startPoint y: 40, endPoint x: 37, endPoint y: 34, distance: 133.1
click at [82, 0] on div "search Search apps Asset Bits movie Episode subtitles Series add_box Create sub…" at bounding box center [622, 0] width 1080 height 0
click at [260, 64] on div "Best of American Pickers by History (2038 - ae_networks_bestofamericanpickersby…" at bounding box center [213, 64] width 235 height 22
type input "Best of American Pickers by History (2038 - ae_networks_bestofamericanpickersby…"
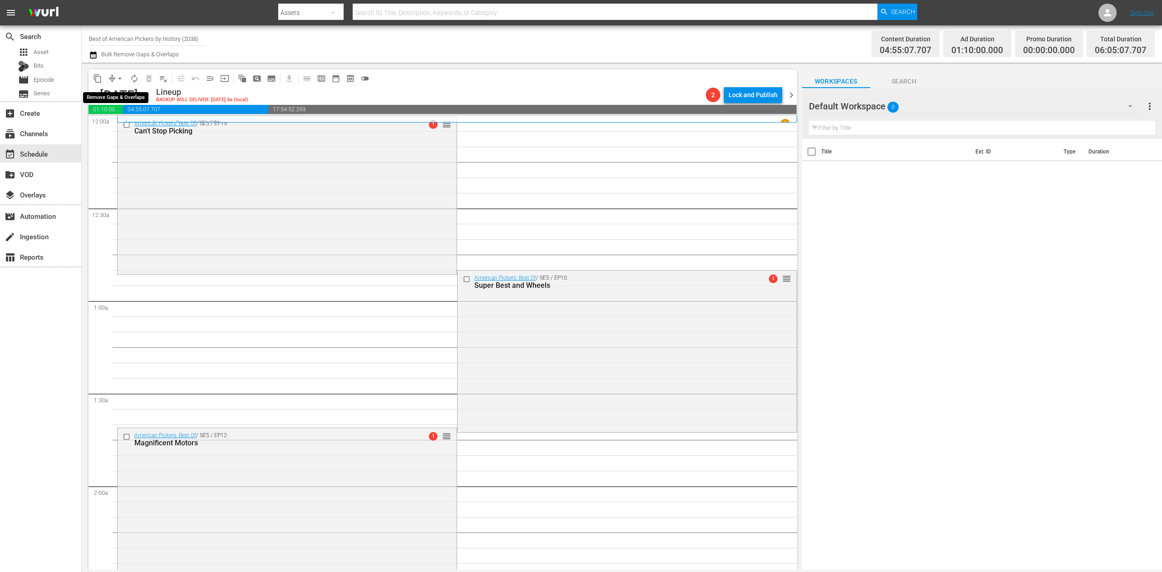
click at [122, 82] on span "arrow_drop_down" at bounding box center [119, 78] width 9 height 9
click at [119, 97] on li "Align to Midnight" at bounding box center [120, 96] width 95 height 15
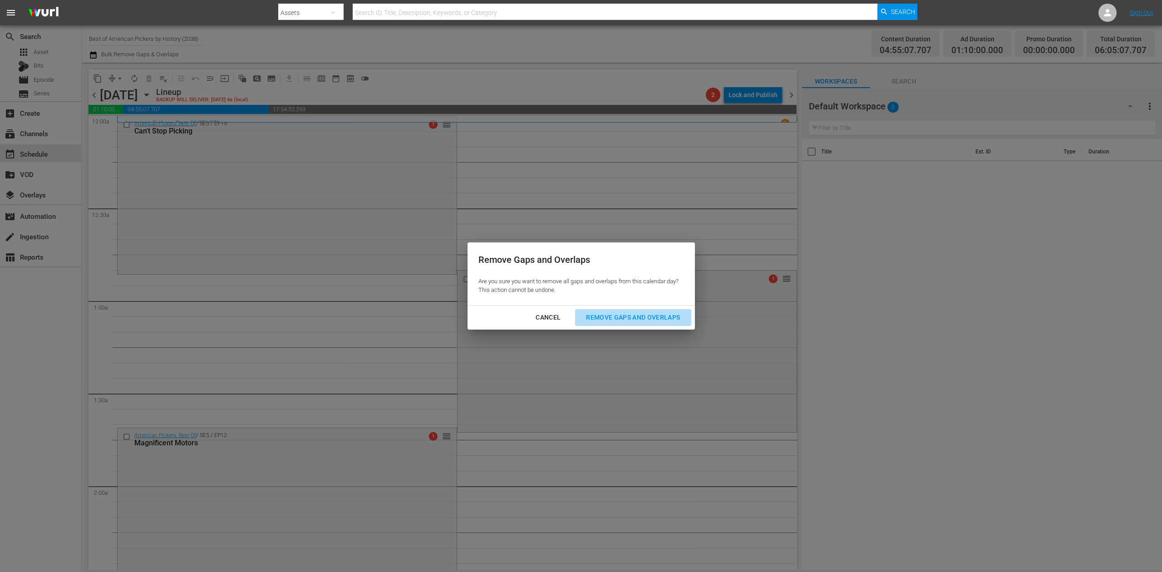
click at [655, 318] on div "Remove Gaps and Overlaps" at bounding box center [633, 317] width 108 height 11
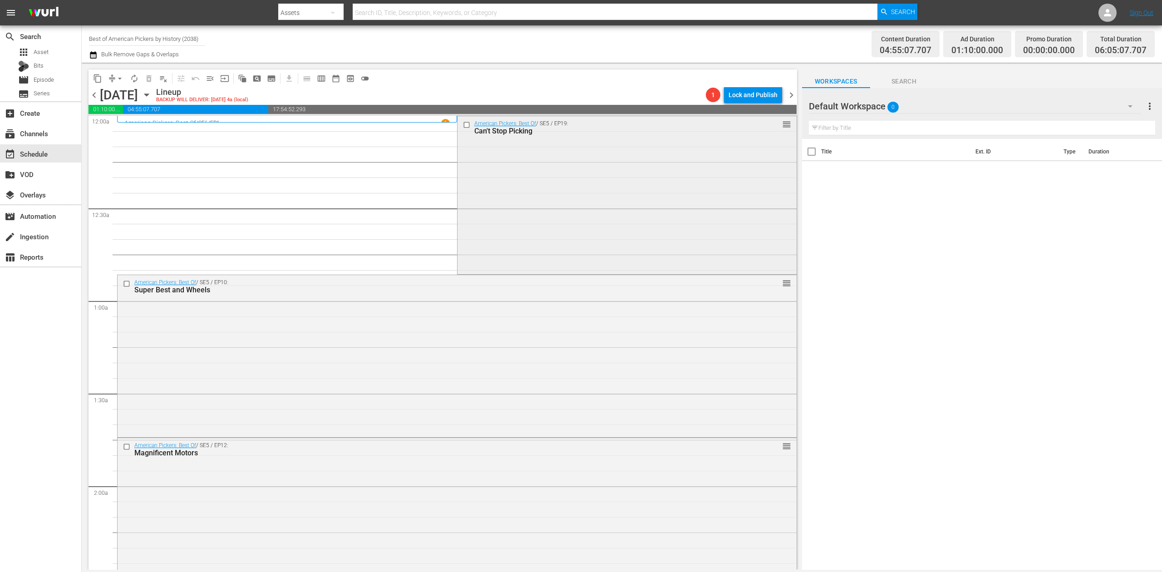
click at [585, 200] on div "American Pickers: Best Of / SE5 / EP19: Can't Stop Picking reorder" at bounding box center [627, 194] width 339 height 156
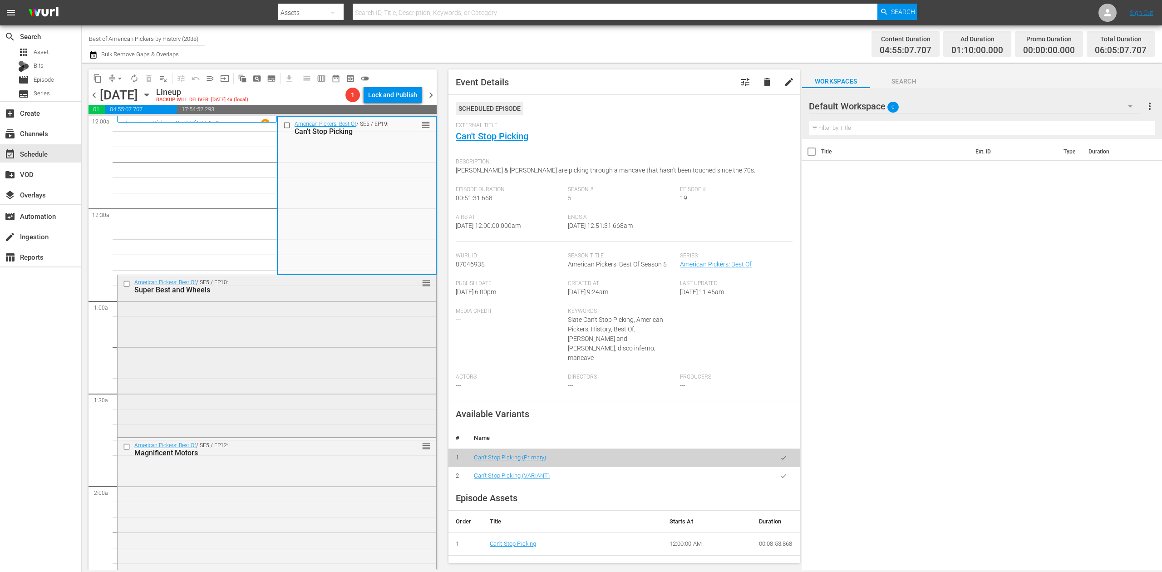
click at [340, 364] on div "American Pickers: Best Of / SE5 / EP10: Super Best and Wheels reorder" at bounding box center [277, 355] width 319 height 160
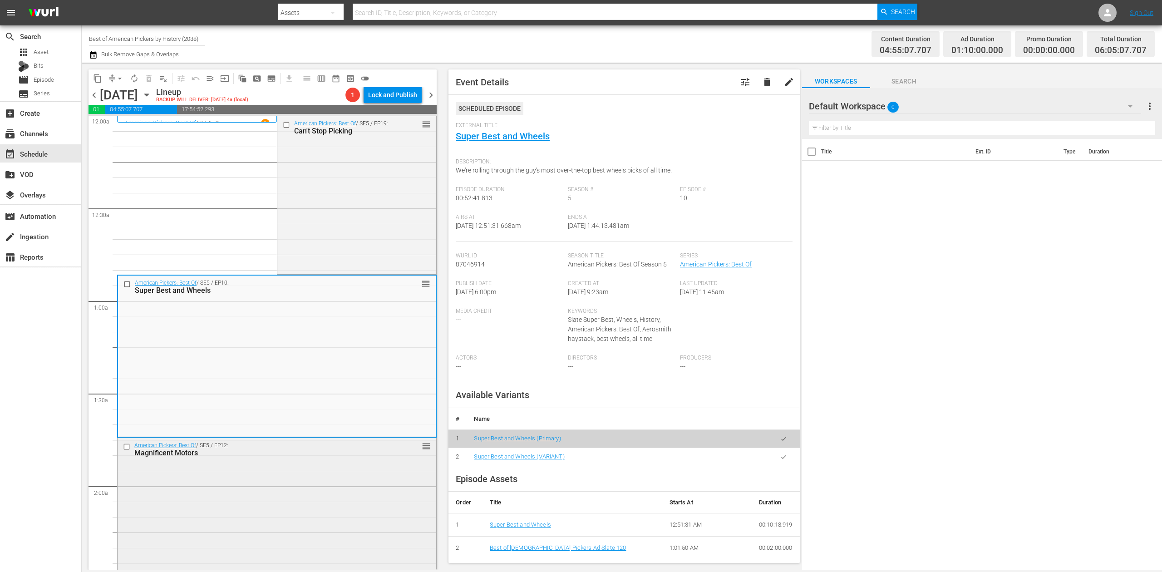
click at [296, 520] on div "American Pickers: Best Of / SE5 / EP12: Magnificent Motors reorder" at bounding box center [277, 517] width 319 height 158
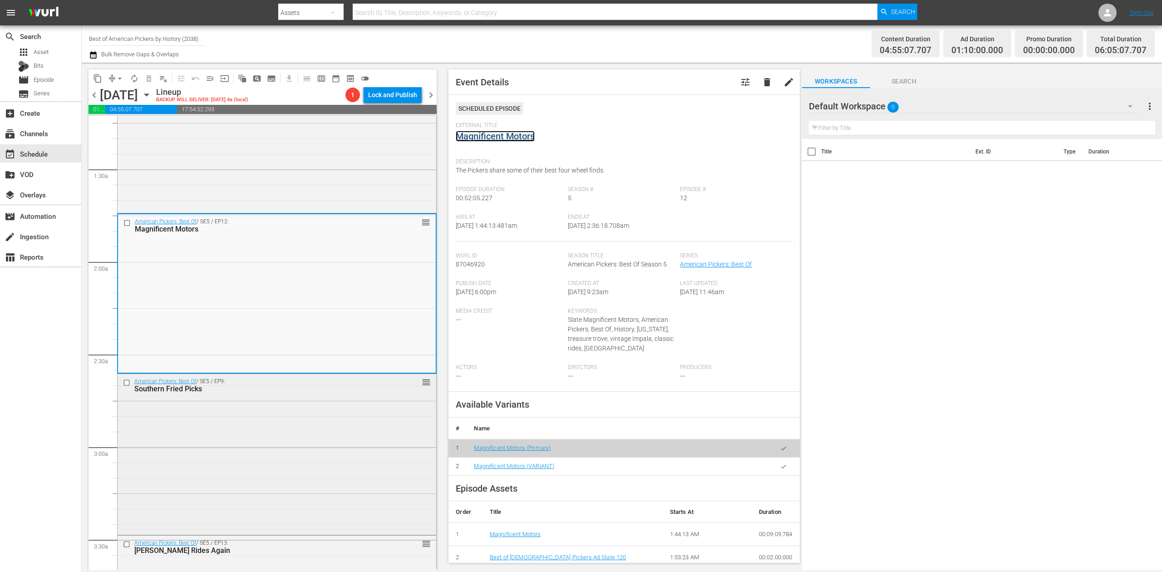
scroll to position [363, 0]
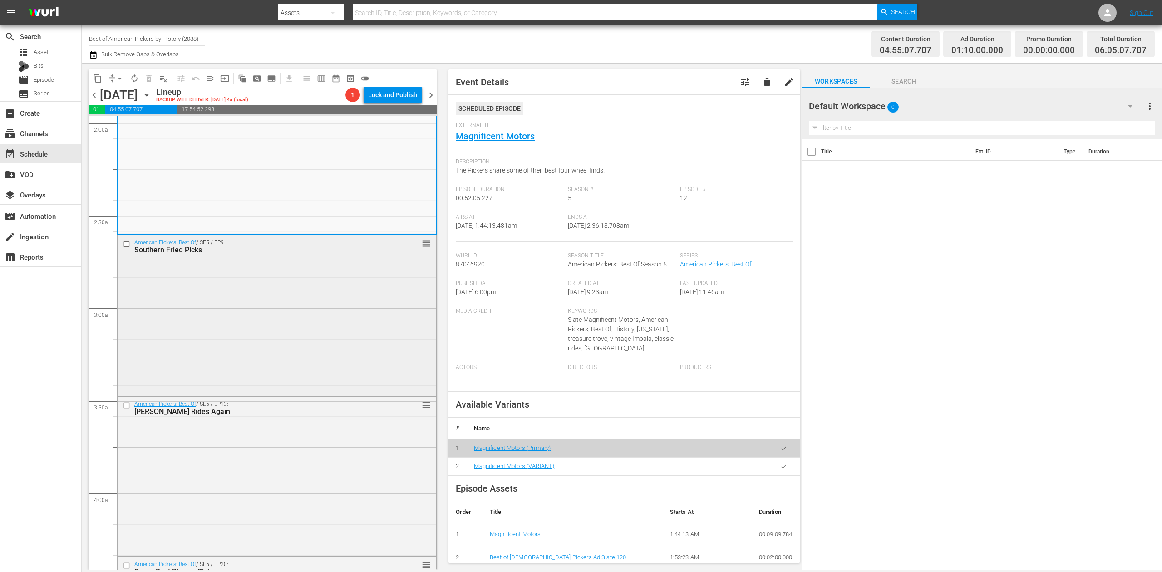
click at [356, 339] on div "American Pickers: Best Of / SE5 / EP9: Southern Fried Picks reorder" at bounding box center [277, 314] width 319 height 158
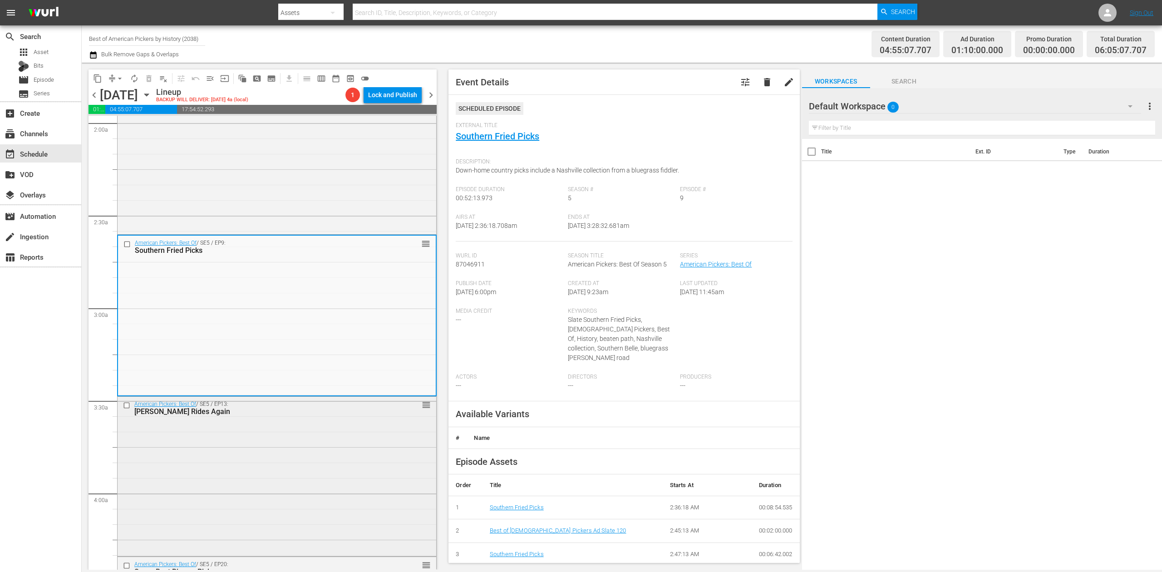
click at [365, 446] on div "American Pickers: Best Of / SE5 / EP13: Dani Rides Again reorder" at bounding box center [277, 476] width 319 height 158
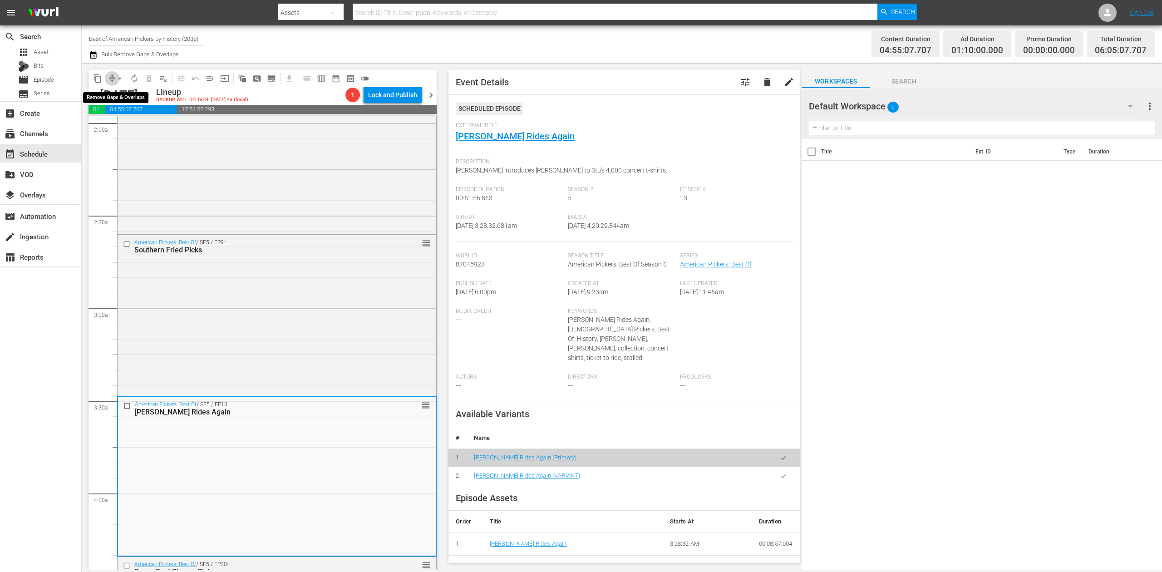
click at [111, 77] on span "compress" at bounding box center [112, 78] width 9 height 9
click at [117, 80] on span "arrow_drop_down" at bounding box center [119, 78] width 9 height 9
click at [122, 95] on li "Align to Midnight" at bounding box center [120, 96] width 95 height 15
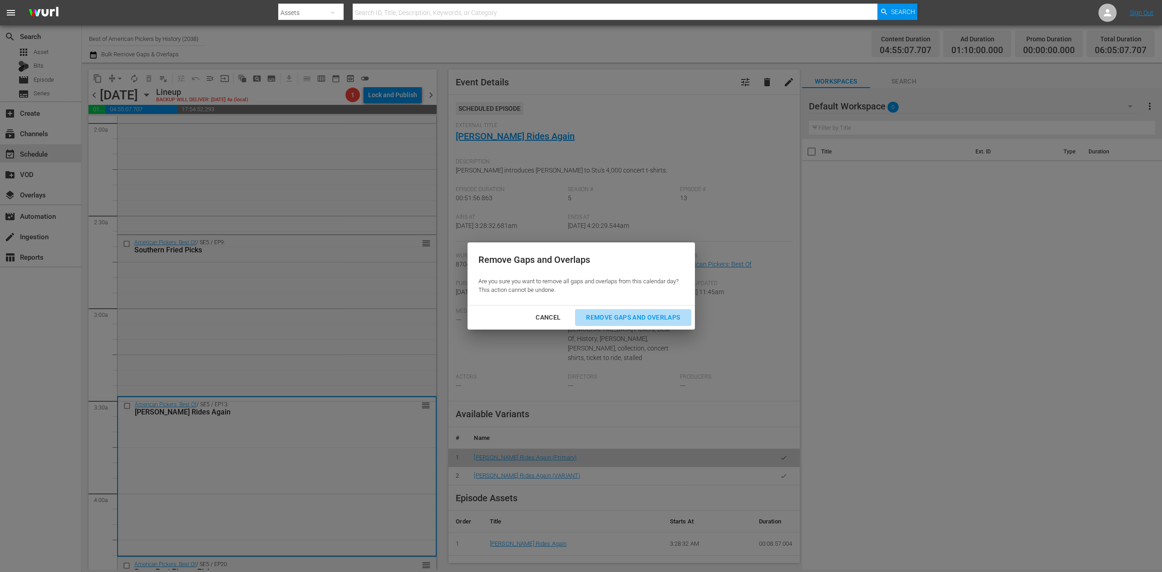
click at [642, 315] on div "Remove Gaps and Overlaps" at bounding box center [633, 317] width 108 height 11
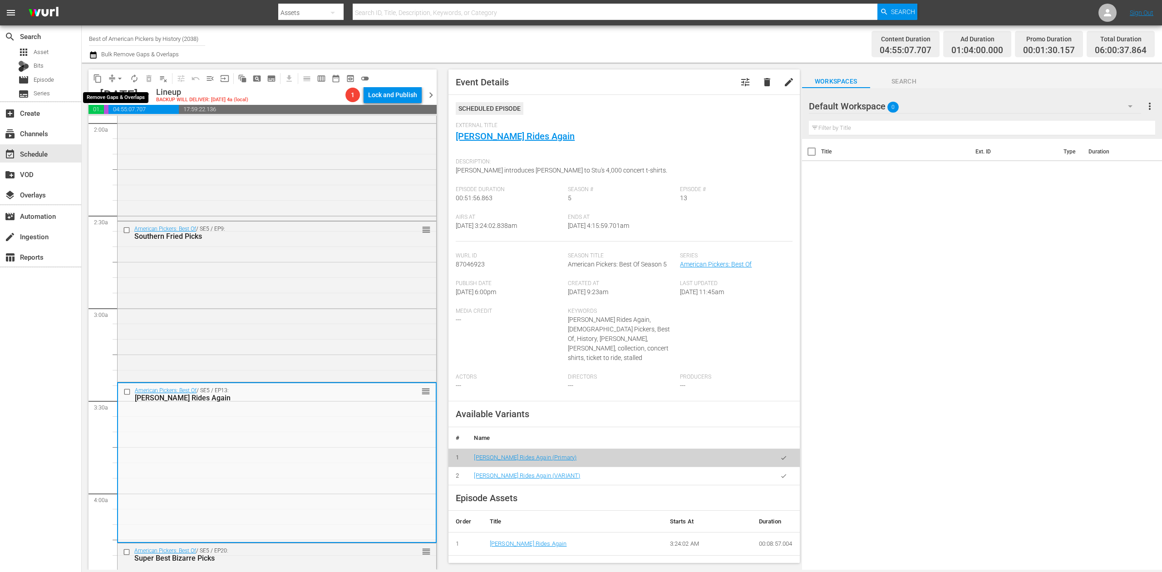
click at [117, 81] on span "arrow_drop_down" at bounding box center [119, 78] width 9 height 9
click at [118, 93] on li "Align to Midnight" at bounding box center [120, 96] width 95 height 15
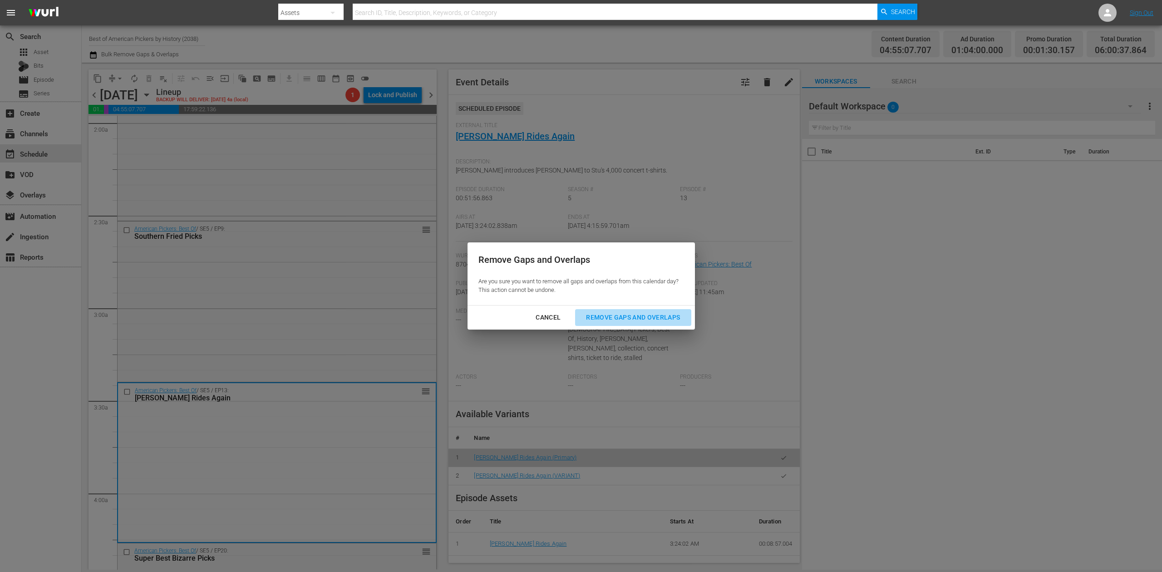
click at [645, 316] on div "Remove Gaps and Overlaps" at bounding box center [633, 317] width 108 height 11
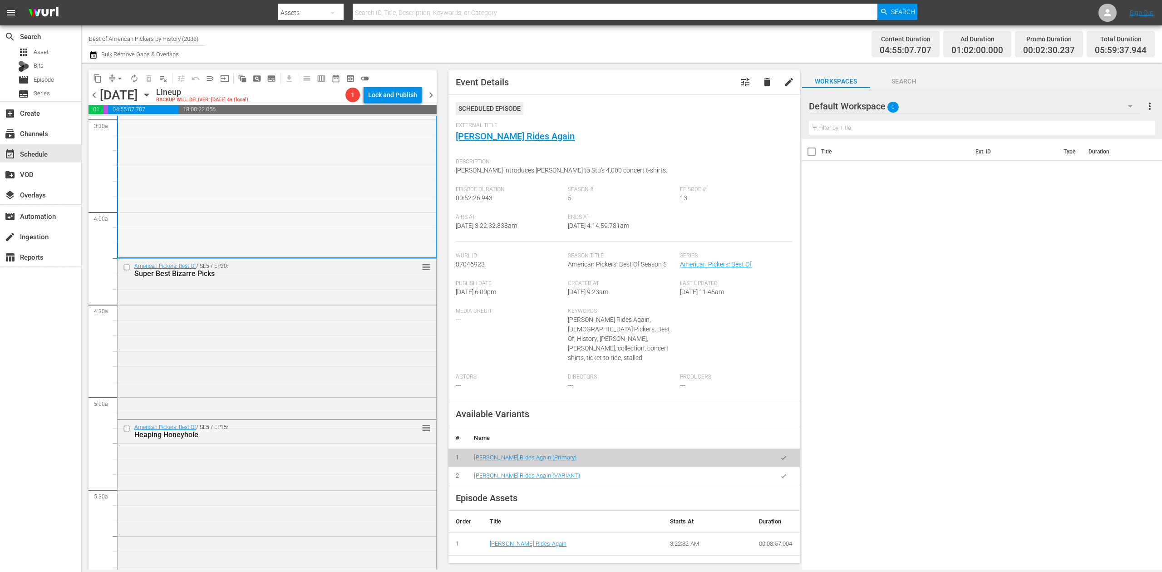
scroll to position [665, 0]
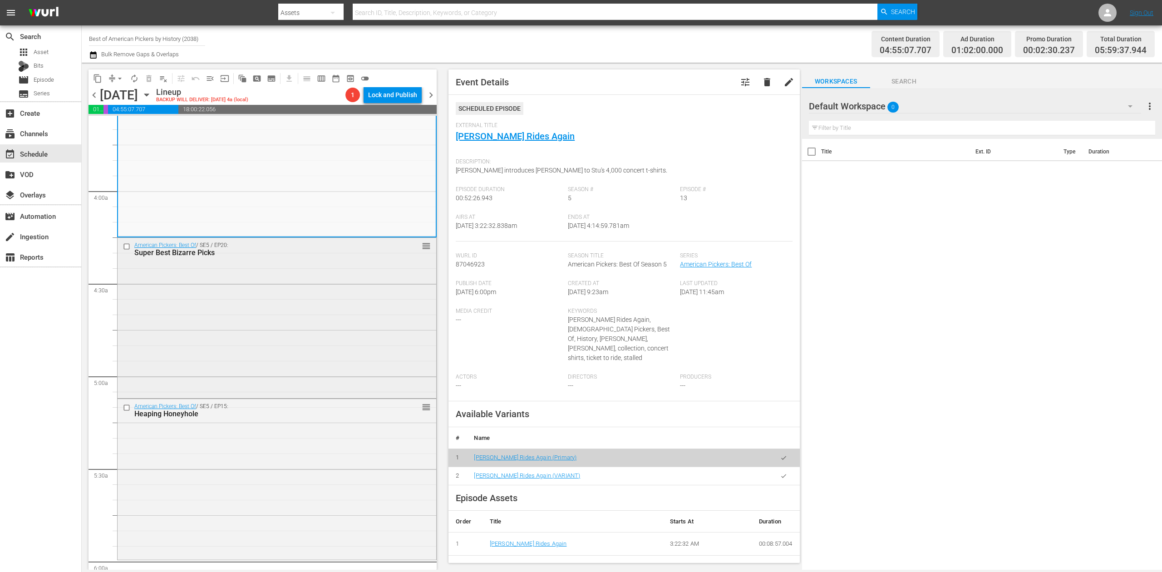
click at [346, 295] on div "American Pickers: Best Of / SE5 / EP20: Super Best Bizarre Picks reorder" at bounding box center [277, 317] width 319 height 159
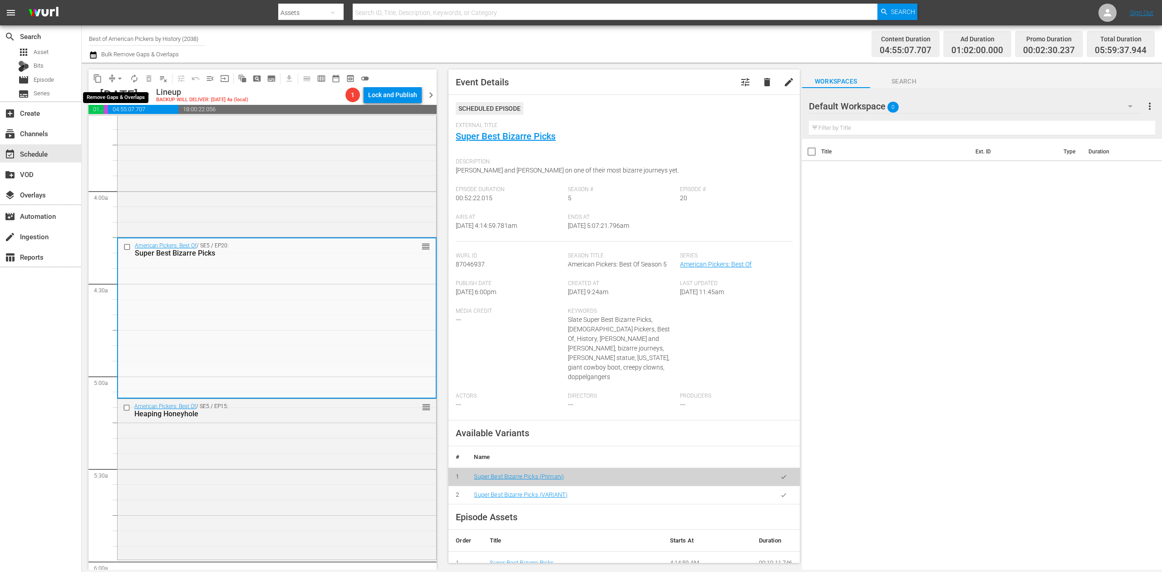
click at [118, 79] on span "arrow_drop_down" at bounding box center [119, 78] width 9 height 9
click at [128, 93] on li "Align to Midnight" at bounding box center [120, 96] width 95 height 15
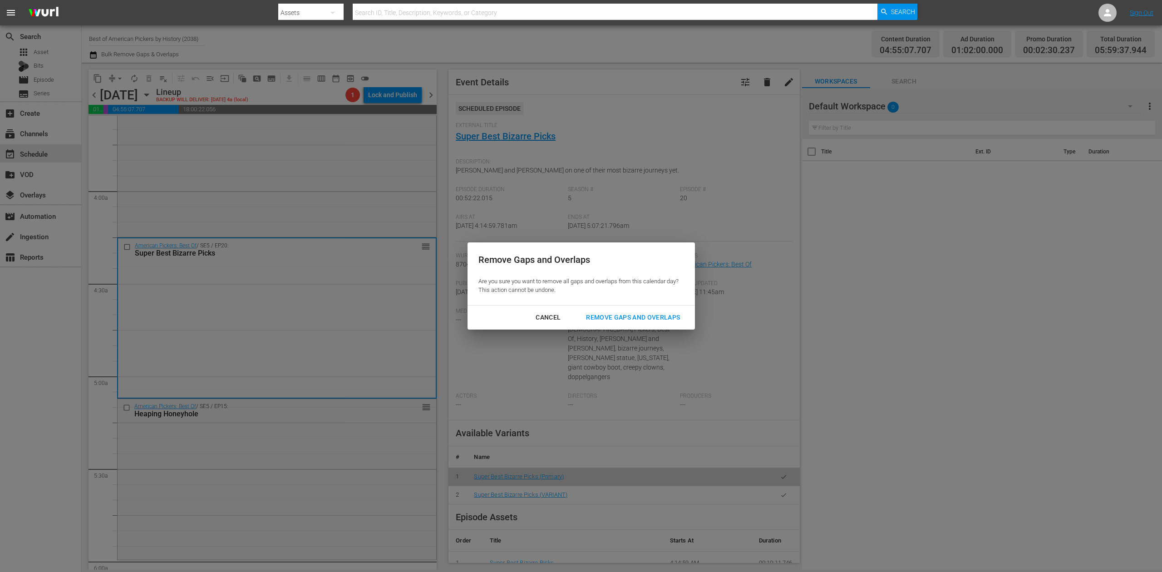
click at [634, 316] on div "Remove Gaps and Overlaps" at bounding box center [633, 317] width 108 height 11
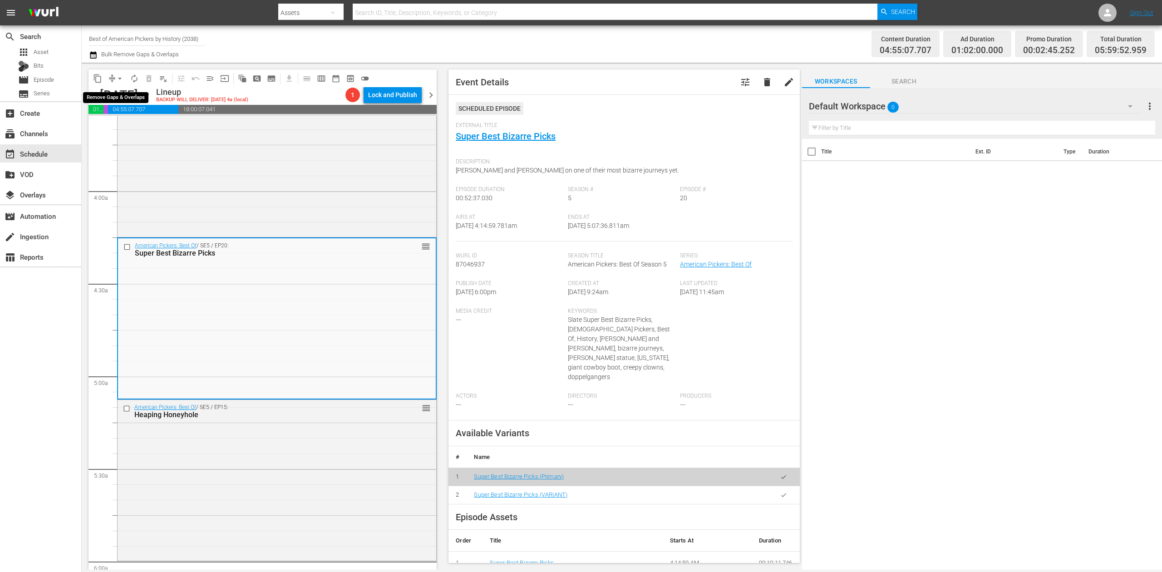
click at [118, 79] on span "arrow_drop_down" at bounding box center [119, 78] width 9 height 9
click at [122, 94] on li "Align to Midnight" at bounding box center [120, 96] width 95 height 15
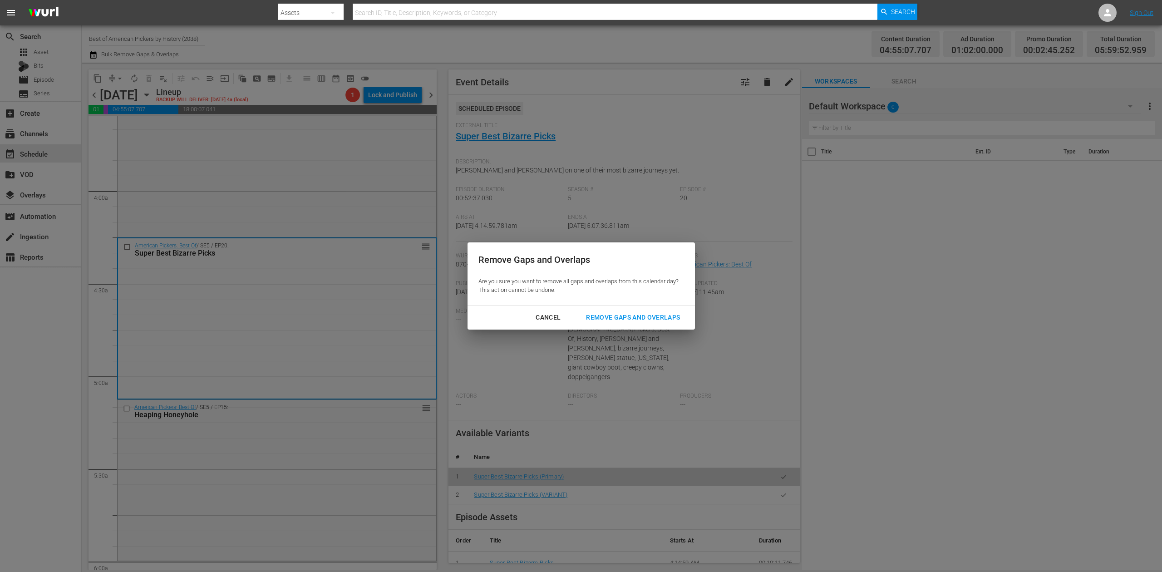
click at [646, 309] on button "Remove Gaps and Overlaps" at bounding box center [633, 317] width 116 height 17
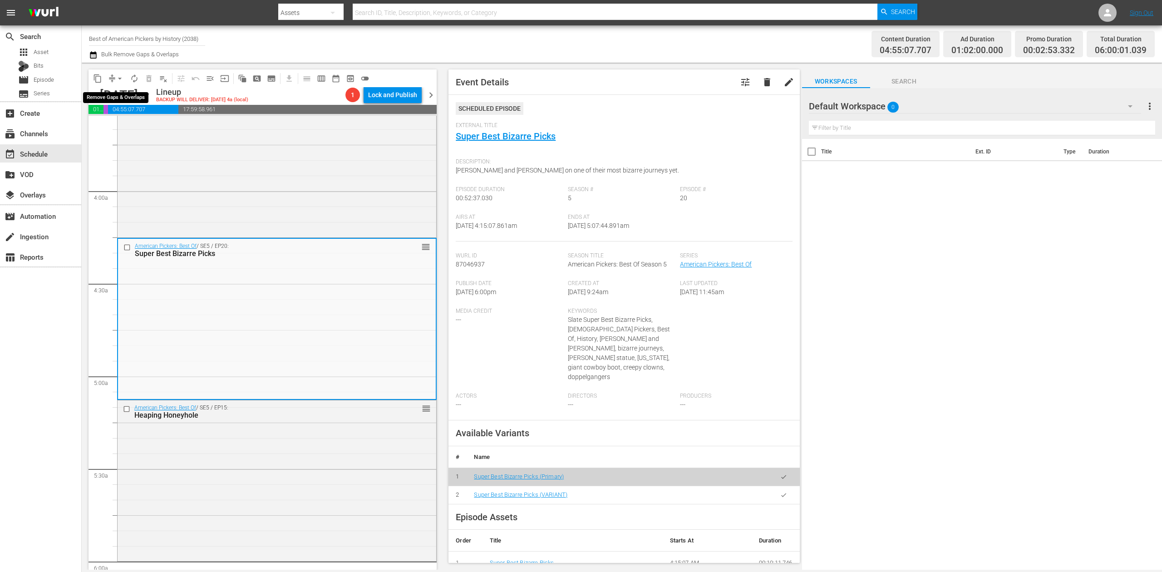
click at [115, 77] on span "arrow_drop_down" at bounding box center [119, 78] width 9 height 9
click at [126, 97] on li "Align to Midnight" at bounding box center [120, 96] width 95 height 15
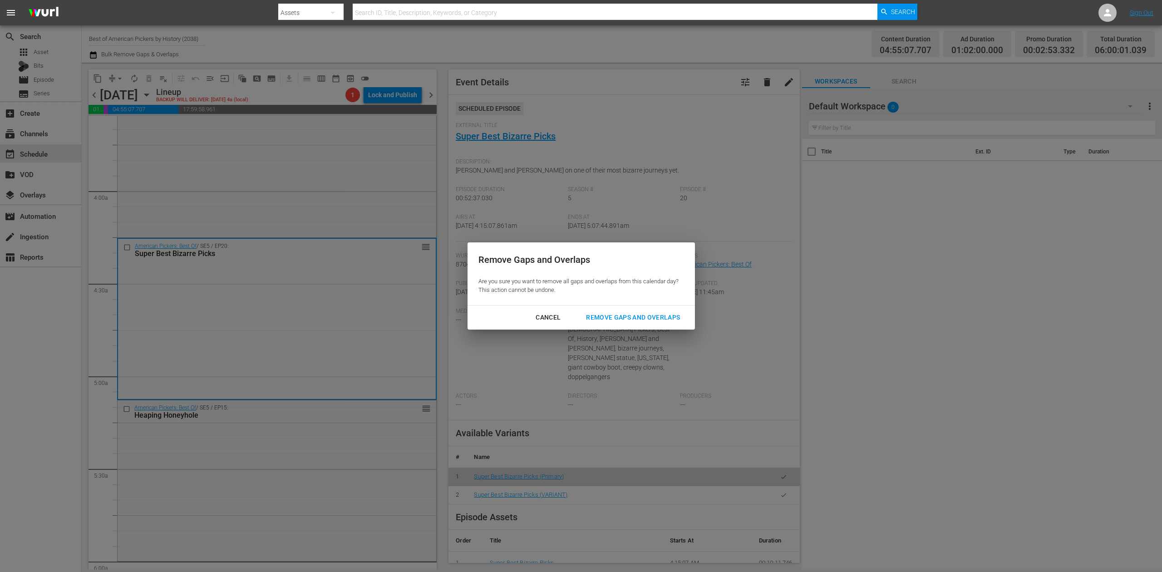
click at [658, 312] on div "Remove Gaps and Overlaps" at bounding box center [633, 317] width 108 height 11
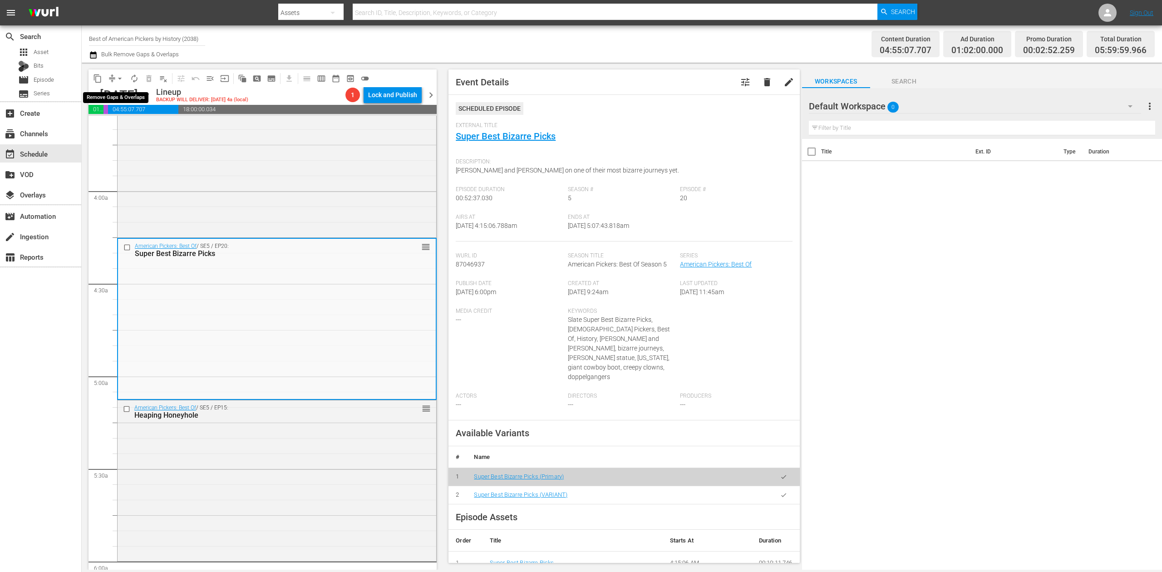
click at [115, 78] on span "arrow_drop_down" at bounding box center [119, 78] width 9 height 9
click at [123, 95] on li "Align to Midnight" at bounding box center [120, 96] width 95 height 15
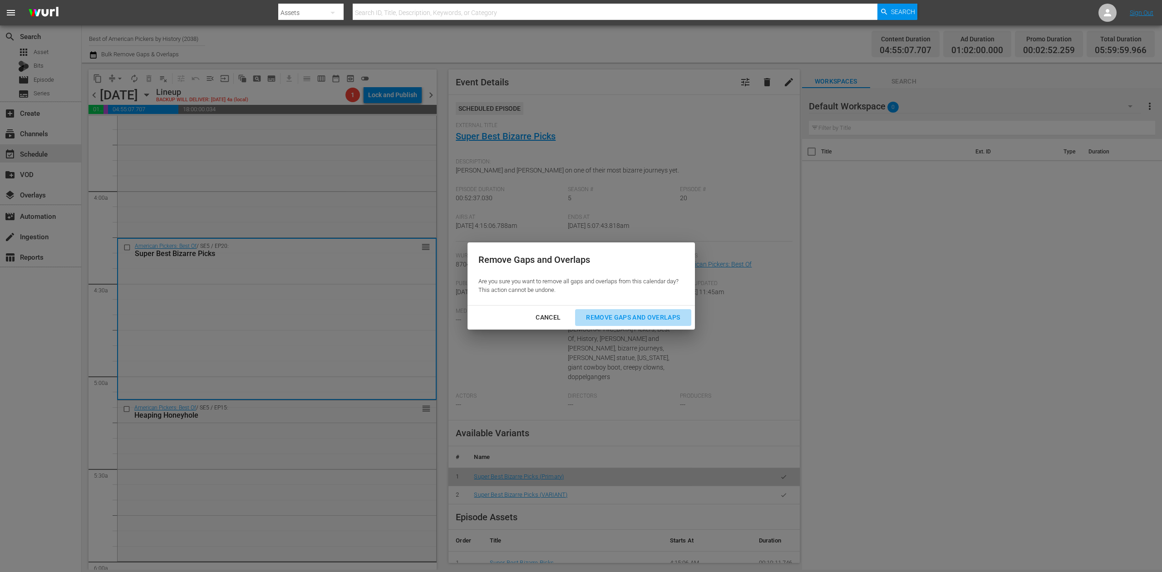
click at [647, 317] on div "Remove Gaps and Overlaps" at bounding box center [633, 317] width 108 height 11
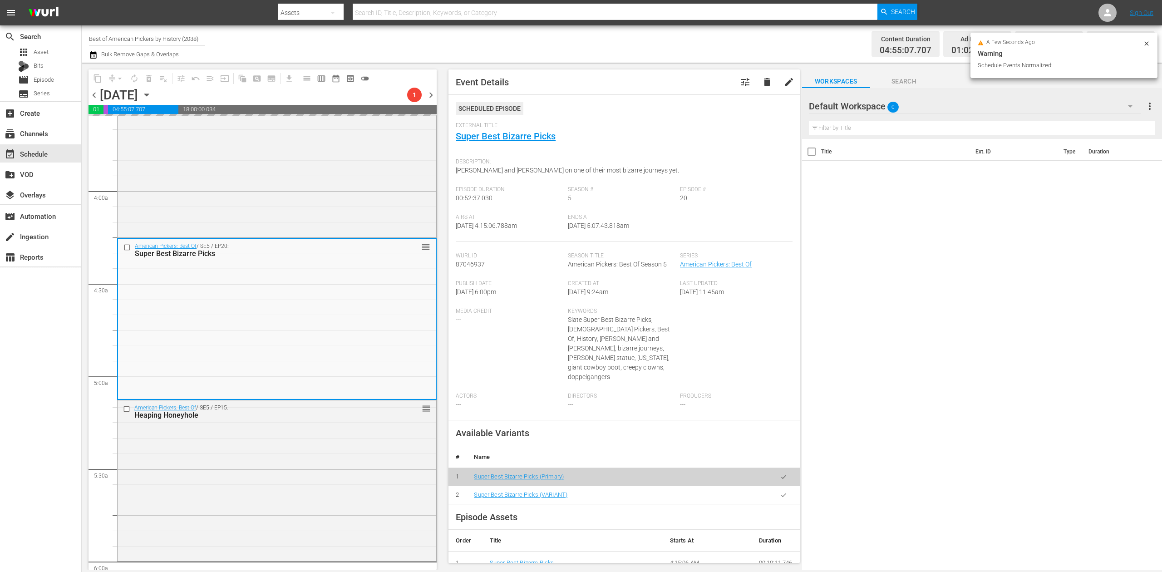
drag, startPoint x: 610, startPoint y: 320, endPoint x: 475, endPoint y: 54, distance: 299.4
click at [474, 54] on div "Channel Title Best of American Pickers by History (2038) Bulk Remove Gaps & Ove…" at bounding box center [379, 44] width 581 height 33
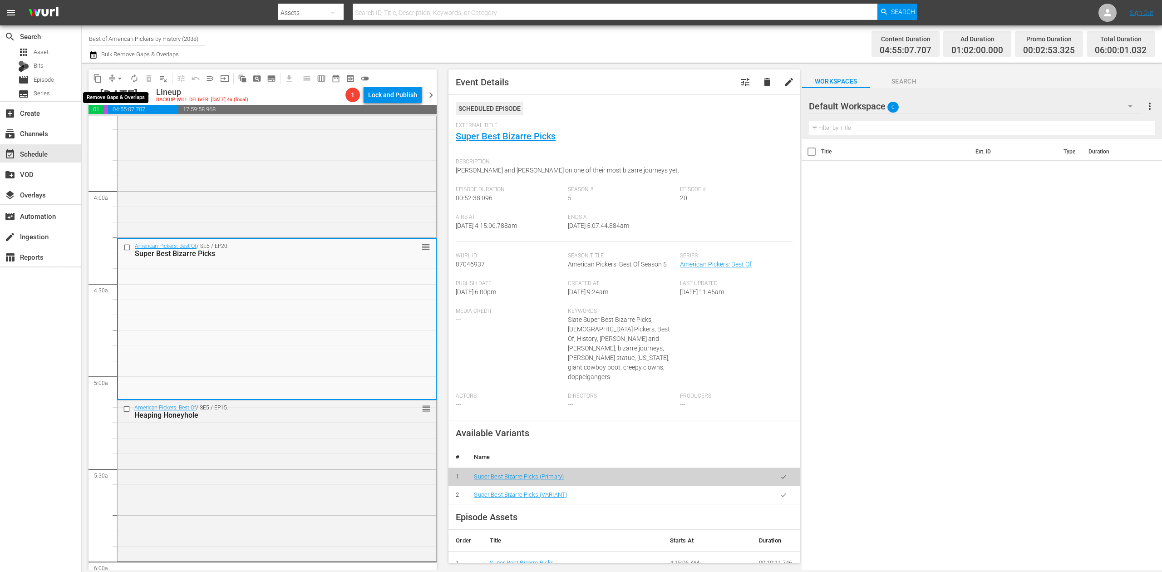
click at [115, 79] on span "arrow_drop_down" at bounding box center [119, 78] width 9 height 9
click at [128, 96] on li "Align to Midnight" at bounding box center [120, 96] width 95 height 15
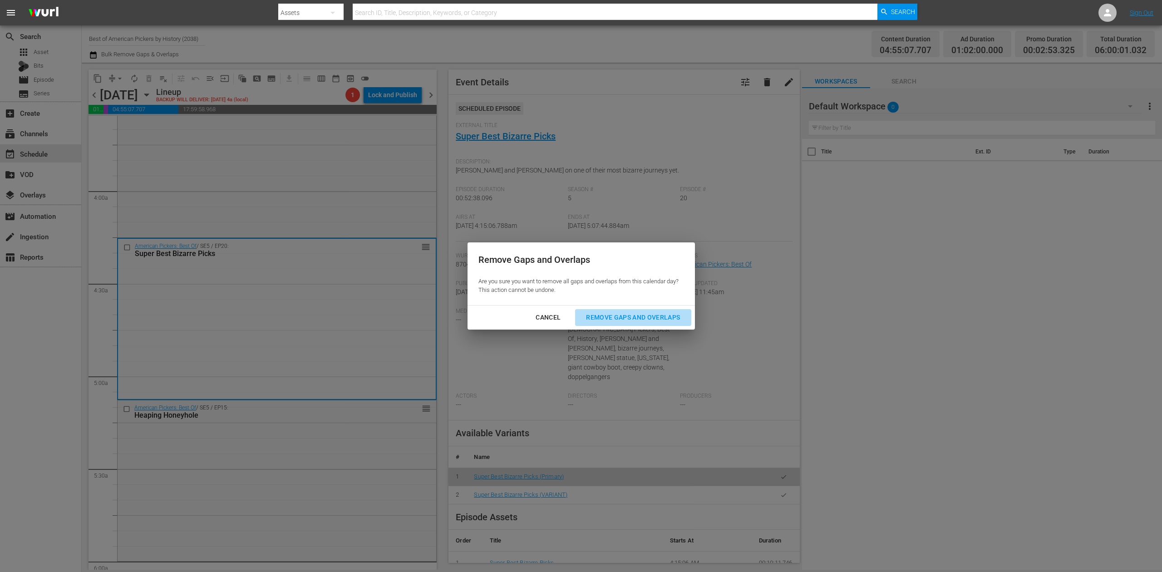
click at [665, 315] on div "Remove Gaps and Overlaps" at bounding box center [633, 317] width 108 height 11
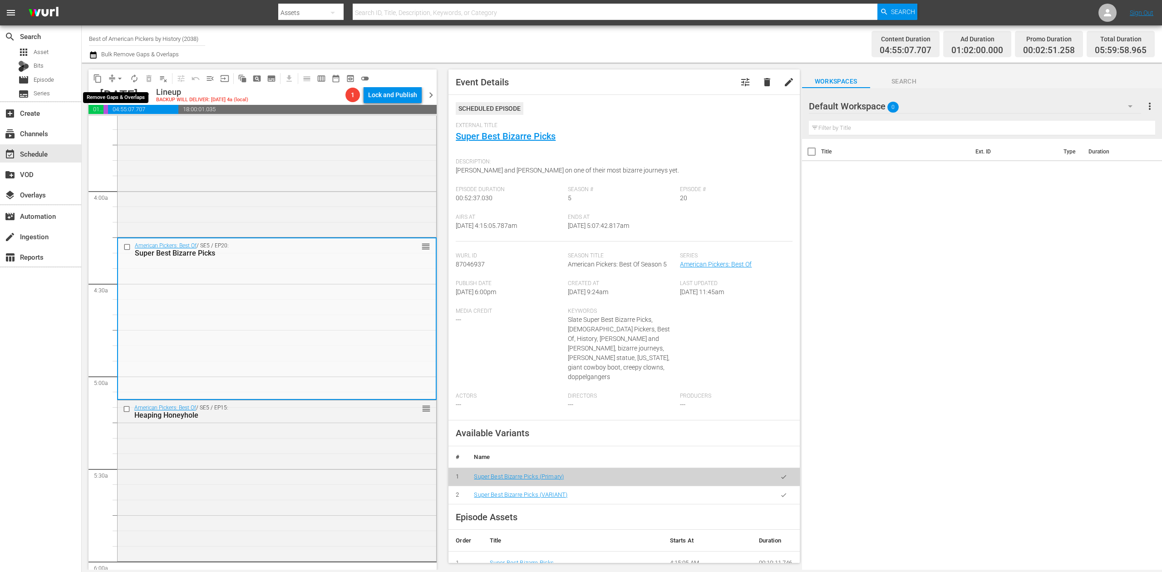
click at [117, 79] on span "arrow_drop_down" at bounding box center [119, 78] width 9 height 9
click at [125, 97] on li "Align to Midnight" at bounding box center [120, 96] width 95 height 15
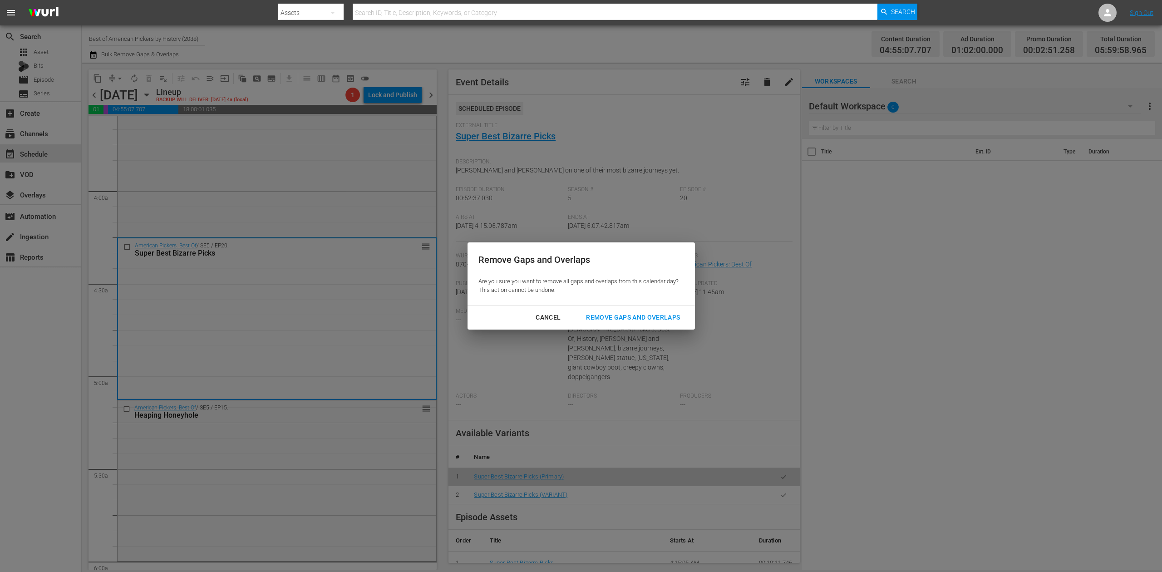
click at [635, 313] on div "Remove Gaps and Overlaps" at bounding box center [633, 317] width 108 height 11
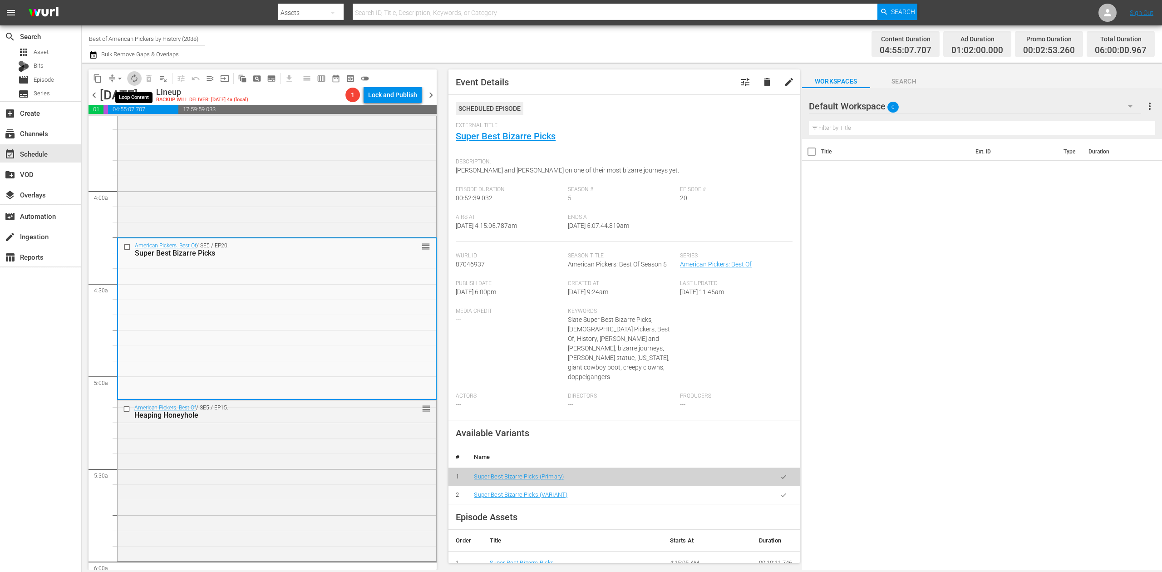
click at [134, 75] on span "autorenew_outlined" at bounding box center [134, 78] width 9 height 9
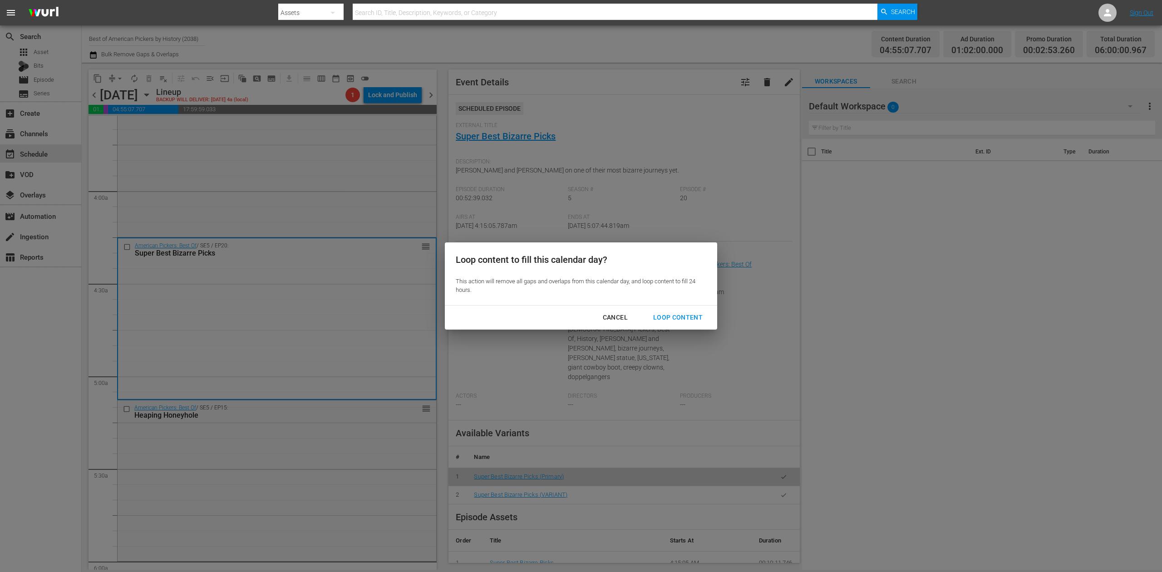
click at [670, 316] on div "Loop Content" at bounding box center [678, 317] width 64 height 11
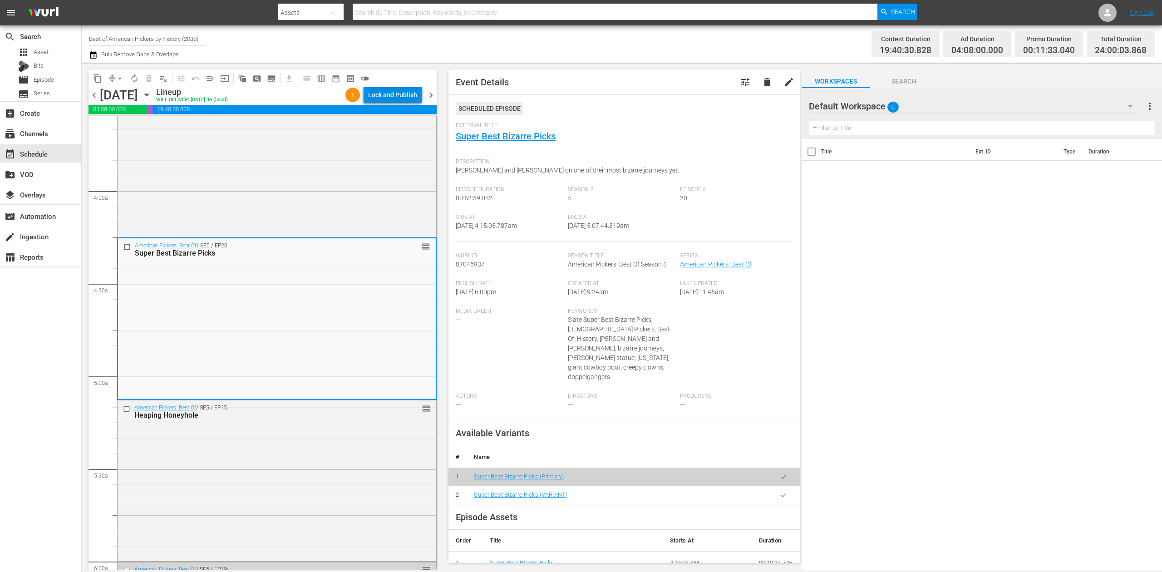
click at [400, 92] on div "Lock and Publish" at bounding box center [392, 95] width 49 height 16
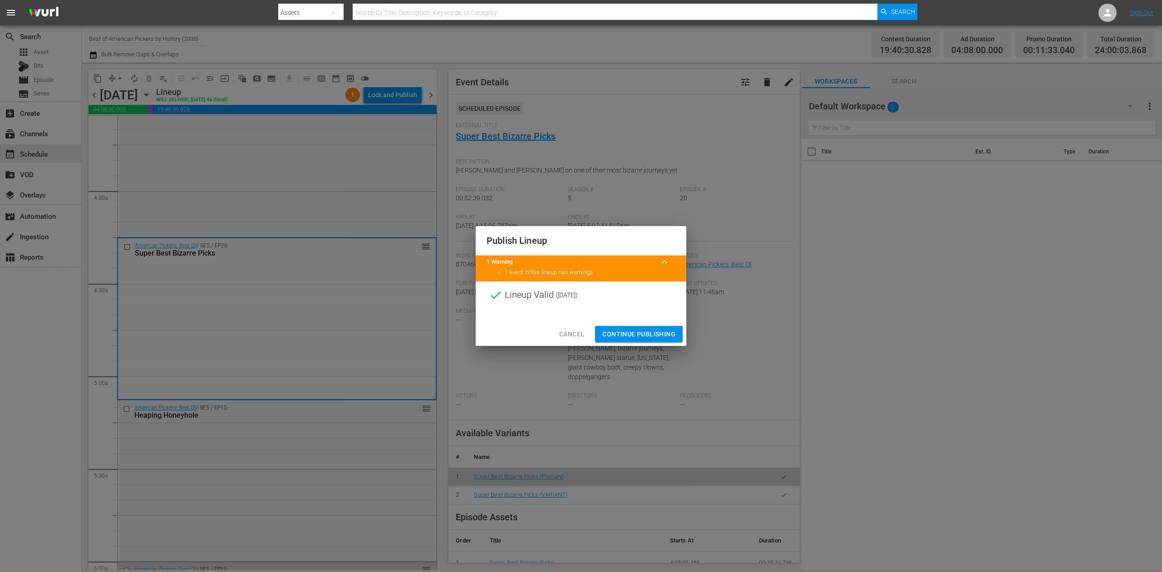
click at [639, 329] on span "Continue Publishing" at bounding box center [638, 334] width 73 height 11
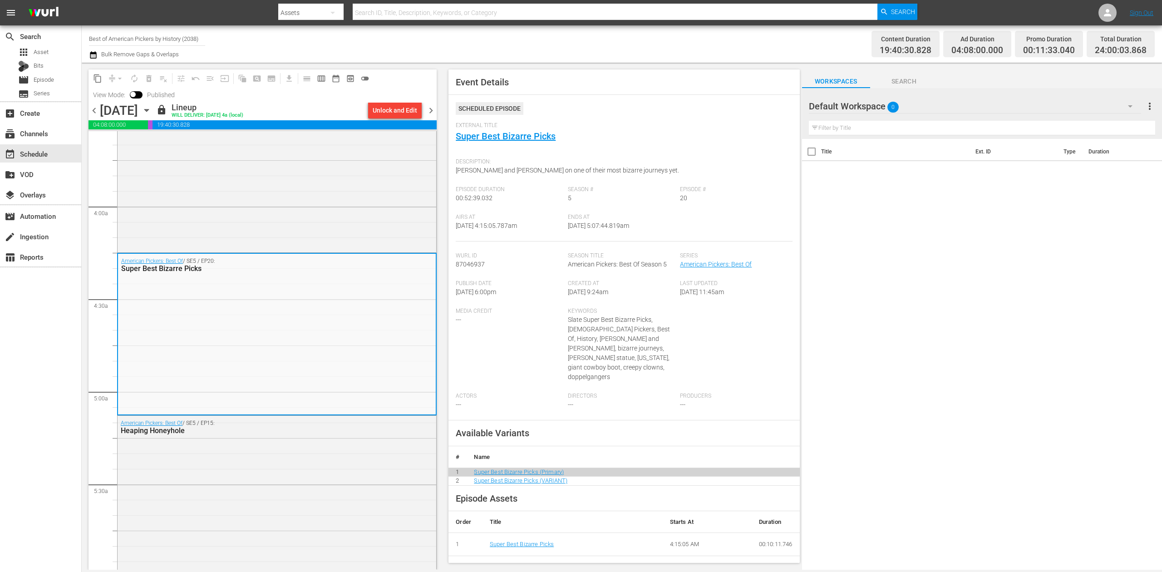
click at [430, 110] on span "chevron_right" at bounding box center [430, 110] width 11 height 11
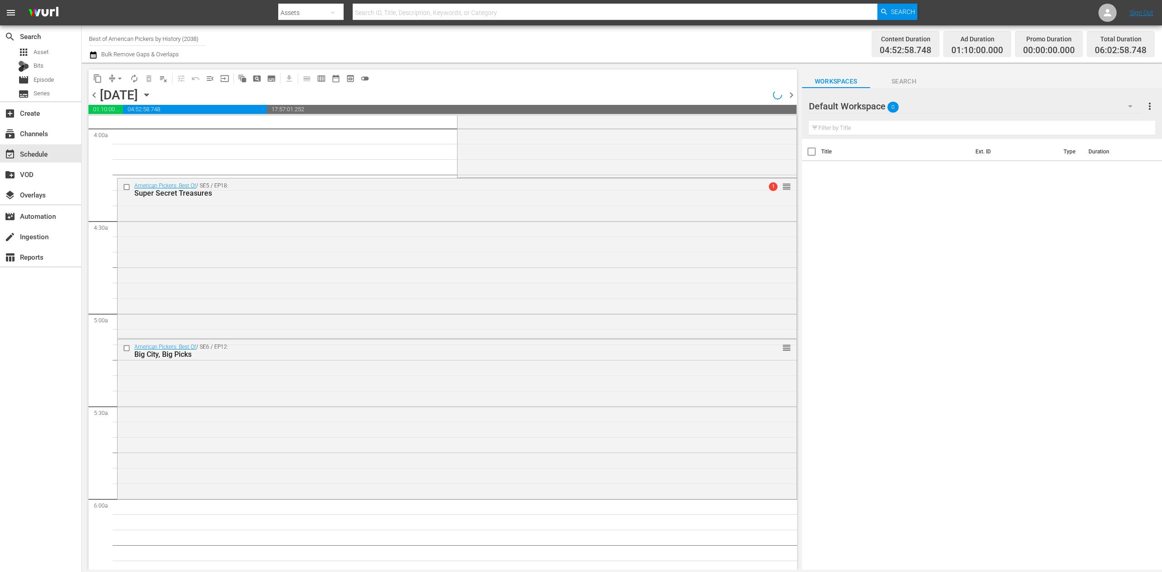
scroll to position [665, 0]
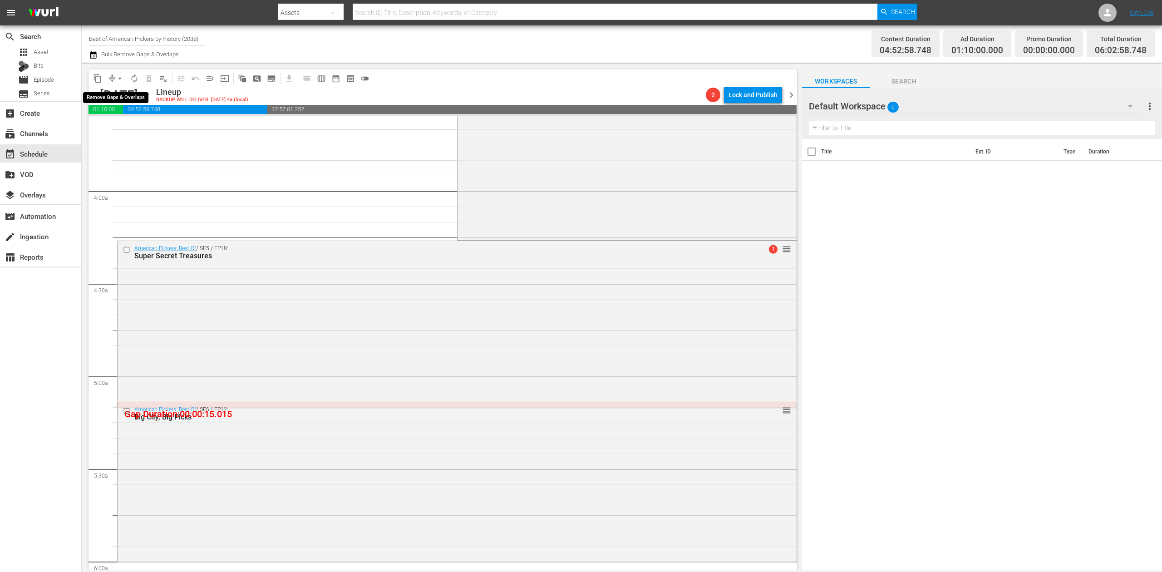
click at [120, 80] on span "arrow_drop_down" at bounding box center [119, 78] width 9 height 9
click at [124, 93] on li "Align to Midnight" at bounding box center [120, 96] width 95 height 15
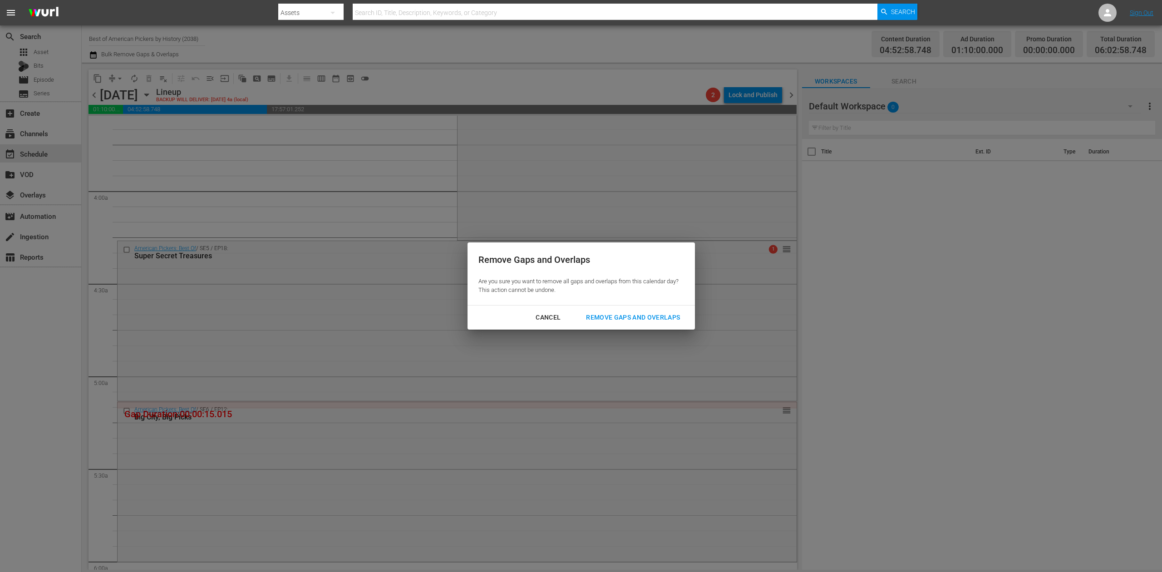
click at [645, 315] on div "Remove Gaps and Overlaps" at bounding box center [633, 317] width 108 height 11
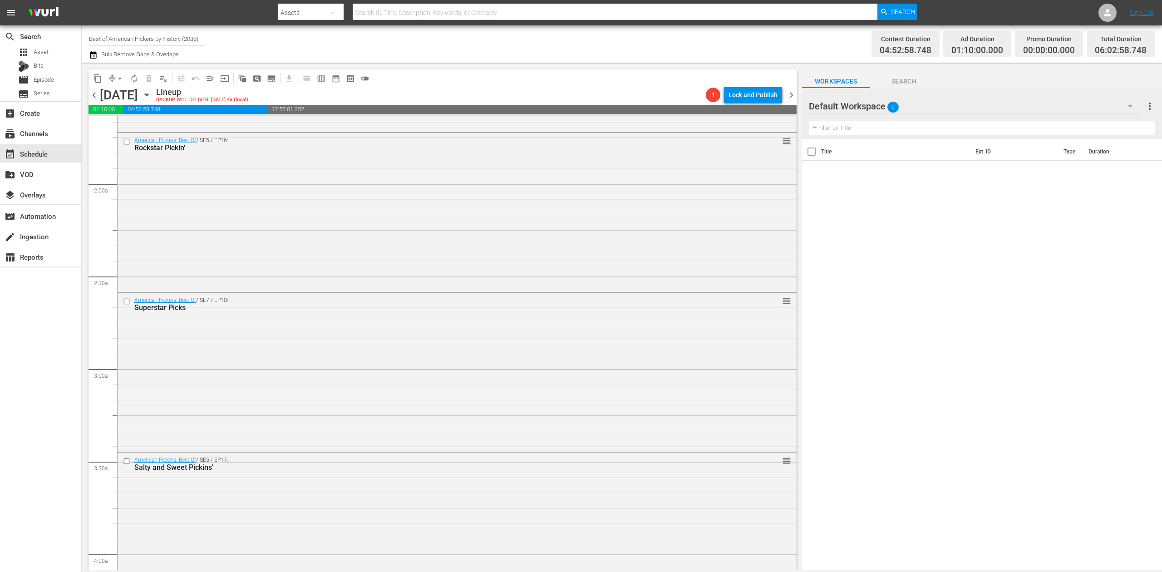
scroll to position [0, 0]
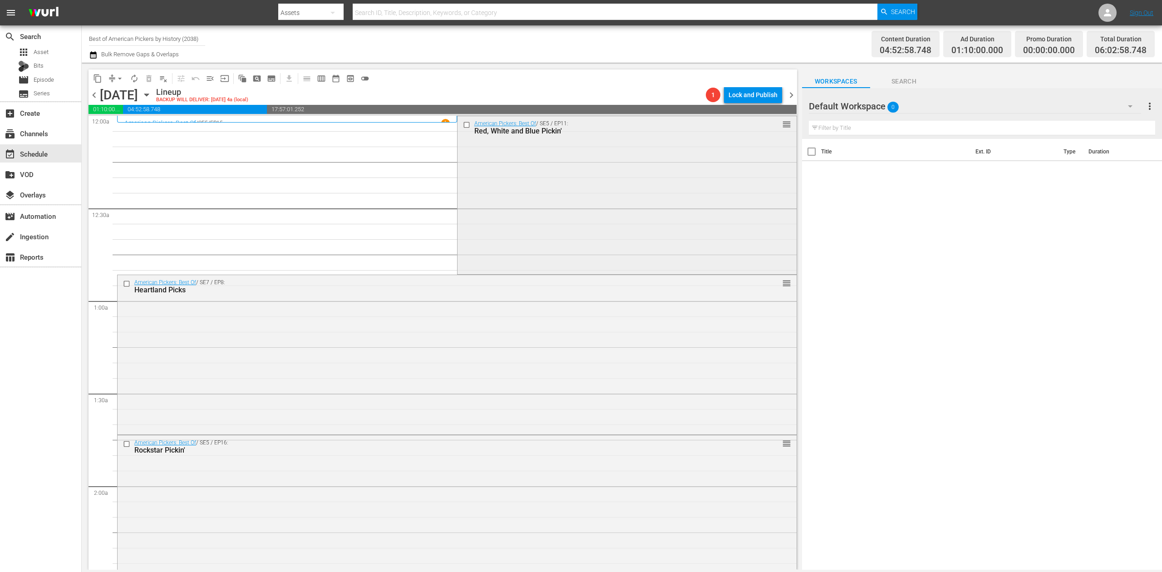
click at [496, 187] on div "American Pickers: Best Of / SE5 / EP11: Red, White and Blue Pickin' reorder" at bounding box center [627, 194] width 339 height 157
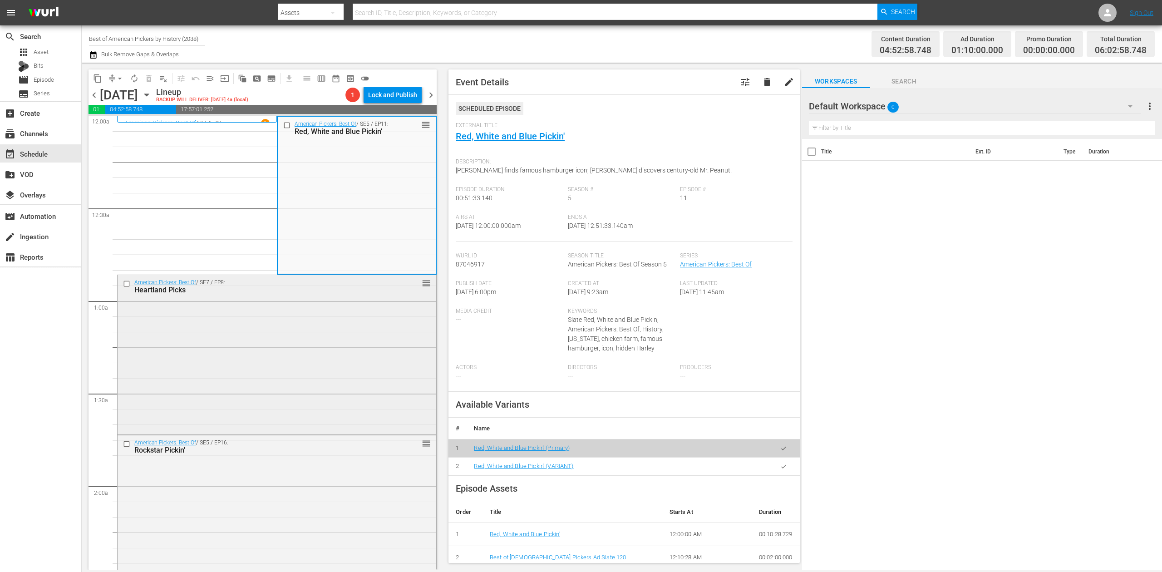
click at [333, 348] on div "American Pickers: Best Of / SE7 / EP8: Heartland Picks reorder" at bounding box center [277, 353] width 319 height 157
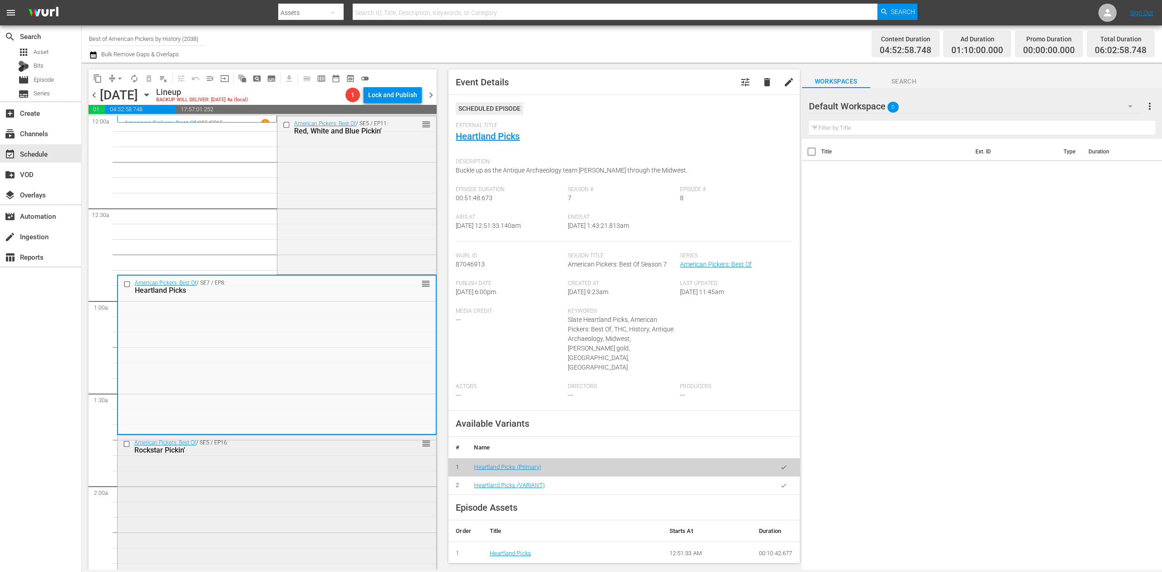
click at [313, 494] on div "American Pickers: Best Of / SE5 / EP16: Rockstar Pickin' reorder" at bounding box center [277, 514] width 319 height 158
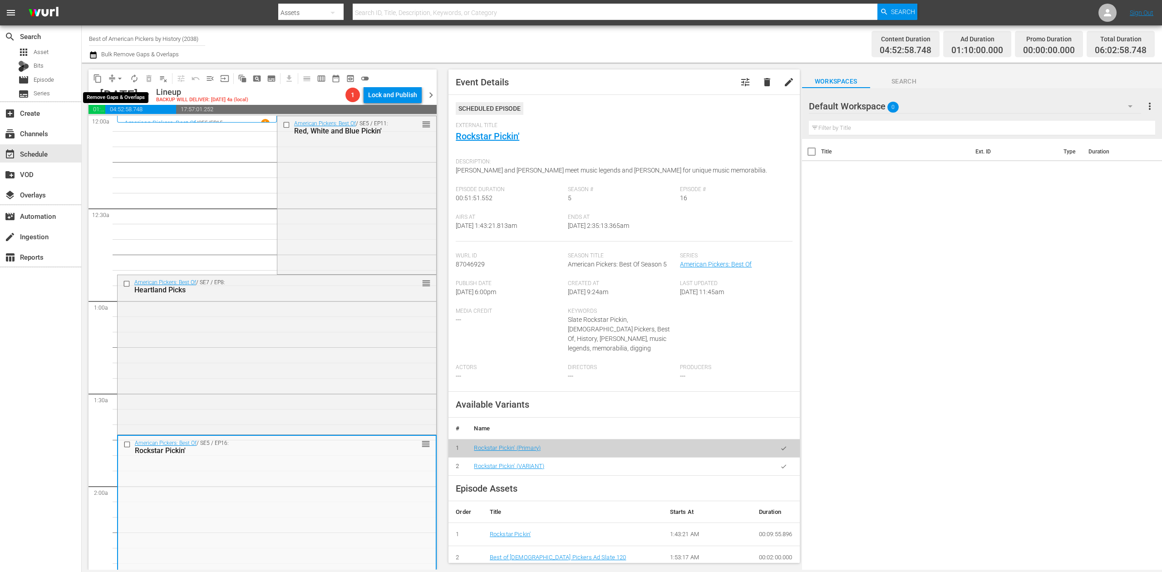
click at [116, 76] on span "arrow_drop_down" at bounding box center [119, 78] width 9 height 9
click at [120, 97] on li "Align to Midnight" at bounding box center [120, 96] width 95 height 15
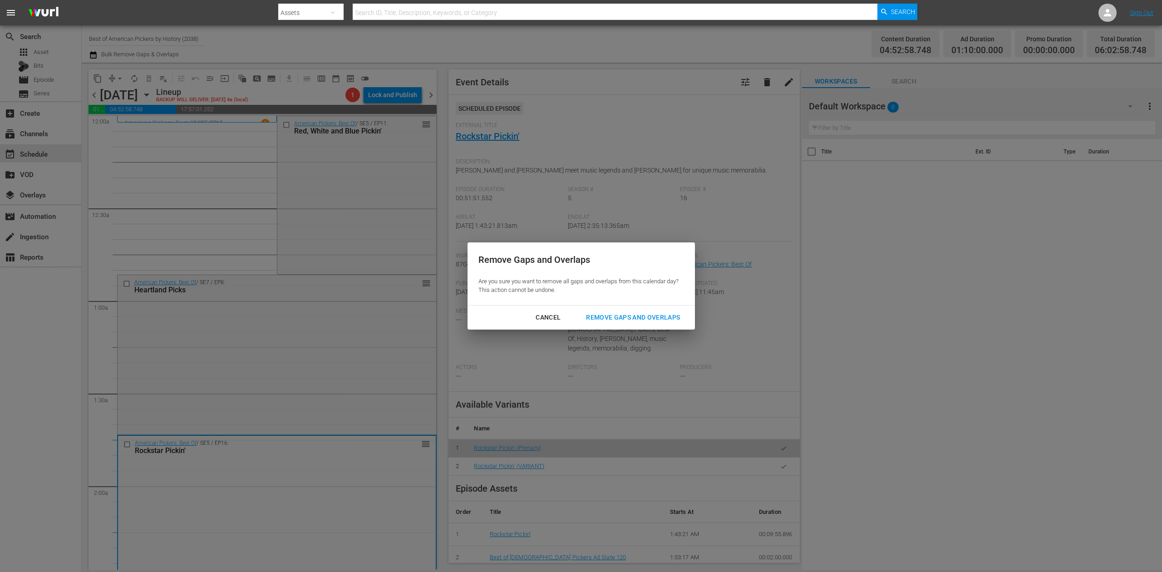
click at [658, 318] on div "Remove Gaps and Overlaps" at bounding box center [633, 317] width 108 height 11
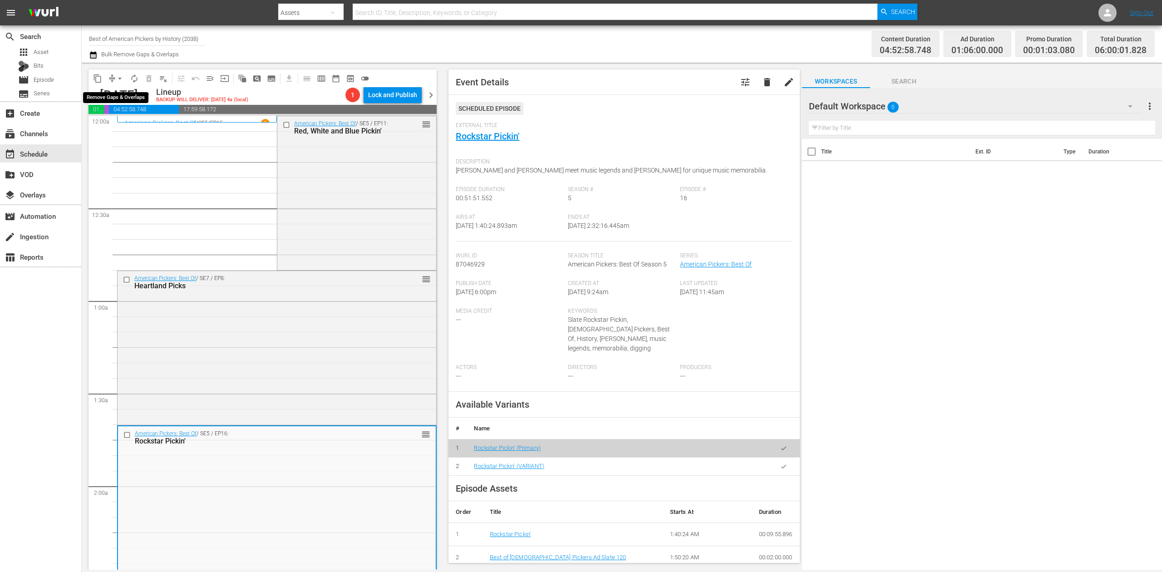
click at [117, 79] on span "arrow_drop_down" at bounding box center [119, 78] width 9 height 9
click at [119, 96] on li "Align to Midnight" at bounding box center [120, 96] width 95 height 15
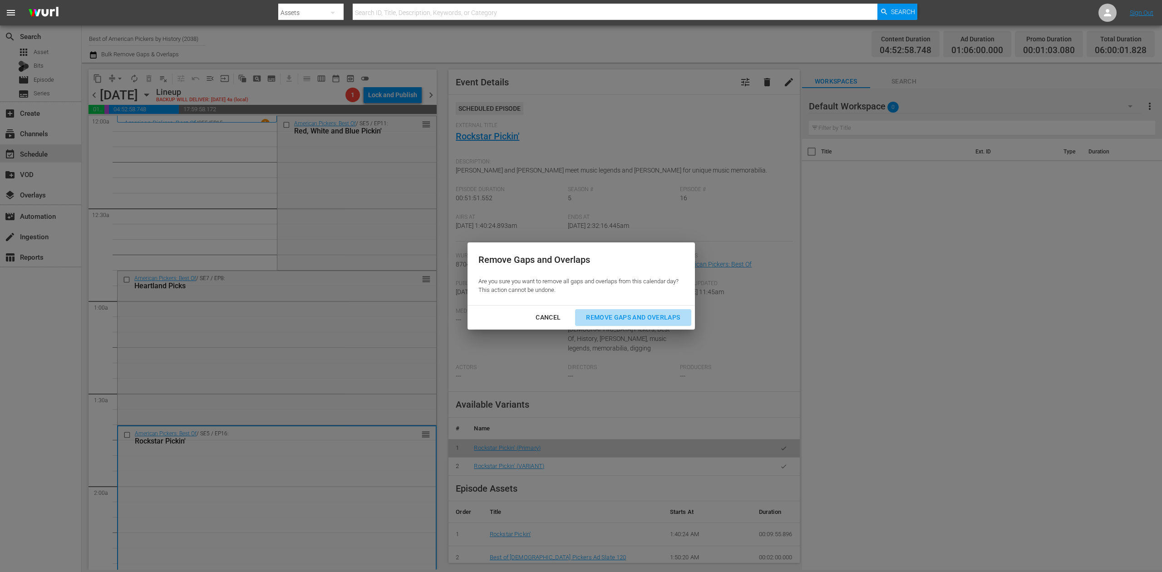
click at [640, 314] on div "Remove Gaps and Overlaps" at bounding box center [633, 317] width 108 height 11
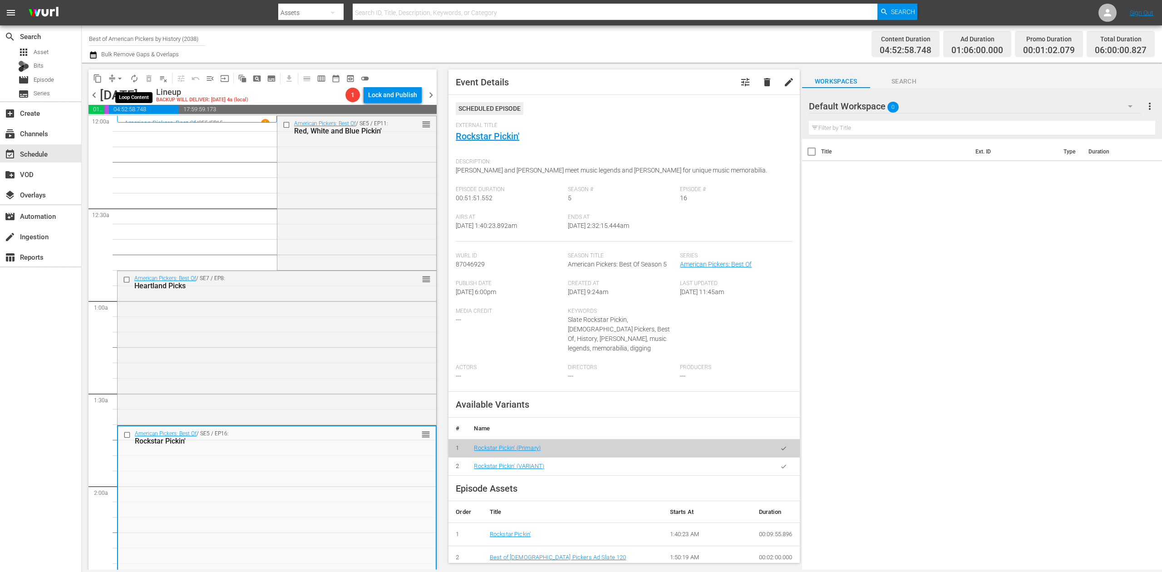
click at [135, 80] on span "autorenew_outlined" at bounding box center [134, 78] width 9 height 9
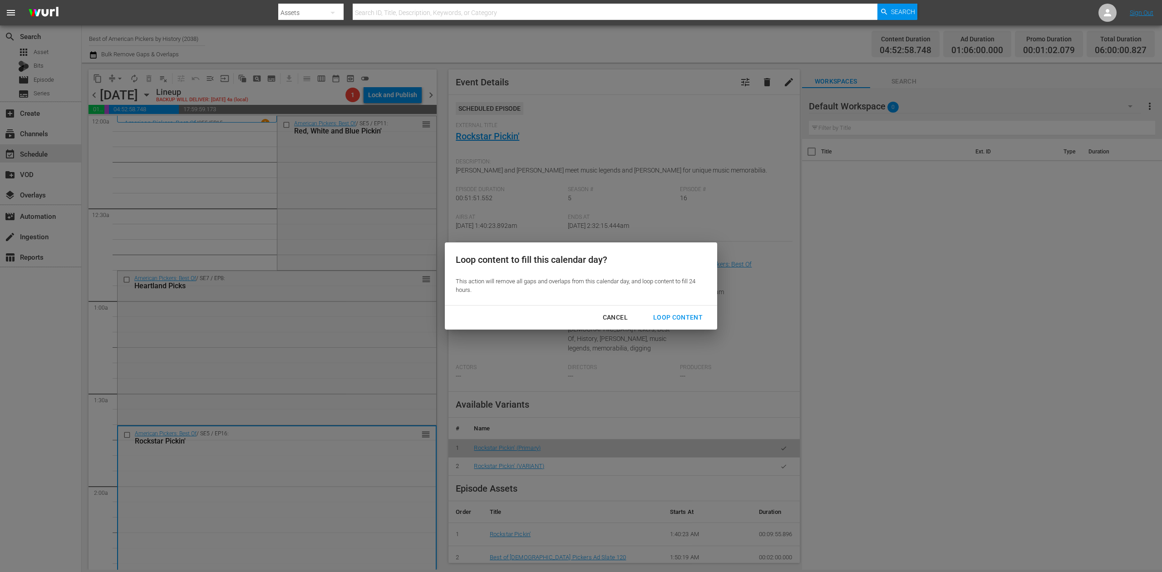
click at [683, 316] on div "Loop Content" at bounding box center [678, 317] width 64 height 11
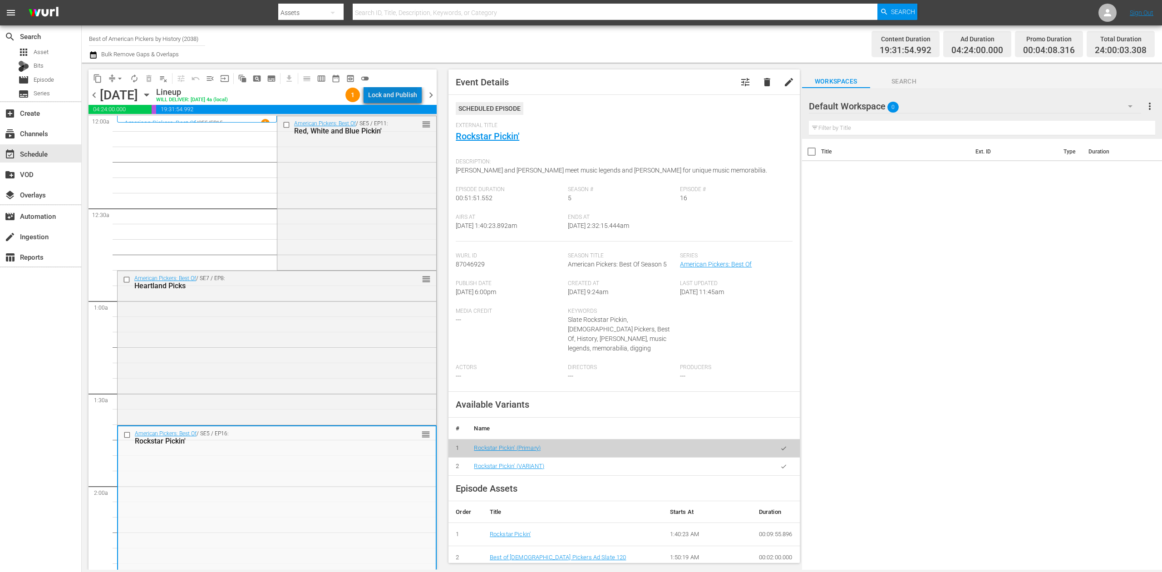
click at [402, 95] on div "Lock and Publish" at bounding box center [392, 95] width 49 height 16
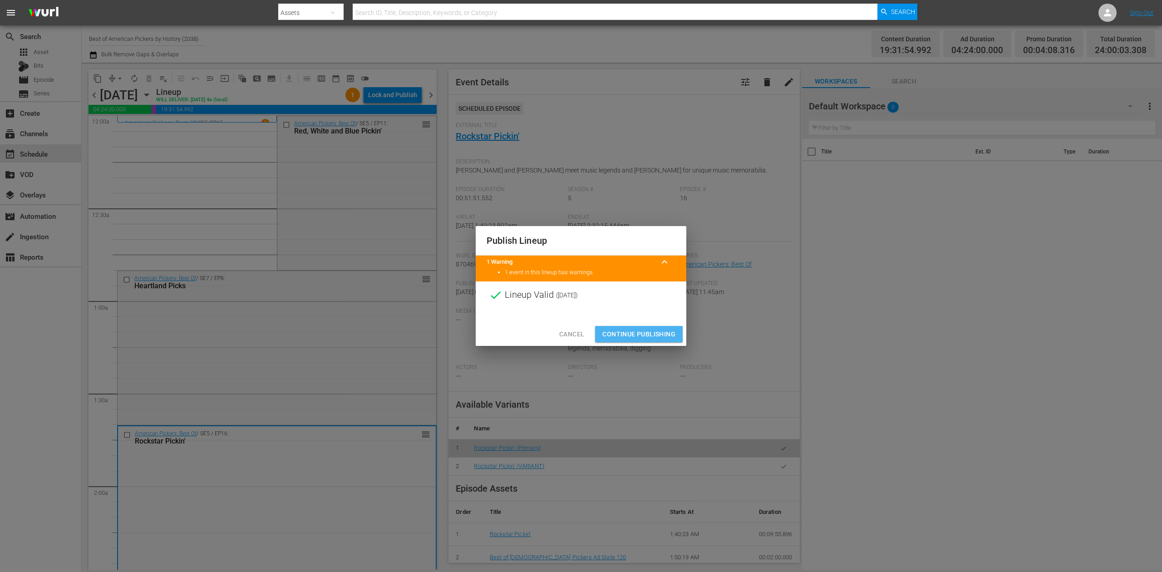
click at [637, 331] on span "Continue Publishing" at bounding box center [638, 334] width 73 height 11
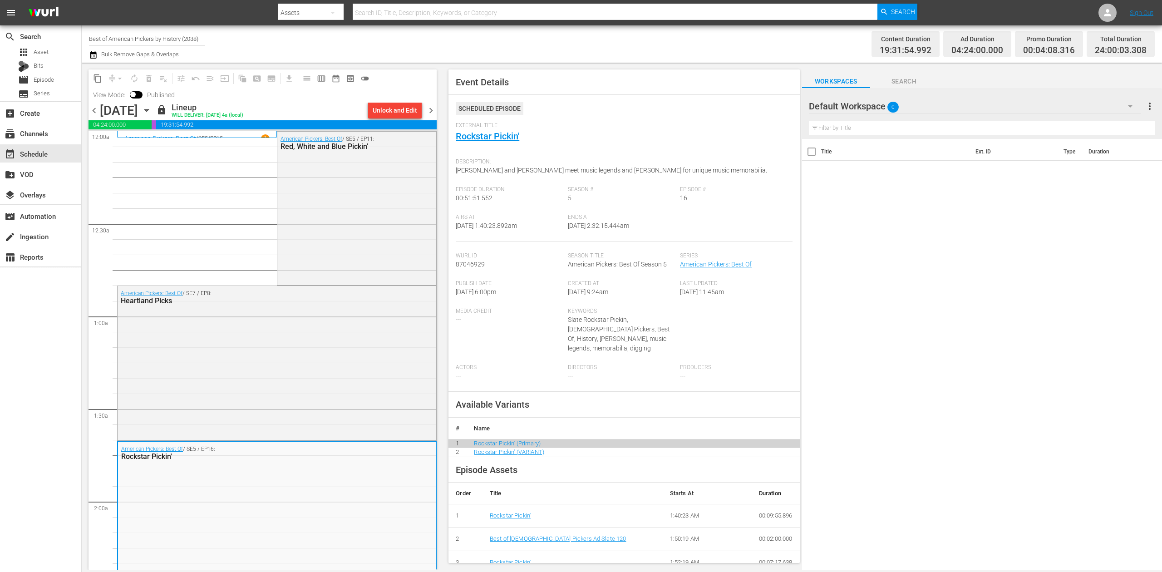
click at [431, 106] on span "chevron_right" at bounding box center [430, 110] width 11 height 11
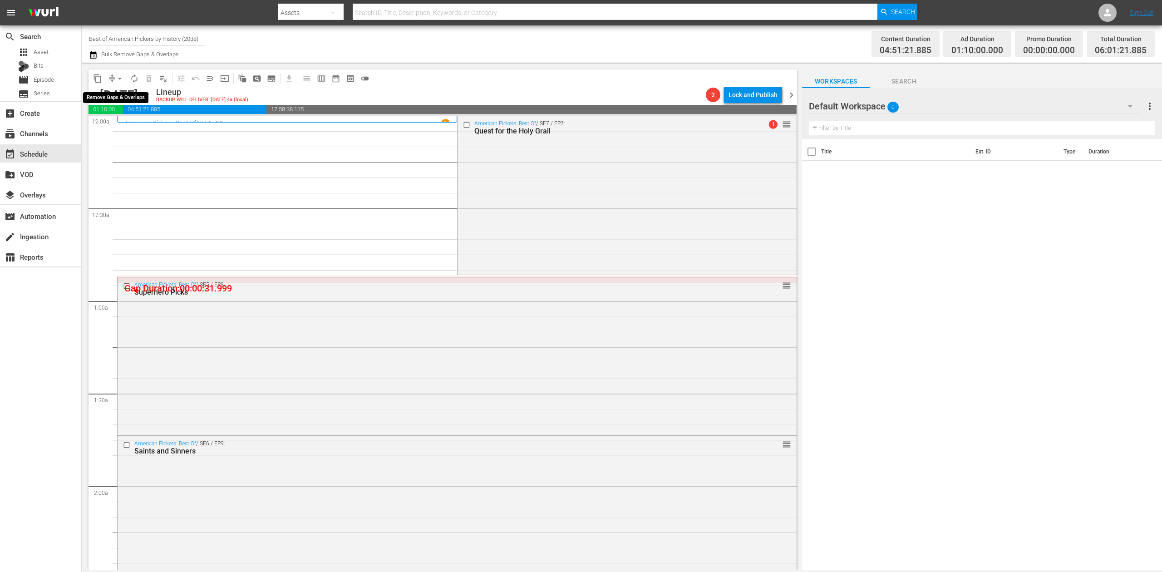
click at [117, 79] on span "arrow_drop_down" at bounding box center [119, 78] width 9 height 9
click at [134, 93] on li "Align to Midnight" at bounding box center [120, 96] width 95 height 15
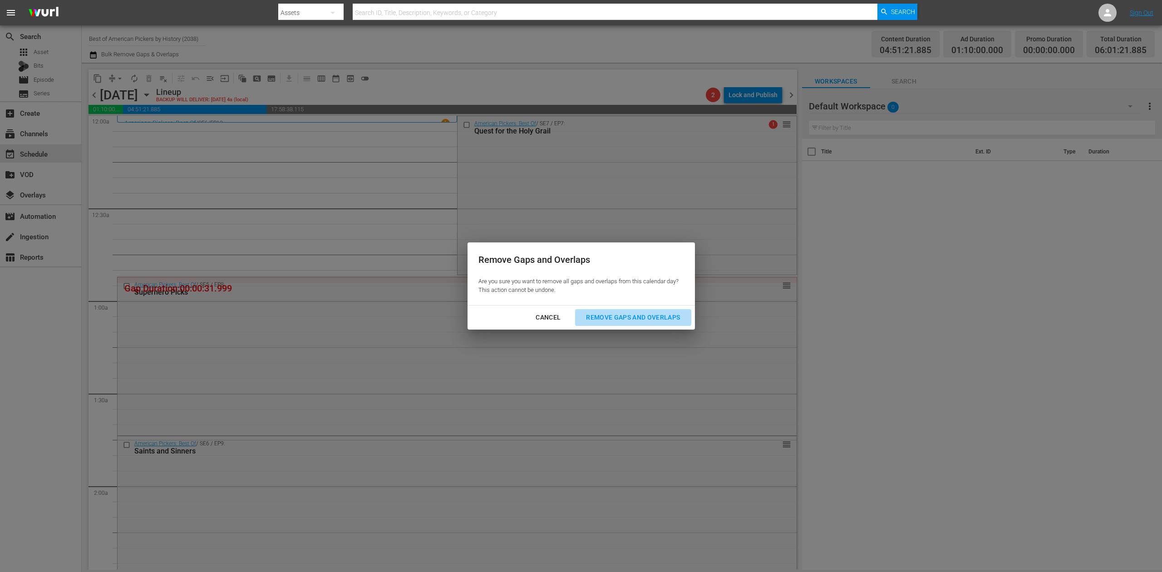
click at [650, 317] on div "Remove Gaps and Overlaps" at bounding box center [633, 317] width 108 height 11
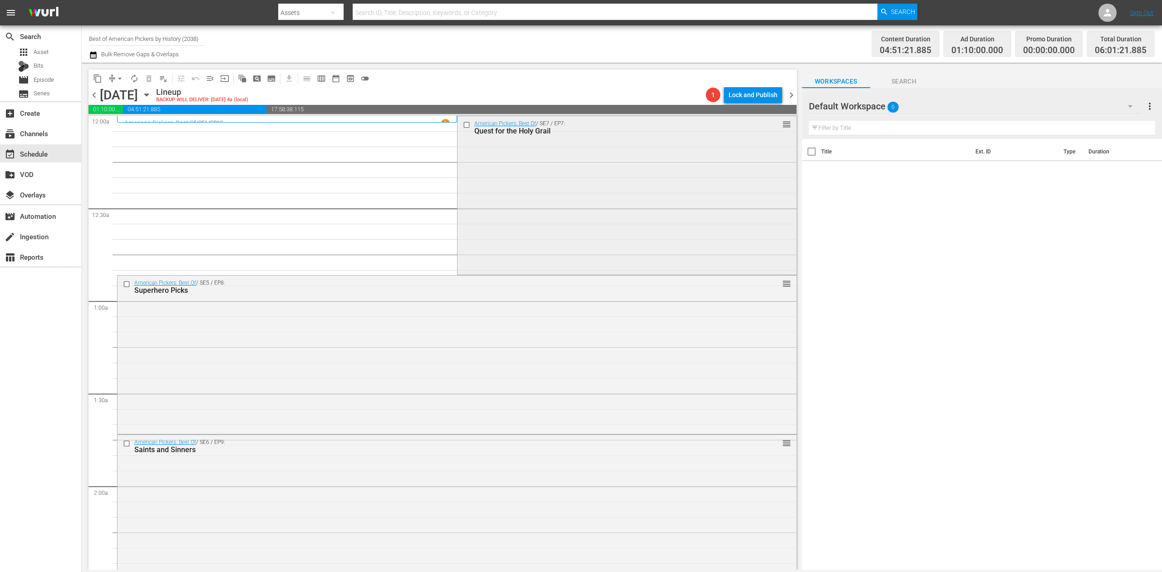
click at [614, 167] on div "American Pickers: Best Of / SE7 / EP7: Quest for the Holy Grail reorder" at bounding box center [627, 194] width 339 height 157
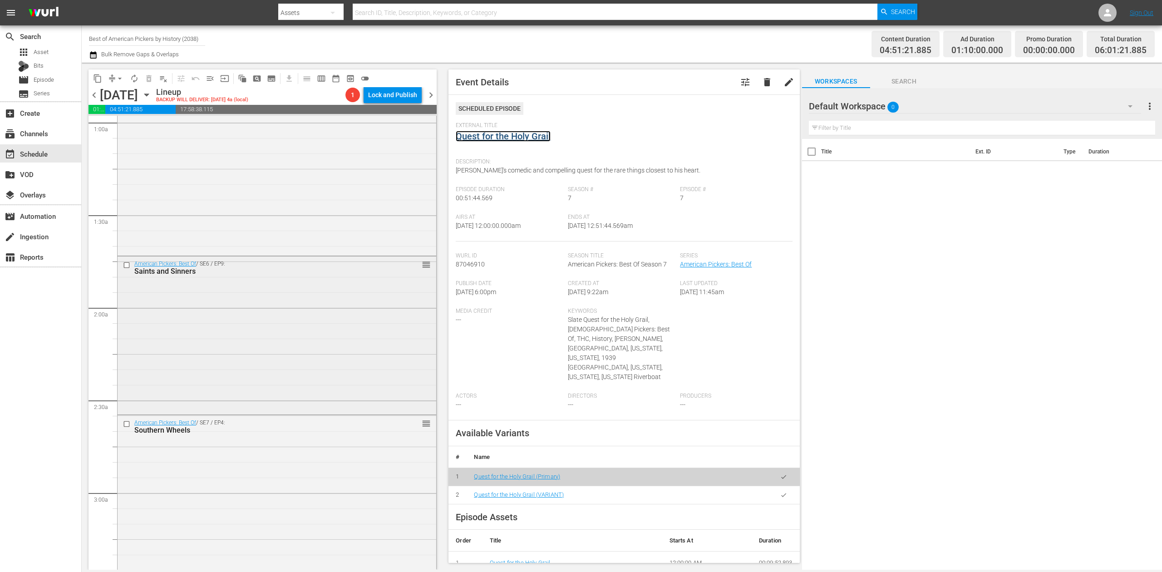
scroll to position [182, 0]
click at [328, 354] on div "American Pickers: Best Of / SE6 / EP9: Saints and Sinners reorder" at bounding box center [277, 331] width 319 height 157
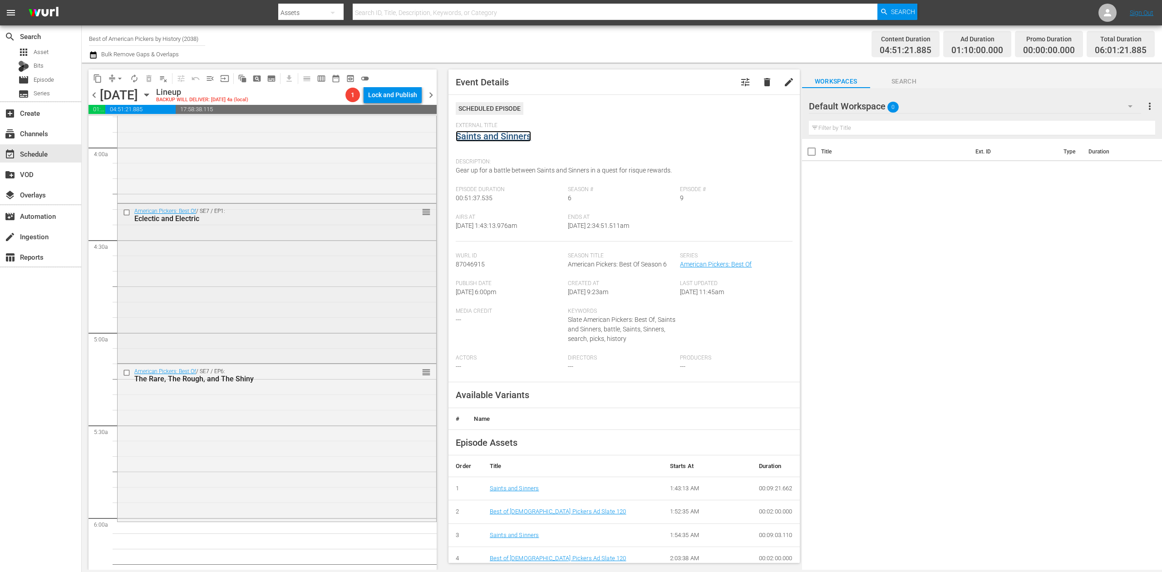
scroll to position [726, 0]
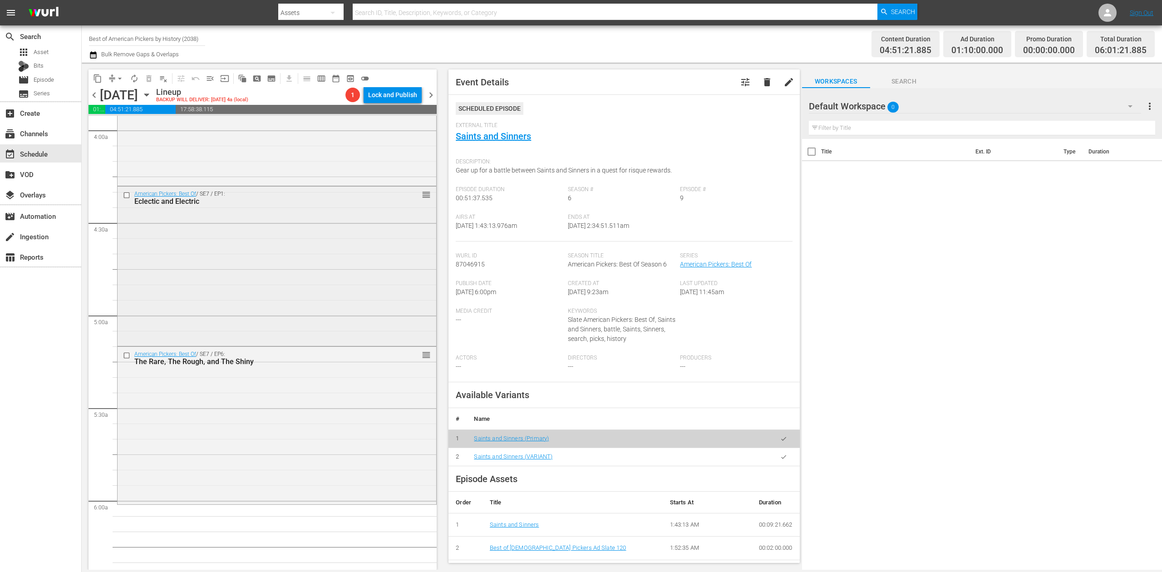
click at [373, 246] on div "American Pickers: Best Of / SE7 / EP1: Eclectic and Electric reorder" at bounding box center [277, 265] width 319 height 157
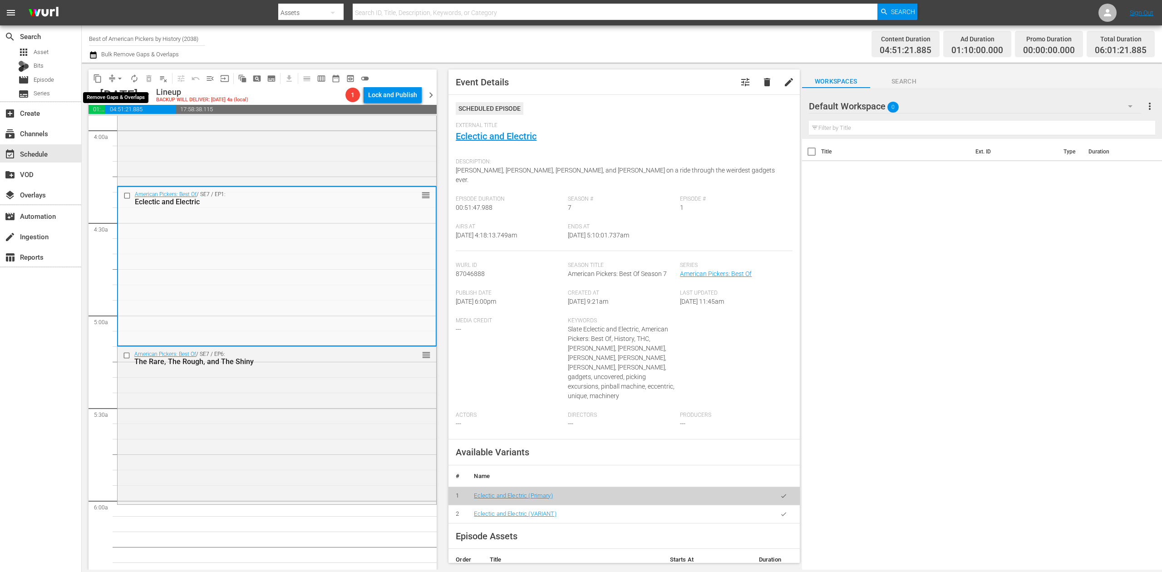
click at [114, 77] on button "arrow_drop_down" at bounding box center [120, 78] width 15 height 15
click at [121, 95] on li "Align to Midnight" at bounding box center [120, 96] width 95 height 15
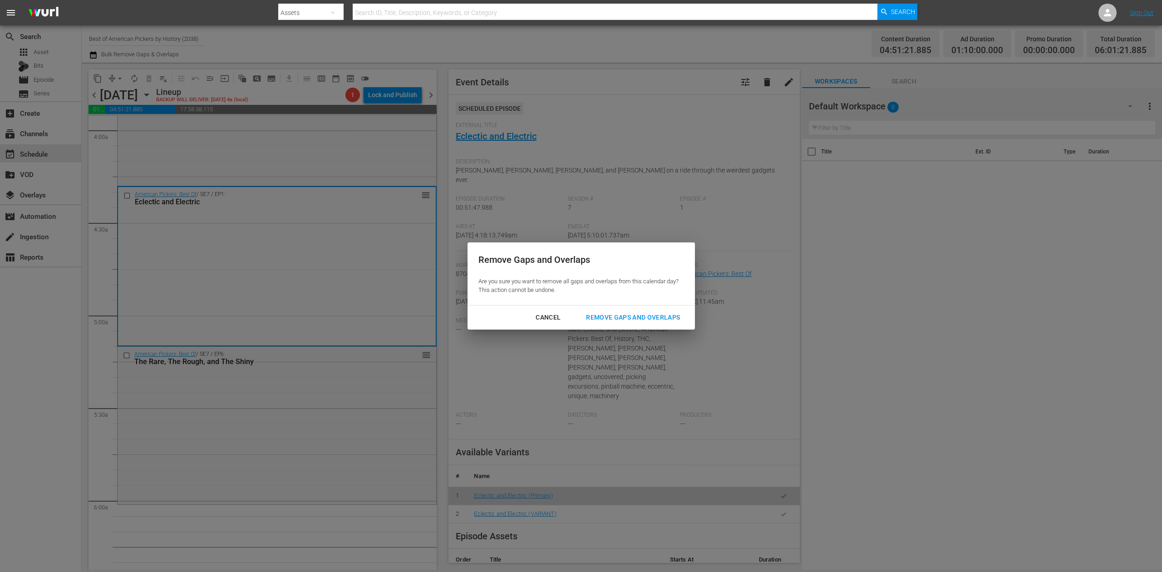
click at [620, 317] on div "Remove Gaps and Overlaps" at bounding box center [633, 317] width 108 height 11
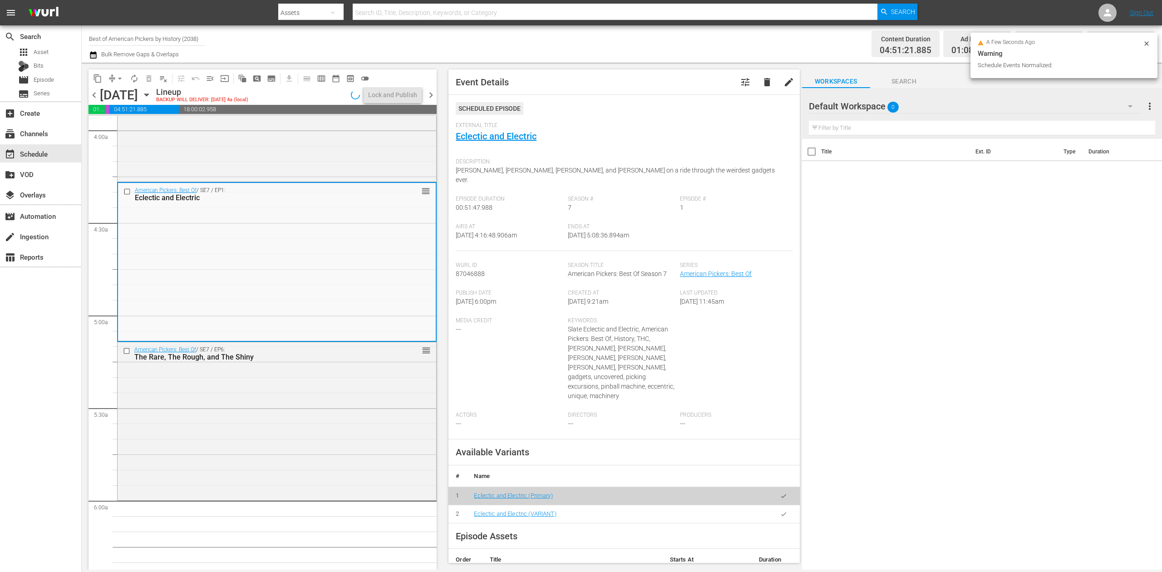
scroll to position [742, 0]
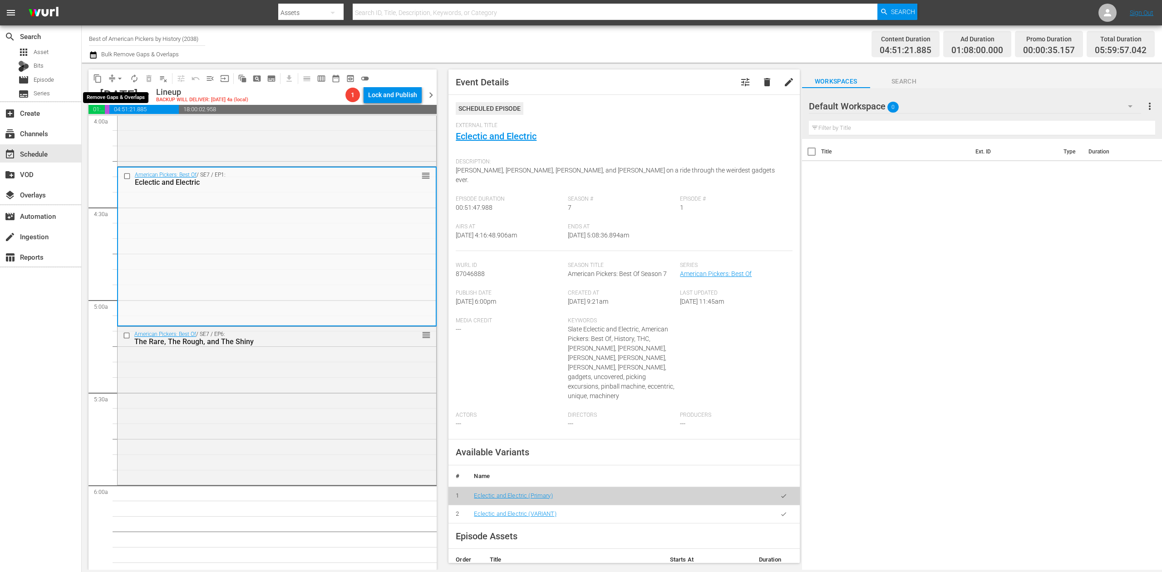
click at [114, 80] on button "arrow_drop_down" at bounding box center [120, 78] width 15 height 15
click at [120, 98] on li "Align to Midnight" at bounding box center [120, 96] width 95 height 15
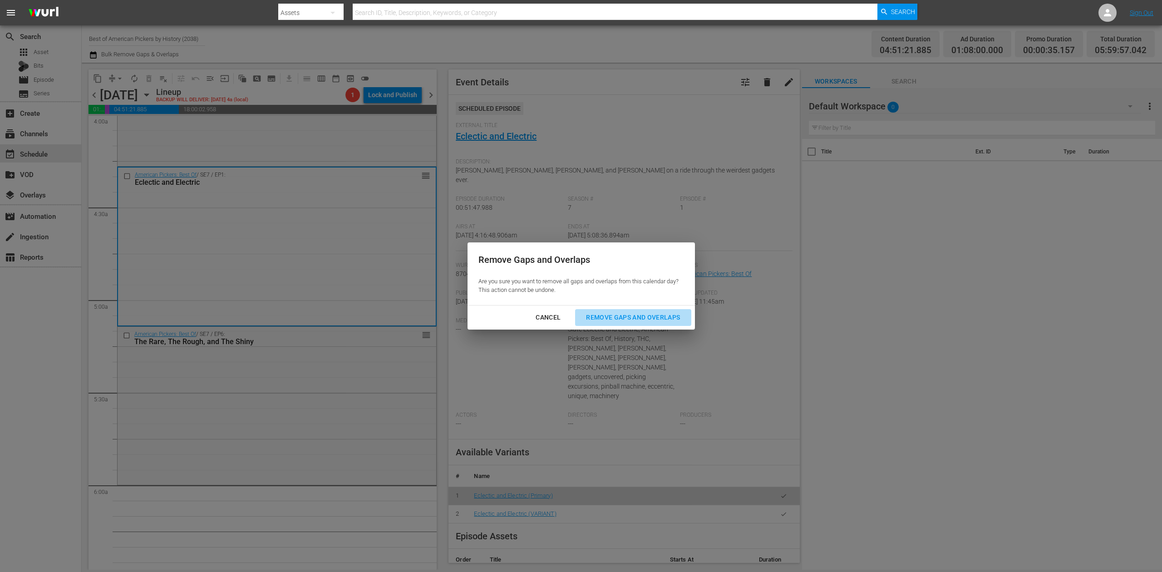
click at [669, 312] on div "Remove Gaps and Overlaps" at bounding box center [633, 317] width 108 height 11
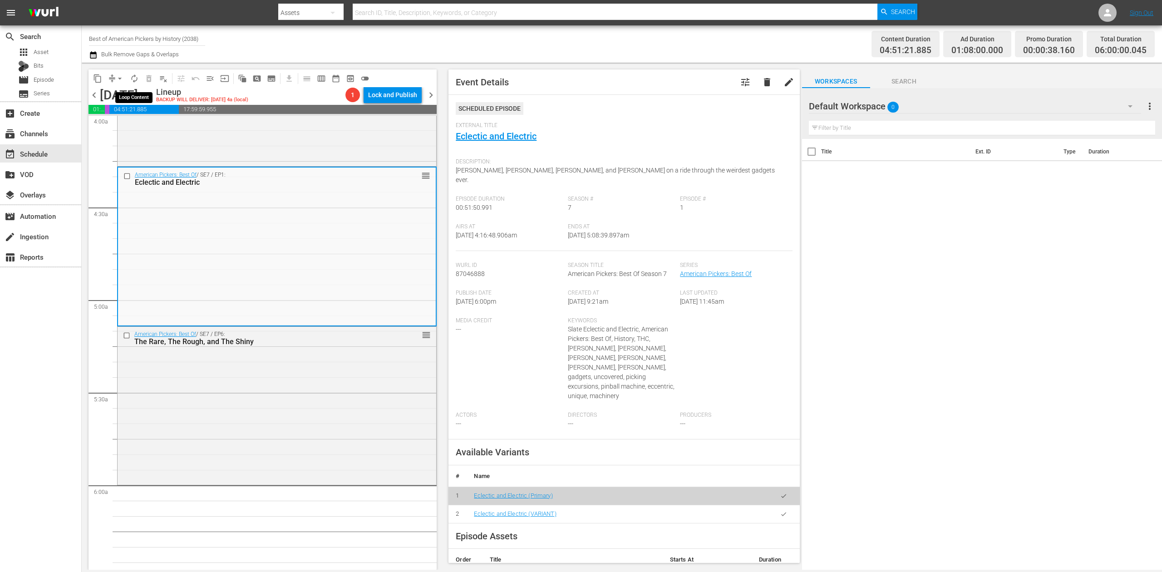
click at [133, 79] on span "autorenew_outlined" at bounding box center [134, 78] width 9 height 9
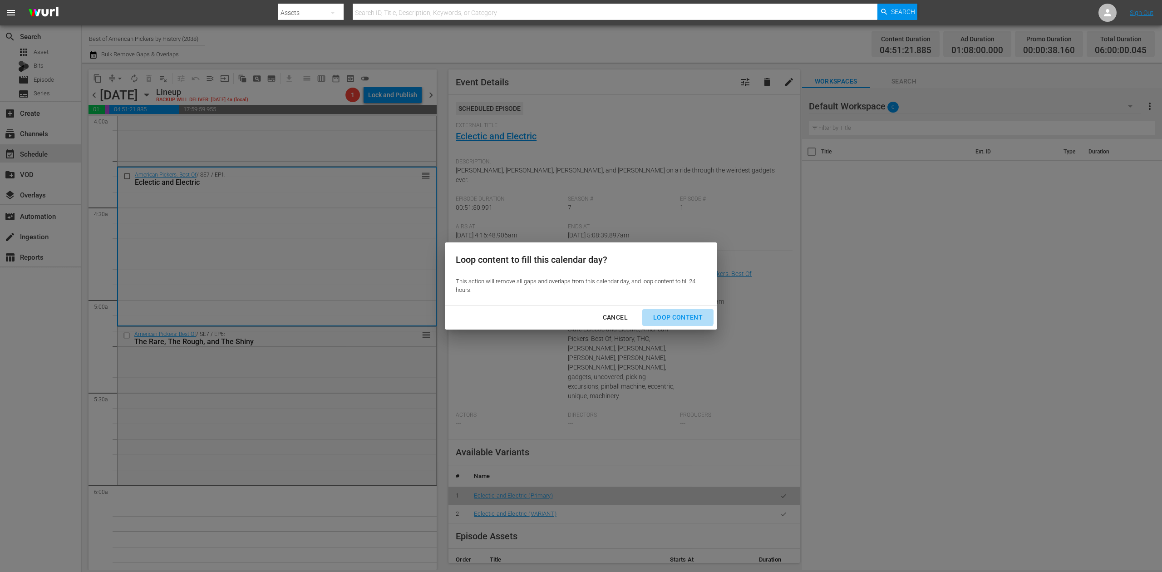
click at [674, 313] on div "Loop Content" at bounding box center [678, 317] width 64 height 11
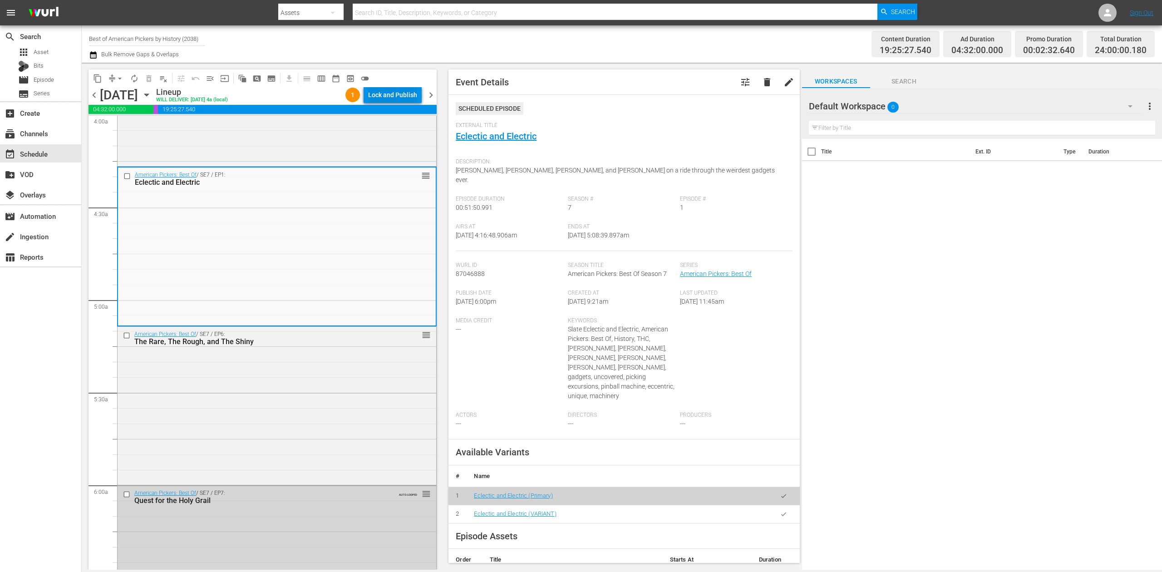
click at [403, 94] on div "Lock and Publish" at bounding box center [392, 95] width 49 height 16
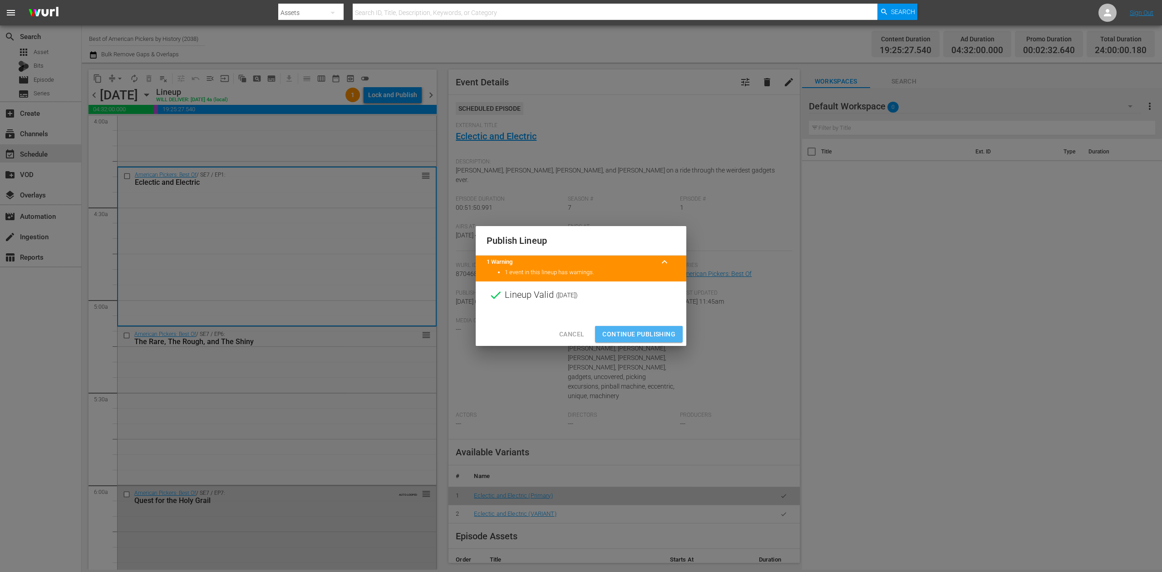
click at [634, 333] on span "Continue Publishing" at bounding box center [638, 334] width 73 height 11
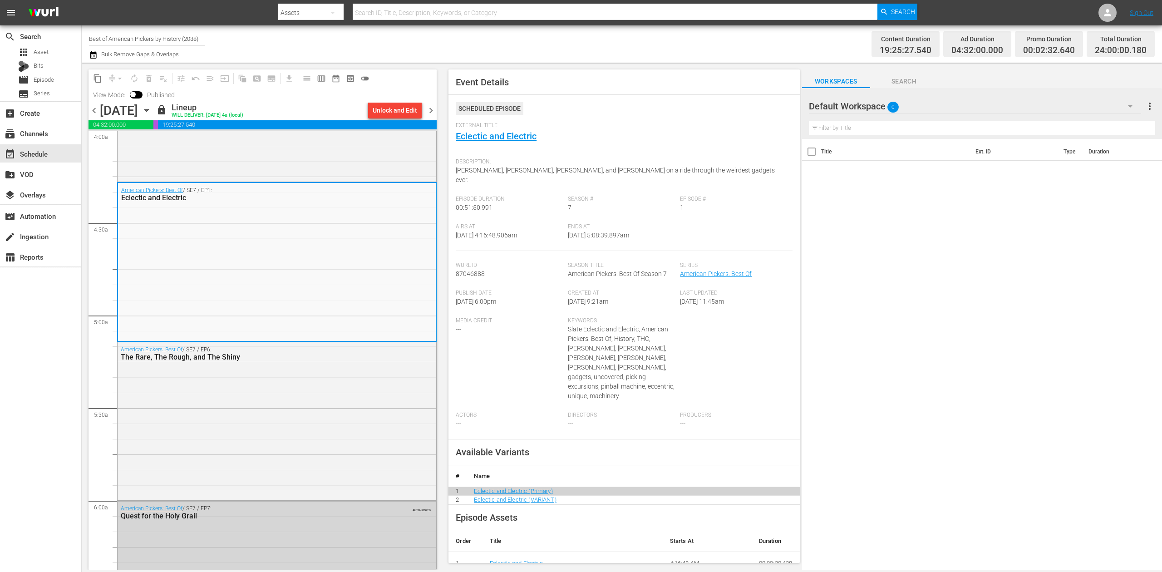
click at [430, 108] on span "chevron_right" at bounding box center [430, 110] width 11 height 11
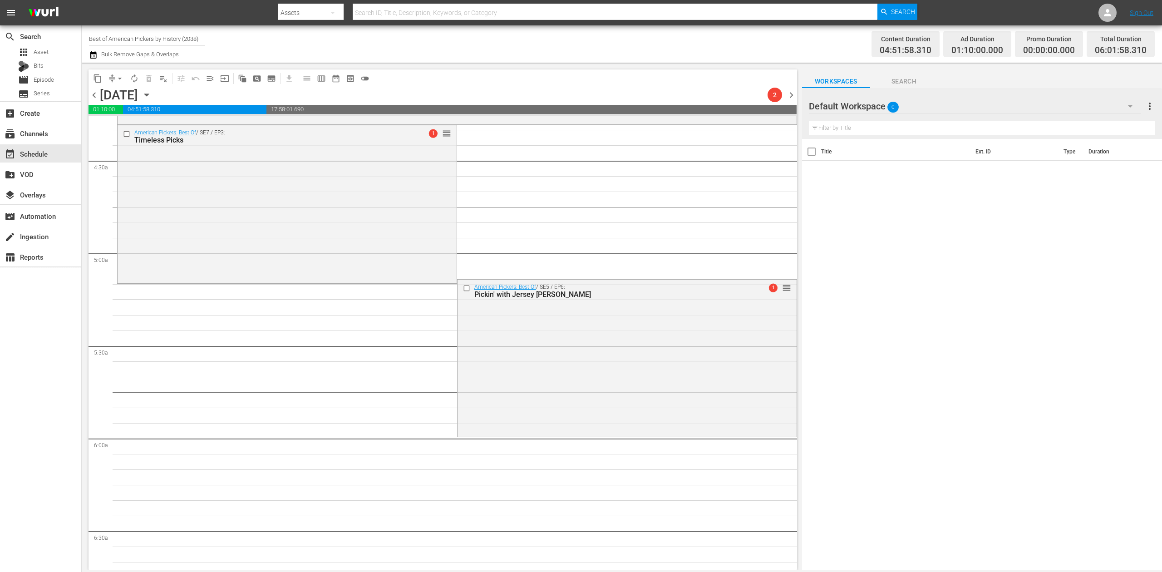
scroll to position [726, 0]
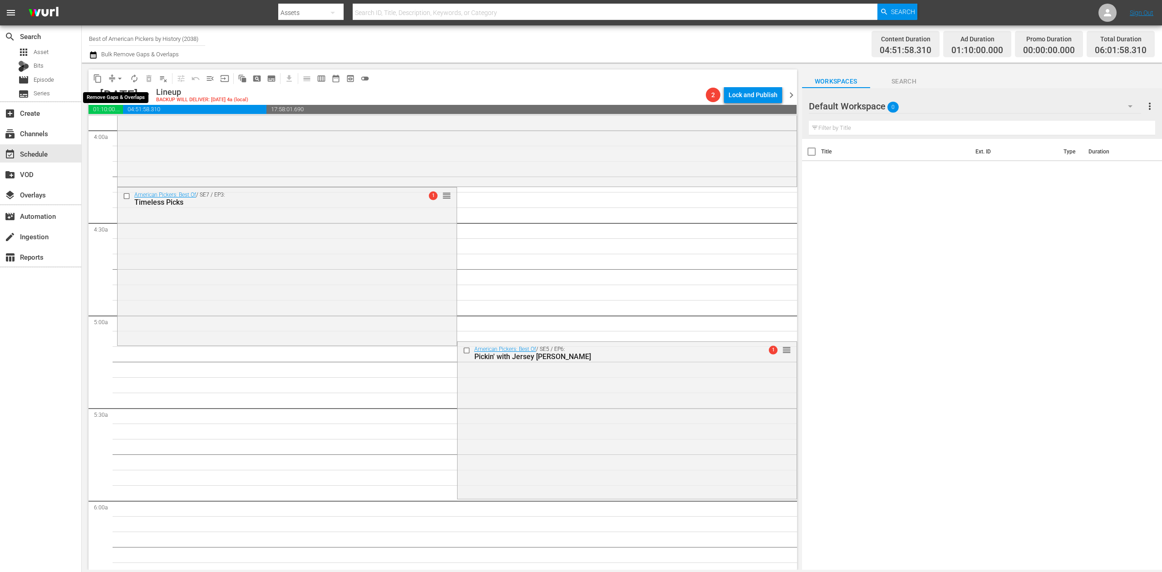
click at [118, 80] on span "arrow_drop_down" at bounding box center [119, 78] width 9 height 9
click at [113, 97] on li "Align to Midnight" at bounding box center [120, 96] width 95 height 15
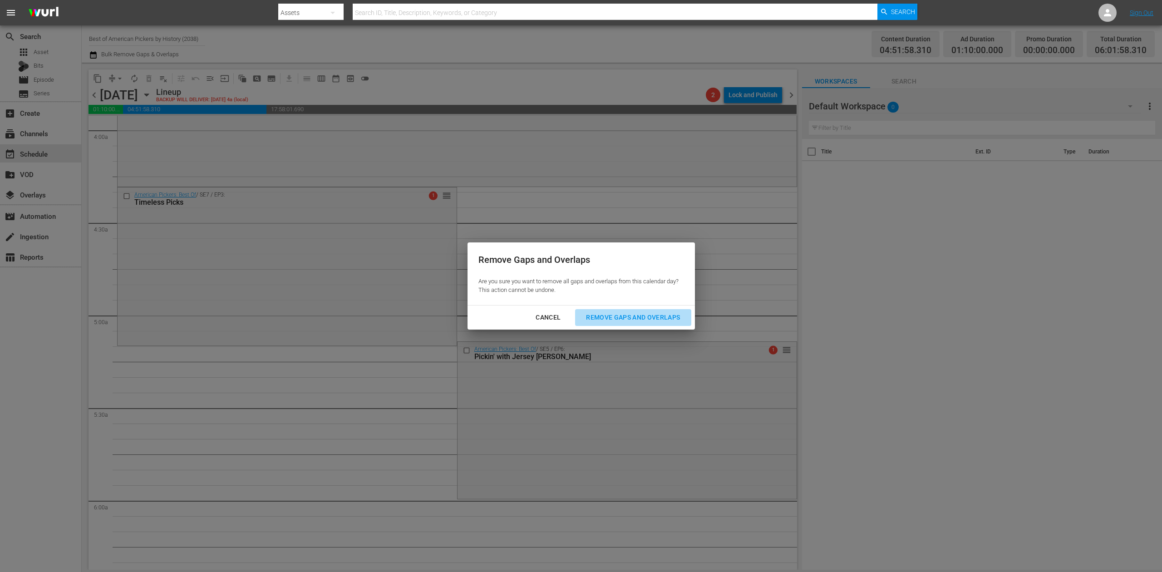
click at [650, 316] on div "Remove Gaps and Overlaps" at bounding box center [633, 317] width 108 height 11
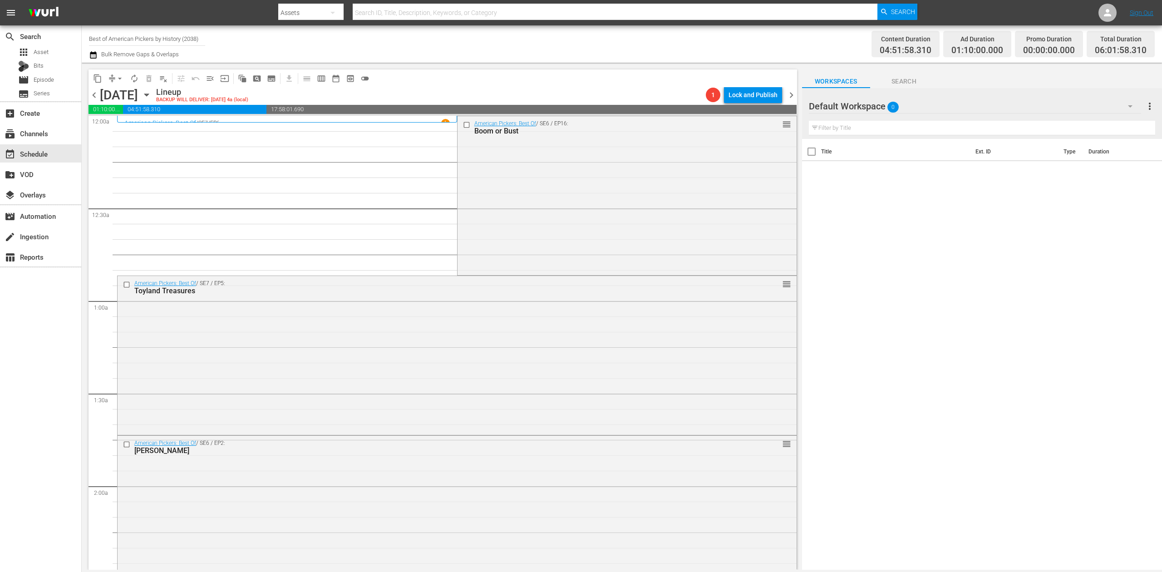
scroll to position [0, 0]
click at [546, 189] on div "American Pickers: Best Of / SE6 / EP16: Boom or Bust reorder" at bounding box center [627, 194] width 339 height 157
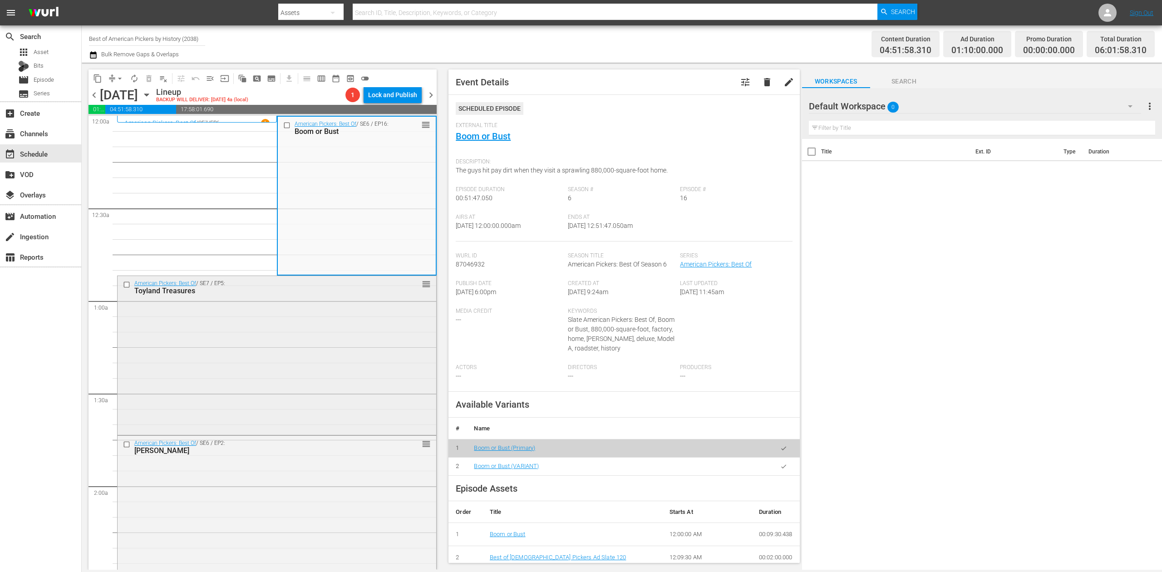
click at [296, 346] on div "American Pickers: Best Of / SE7 / EP5: Toyland Treasures reorder" at bounding box center [277, 354] width 319 height 157
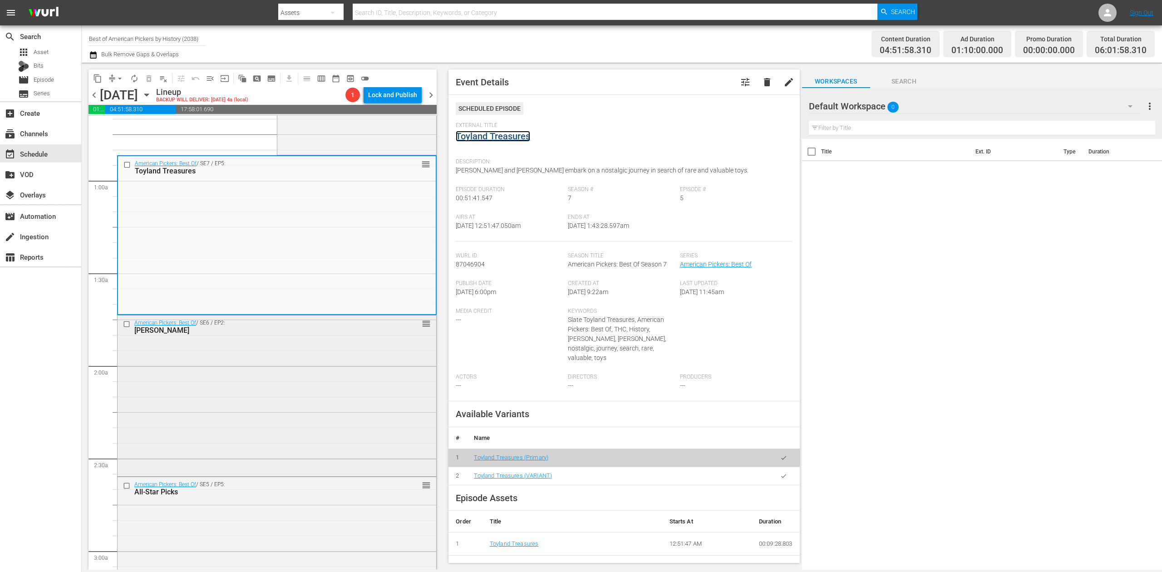
scroll to position [121, 0]
click at [315, 354] on div "American Pickers: Best Of / SE6 / EP2: Frank Almighty reorder" at bounding box center [277, 394] width 319 height 159
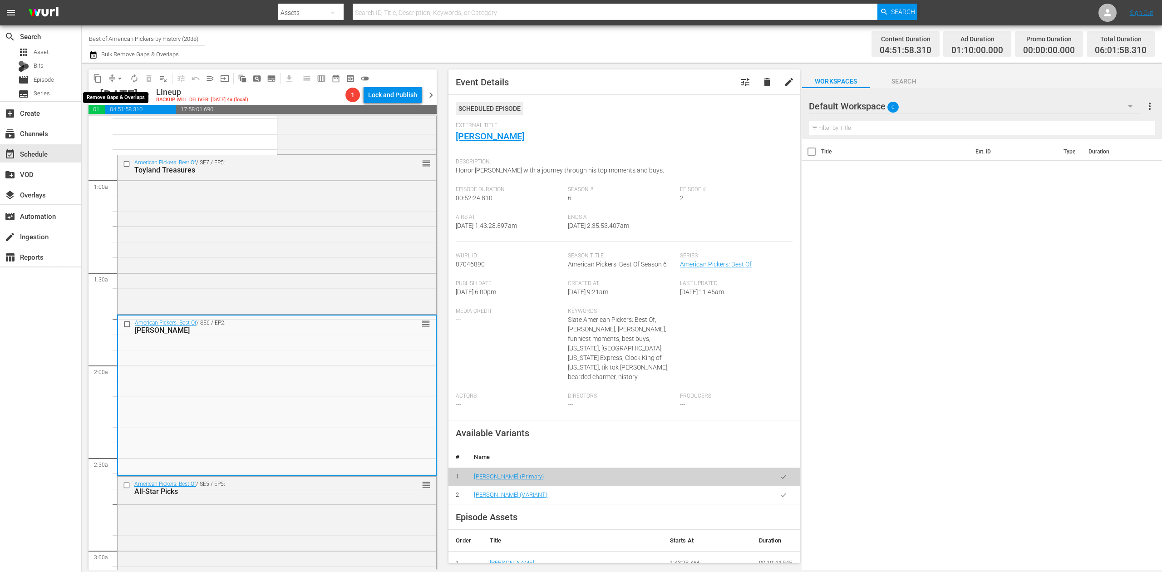
click at [119, 78] on span "arrow_drop_down" at bounding box center [119, 78] width 9 height 9
click at [126, 95] on li "Align to Midnight" at bounding box center [120, 96] width 95 height 15
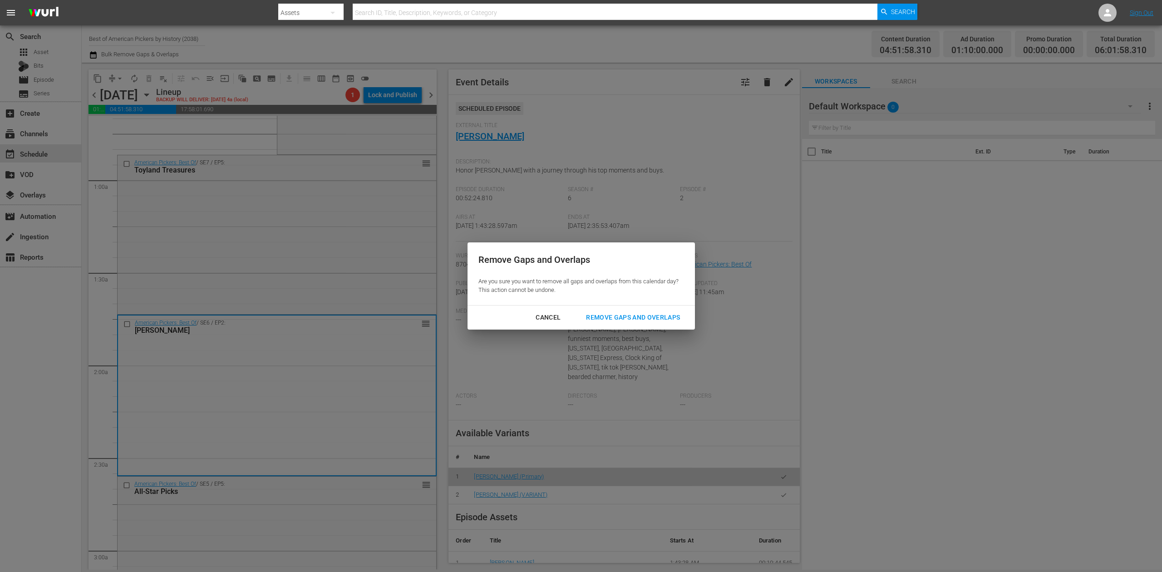
click at [649, 317] on div "Remove Gaps and Overlaps" at bounding box center [633, 317] width 108 height 11
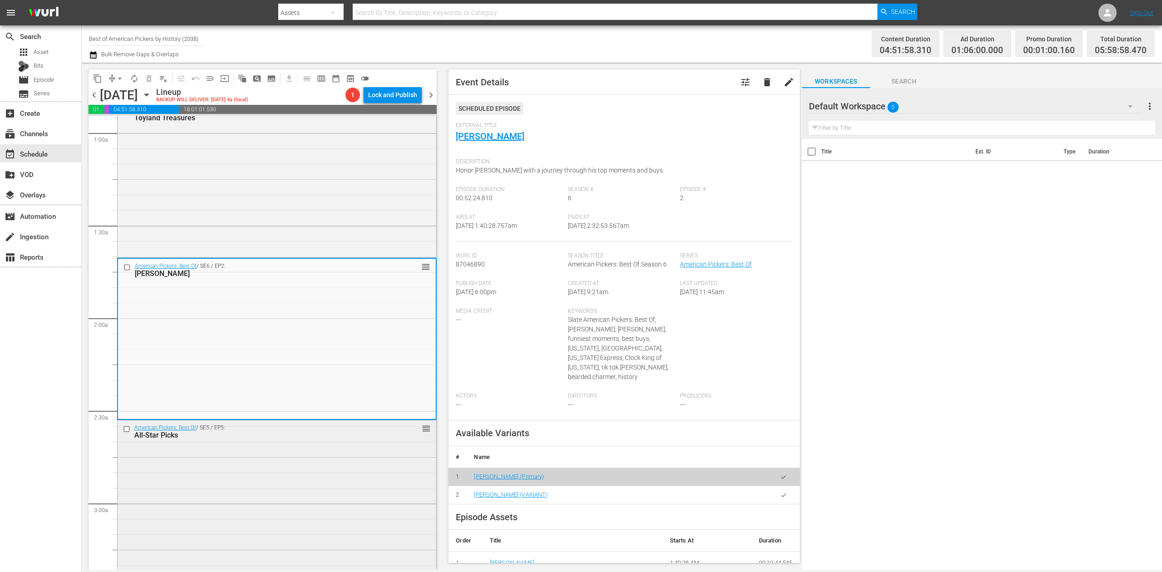
scroll to position [242, 0]
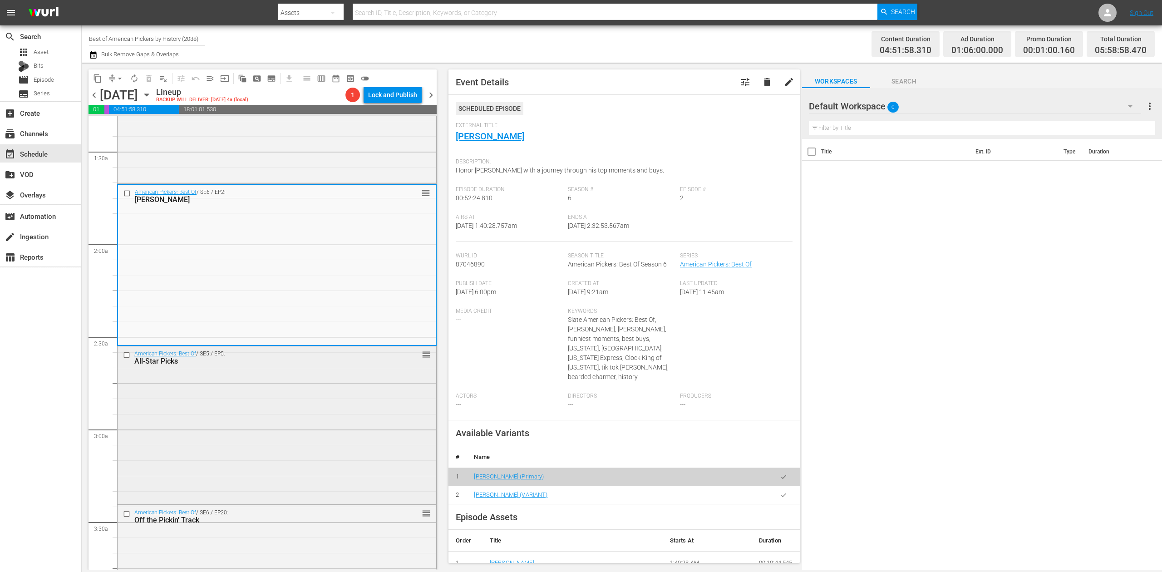
click at [309, 425] on div "American Pickers: Best Of / SE5 / EP5: All-Star Picks reorder" at bounding box center [277, 424] width 319 height 157
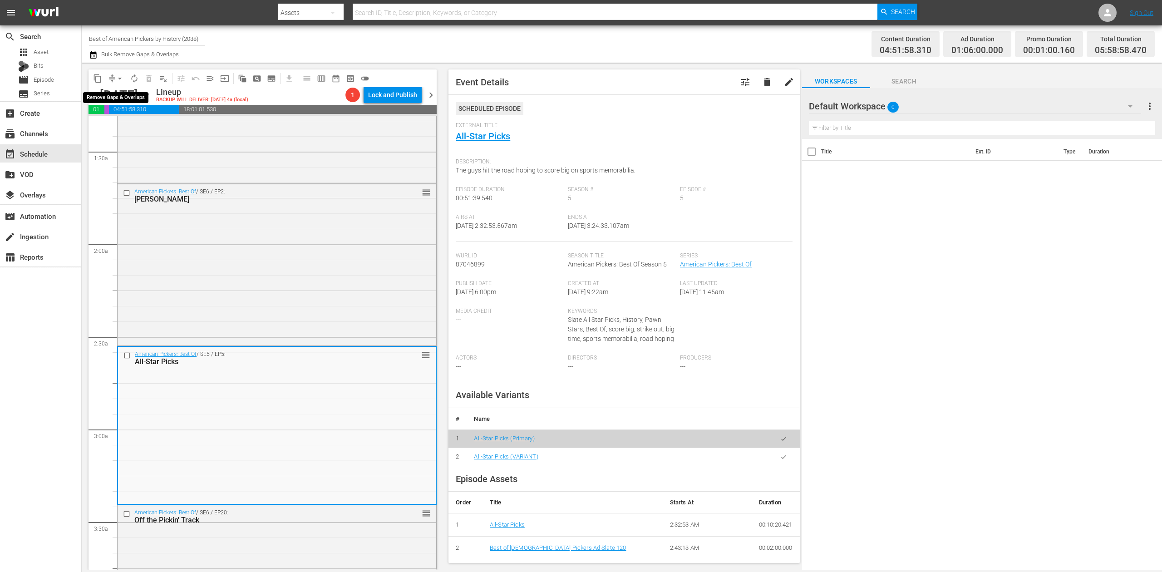
click at [112, 82] on span "compress" at bounding box center [112, 78] width 9 height 9
click at [118, 80] on span "arrow_drop_down" at bounding box center [119, 78] width 9 height 9
click at [118, 93] on li "Align to Midnight" at bounding box center [120, 96] width 95 height 15
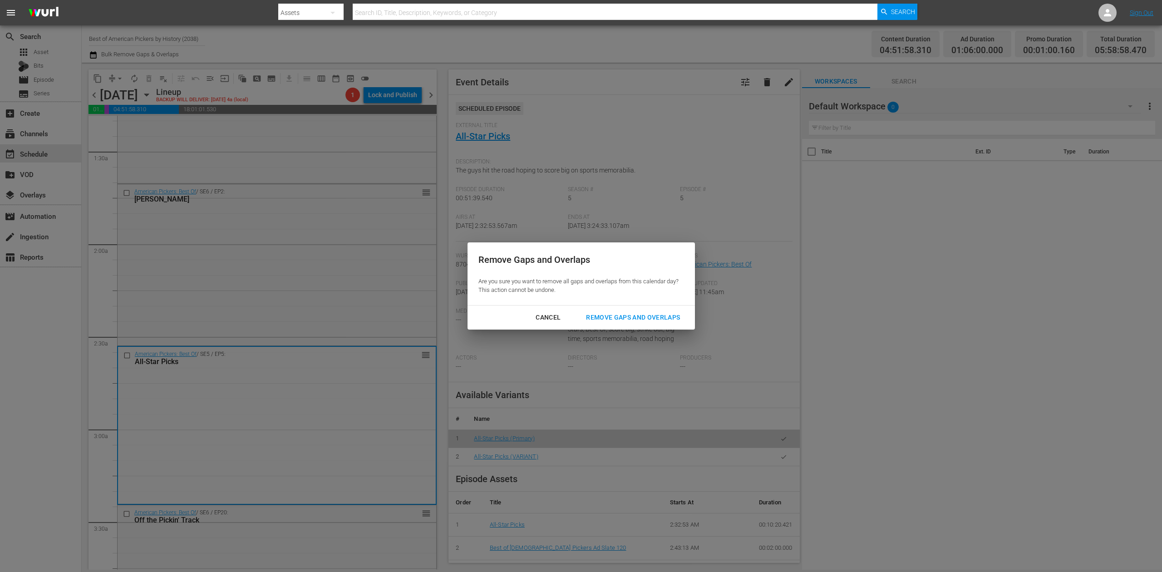
click at [663, 319] on div "Remove Gaps and Overlaps" at bounding box center [633, 317] width 108 height 11
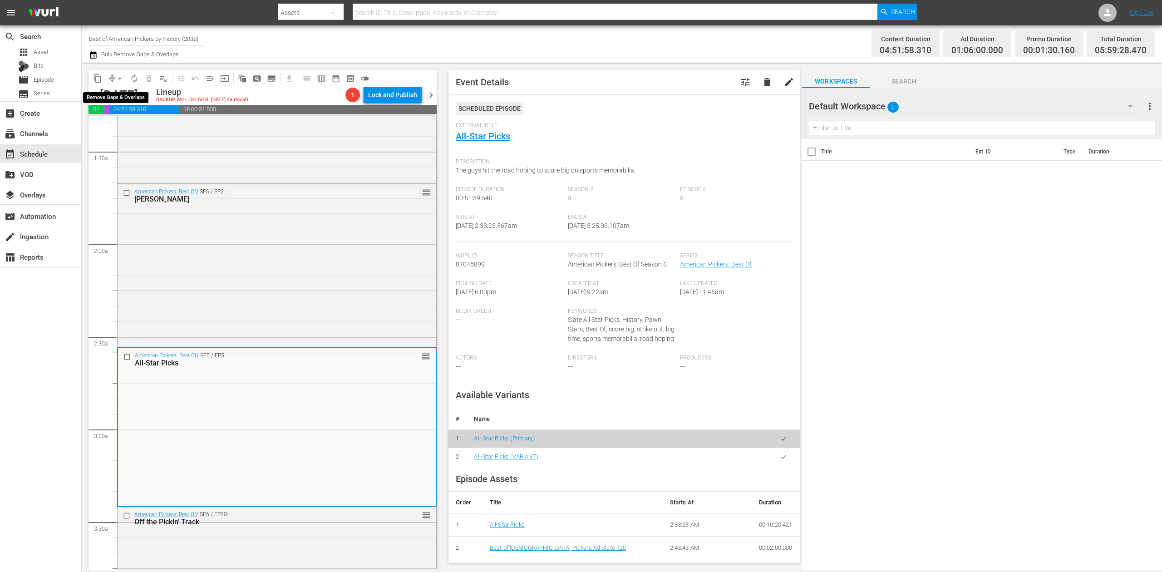
click at [117, 77] on span "arrow_drop_down" at bounding box center [119, 78] width 9 height 9
click at [128, 95] on li "Align to Midnight" at bounding box center [120, 96] width 95 height 15
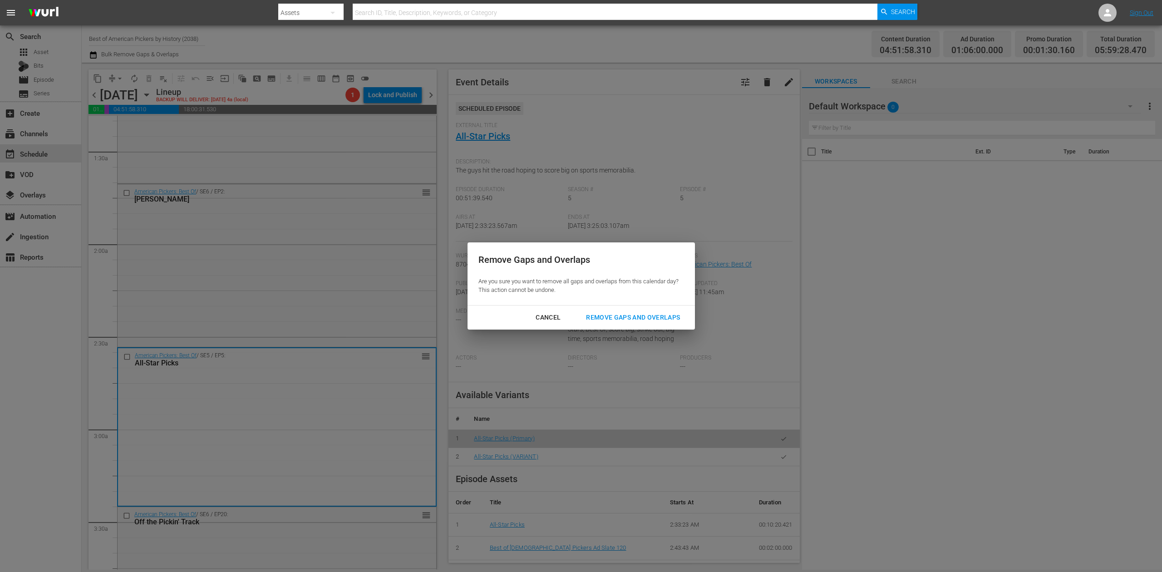
click at [630, 320] on div "Remove Gaps and Overlaps" at bounding box center [633, 317] width 108 height 11
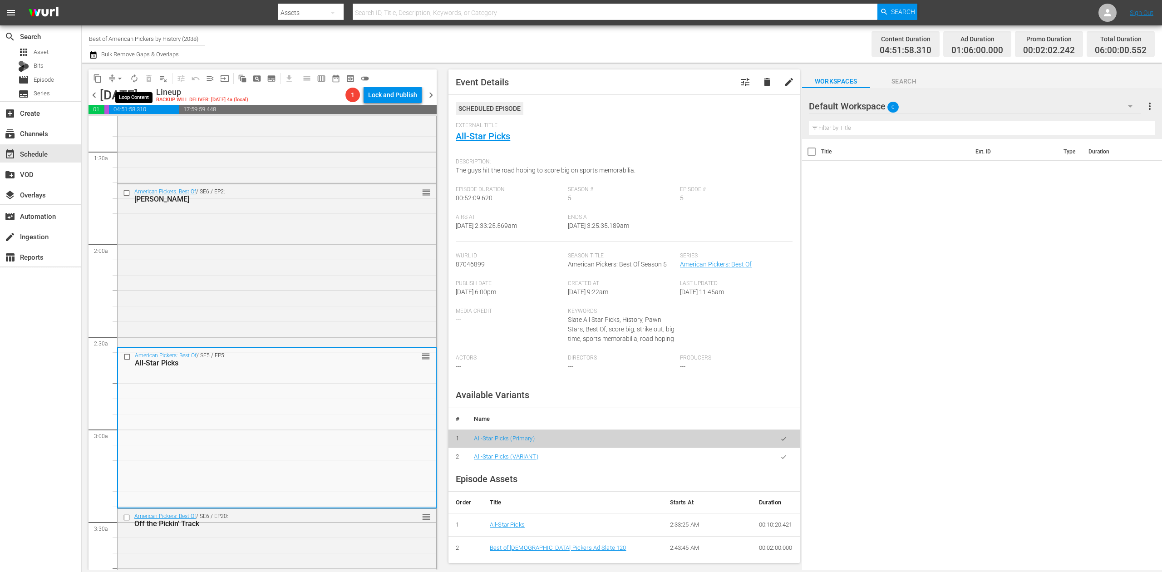
click at [137, 81] on span "autorenew_outlined" at bounding box center [134, 78] width 9 height 9
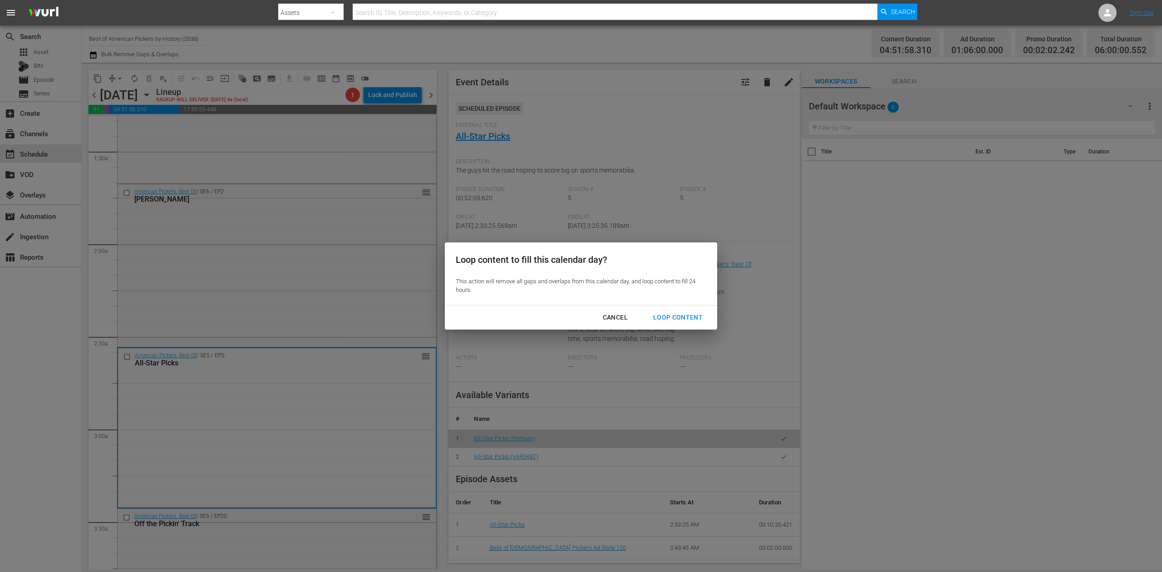
click at [675, 311] on button "Loop Content" at bounding box center [677, 317] width 71 height 17
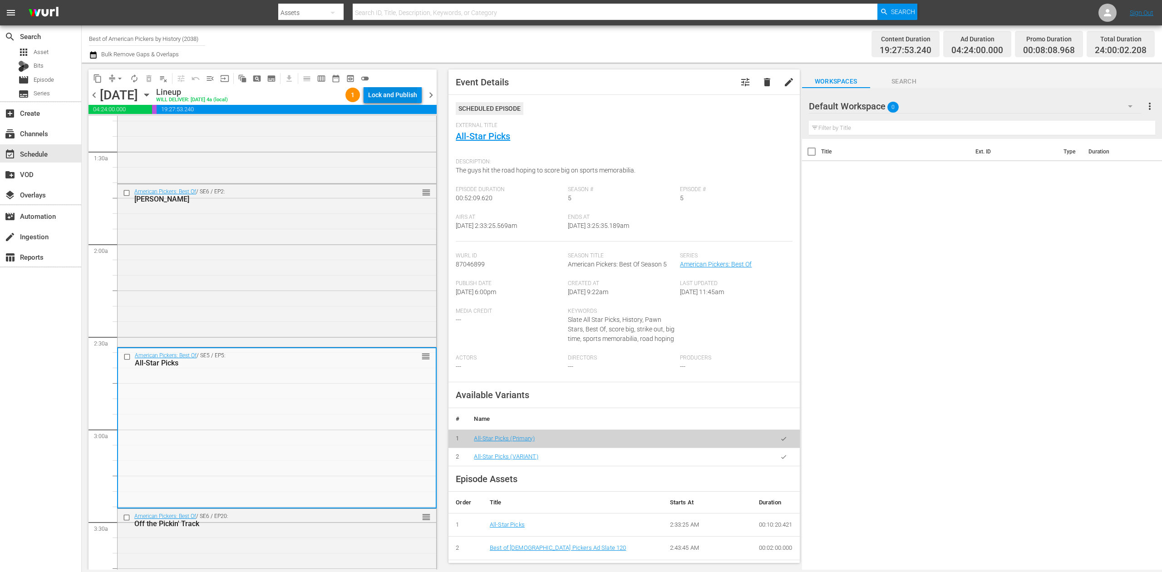
click at [389, 94] on div "Lock and Publish" at bounding box center [392, 95] width 49 height 16
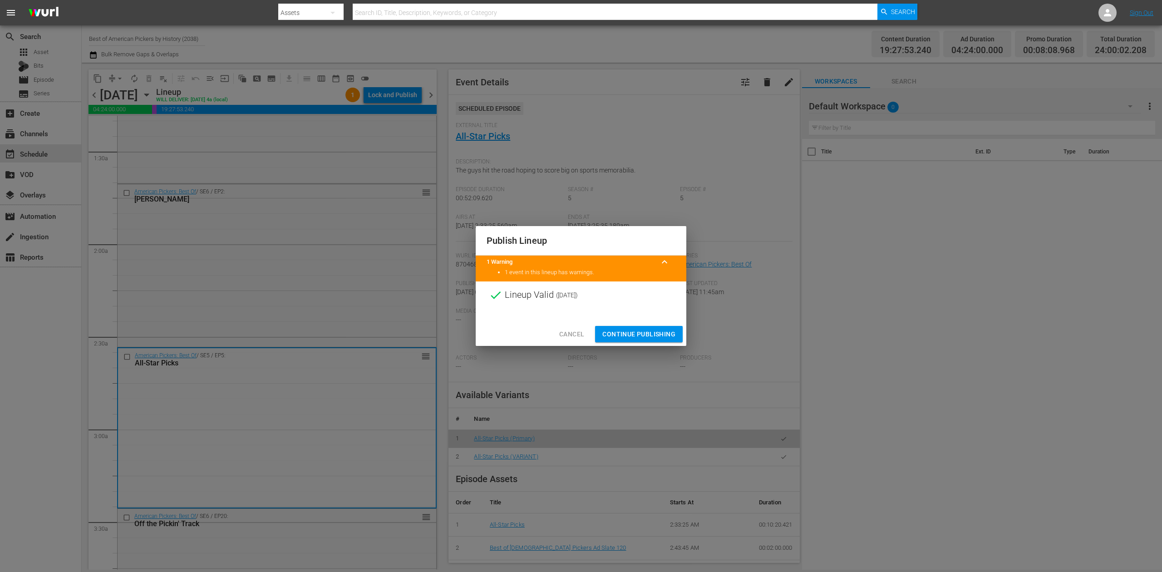
click at [648, 329] on span "Continue Publishing" at bounding box center [638, 334] width 73 height 11
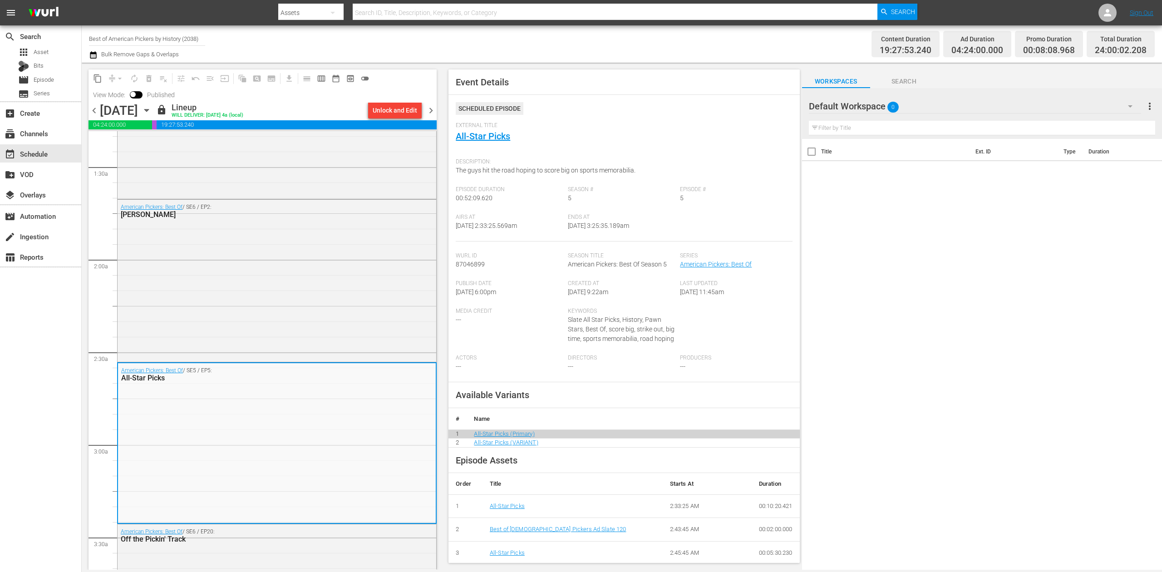
click at [429, 110] on span "chevron_right" at bounding box center [430, 110] width 11 height 11
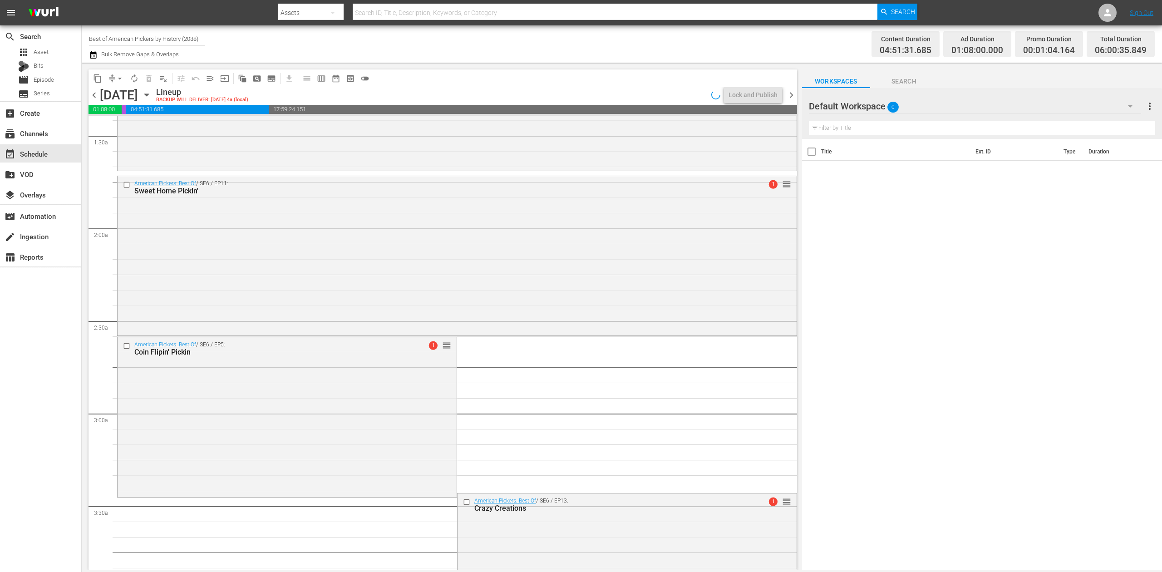
scroll to position [227, 0]
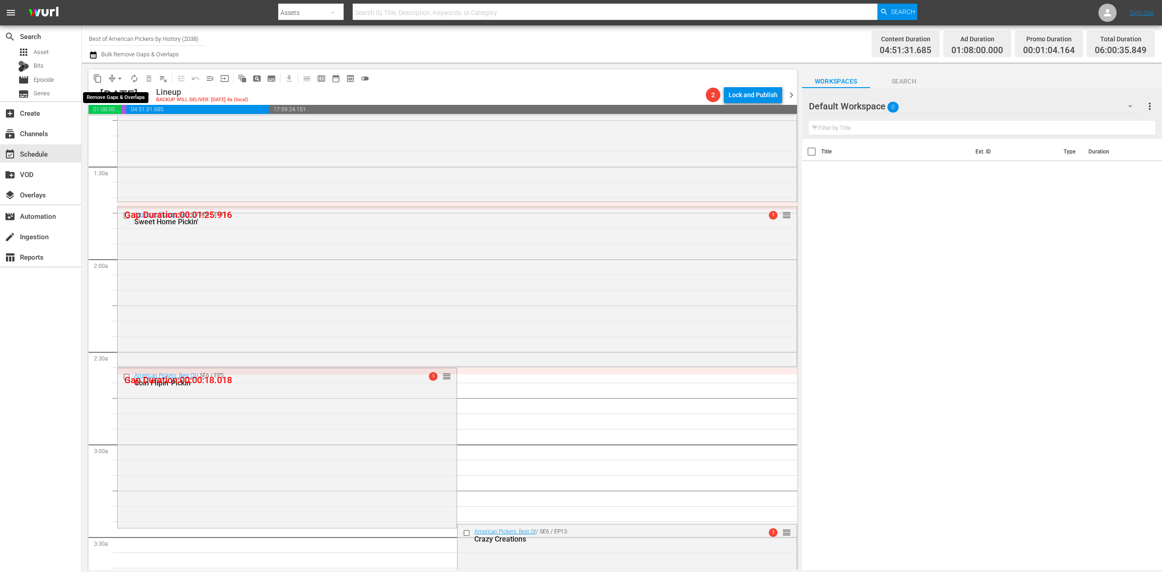
click at [117, 79] on span "arrow_drop_down" at bounding box center [119, 78] width 9 height 9
click at [126, 98] on li "Align to Midnight" at bounding box center [120, 96] width 95 height 15
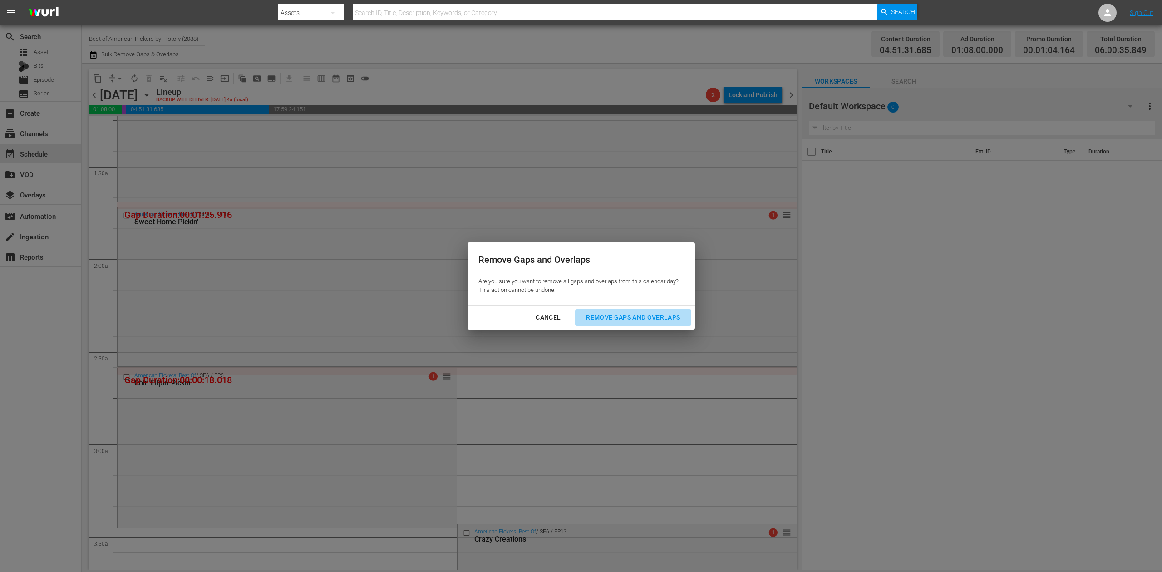
click at [645, 318] on div "Remove Gaps and Overlaps" at bounding box center [633, 317] width 108 height 11
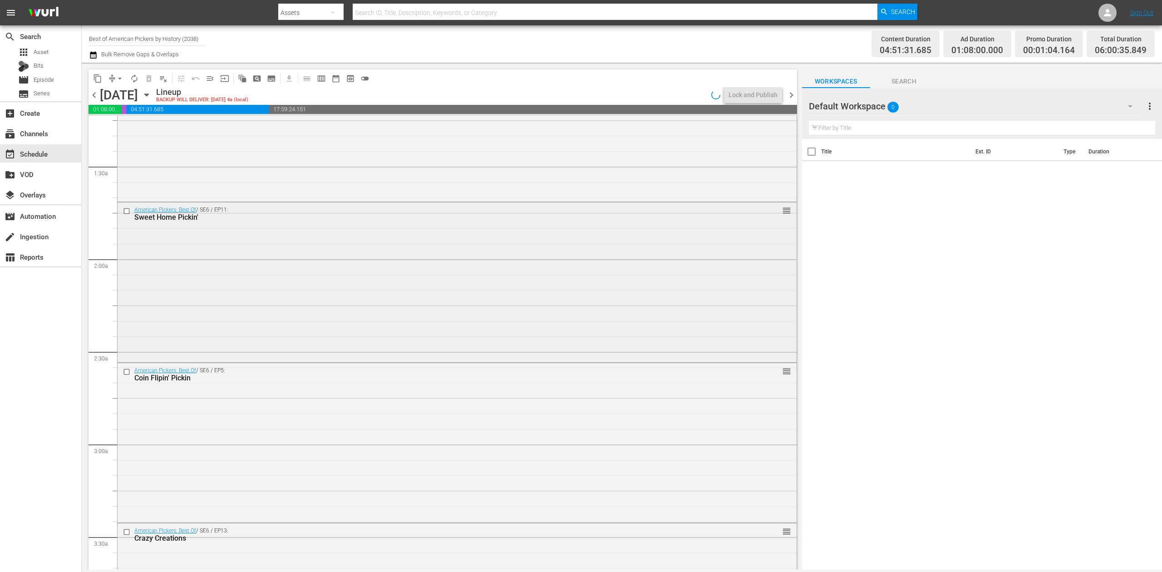
scroll to position [0, 0]
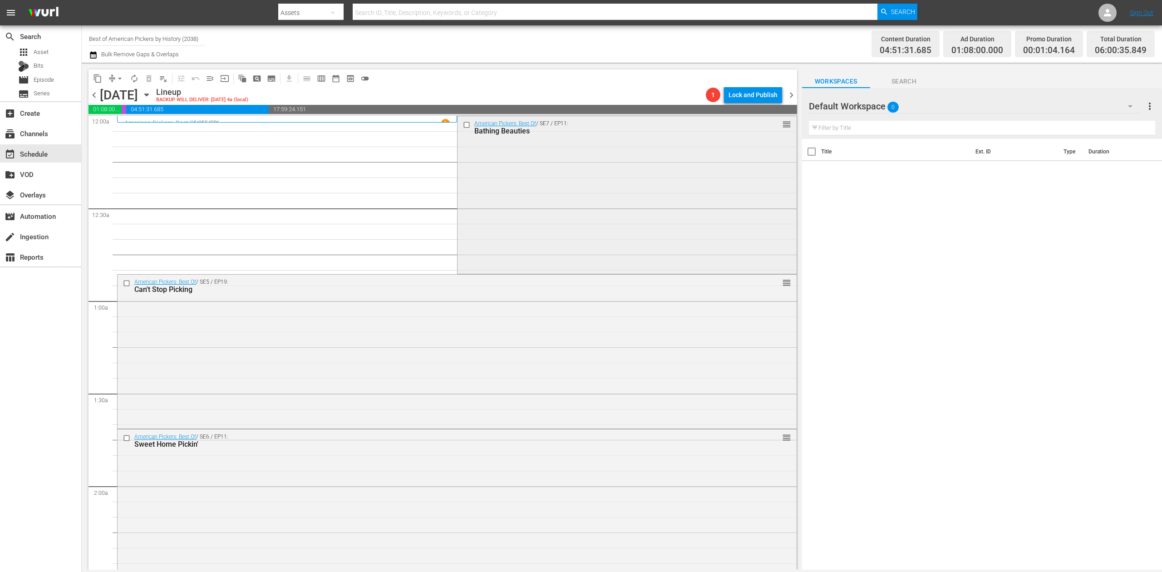
click at [506, 187] on div "American Pickers: Best Of / SE7 / EP11: Bathing Beauties reorder" at bounding box center [627, 194] width 339 height 156
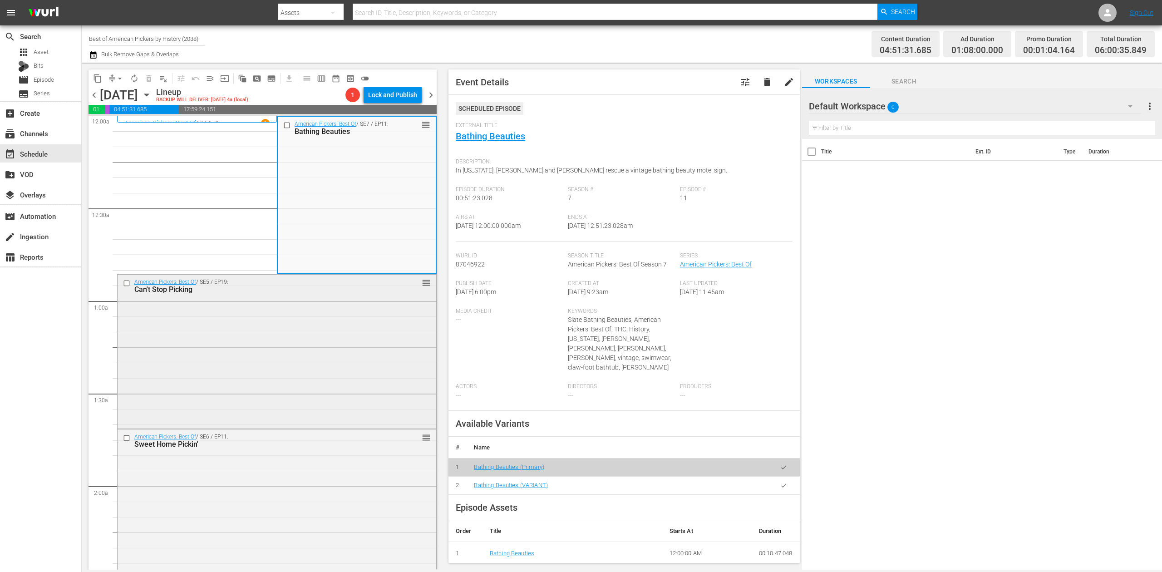
click at [342, 345] on div "American Pickers: Best Of / SE5 / EP19: Can't Stop Picking reorder" at bounding box center [277, 351] width 319 height 152
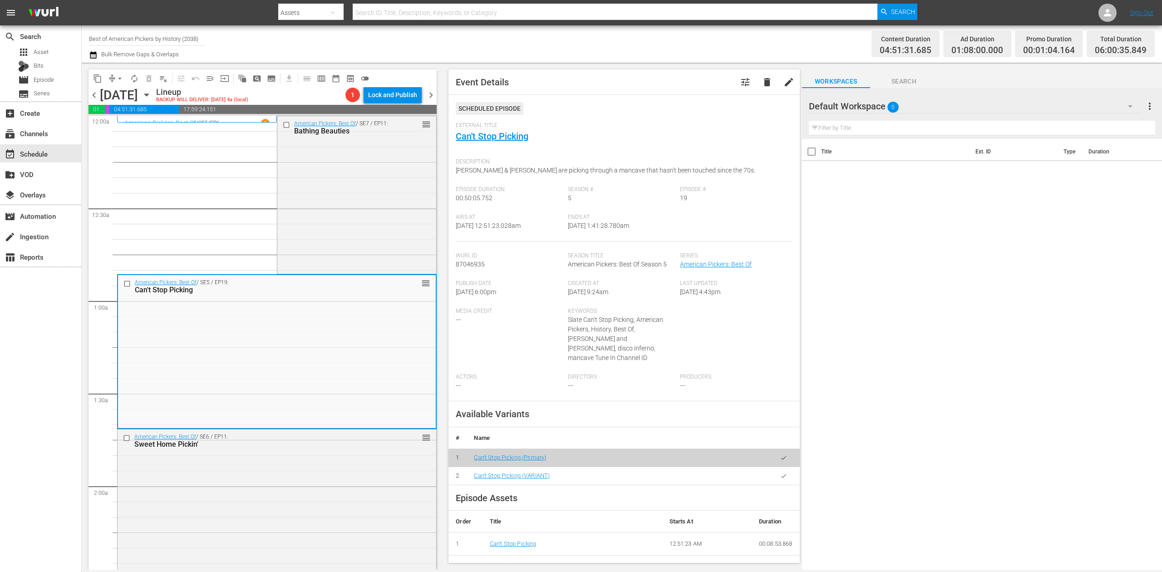
click at [97, 54] on icon "button" at bounding box center [93, 54] width 9 height 11
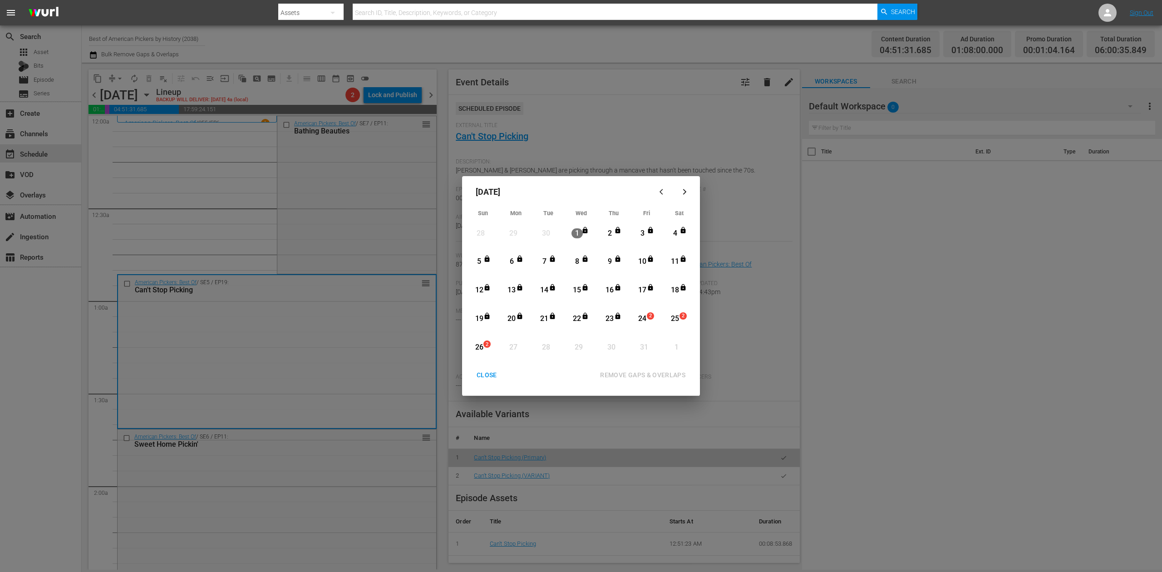
click at [486, 374] on div "CLOSE" at bounding box center [486, 374] width 35 height 11
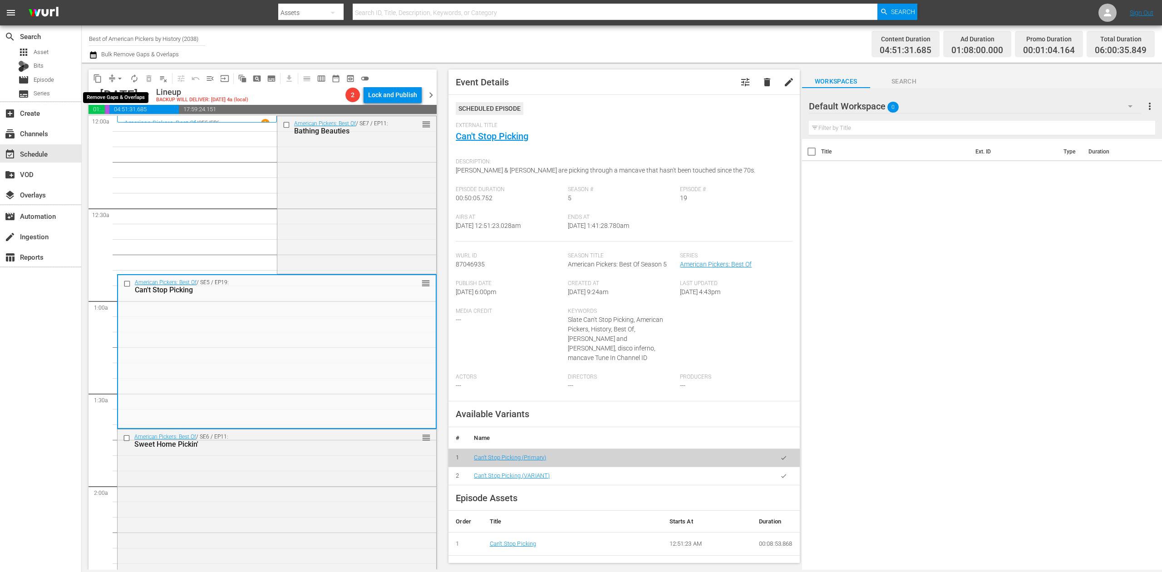
click at [117, 76] on span "arrow_drop_down" at bounding box center [119, 78] width 9 height 9
click at [122, 97] on li "Align to Midnight" at bounding box center [120, 96] width 95 height 15
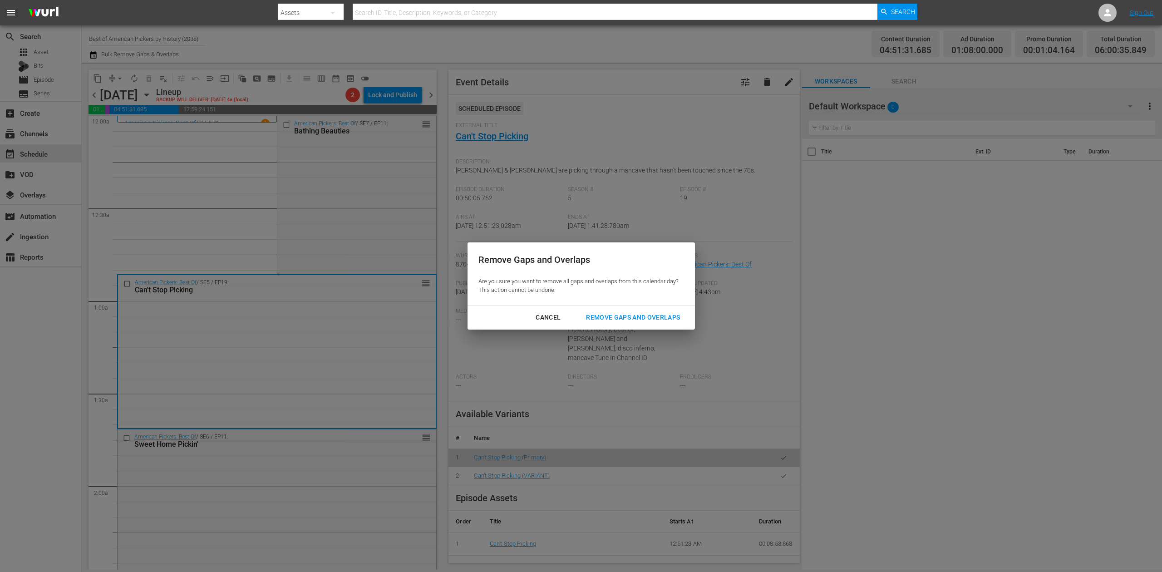
click at [619, 312] on div "Remove Gaps and Overlaps" at bounding box center [633, 317] width 108 height 11
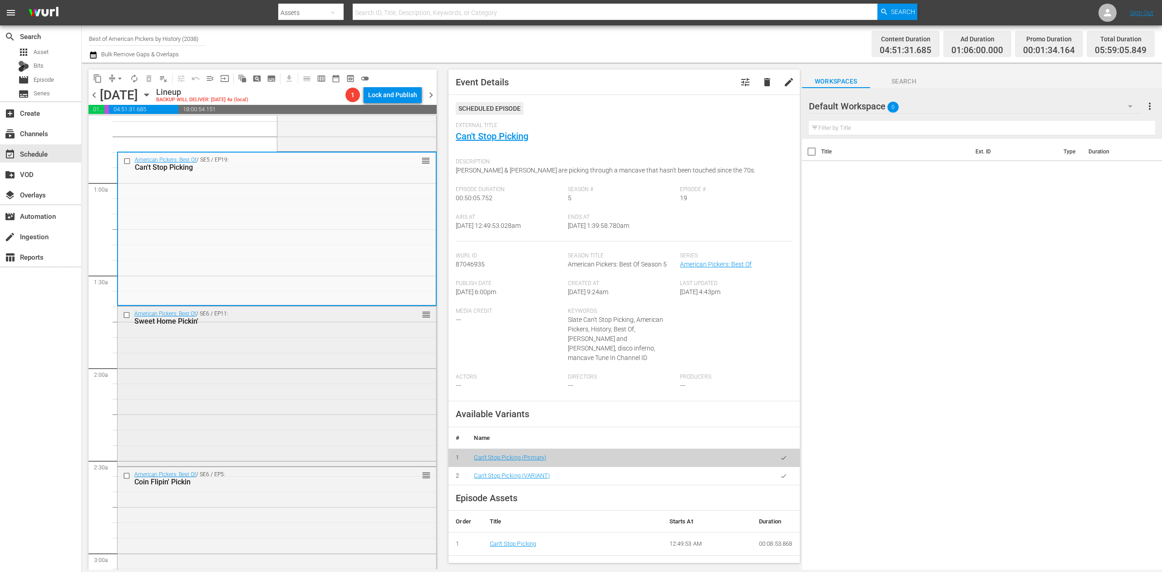
scroll to position [121, 0]
click at [386, 377] on div "American Pickers: Best Of / SE6 / EP11: Sweet Home Pickin' reorder" at bounding box center [277, 383] width 319 height 158
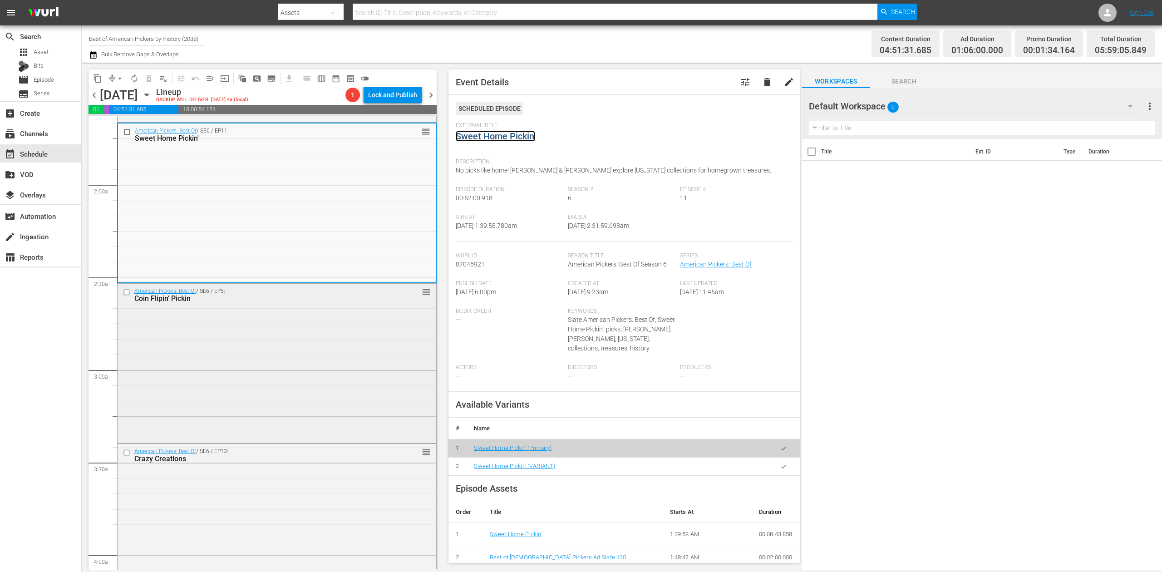
scroll to position [302, 0]
click at [320, 333] on div "American Pickers: Best Of / SE6 / EP5: Coin Flipin' Pickin reorder" at bounding box center [277, 362] width 319 height 158
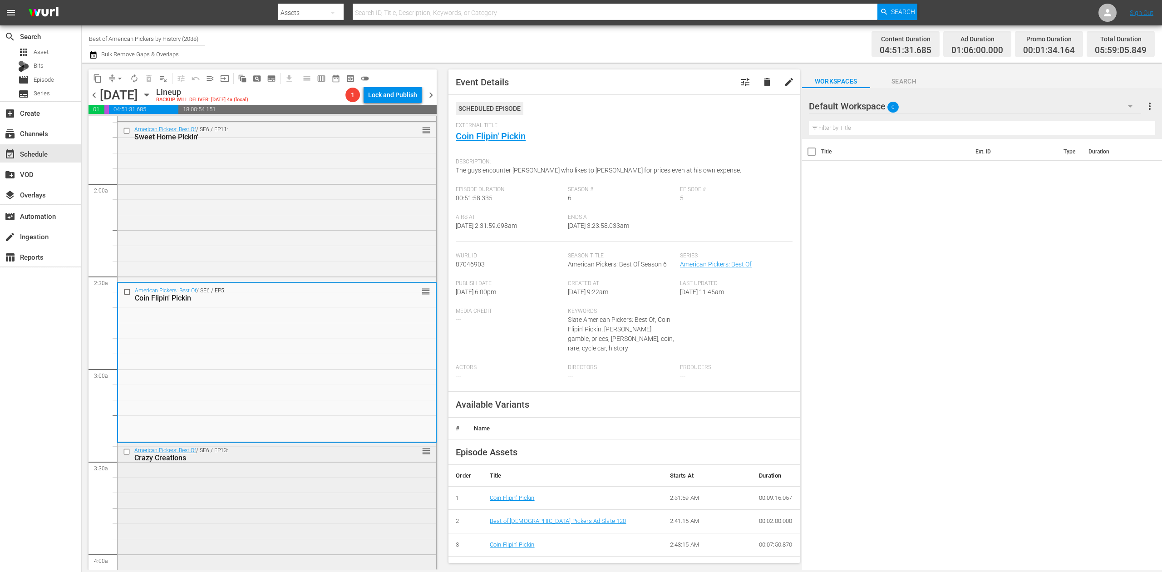
click at [326, 497] on div "American Pickers: Best Of / SE6 / EP13: Crazy Creations reorder" at bounding box center [277, 521] width 319 height 157
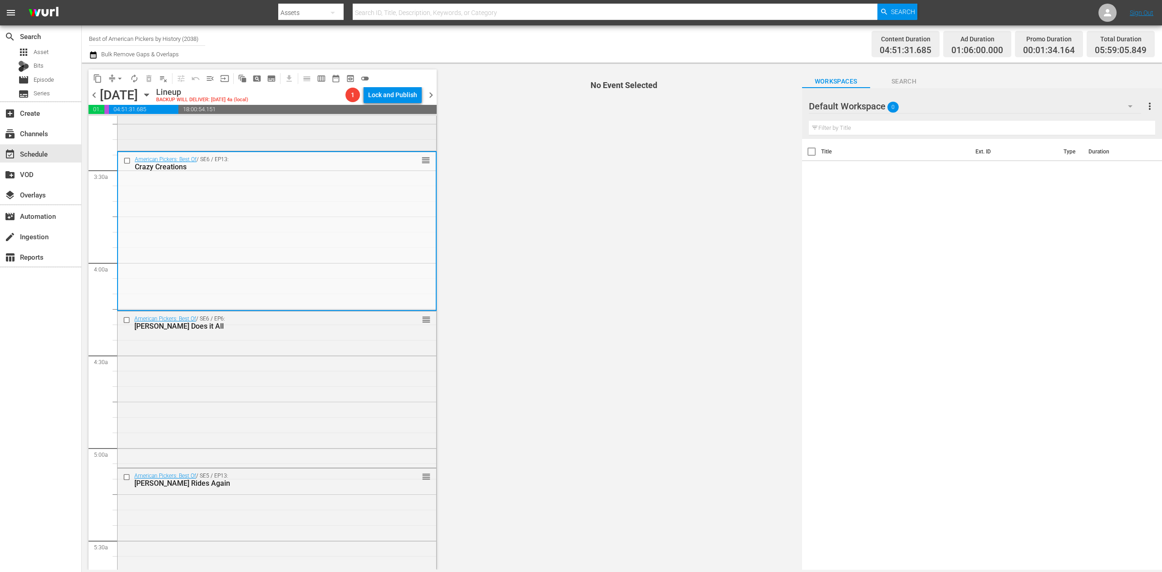
scroll to position [605, 0]
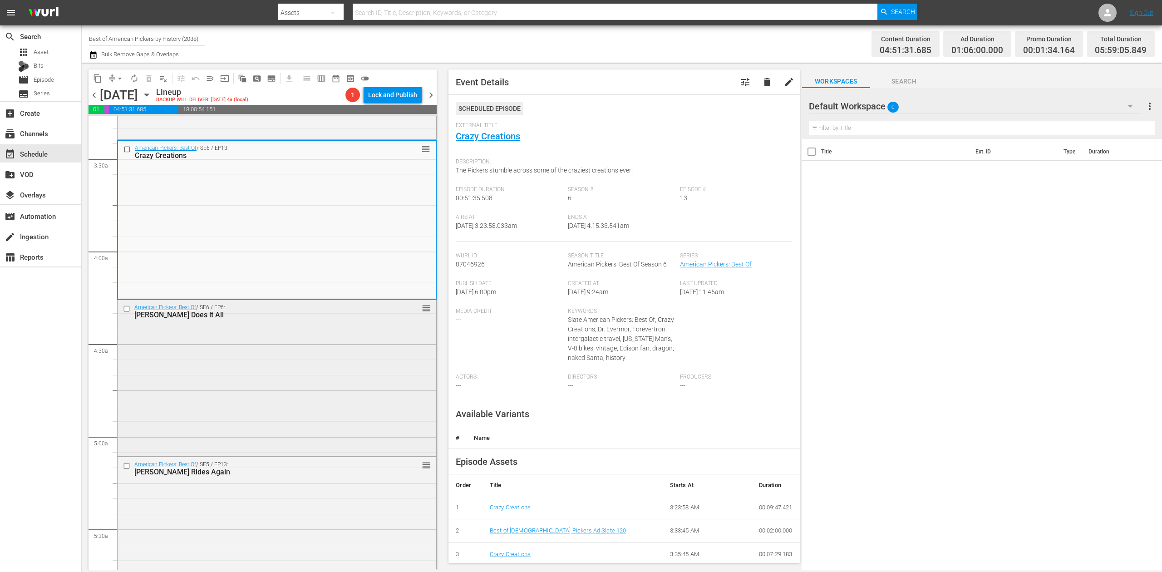
click at [362, 379] on div "American Pickers: Best Of / SE6 / EP6: Dani Does it All reorder" at bounding box center [277, 377] width 319 height 155
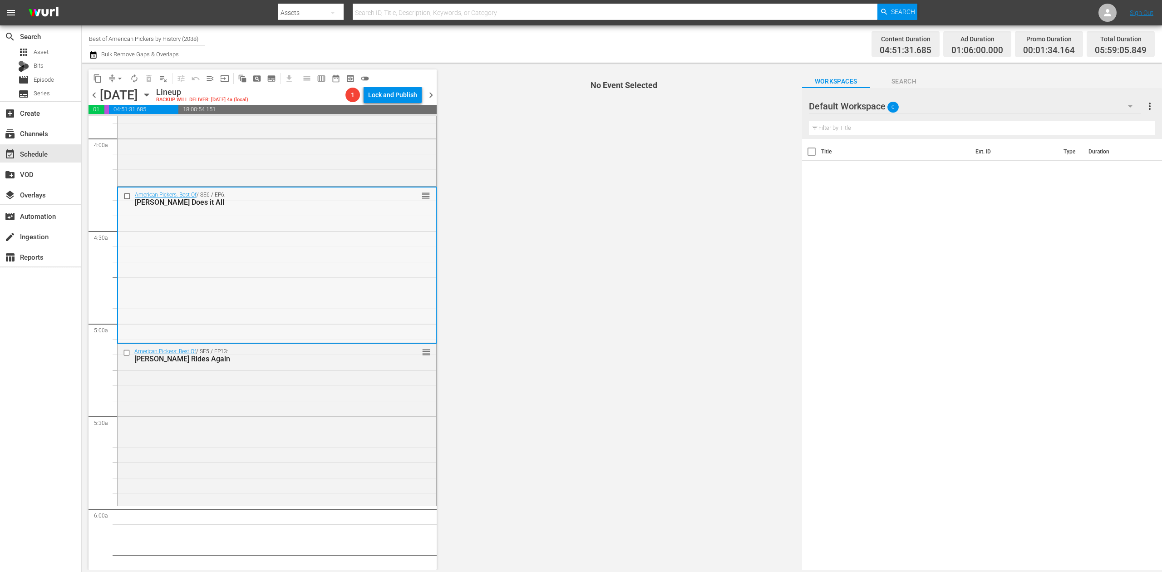
scroll to position [726, 0]
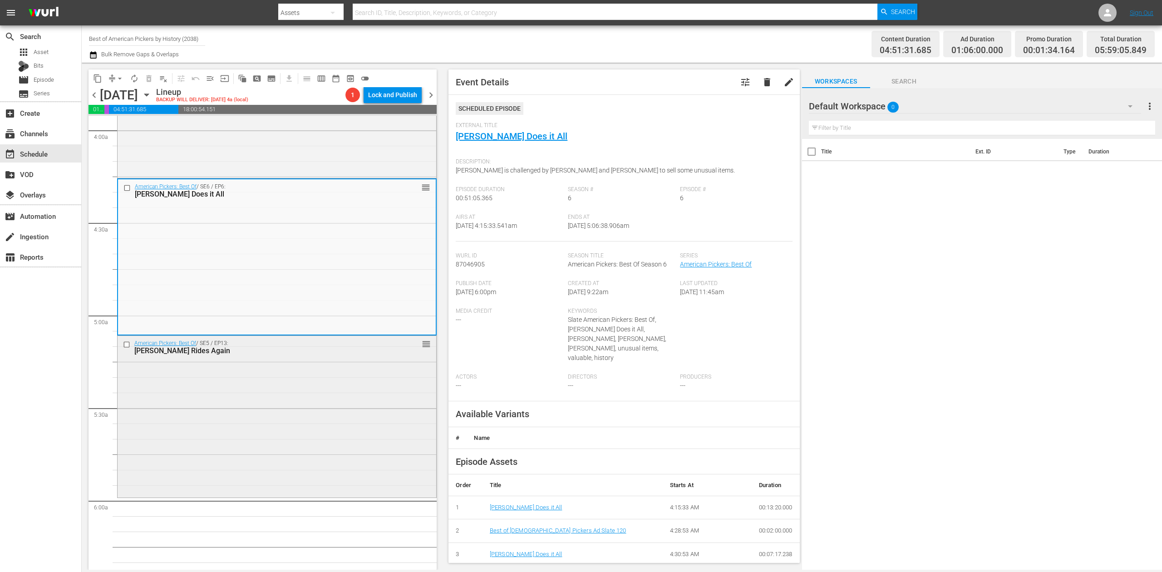
click at [309, 397] on div "American Pickers: Best Of / SE5 / EP13: Dani Rides Again reorder" at bounding box center [277, 415] width 319 height 159
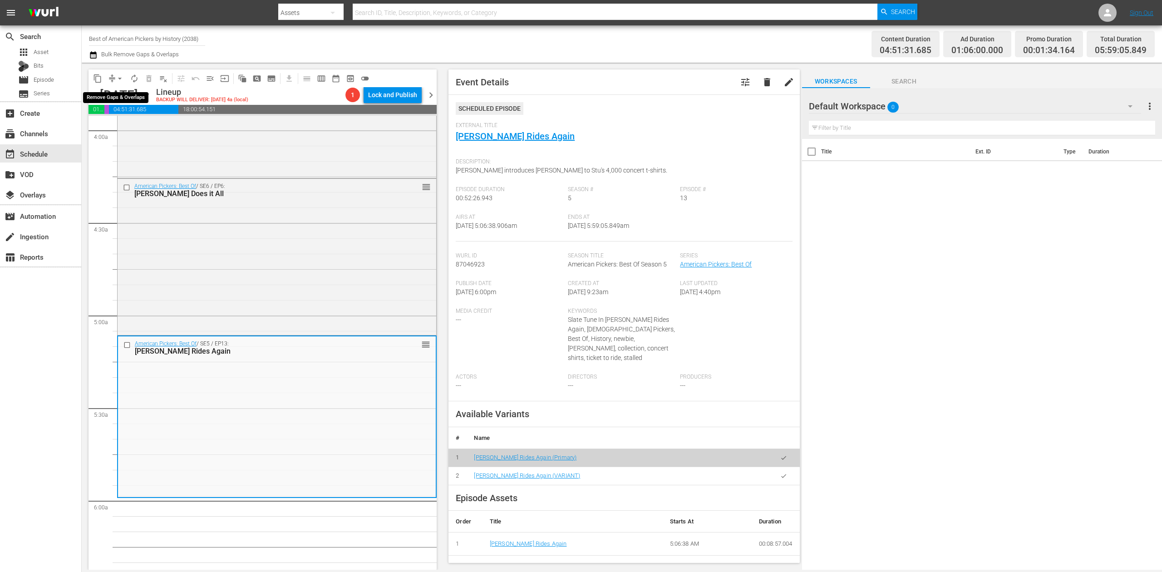
click at [118, 78] on span "arrow_drop_down" at bounding box center [119, 78] width 9 height 9
click at [122, 95] on li "Align to Midnight" at bounding box center [120, 96] width 95 height 15
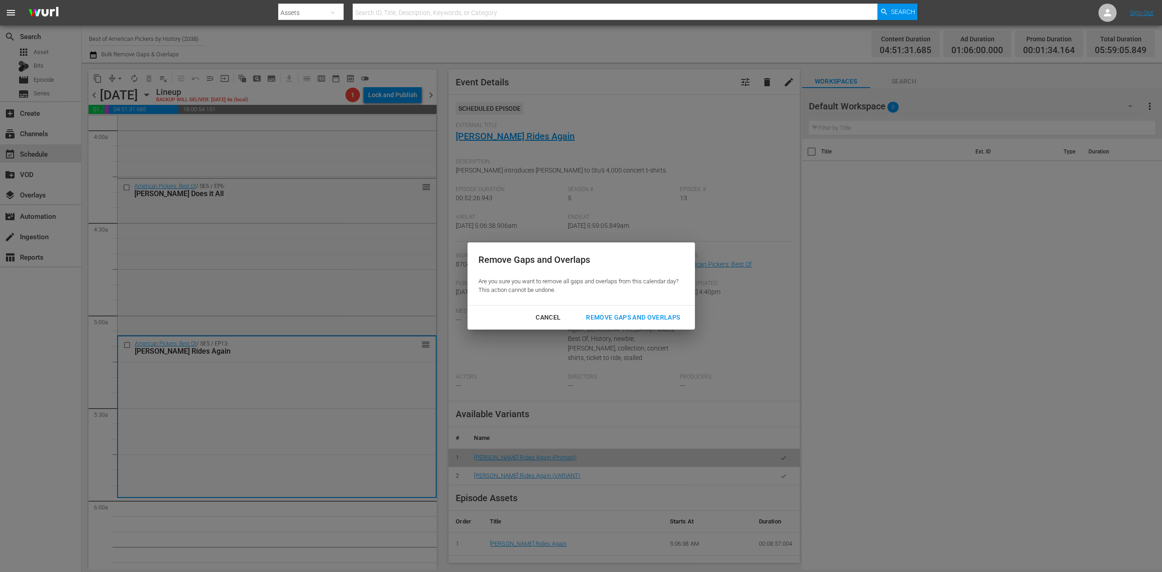
click at [638, 313] on div "Remove Gaps and Overlaps" at bounding box center [633, 317] width 108 height 11
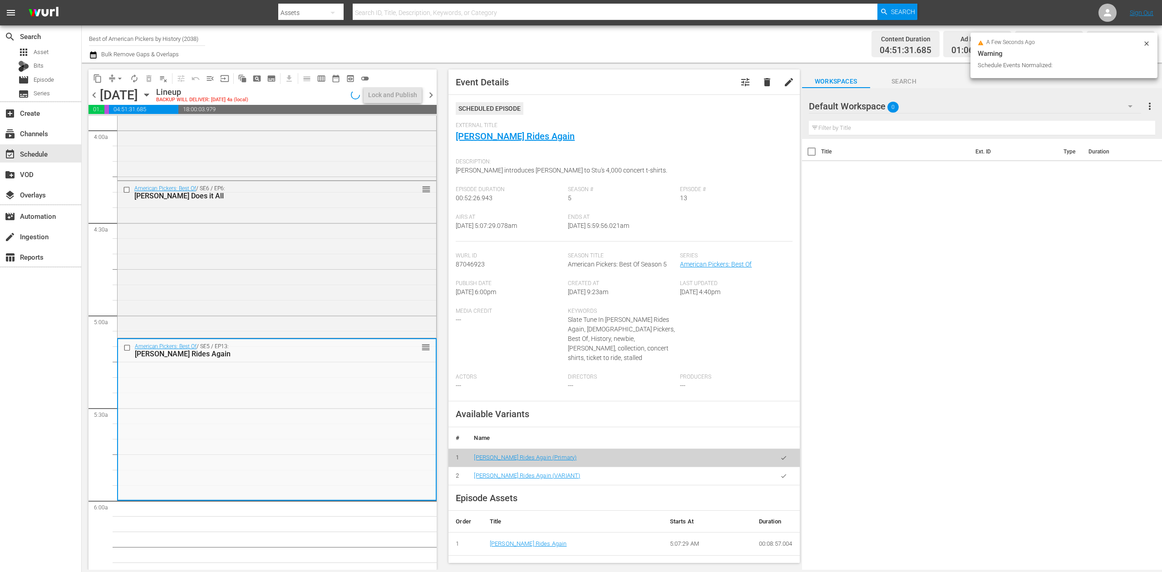
scroll to position [742, 0]
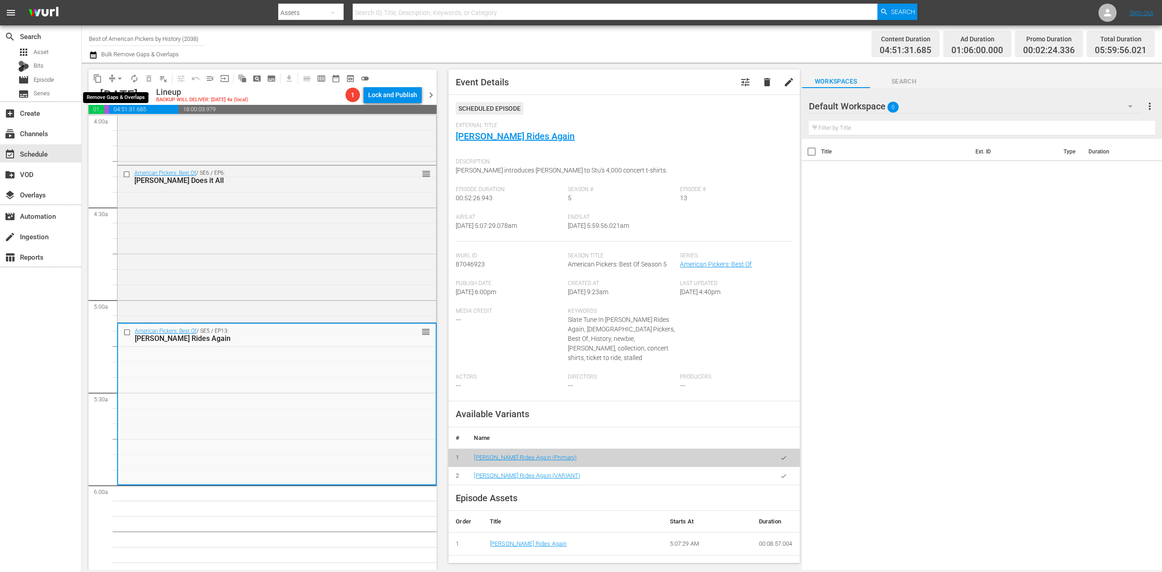
click at [117, 75] on span "arrow_drop_down" at bounding box center [119, 78] width 9 height 9
click at [121, 94] on li "Align to Midnight" at bounding box center [120, 96] width 95 height 15
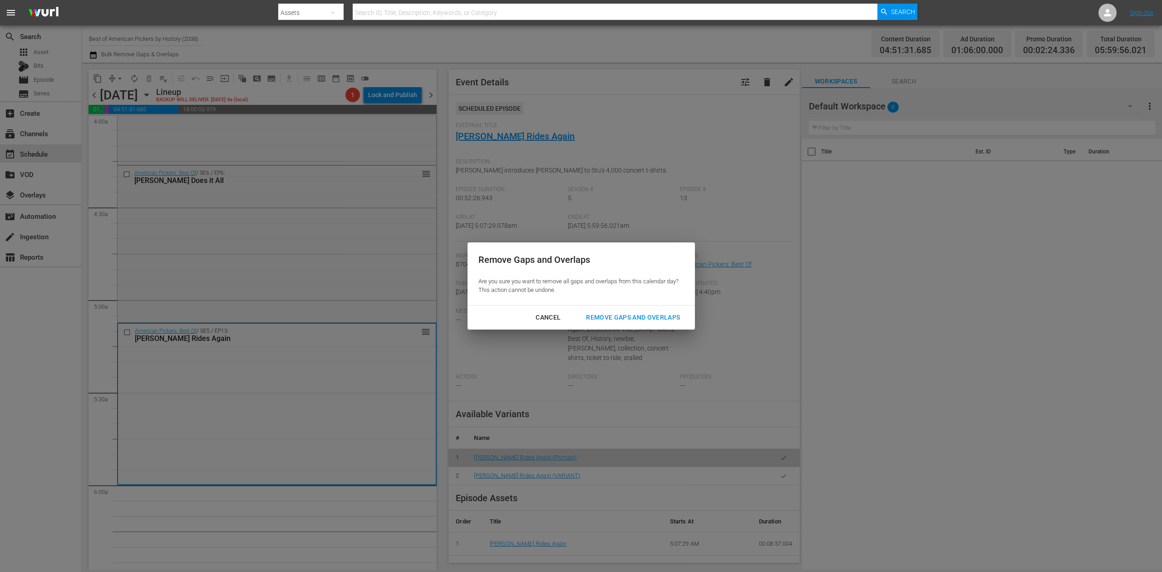
click at [614, 318] on div "Remove Gaps and Overlaps" at bounding box center [633, 317] width 108 height 11
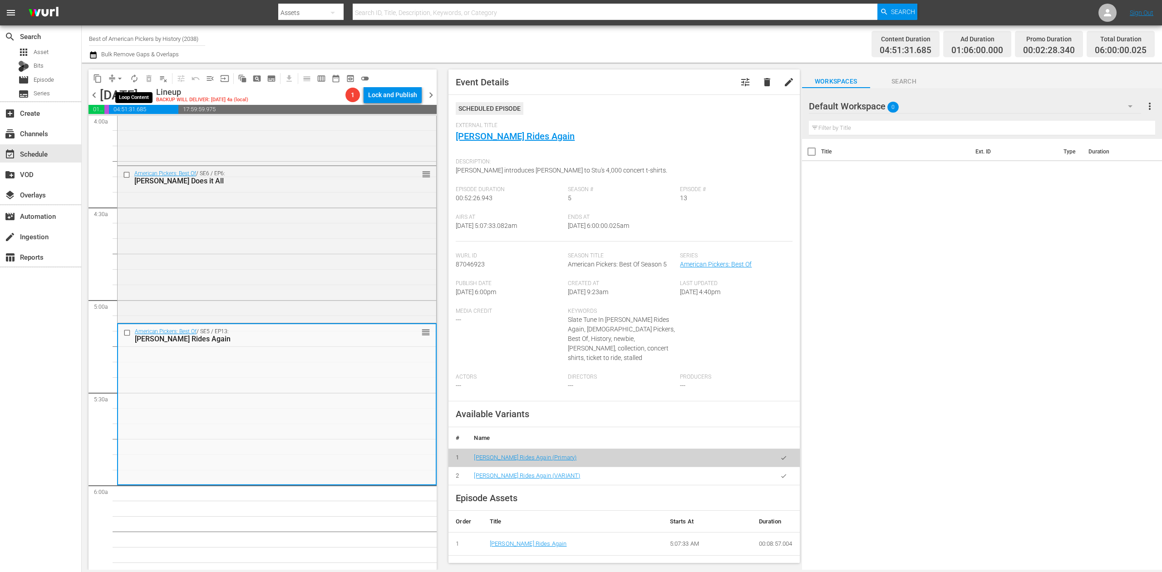
click at [130, 79] on span "autorenew_outlined" at bounding box center [134, 78] width 9 height 9
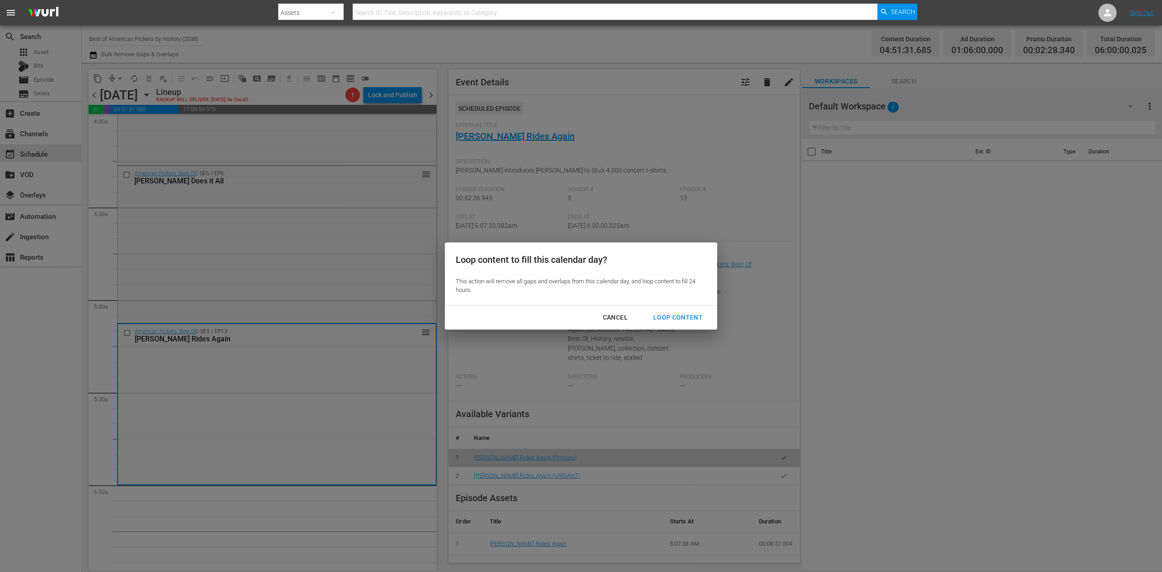
click at [677, 318] on div "Loop Content" at bounding box center [678, 317] width 64 height 11
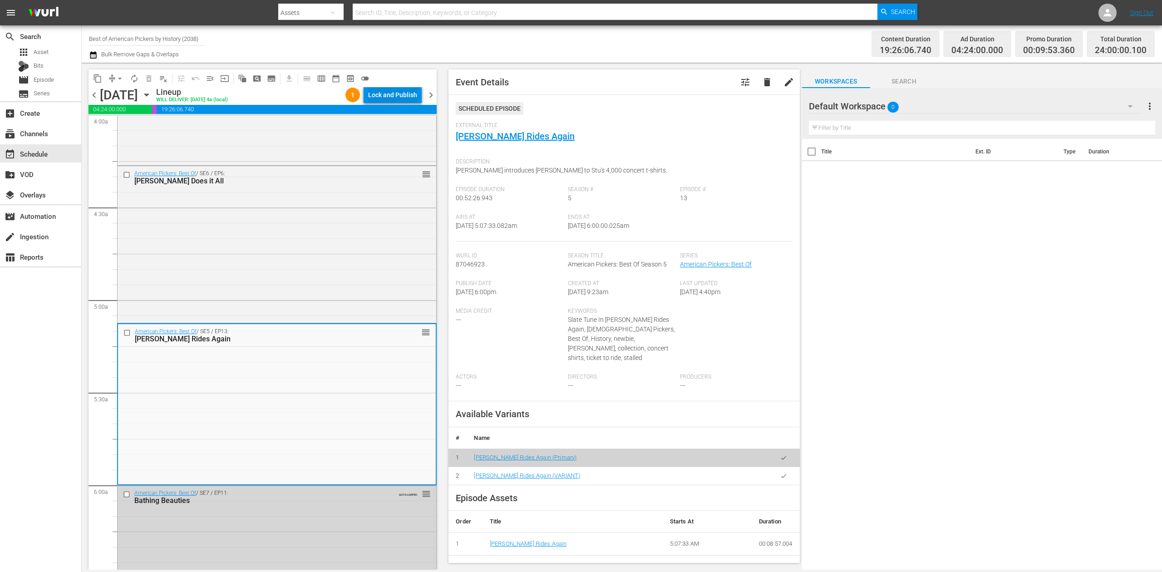
click at [399, 95] on div "Lock and Publish" at bounding box center [392, 95] width 49 height 16
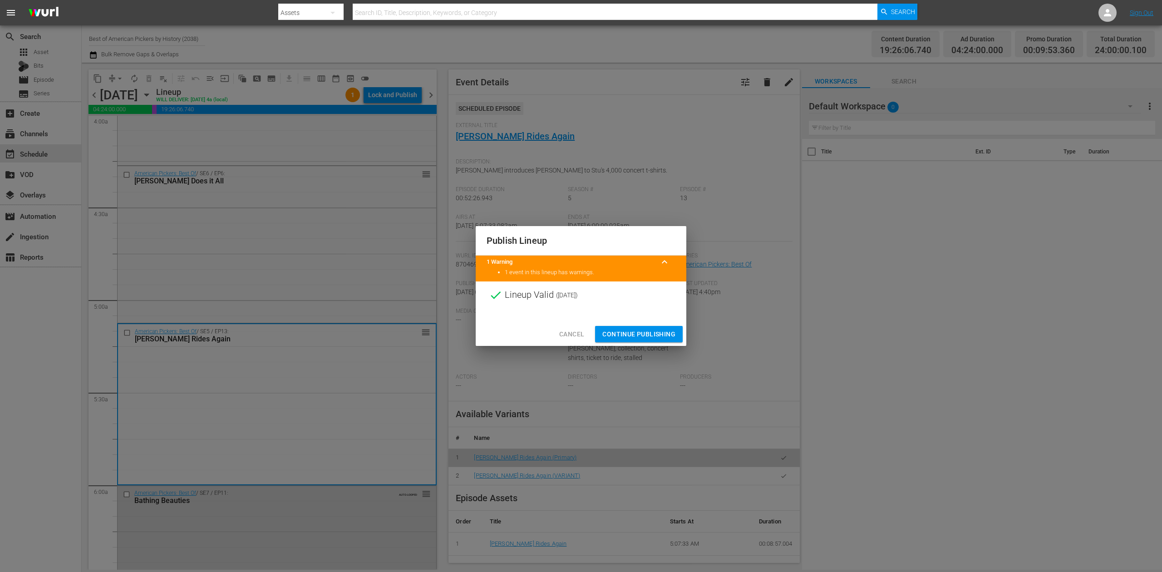
click at [665, 333] on span "Continue Publishing" at bounding box center [638, 334] width 73 height 11
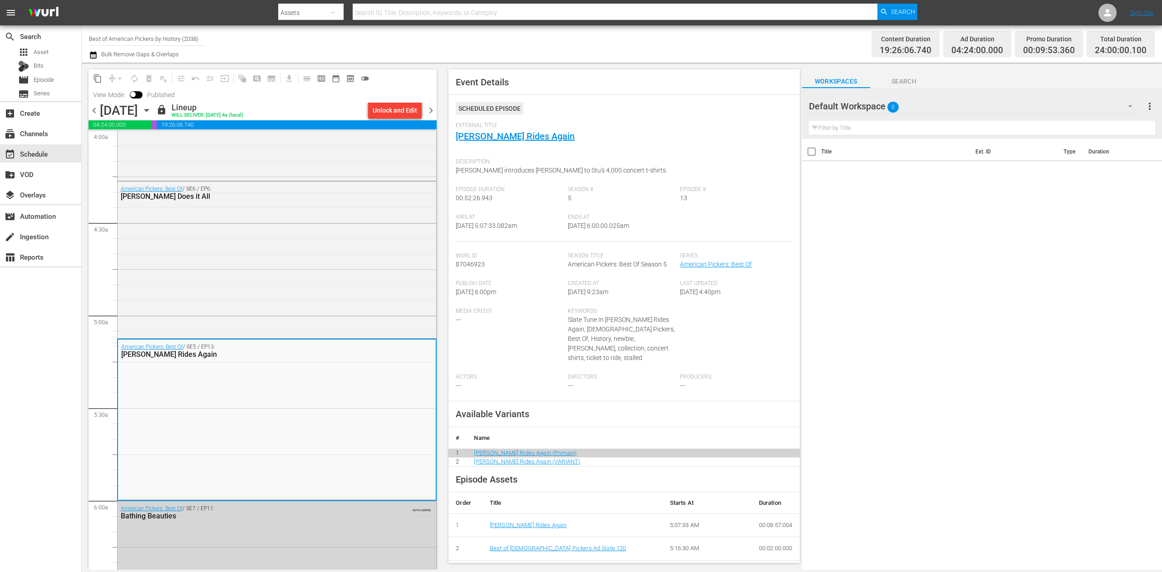
click at [431, 109] on span "chevron_right" at bounding box center [430, 110] width 11 height 11
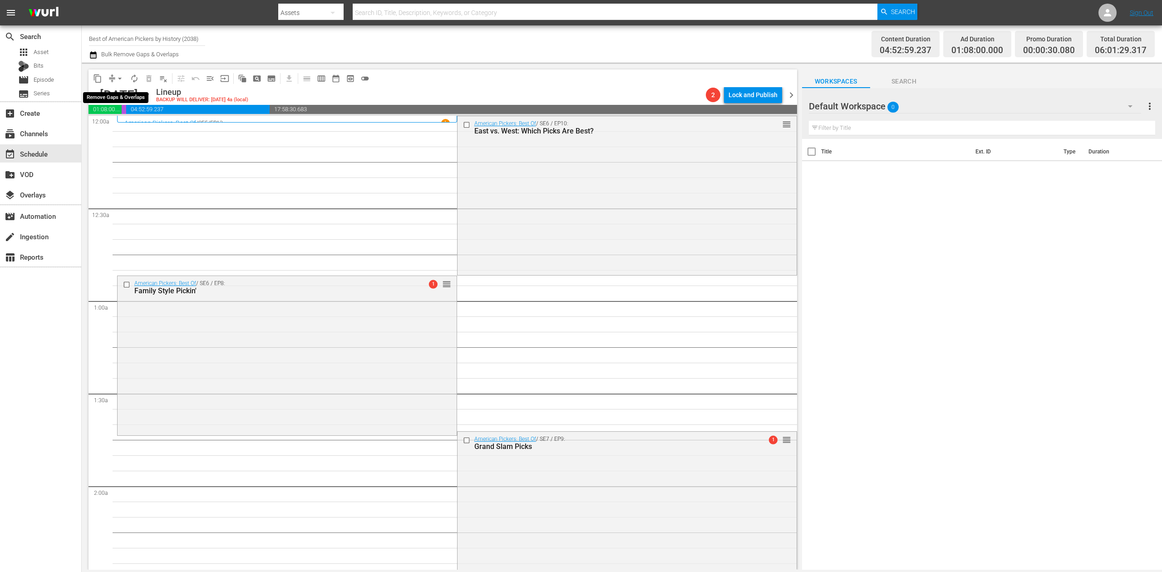
click at [118, 77] on span "arrow_drop_down" at bounding box center [119, 78] width 9 height 9
click at [118, 91] on li "Align to Midnight" at bounding box center [120, 96] width 95 height 15
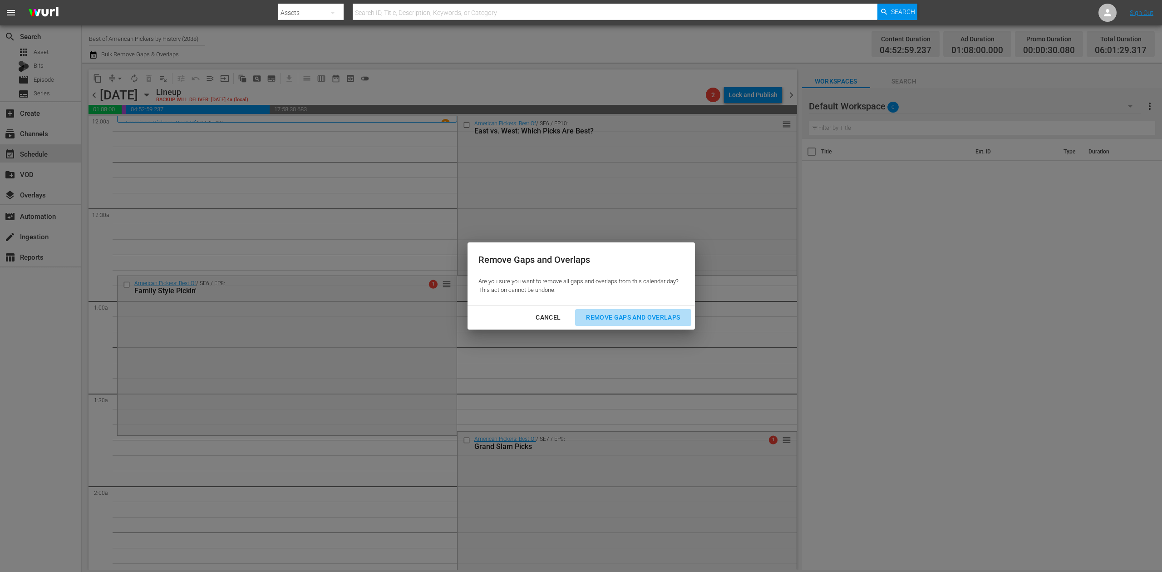
click at [620, 316] on div "Remove Gaps and Overlaps" at bounding box center [633, 317] width 108 height 11
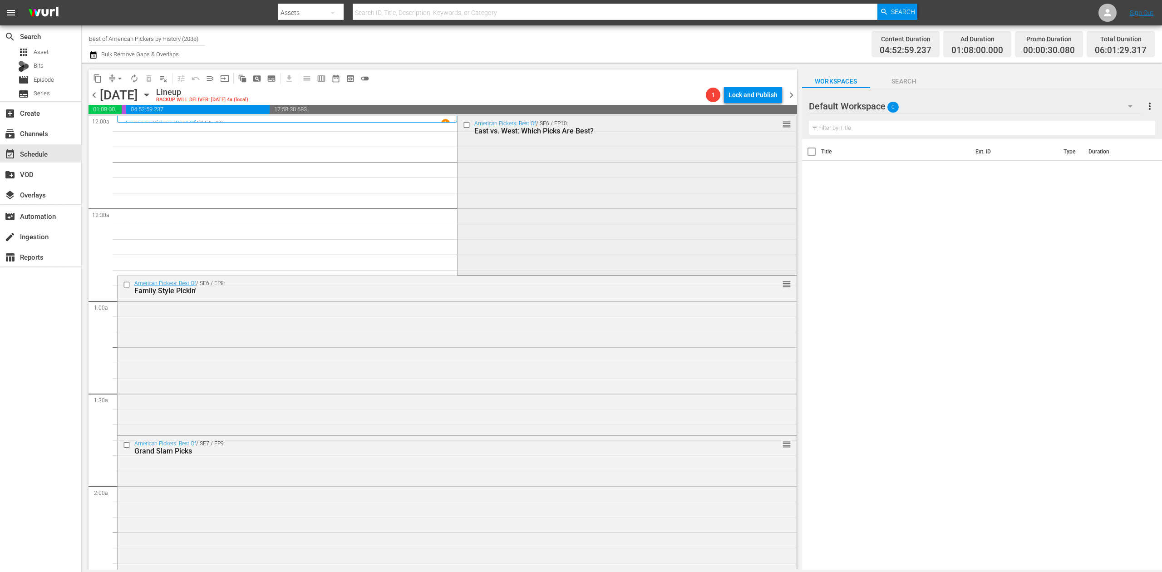
click at [549, 171] on div "American Pickers: Best Of / SE6 / EP10: East vs. West: Which Picks Are Best? re…" at bounding box center [627, 195] width 339 height 158
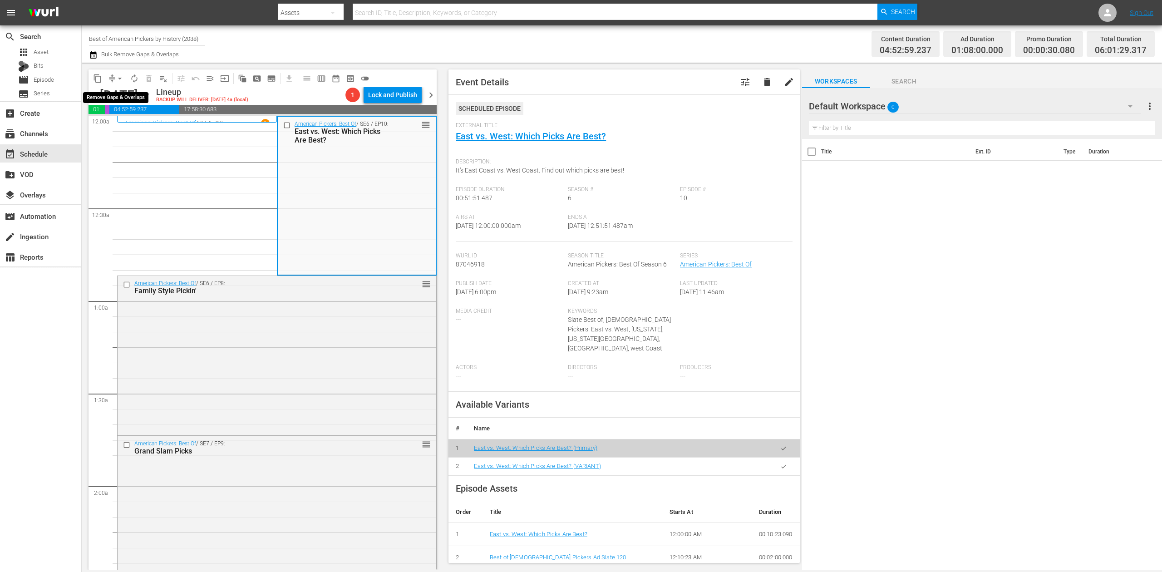
click at [120, 80] on span "arrow_drop_down" at bounding box center [119, 78] width 9 height 9
click at [112, 95] on li "Align to Midnight" at bounding box center [120, 96] width 95 height 15
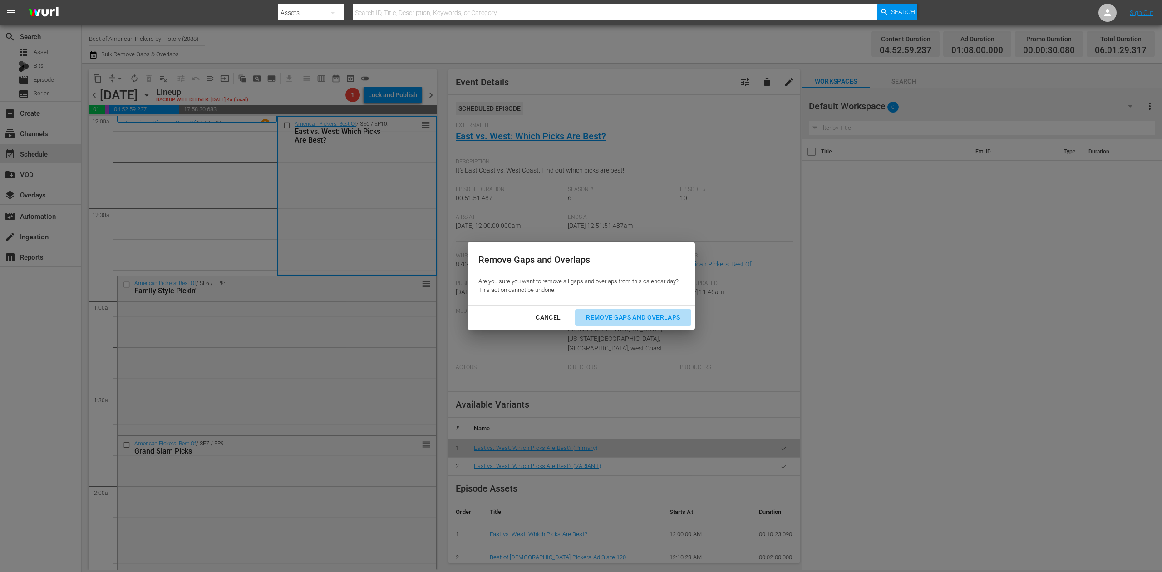
click at [652, 314] on div "Remove Gaps and Overlaps" at bounding box center [633, 317] width 108 height 11
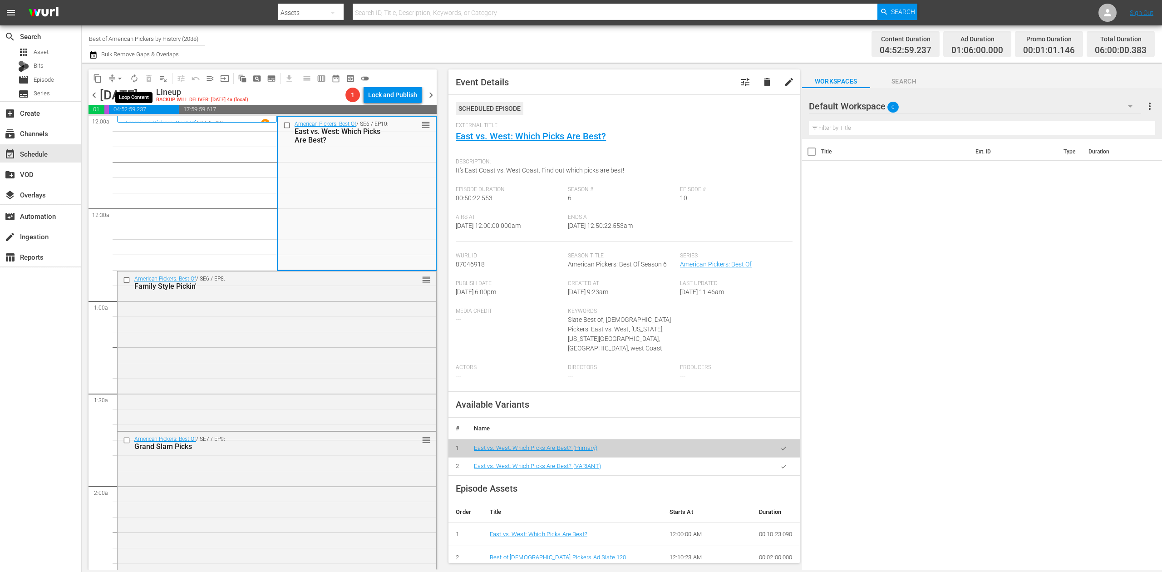
click at [134, 81] on span "autorenew_outlined" at bounding box center [134, 78] width 9 height 9
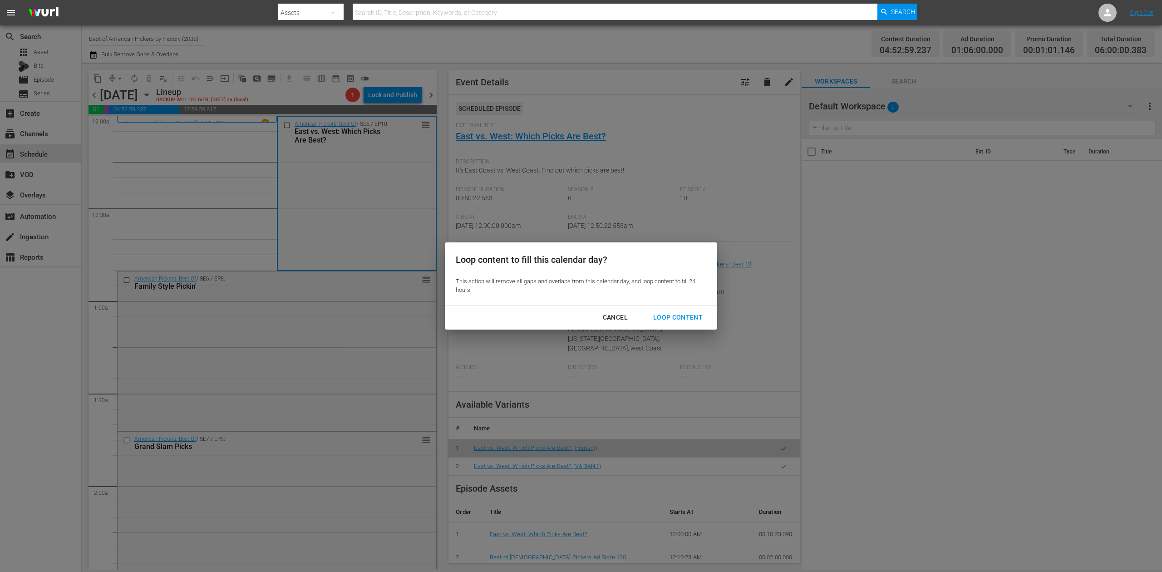
click at [686, 315] on div "Loop Content" at bounding box center [678, 317] width 64 height 11
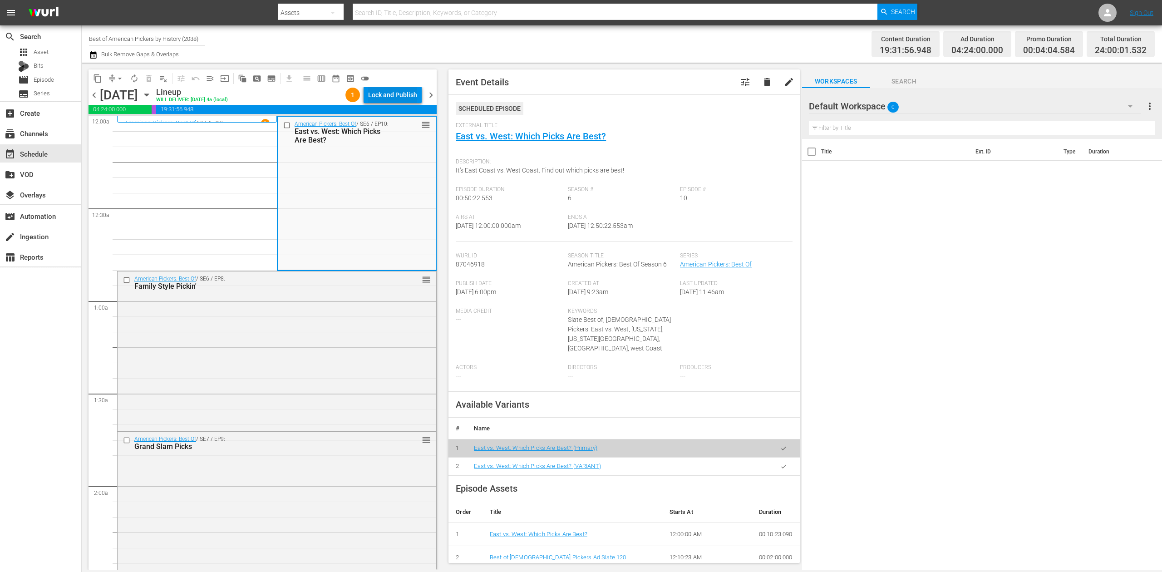
click at [387, 95] on div "Lock and Publish" at bounding box center [392, 95] width 49 height 16
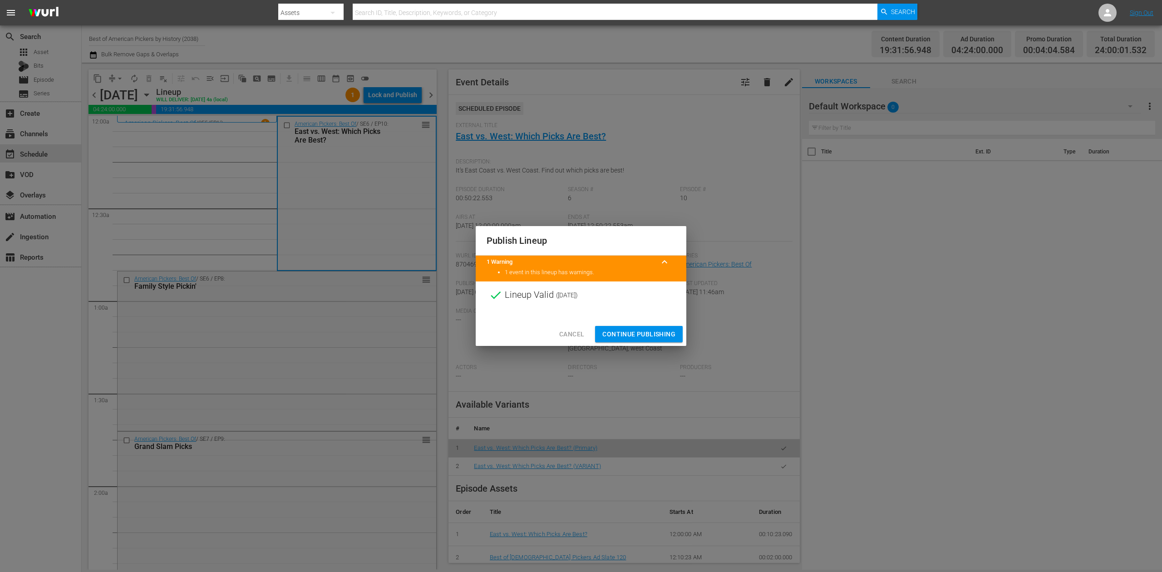
click at [659, 331] on span "Continue Publishing" at bounding box center [638, 334] width 73 height 11
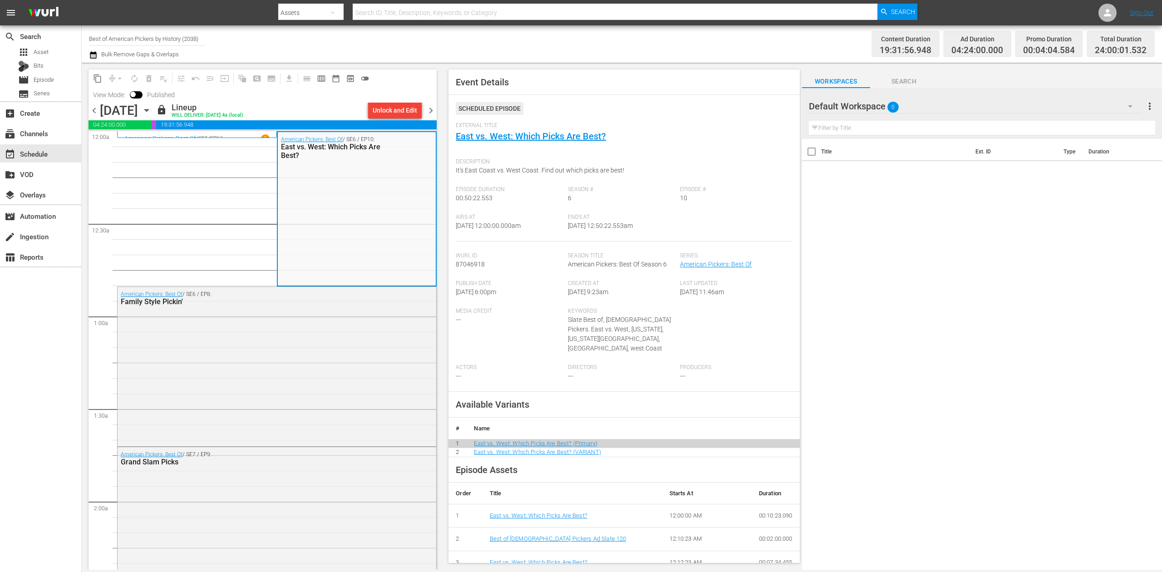
click at [430, 110] on span "chevron_right" at bounding box center [430, 110] width 11 height 11
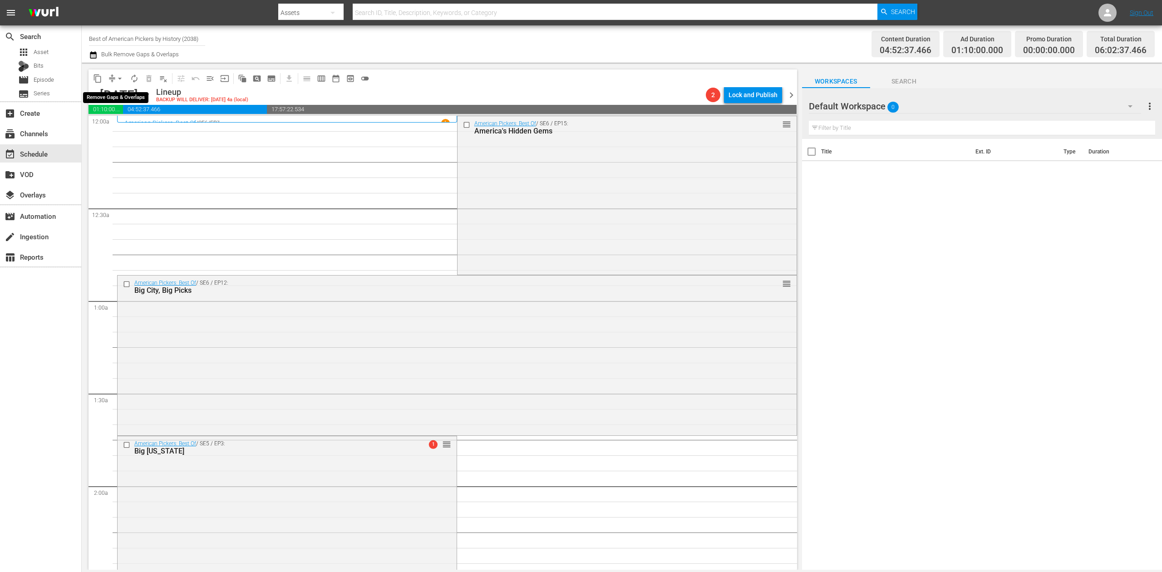
click at [119, 79] on span "arrow_drop_down" at bounding box center [119, 78] width 9 height 9
click at [113, 95] on li "Align to Midnight" at bounding box center [120, 96] width 95 height 15
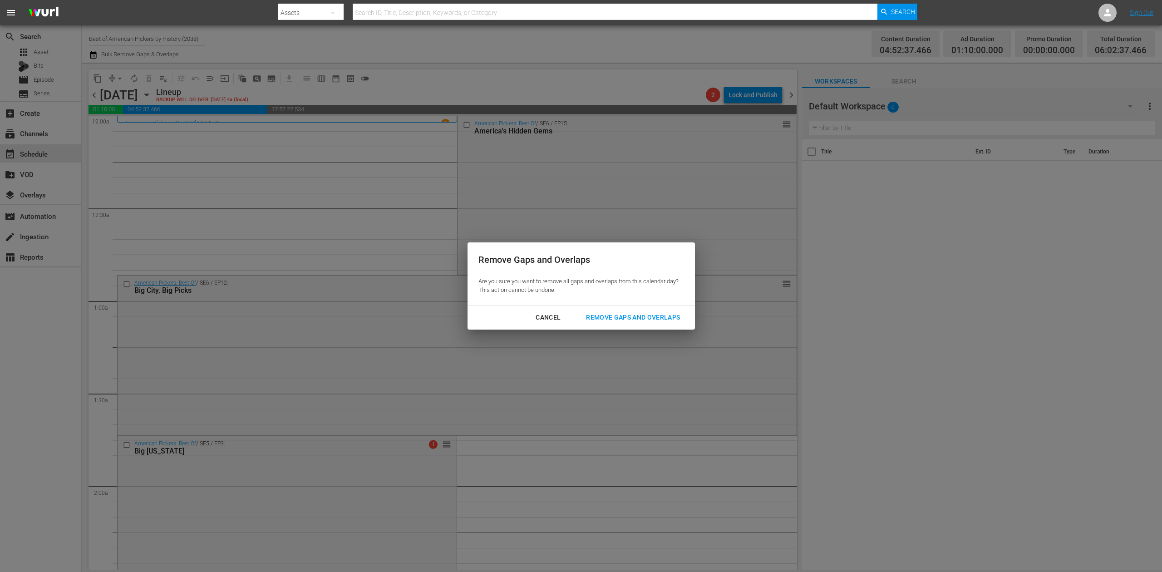
click at [665, 318] on div "Remove Gaps and Overlaps" at bounding box center [633, 317] width 108 height 11
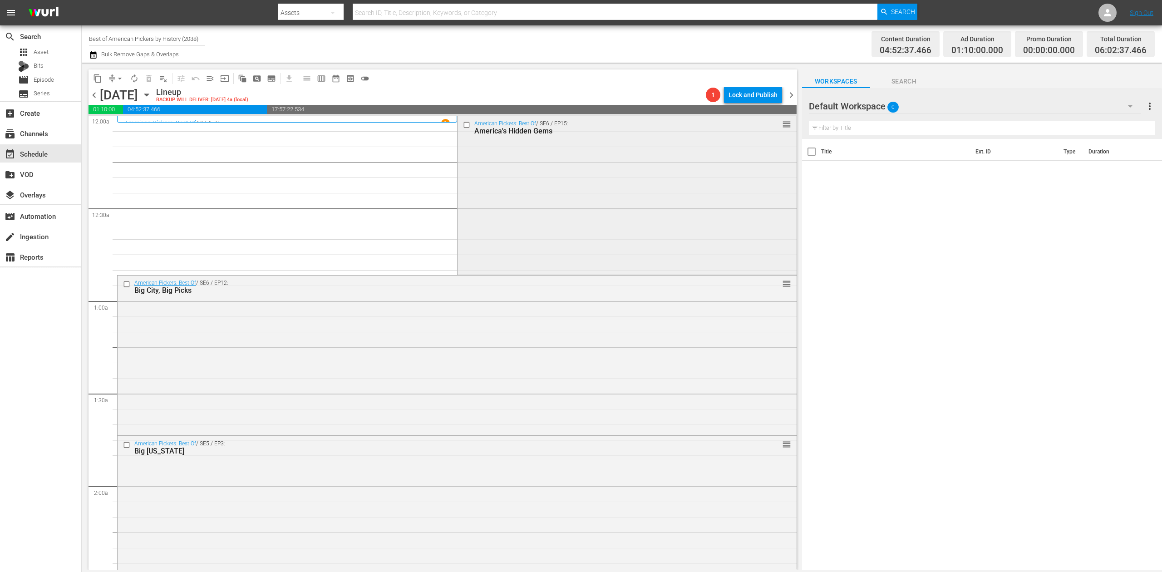
click at [538, 158] on div "American Pickers: Best Of / SE6 / EP15: America's Hidden Gems reorder" at bounding box center [627, 194] width 339 height 157
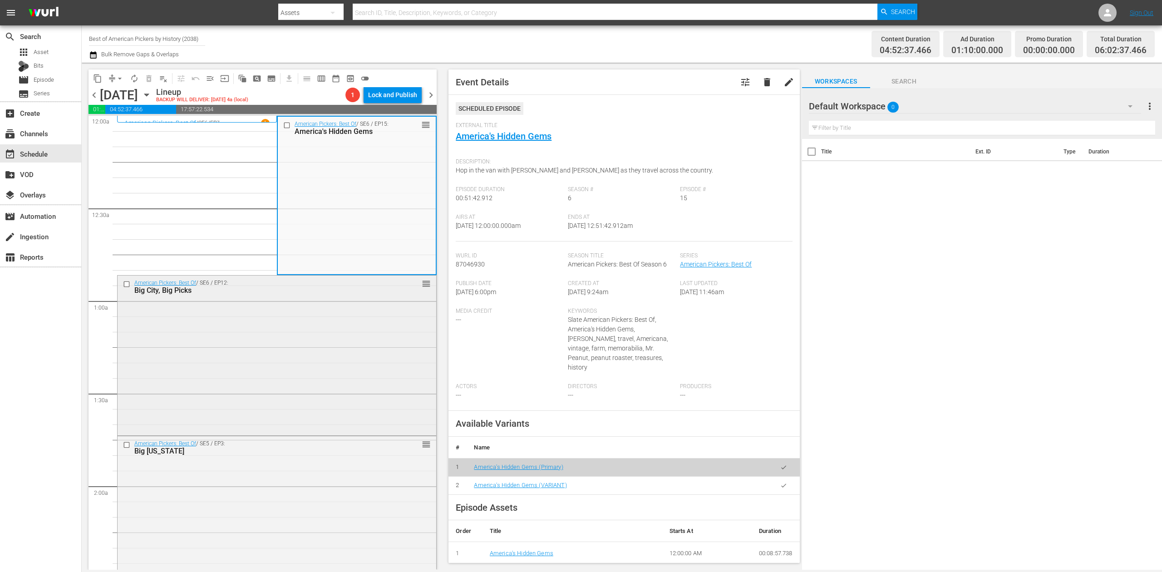
click at [328, 354] on div "American Pickers: Best Of / SE6 / EP12: Big City, Big Picks reorder" at bounding box center [277, 355] width 319 height 158
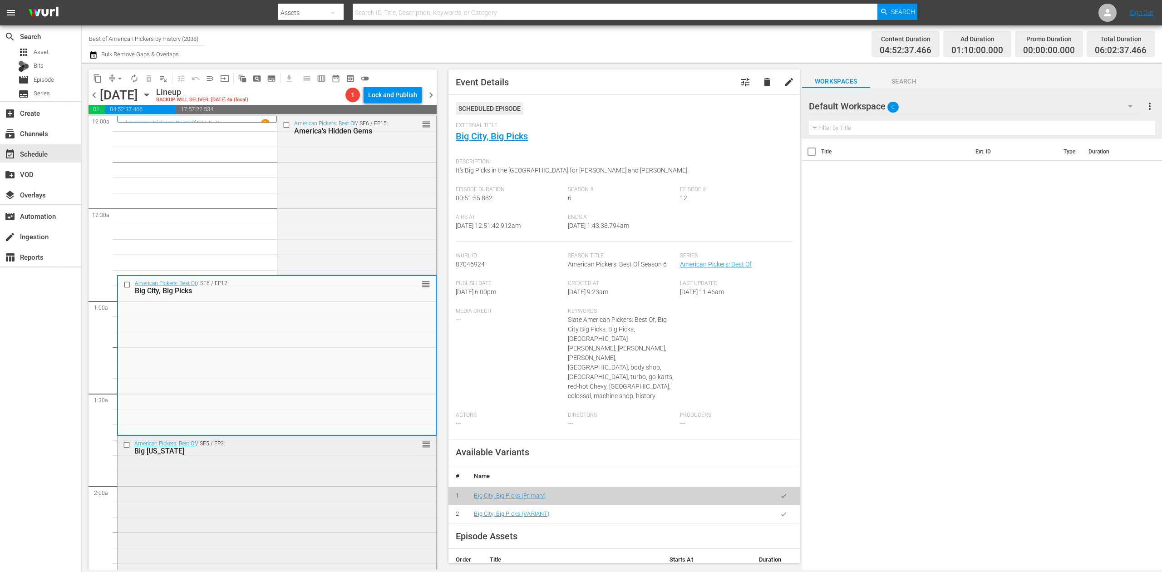
click at [376, 503] on div "American Pickers: Best Of / SE5 / EP3: Big Texas reorder" at bounding box center [277, 515] width 319 height 158
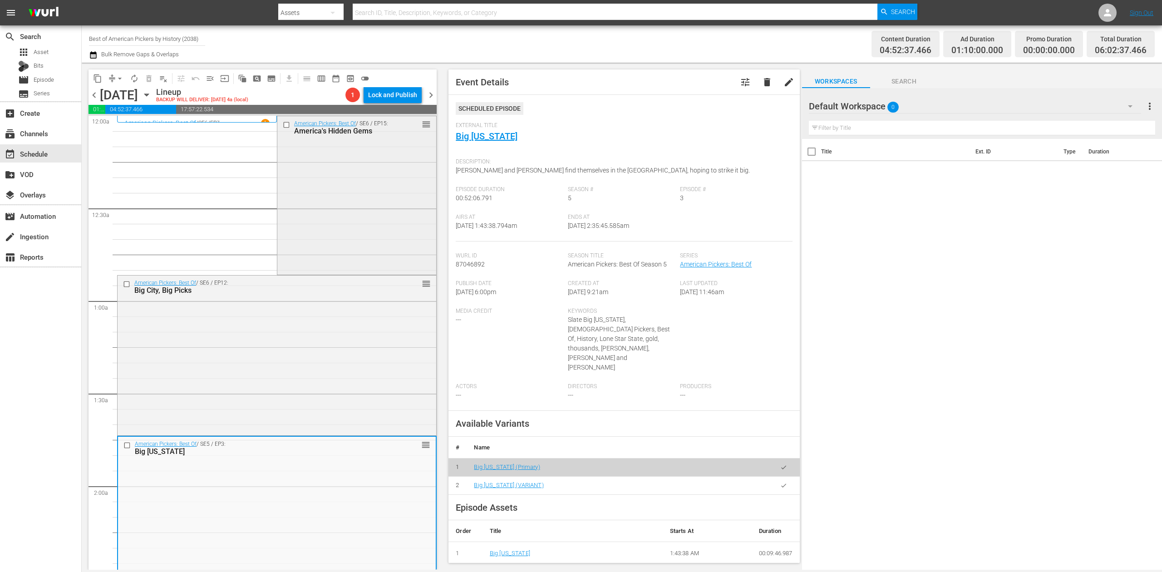
click at [384, 183] on div "American Pickers: Best Of / SE6 / EP15: America's Hidden Gems reorder" at bounding box center [356, 194] width 159 height 157
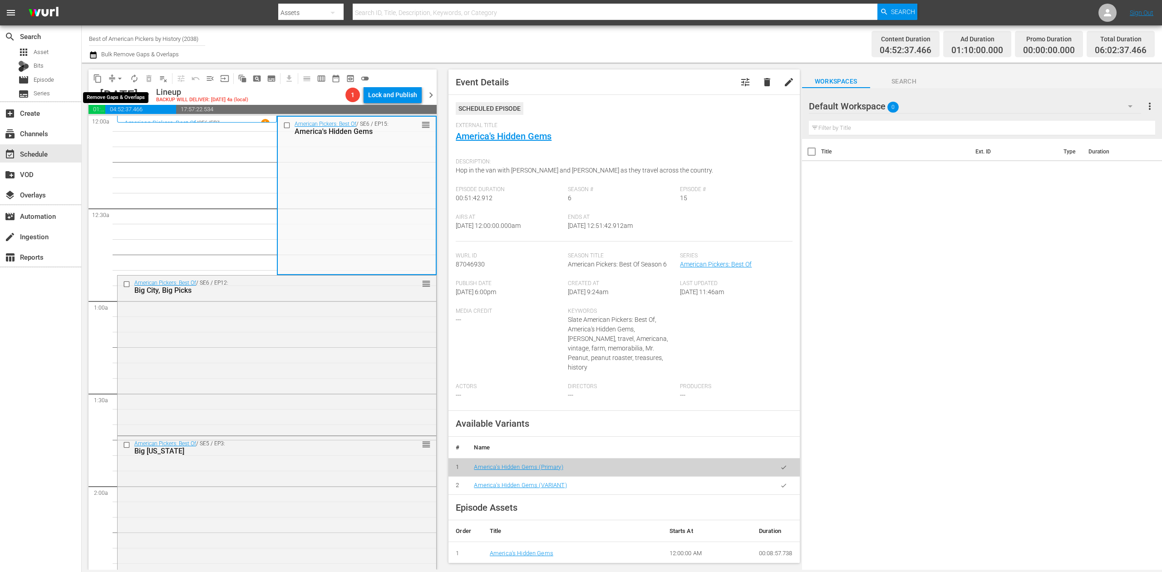
click at [117, 77] on span "arrow_drop_down" at bounding box center [119, 78] width 9 height 9
click at [115, 94] on li "Align to Midnight" at bounding box center [120, 96] width 95 height 15
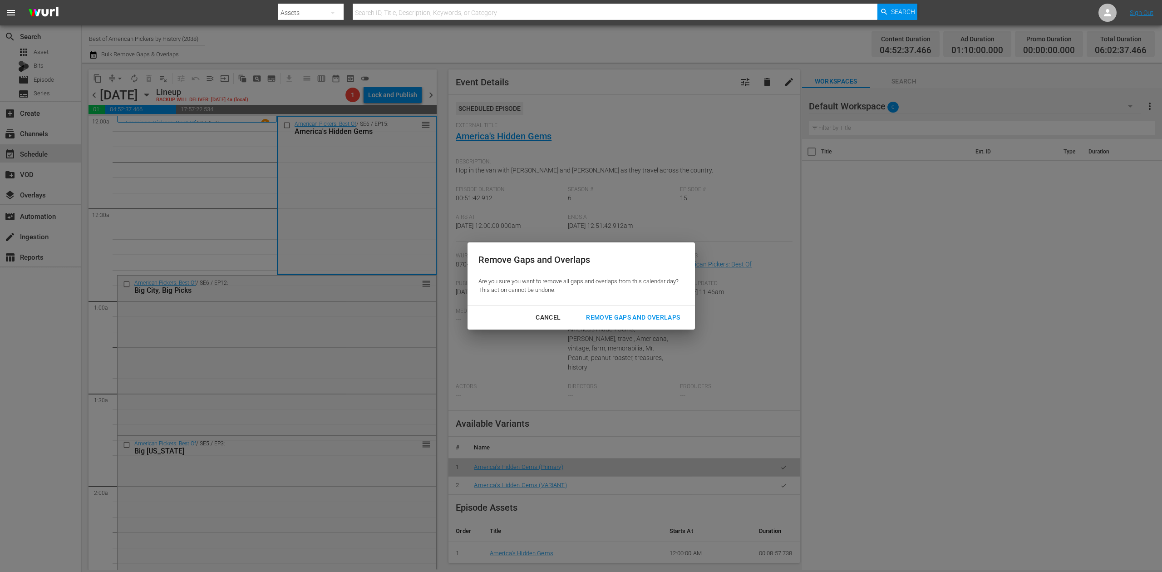
click at [653, 317] on div "Remove Gaps and Overlaps" at bounding box center [633, 317] width 108 height 11
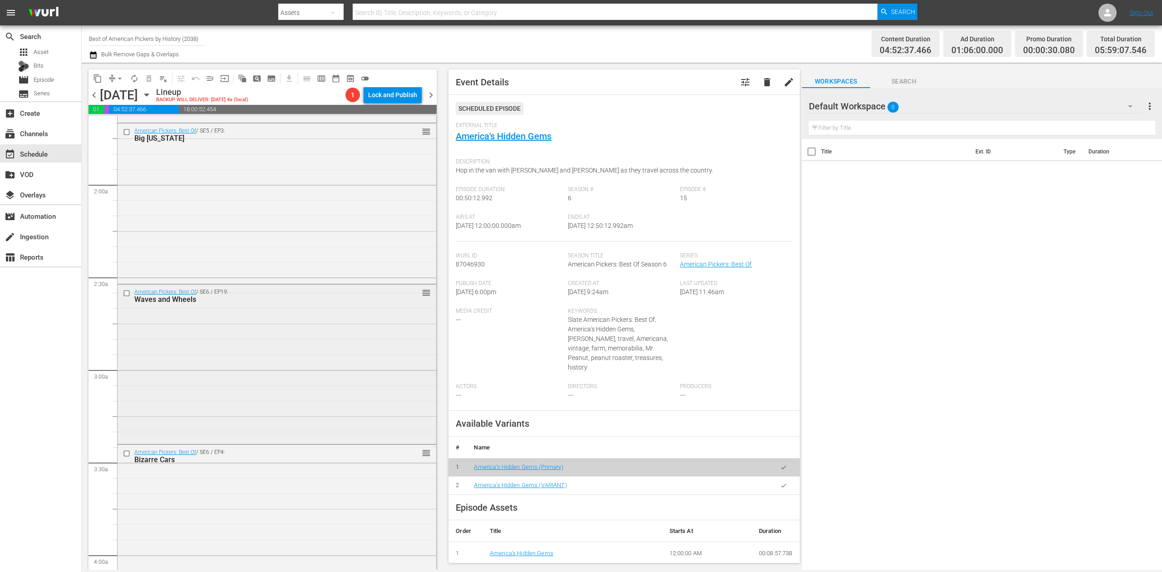
scroll to position [302, 0]
click at [328, 380] on div "American Pickers: Best Of / SE6 / EP19: Waves and Wheels reorder" at bounding box center [277, 363] width 319 height 158
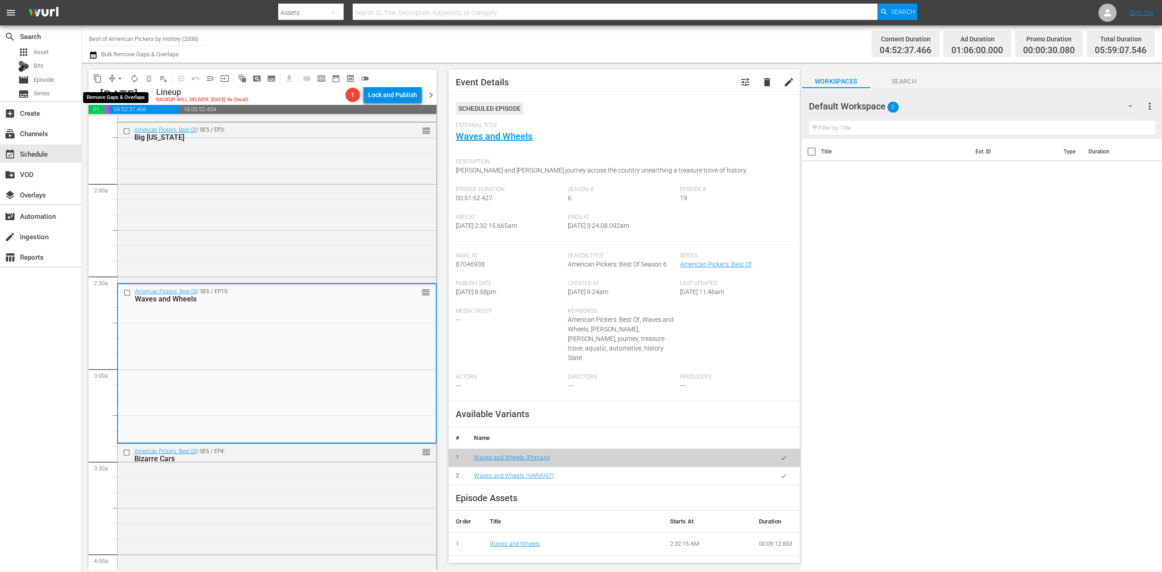
click at [120, 78] on span "arrow_drop_down" at bounding box center [119, 78] width 9 height 9
click at [119, 94] on li "Align to Midnight" at bounding box center [120, 96] width 95 height 15
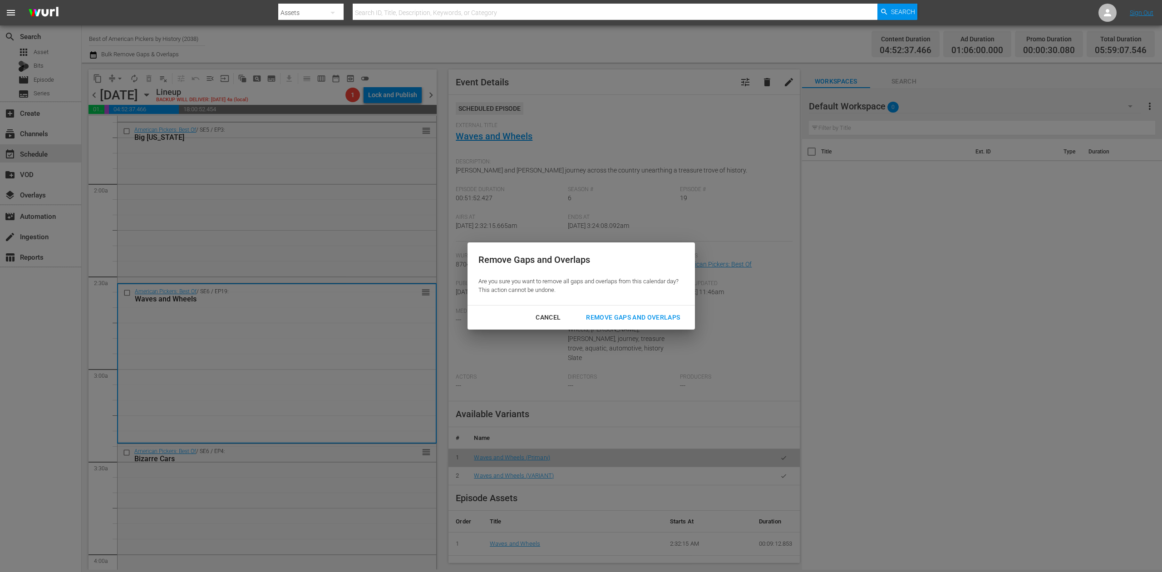
click at [665, 317] on div "Remove Gaps and Overlaps" at bounding box center [633, 317] width 108 height 11
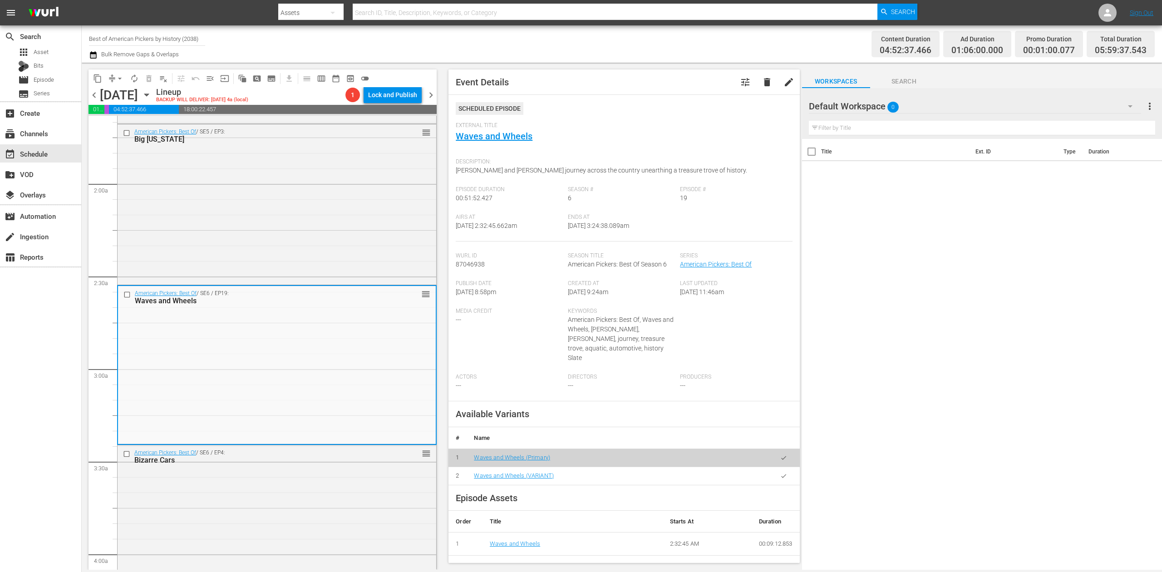
click at [94, 54] on icon "button" at bounding box center [93, 54] width 9 height 11
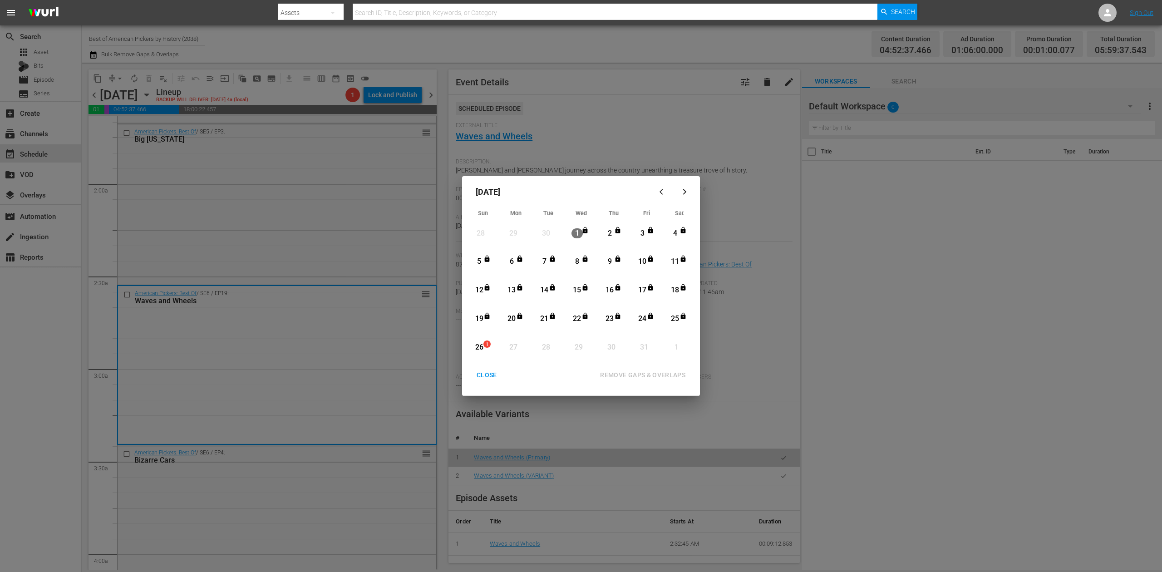
click at [480, 348] on div "26" at bounding box center [478, 347] width 11 height 10
click at [647, 374] on div "REMOVE GAPS & OVERLAPS" at bounding box center [643, 374] width 100 height 11
click at [489, 376] on div "CLOSE" at bounding box center [486, 374] width 35 height 11
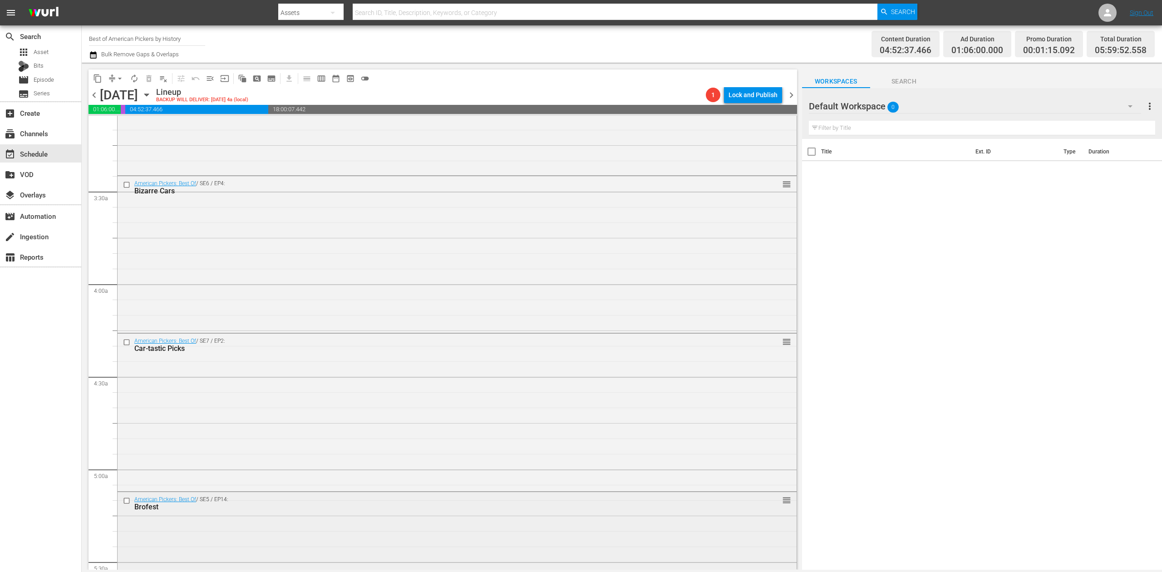
scroll to position [726, 0]
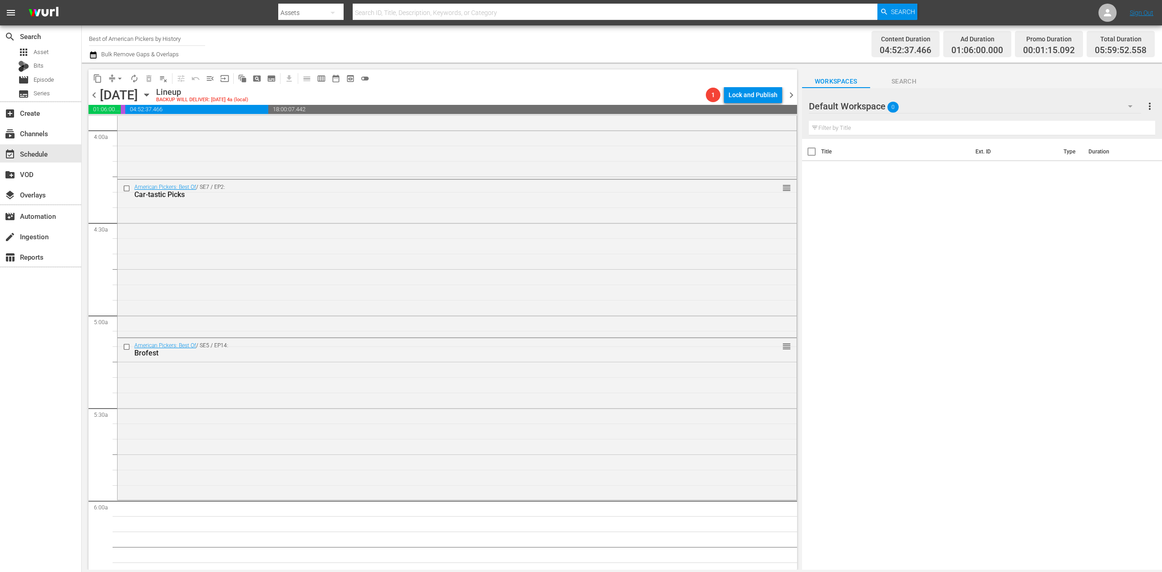
click at [435, 284] on div "American Pickers: Best Of / SE7 / EP2: Car-tastic Picks reorder" at bounding box center [457, 258] width 679 height 156
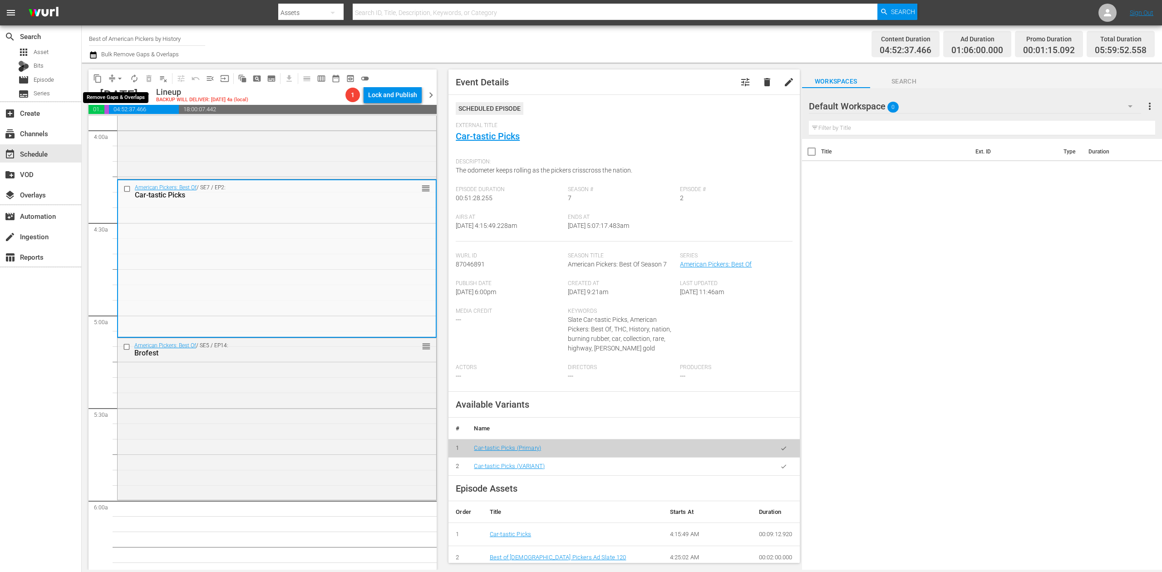
click at [115, 80] on span "arrow_drop_down" at bounding box center [119, 78] width 9 height 9
click at [122, 94] on li "Align to Midnight" at bounding box center [120, 96] width 95 height 15
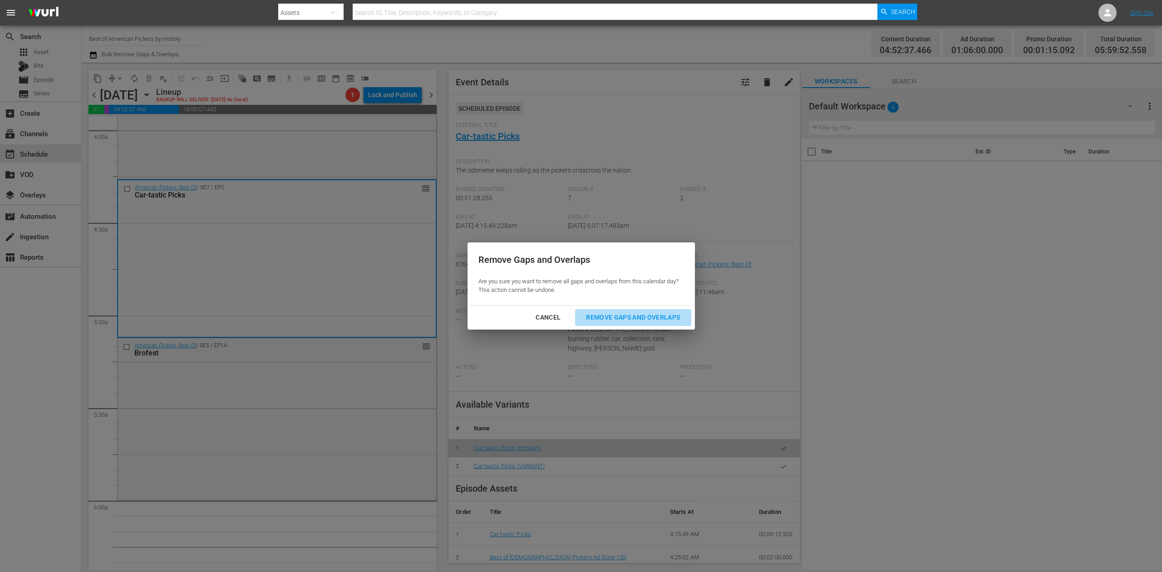
click at [621, 315] on div "Remove Gaps and Overlaps" at bounding box center [633, 317] width 108 height 11
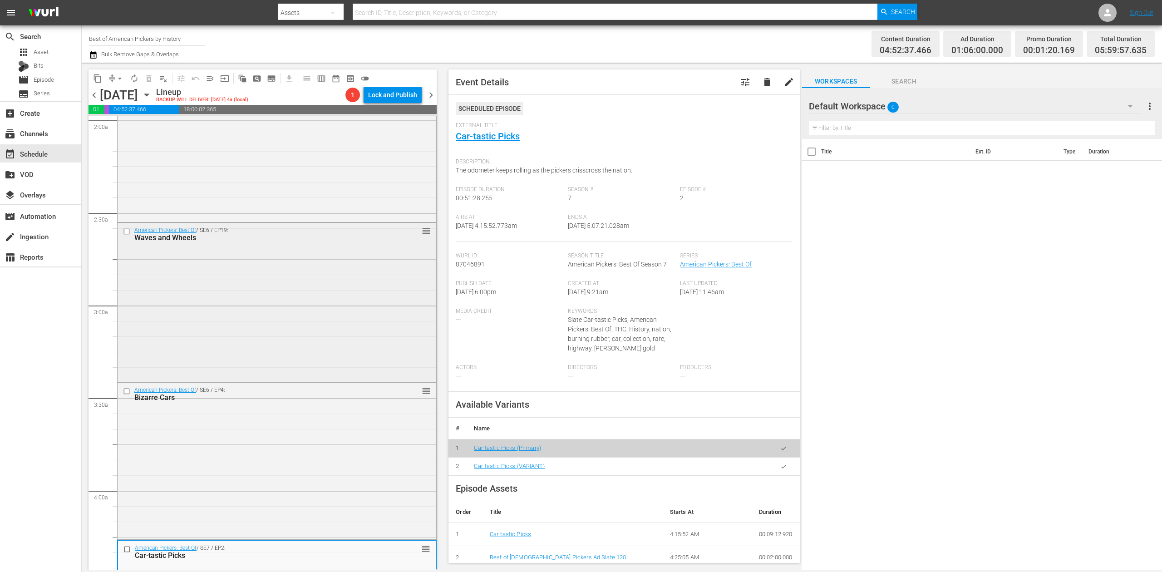
scroll to position [363, 0]
click at [315, 291] on div "American Pickers: Best Of / SE6 / EP19: Waves and Wheels reorder" at bounding box center [277, 305] width 319 height 158
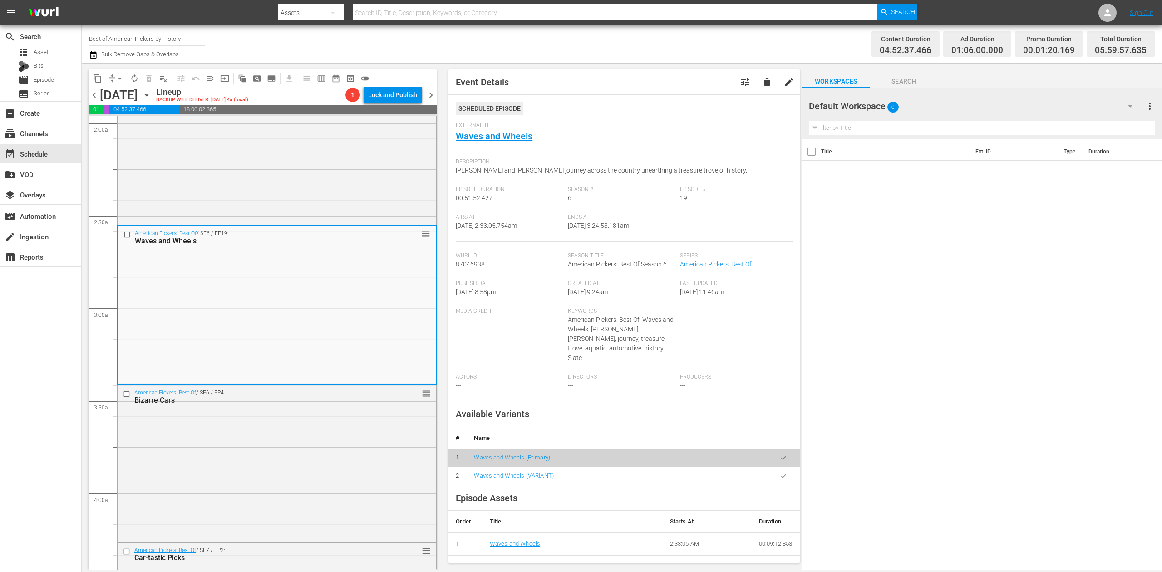
click at [94, 55] on icon "button" at bounding box center [93, 54] width 9 height 11
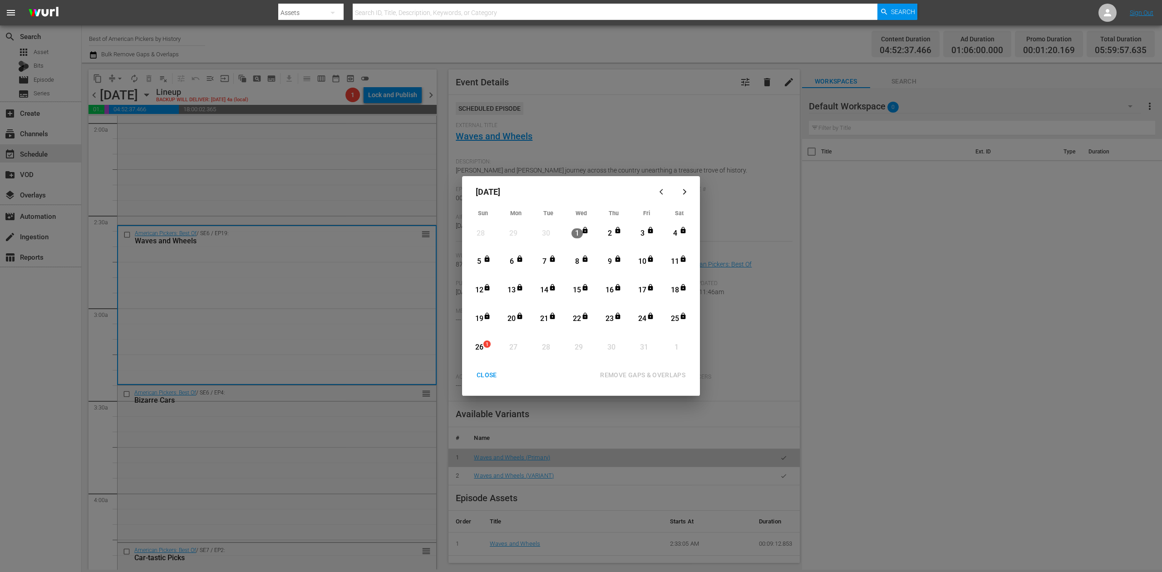
click at [478, 349] on div "26" at bounding box center [478, 347] width 11 height 10
click at [647, 371] on div "REMOVE GAPS & OVERLAPS" at bounding box center [643, 374] width 100 height 11
click at [486, 376] on div "CLOSE" at bounding box center [486, 374] width 35 height 11
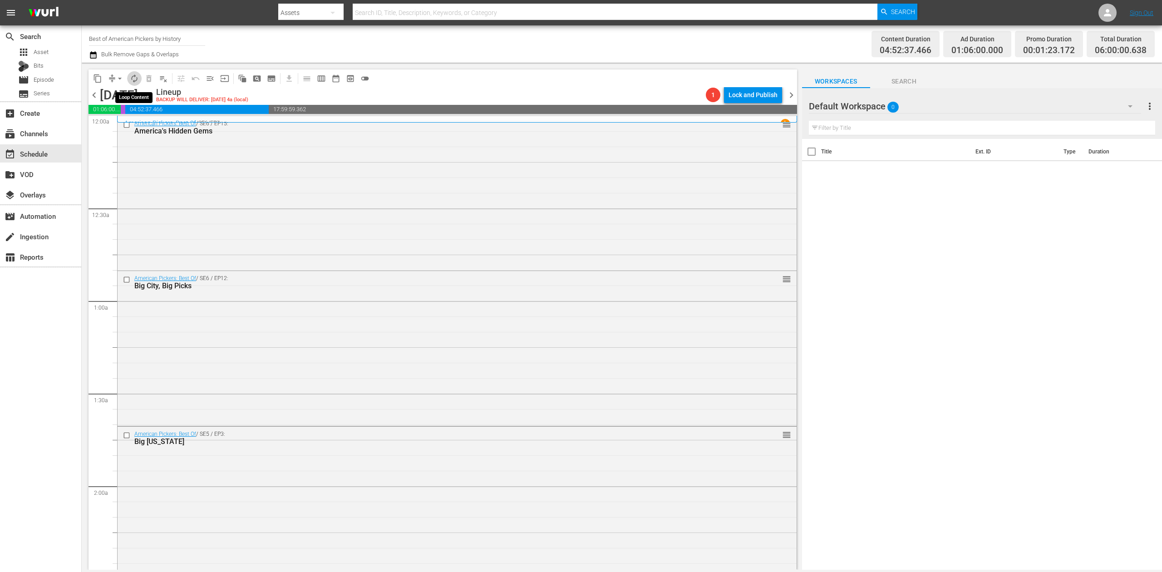
click at [134, 77] on span "autorenew_outlined" at bounding box center [134, 78] width 9 height 9
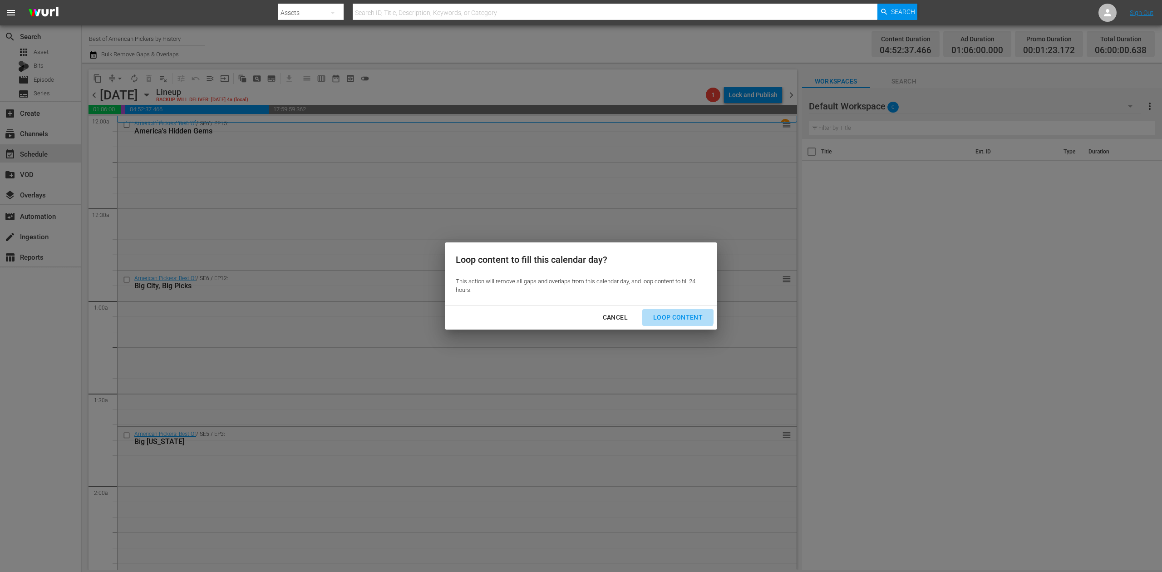
click at [676, 313] on div "Loop Content" at bounding box center [678, 317] width 64 height 11
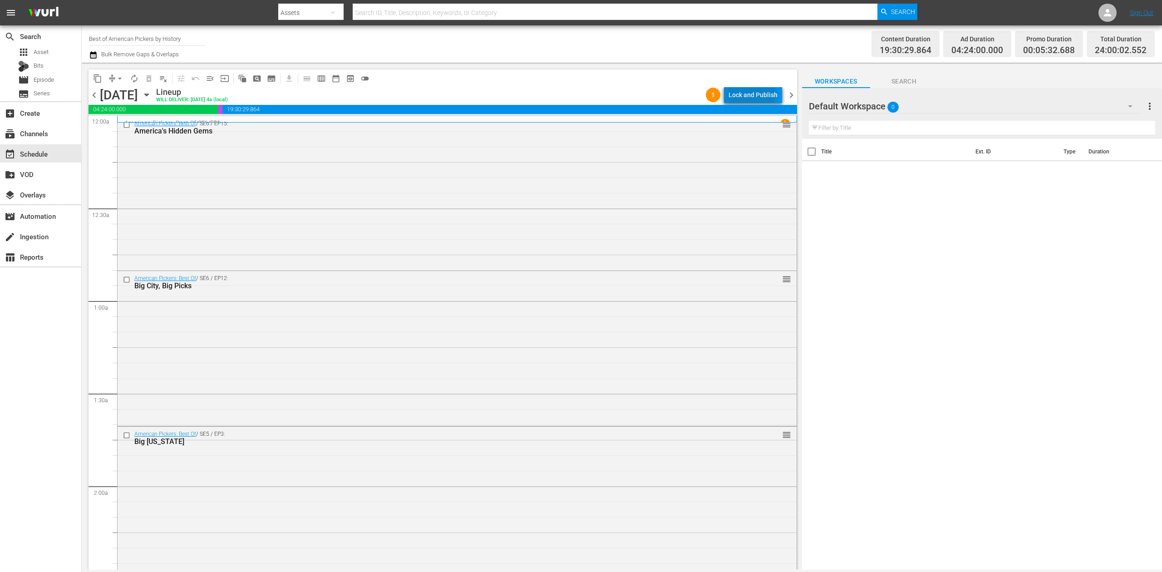
click at [754, 95] on div "Lock and Publish" at bounding box center [753, 95] width 49 height 16
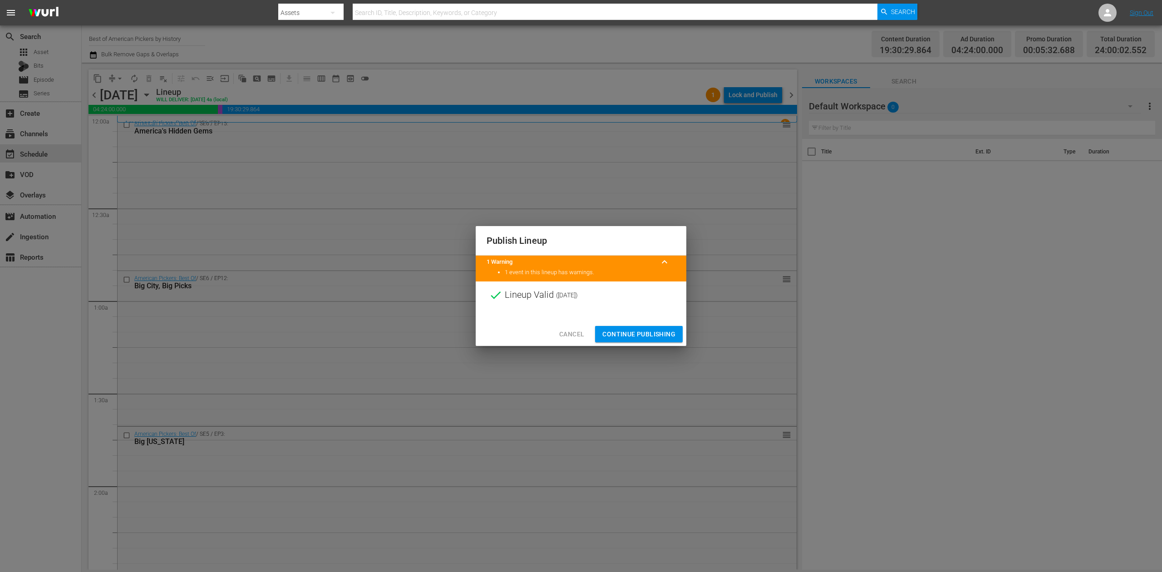
click at [635, 329] on span "Continue Publishing" at bounding box center [638, 334] width 73 height 11
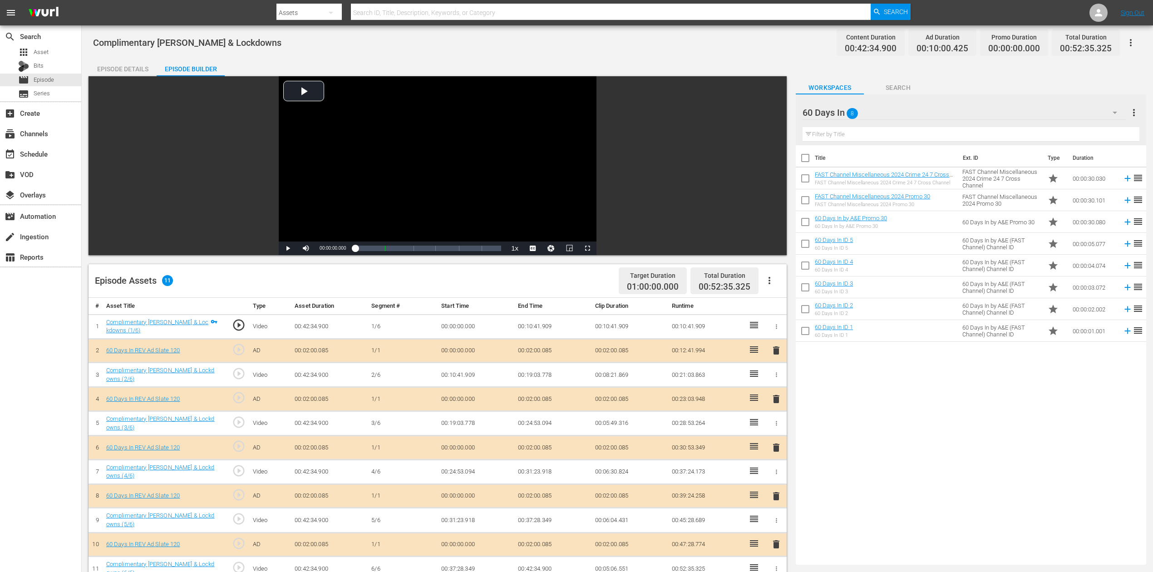
click at [773, 445] on span "delete" at bounding box center [776, 447] width 11 height 11
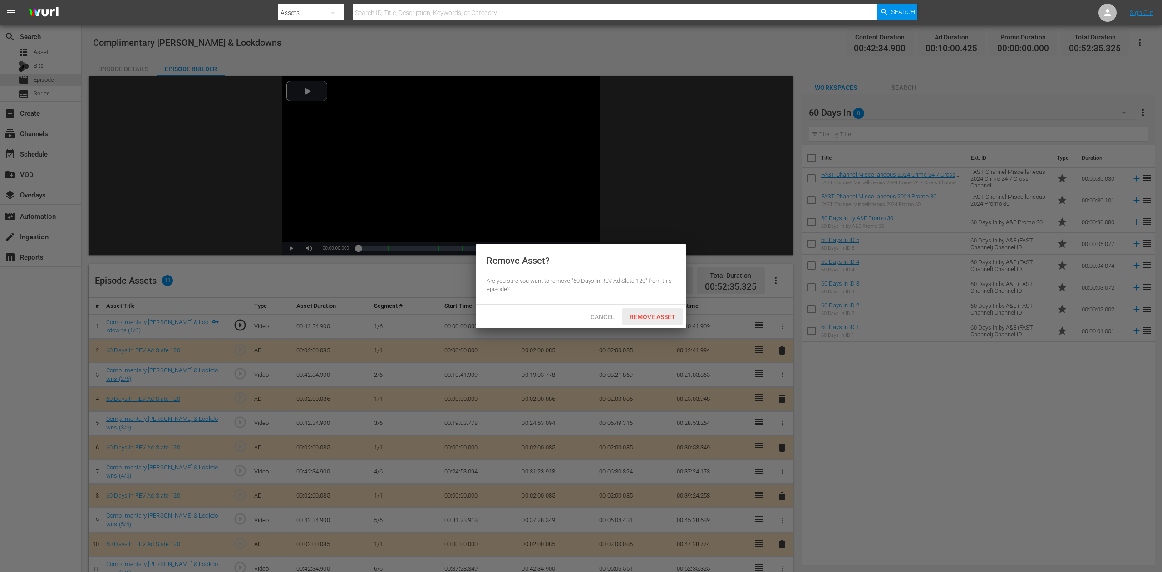
click at [642, 316] on span "Remove Asset" at bounding box center [652, 316] width 60 height 7
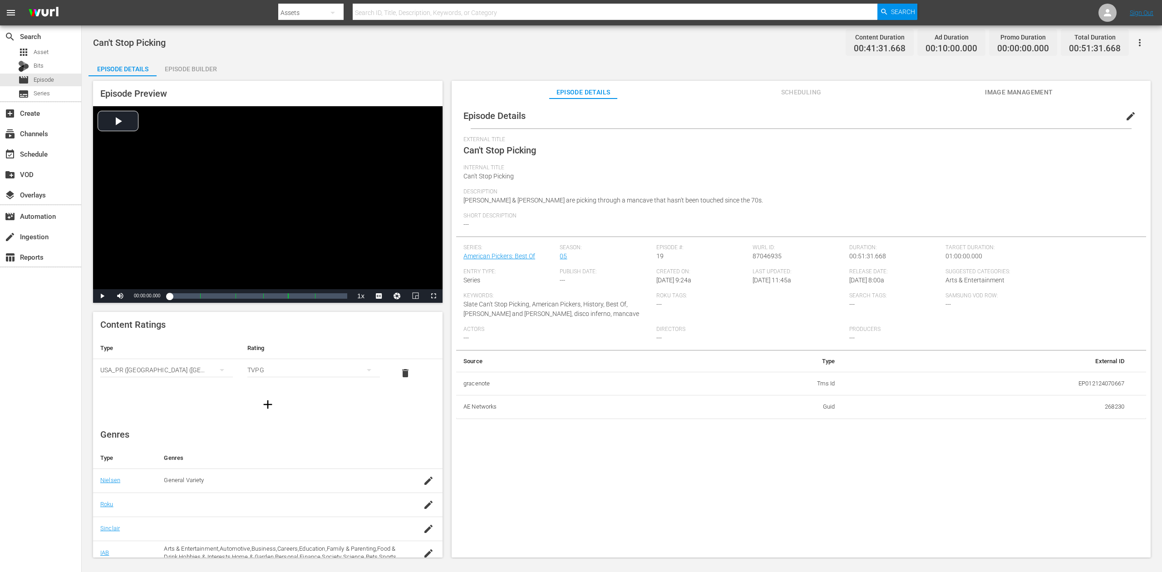
click at [178, 63] on div "Episode Builder" at bounding box center [191, 69] width 68 height 22
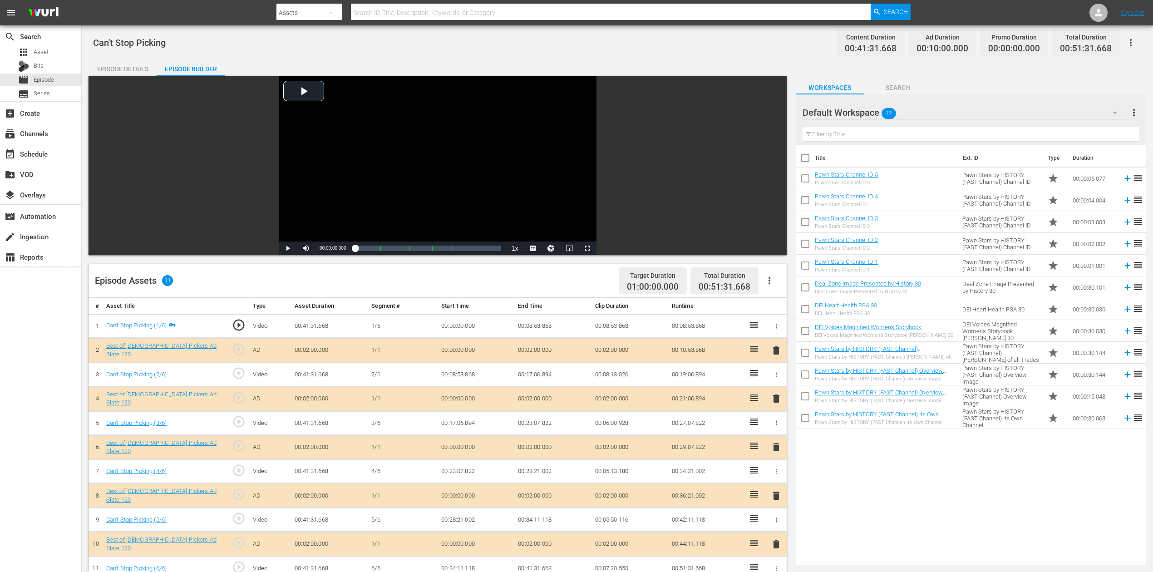
click at [871, 112] on icon "button" at bounding box center [1114, 112] width 11 height 11
click at [871, 140] on div "Best of American Pickers (10)" at bounding box center [860, 138] width 94 height 15
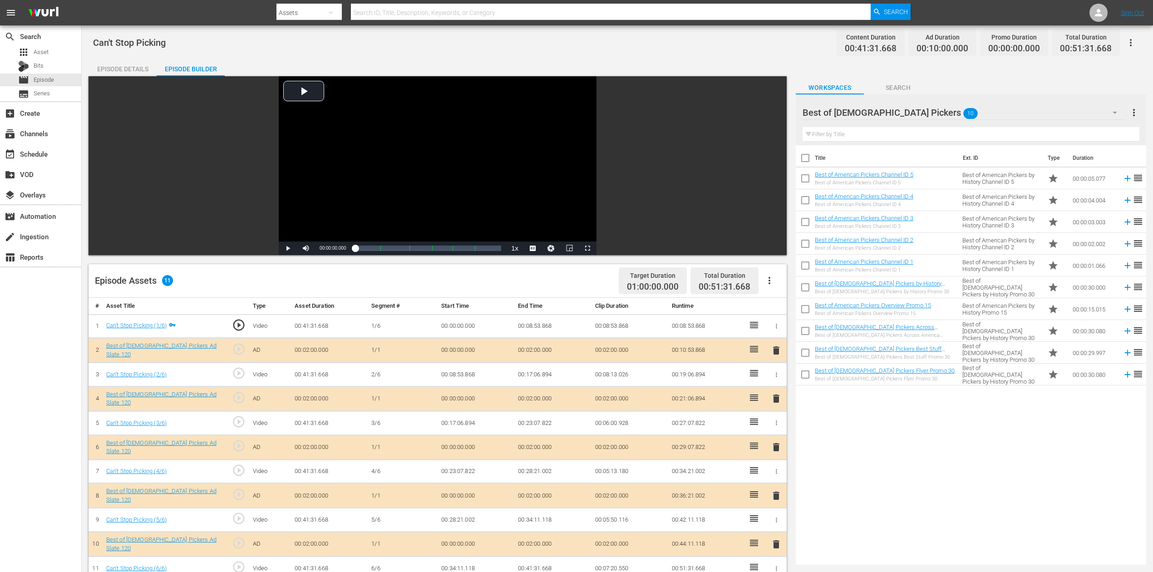
click at [778, 428] on span "delete" at bounding box center [776, 447] width 11 height 11
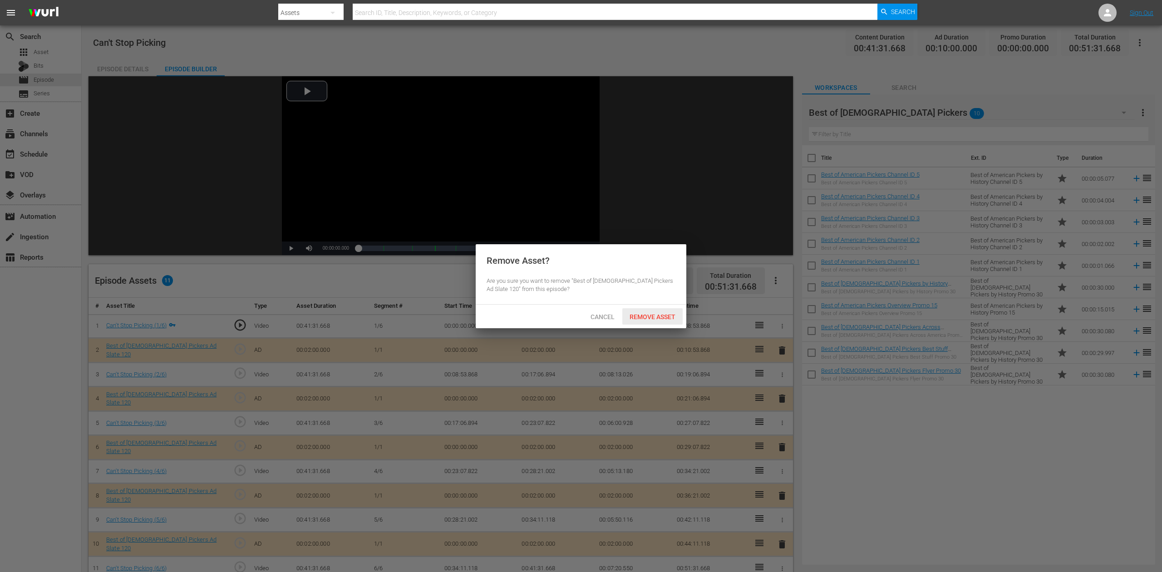
click at [667, 312] on div "Remove Asset" at bounding box center [652, 316] width 60 height 17
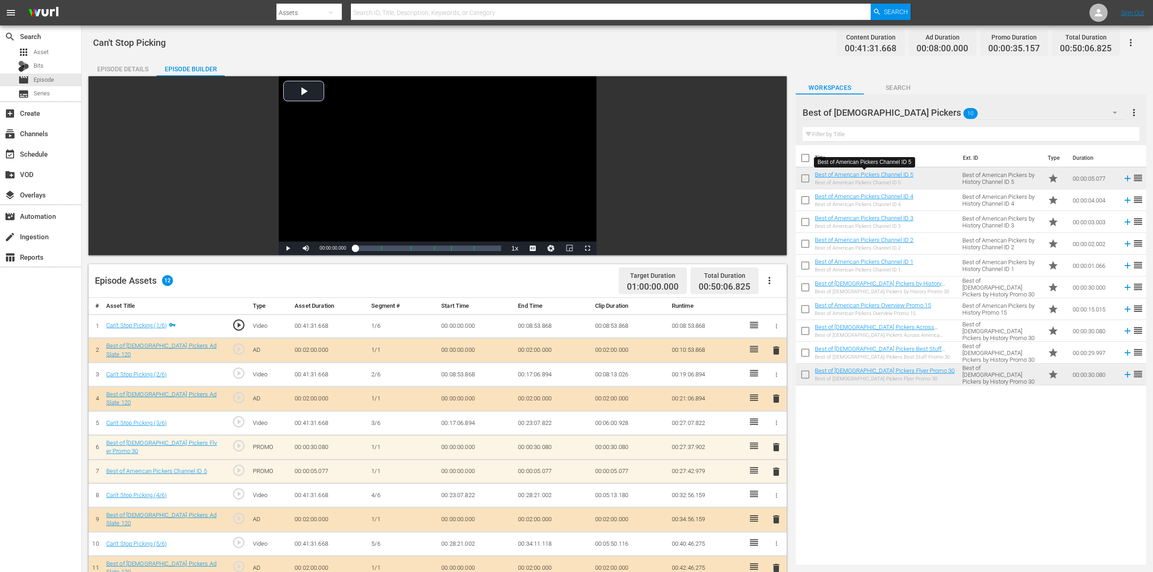
click at [776, 428] on span "delete" at bounding box center [776, 471] width 11 height 11
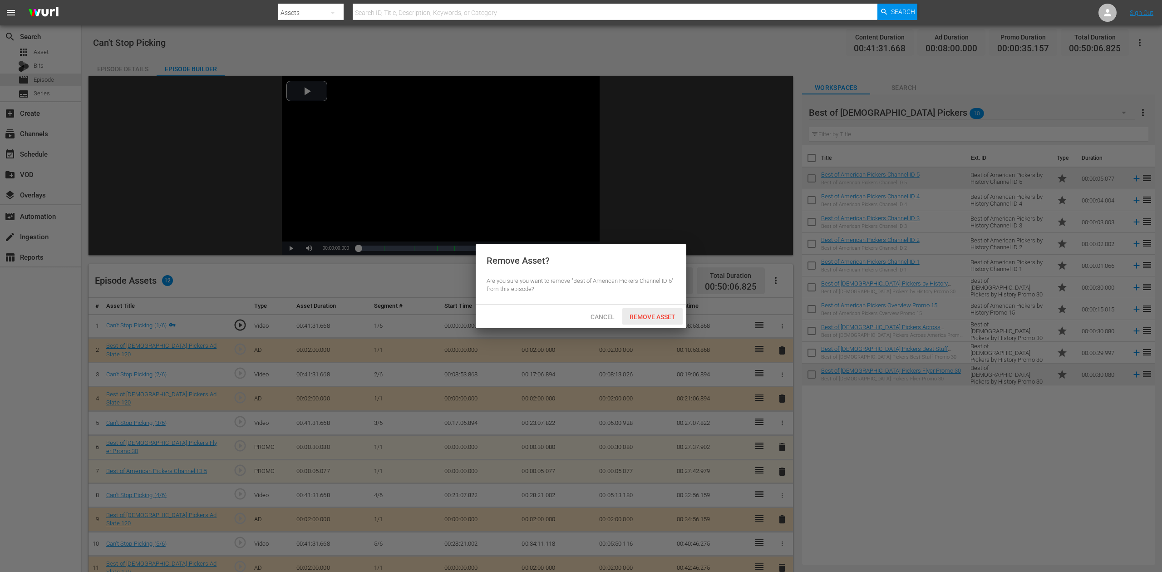
click at [665, 314] on span "Remove Asset" at bounding box center [652, 316] width 60 height 7
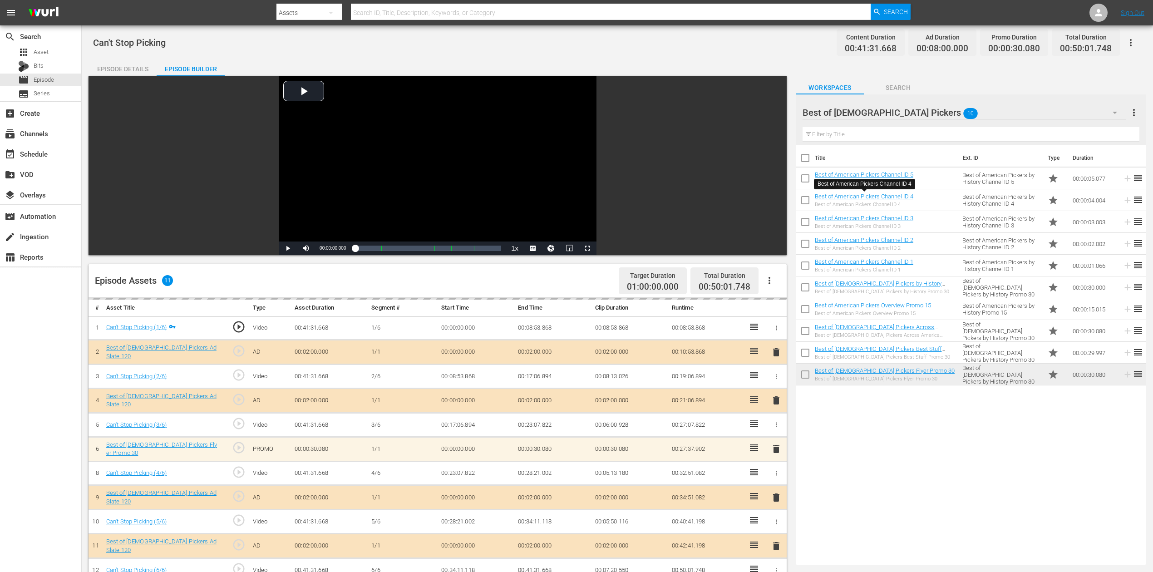
click at [730, 428] on td "00:32:51.082" at bounding box center [706, 473] width 77 height 24
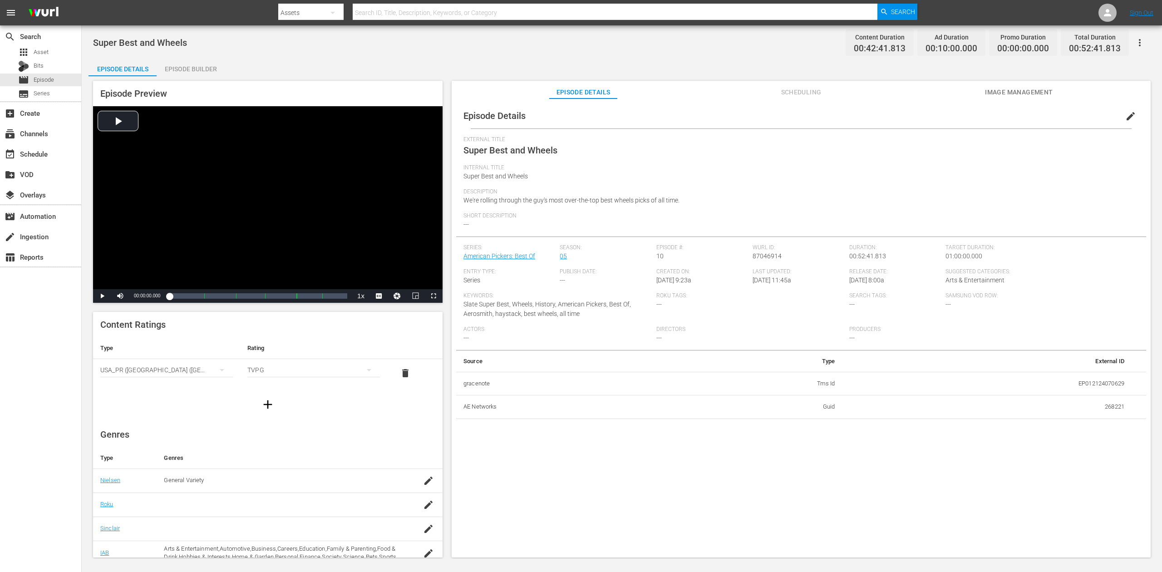
click at [201, 62] on div "Episode Builder" at bounding box center [191, 69] width 68 height 22
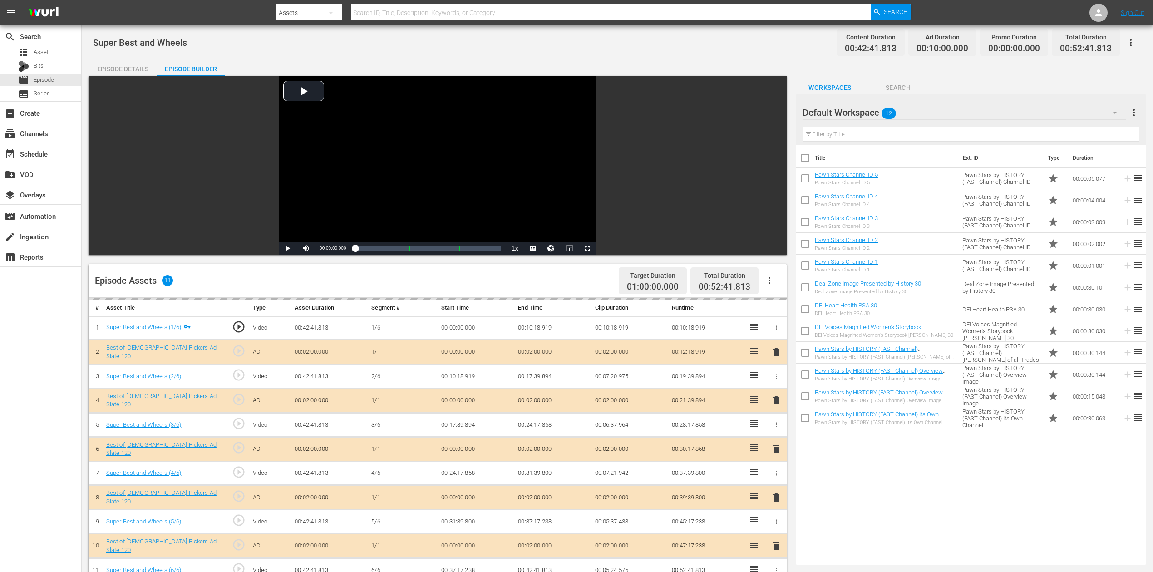
click at [776, 428] on div "delete" at bounding box center [776, 449] width 14 height 13
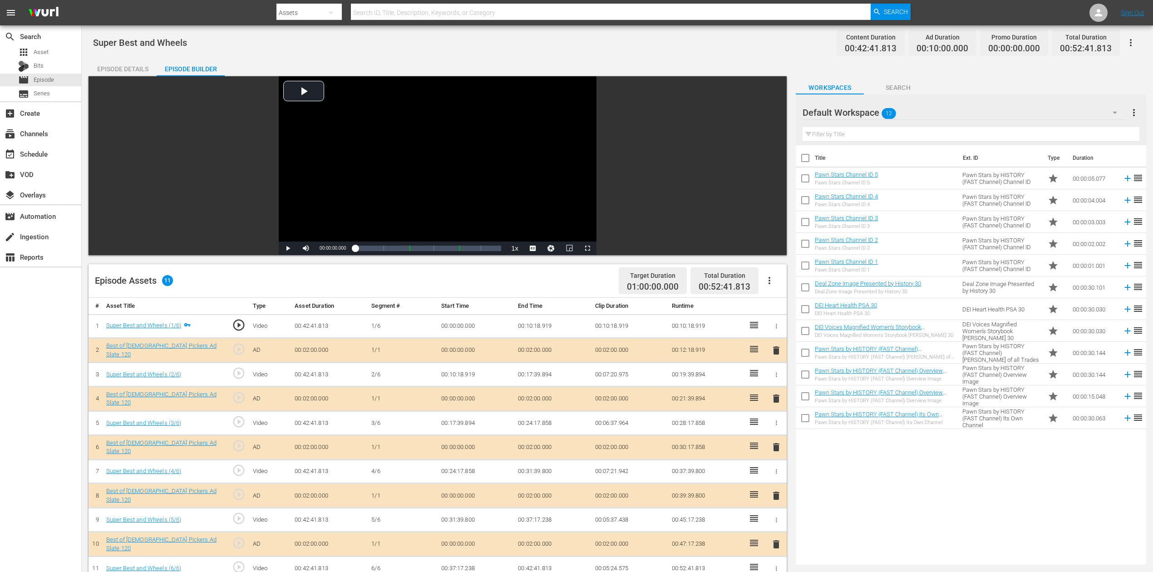
click at [776, 428] on span "delete" at bounding box center [776, 447] width 11 height 11
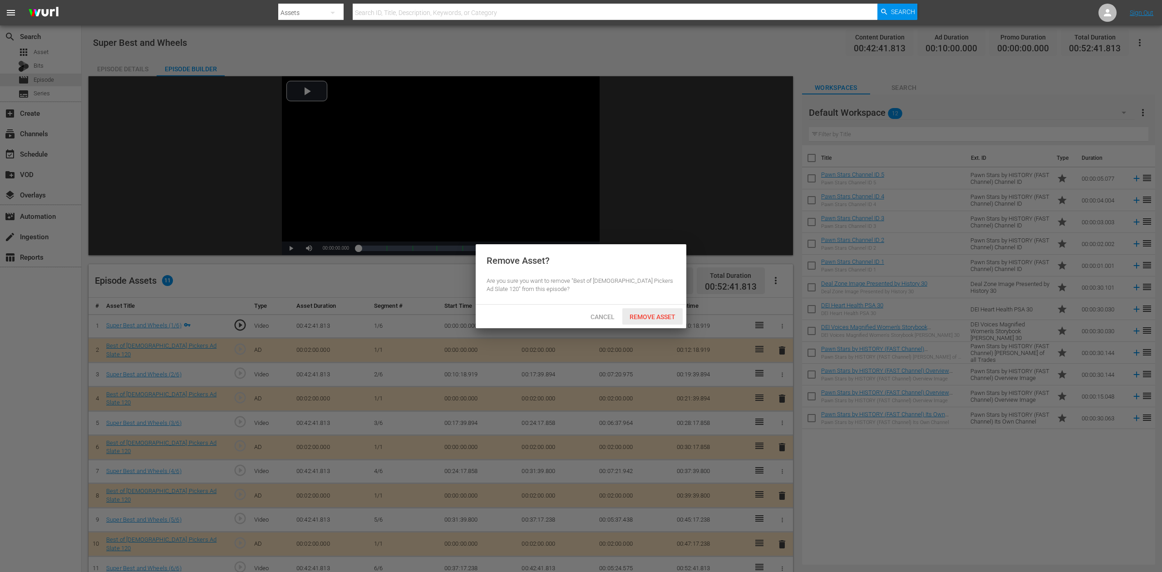
click at [654, 319] on span "Remove Asset" at bounding box center [652, 316] width 60 height 7
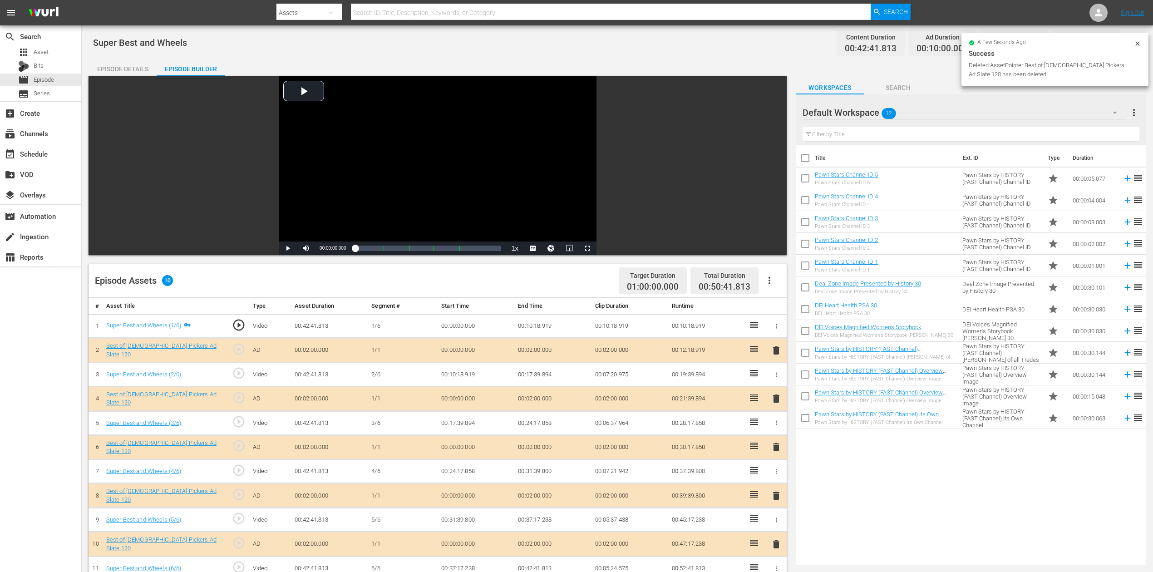
click at [871, 111] on icon "button" at bounding box center [1114, 112] width 11 height 11
click at [871, 137] on div "Best of American Pickers (10)" at bounding box center [860, 138] width 94 height 15
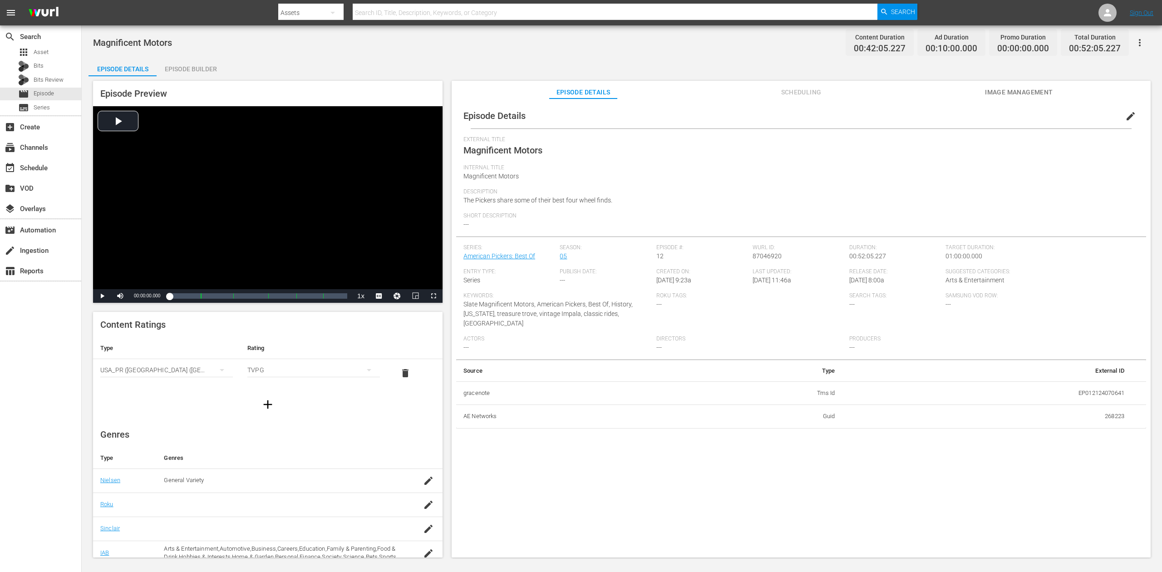
click at [195, 67] on div "Episode Builder" at bounding box center [191, 69] width 68 height 22
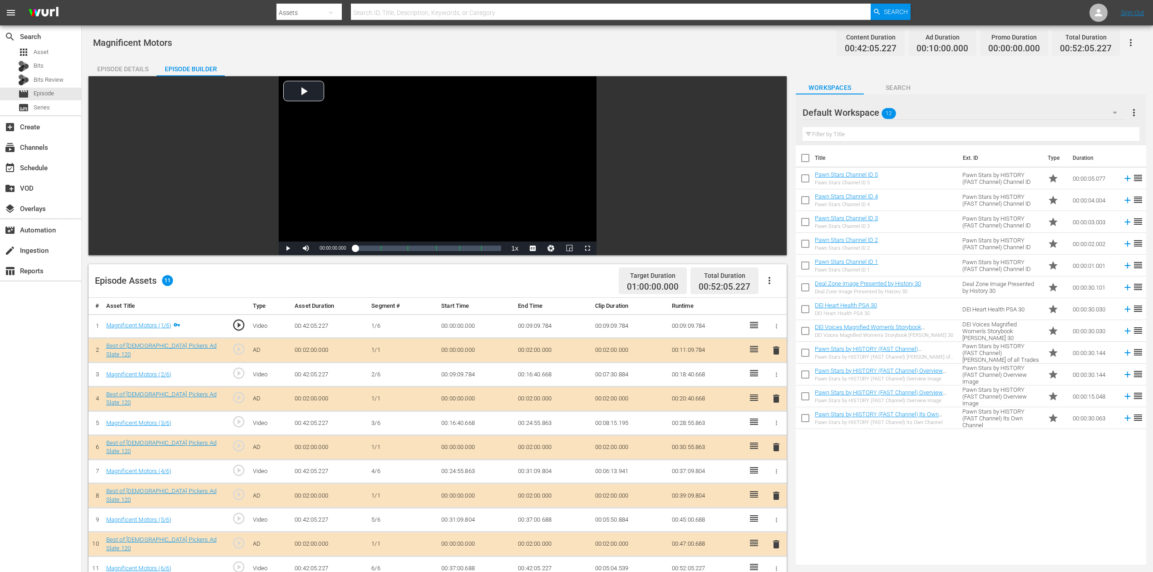
click at [771, 428] on span "delete" at bounding box center [776, 447] width 11 height 11
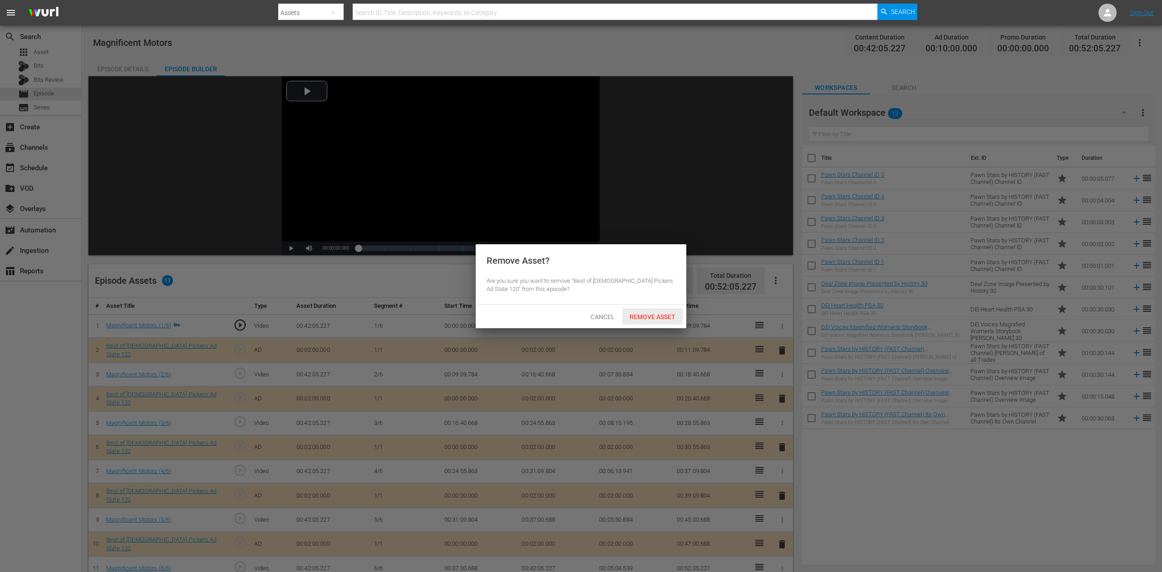
click at [661, 311] on div "Remove Asset" at bounding box center [652, 316] width 60 height 17
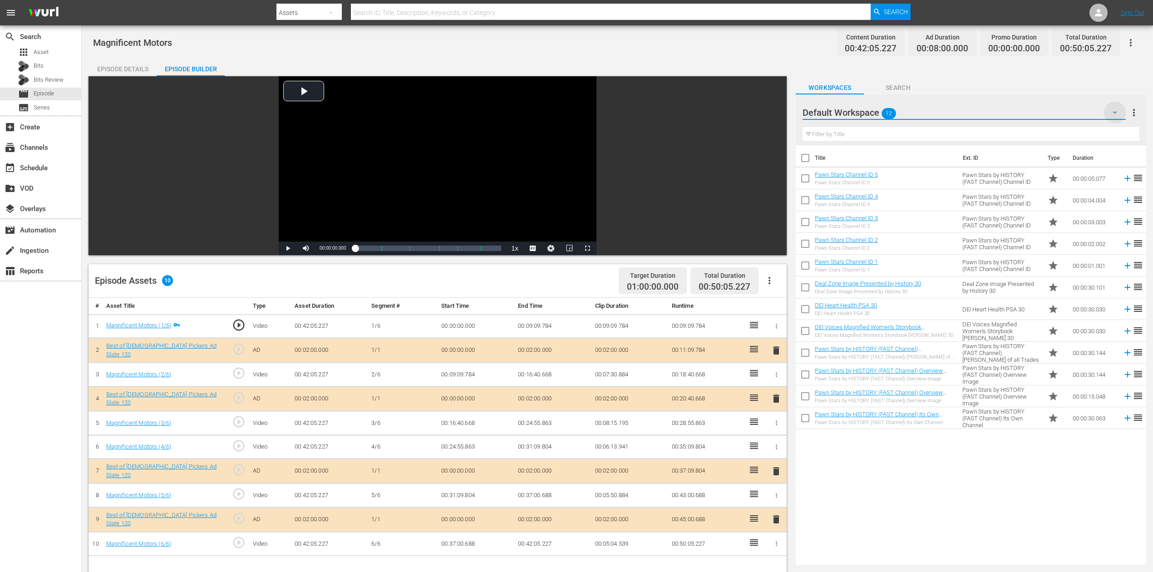
click at [871, 108] on icon "button" at bounding box center [1114, 112] width 11 height 11
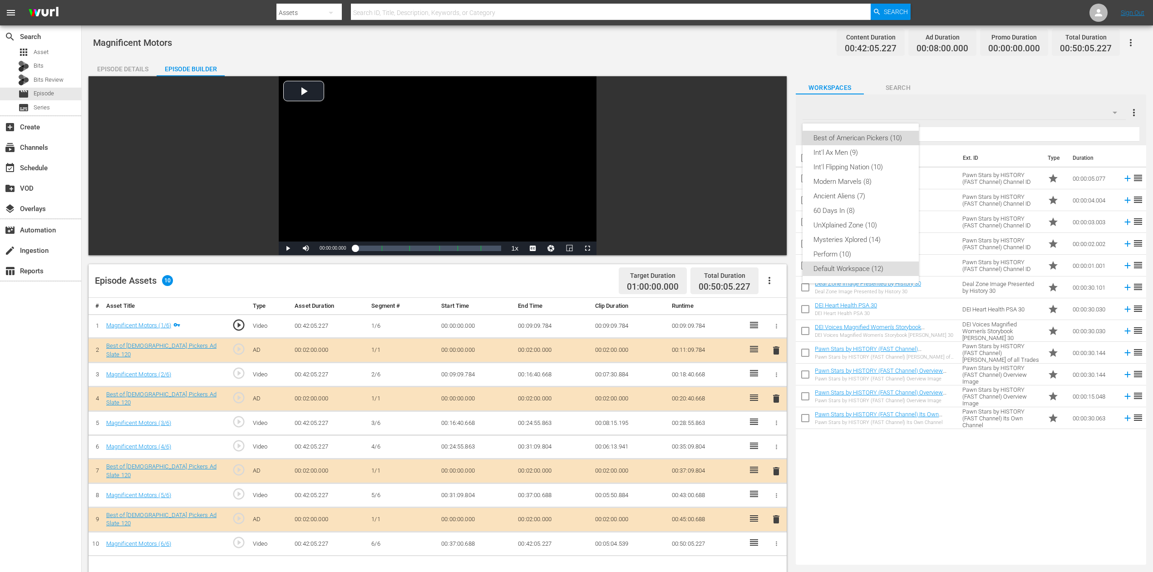
click at [871, 137] on div "Best of American Pickers (10)" at bounding box center [860, 138] width 94 height 15
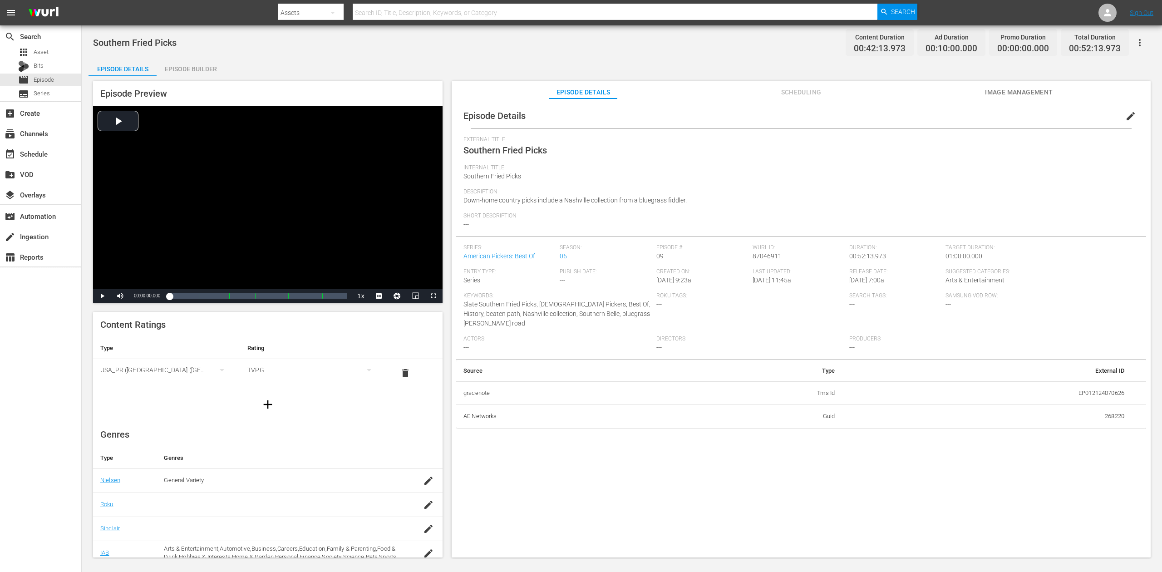
drag, startPoint x: 208, startPoint y: 69, endPoint x: 212, endPoint y: 65, distance: 5.1
click at [208, 68] on div "Episode Builder" at bounding box center [191, 69] width 68 height 22
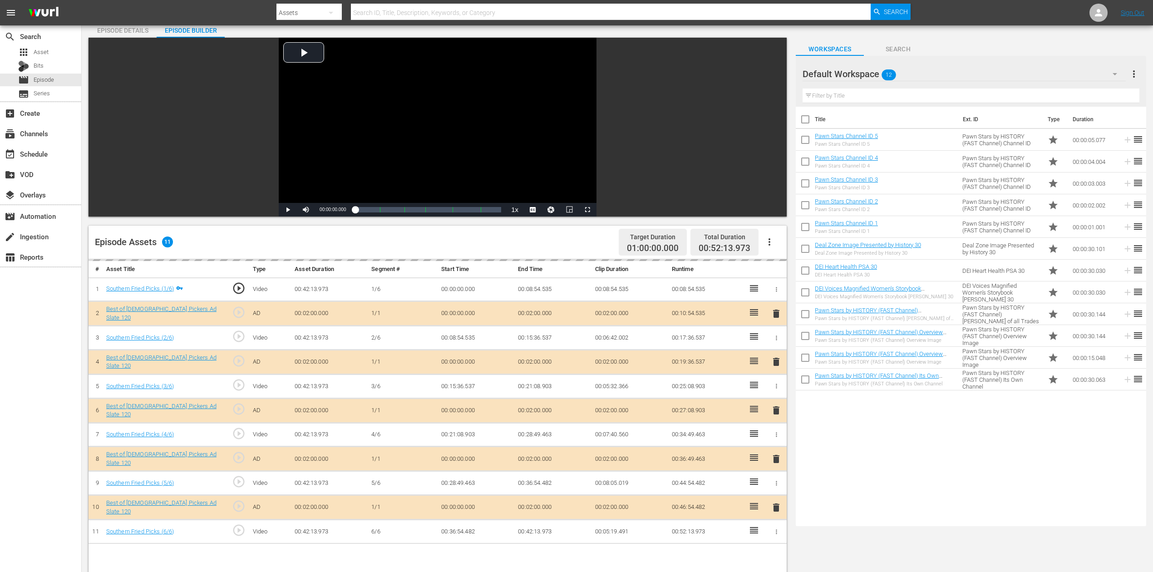
scroll to position [60, 0]
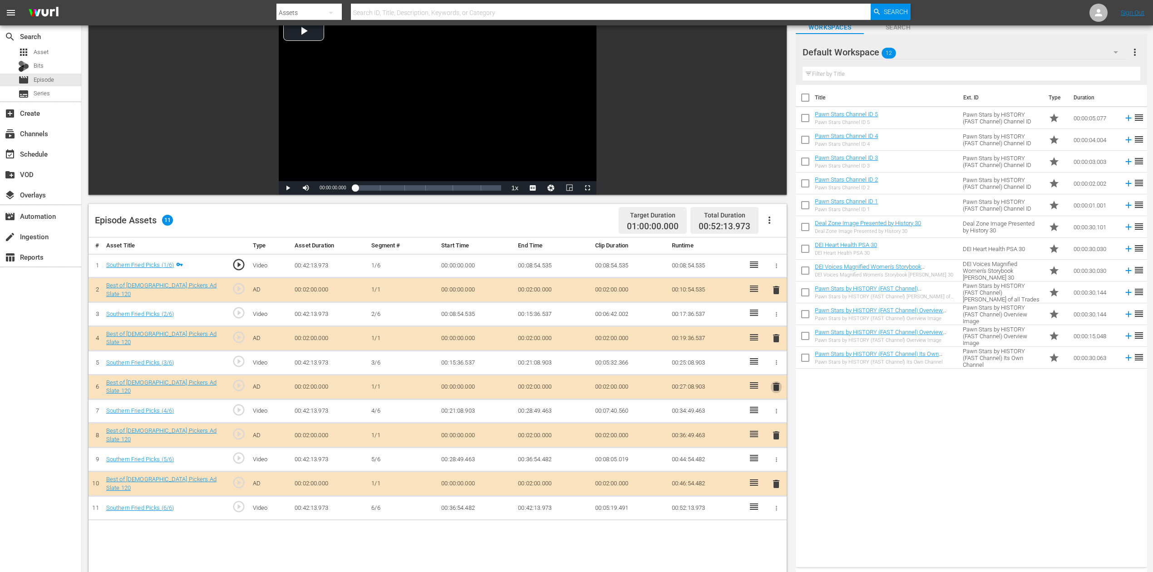
click at [775, 387] on span "delete" at bounding box center [776, 386] width 11 height 11
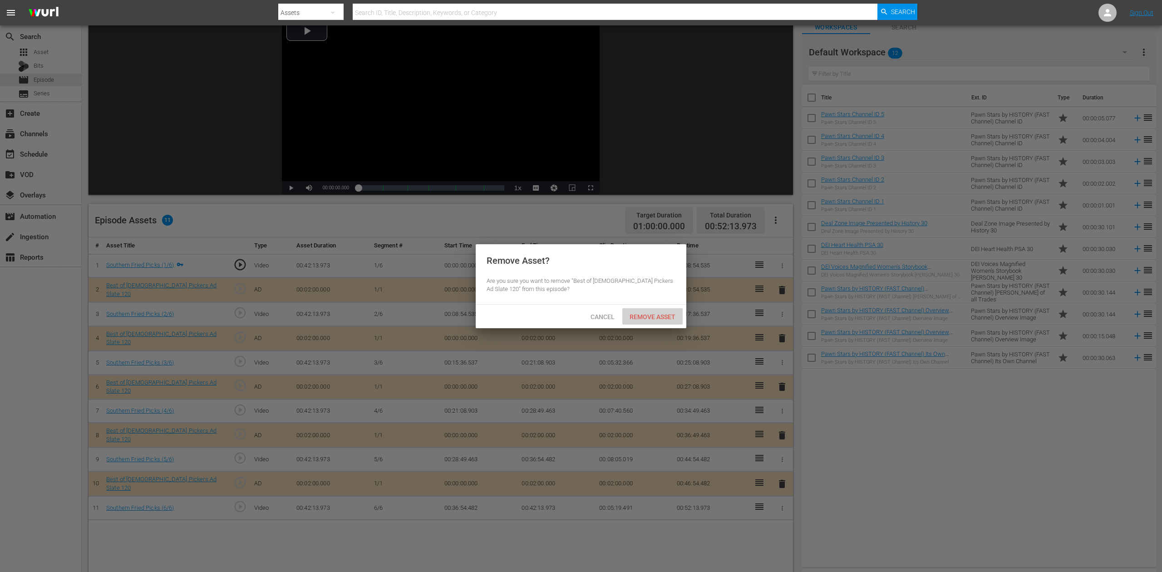
click at [663, 316] on span "Remove Asset" at bounding box center [652, 316] width 60 height 7
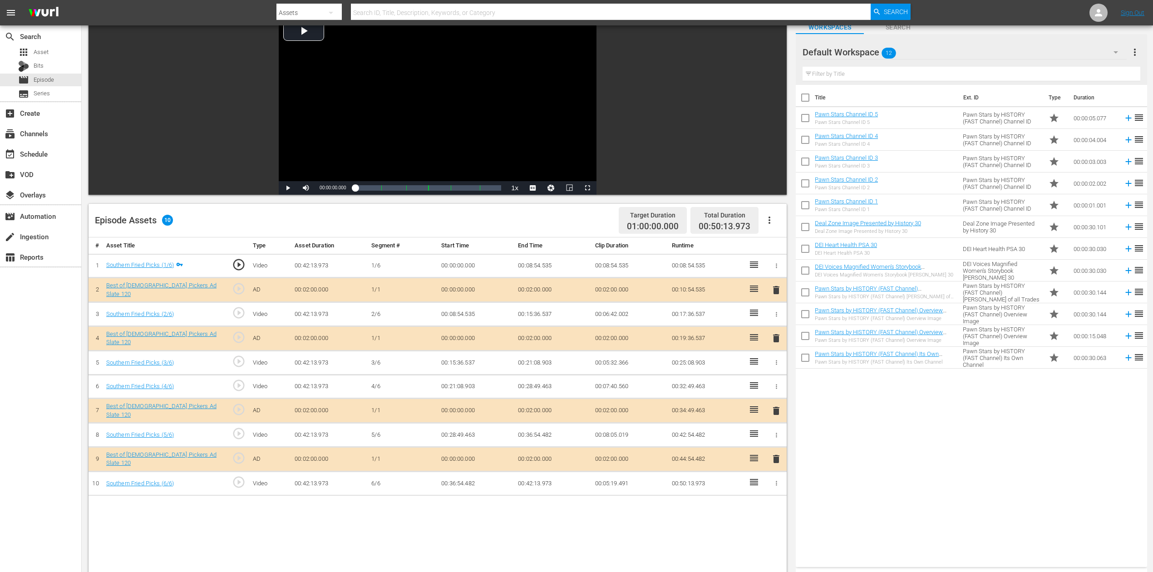
click at [871, 47] on icon "button" at bounding box center [1115, 52] width 11 height 11
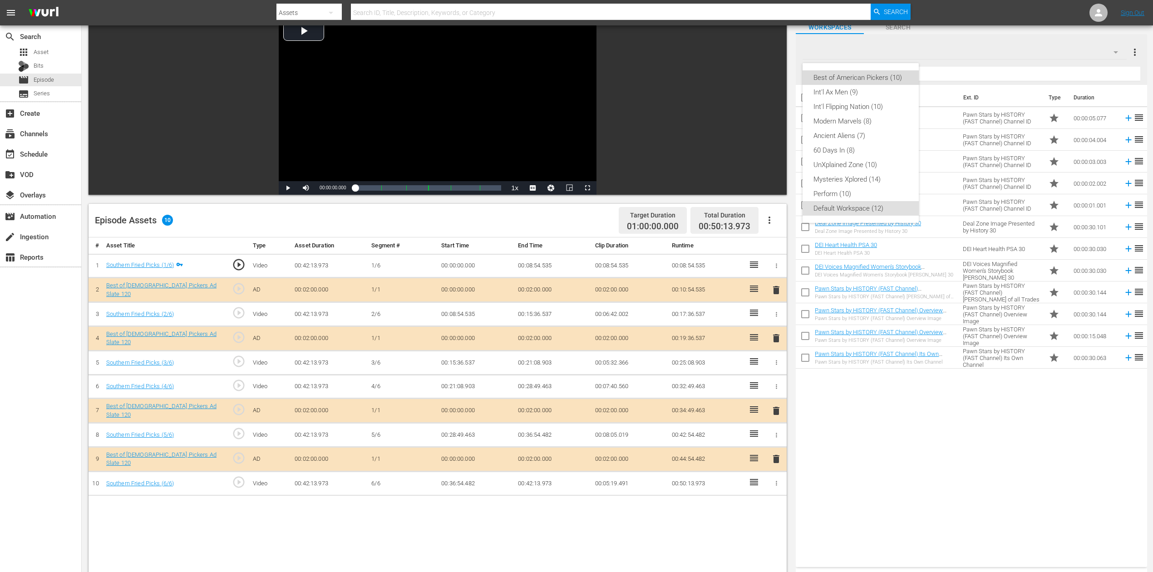
click at [848, 74] on div "Best of American Pickers (10)" at bounding box center [860, 77] width 94 height 15
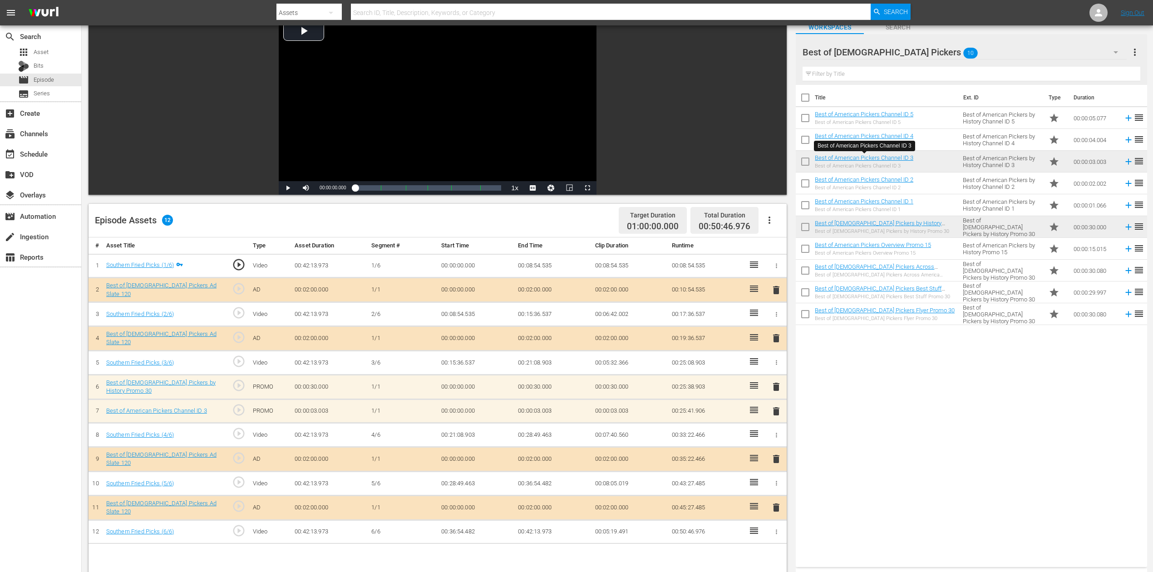
click at [777, 409] on span "delete" at bounding box center [776, 411] width 11 height 11
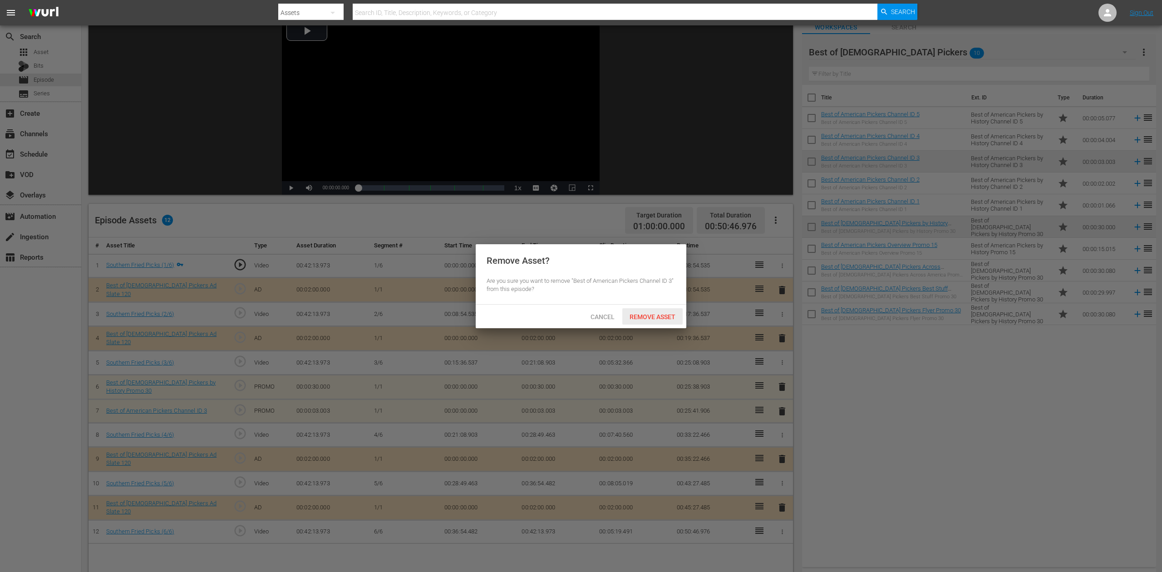
click at [643, 317] on span "Remove Asset" at bounding box center [652, 316] width 60 height 7
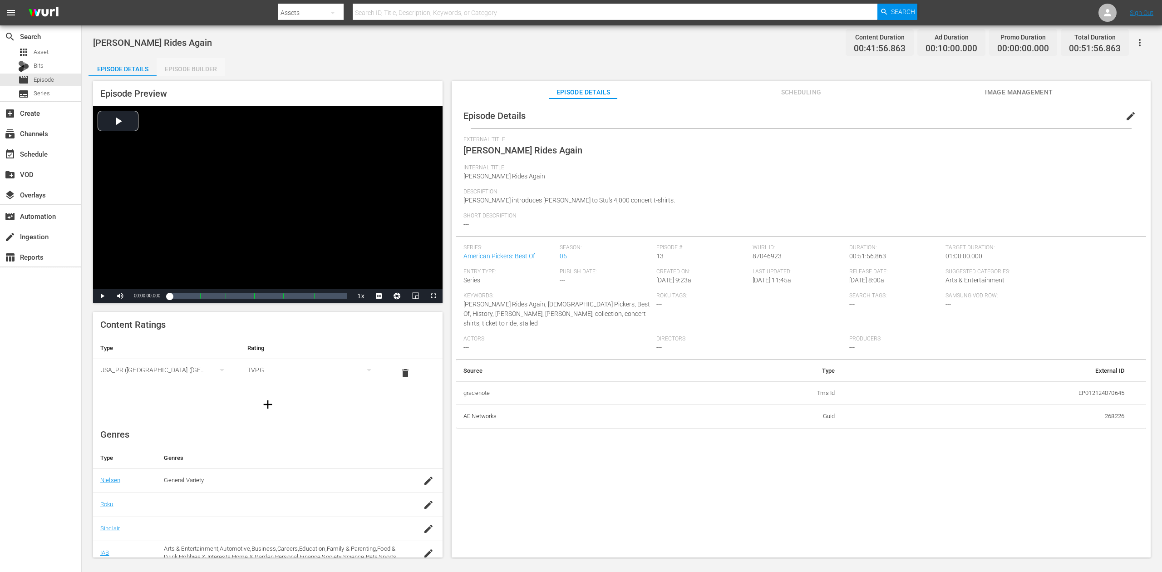
click at [200, 65] on div "Episode Builder" at bounding box center [191, 69] width 68 height 22
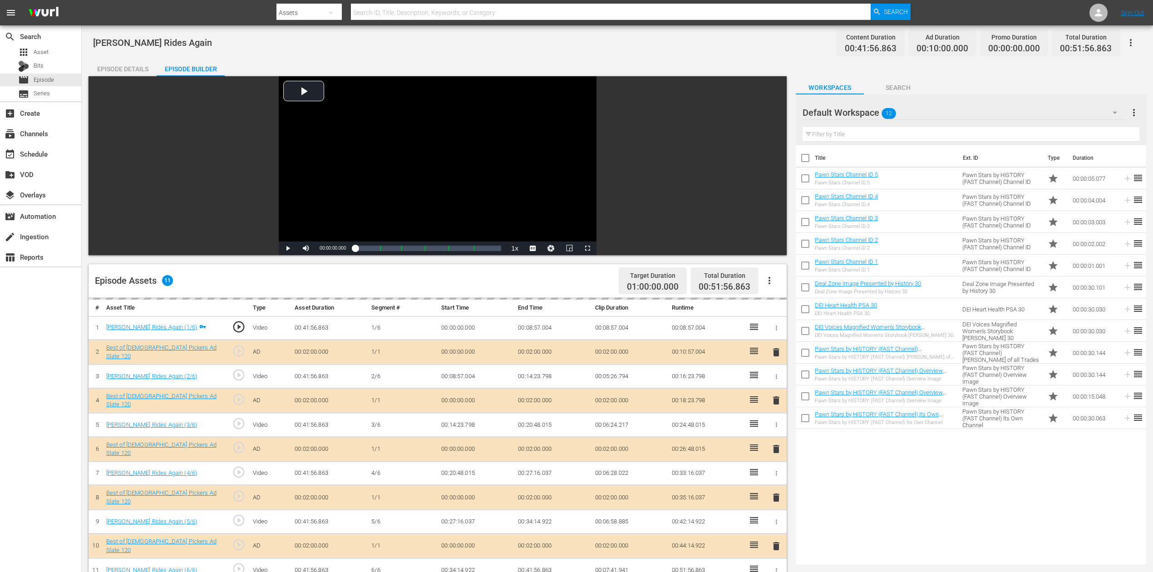
click at [871, 112] on icon "button" at bounding box center [1114, 112] width 11 height 11
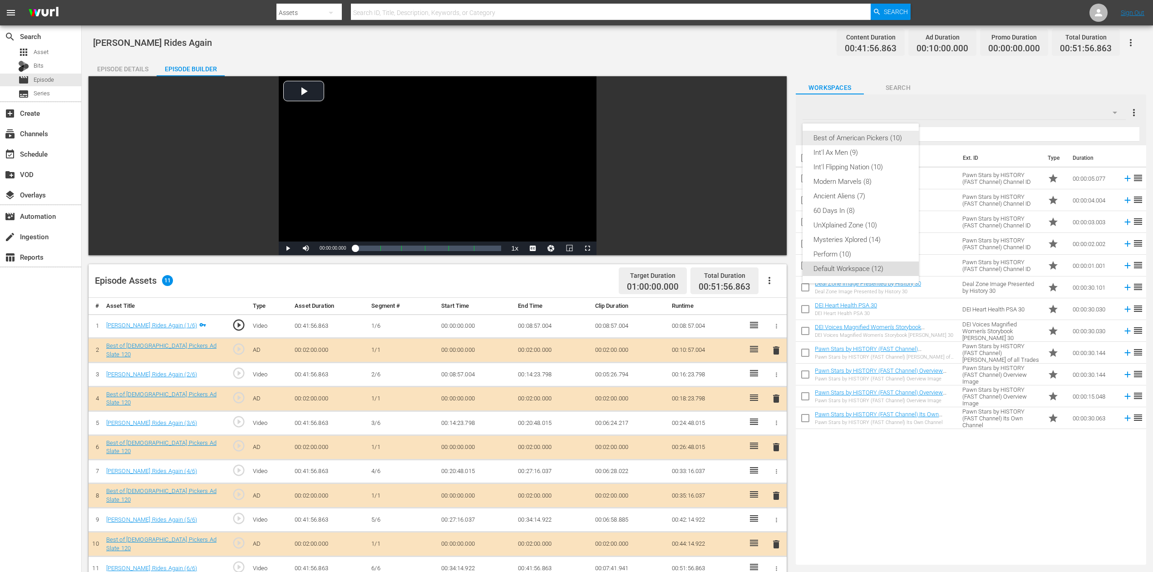
click at [871, 138] on div "Best of American Pickers (10)" at bounding box center [860, 138] width 94 height 15
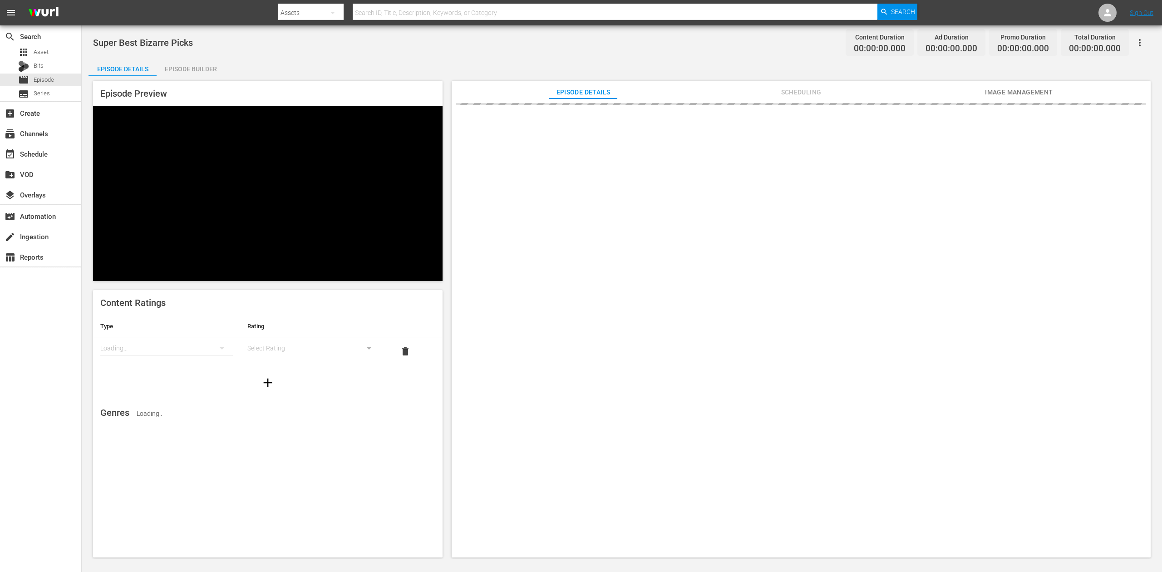
click at [203, 68] on div "Episode Builder" at bounding box center [191, 69] width 68 height 22
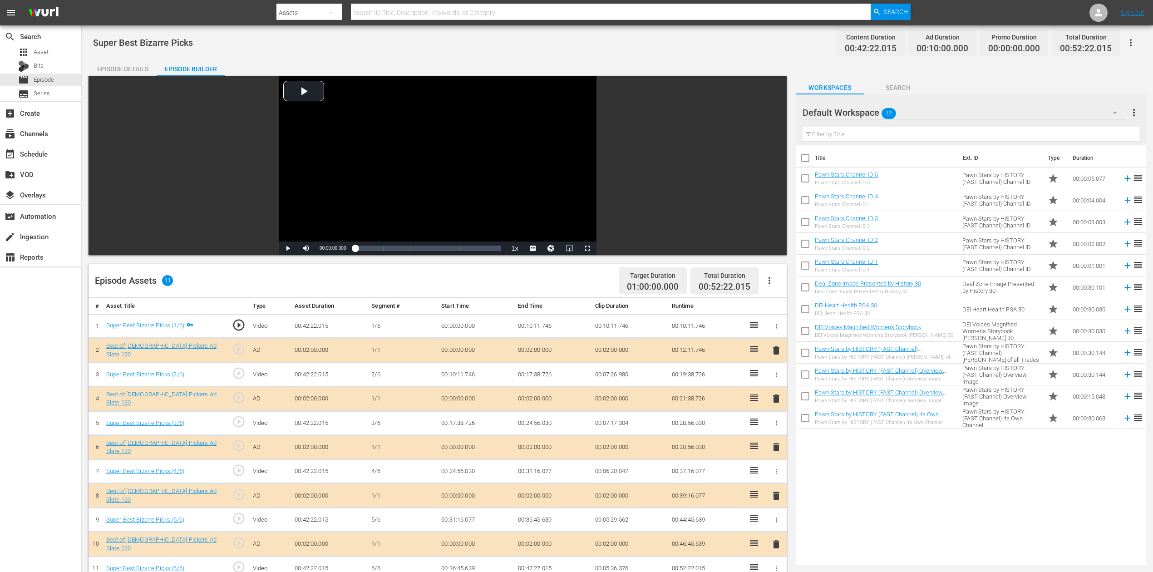
click at [1112, 113] on icon "button" at bounding box center [1114, 112] width 11 height 11
click at [849, 136] on div "Best of American Pickers (10)" at bounding box center [860, 138] width 94 height 15
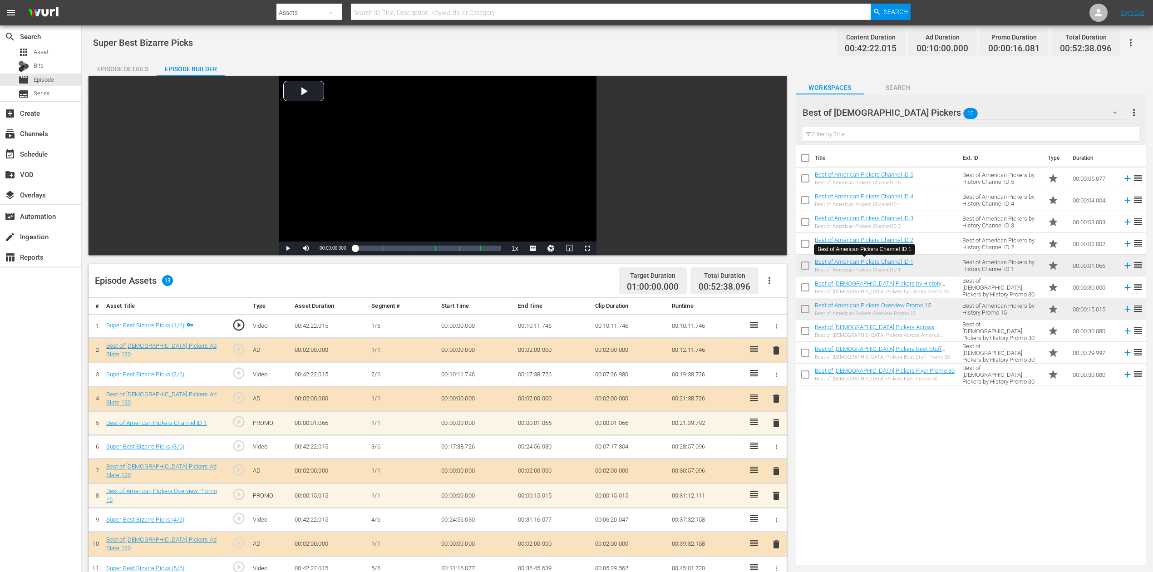
click at [775, 420] on span "delete" at bounding box center [776, 423] width 11 height 11
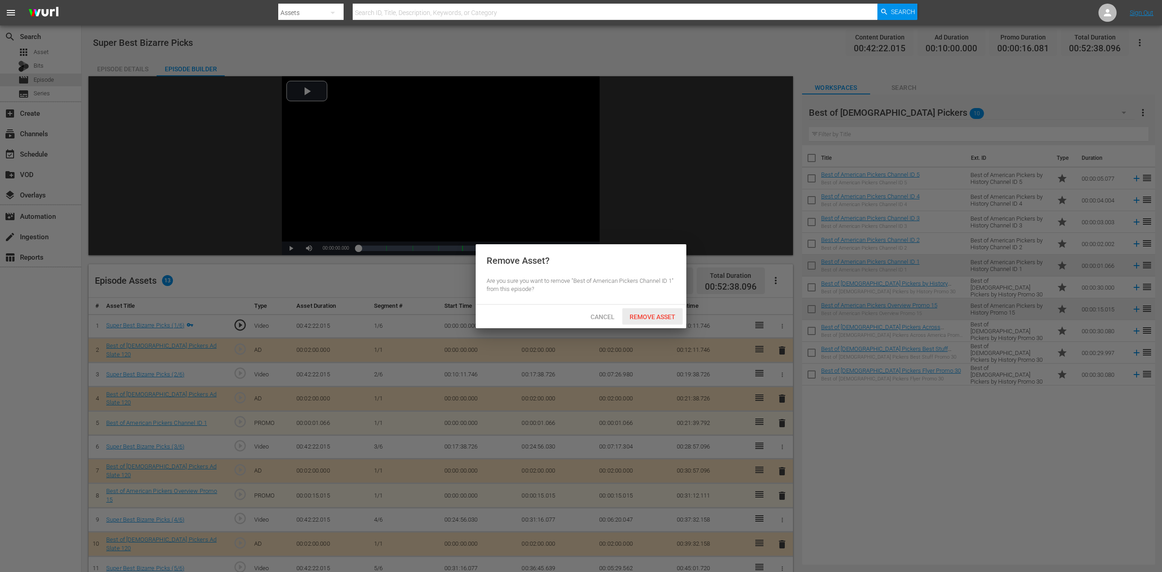
click at [654, 314] on span "Remove Asset" at bounding box center [652, 316] width 60 height 7
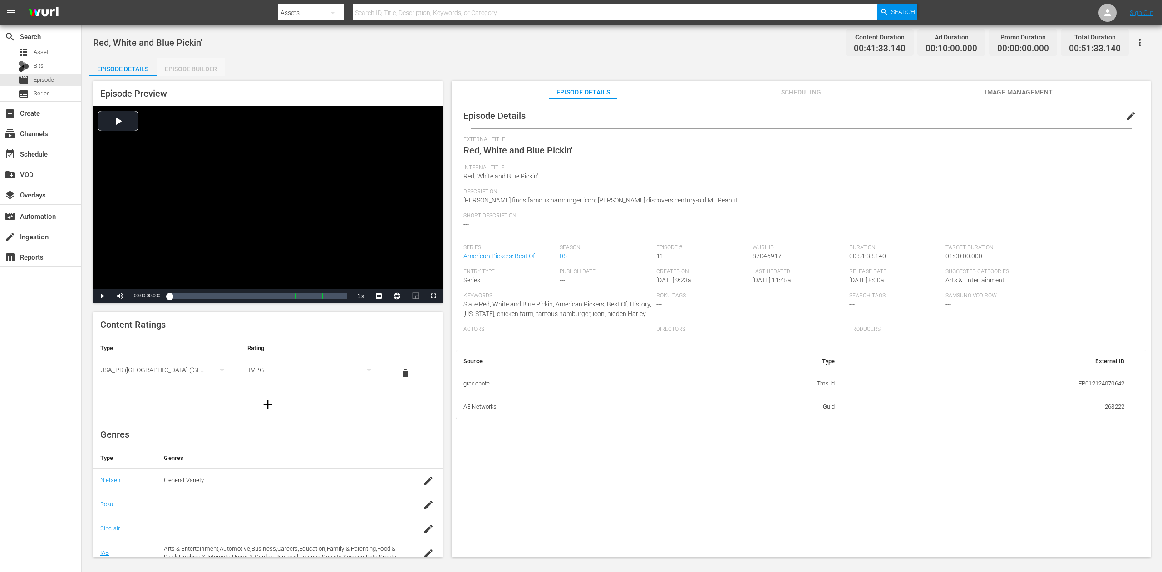
click at [184, 64] on div "Episode Builder" at bounding box center [191, 69] width 68 height 22
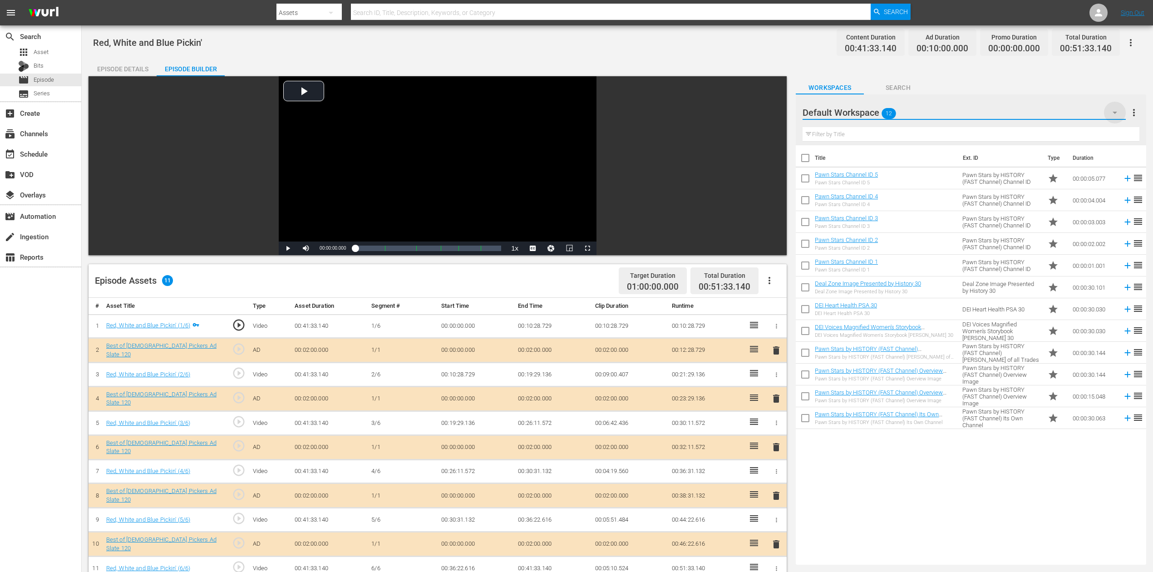
click at [871, 111] on icon "button" at bounding box center [1114, 112] width 11 height 11
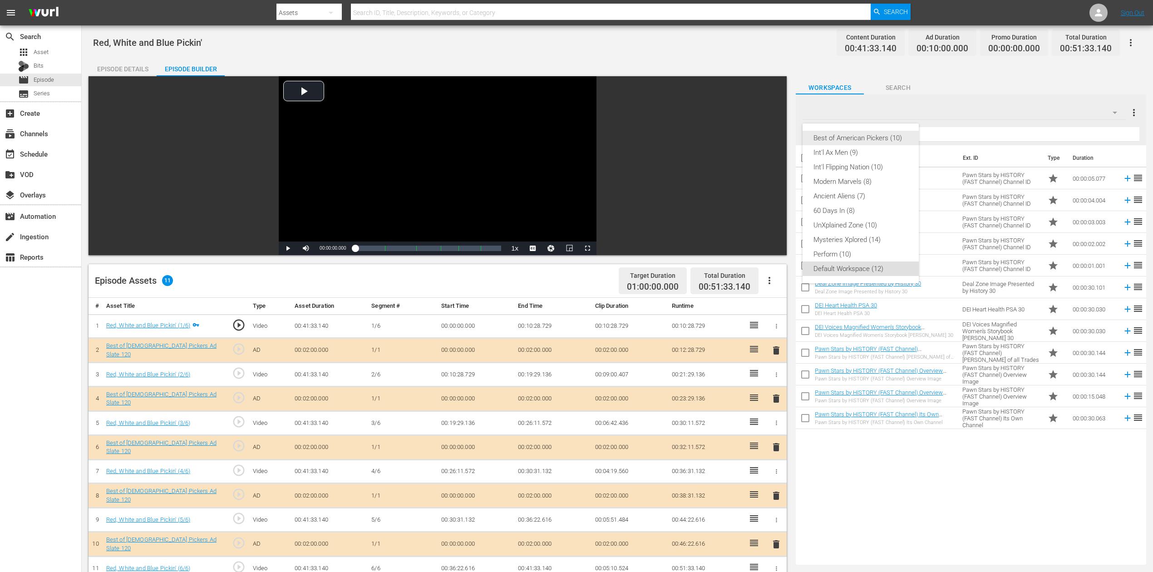
click at [871, 133] on div "Best of American Pickers (10)" at bounding box center [860, 138] width 94 height 15
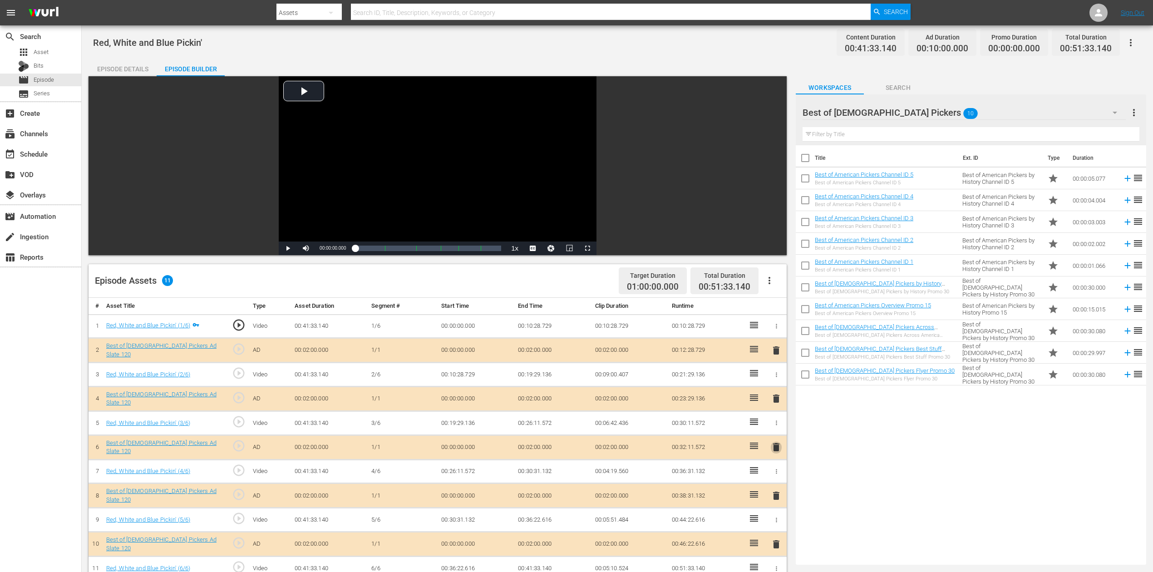
click at [772, 428] on span "delete" at bounding box center [776, 447] width 11 height 11
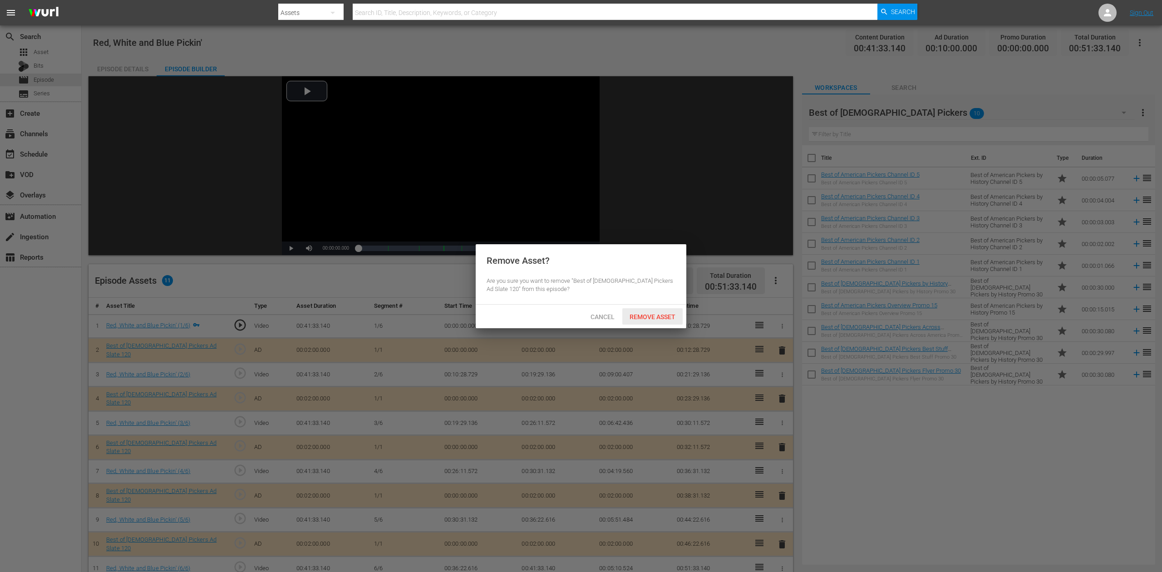
click at [651, 316] on span "Remove Asset" at bounding box center [652, 316] width 60 height 7
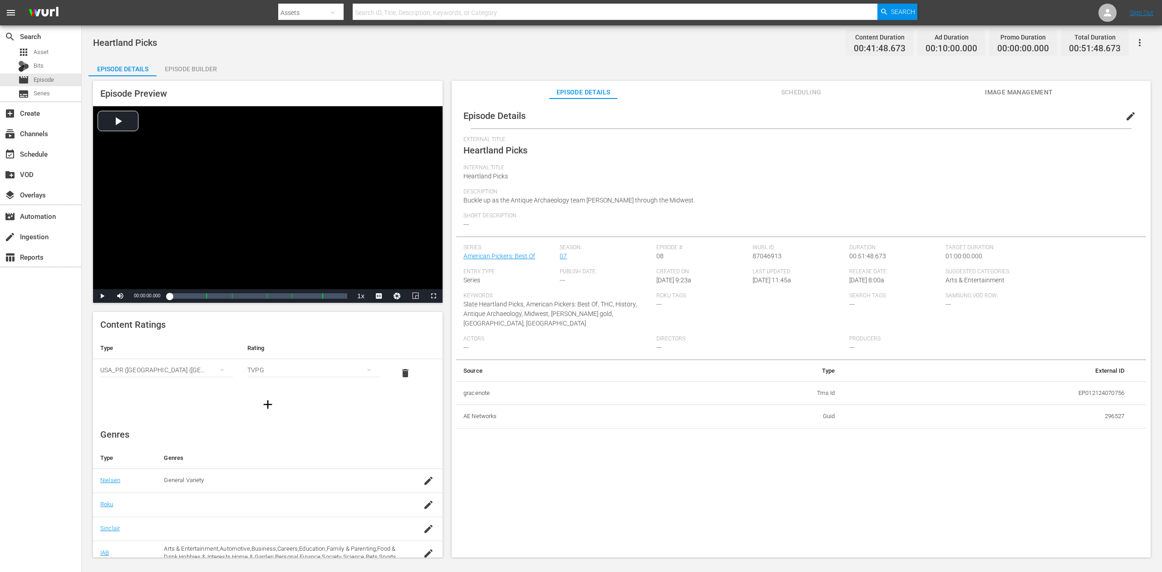
click at [200, 66] on div "Episode Builder" at bounding box center [191, 69] width 68 height 22
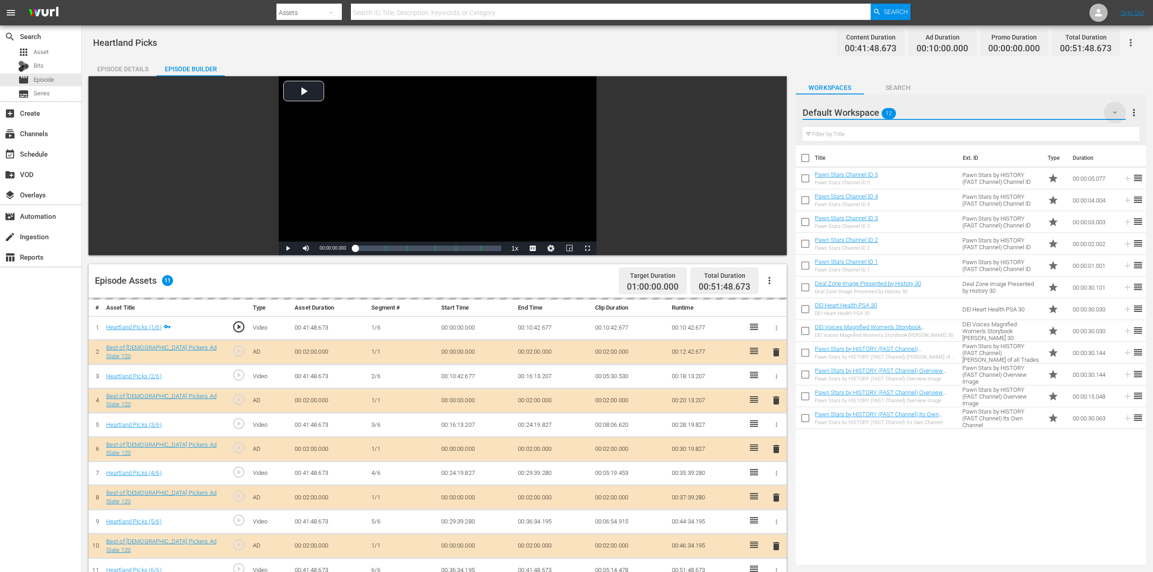
click at [871, 112] on icon "button" at bounding box center [1115, 113] width 5 height 2
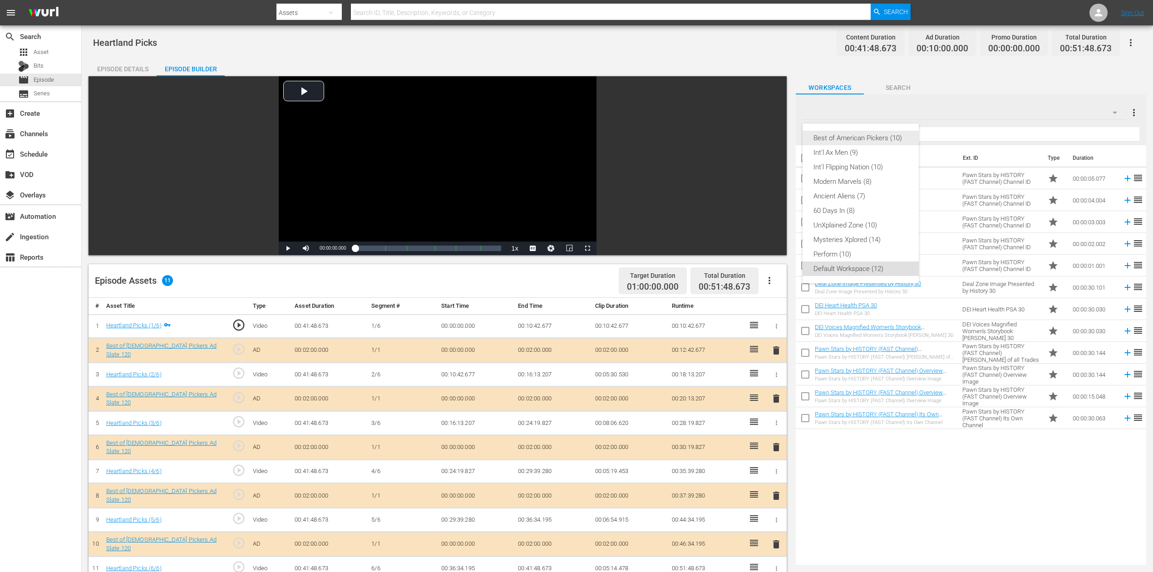
click at [859, 140] on div "Best of American Pickers (10)" at bounding box center [860, 138] width 94 height 15
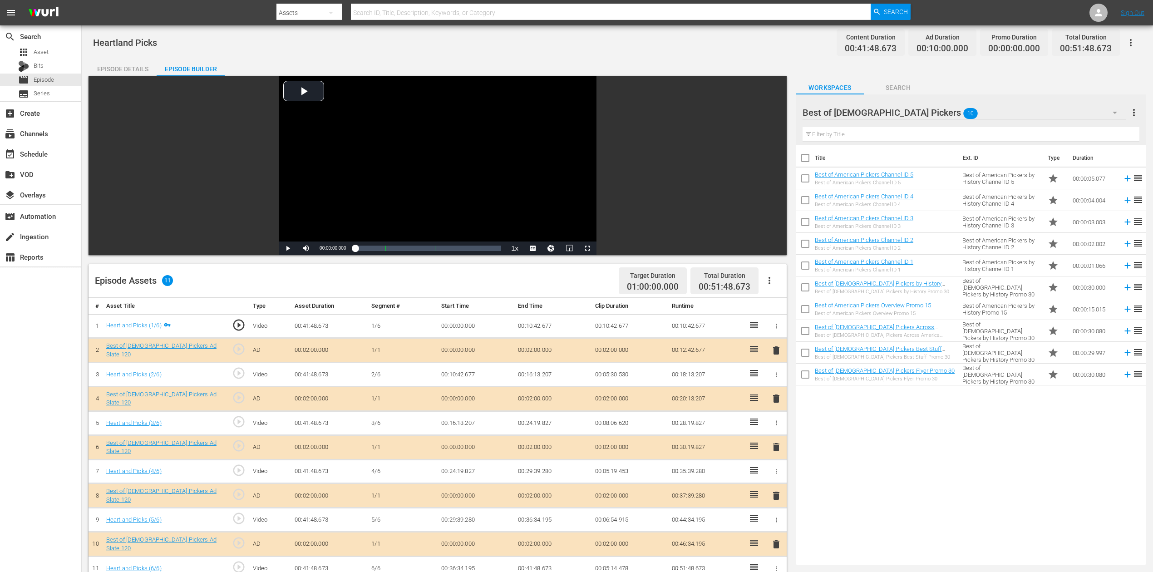
click at [772, 428] on span "delete" at bounding box center [776, 447] width 11 height 11
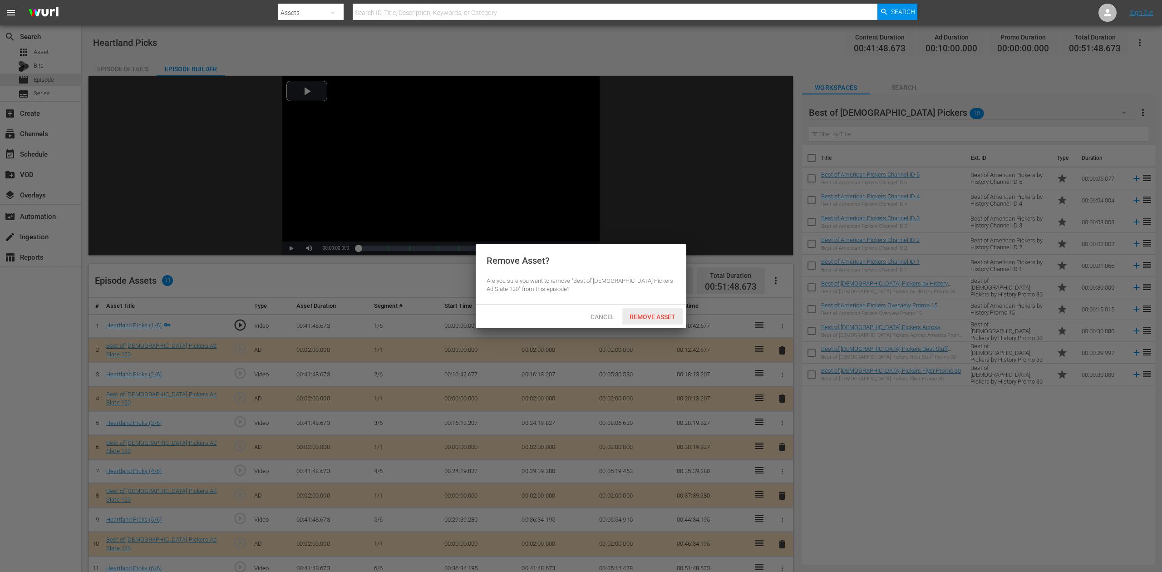
click at [649, 317] on span "Remove Asset" at bounding box center [652, 316] width 60 height 7
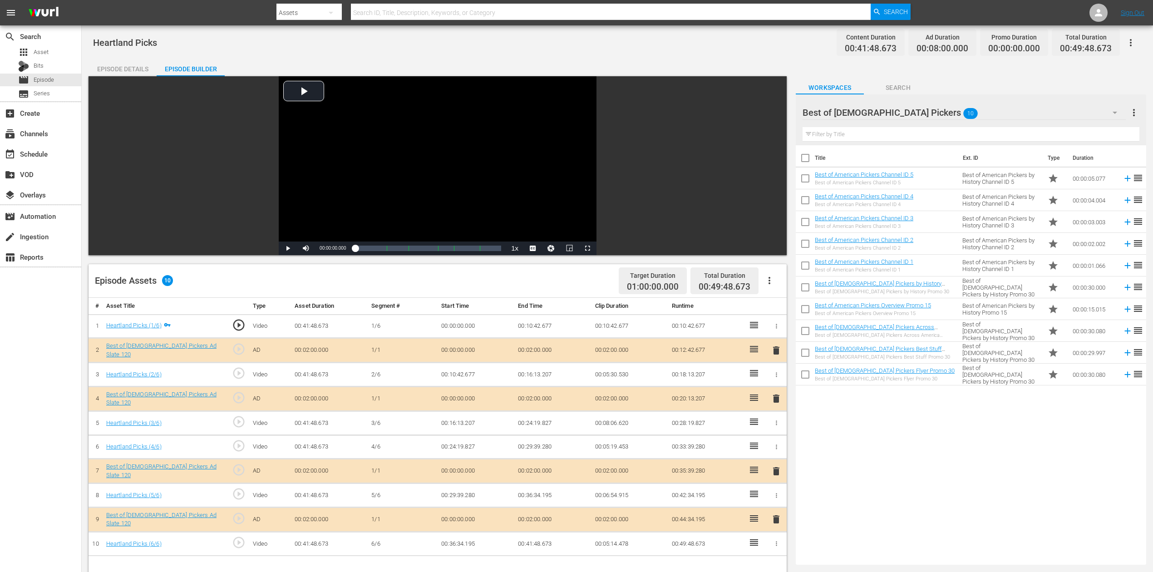
click at [871, 353] on div "Best of American Pickers Best Stuff Promo 30 Best of American Pickers Best Stuf…" at bounding box center [885, 352] width 140 height 15
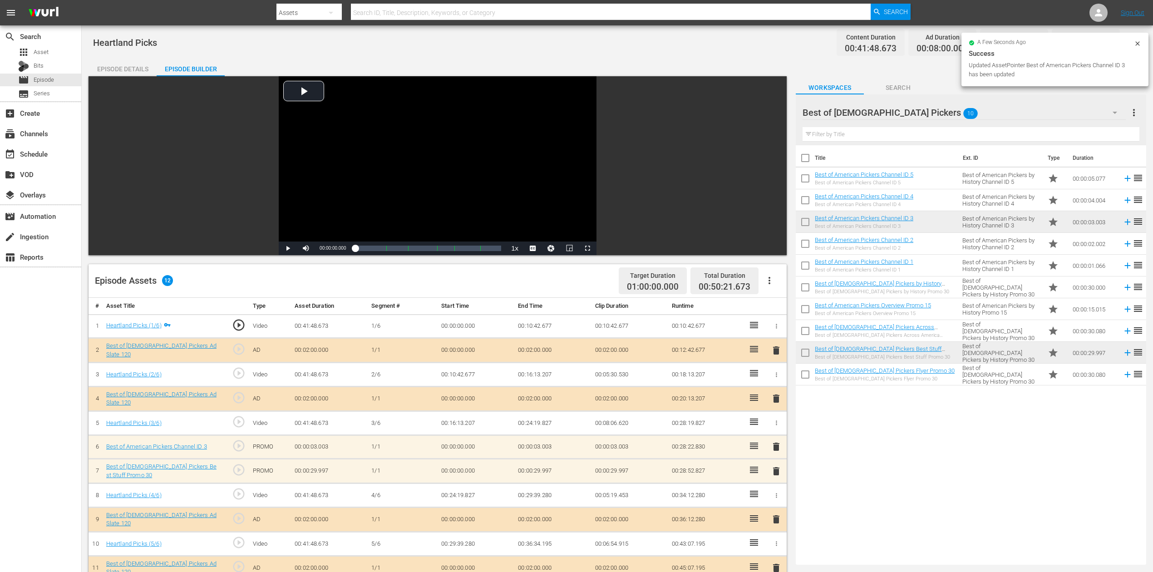
click at [871, 428] on div "Title Ext. ID Type Duration Best of American Pickers Channel ID 5 Best of Ameri…" at bounding box center [971, 353] width 350 height 416
click at [779, 428] on span "delete" at bounding box center [776, 471] width 11 height 11
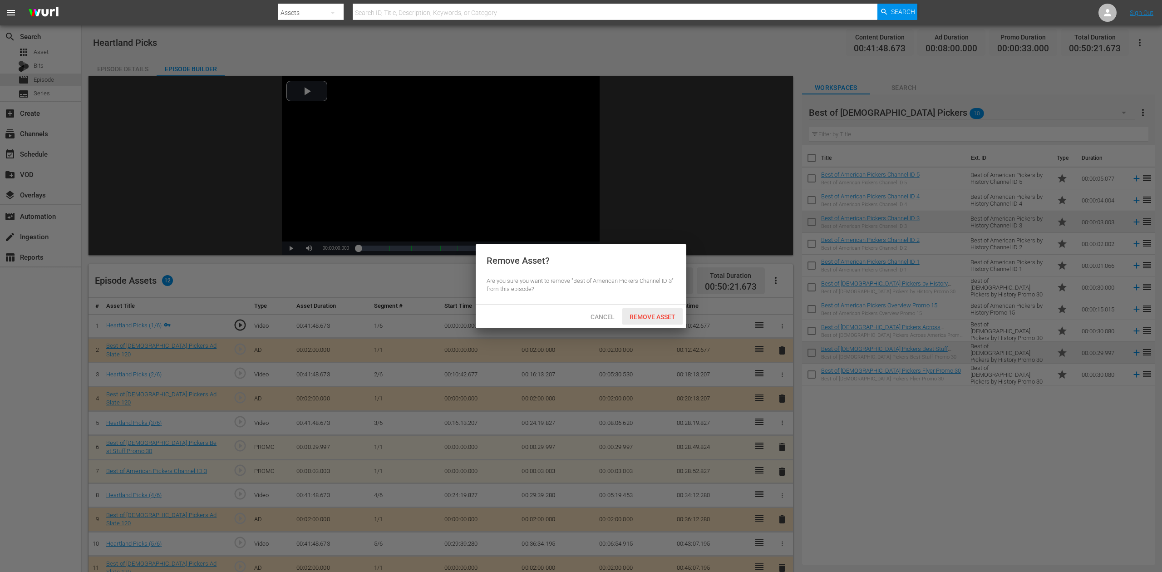
click at [664, 318] on span "Remove Asset" at bounding box center [652, 316] width 60 height 7
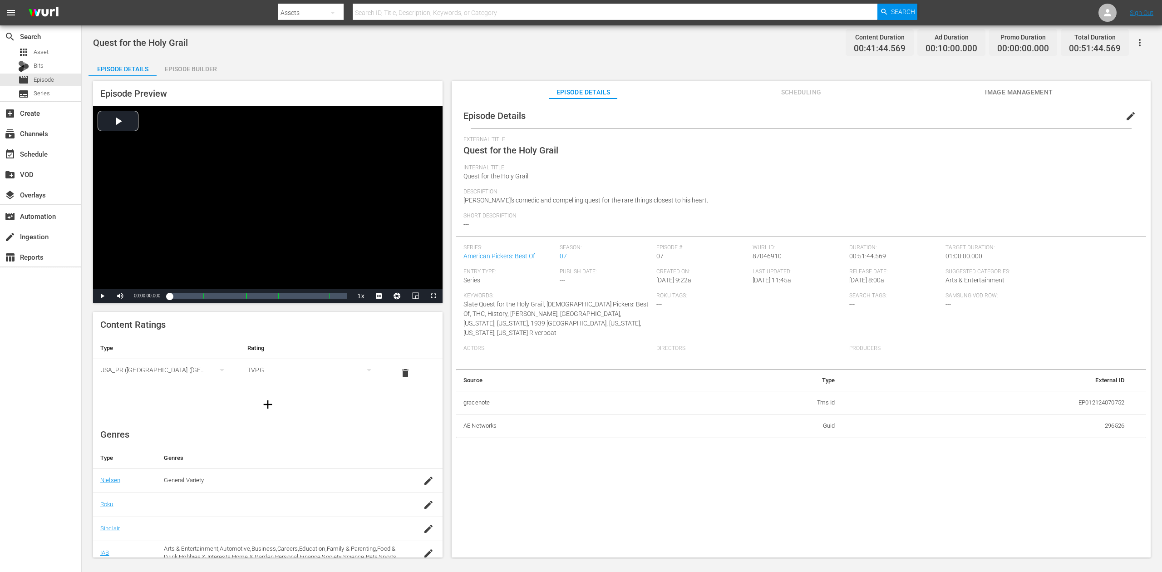
drag, startPoint x: 202, startPoint y: 69, endPoint x: 202, endPoint y: 58, distance: 10.9
click at [202, 68] on div "Episode Builder" at bounding box center [191, 69] width 68 height 22
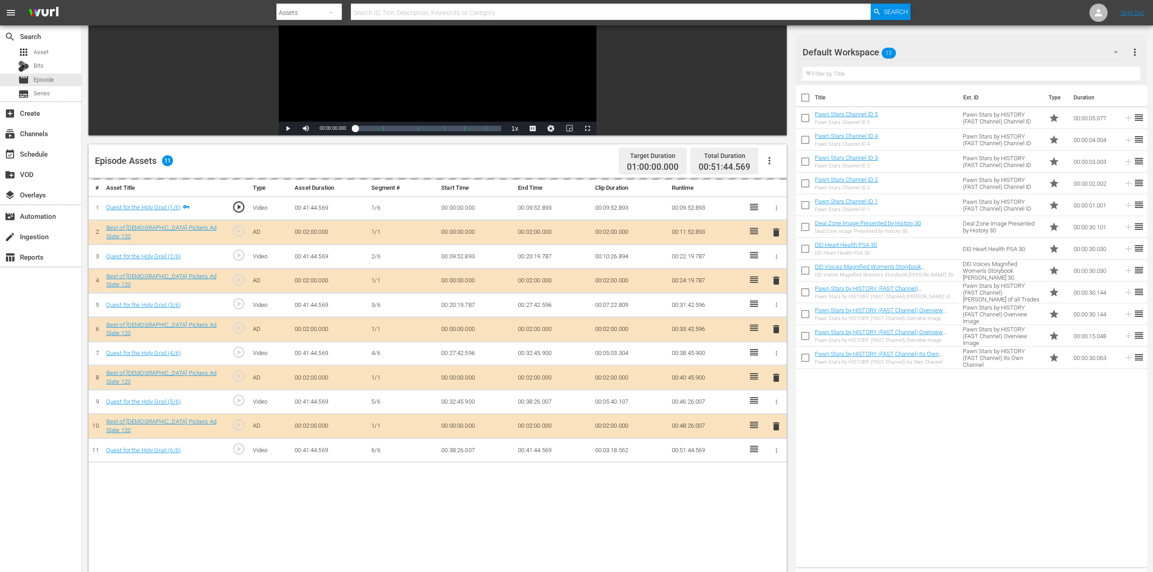
scroll to position [121, 0]
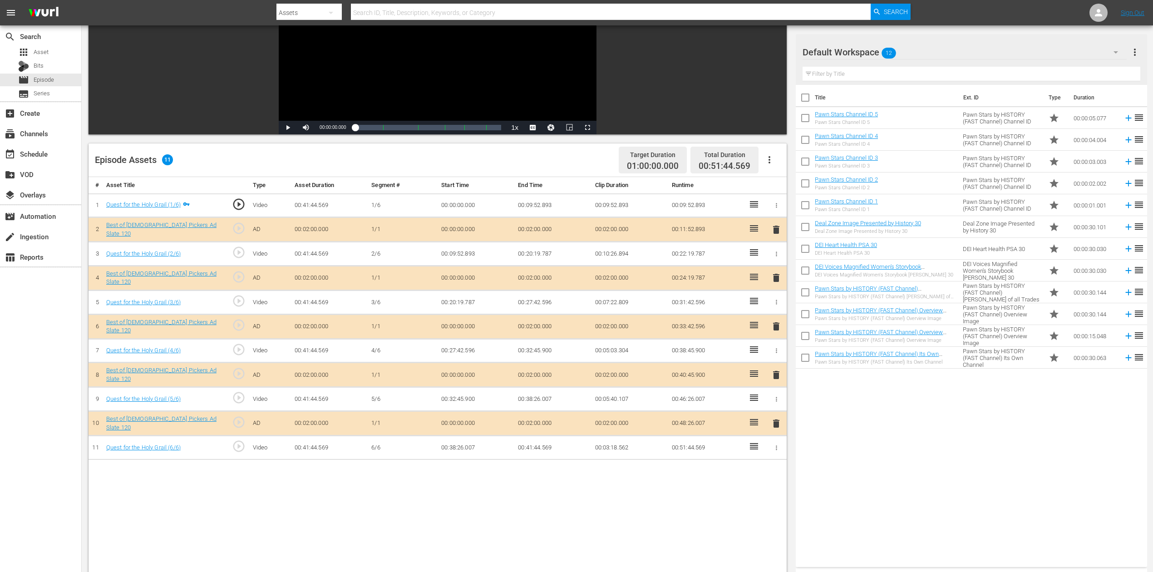
click at [775, 322] on span "delete" at bounding box center [776, 326] width 11 height 11
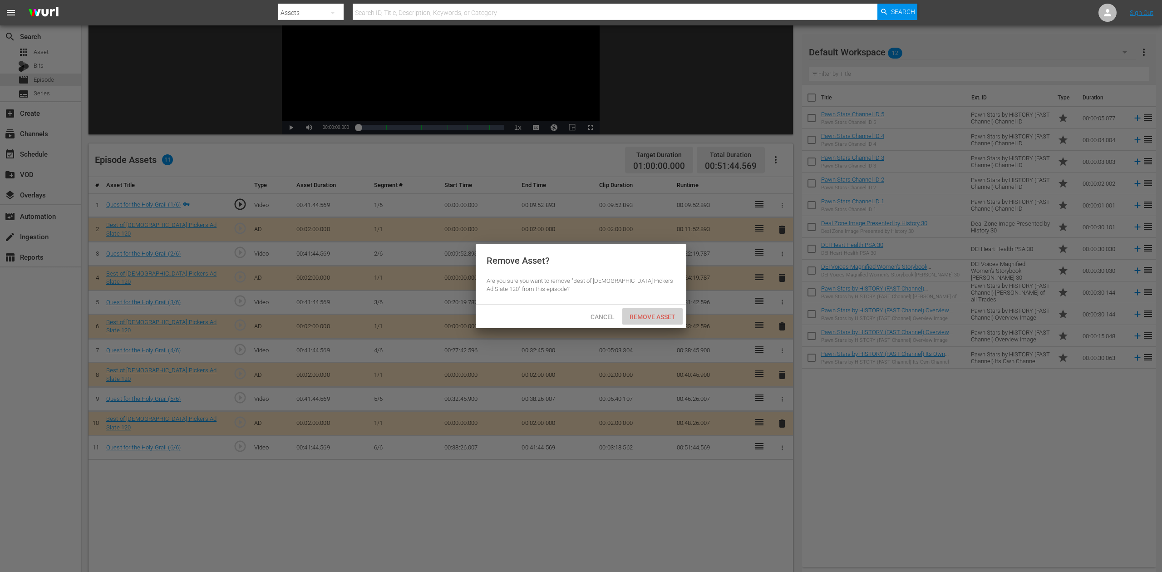
click at [657, 313] on span "Remove Asset" at bounding box center [652, 316] width 60 height 7
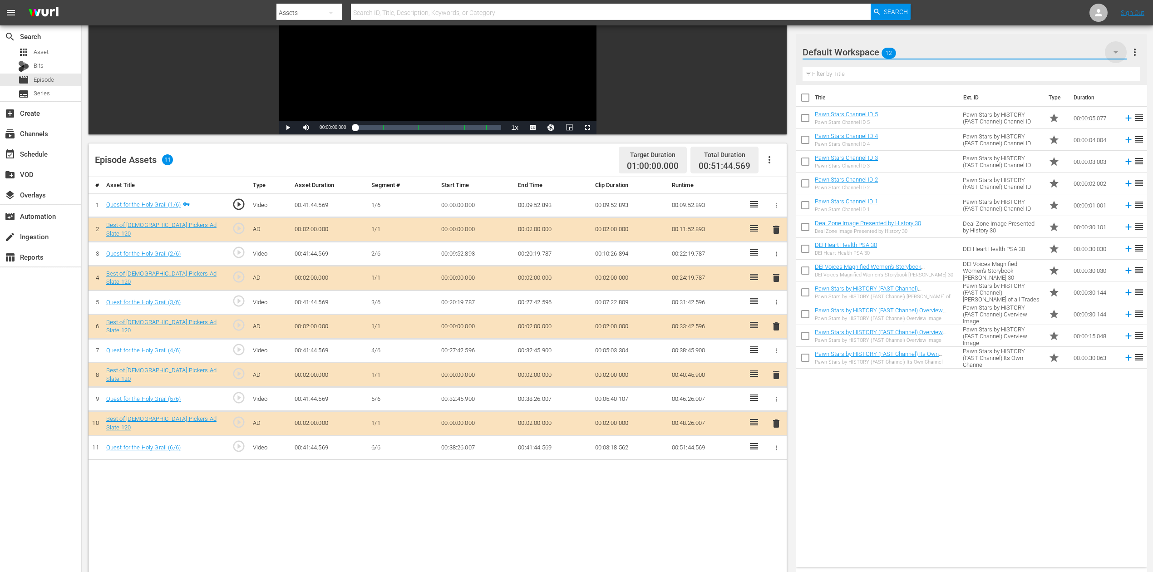
click at [871, 51] on icon "button" at bounding box center [1115, 52] width 5 height 2
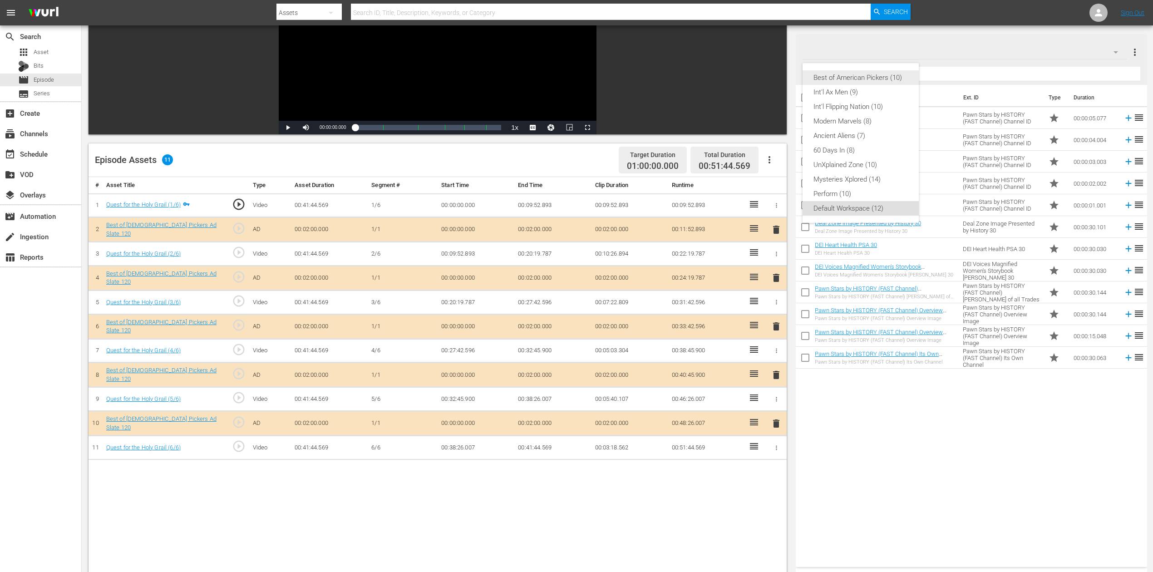
click at [845, 73] on div "Best of American Pickers (10)" at bounding box center [860, 77] width 94 height 15
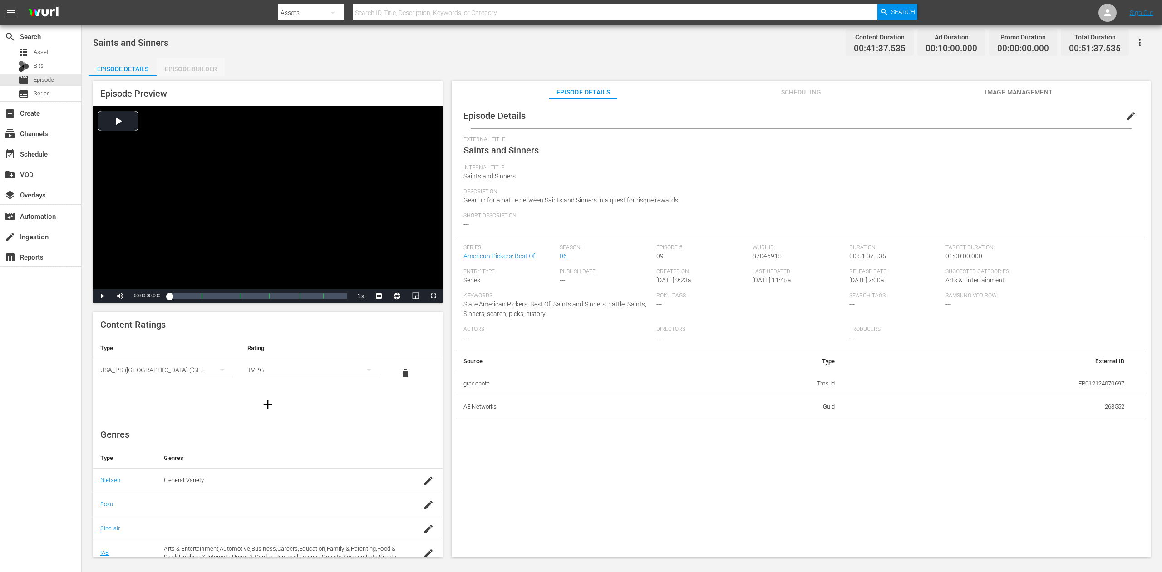
click at [195, 64] on div "Episode Builder" at bounding box center [191, 69] width 68 height 22
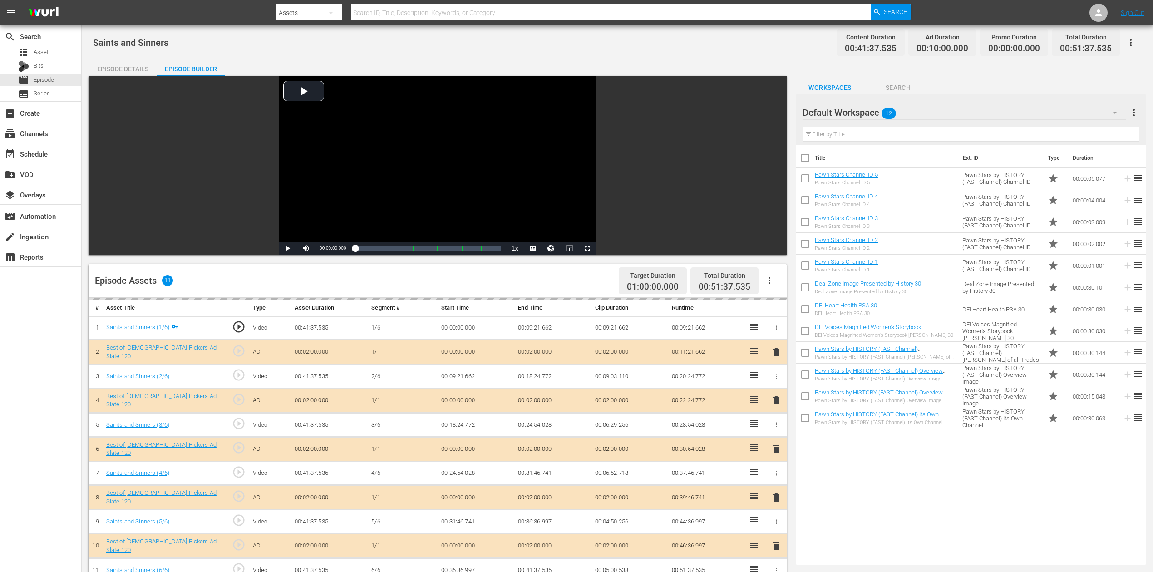
click at [871, 112] on icon "button" at bounding box center [1115, 113] width 5 height 2
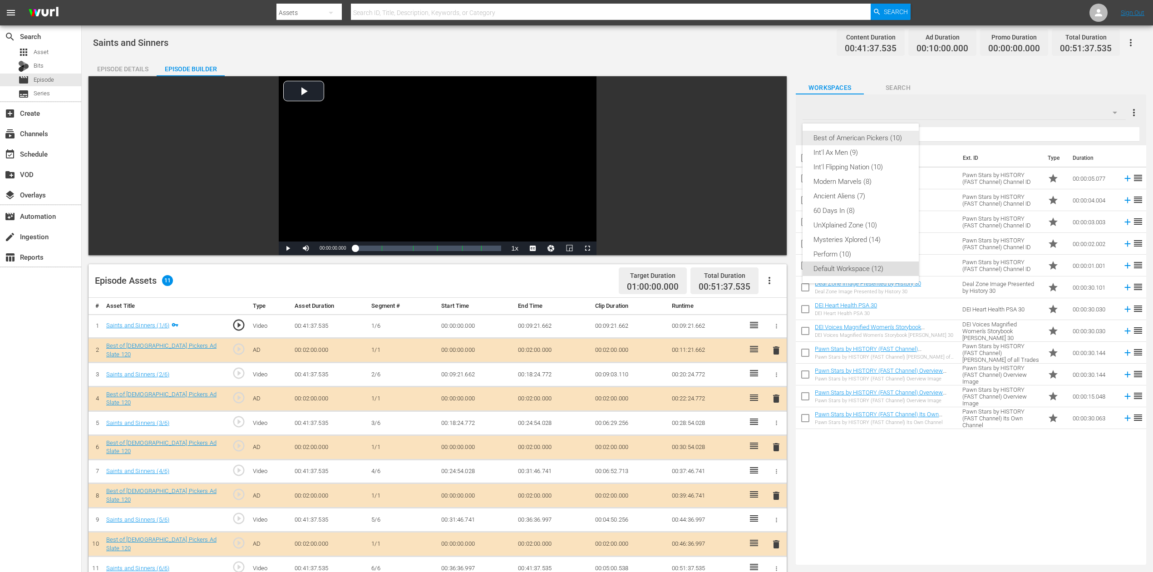
click at [861, 137] on div "Best of American Pickers (10)" at bounding box center [860, 138] width 94 height 15
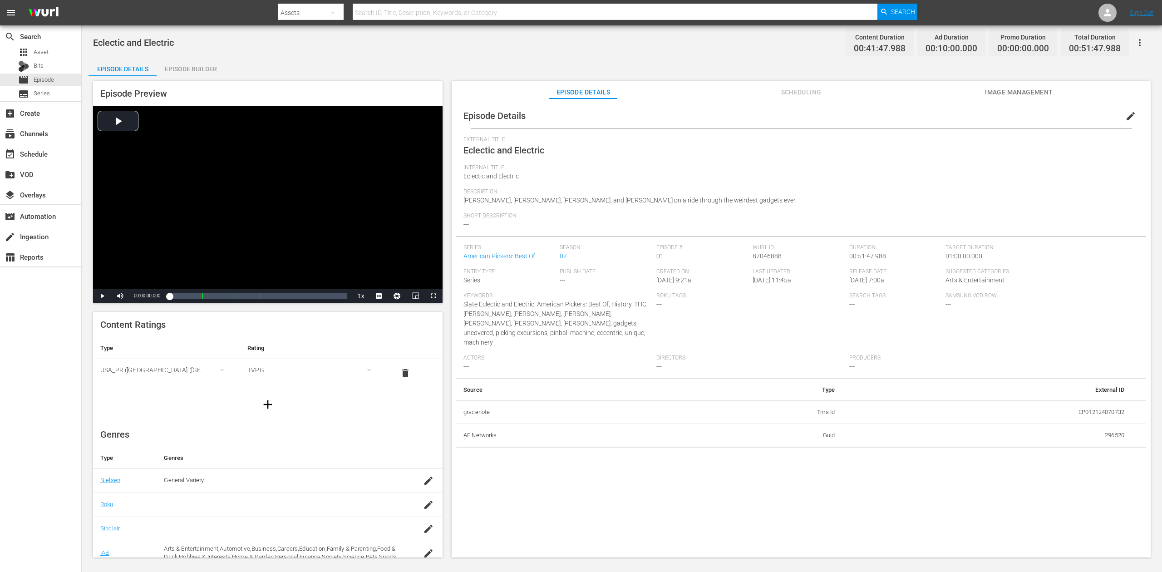
click at [183, 64] on div "Episode Builder" at bounding box center [191, 69] width 68 height 22
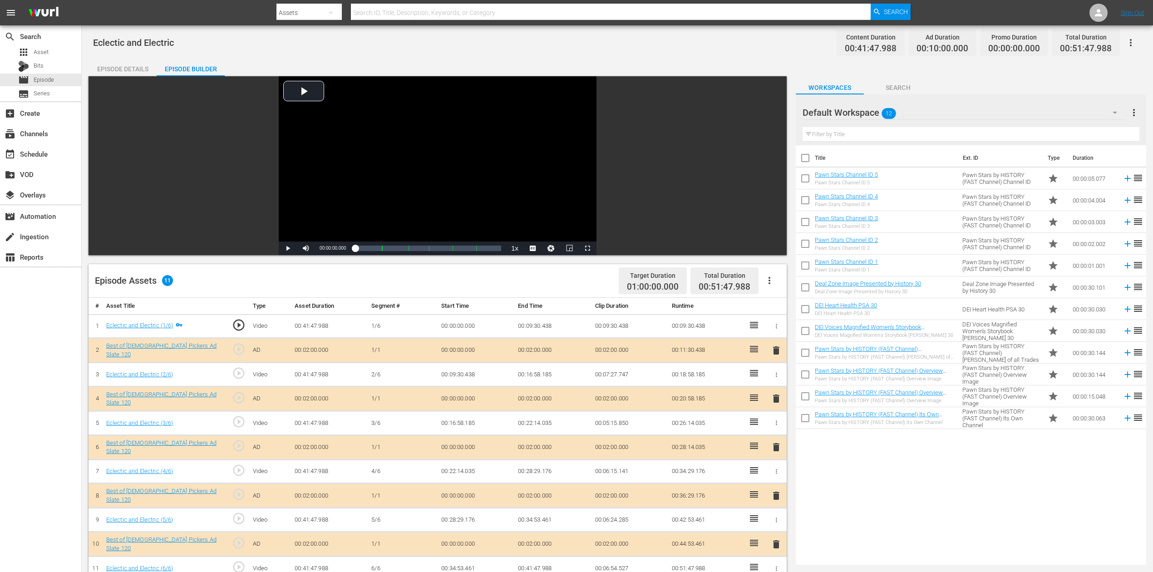
click at [871, 109] on icon "button" at bounding box center [1114, 112] width 11 height 11
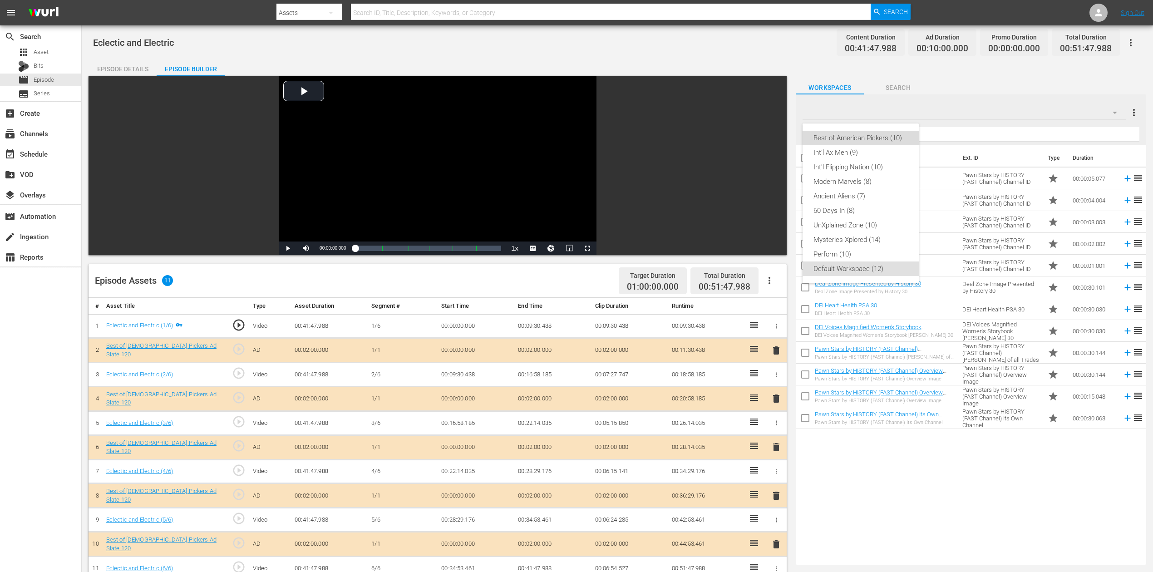
click at [871, 135] on div "Best of American Pickers (10)" at bounding box center [860, 138] width 94 height 15
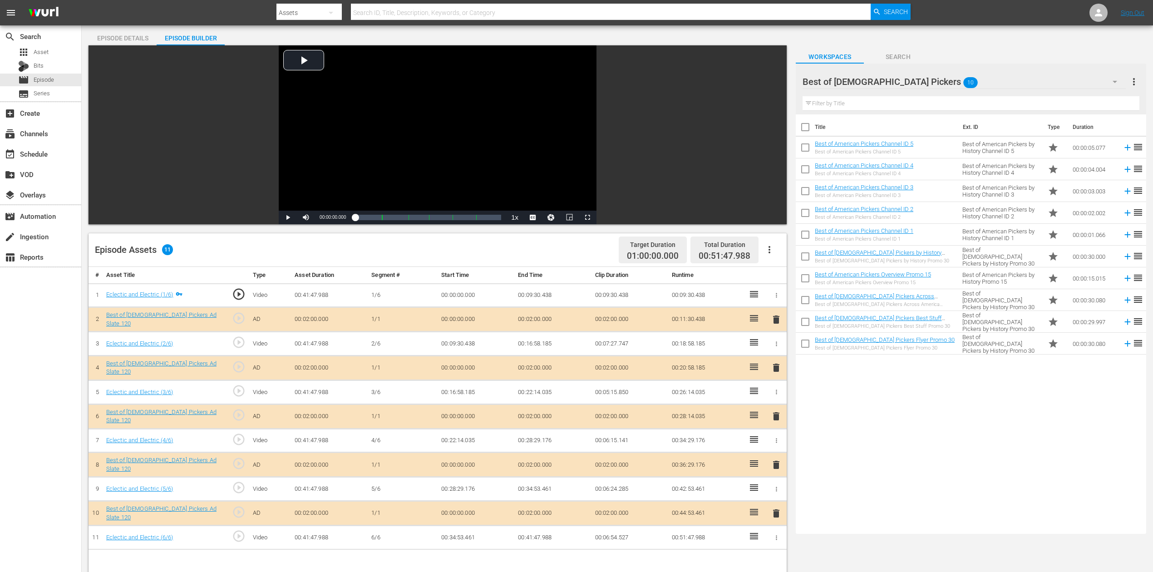
scroll to position [60, 0]
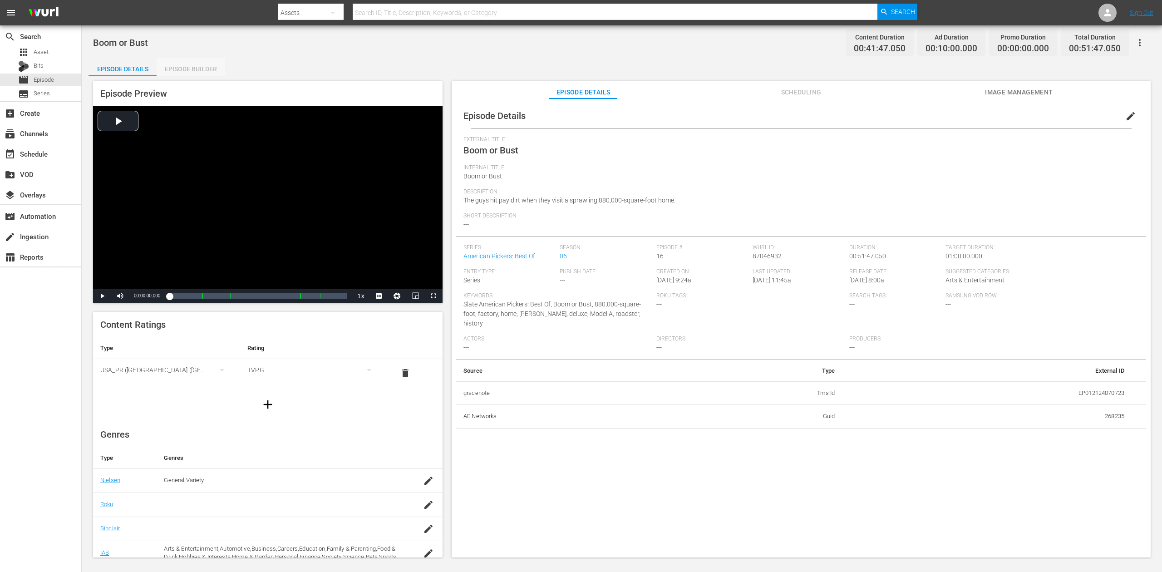
click at [204, 71] on div "Episode Builder" at bounding box center [191, 69] width 68 height 22
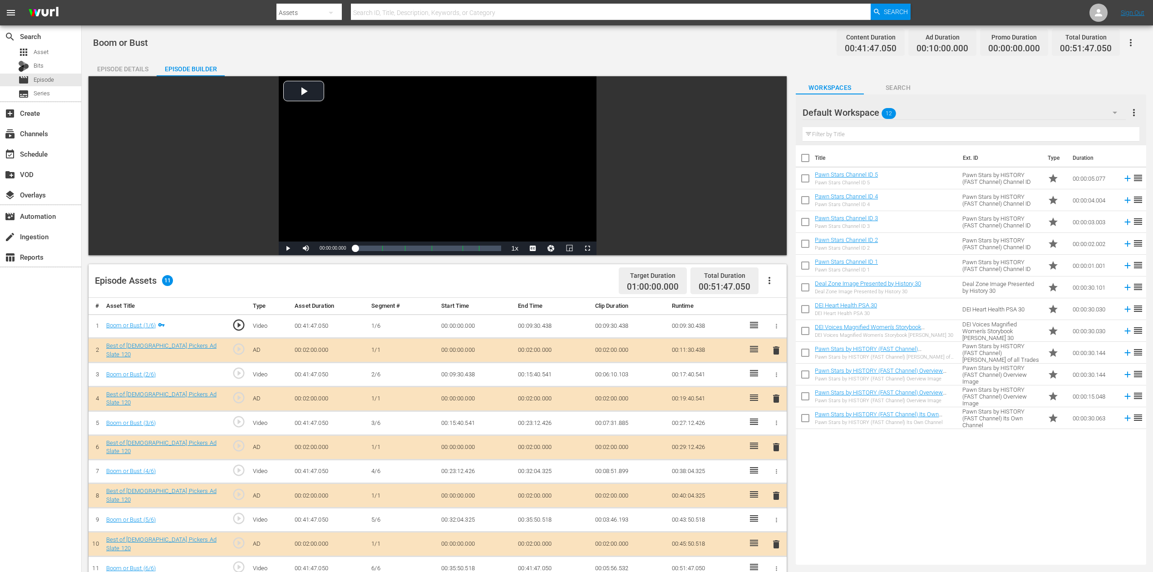
click at [871, 110] on icon "button" at bounding box center [1114, 112] width 11 height 11
click at [844, 140] on div "Best of American Pickers (10)" at bounding box center [860, 138] width 94 height 15
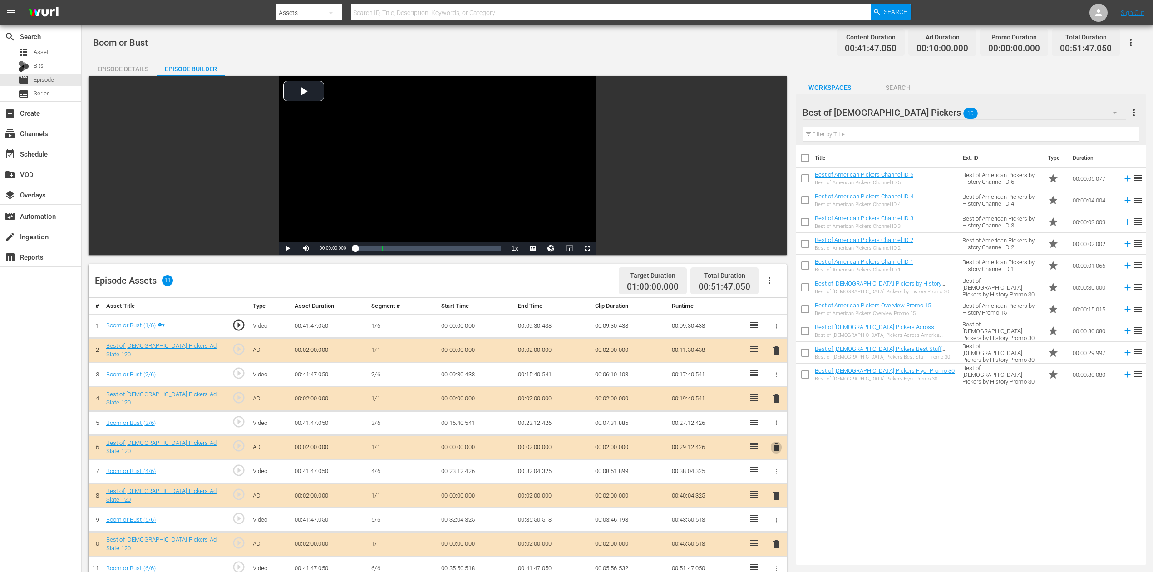
click at [773, 428] on span "delete" at bounding box center [776, 447] width 11 height 11
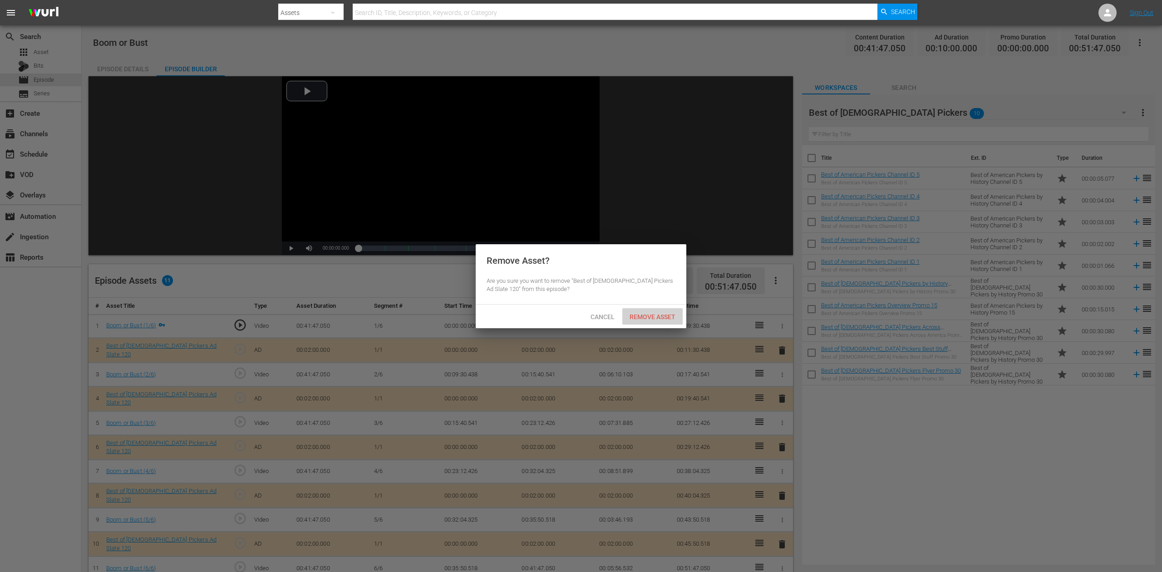
click at [660, 319] on span "Remove Asset" at bounding box center [652, 316] width 60 height 7
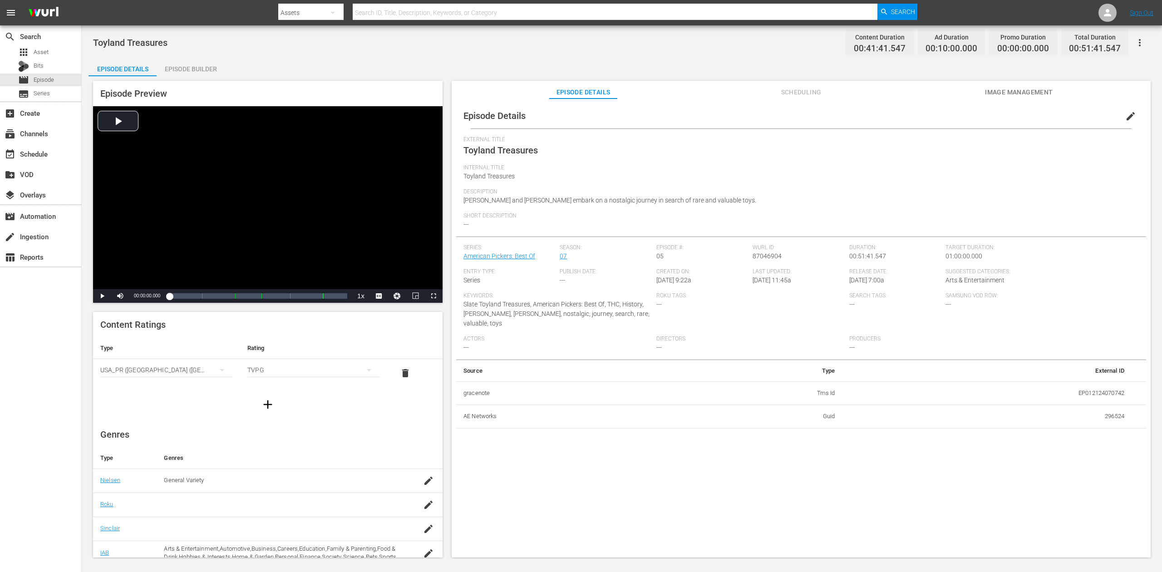
click at [197, 62] on div "Episode Builder" at bounding box center [191, 69] width 68 height 22
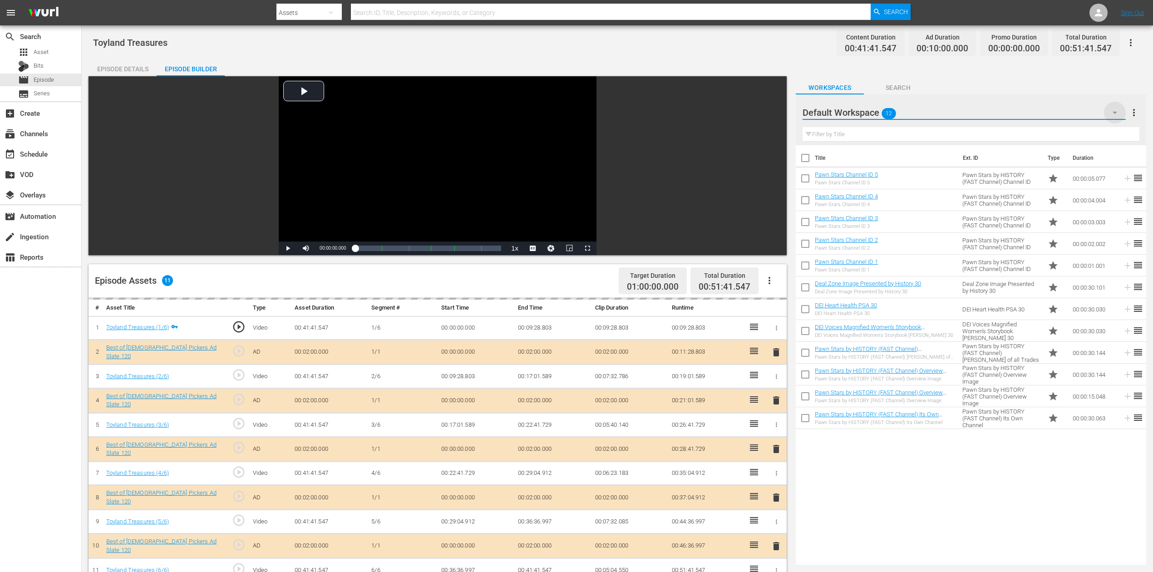
click at [871, 109] on icon "button" at bounding box center [1114, 112] width 11 height 11
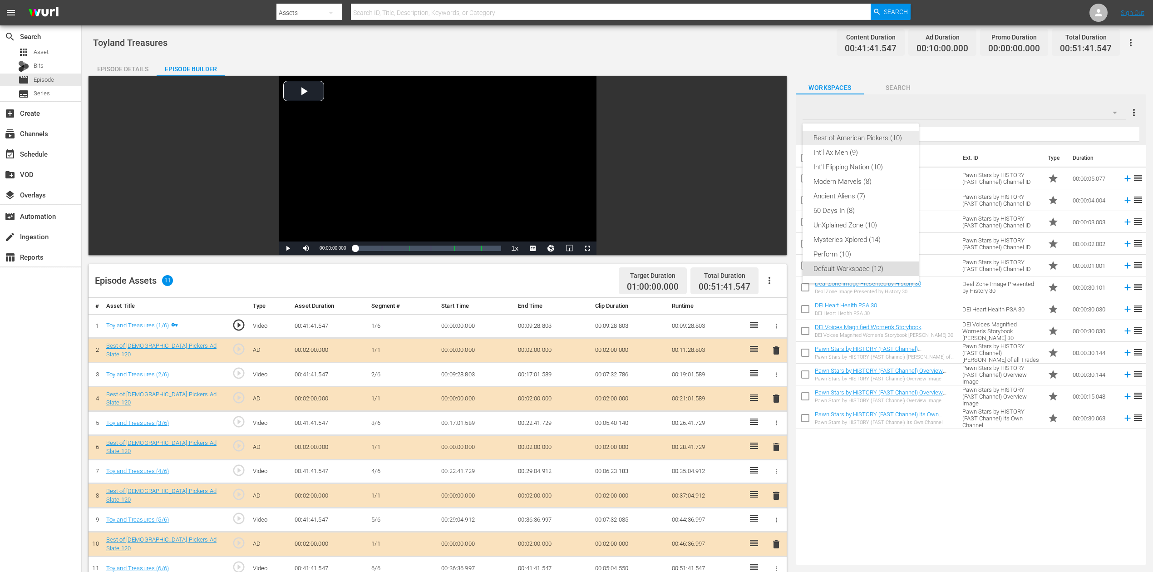
click at [871, 137] on div "Best of American Pickers (10)" at bounding box center [860, 138] width 94 height 15
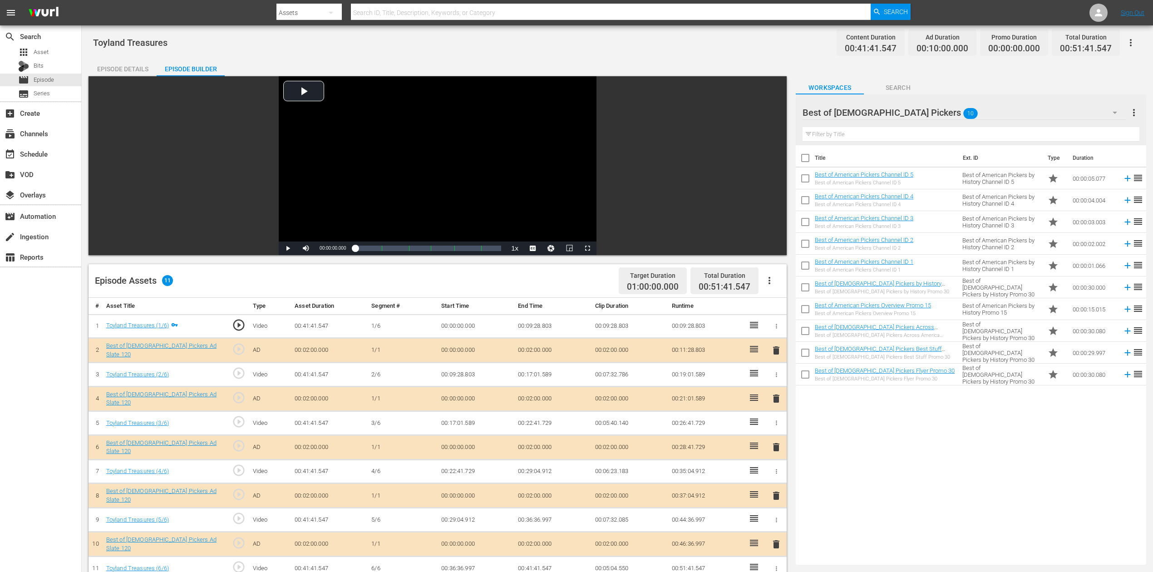
click at [778, 428] on span "delete" at bounding box center [776, 447] width 11 height 11
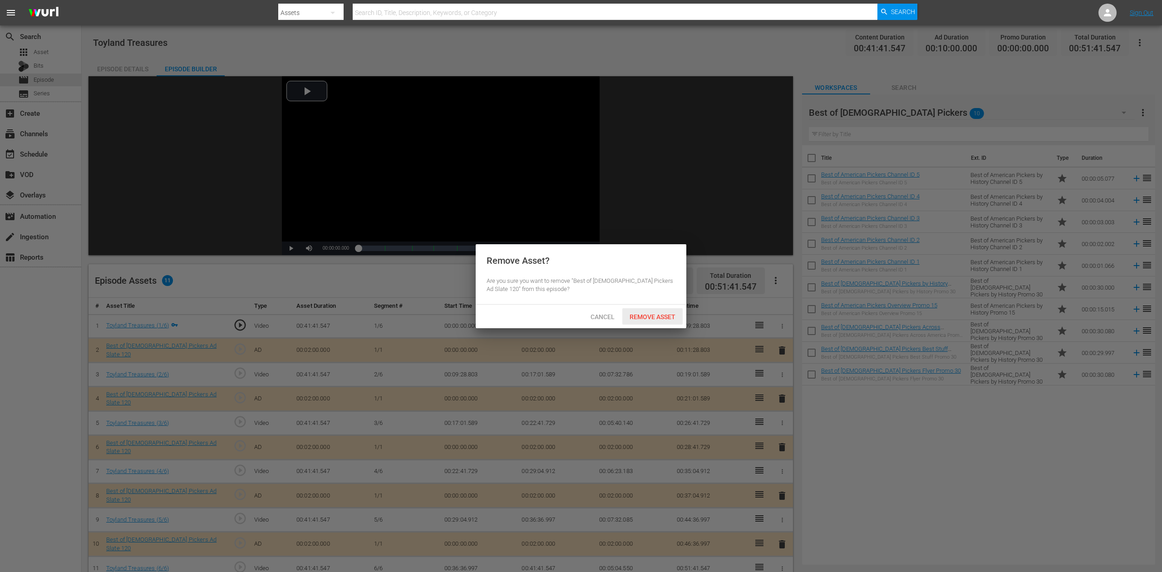
click at [672, 314] on span "Remove Asset" at bounding box center [652, 316] width 60 height 7
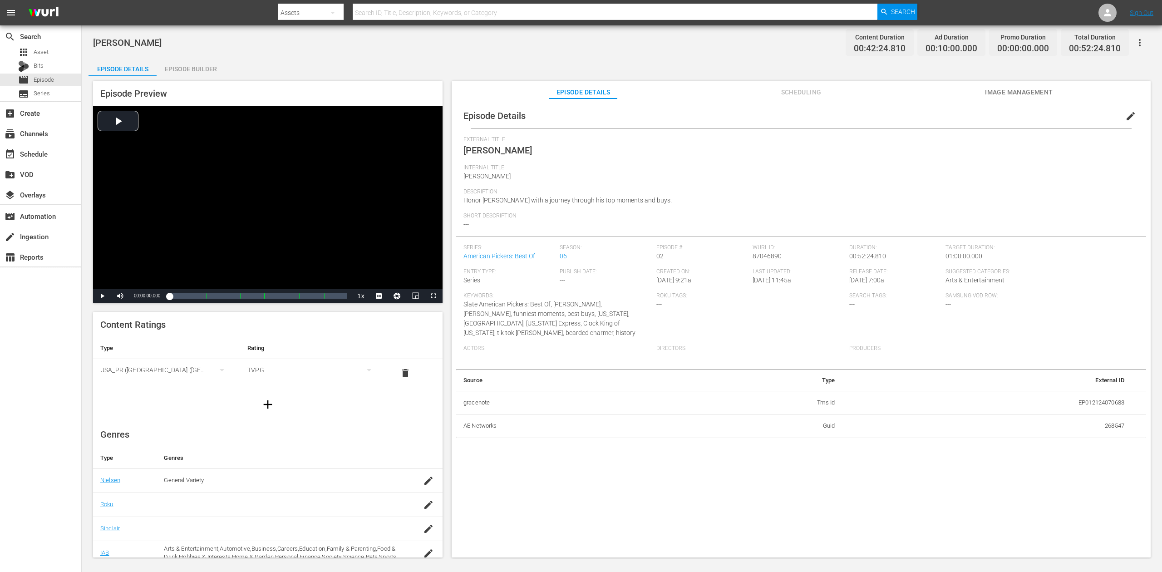
click at [199, 64] on div "Episode Builder" at bounding box center [191, 69] width 68 height 22
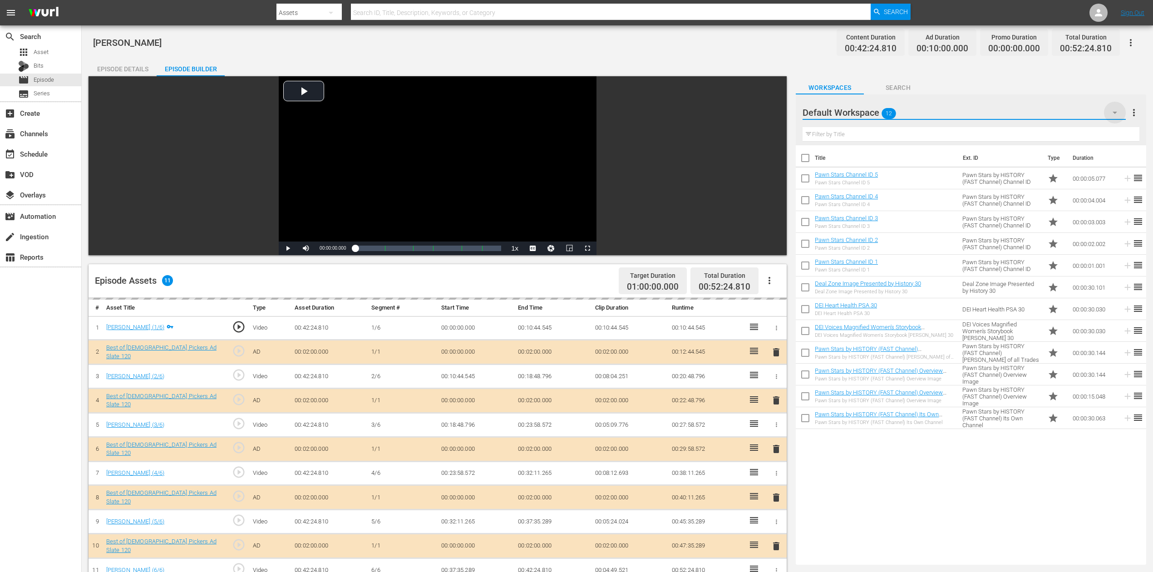
click at [871, 115] on icon "button" at bounding box center [1114, 112] width 11 height 11
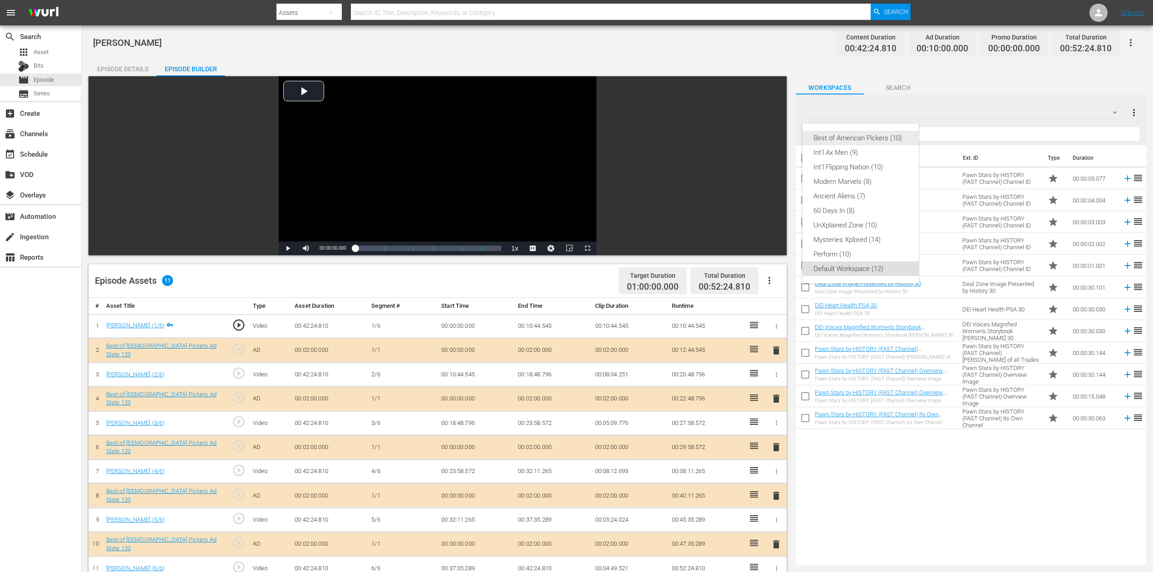
click at [871, 138] on div "Best of American Pickers (10)" at bounding box center [860, 138] width 94 height 15
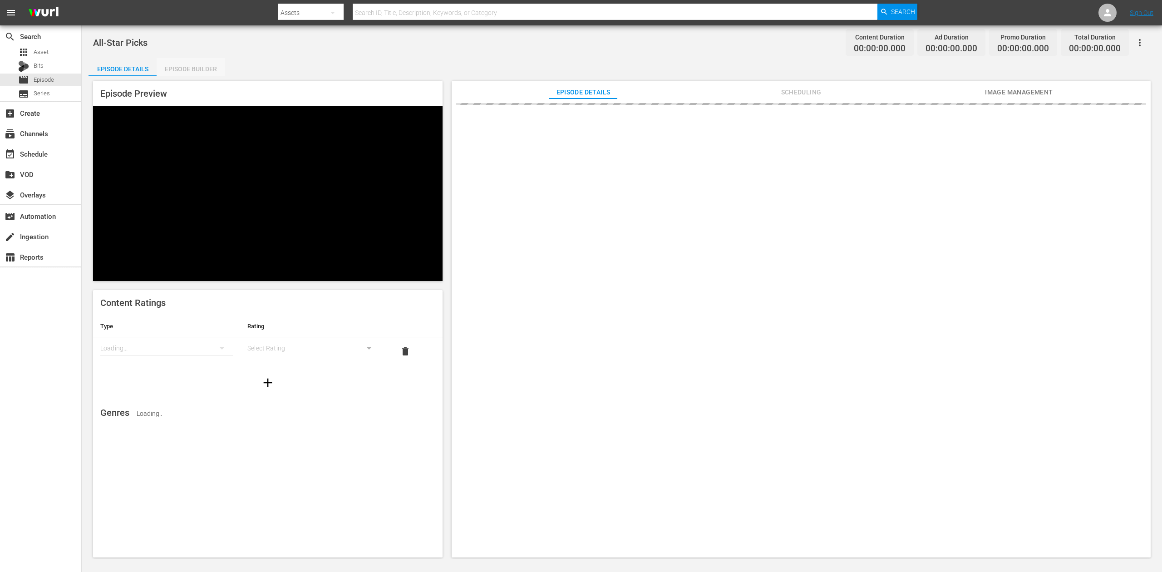
click at [189, 68] on div "Episode Builder" at bounding box center [191, 69] width 68 height 22
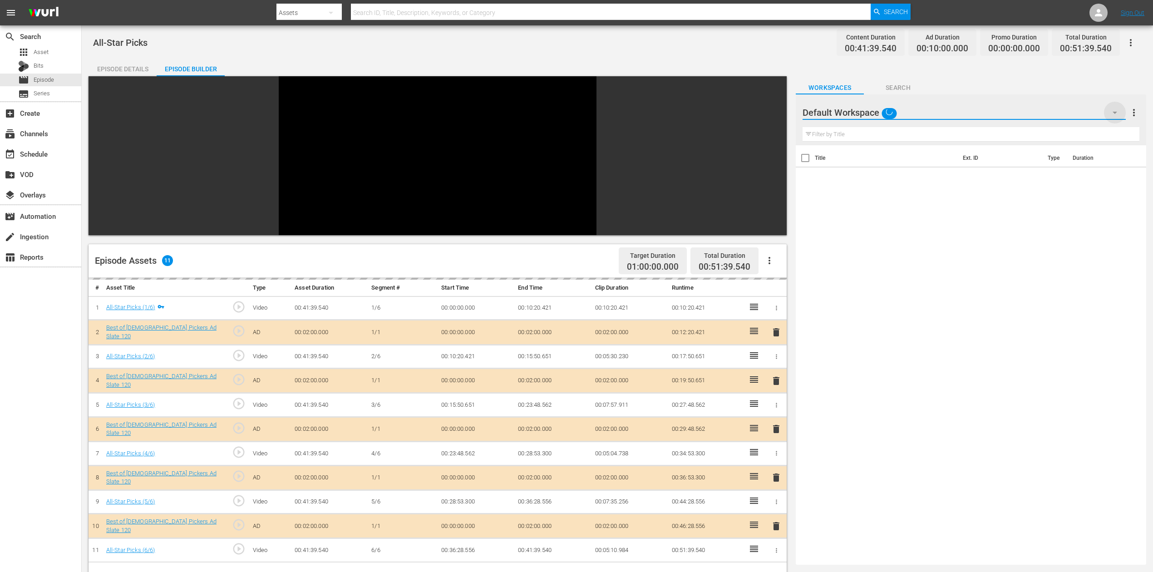
click at [1116, 111] on icon "button" at bounding box center [1114, 112] width 11 height 11
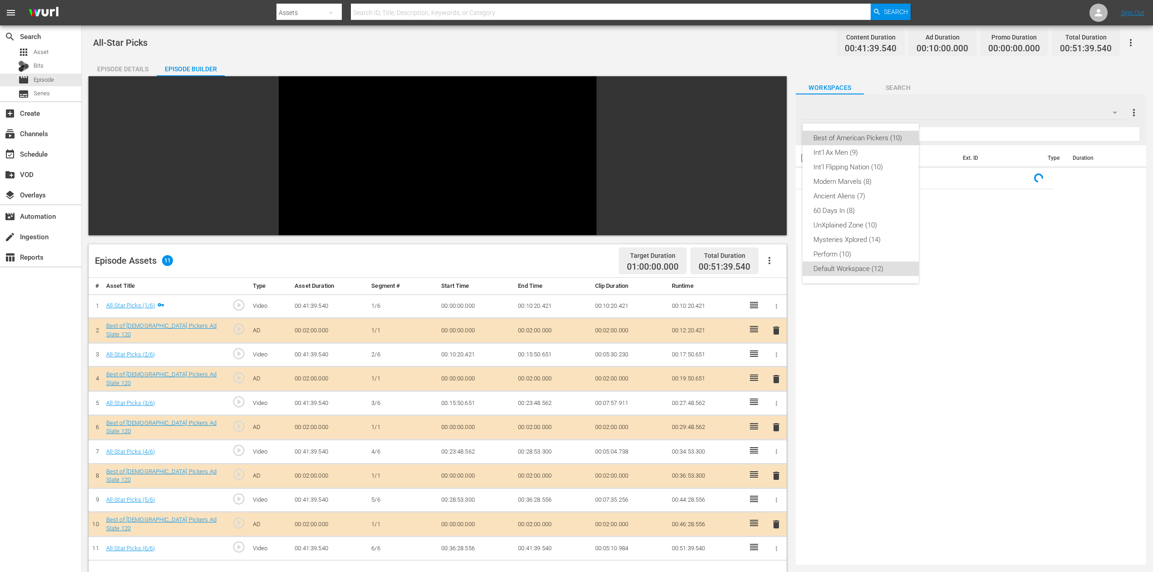
click at [867, 137] on div "Best of American Pickers (10)" at bounding box center [860, 138] width 94 height 15
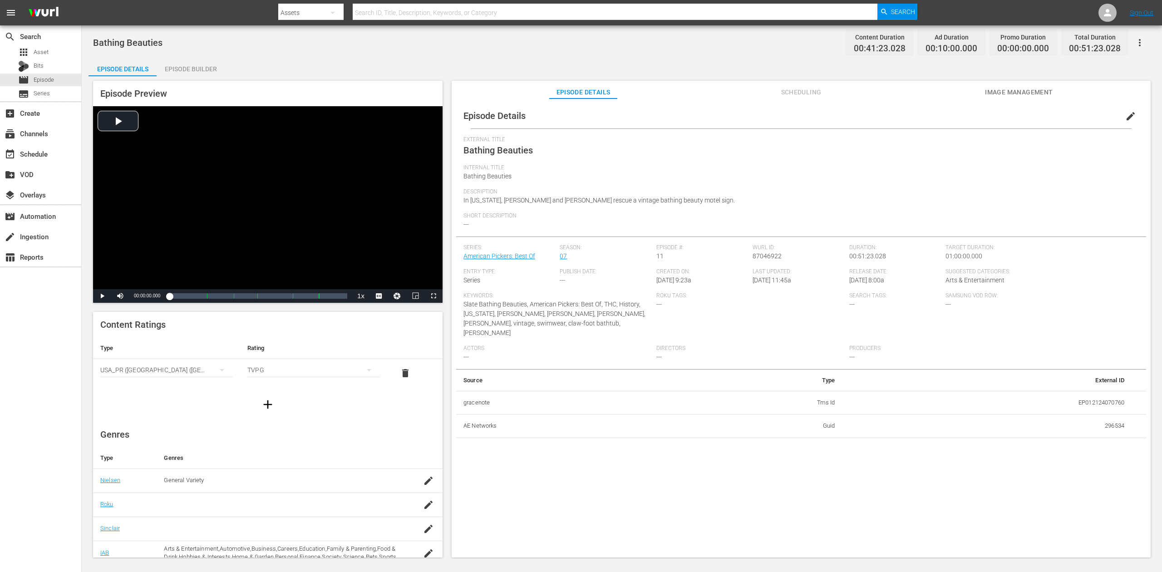
click at [196, 64] on div "Episode Builder" at bounding box center [191, 69] width 68 height 22
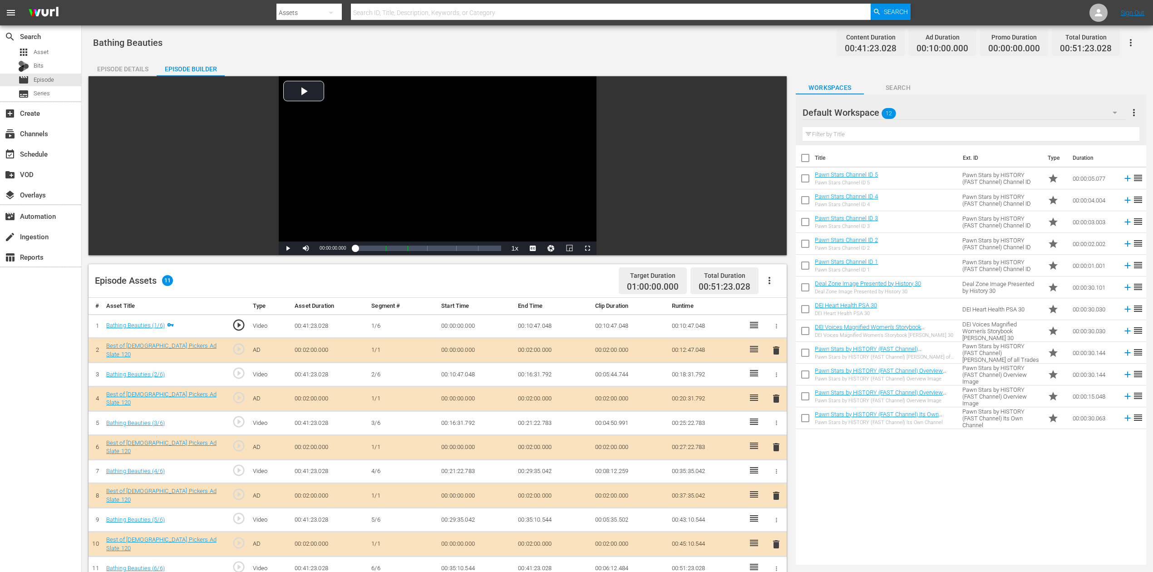
click at [779, 428] on span "delete" at bounding box center [776, 447] width 11 height 11
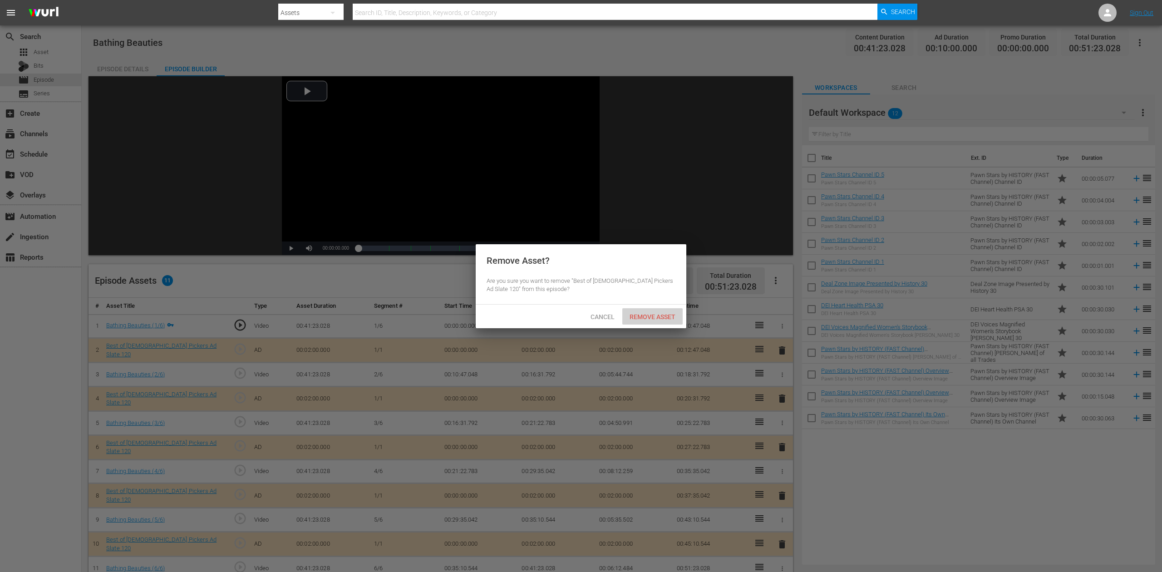
click at [653, 315] on span "Remove Asset" at bounding box center [652, 316] width 60 height 7
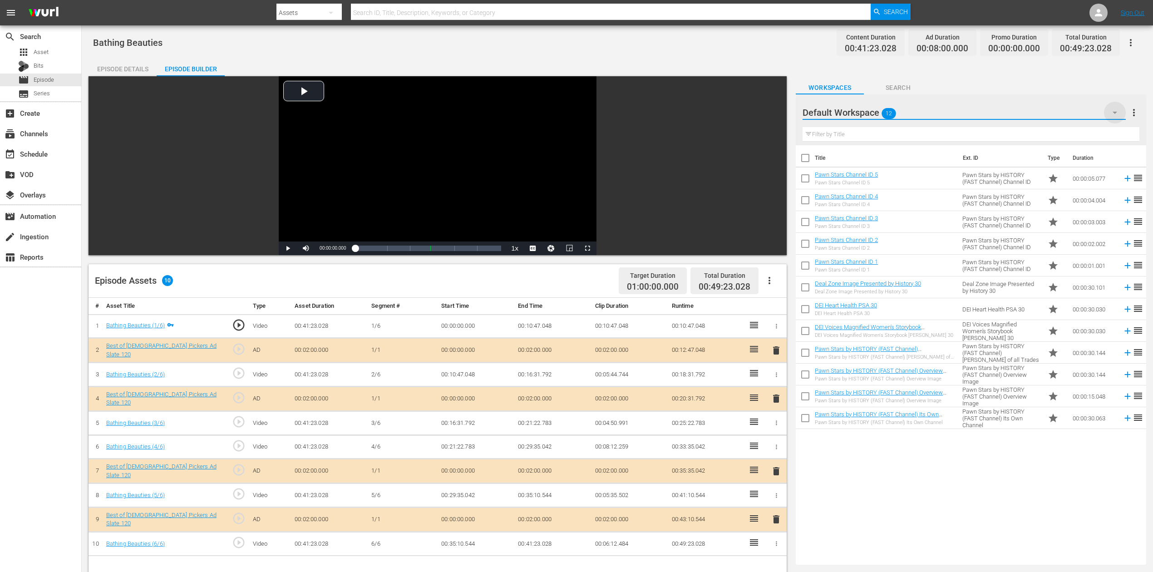
click at [871, 108] on icon "button" at bounding box center [1114, 112] width 11 height 11
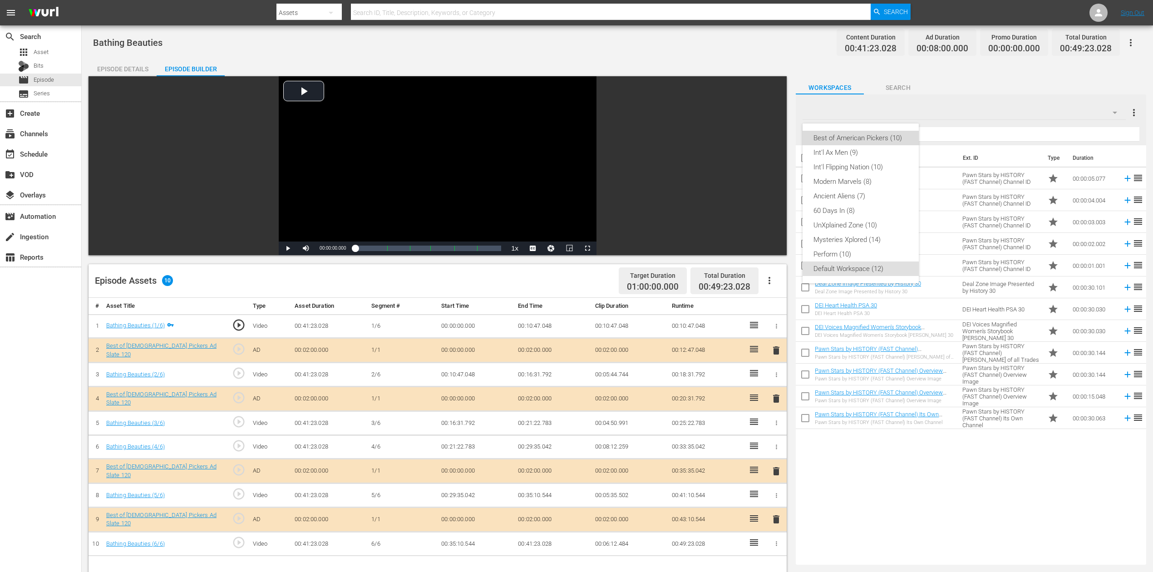
click at [850, 135] on div "Best of American Pickers (10)" at bounding box center [860, 138] width 94 height 15
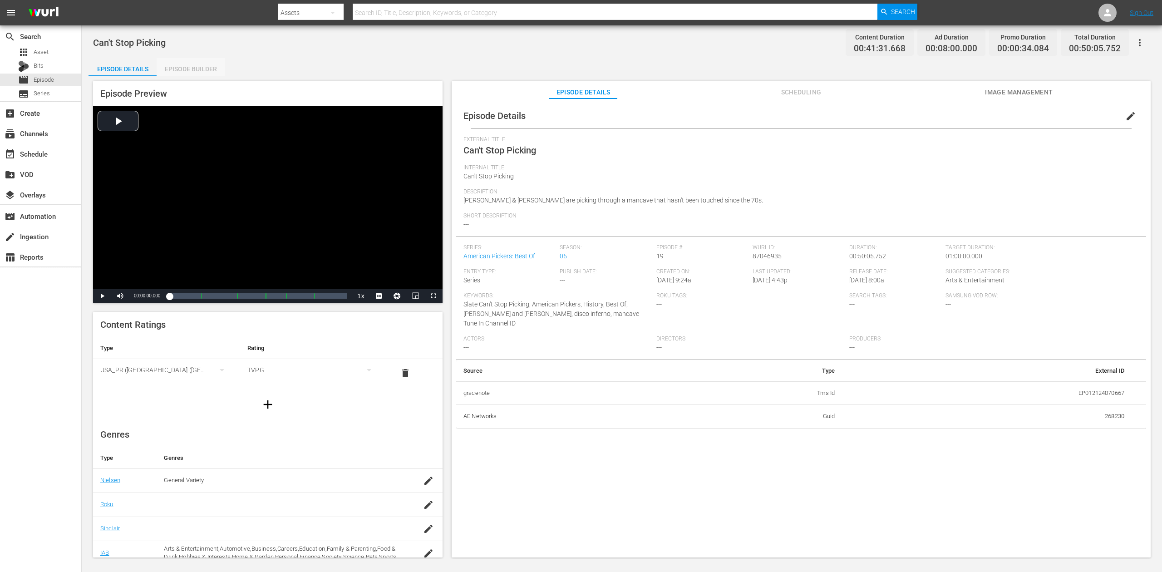
click at [183, 70] on div "Episode Builder" at bounding box center [191, 69] width 68 height 22
click at [194, 68] on div "Episode Builder" at bounding box center [191, 69] width 68 height 22
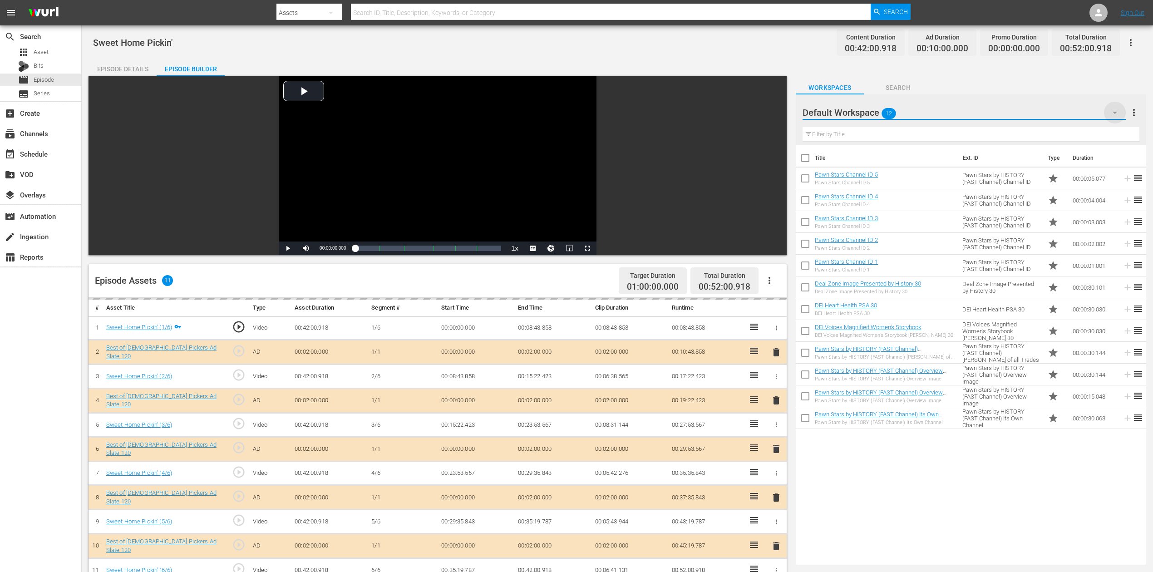
click at [871, 111] on icon "button" at bounding box center [1114, 112] width 11 height 11
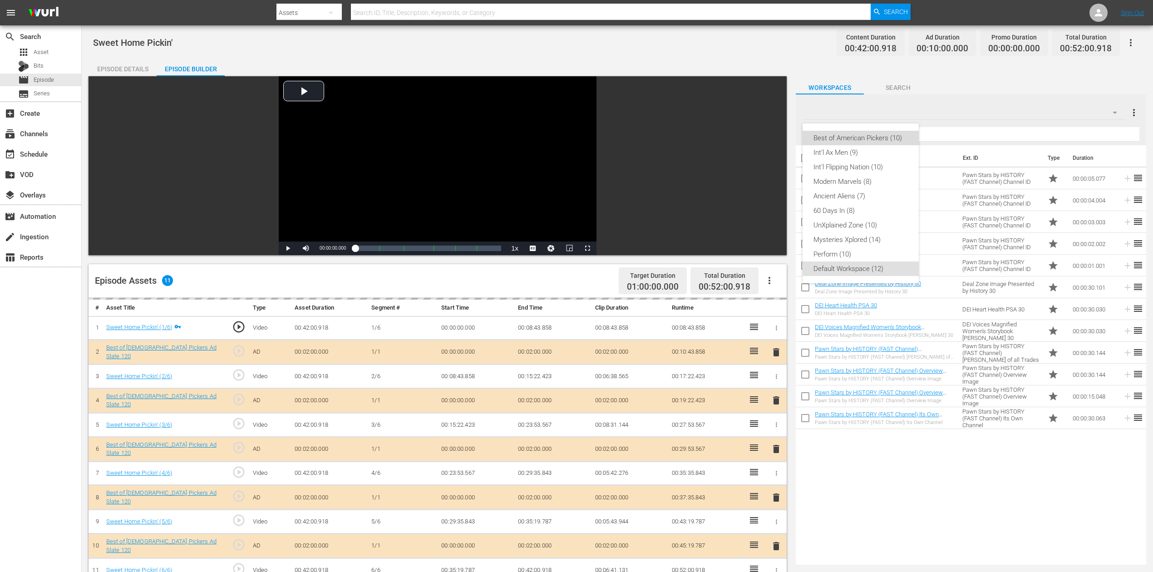
click at [859, 136] on div "Best of American Pickers (10)" at bounding box center [860, 138] width 94 height 15
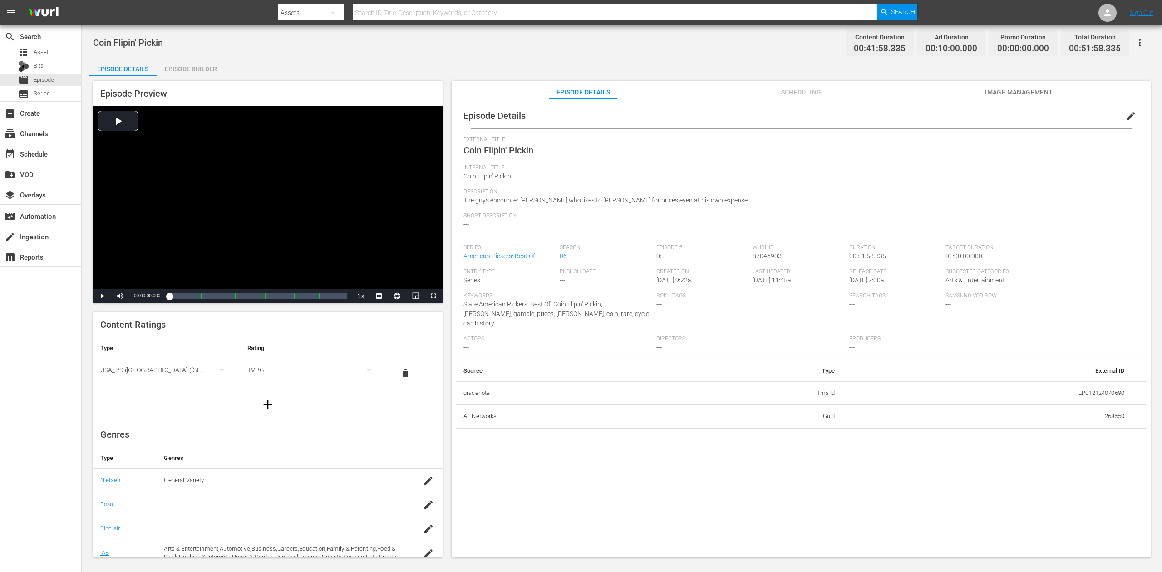
click at [197, 73] on div "Episode Builder" at bounding box center [191, 69] width 68 height 22
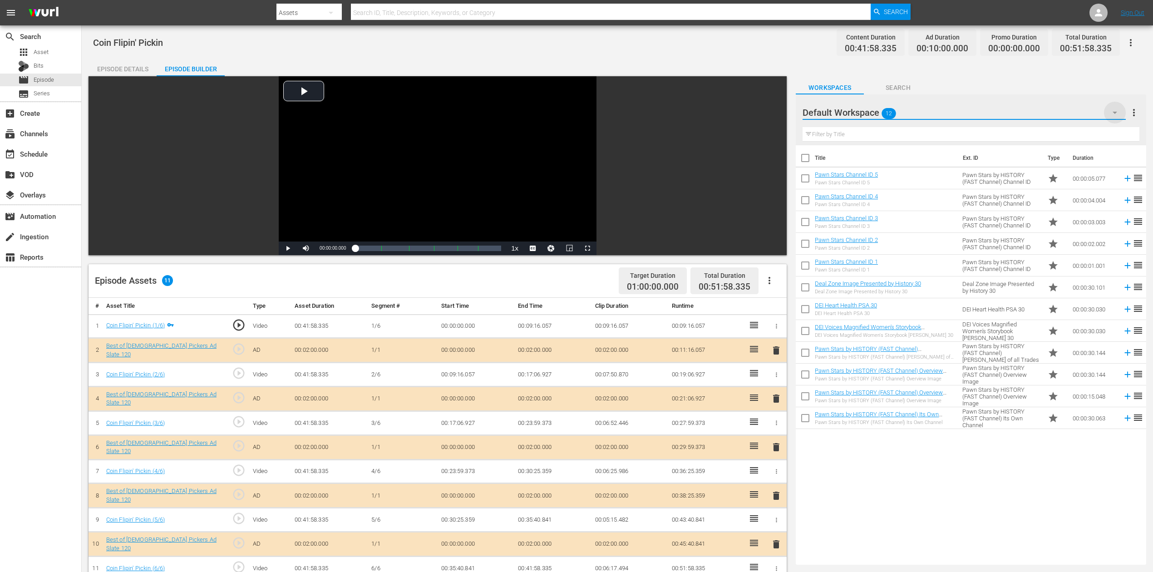
click at [871, 109] on icon "button" at bounding box center [1114, 112] width 11 height 11
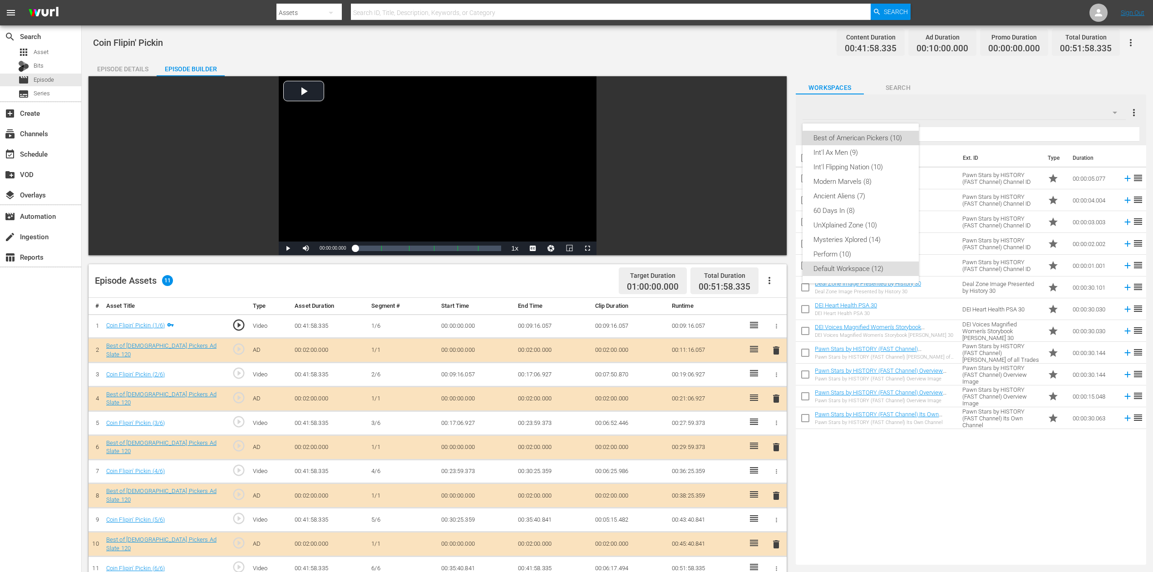
click at [866, 140] on div "Best of American Pickers (10)" at bounding box center [860, 138] width 94 height 15
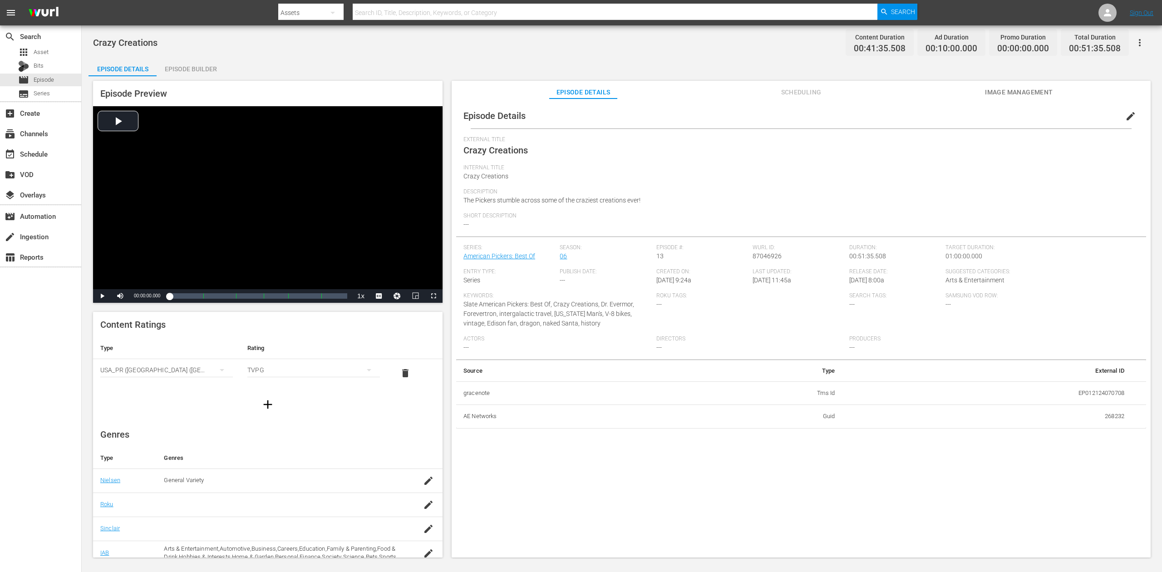
click at [198, 65] on div "Episode Builder" at bounding box center [191, 69] width 68 height 22
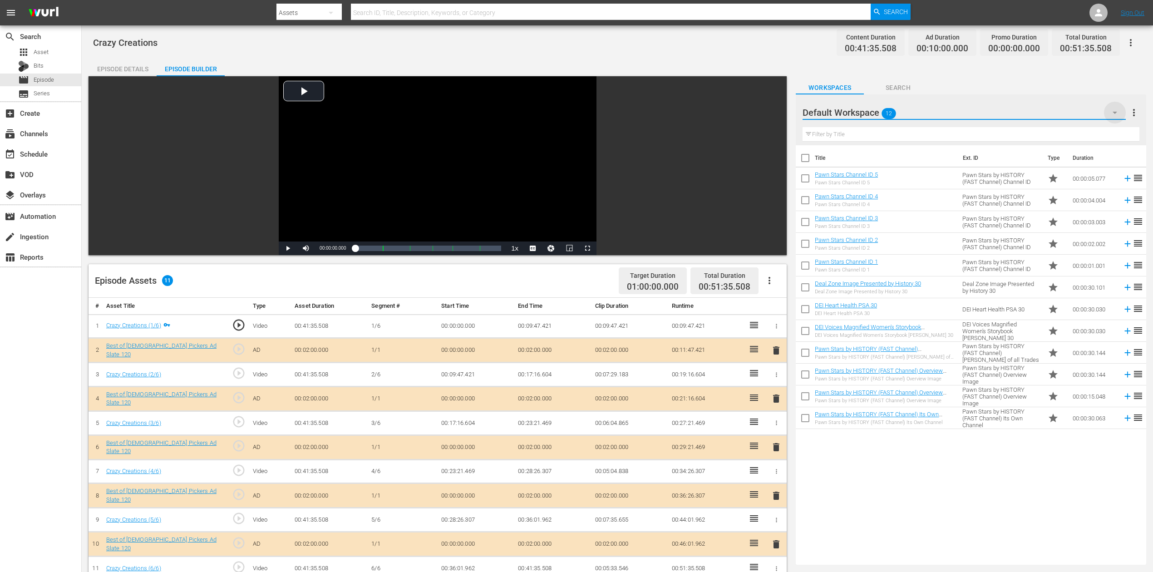
click at [871, 108] on icon "button" at bounding box center [1114, 112] width 11 height 11
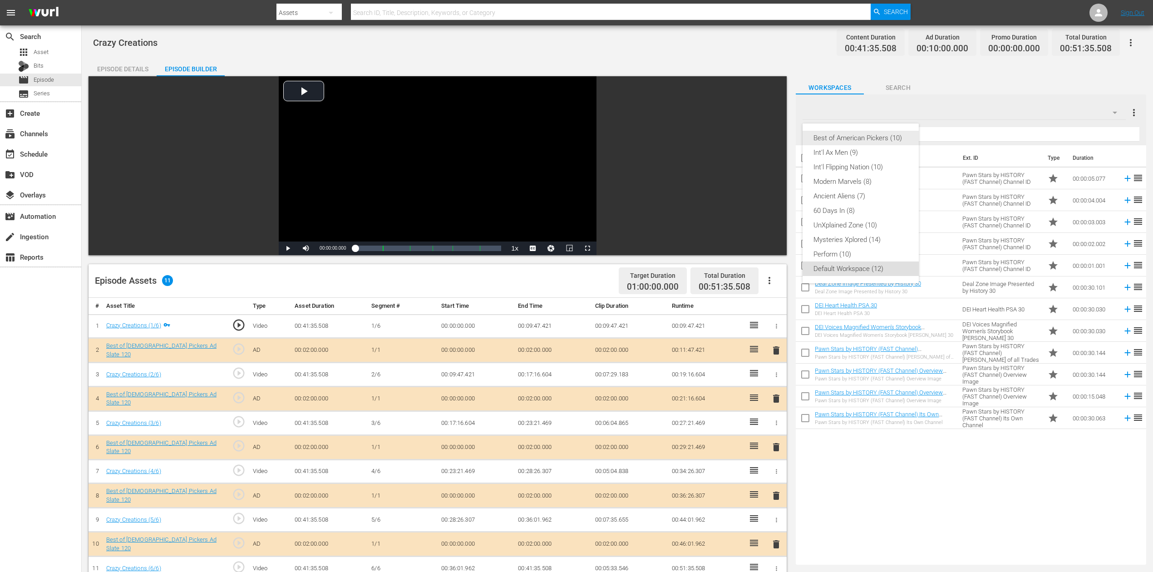
click at [870, 137] on div "Best of American Pickers (10)" at bounding box center [860, 138] width 94 height 15
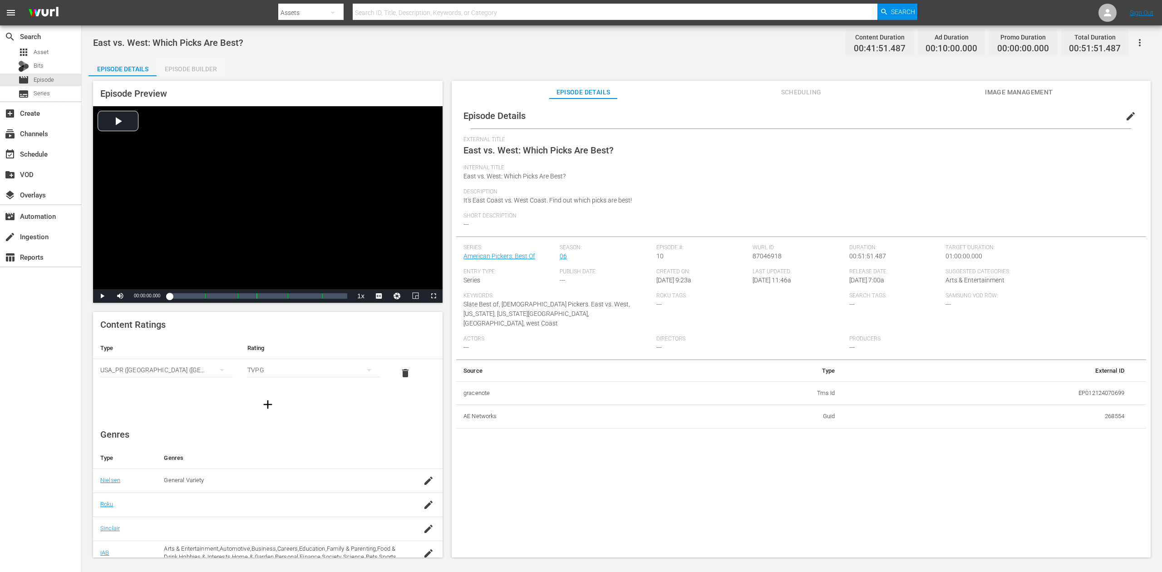
click at [202, 66] on div "Episode Builder" at bounding box center [191, 69] width 68 height 22
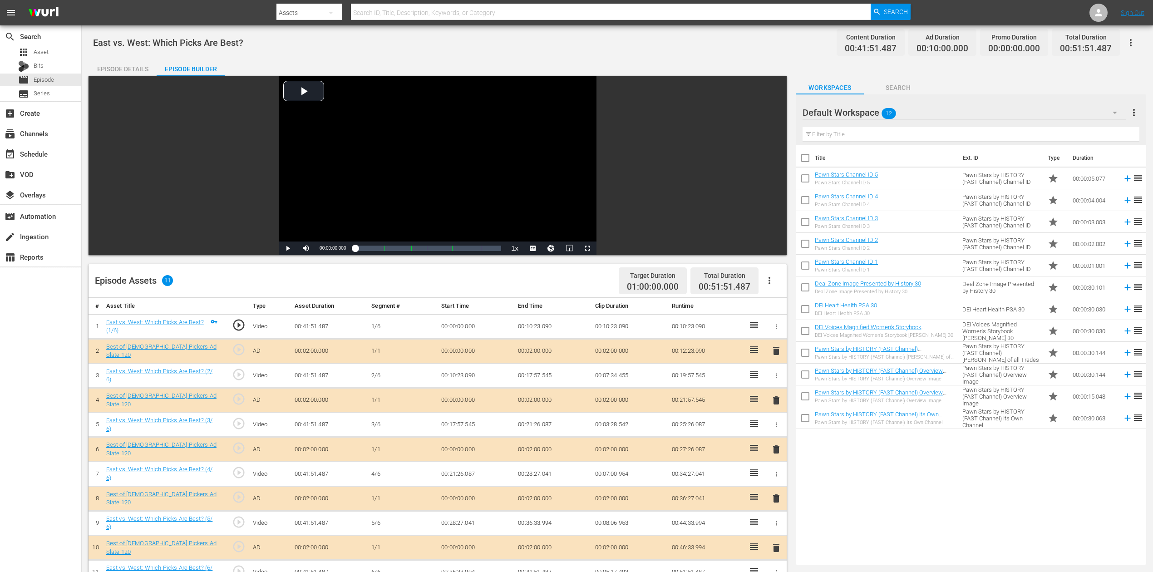
click at [773, 428] on span "delete" at bounding box center [776, 449] width 11 height 11
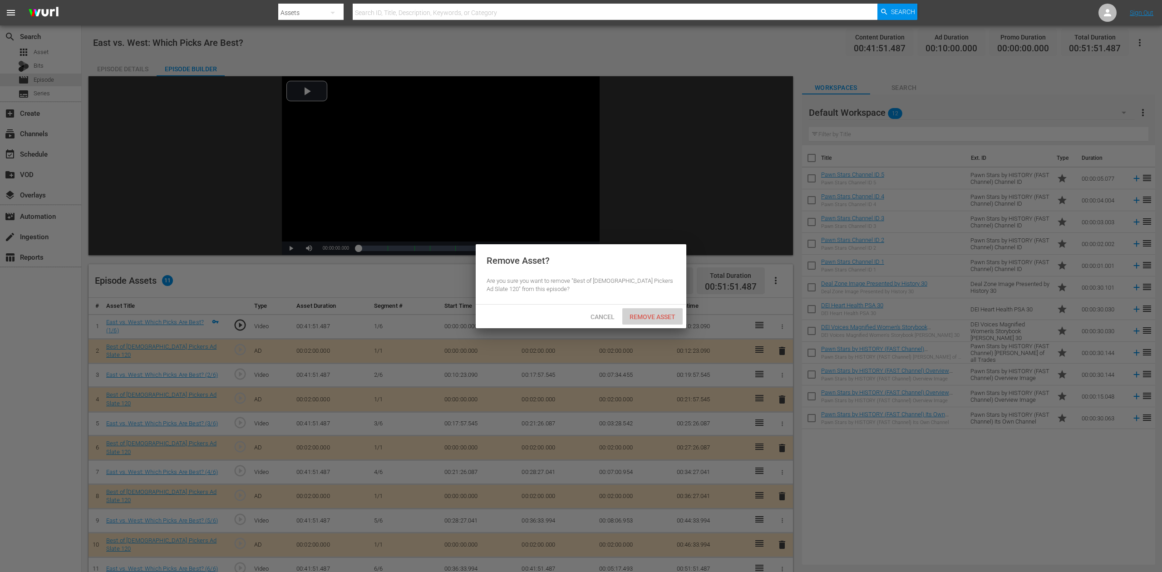
click at [660, 311] on div "Remove Asset" at bounding box center [652, 316] width 60 height 17
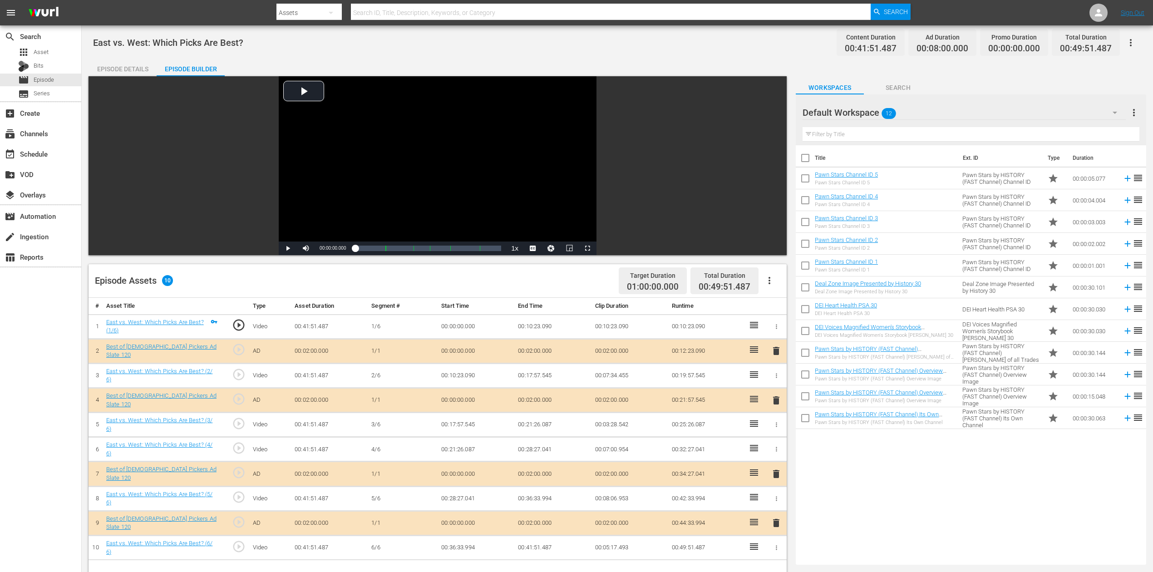
click at [871, 108] on icon "button" at bounding box center [1114, 112] width 11 height 11
click at [850, 137] on div "Best of American Pickers (10)" at bounding box center [860, 138] width 94 height 15
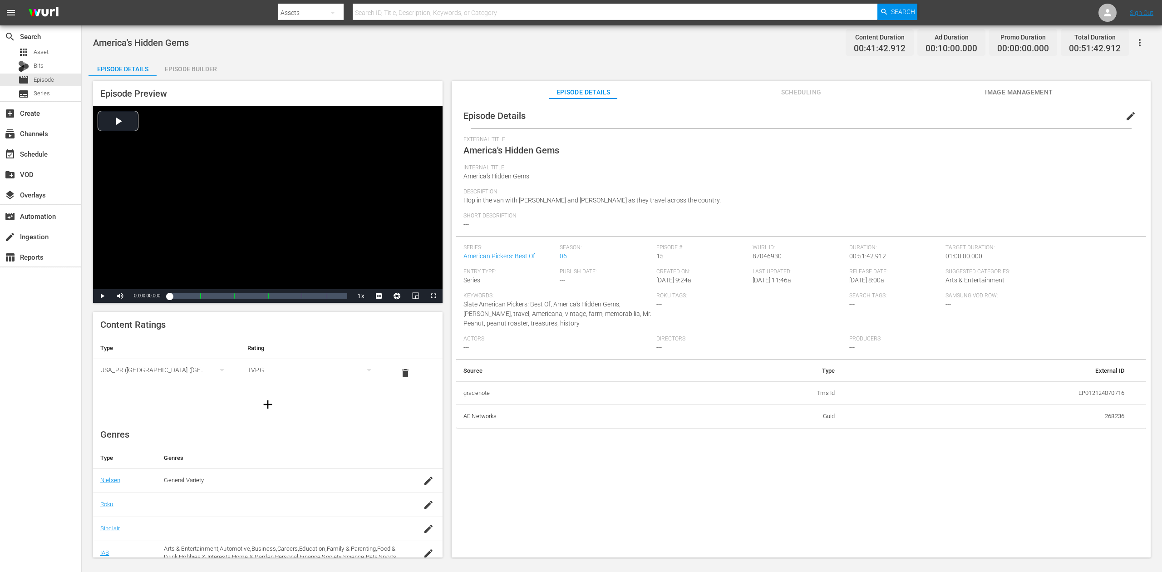
click at [191, 67] on div "Episode Builder" at bounding box center [191, 69] width 68 height 22
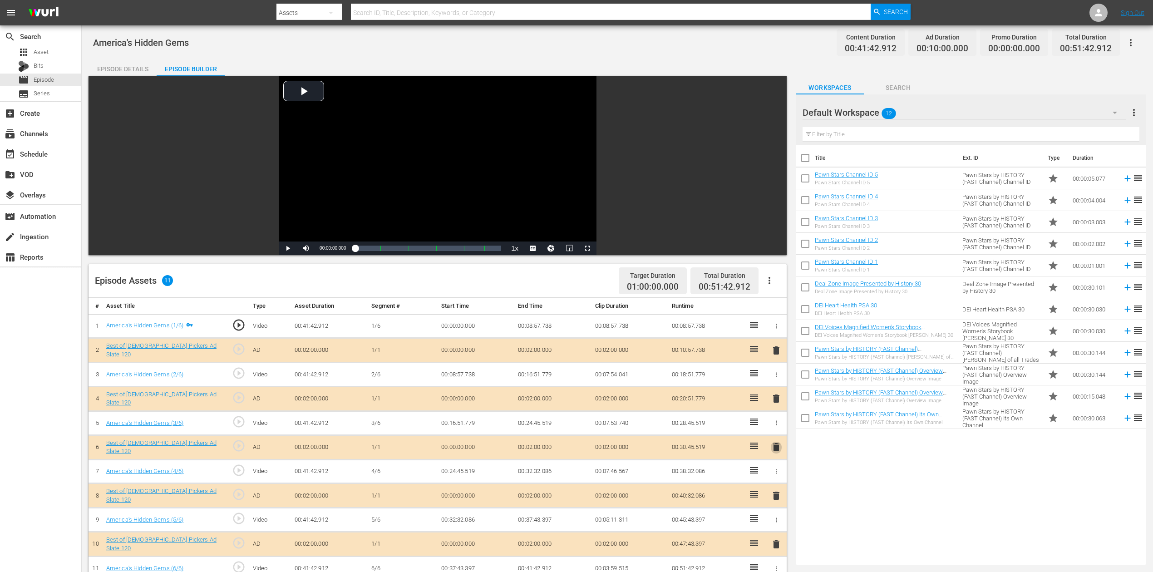
click at [777, 428] on span "delete" at bounding box center [776, 447] width 11 height 11
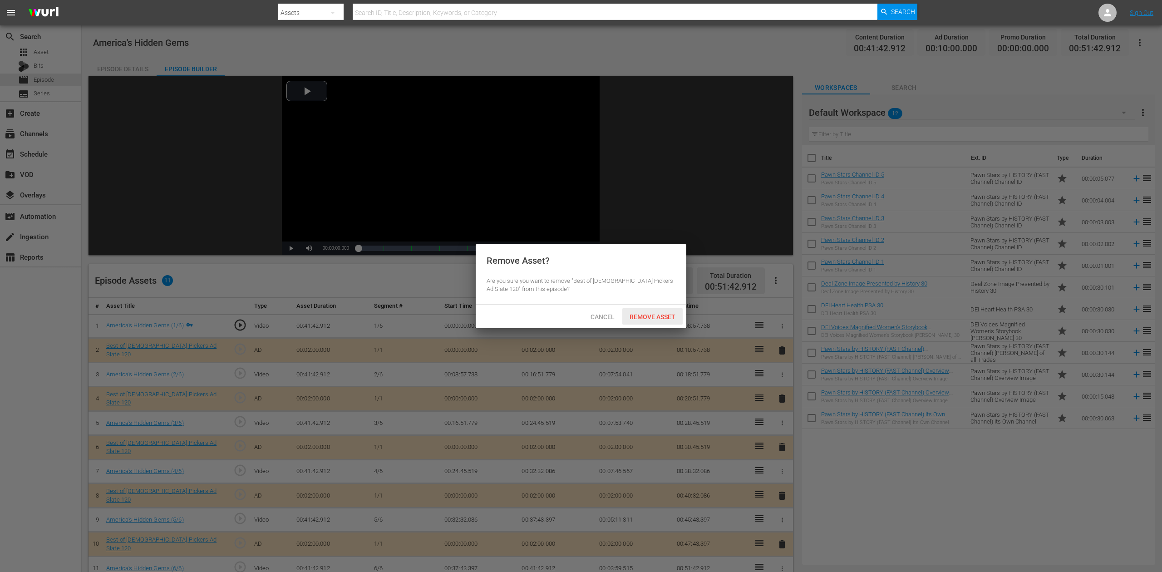
click at [659, 315] on span "Remove Asset" at bounding box center [652, 316] width 60 height 7
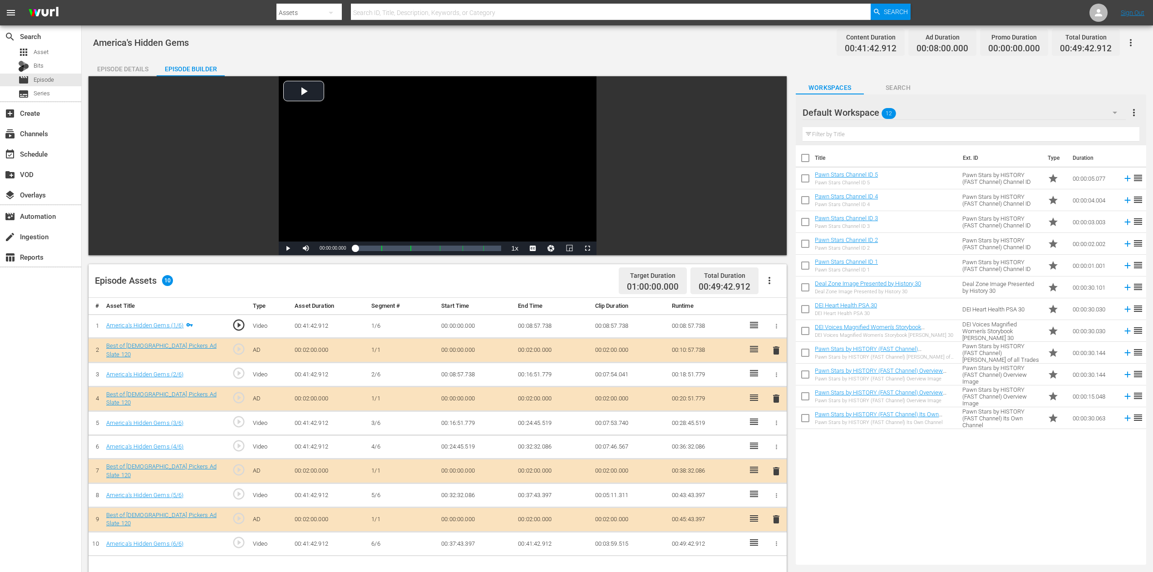
click at [871, 111] on icon "button" at bounding box center [1114, 112] width 11 height 11
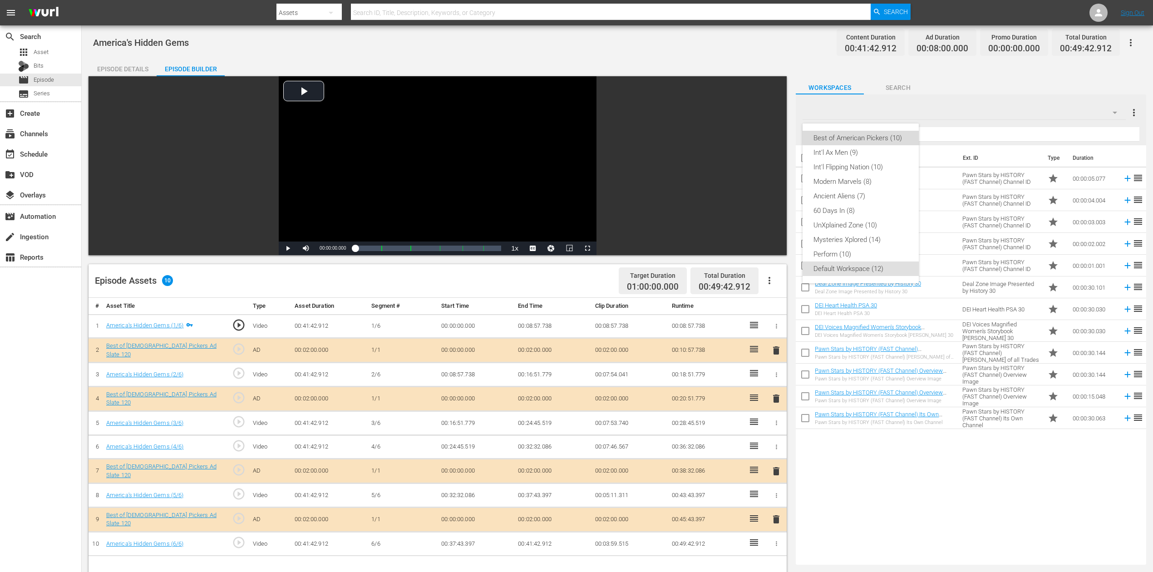
click at [862, 135] on div "Best of American Pickers (10)" at bounding box center [860, 138] width 94 height 15
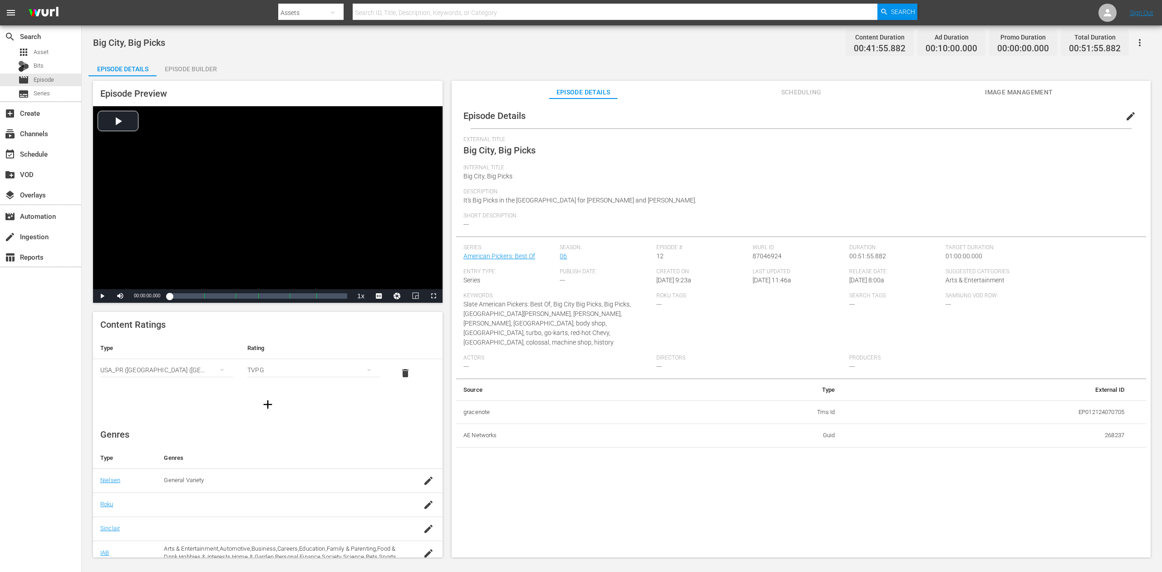
click at [193, 70] on div "Episode Builder" at bounding box center [191, 69] width 68 height 22
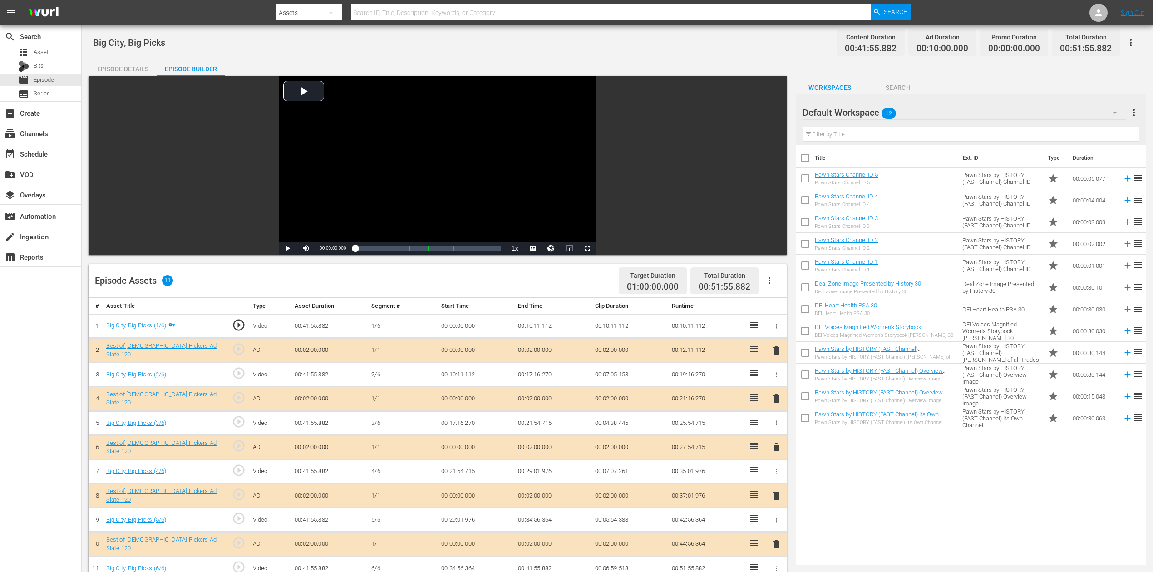
click at [778, 428] on span "delete" at bounding box center [776, 447] width 11 height 11
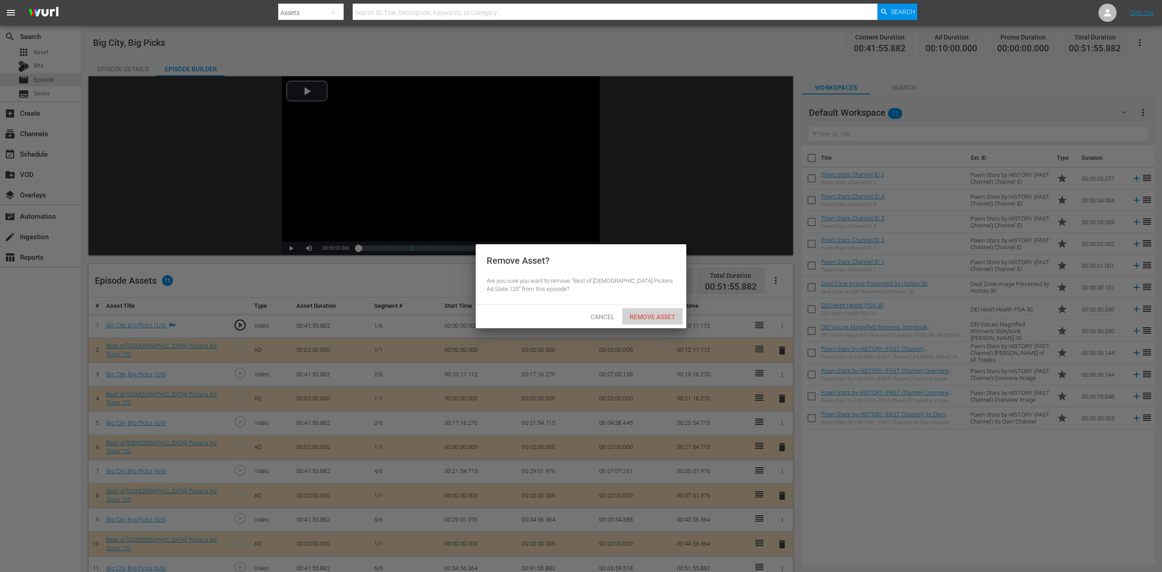
click at [663, 313] on span "Remove Asset" at bounding box center [652, 316] width 60 height 7
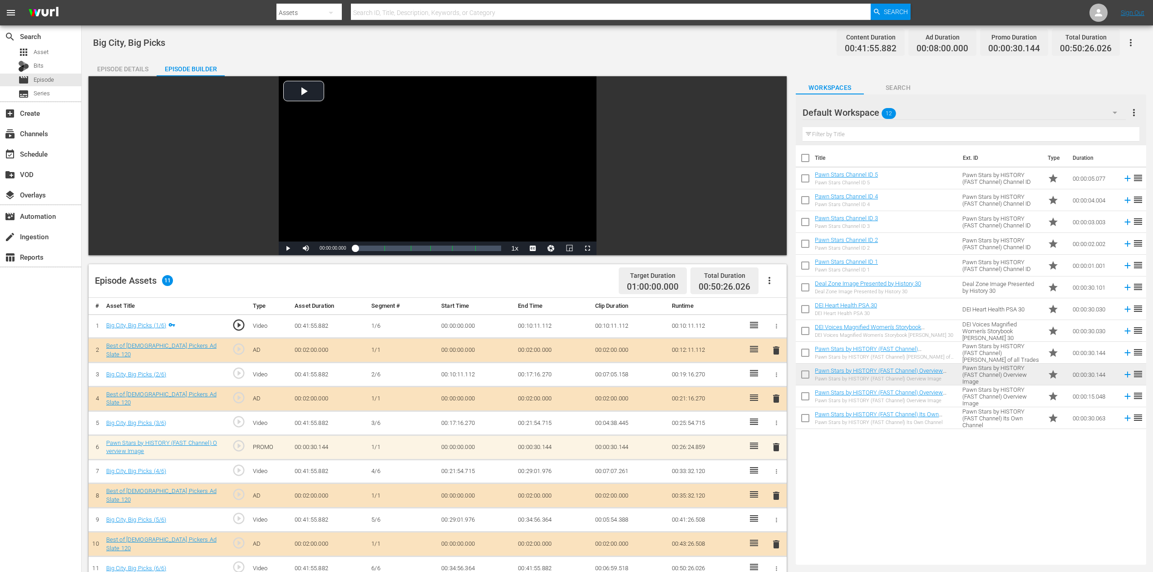
click at [778, 428] on span "delete" at bounding box center [776, 447] width 11 height 11
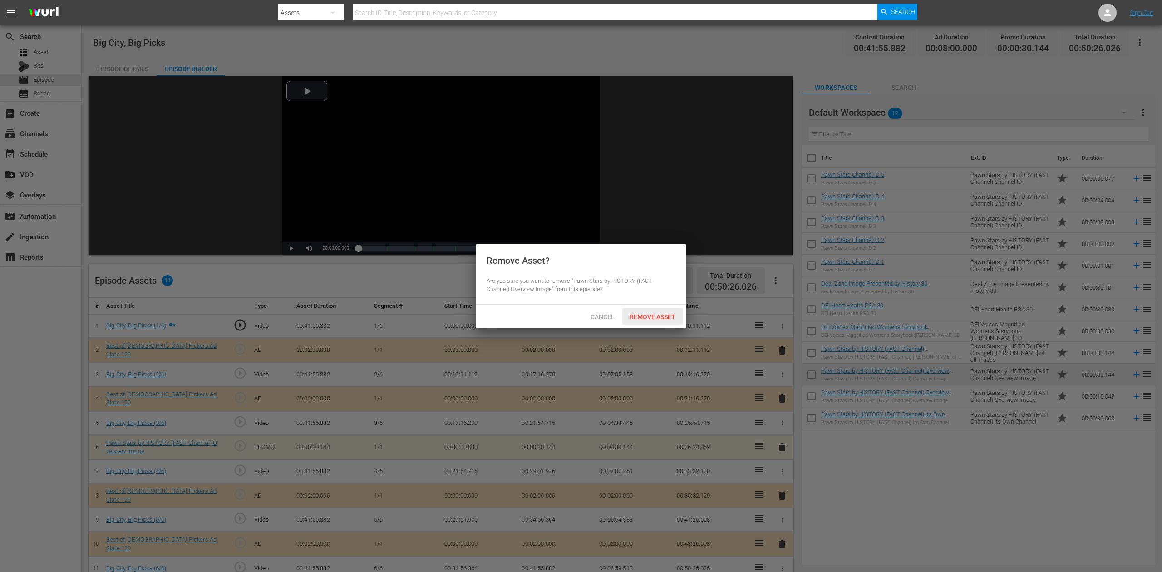
click at [650, 315] on span "Remove Asset" at bounding box center [652, 316] width 60 height 7
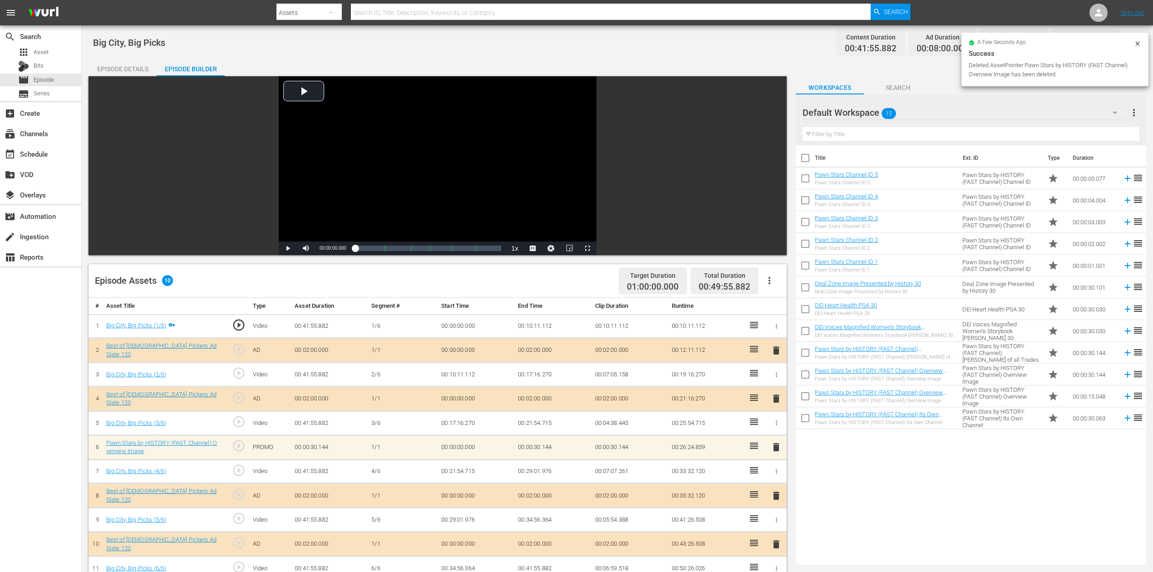
click at [871, 113] on icon "button" at bounding box center [1114, 112] width 11 height 11
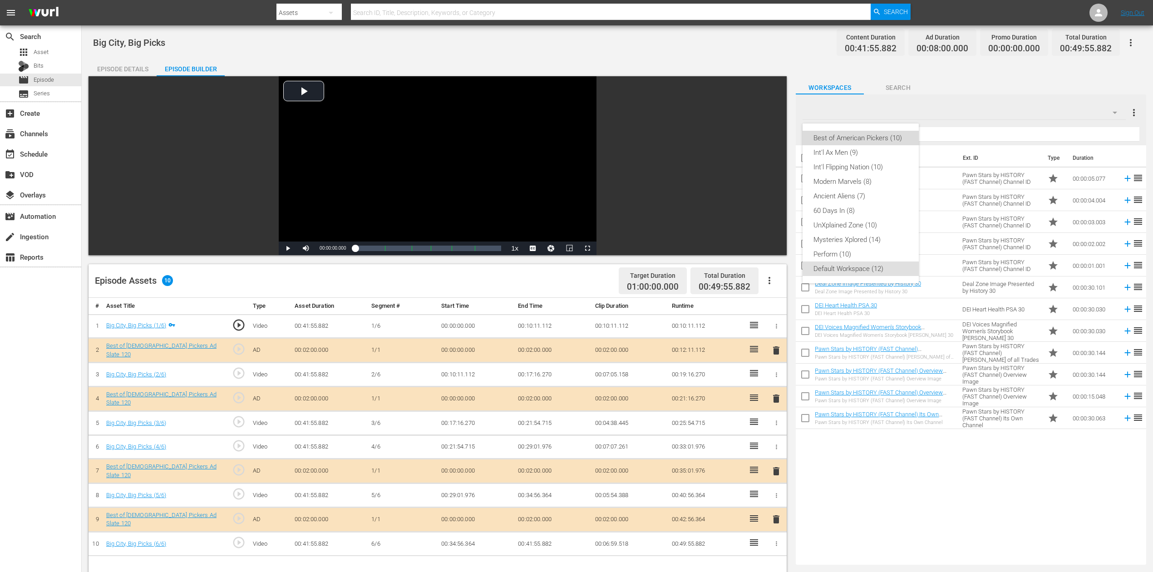
click at [871, 139] on div "Best of American Pickers (10)" at bounding box center [860, 138] width 94 height 15
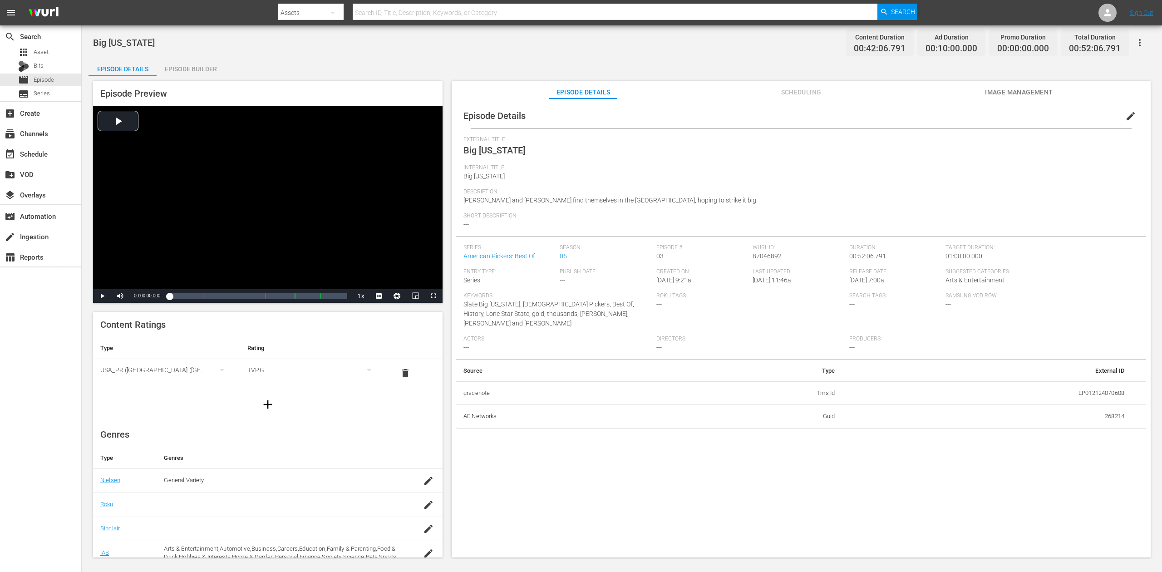
click at [196, 66] on div "Episode Builder" at bounding box center [191, 69] width 68 height 22
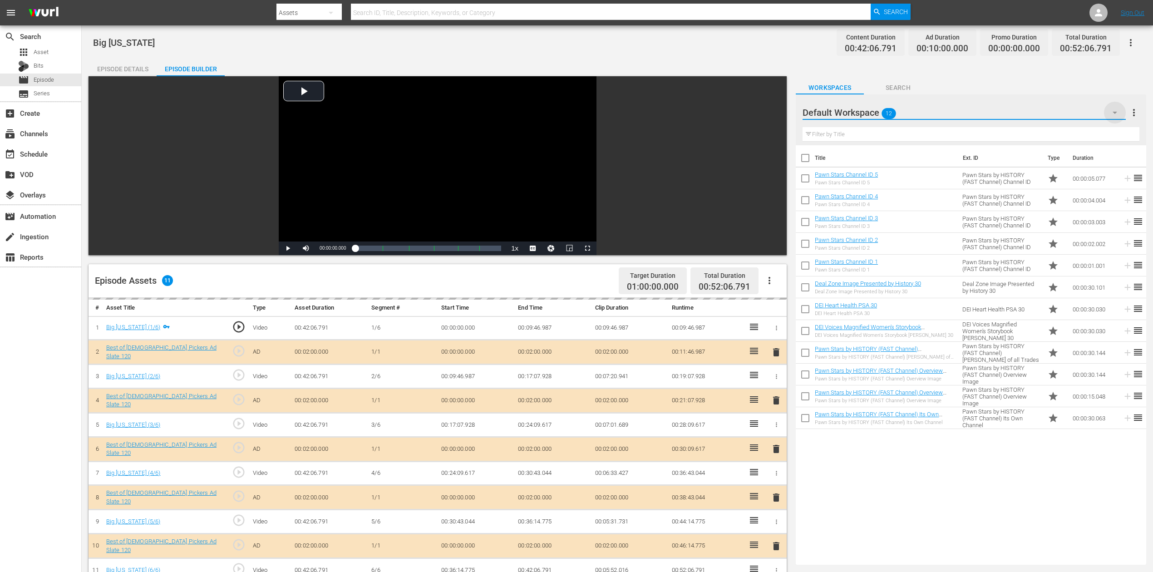
click at [871, 109] on icon "button" at bounding box center [1114, 112] width 11 height 11
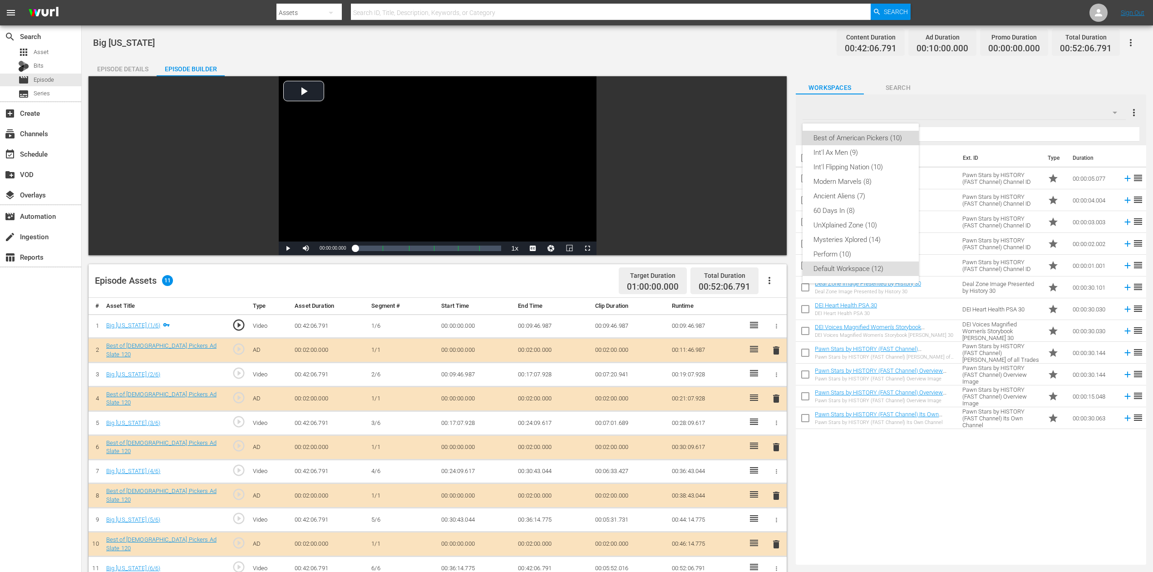
click at [850, 139] on div "Best of American Pickers (10)" at bounding box center [860, 138] width 94 height 15
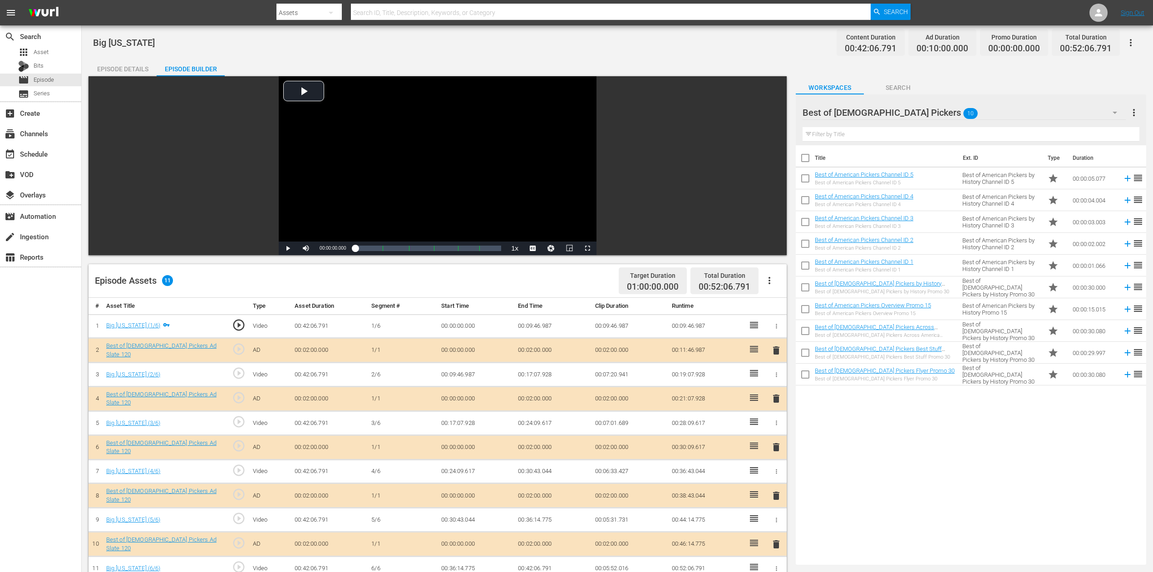
click at [871, 106] on button "button" at bounding box center [1115, 113] width 22 height 22
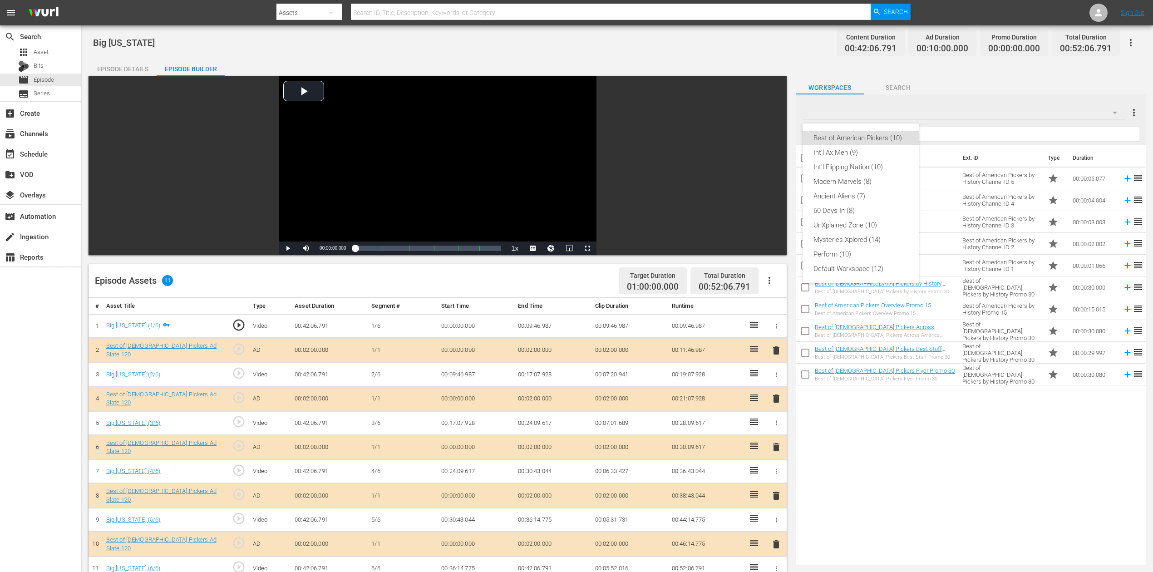
click at [864, 132] on div "Best of American Pickers (10)" at bounding box center [860, 138] width 94 height 15
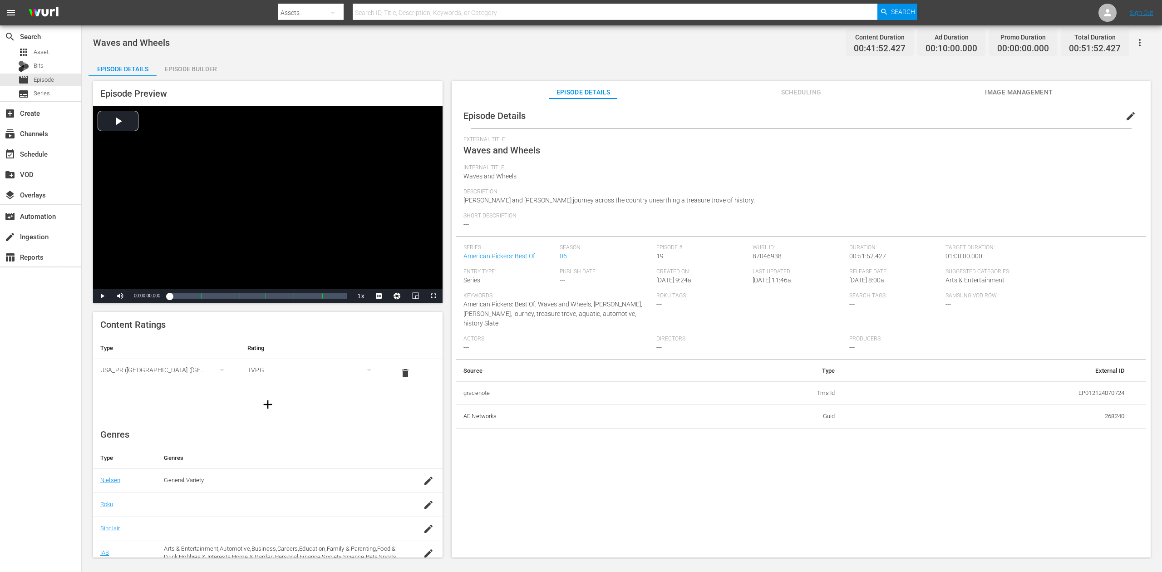
click at [207, 66] on div "Episode Builder" at bounding box center [191, 69] width 68 height 22
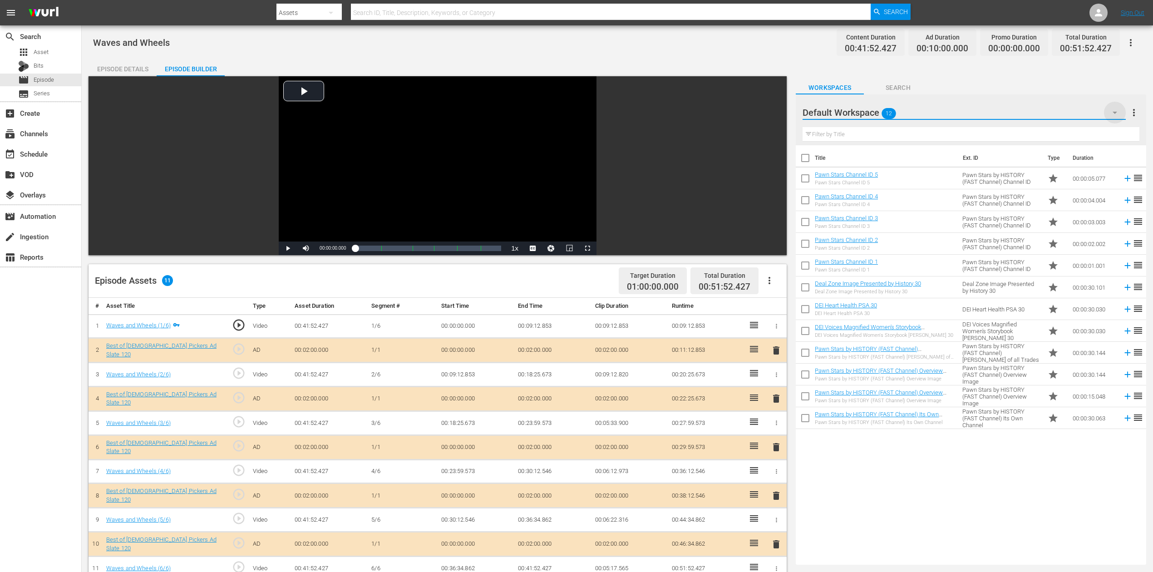
click at [871, 112] on icon "button" at bounding box center [1115, 113] width 5 height 2
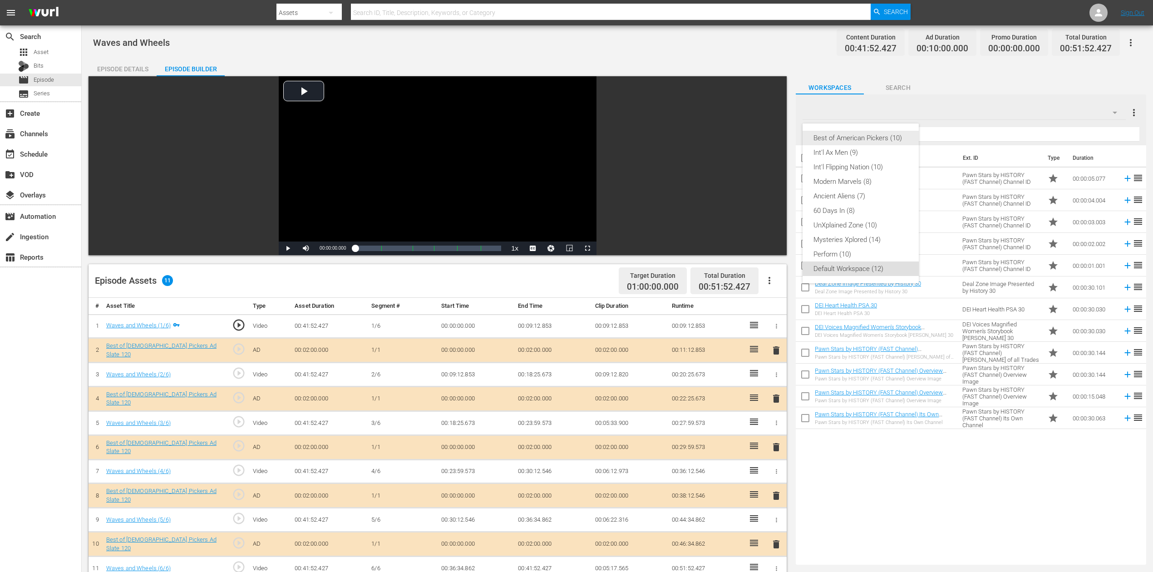
click at [871, 135] on div "Best of American Pickers (10)" at bounding box center [860, 138] width 94 height 15
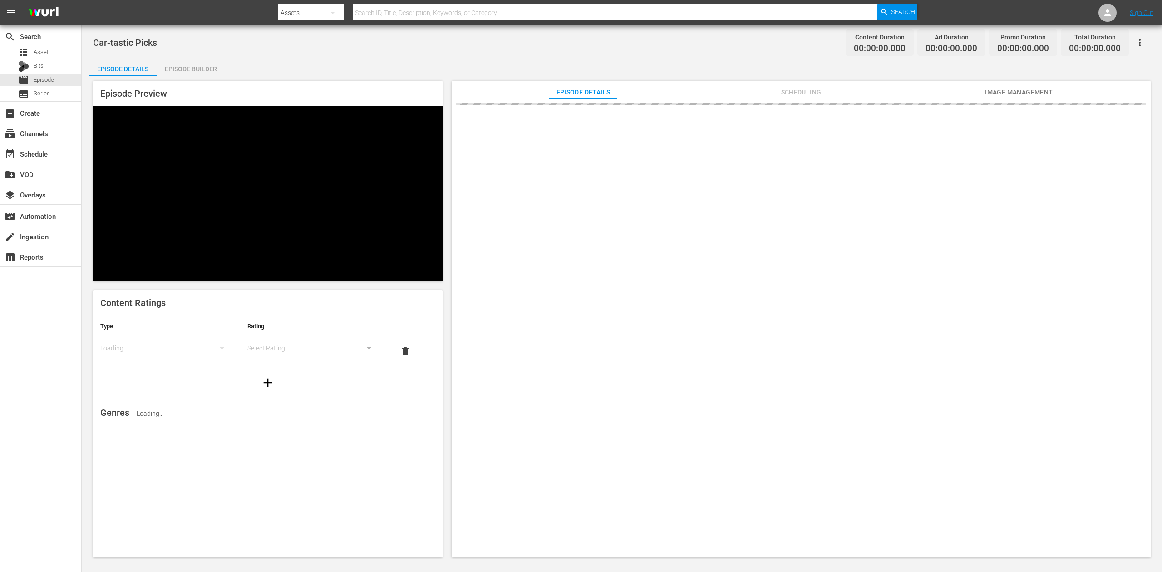
click at [194, 69] on div "Episode Builder" at bounding box center [191, 69] width 68 height 22
